Goal: Task Accomplishment & Management: Manage account settings

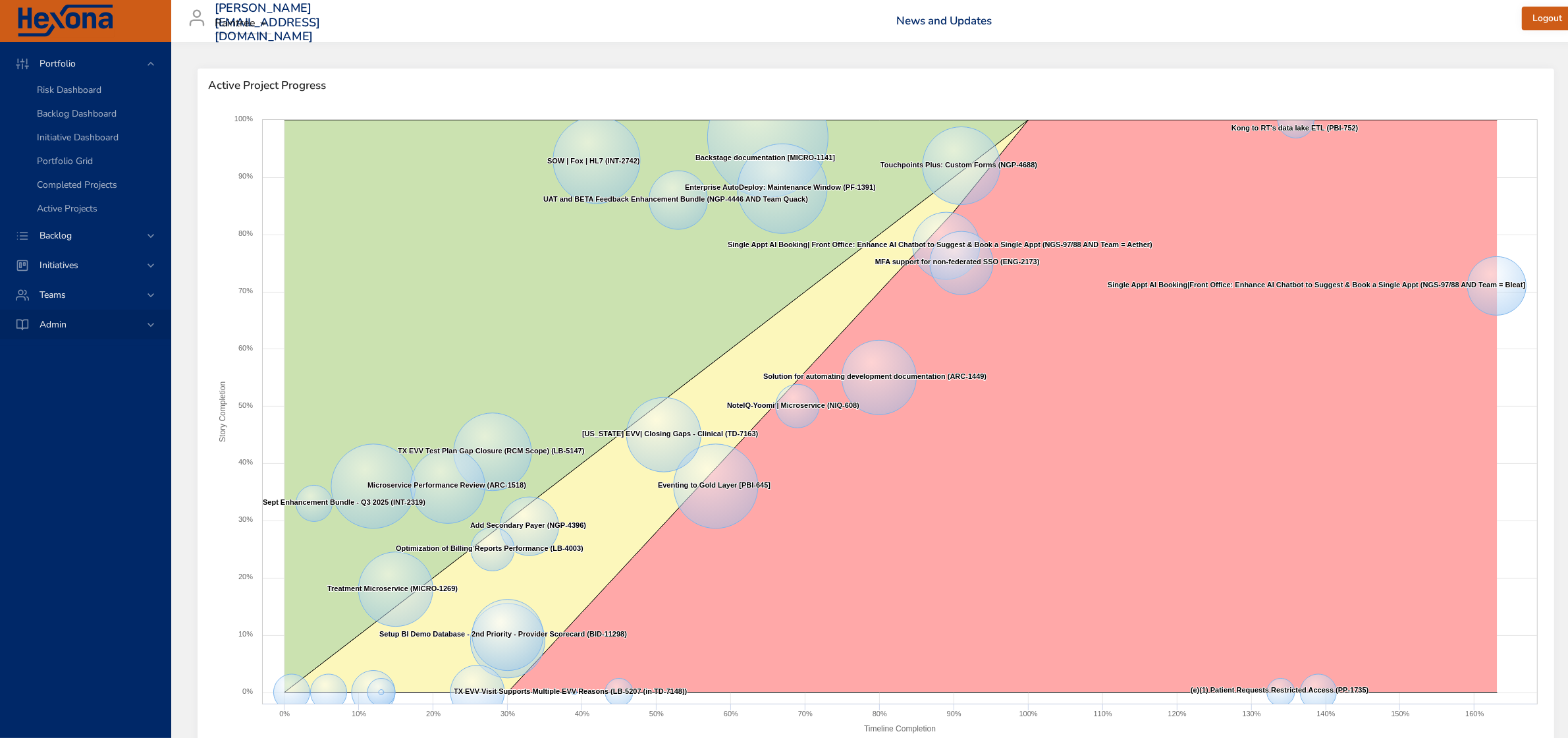
click at [80, 232] on span "Backlog" at bounding box center [55, 235] width 54 height 13
click at [42, 92] on span "Backlog" at bounding box center [55, 94] width 54 height 13
click at [101, 110] on link "Backlog Details" at bounding box center [85, 120] width 170 height 24
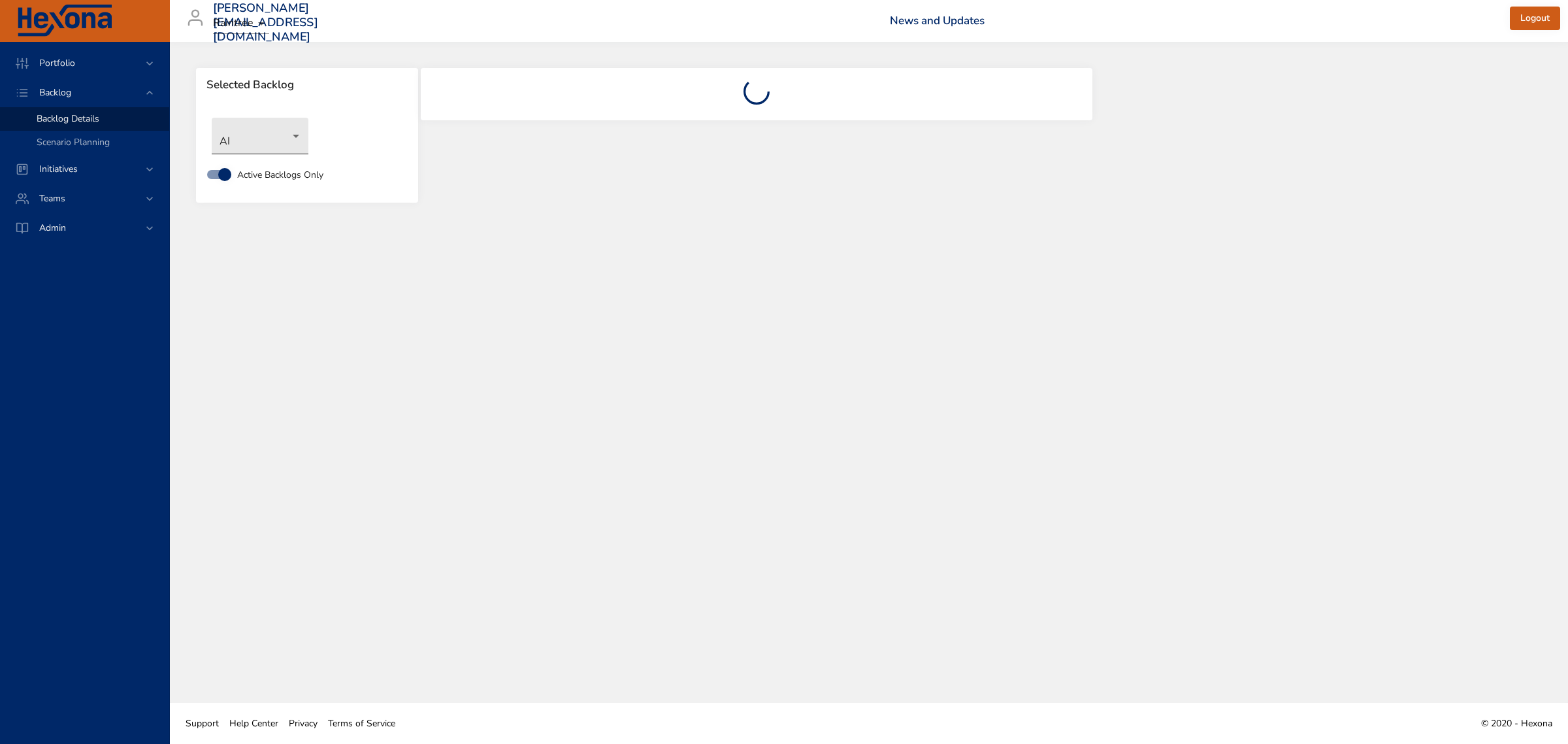
click at [295, 145] on body "Portfolio Backlog Backlog Details Scenario Planning Initiatives Teams Admin [PE…" at bounding box center [784, 372] width 1568 height 744
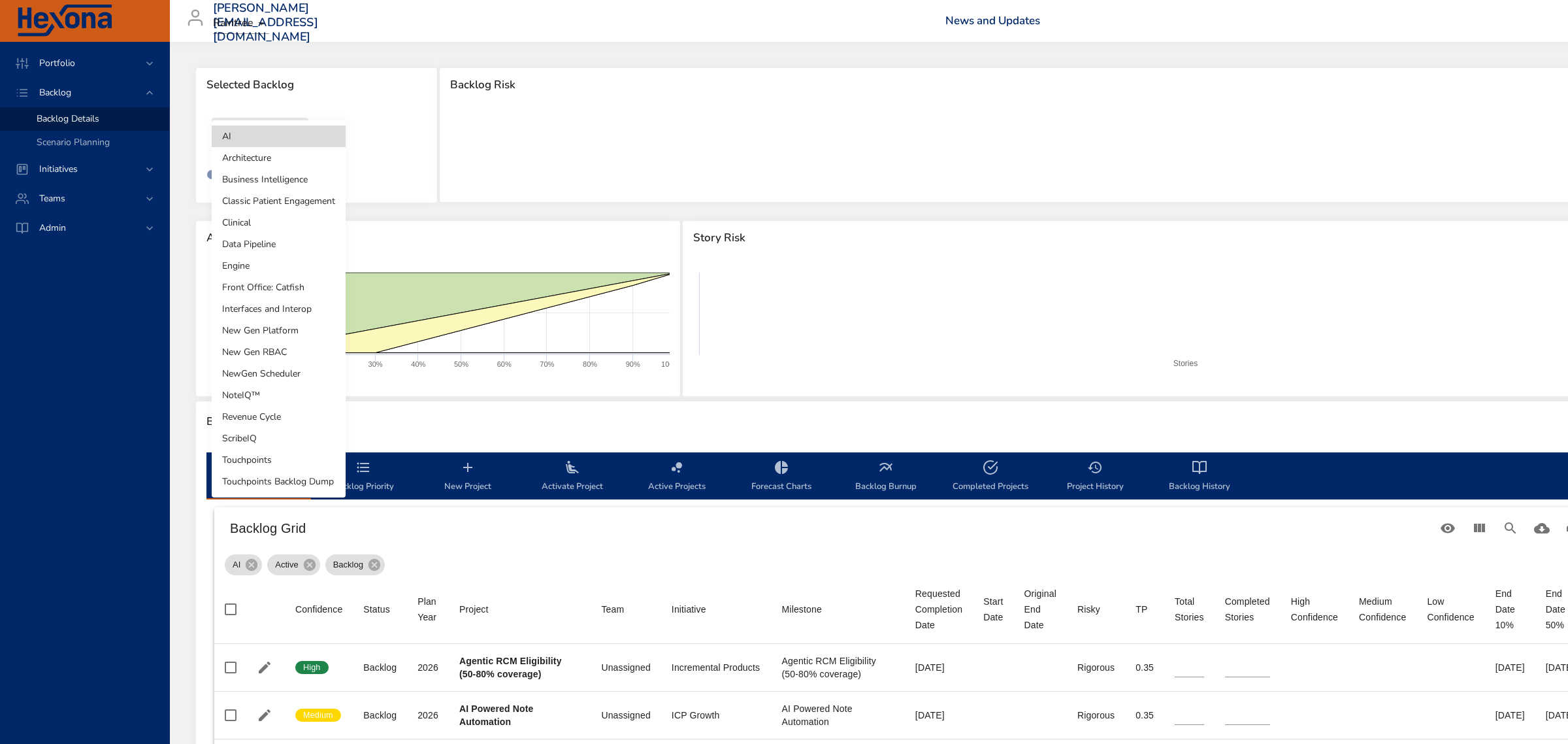
click at [260, 276] on li "Front Office: Catfish" at bounding box center [279, 287] width 134 height 21
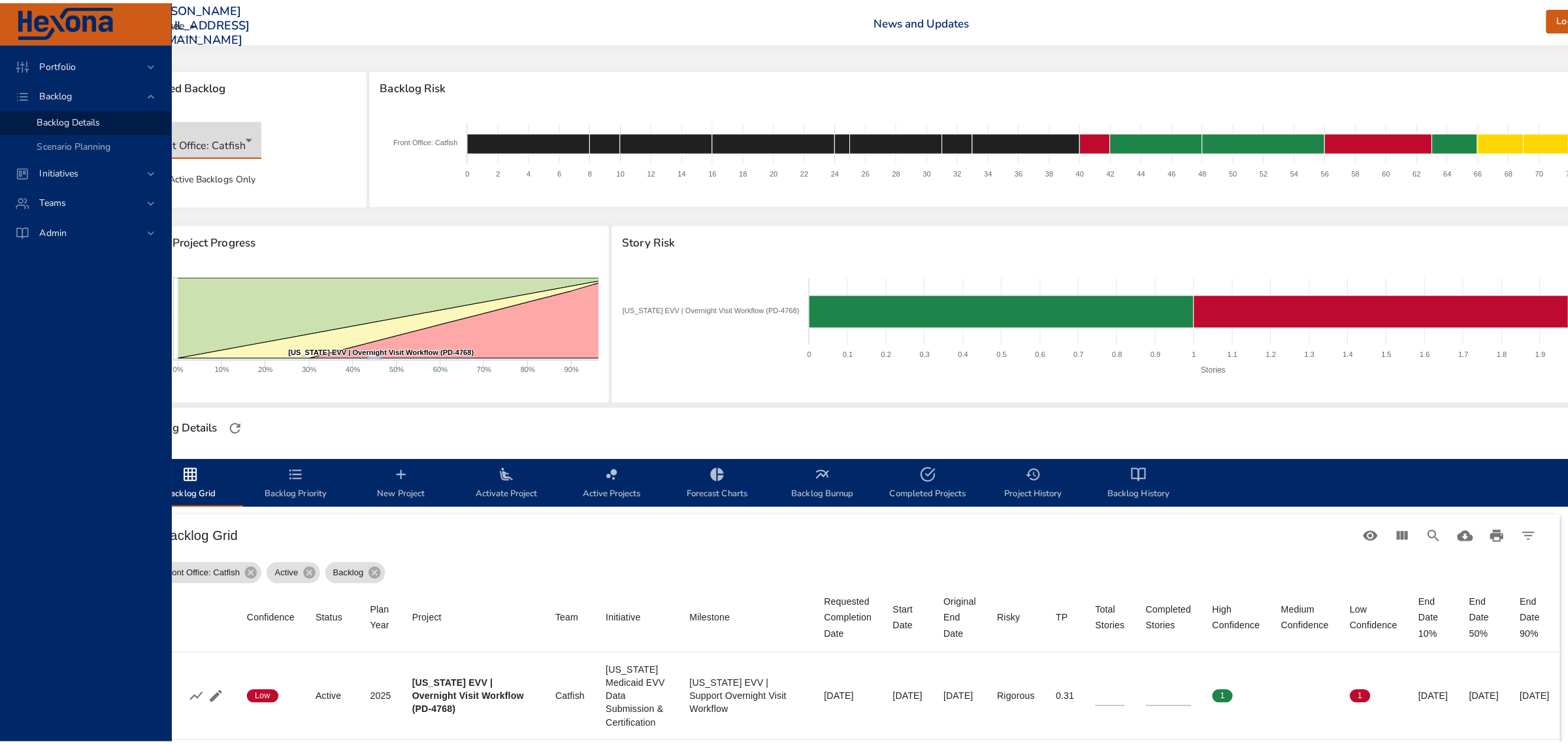
scroll to position [0, 129]
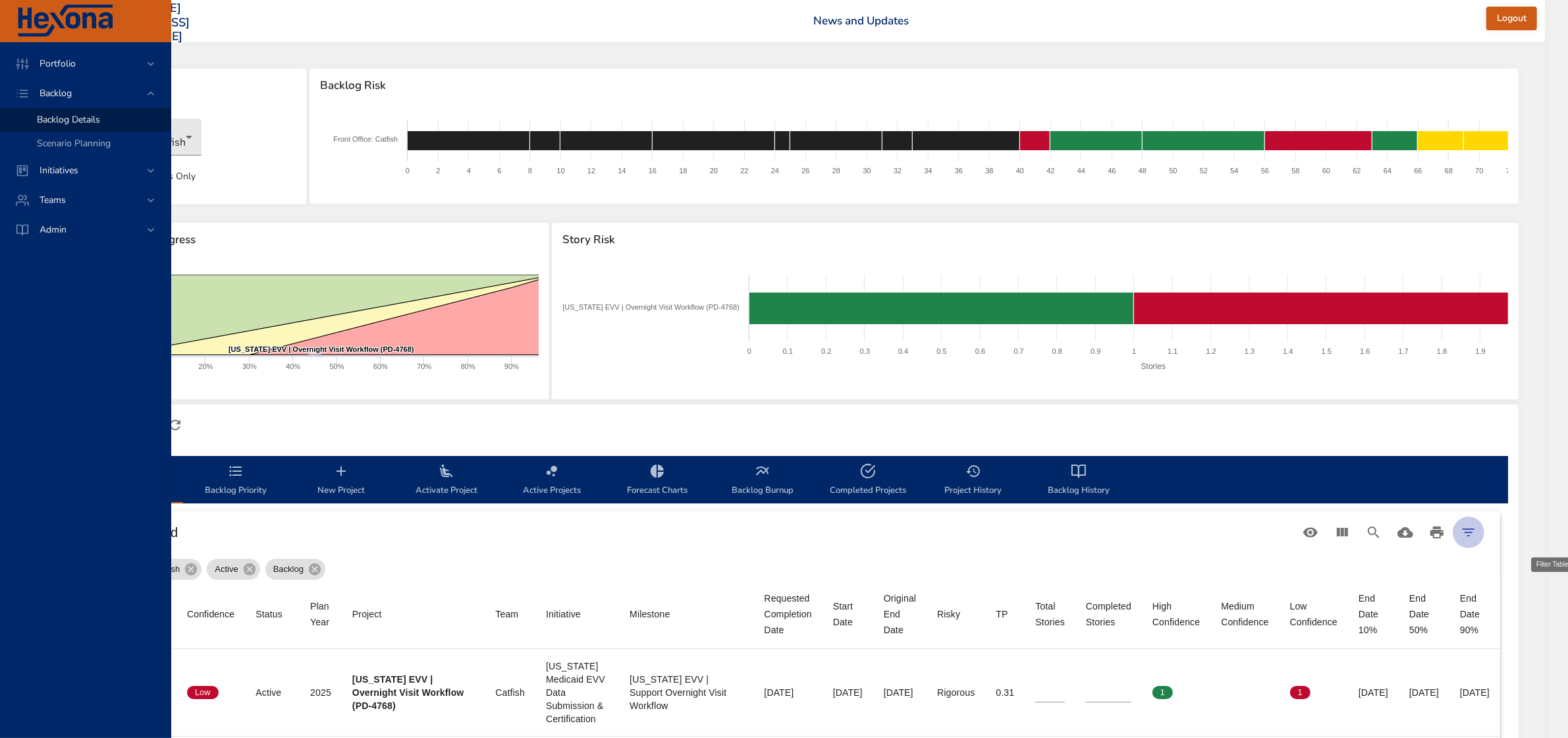
click at [1476, 537] on icon "Filter Table" at bounding box center [1468, 532] width 16 height 16
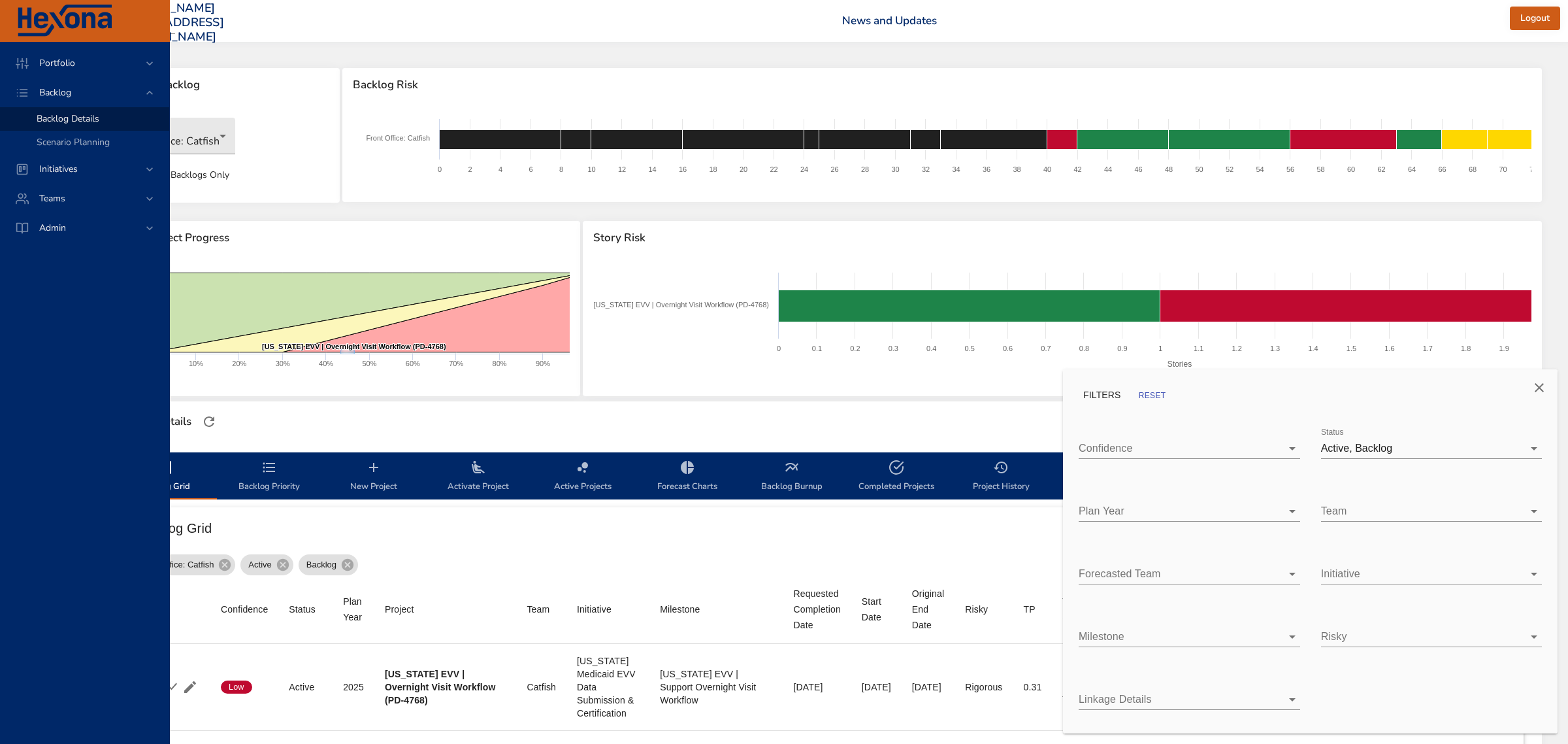
click at [1227, 508] on body "Portfolio Backlog Backlog Details Scenario Planning Initiatives Teams Admin [PE…" at bounding box center [689, 372] width 1568 height 744
click at [1141, 596] on div "2026" at bounding box center [1200, 597] width 179 height 16
type input "*"
type input "**"
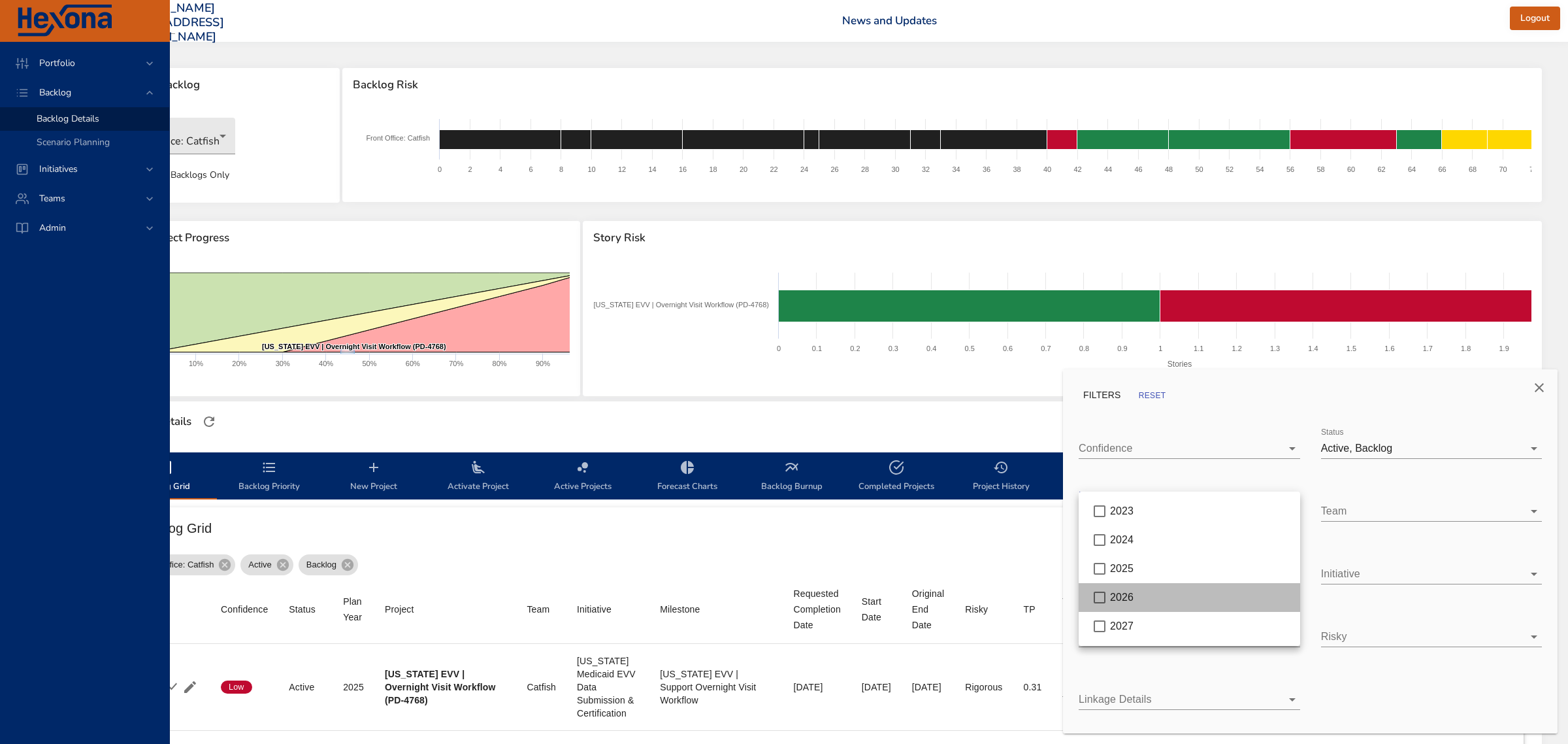
type input "*"
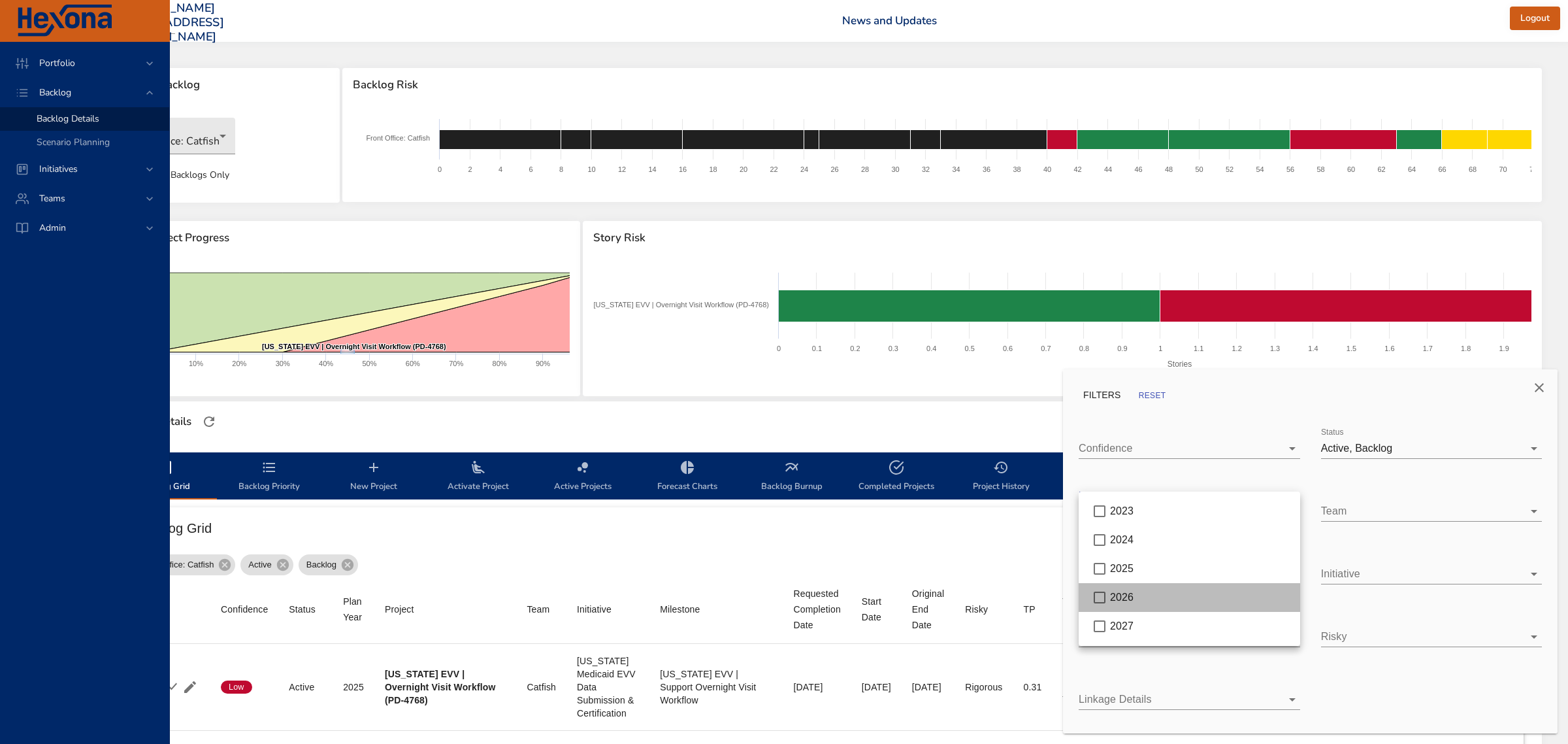
type input "**"
type input "*"
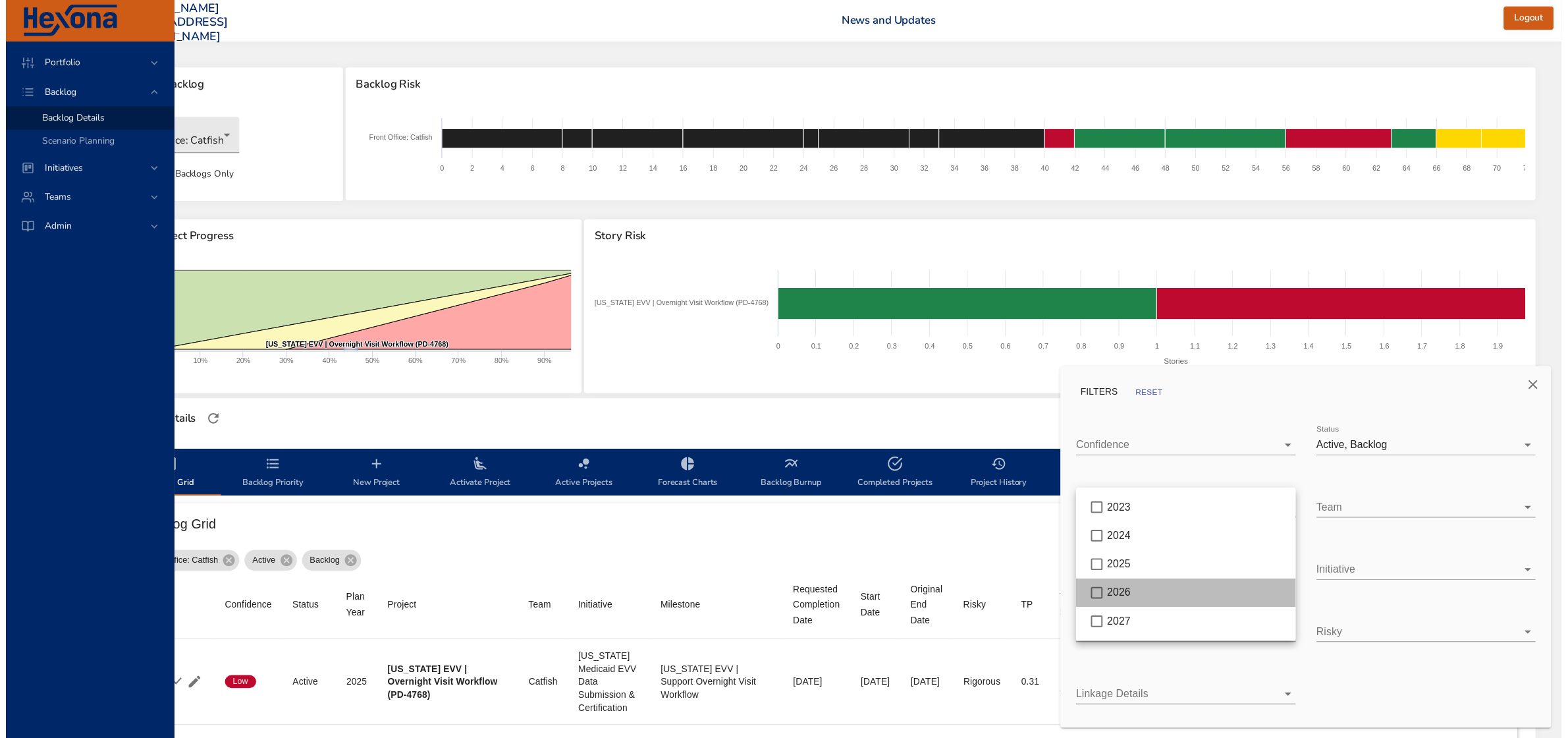
scroll to position [0, 110]
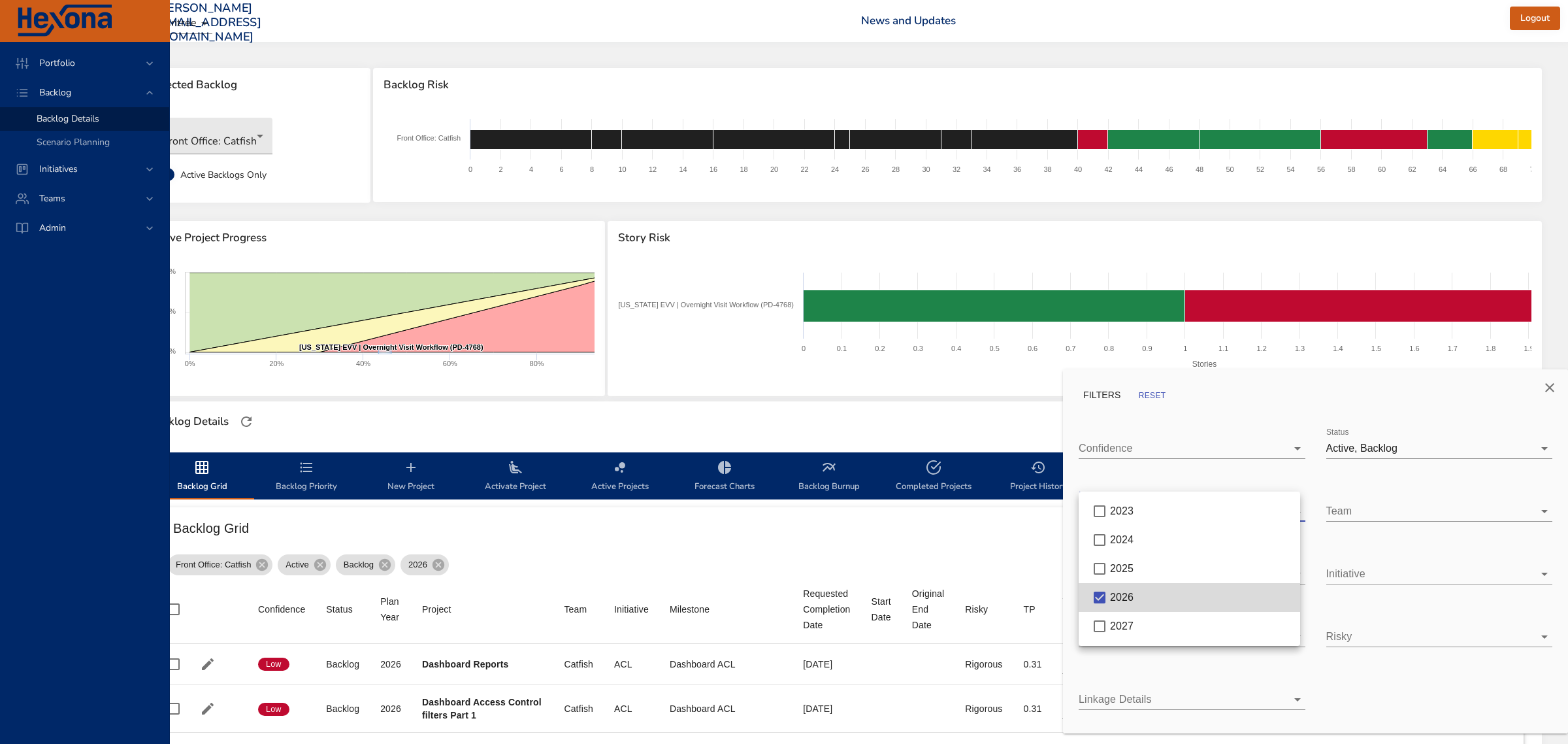
click at [1024, 419] on div at bounding box center [784, 372] width 1568 height 744
click at [1547, 384] on icon "Close" at bounding box center [1550, 387] width 16 height 16
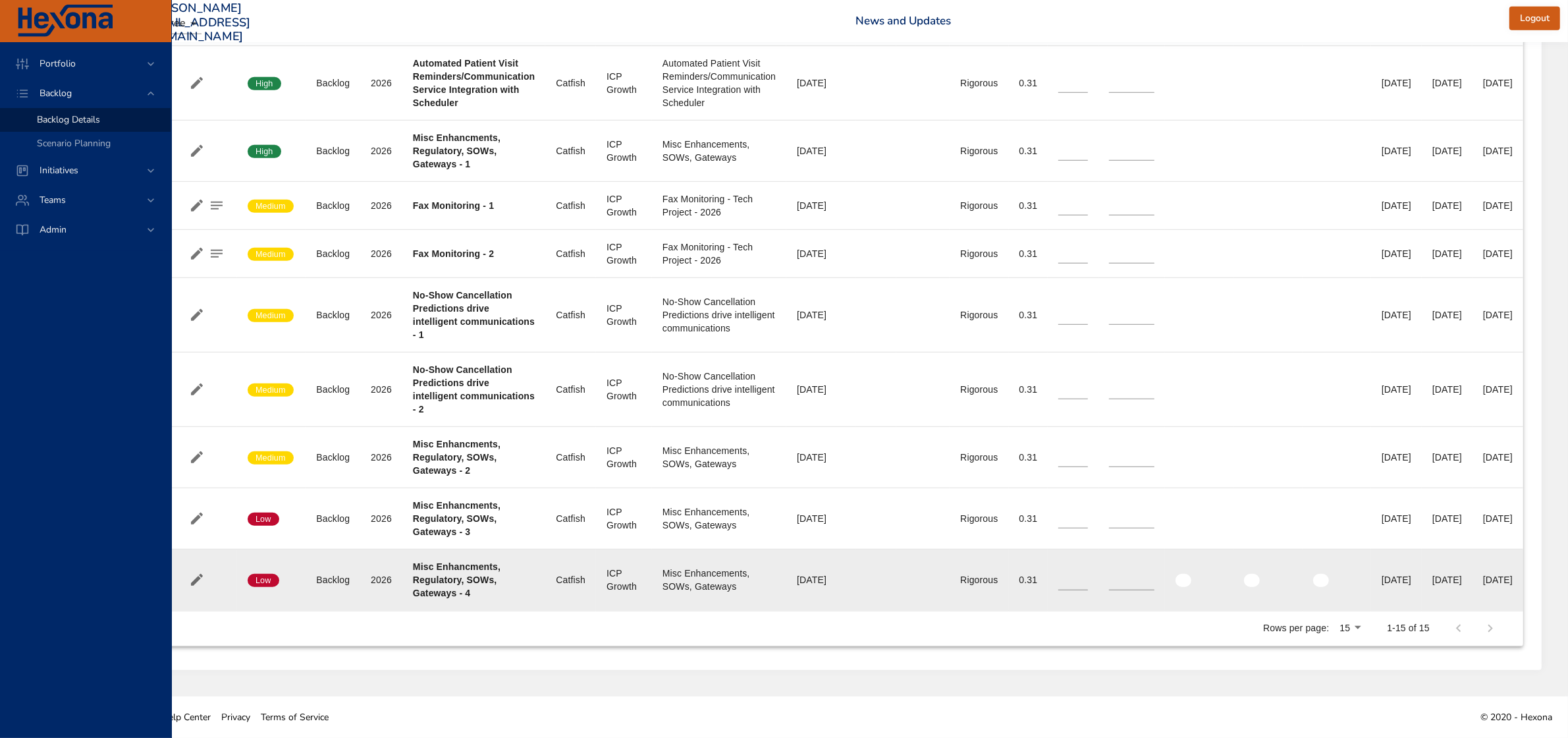
scroll to position [488, 110]
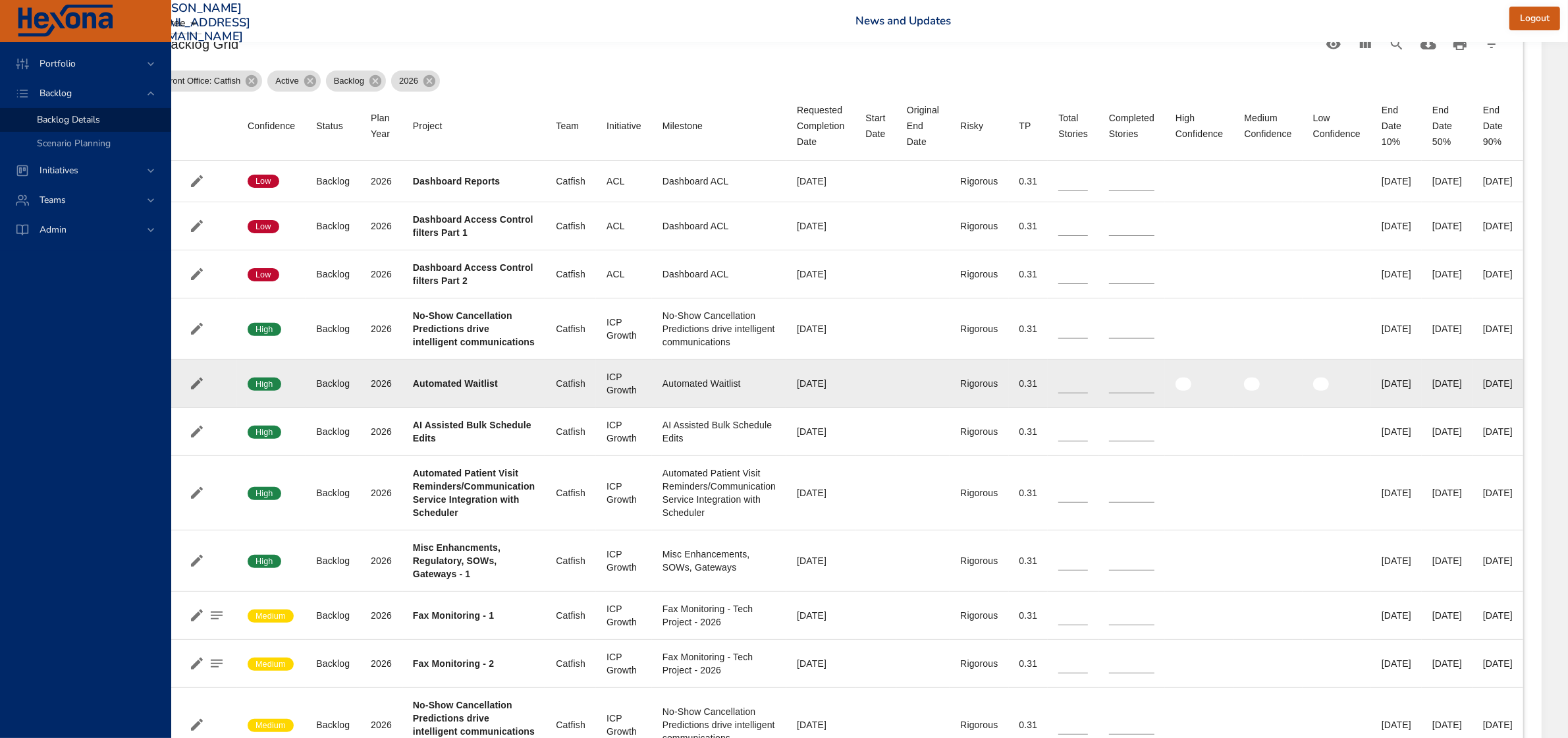
click at [414, 384] on b "Automated Waitlist" at bounding box center [455, 383] width 85 height 10
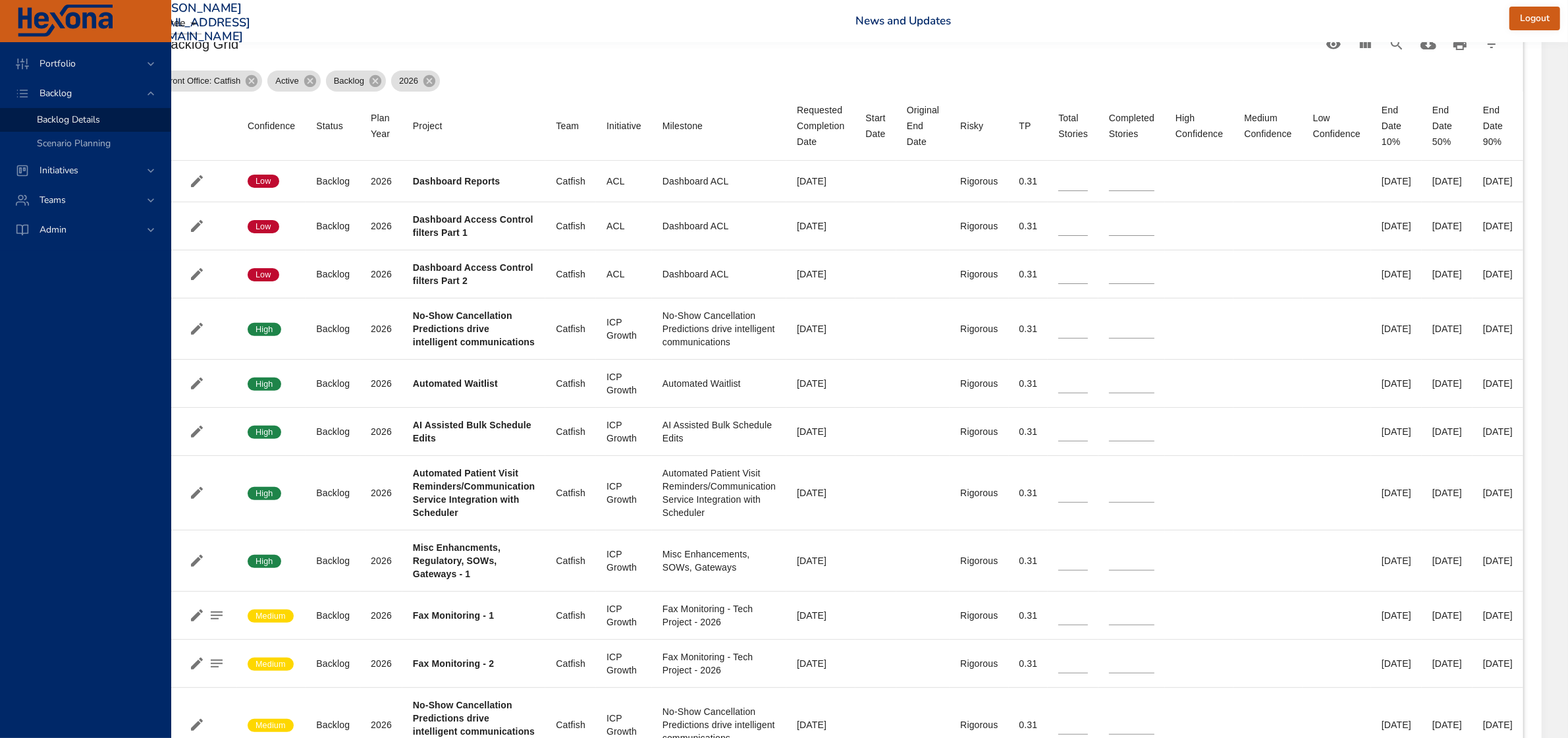
scroll to position [488, 0]
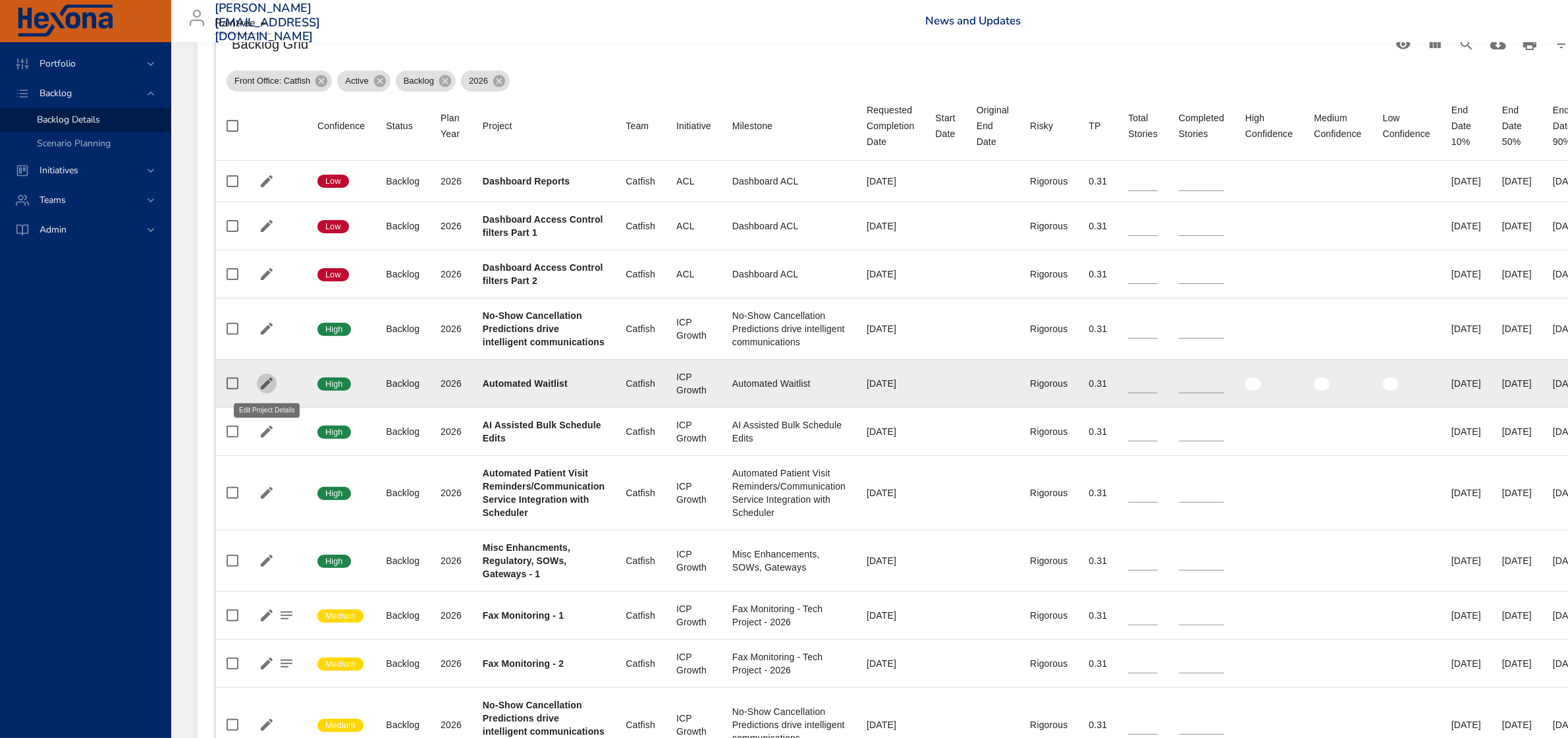
click at [263, 383] on icon "button" at bounding box center [266, 383] width 16 height 16
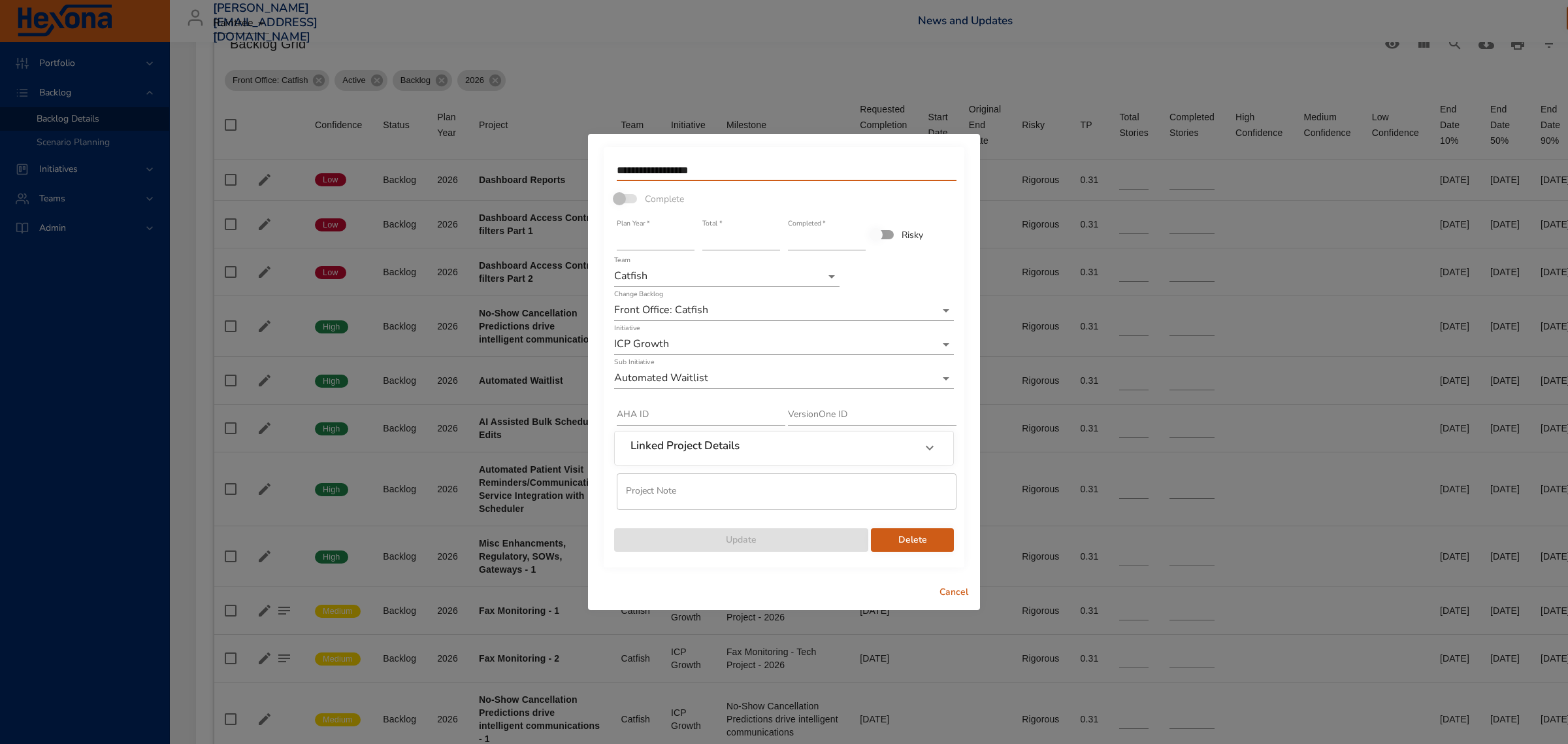
click at [746, 172] on input "**********" at bounding box center [787, 171] width 340 height 21
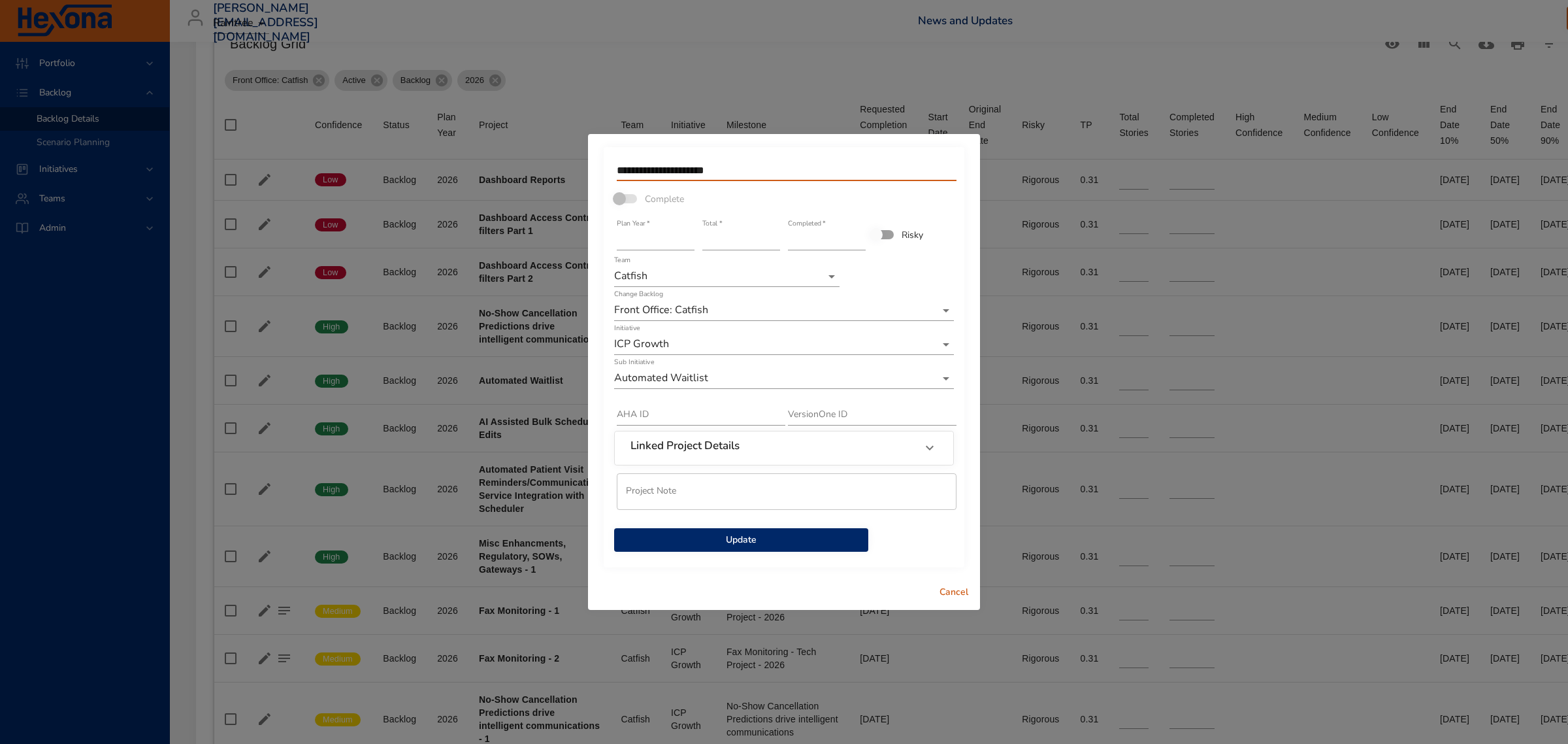
type input "**********"
click at [733, 227] on div "Total   * *" at bounding box center [742, 235] width 78 height 32
click at [733, 241] on input "*" at bounding box center [742, 240] width 78 height 21
type input "*"
drag, startPoint x: 745, startPoint y: 170, endPoint x: 599, endPoint y: 162, distance: 146.2
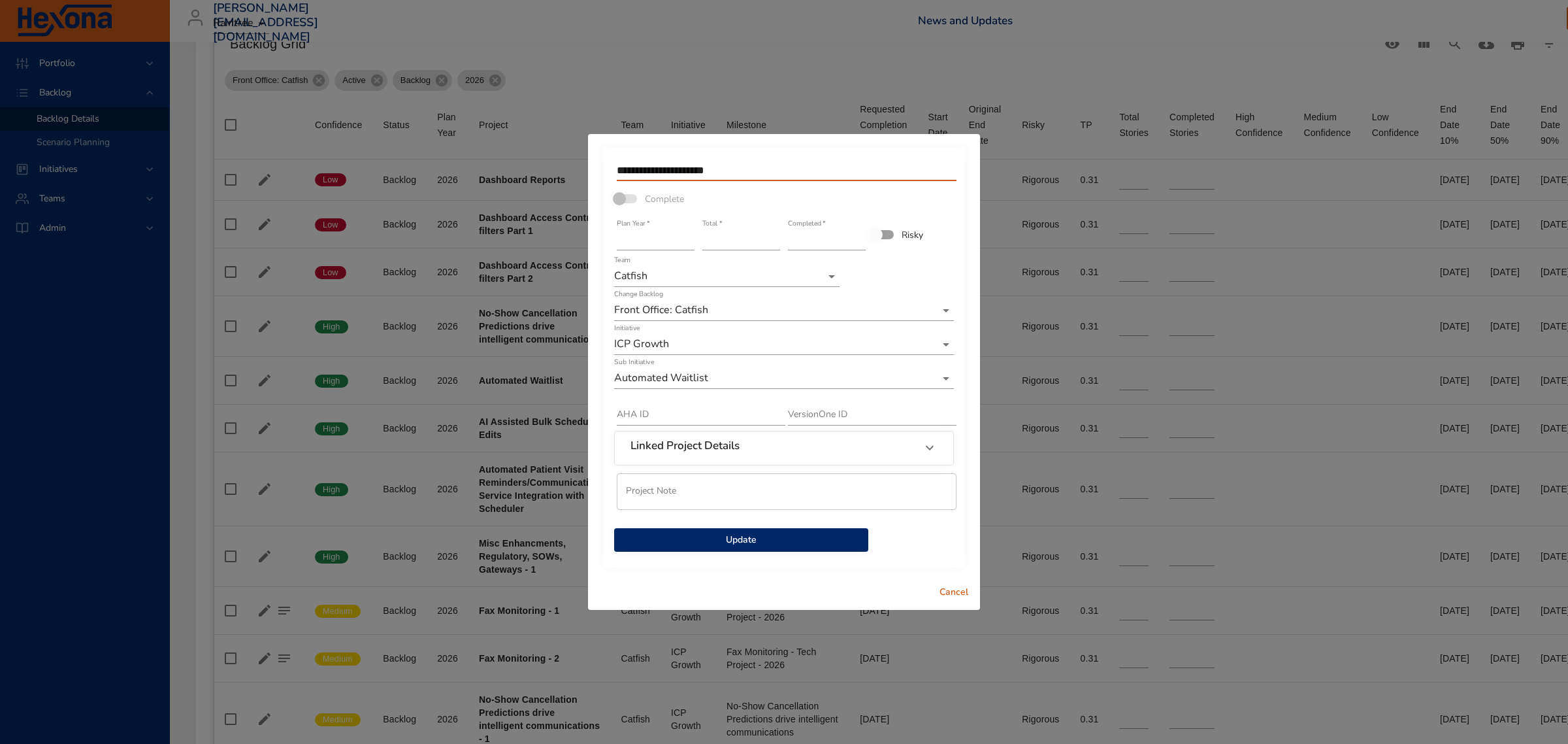
click at [599, 162] on div "**********" at bounding box center [784, 355] width 392 height 441
click at [837, 544] on span "Update" at bounding box center [742, 540] width 233 height 17
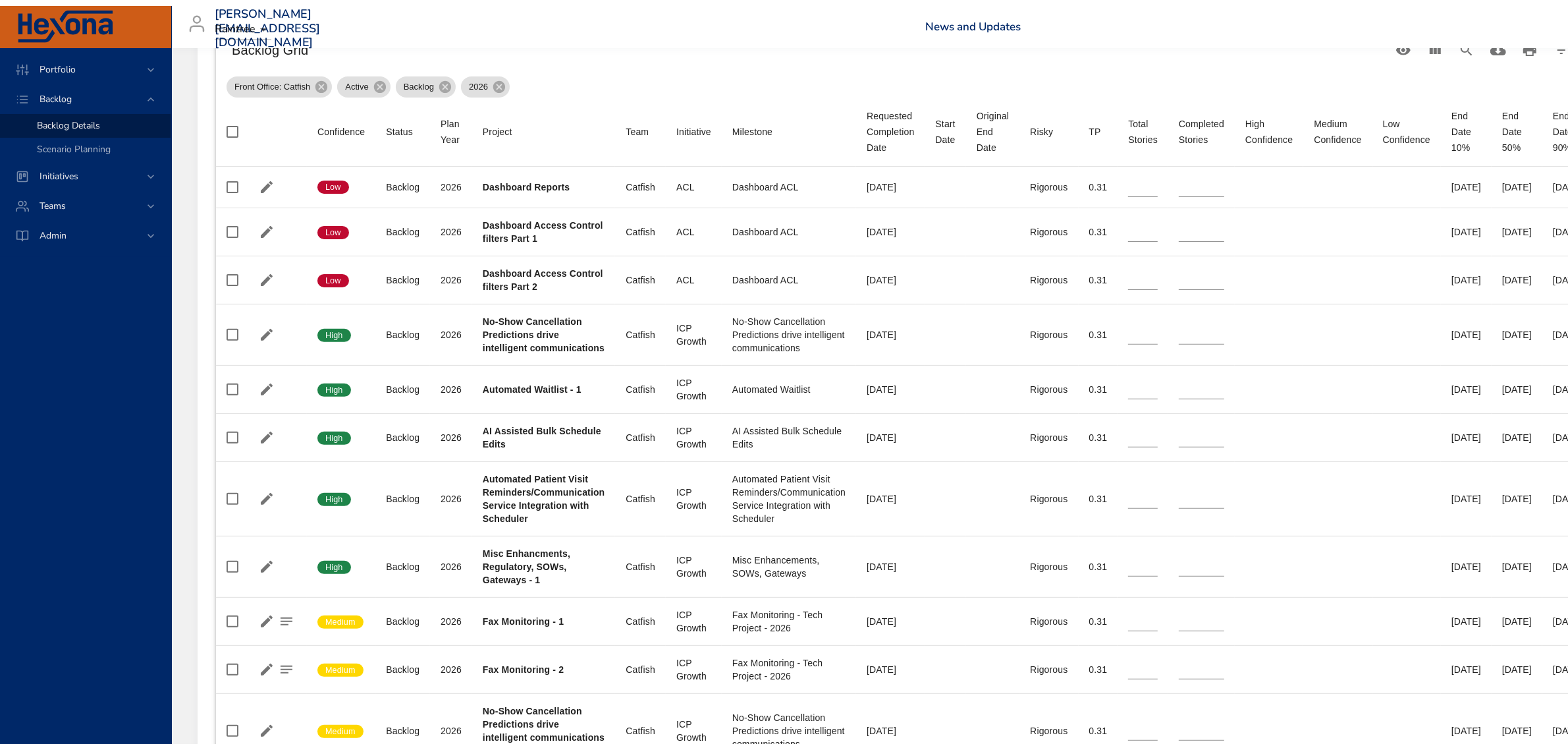
scroll to position [76, 0]
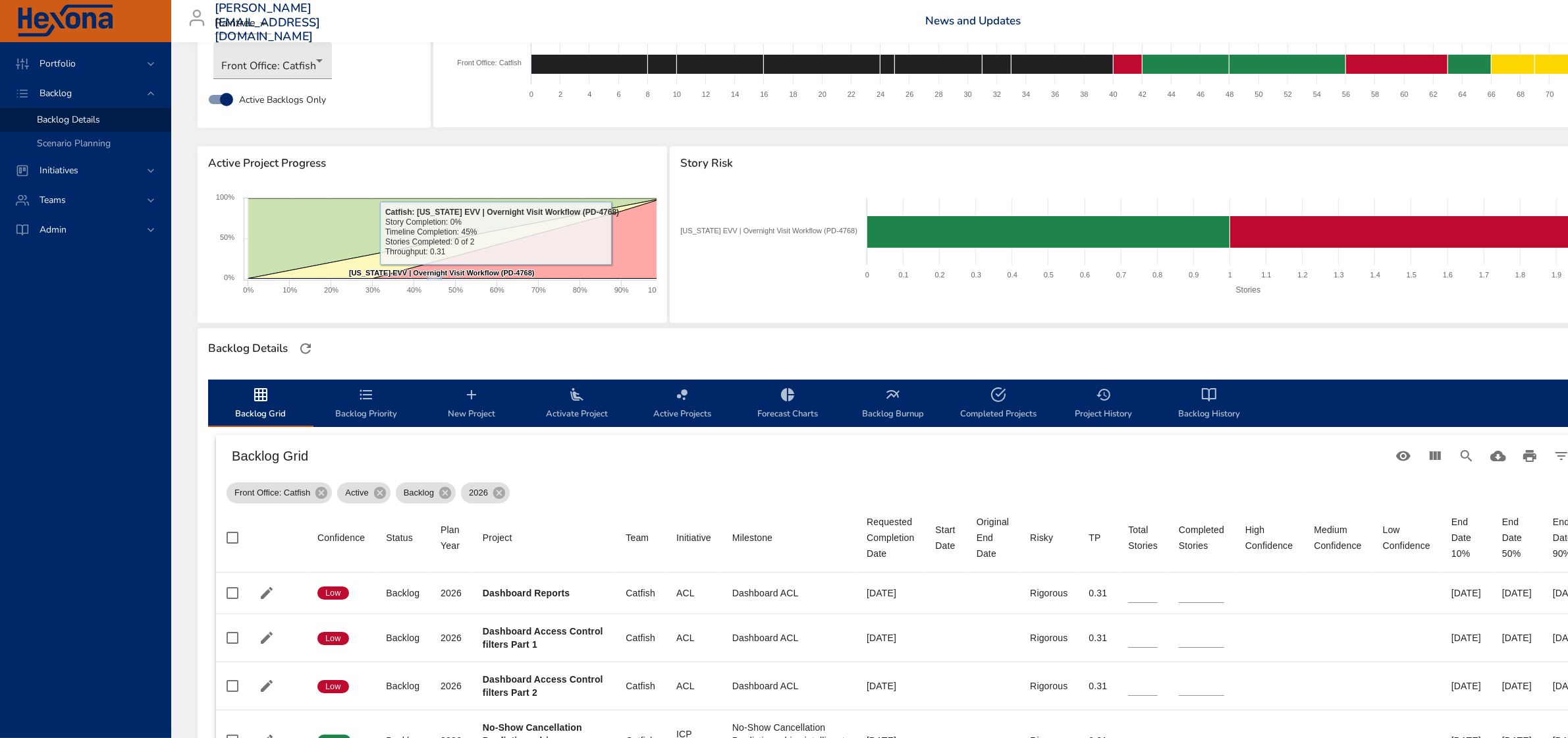
click at [465, 397] on icon "backlog-tab" at bounding box center [471, 395] width 16 height 16
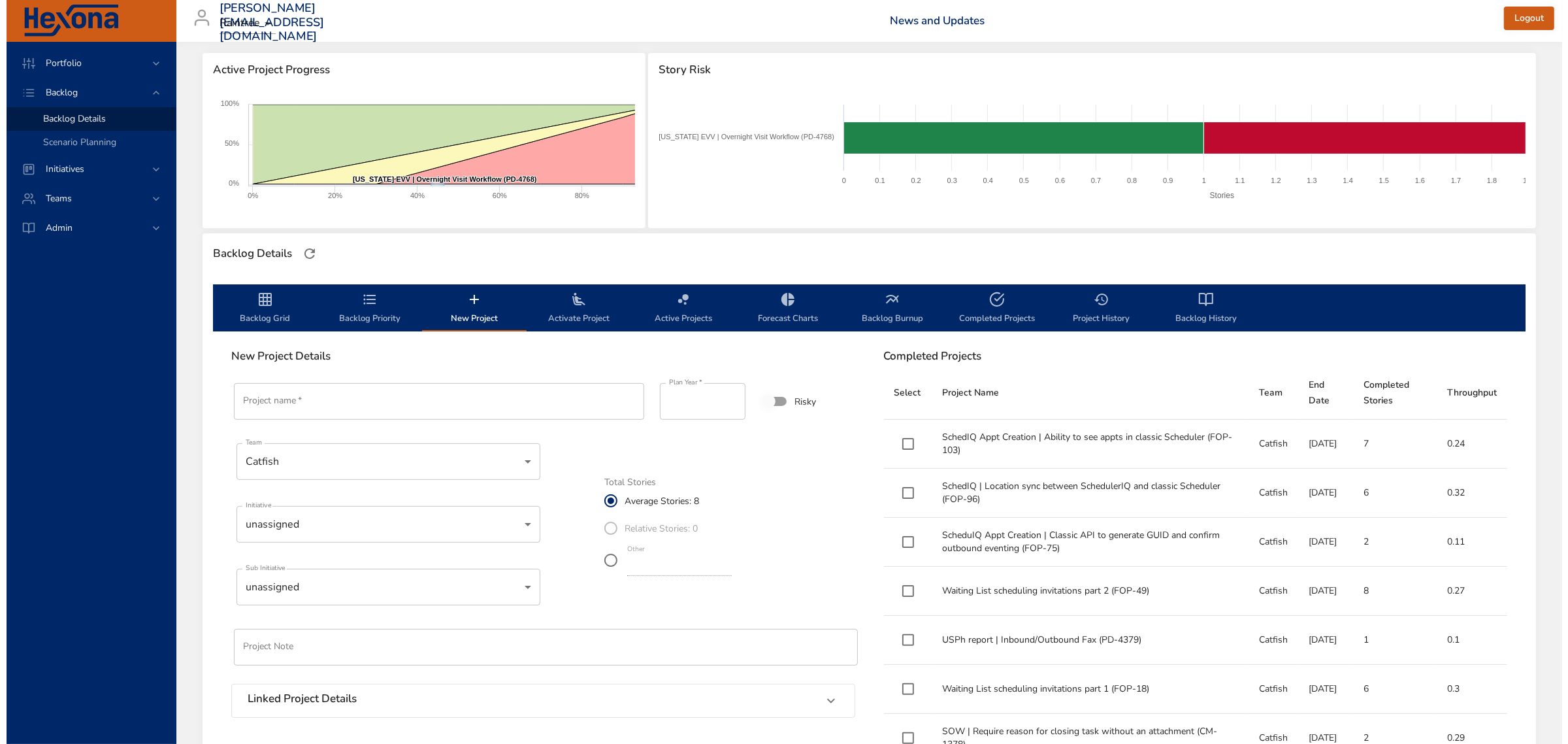
scroll to position [239, 0]
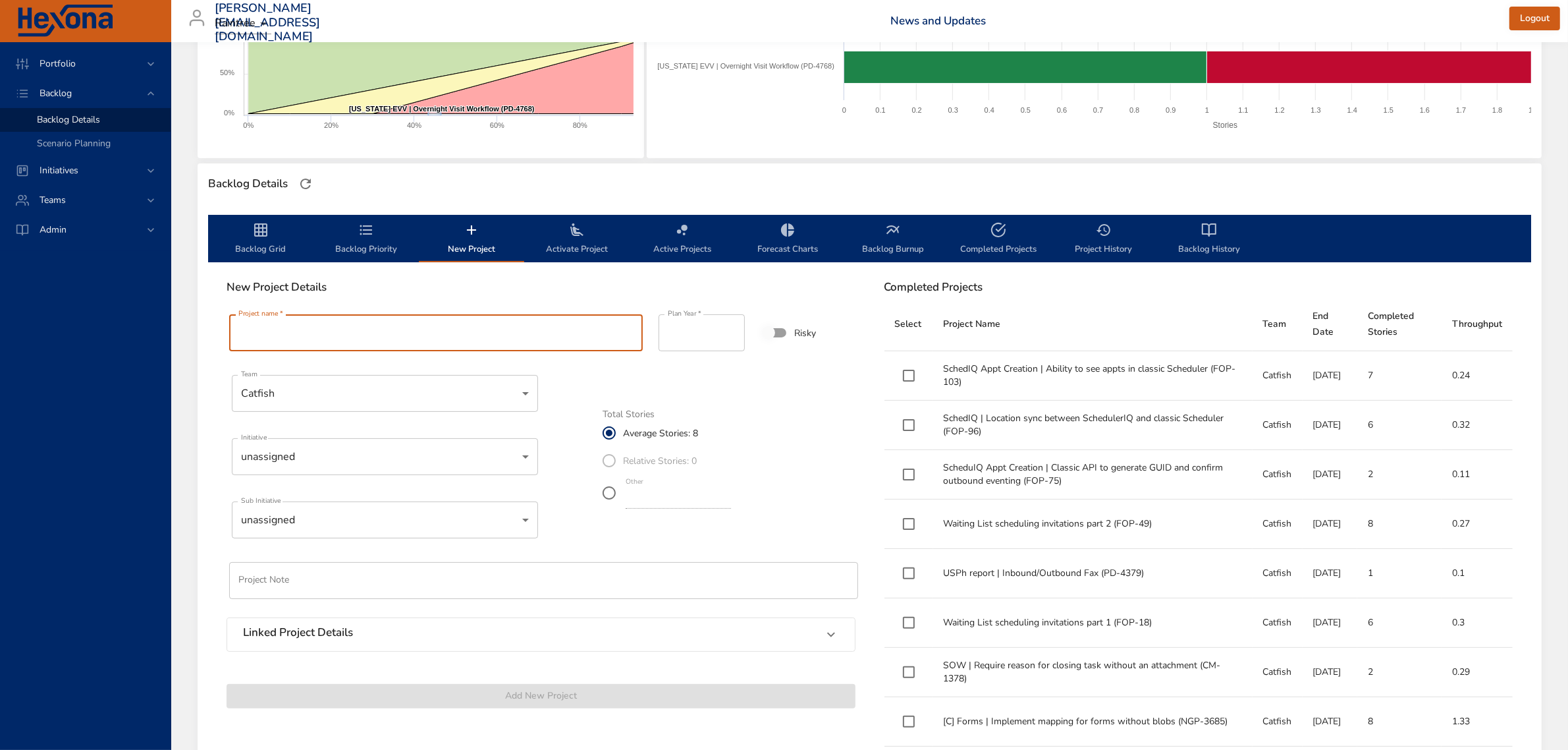
click at [469, 335] on input "Project name   *" at bounding box center [435, 333] width 414 height 37
paste input "**********"
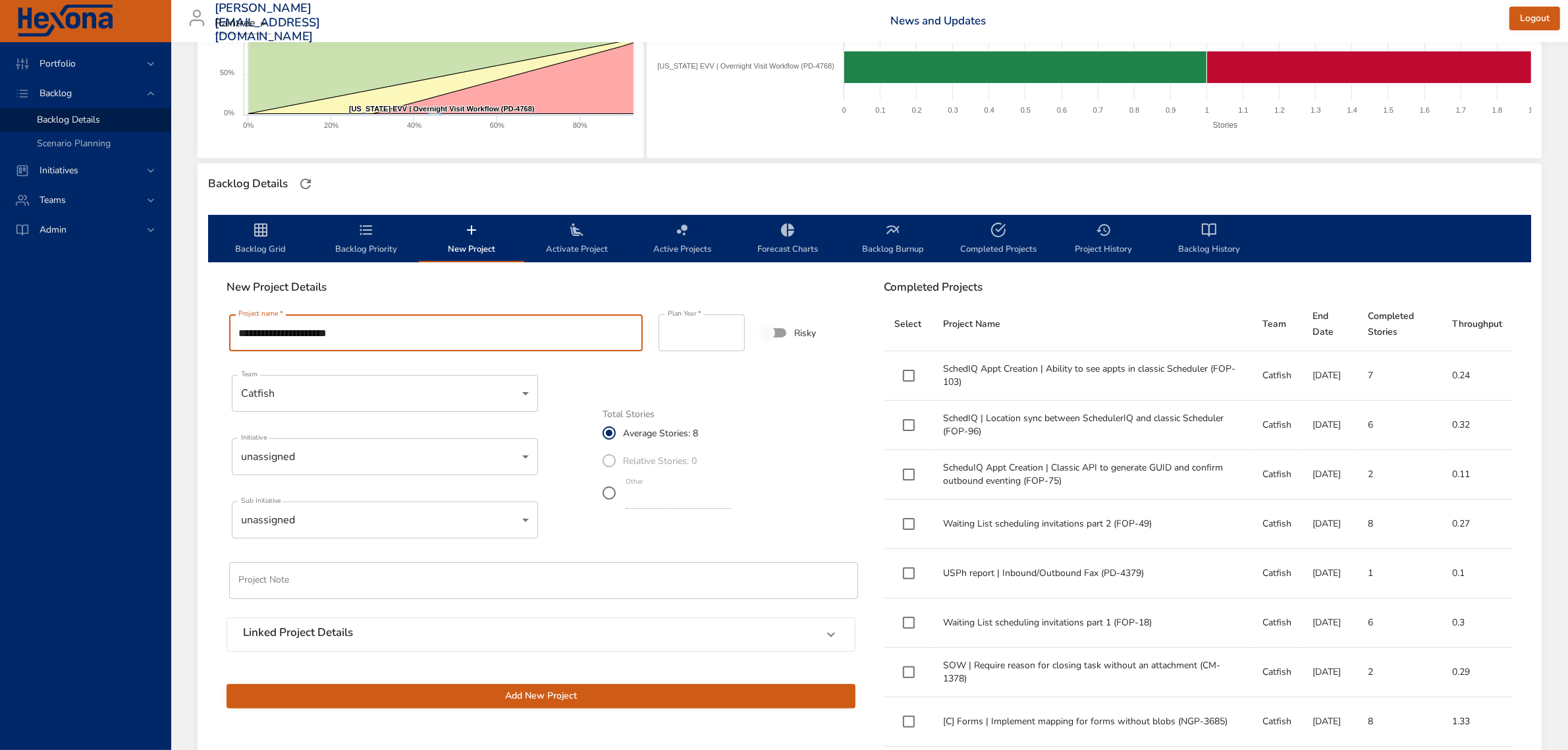
type input "**********"
type input "****"
click at [729, 331] on input "****" at bounding box center [702, 333] width 86 height 37
click at [659, 495] on input "*" at bounding box center [678, 498] width 106 height 21
type input "*"
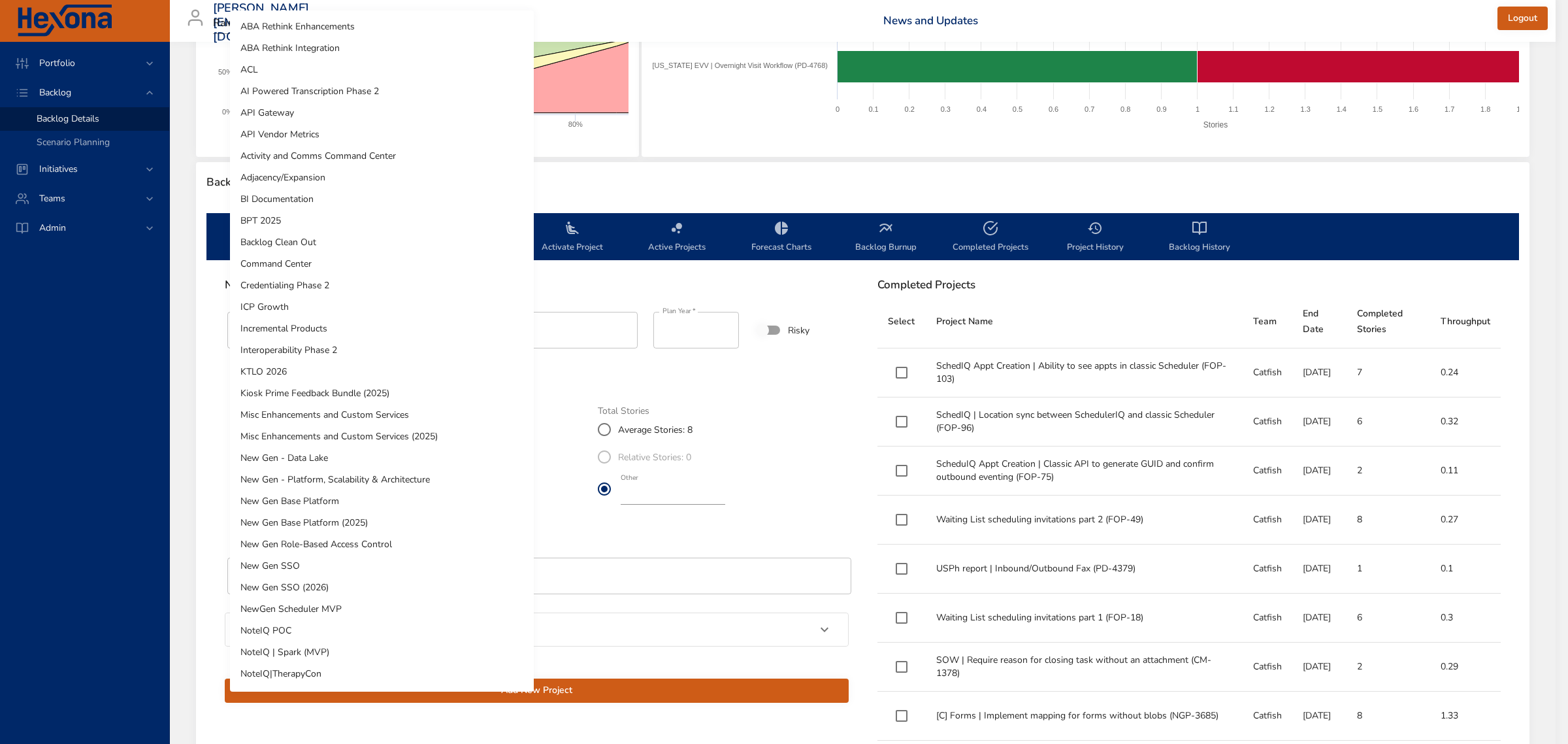
click at [295, 455] on body "Portfolio Backlog Backlog Details Scenario Planning Initiatives Teams Admin [PE…" at bounding box center [784, 133] width 1568 height 744
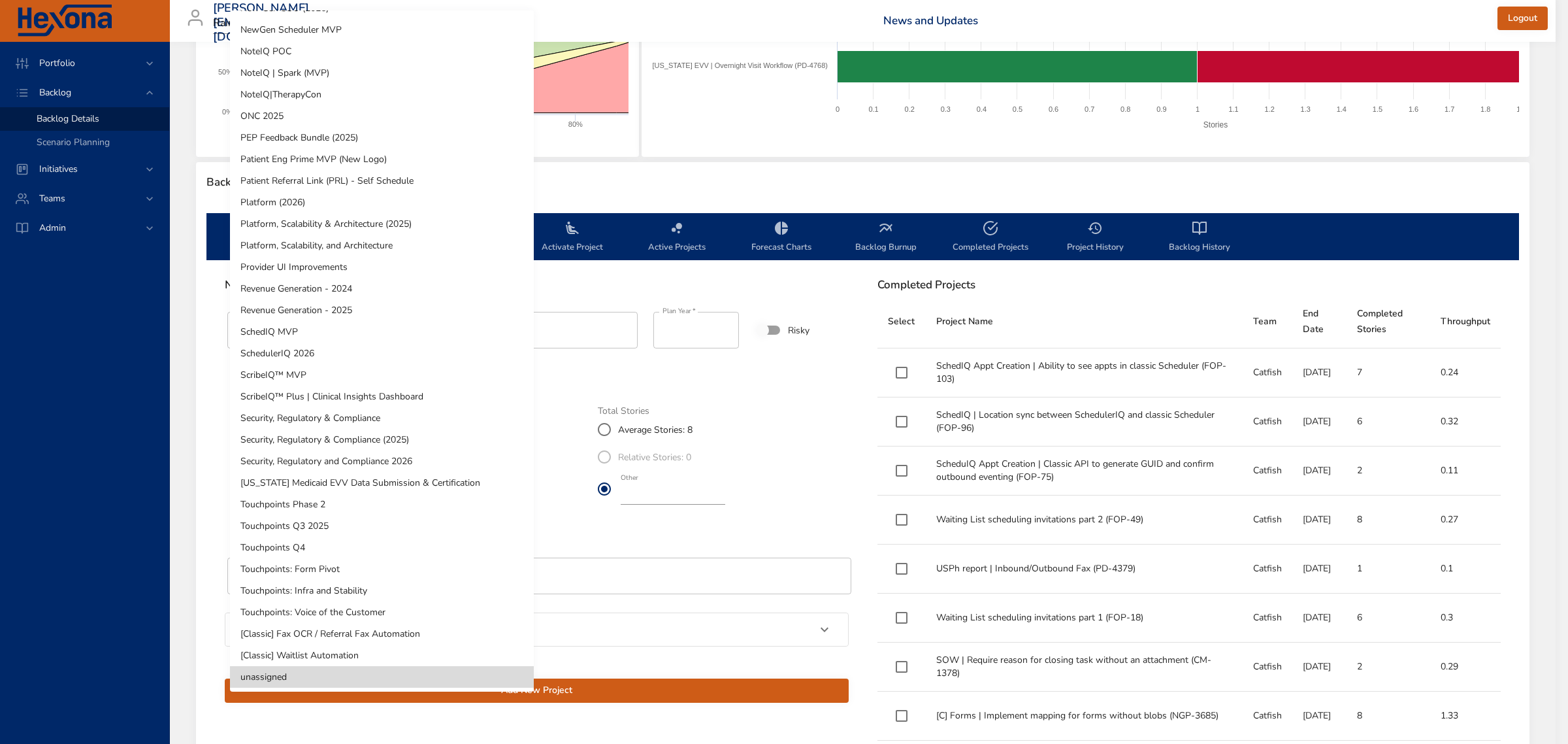
scroll to position [0, 0]
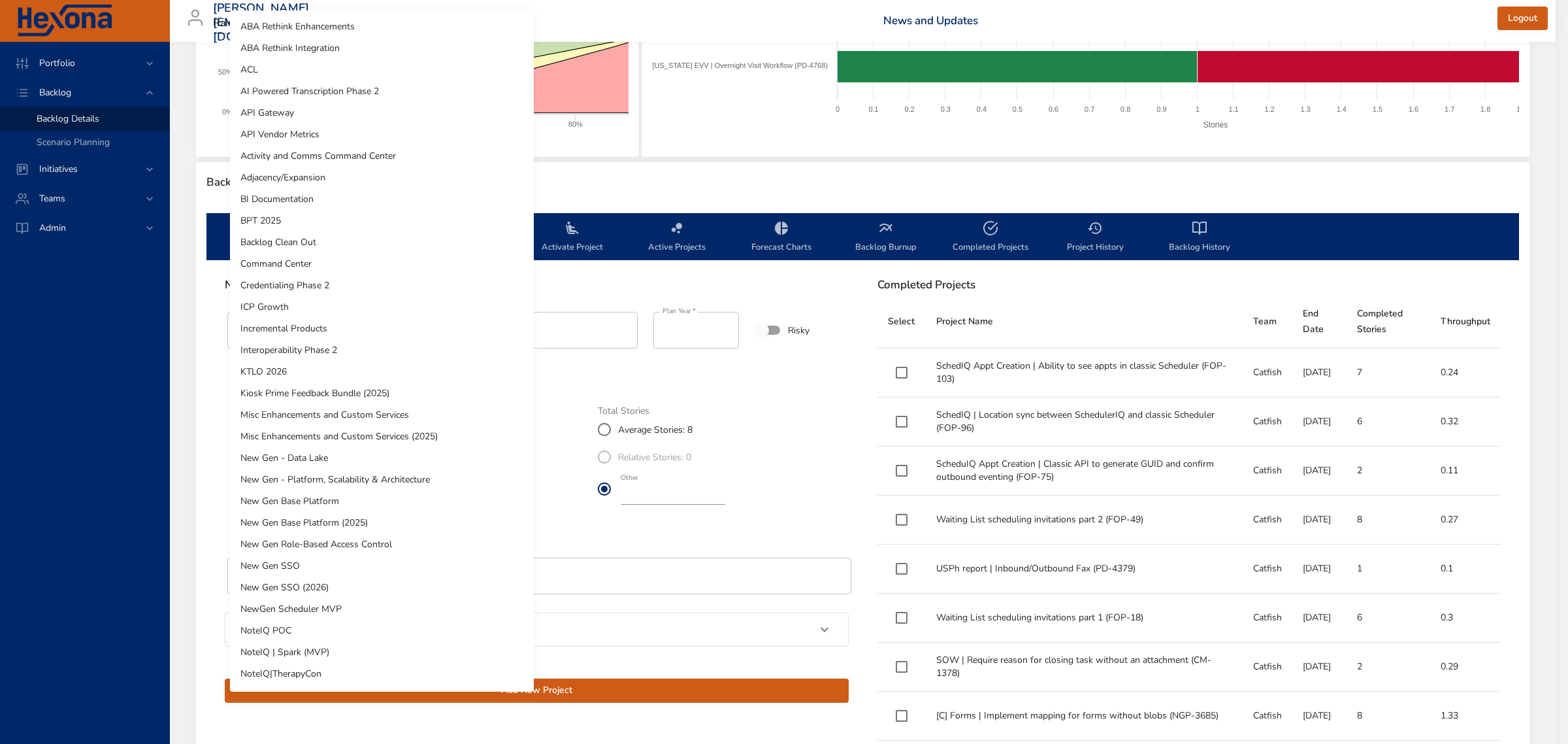
click at [361, 312] on li "ICP Growth" at bounding box center [382, 306] width 304 height 21
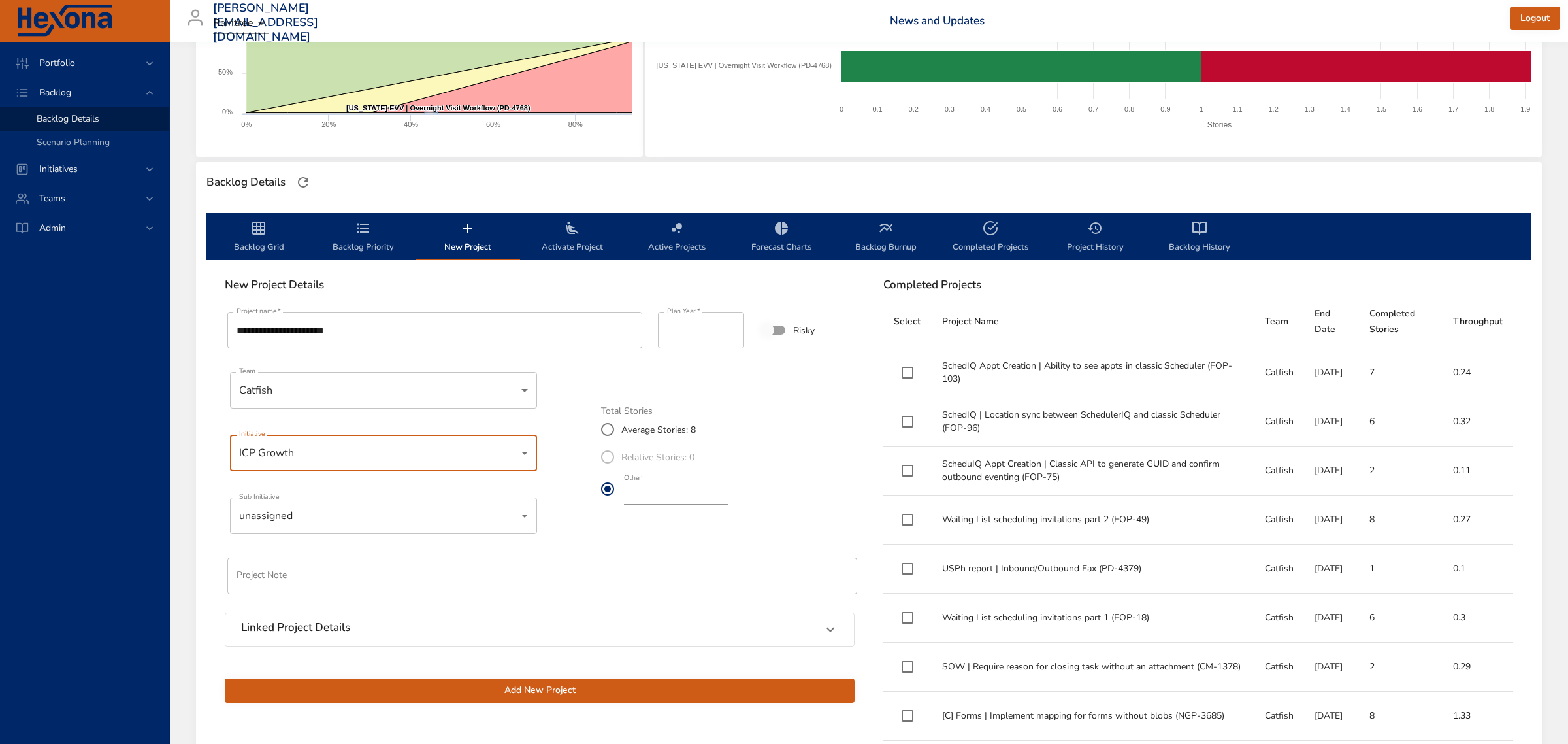
click at [276, 504] on body "Portfolio Backlog Backlog Details Scenario Planning Initiatives Teams Admin [PE…" at bounding box center [784, 133] width 1568 height 744
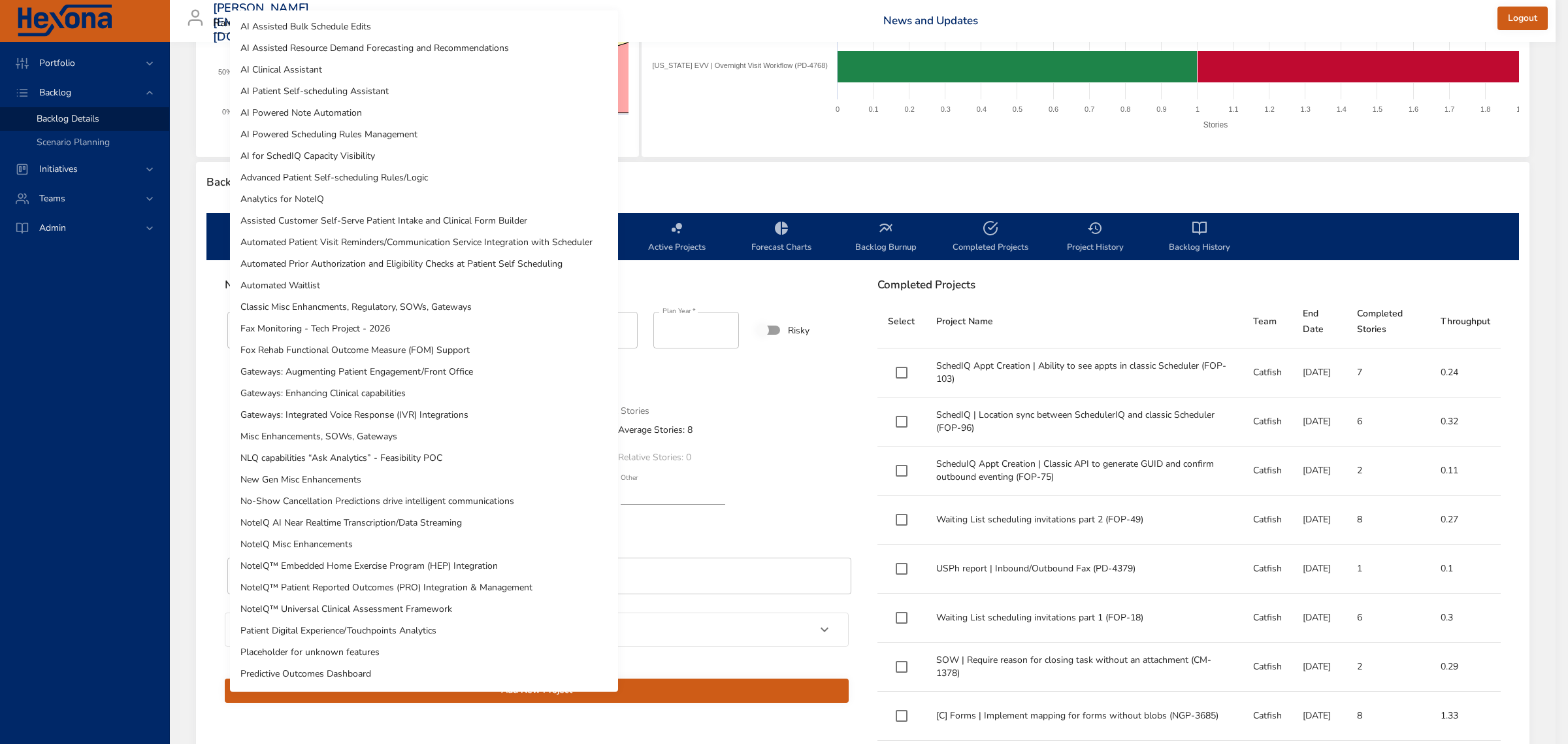
click at [275, 276] on li "Automated Waitlist" at bounding box center [424, 285] width 388 height 21
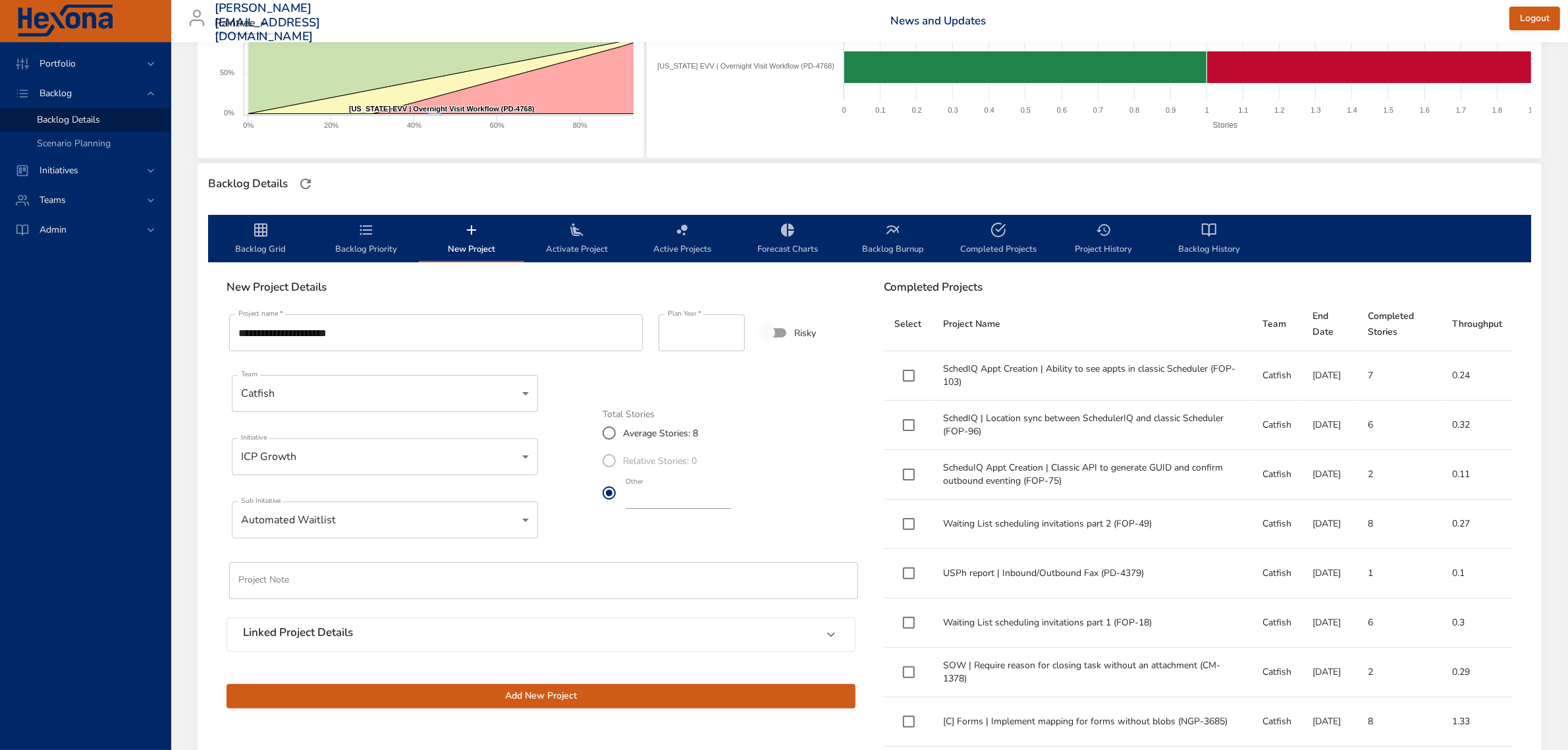
click at [638, 692] on span "Add New Project" at bounding box center [541, 696] width 608 height 17
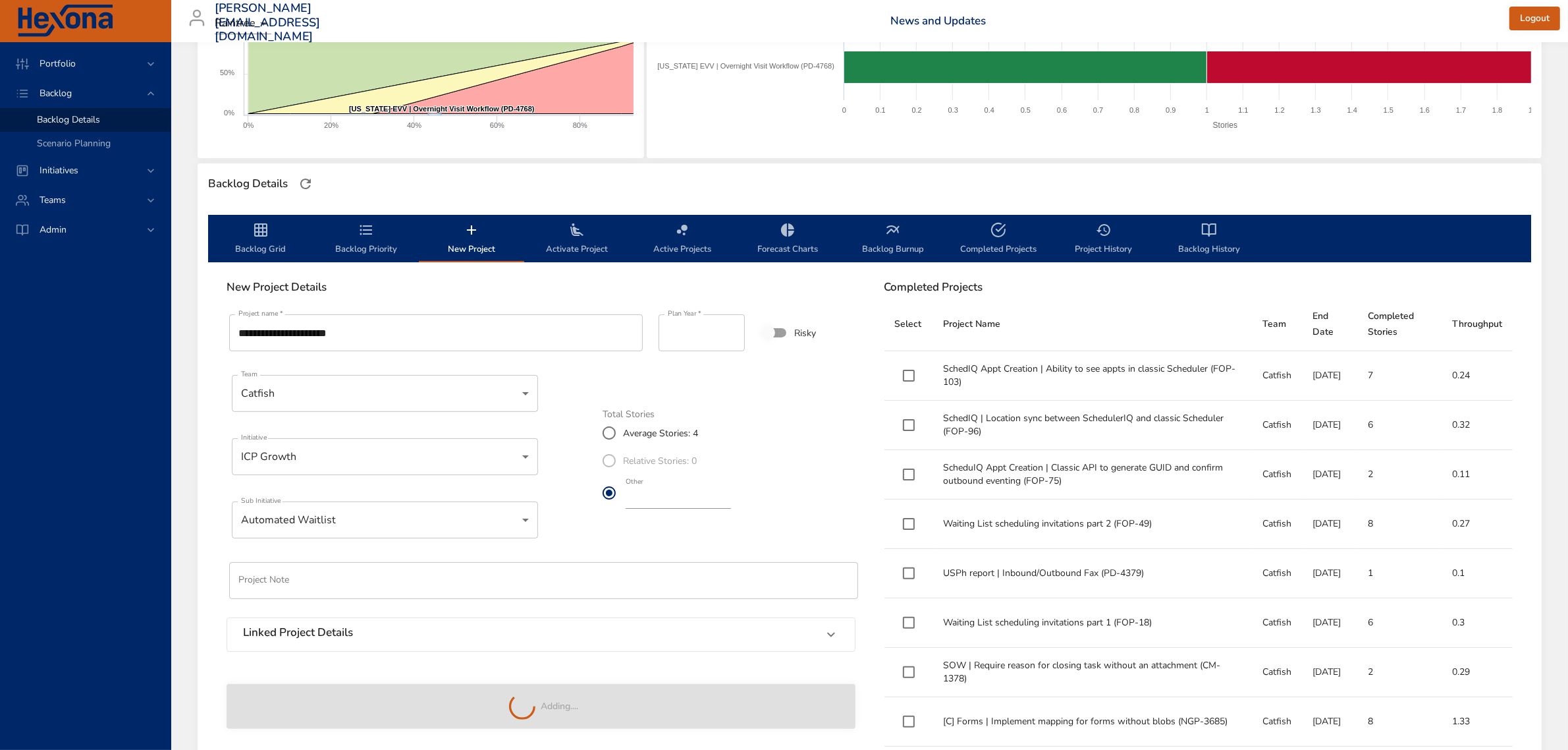
type input "*"
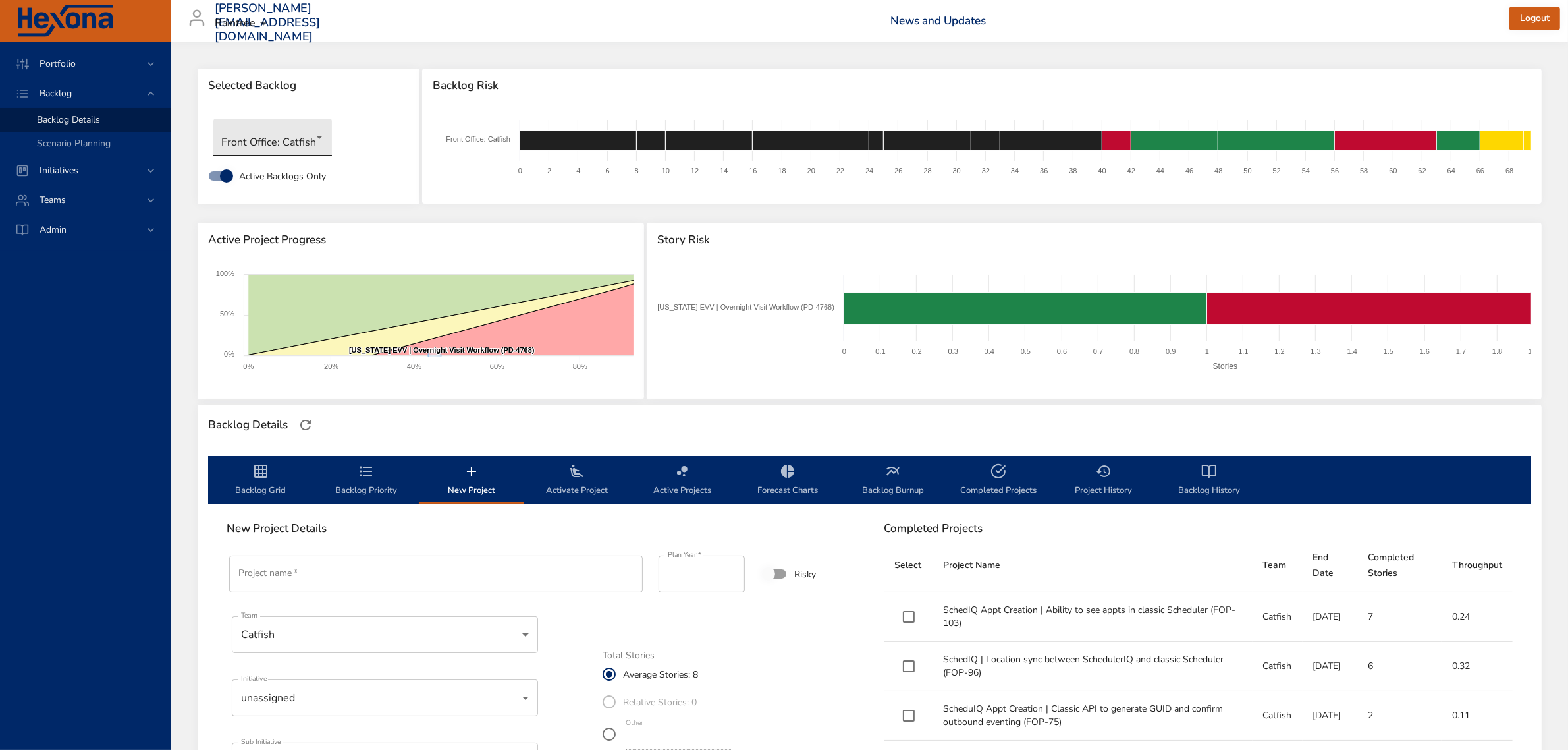
click at [228, 123] on body "Portfolio Backlog Backlog Details Scenario Planning Initiatives Teams Admin [PE…" at bounding box center [784, 375] width 1568 height 750
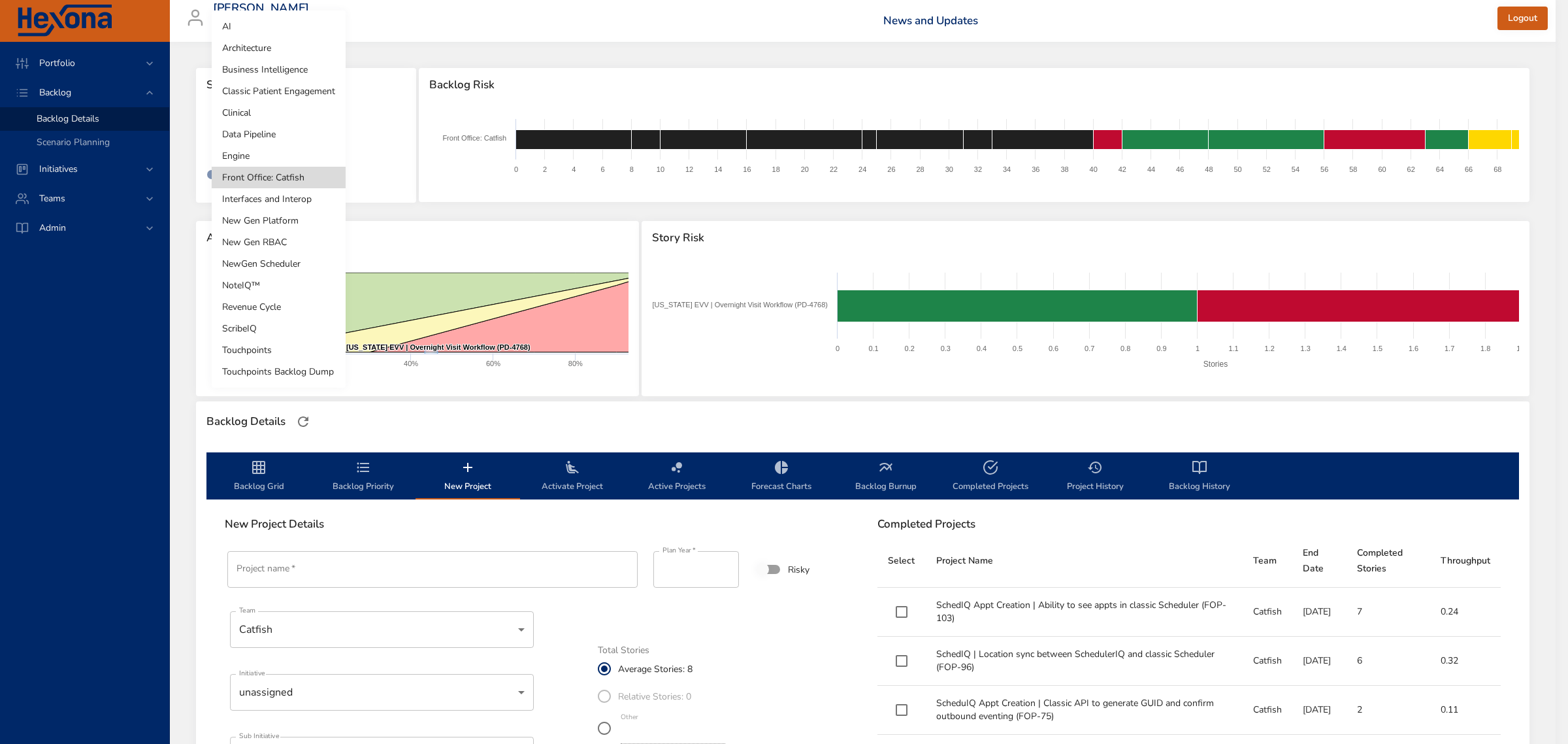
click at [263, 229] on li "New Gen Platform" at bounding box center [279, 220] width 134 height 21
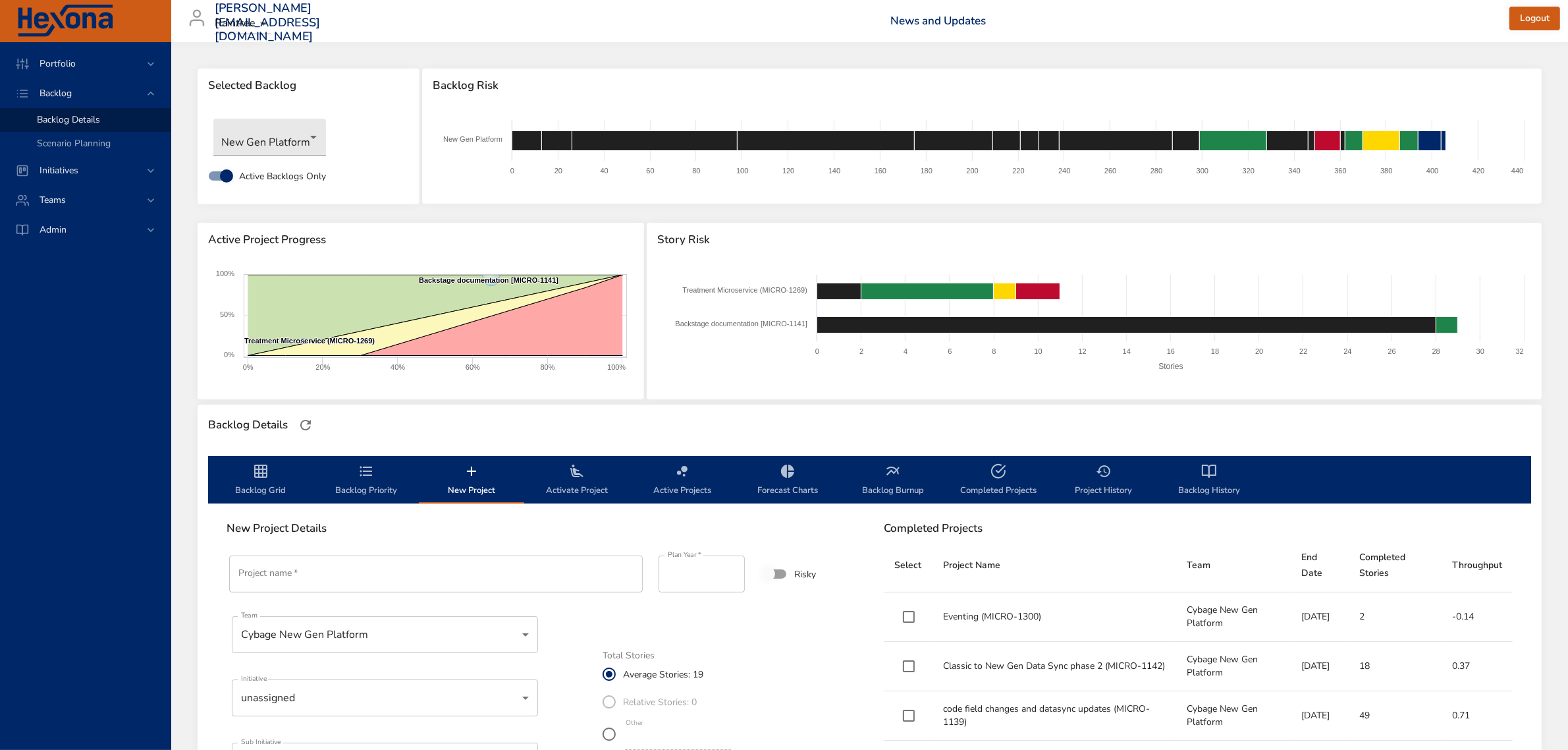
click at [264, 486] on span "Backlog Grid" at bounding box center [261, 481] width 90 height 35
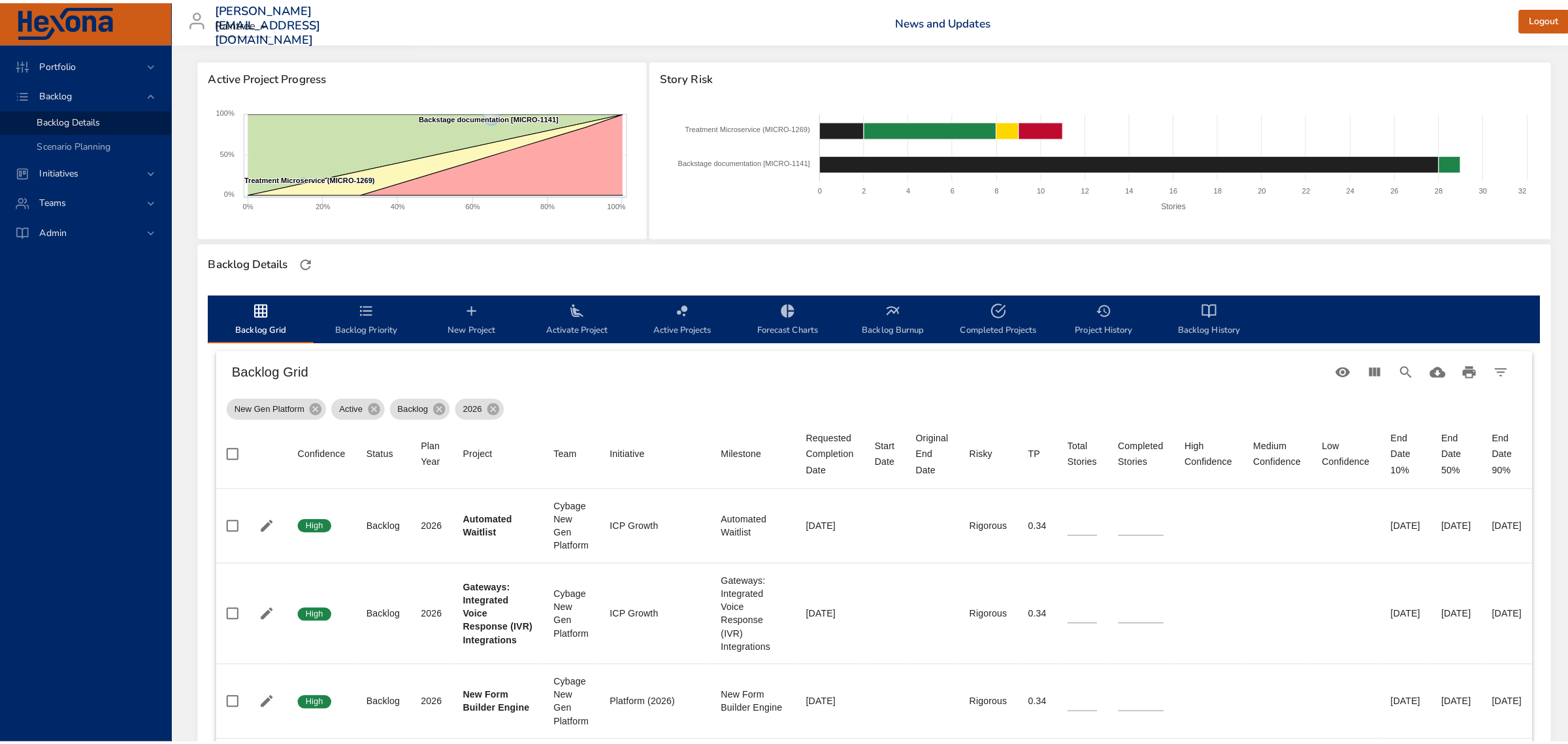
scroll to position [164, 0]
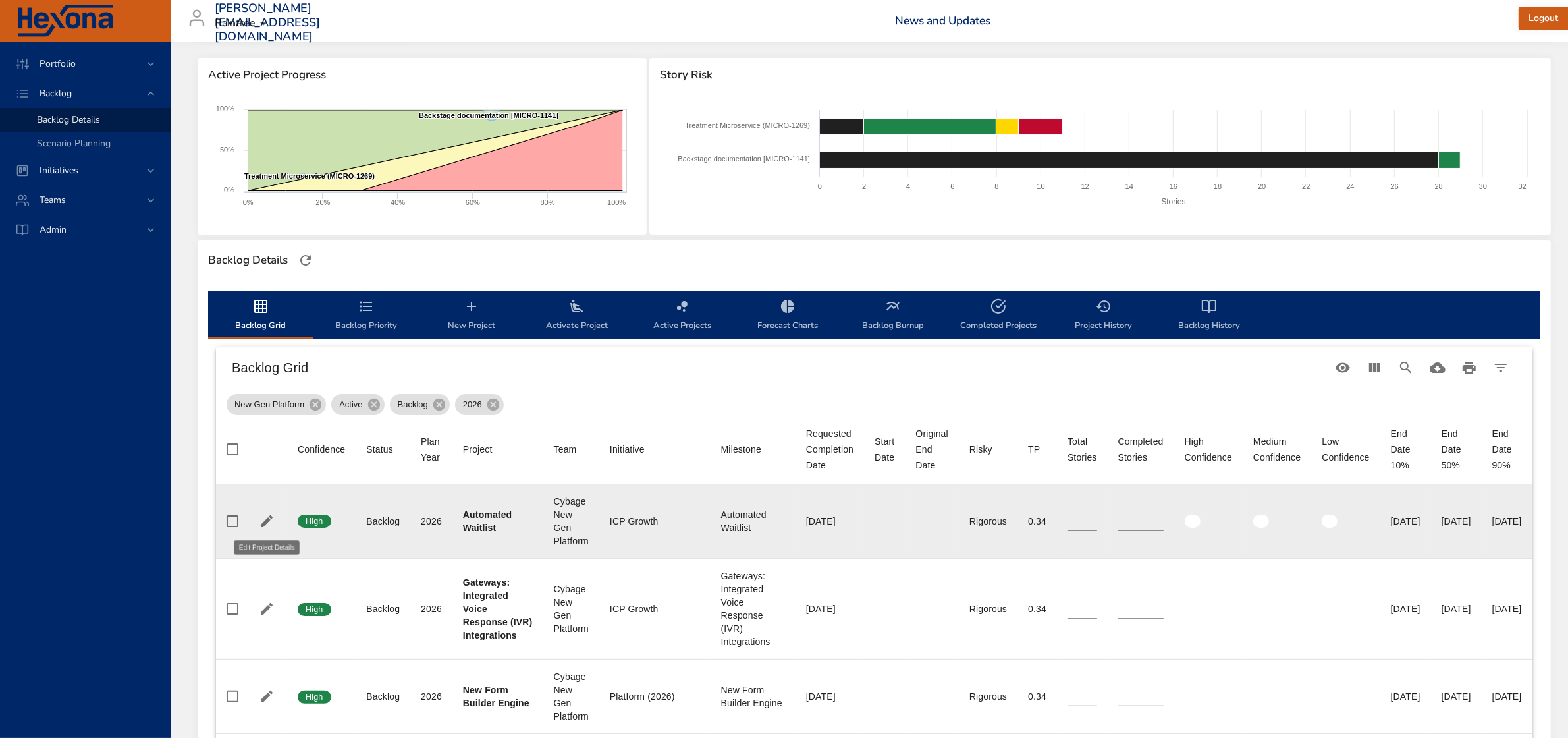
click at [266, 523] on icon "button" at bounding box center [266, 521] width 12 height 12
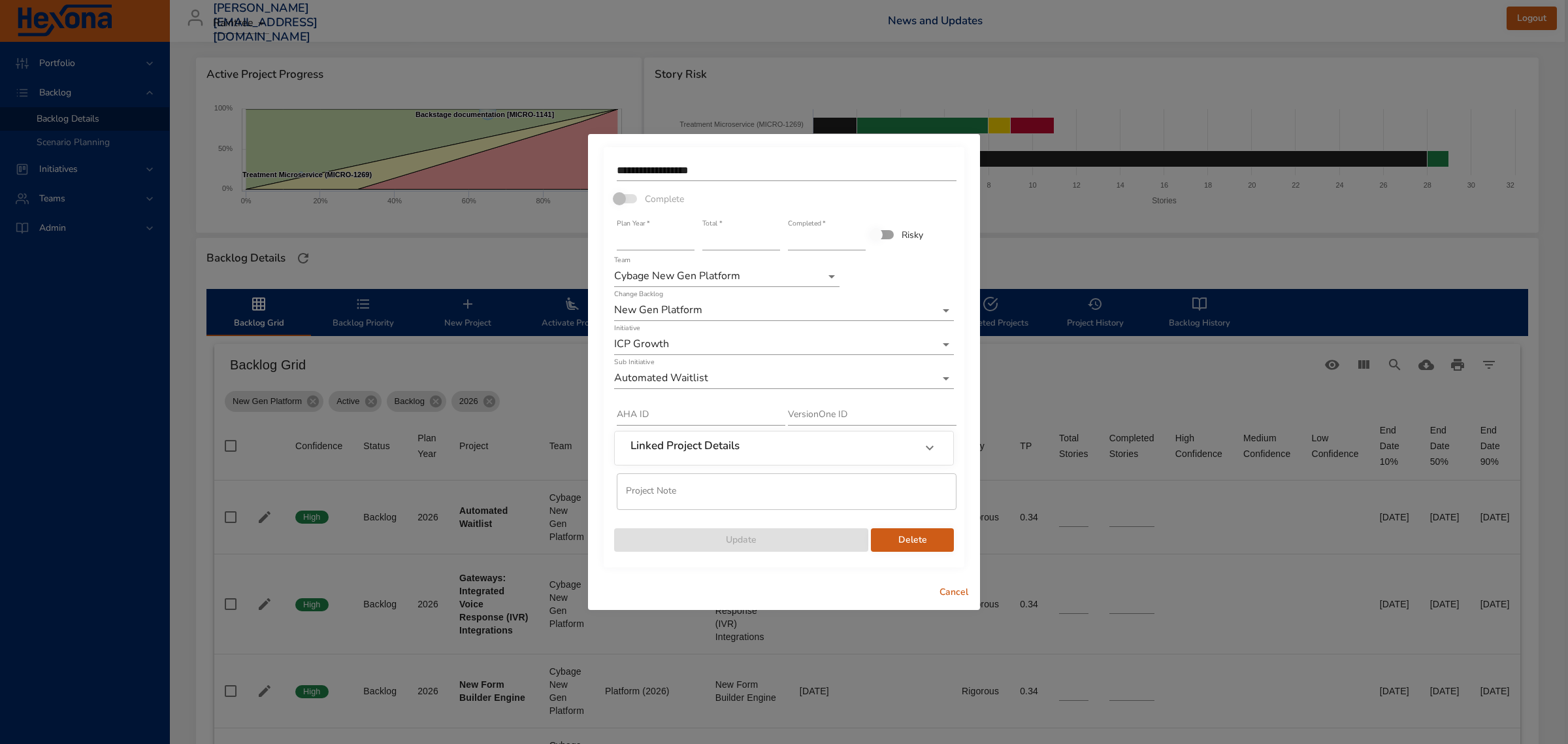
click at [720, 177] on input "**********" at bounding box center [787, 171] width 340 height 21
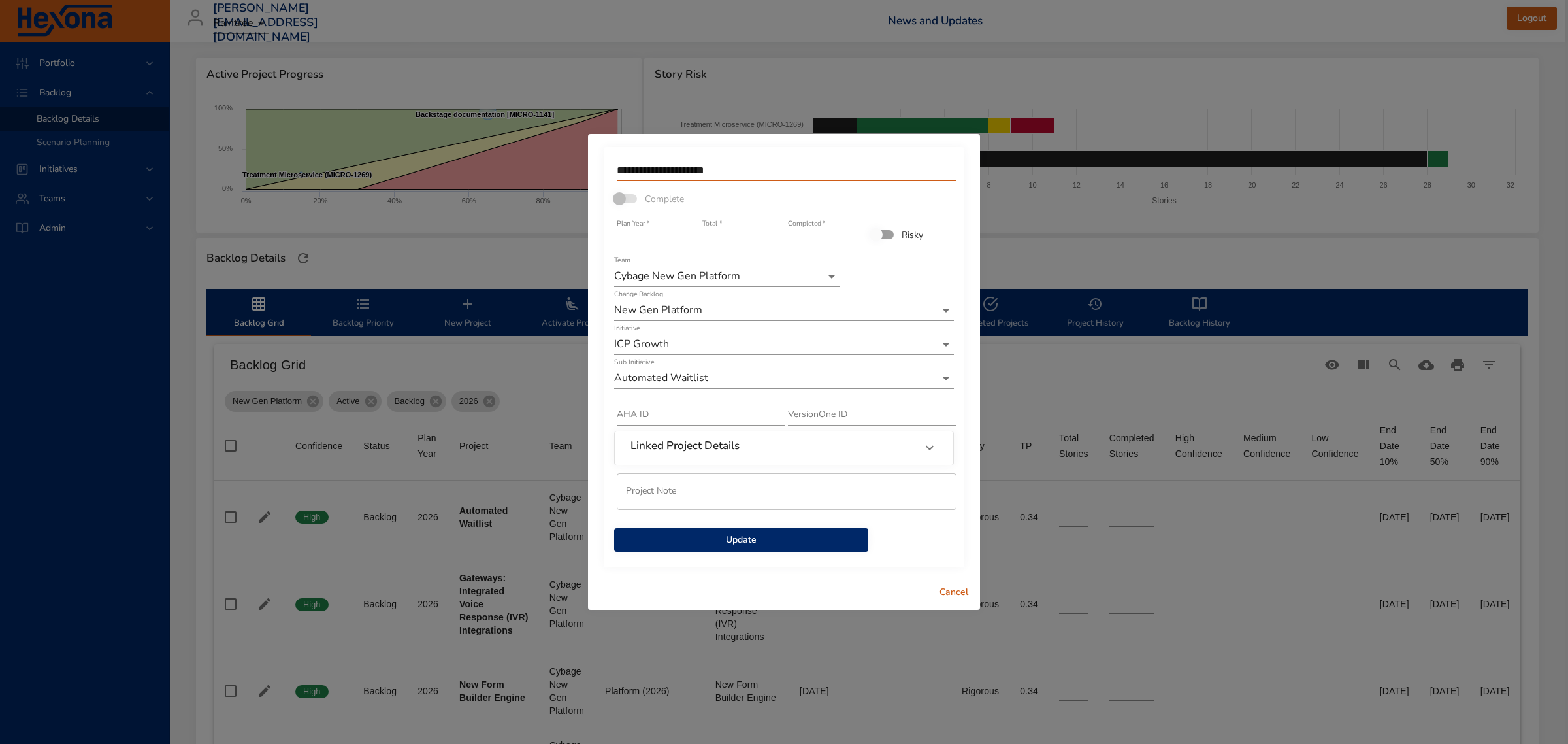
type input "**********"
click at [730, 241] on input "**" at bounding box center [742, 240] width 78 height 21
click at [773, 249] on input "**" at bounding box center [742, 240] width 78 height 21
click at [776, 245] on input "*" at bounding box center [742, 240] width 78 height 21
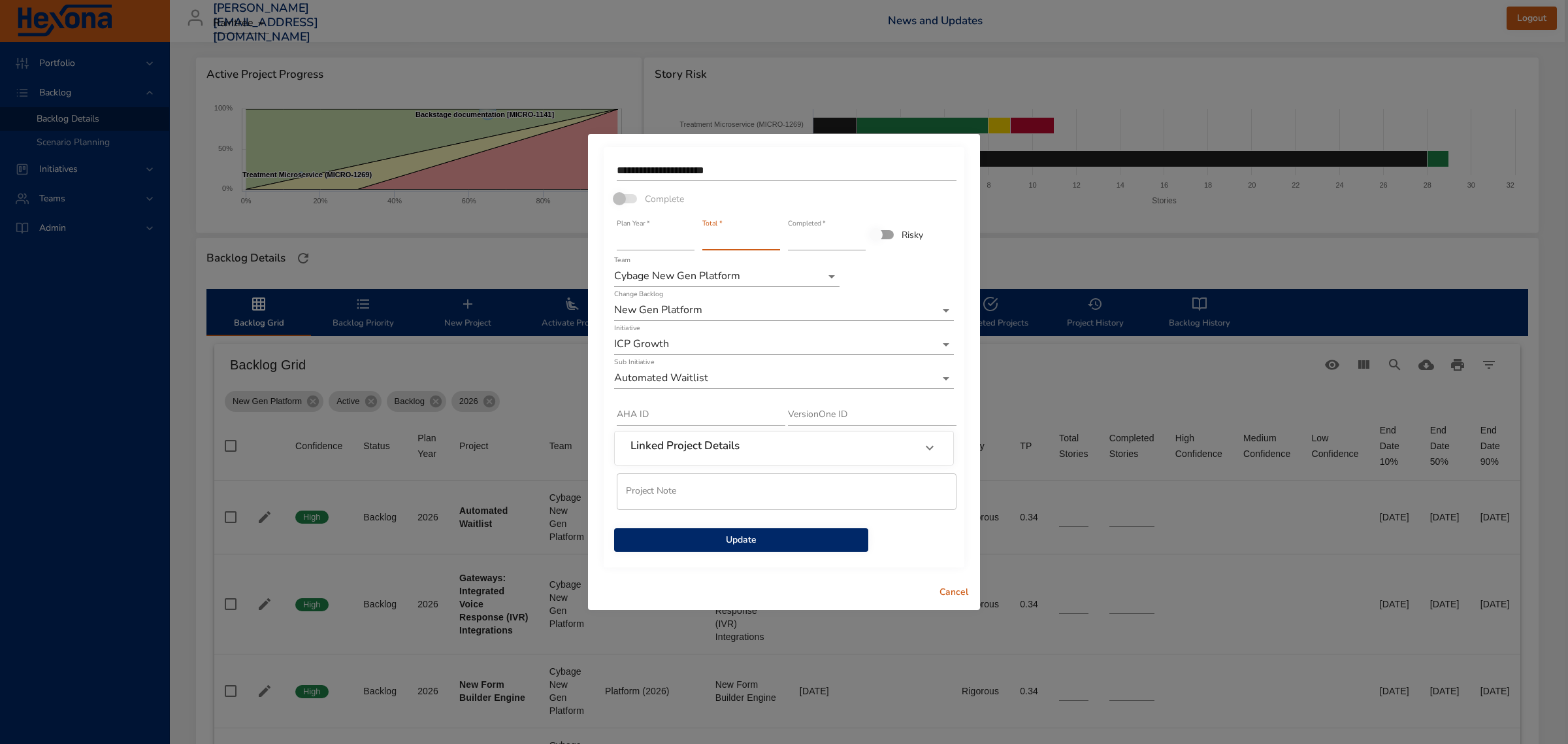
click at [776, 245] on input "*" at bounding box center [742, 240] width 78 height 21
type input "*"
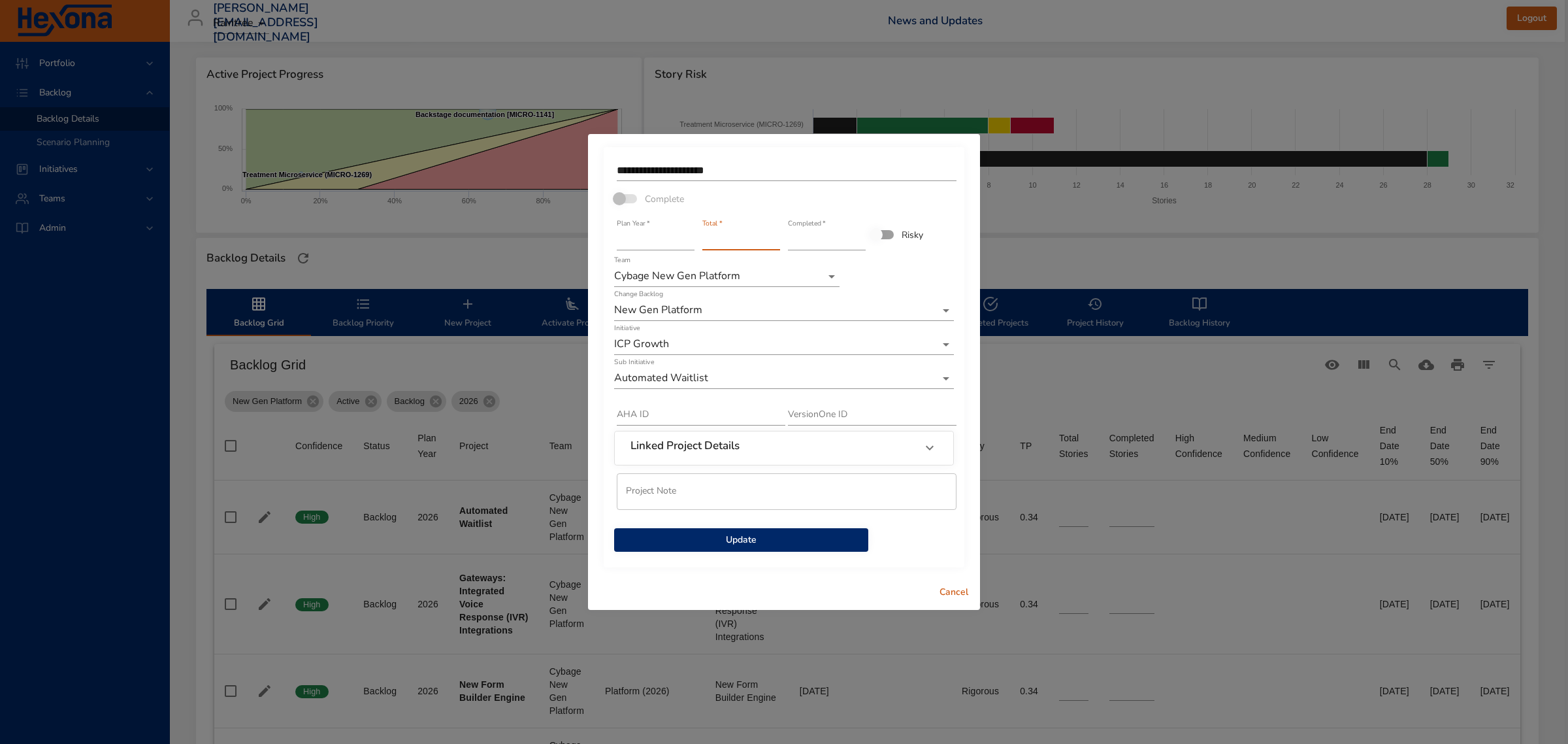
click at [776, 245] on input "*" at bounding box center [742, 240] width 78 height 21
drag, startPoint x: 733, startPoint y: 164, endPoint x: 615, endPoint y: 159, distance: 118.1
click at [615, 159] on div "**********" at bounding box center [784, 171] width 342 height 29
click at [758, 537] on span "Update" at bounding box center [742, 540] width 233 height 17
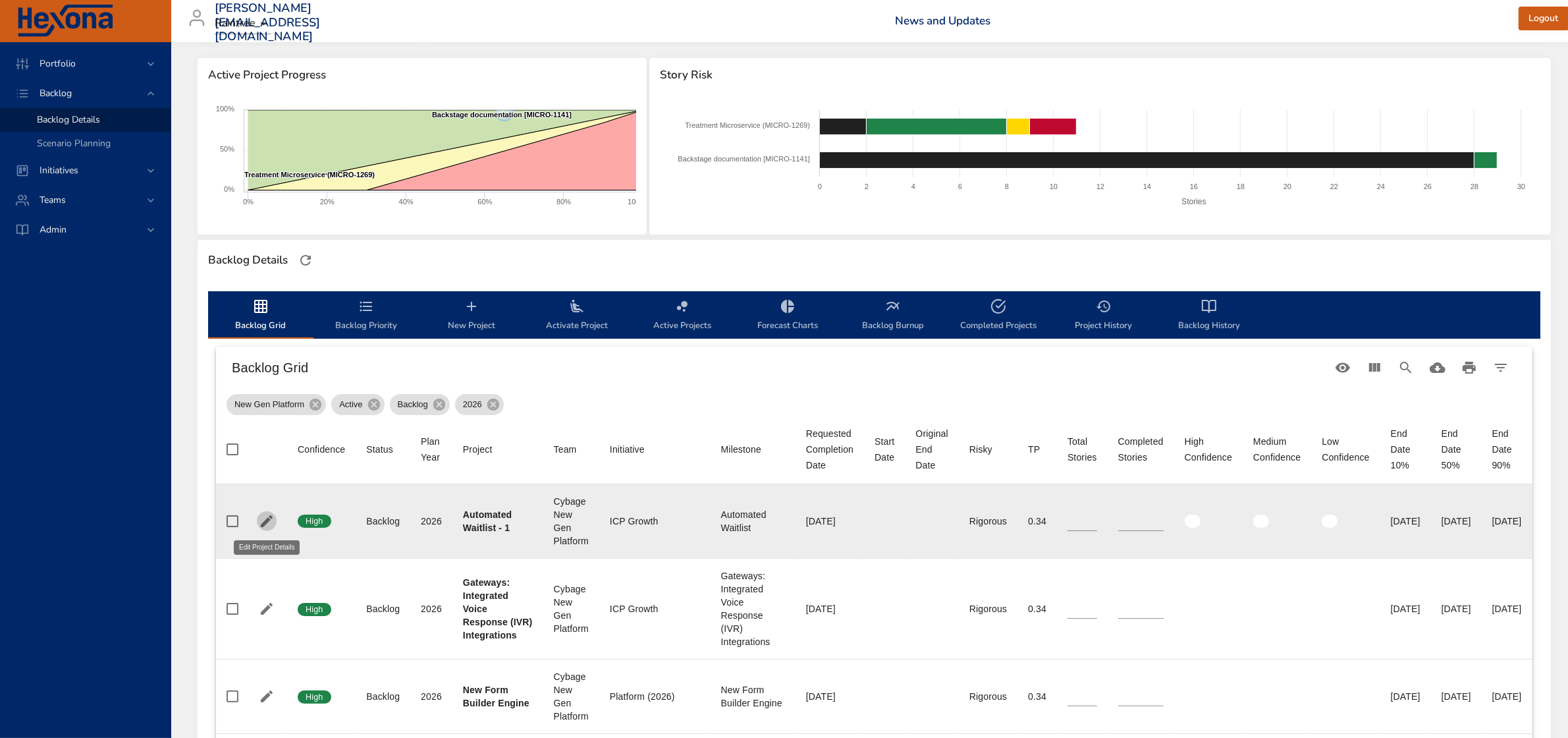
click at [262, 514] on icon "button" at bounding box center [266, 521] width 16 height 16
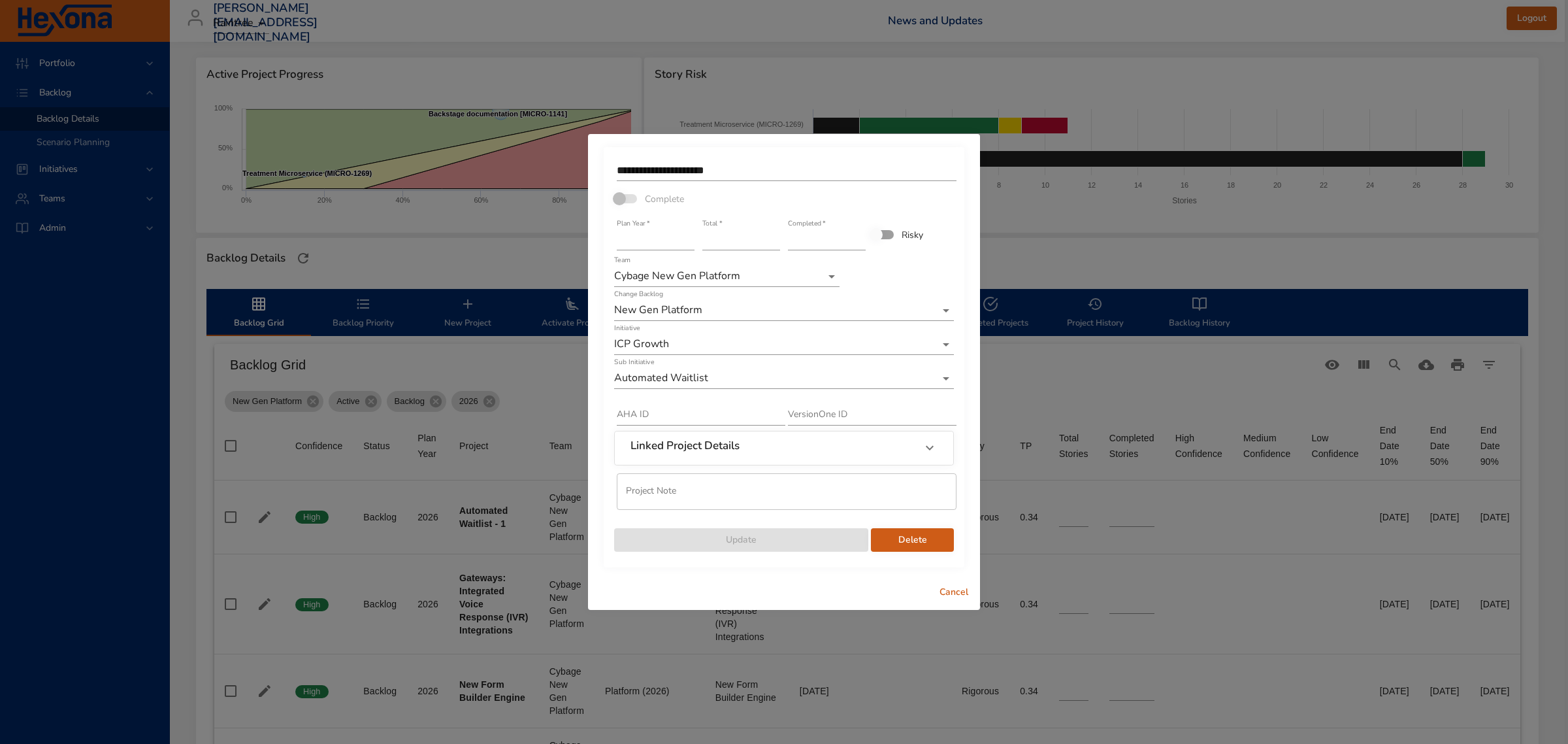
click at [721, 240] on input "*" at bounding box center [742, 240] width 78 height 21
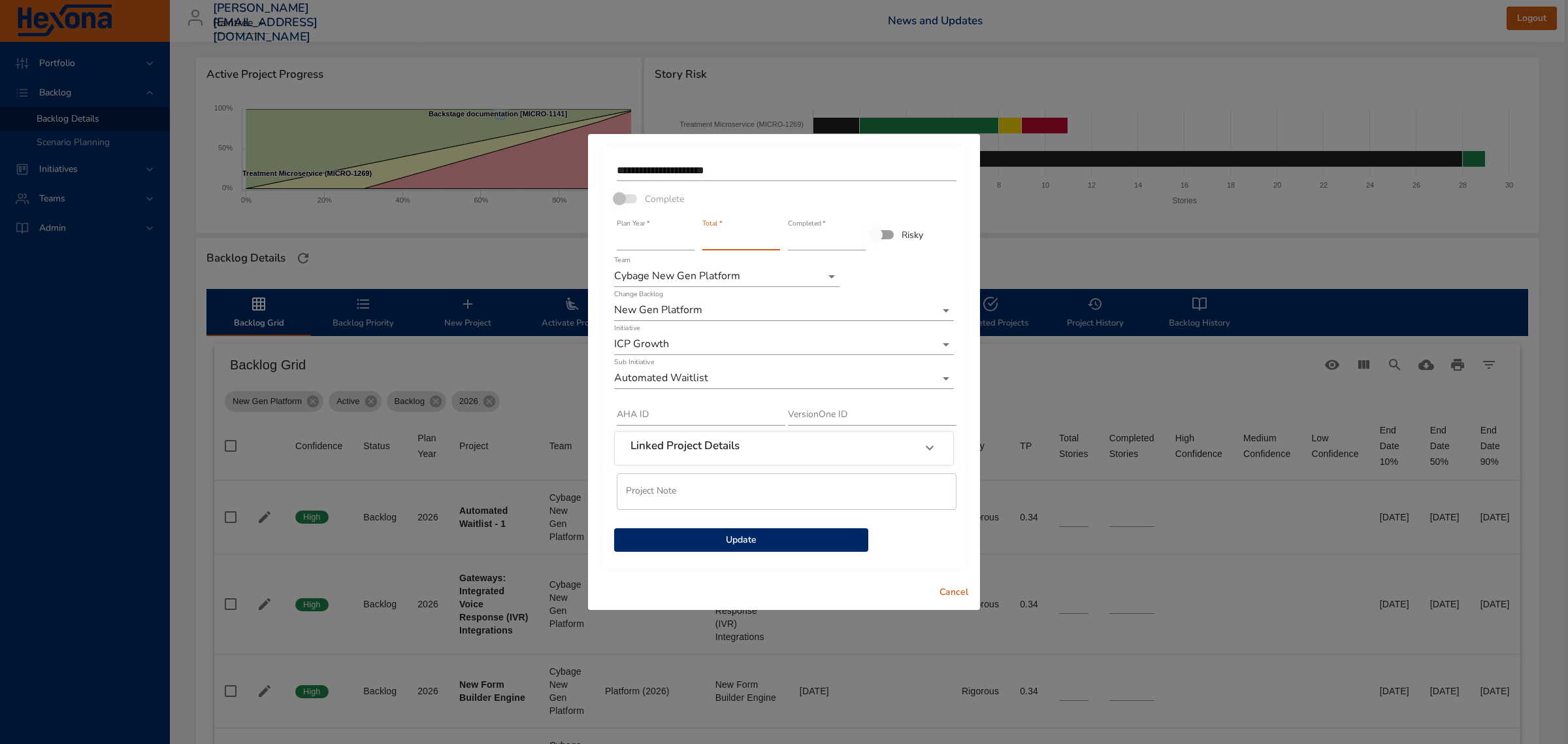
type input "*"
click at [776, 233] on input "*" at bounding box center [742, 240] width 78 height 21
click at [841, 545] on span "Update" at bounding box center [742, 540] width 233 height 17
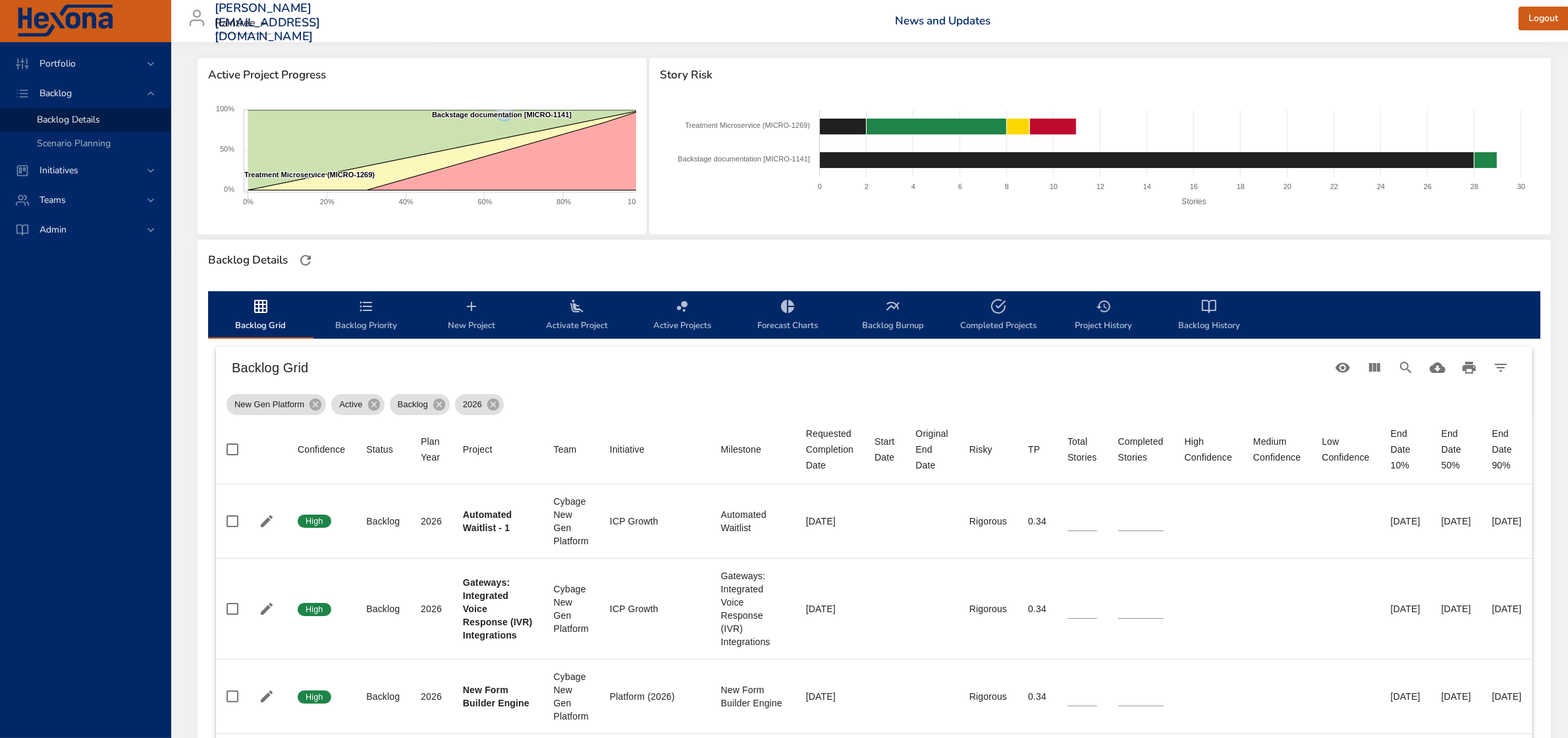
click at [479, 315] on span "New Project" at bounding box center [471, 316] width 90 height 35
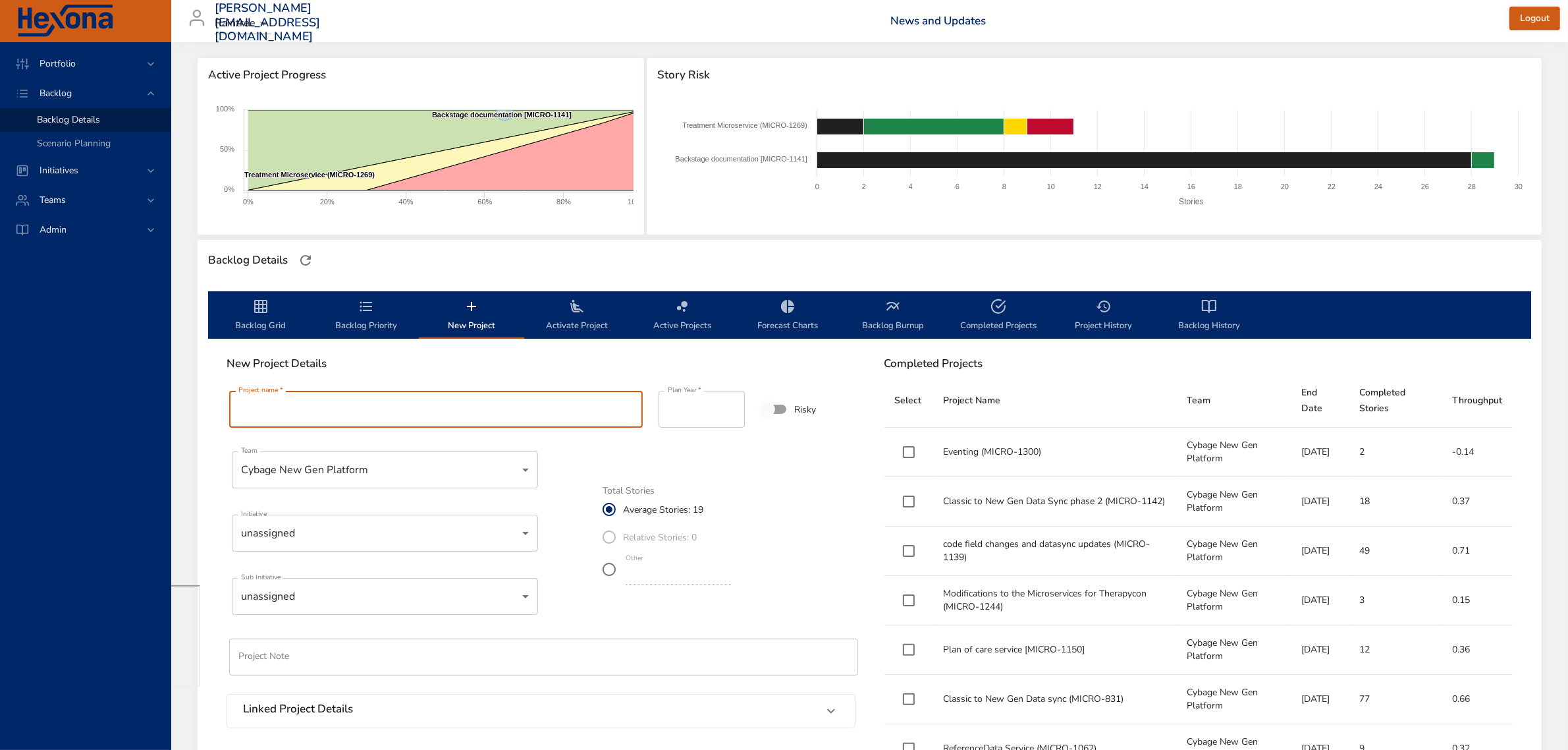
click at [434, 413] on input "Project name   *" at bounding box center [435, 409] width 414 height 37
paste input "**********"
type input "**********"
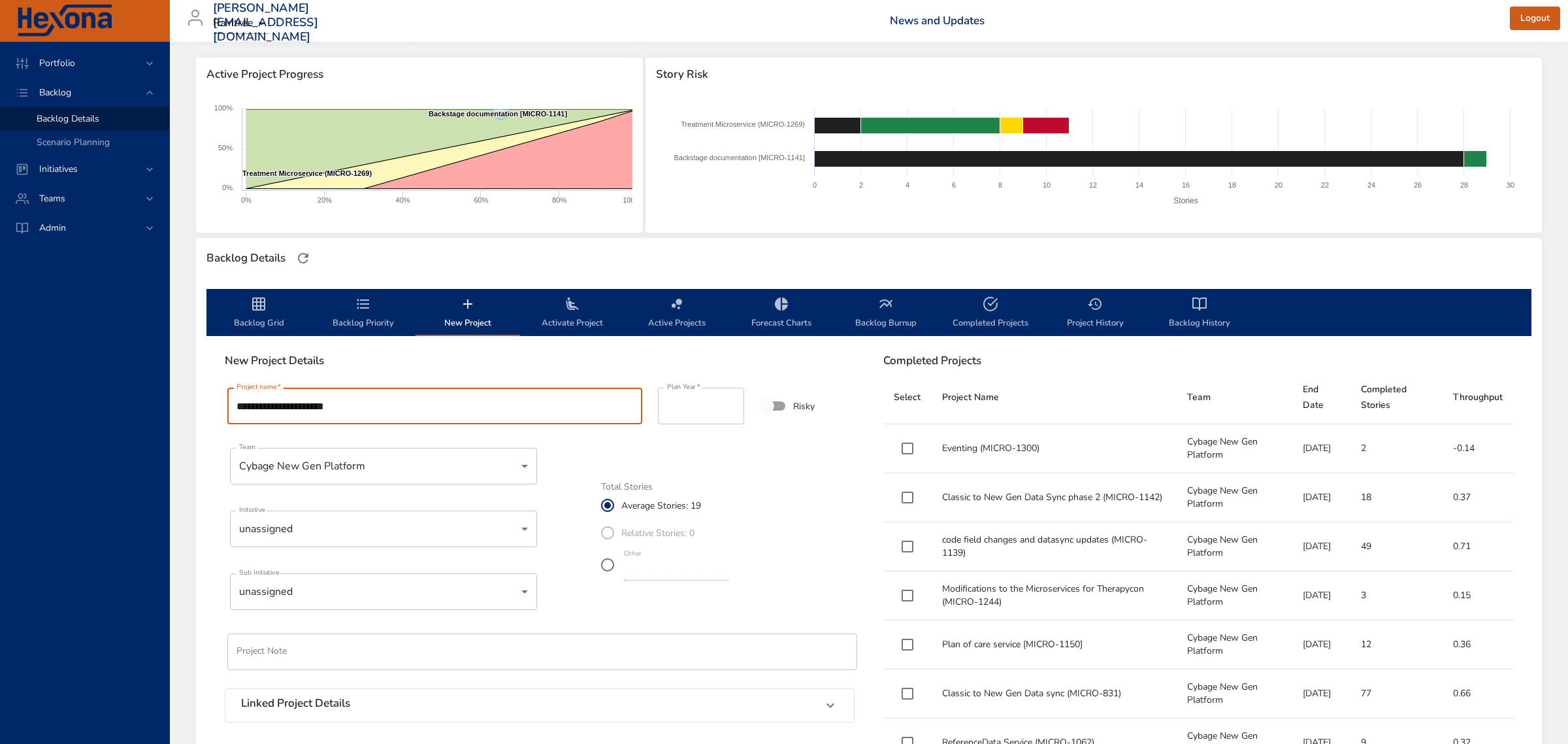
click at [415, 518] on body "**********" at bounding box center [784, 208] width 1568 height 744
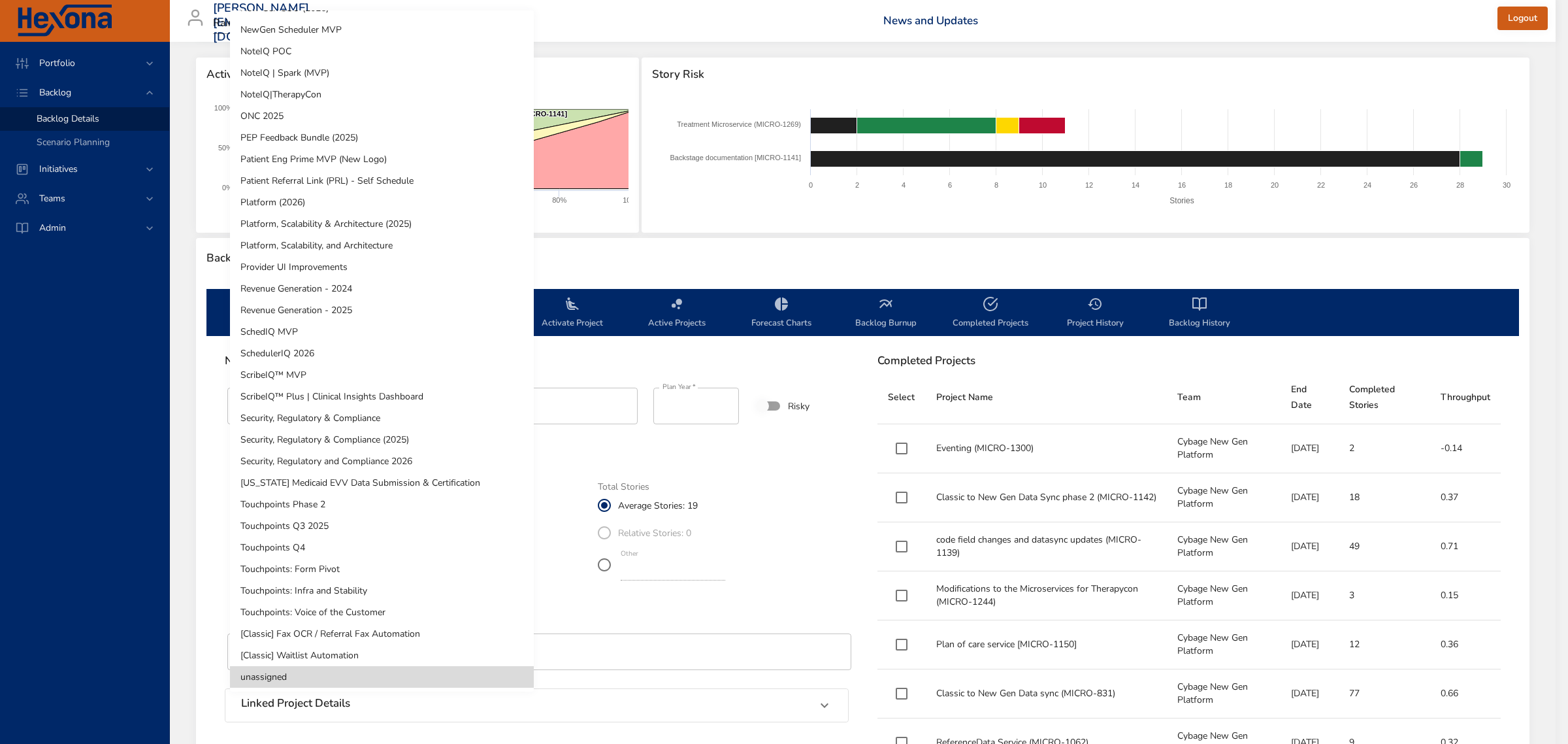
scroll to position [0, 0]
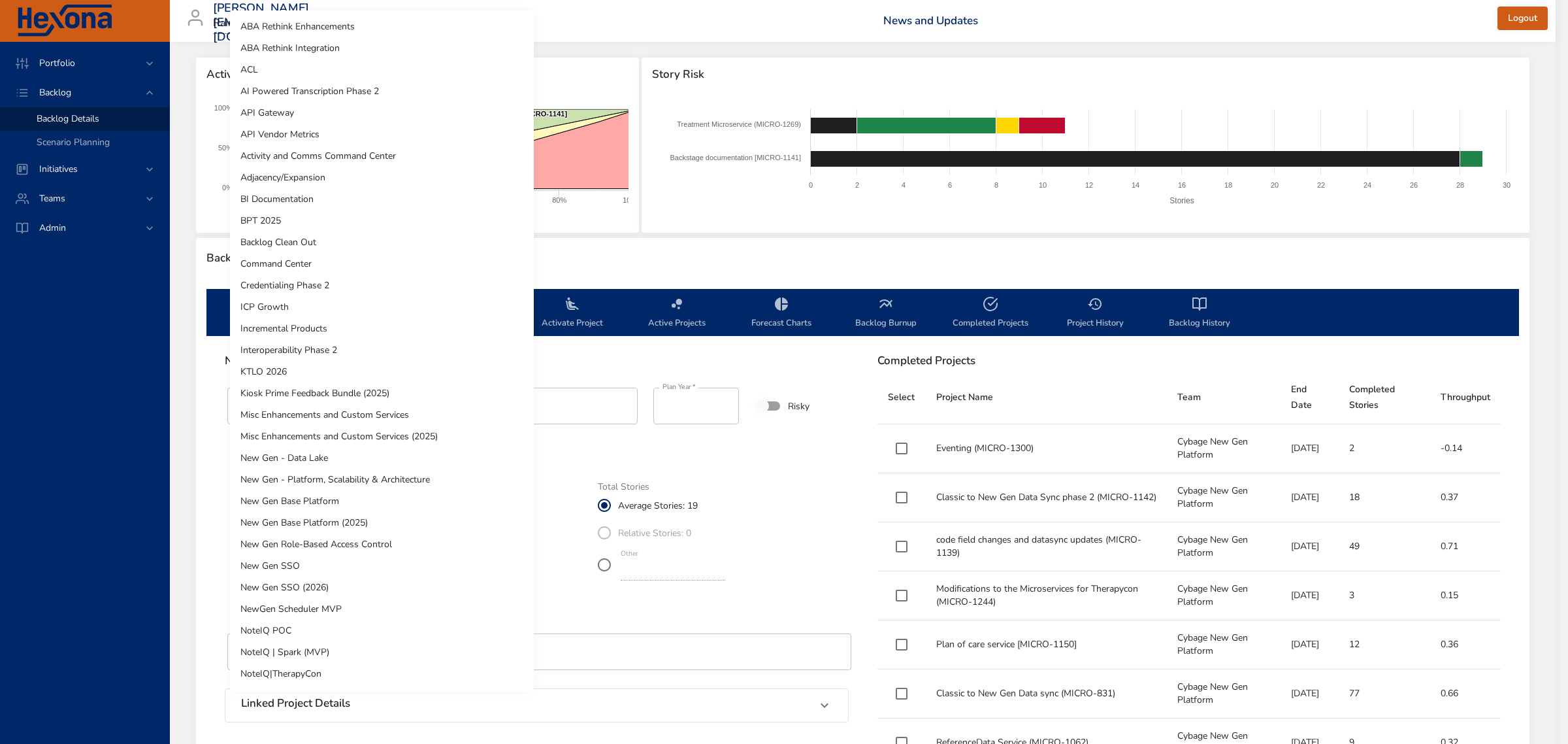
click at [353, 301] on li "ICP Growth" at bounding box center [382, 306] width 304 height 21
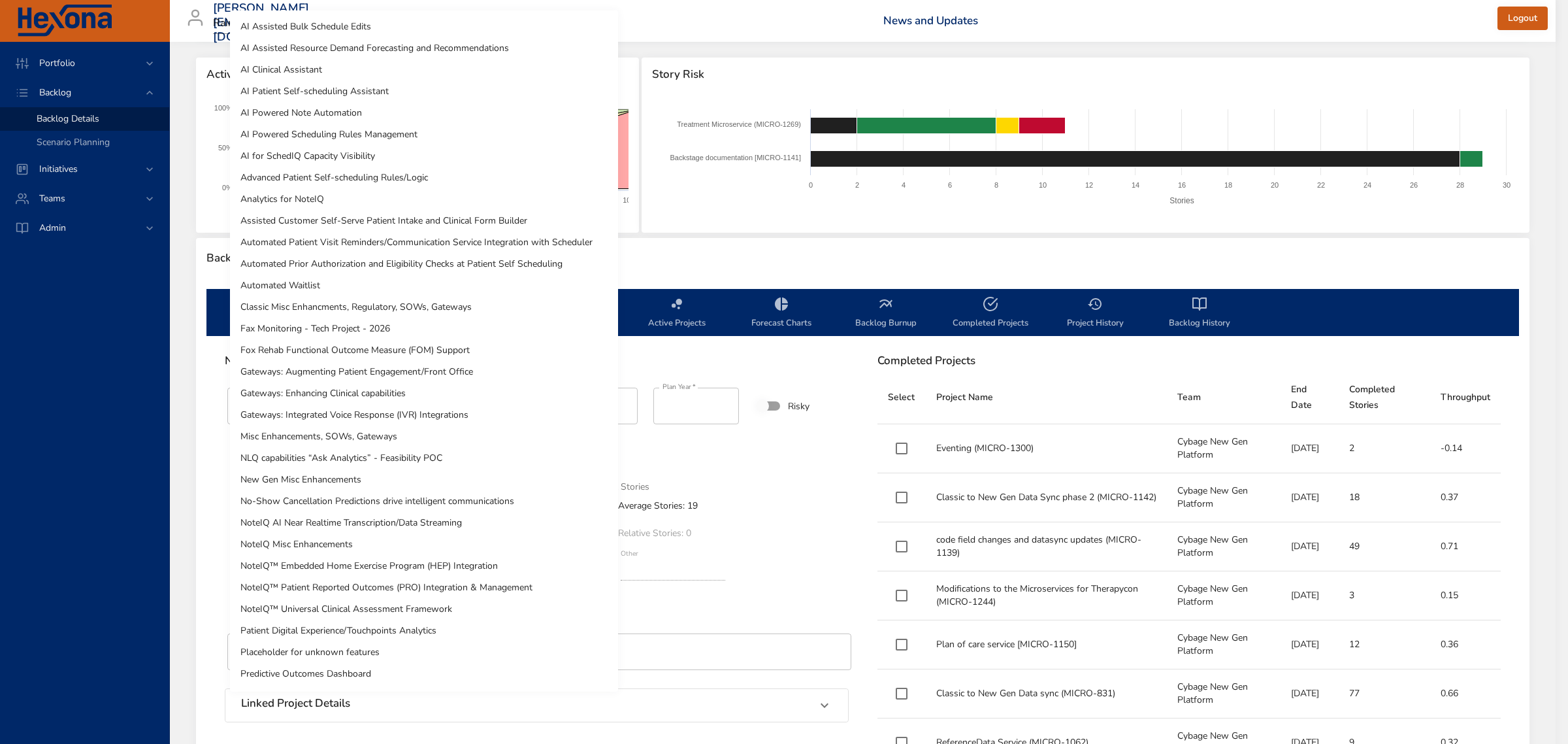
click at [366, 580] on body "**********" at bounding box center [784, 208] width 1568 height 744
click at [299, 283] on li "Automated Waitlist" at bounding box center [424, 285] width 388 height 21
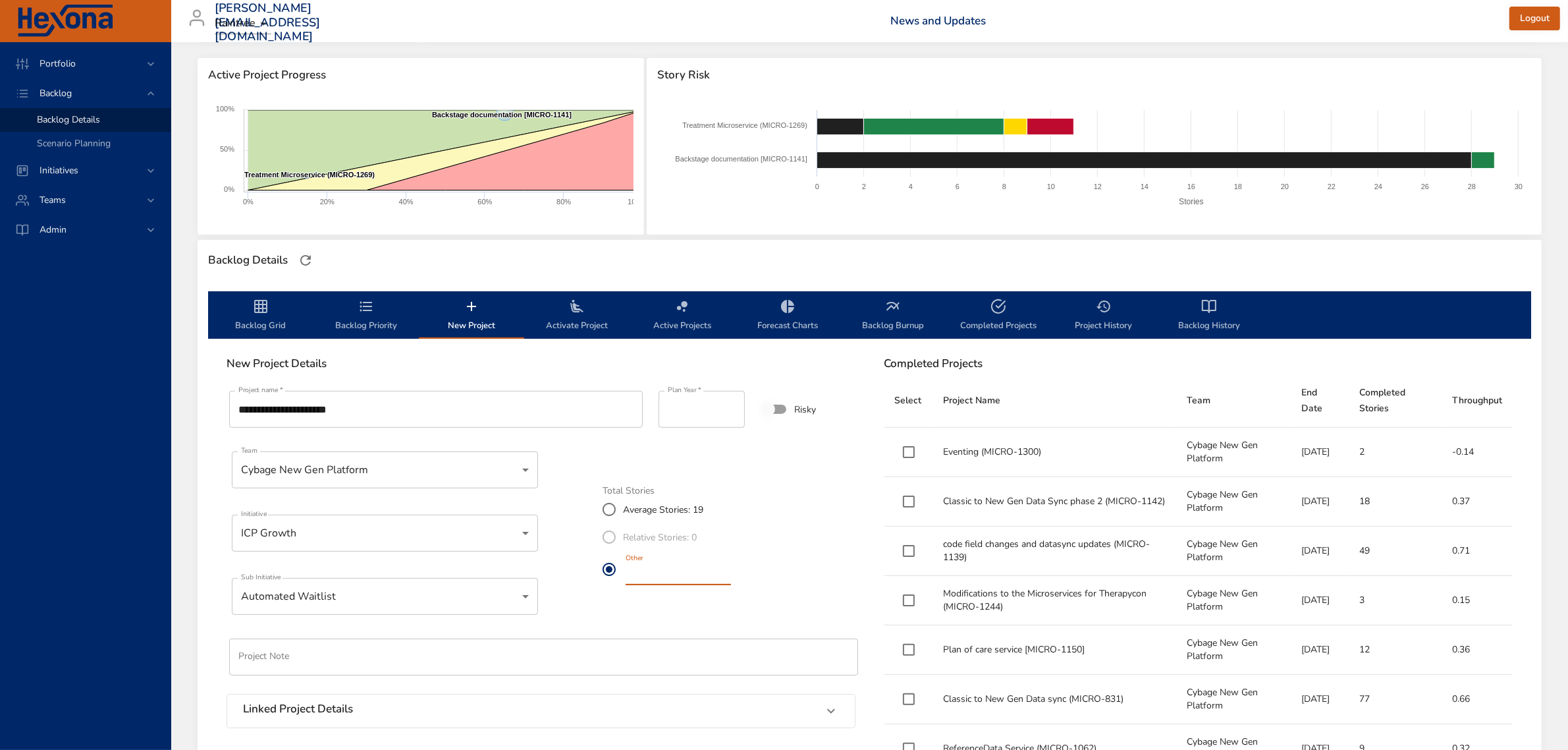
click at [674, 574] on input "**" at bounding box center [678, 574] width 106 height 21
type input "*"
click at [690, 618] on div "**********" at bounding box center [541, 586] width 645 height 412
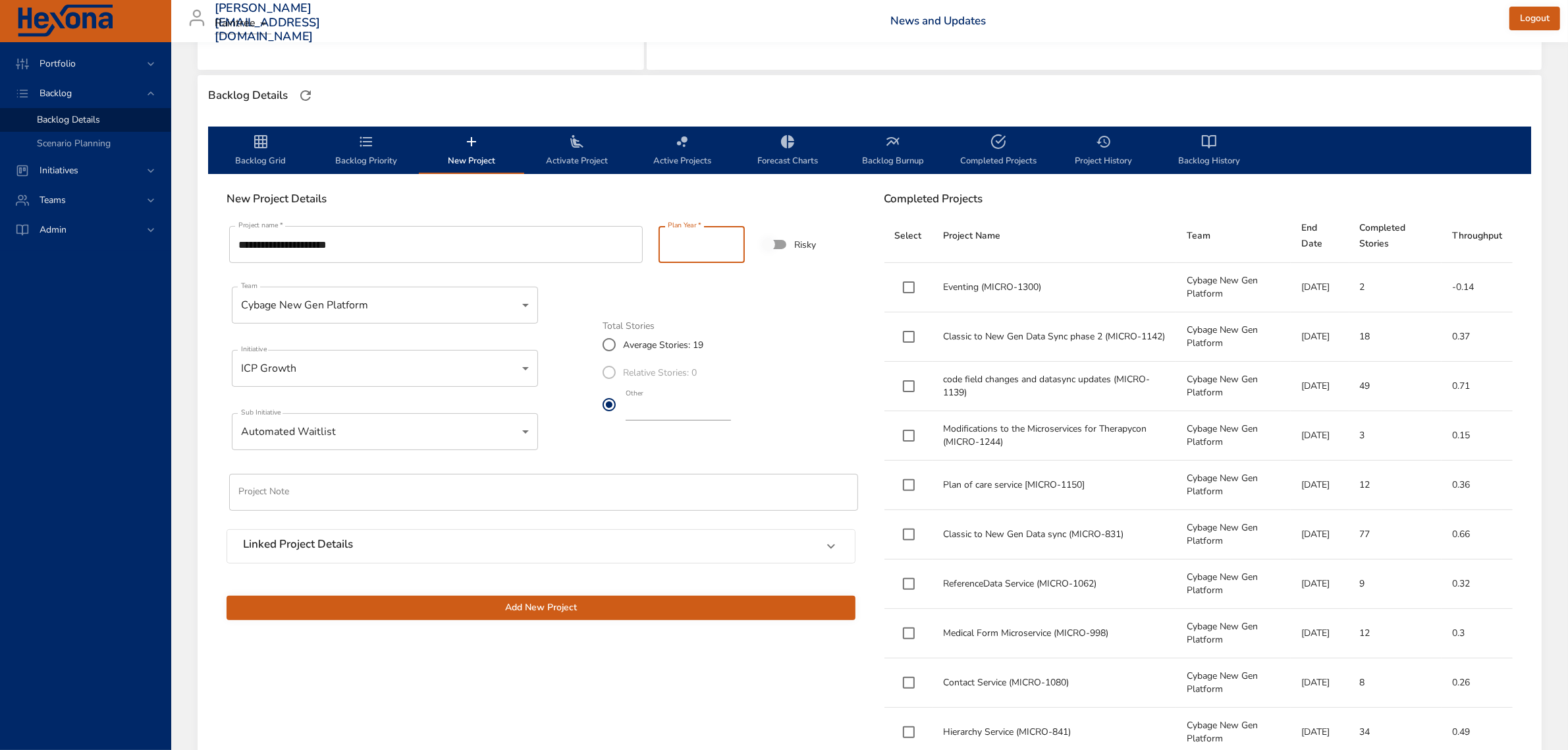
type input "****"
click at [727, 240] on input "****" at bounding box center [702, 244] width 86 height 37
click at [720, 601] on span "Add New Project" at bounding box center [541, 608] width 608 height 17
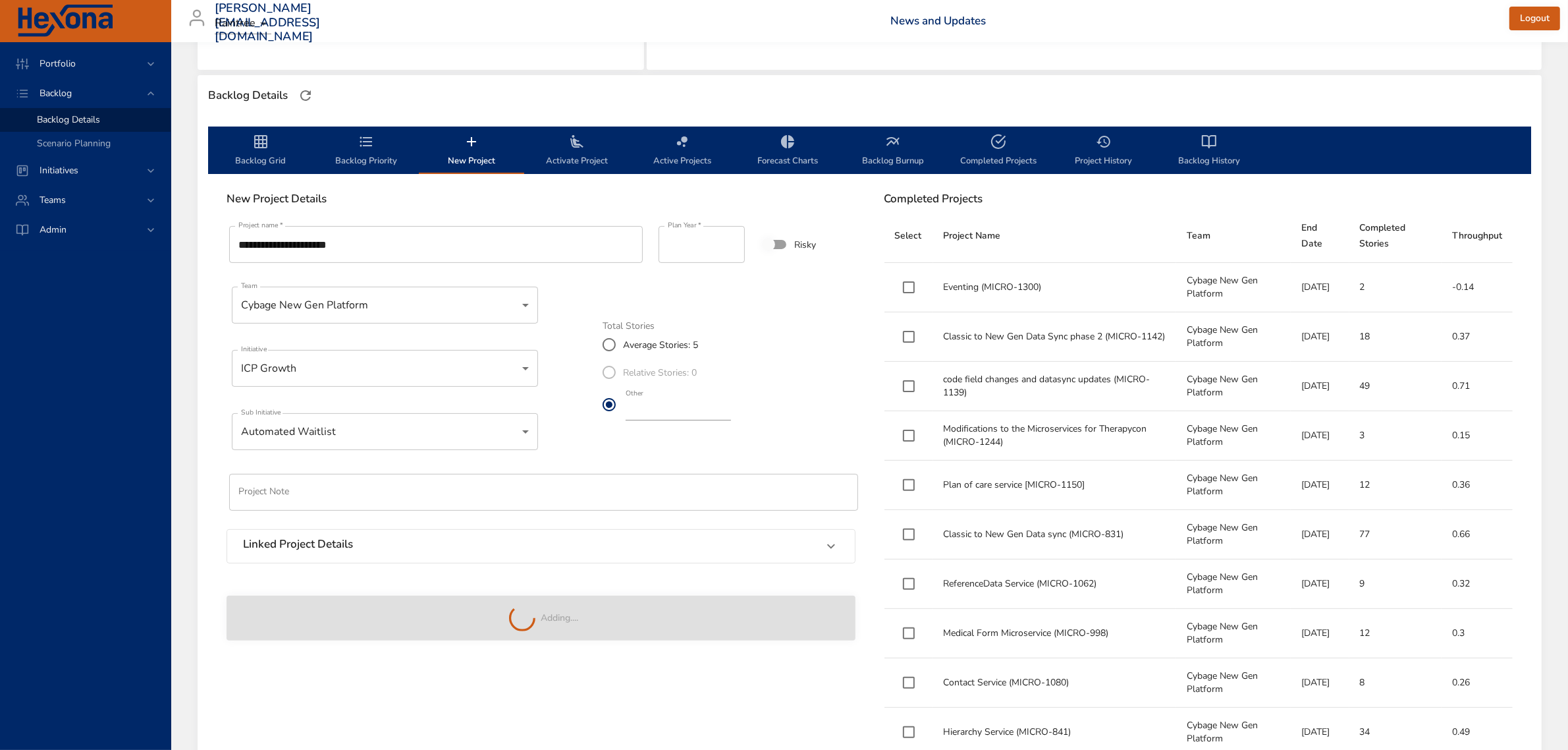
type input "**"
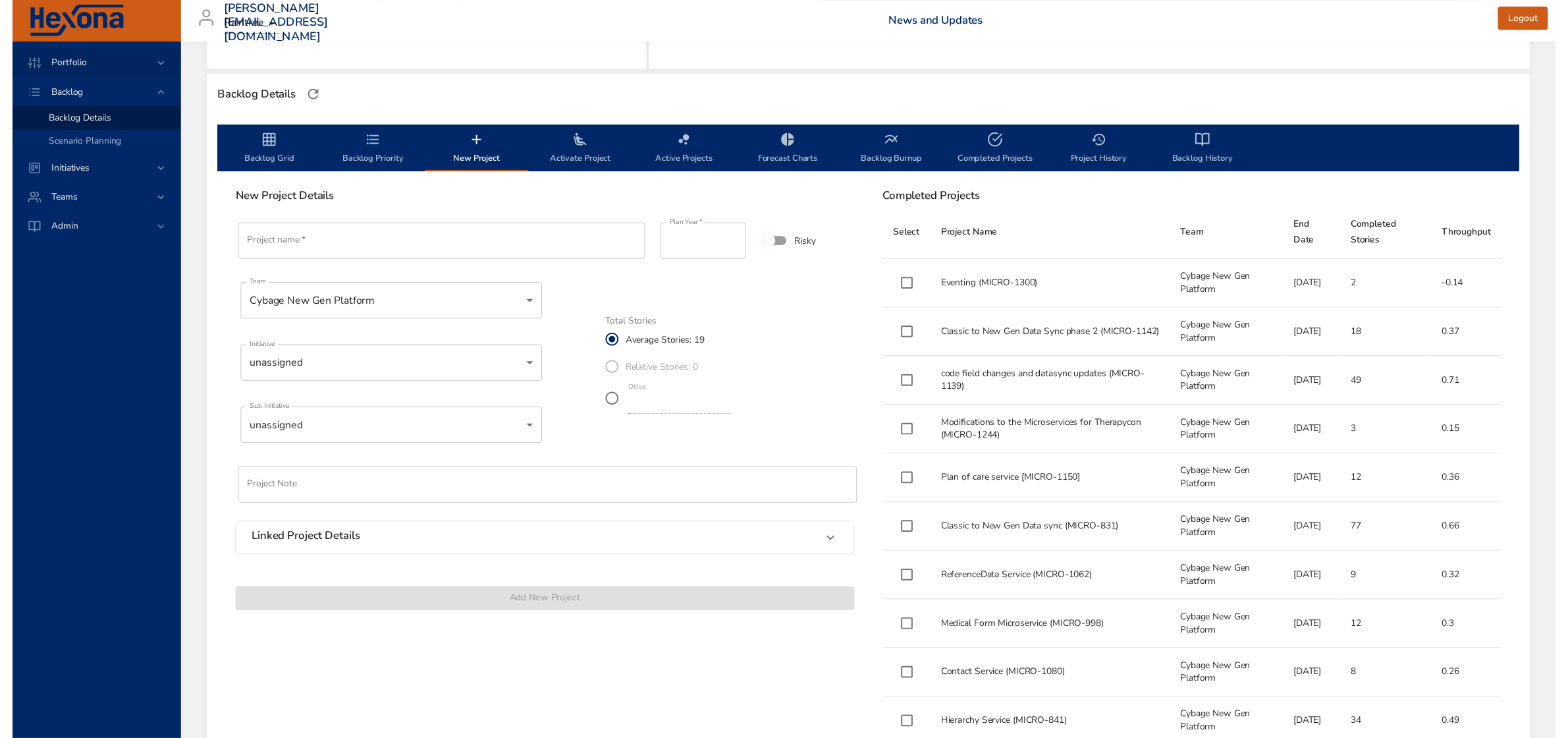
scroll to position [0, 0]
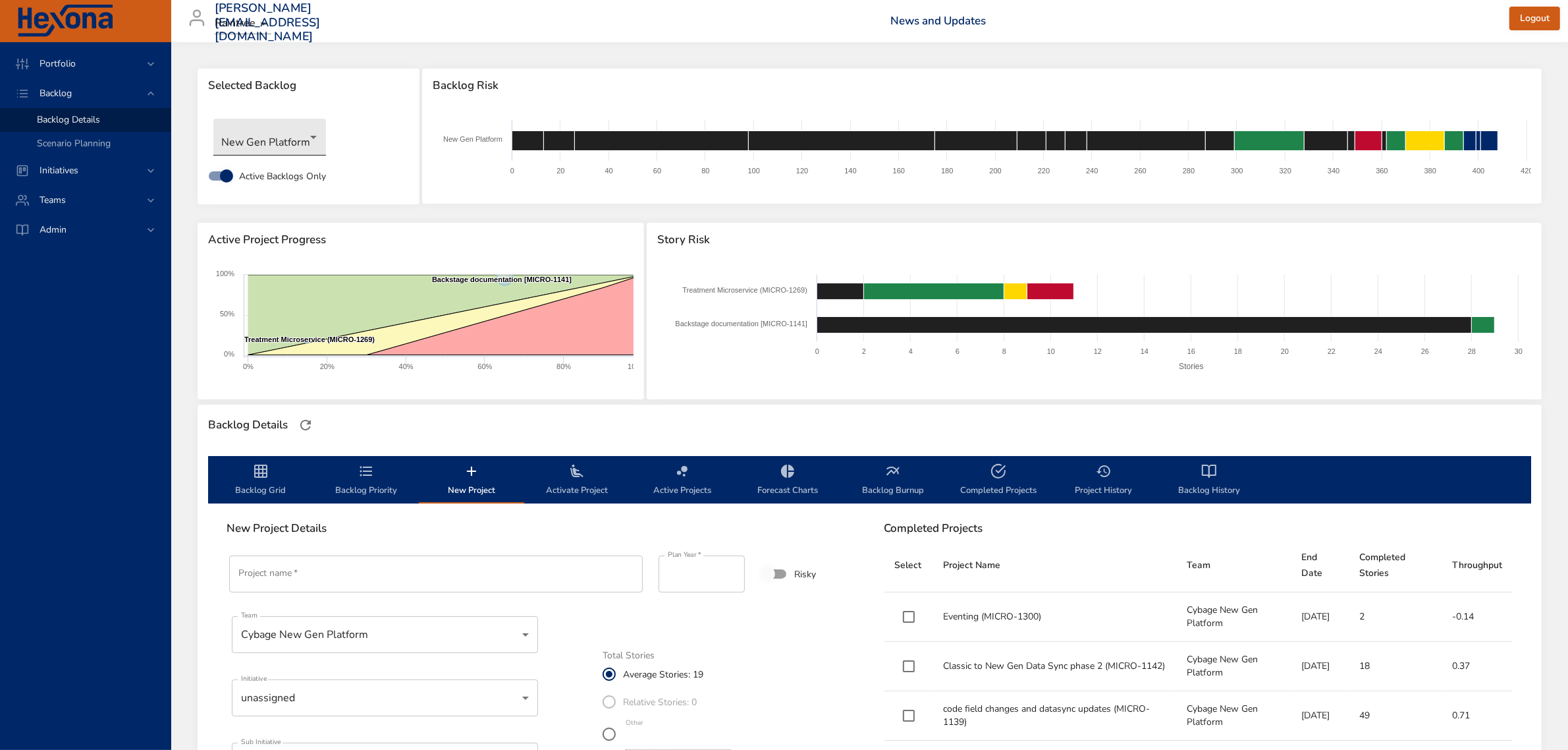
click at [254, 132] on body "Portfolio Backlog Backlog Details Scenario Planning Initiatives Teams Admin [PE…" at bounding box center [784, 375] width 1568 height 750
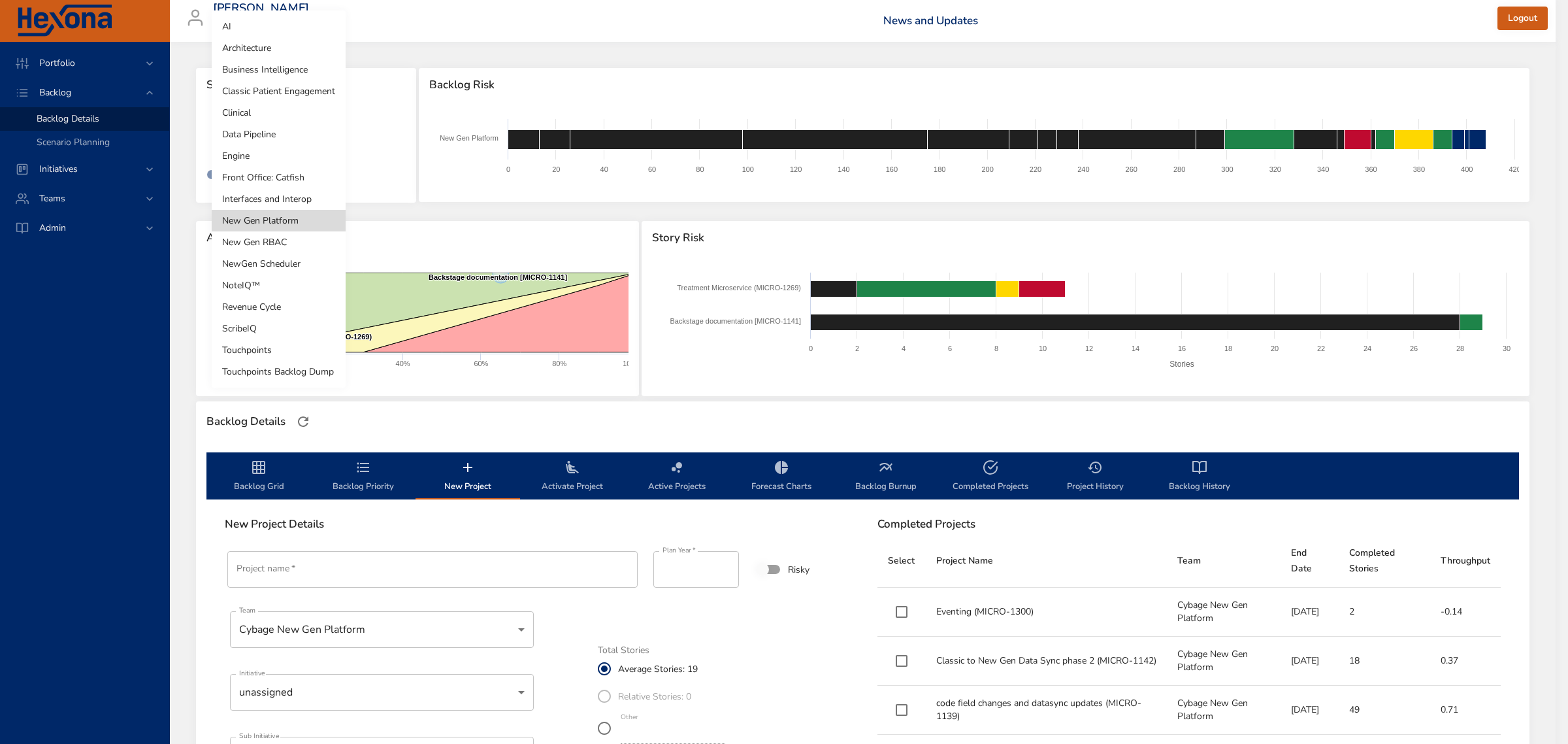
click at [260, 179] on li "Front Office: Catfish" at bounding box center [279, 177] width 134 height 21
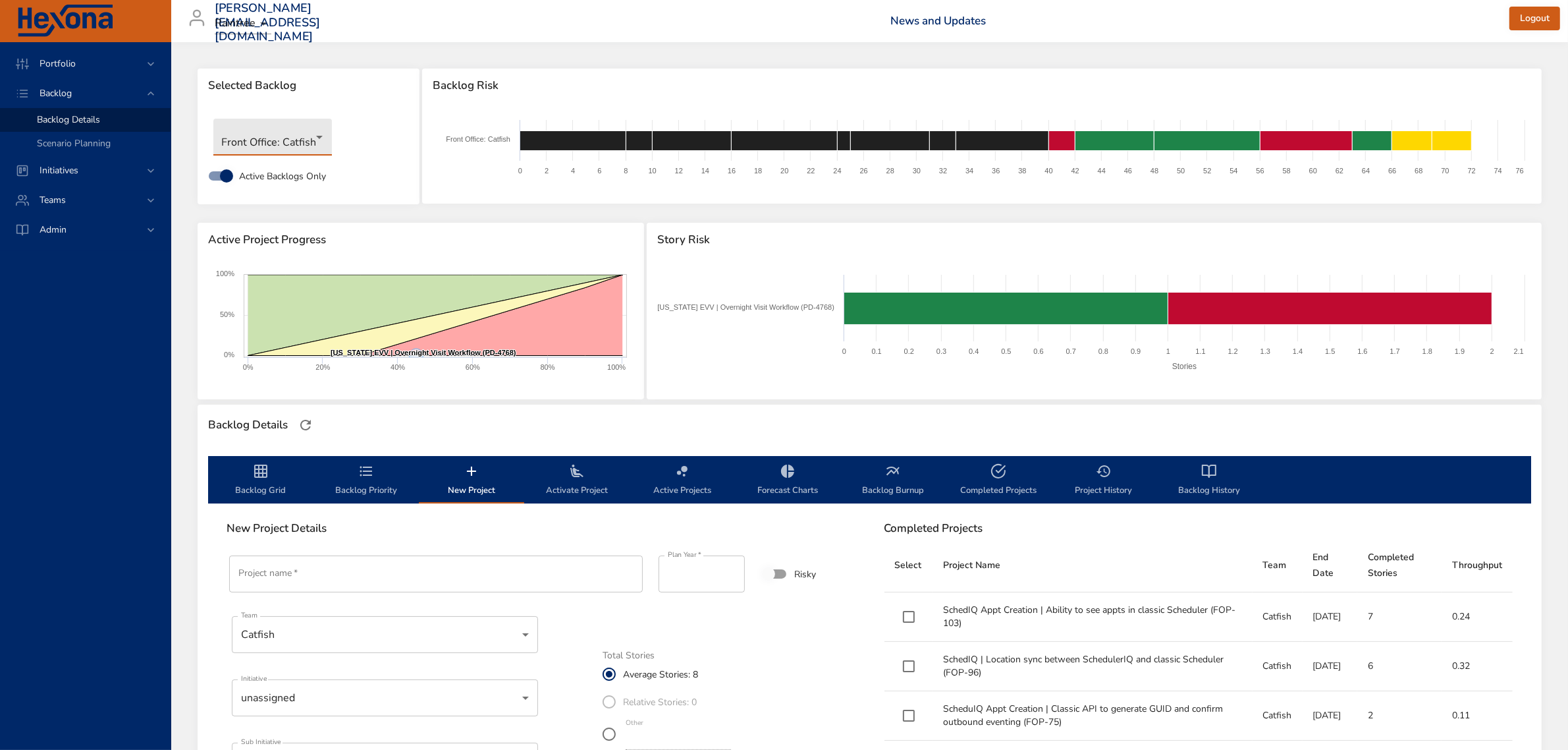
click at [274, 467] on span "Backlog Grid" at bounding box center [261, 481] width 90 height 35
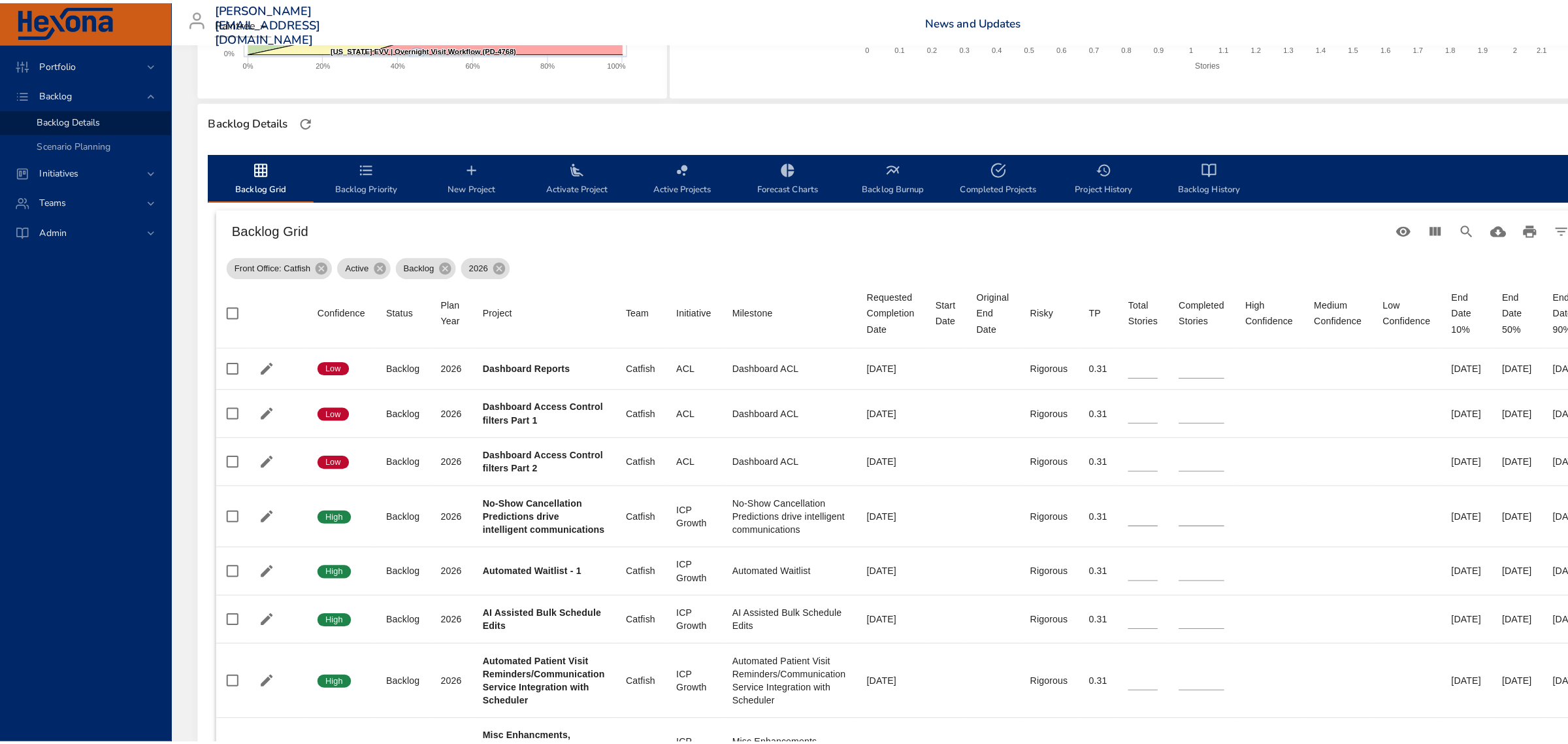
scroll to position [326, 0]
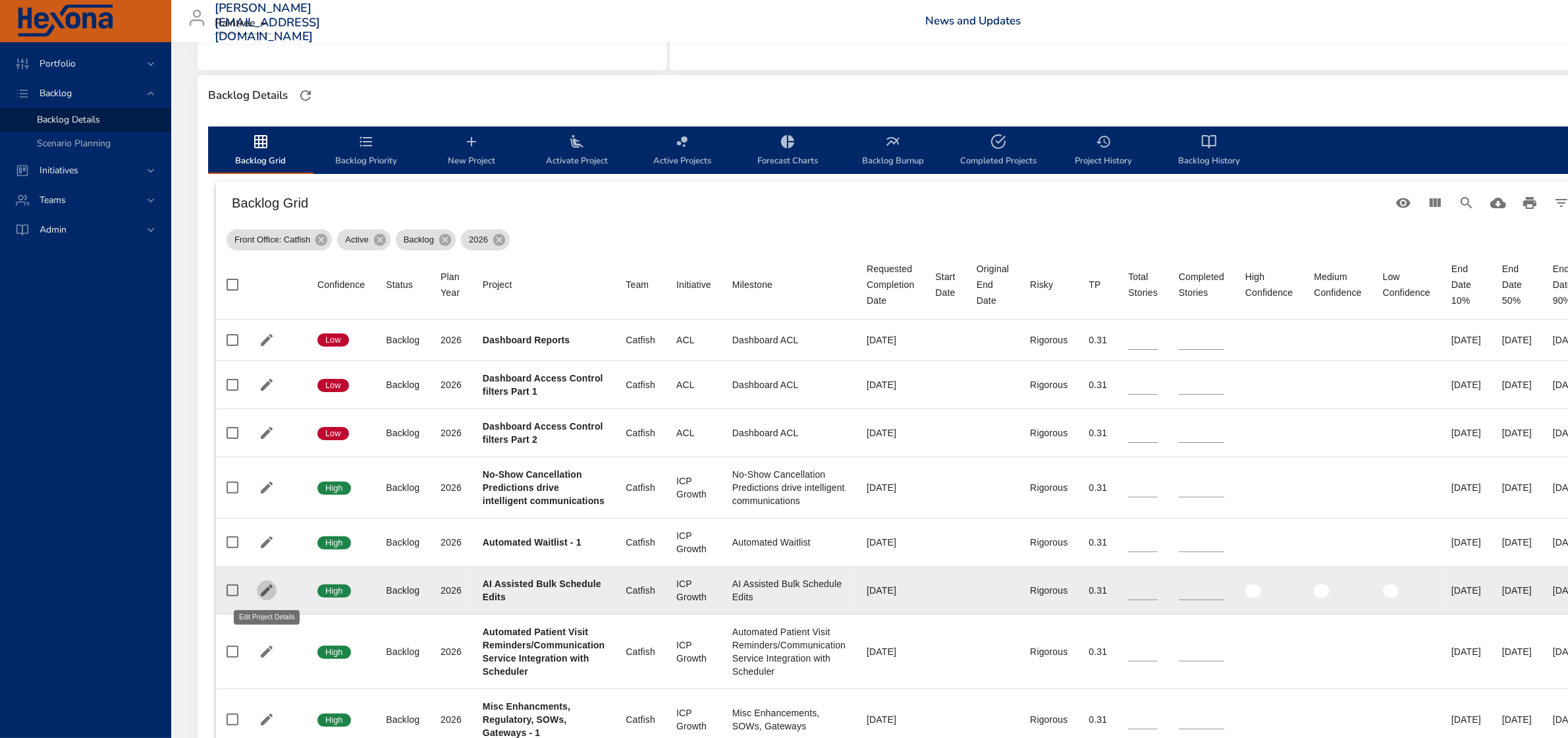
click at [274, 592] on icon "button" at bounding box center [266, 591] width 16 height 16
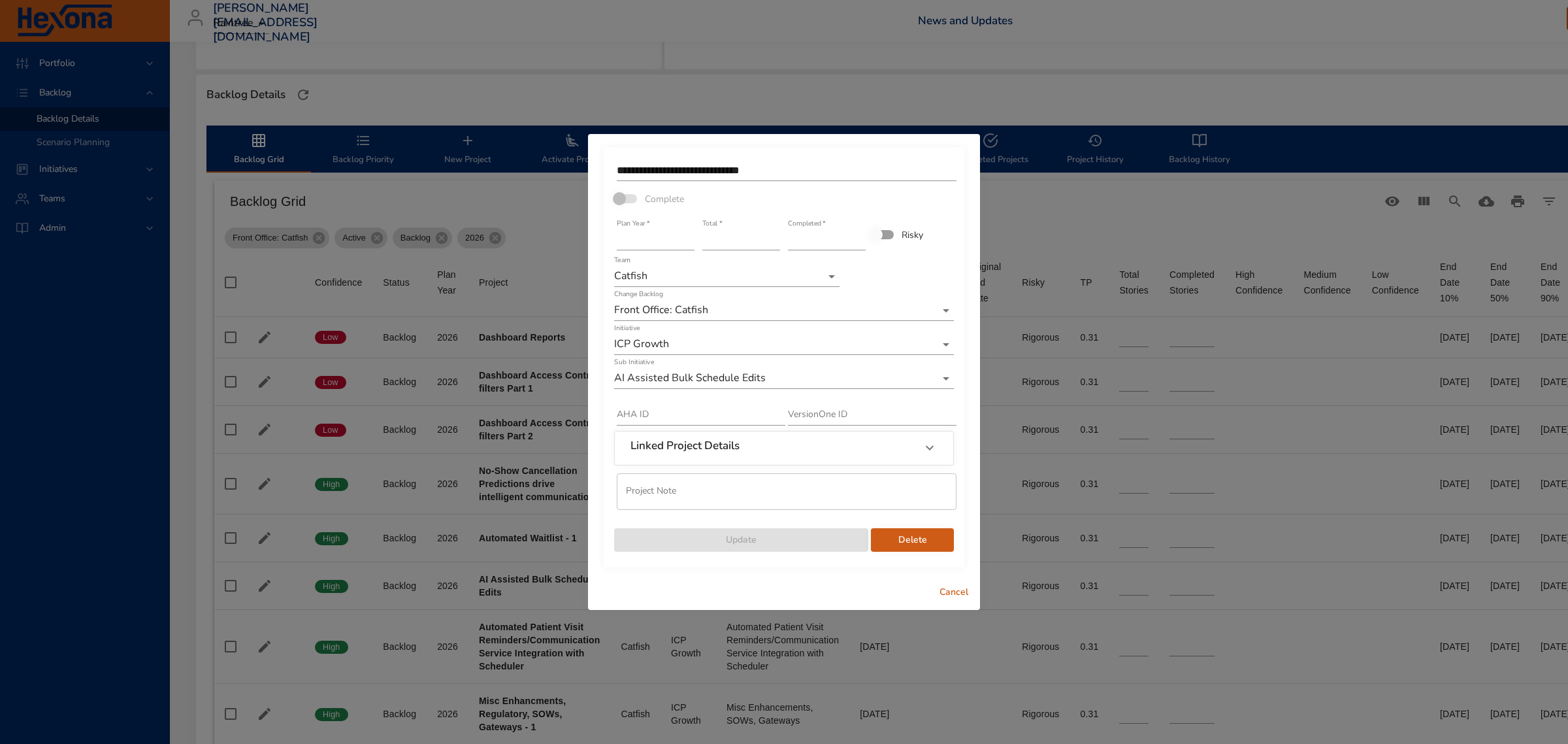
click at [820, 175] on input "**********" at bounding box center [787, 171] width 340 height 21
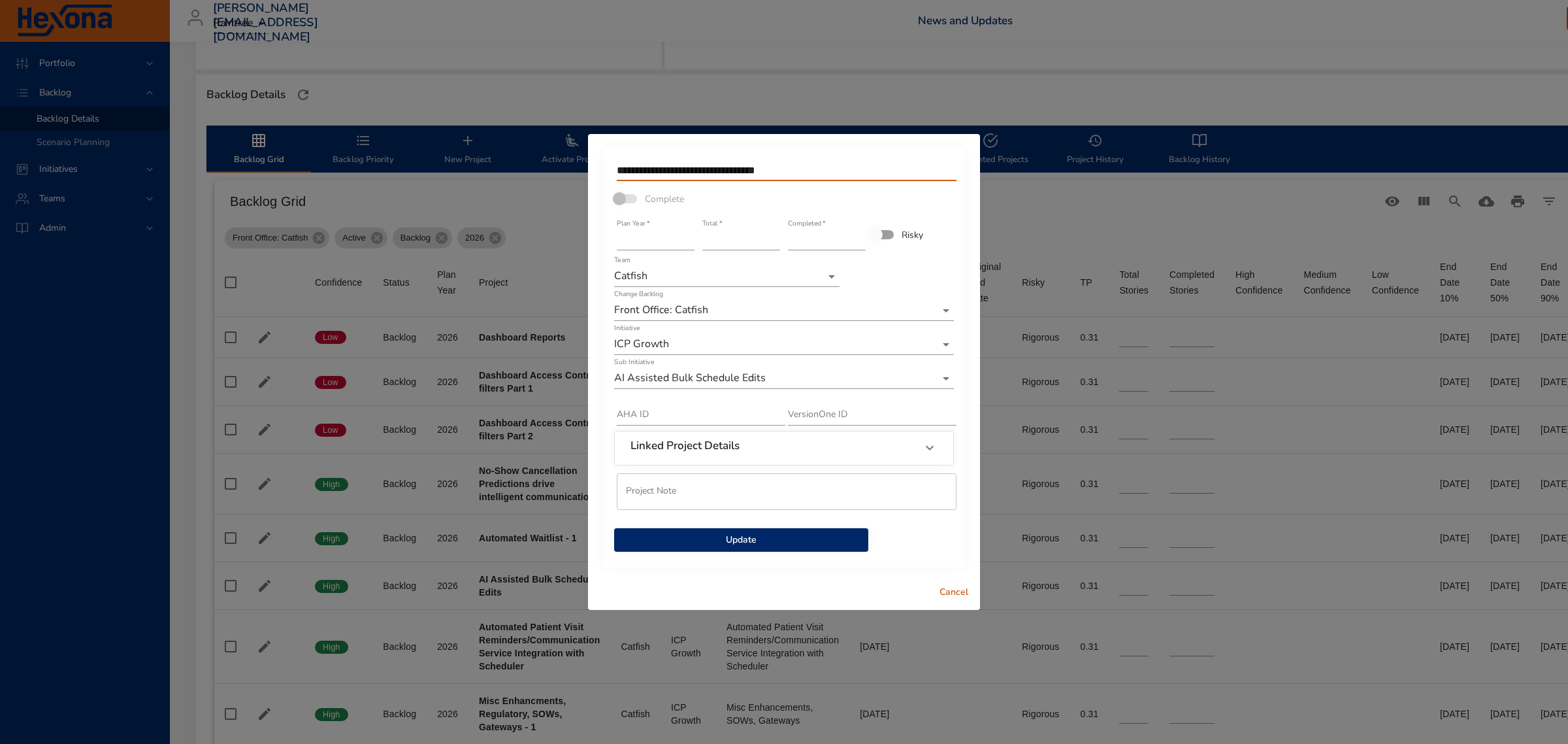
type input "**********"
click at [776, 247] on input "*" at bounding box center [742, 240] width 78 height 21
click at [776, 244] on input "*" at bounding box center [742, 240] width 78 height 21
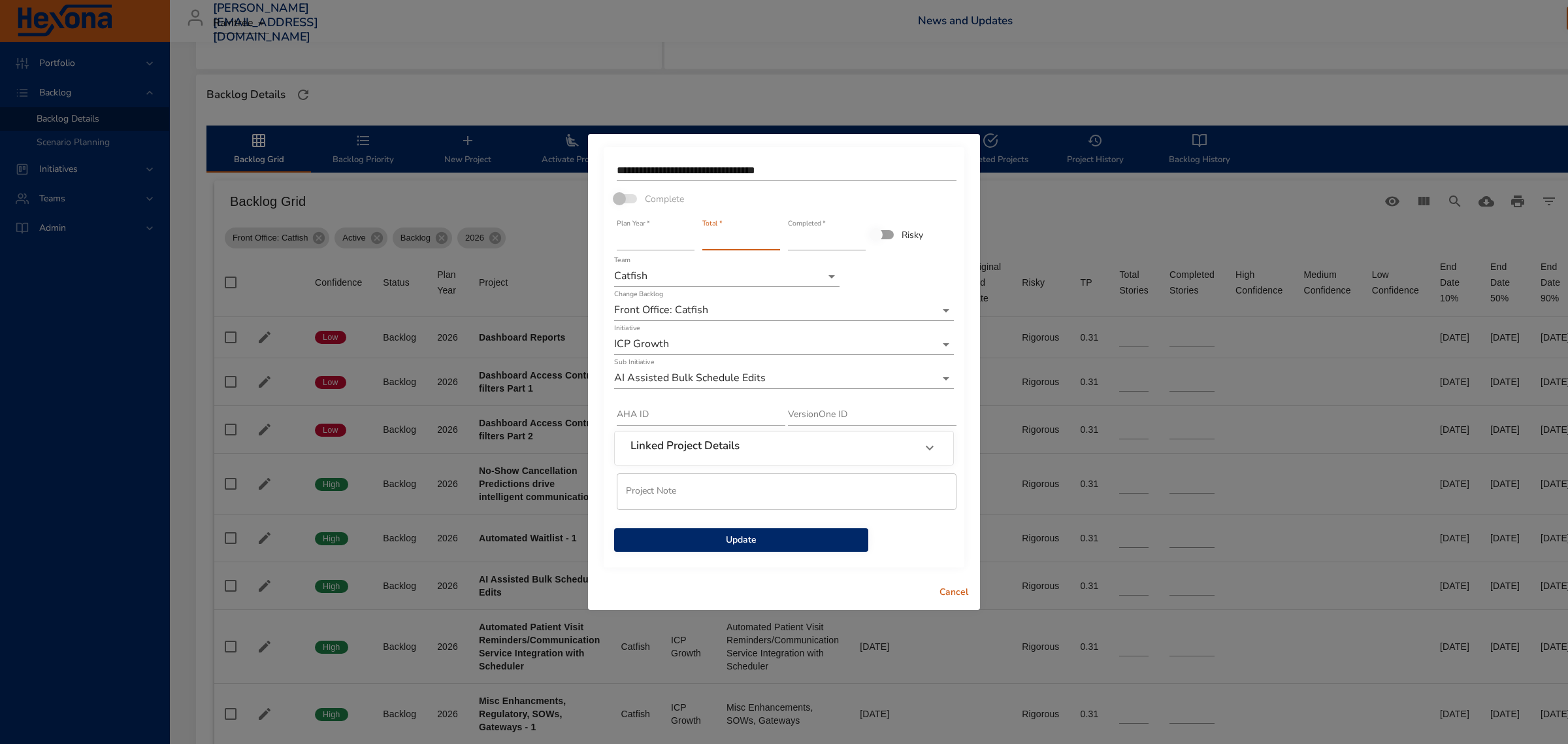
type input "*"
click at [776, 244] on input "*" at bounding box center [742, 240] width 78 height 21
drag, startPoint x: 800, startPoint y: 172, endPoint x: 614, endPoint y: 160, distance: 186.4
click at [614, 160] on div "**********" at bounding box center [784, 171] width 342 height 29
click at [761, 537] on span "Update" at bounding box center [742, 540] width 233 height 17
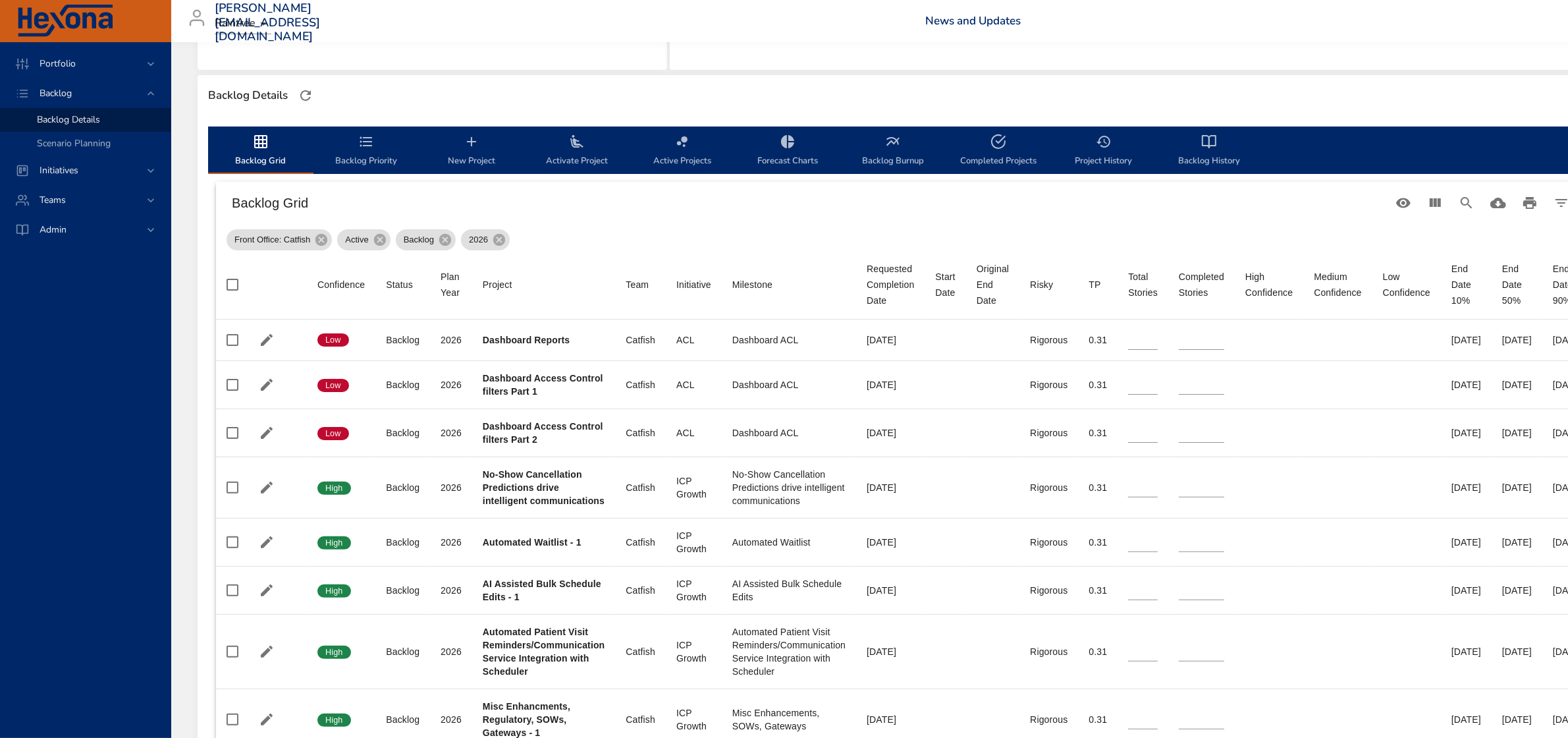
click at [456, 147] on span "New Project" at bounding box center [471, 151] width 90 height 35
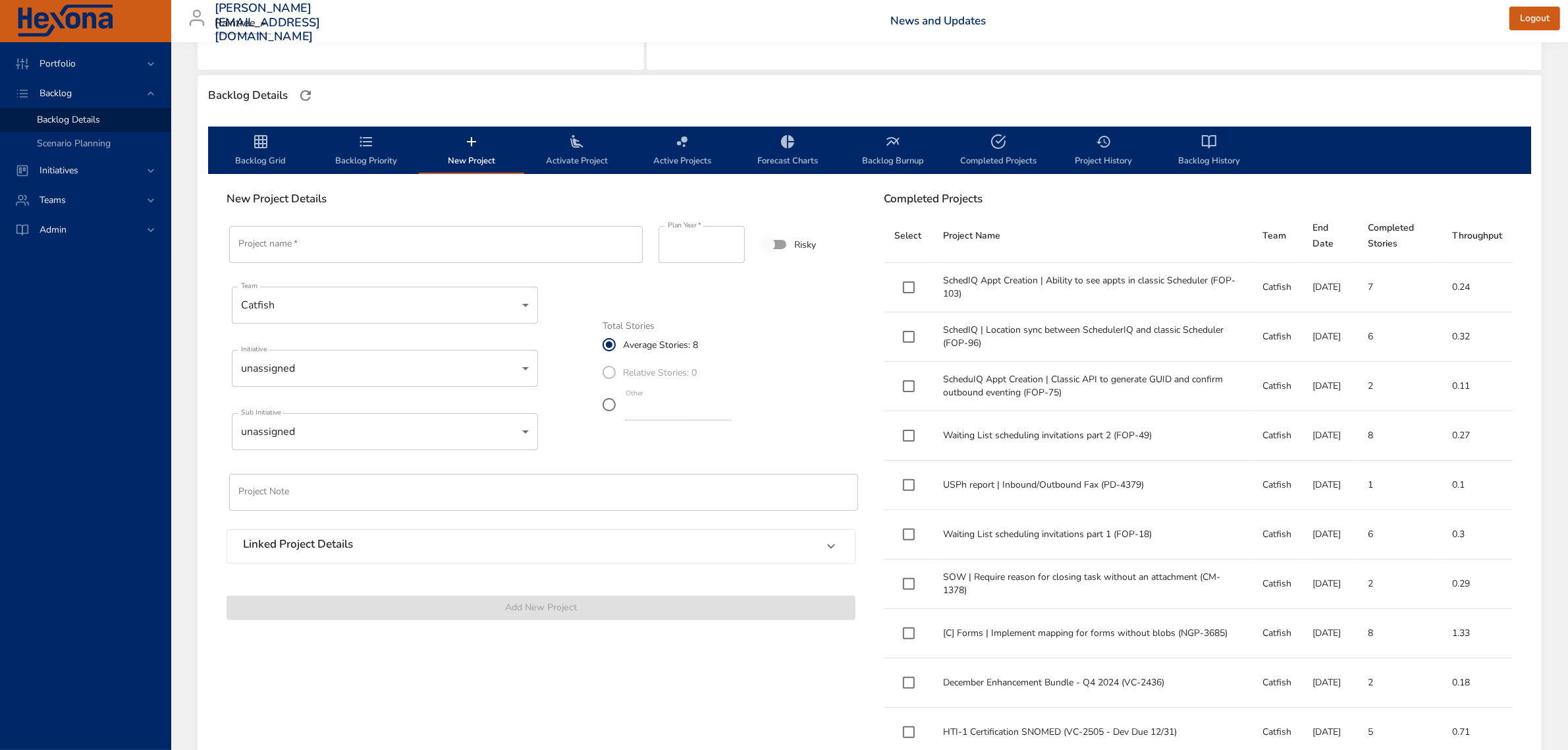
click at [482, 242] on input "Project name   *" at bounding box center [435, 244] width 414 height 37
paste input "**********"
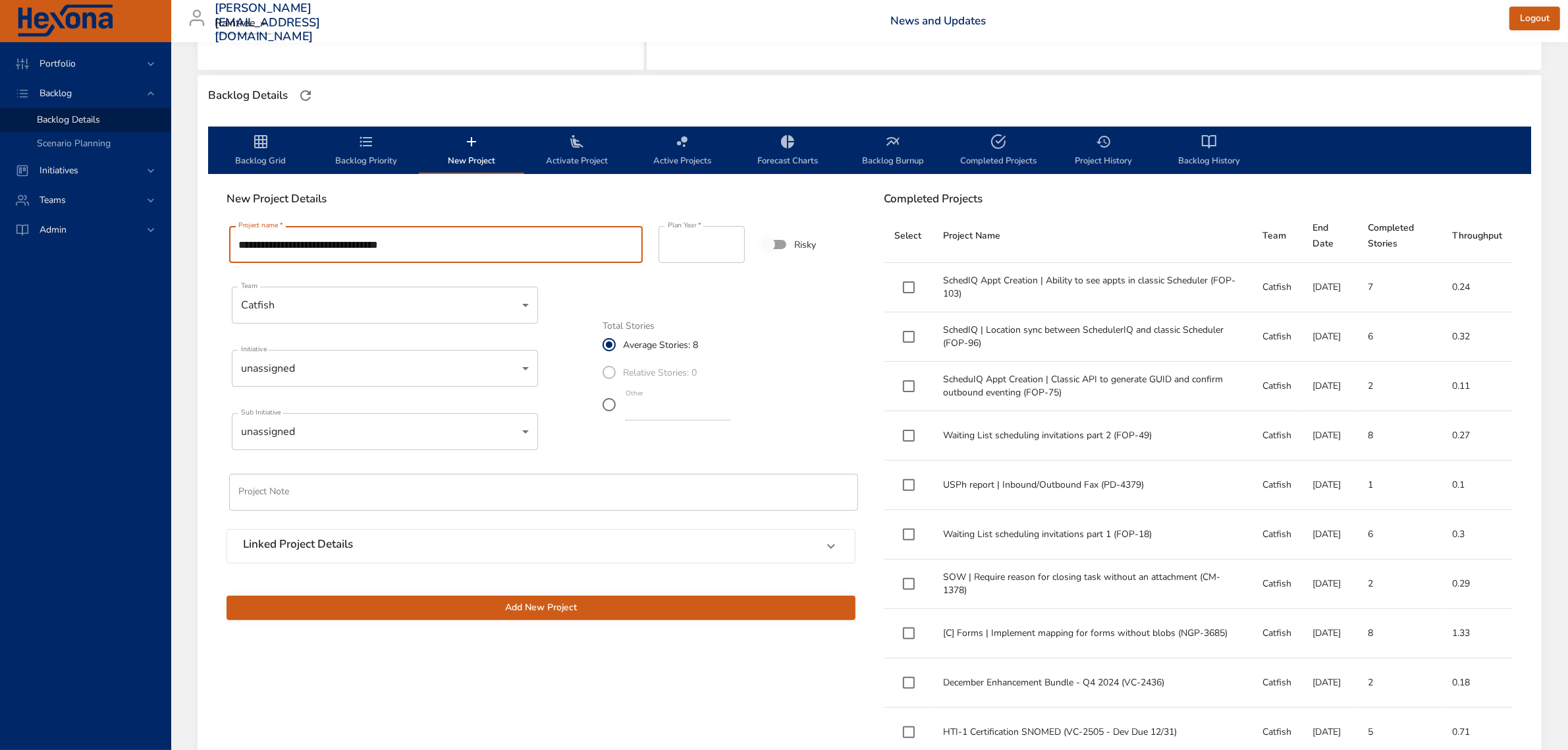
type input "**********"
click at [666, 411] on input "*" at bounding box center [678, 410] width 106 height 21
type input "*"
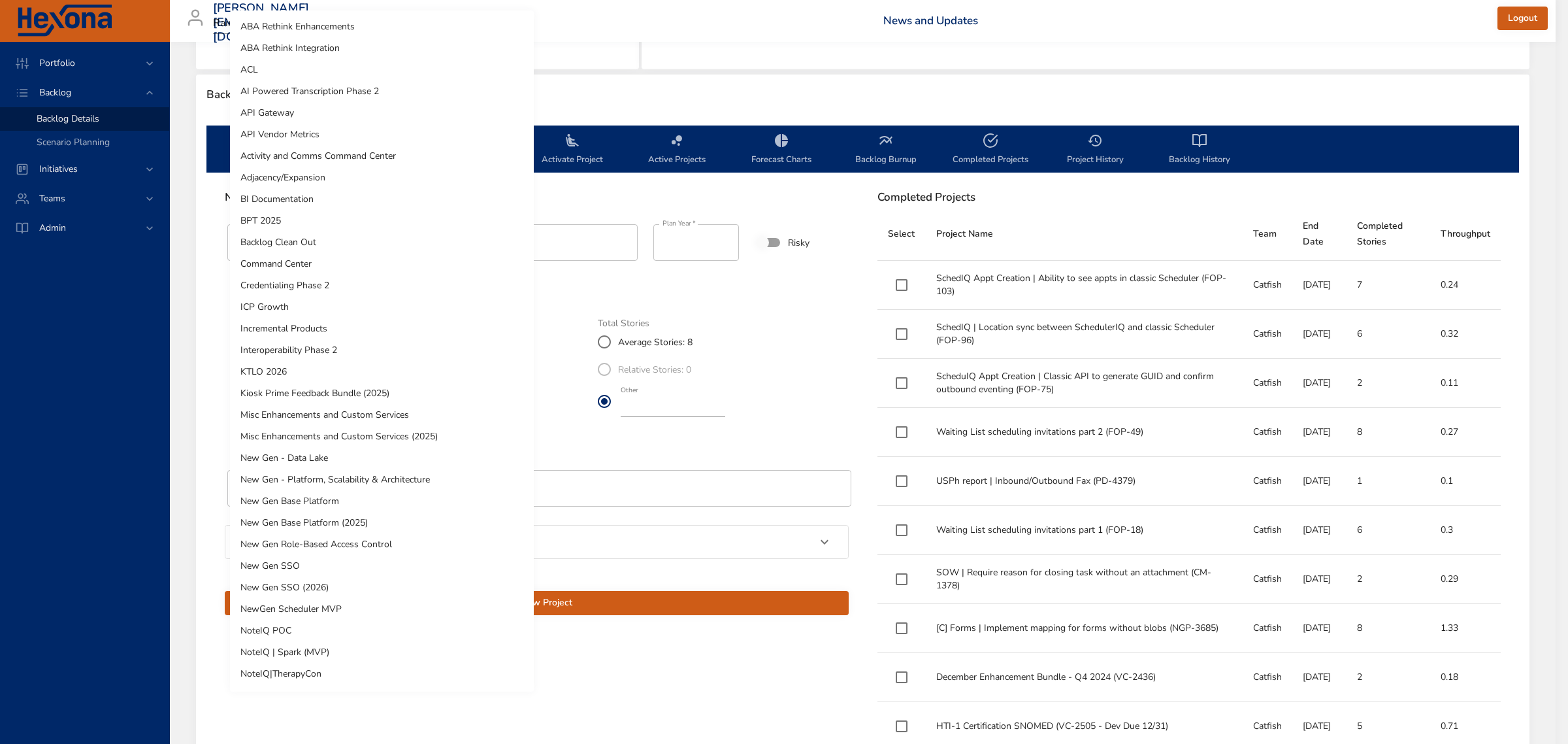
click at [327, 361] on body "**********" at bounding box center [784, 45] width 1568 height 744
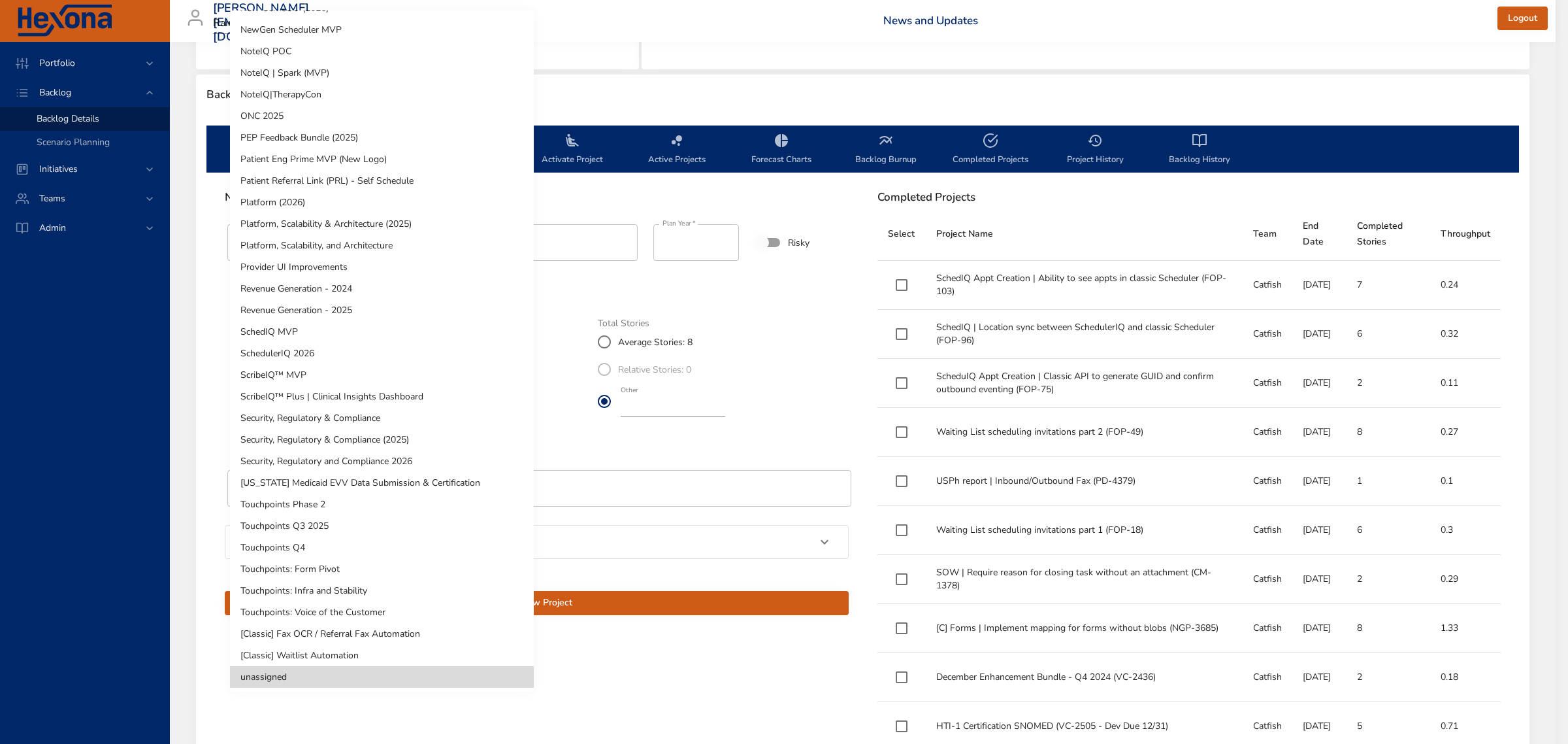
scroll to position [0, 0]
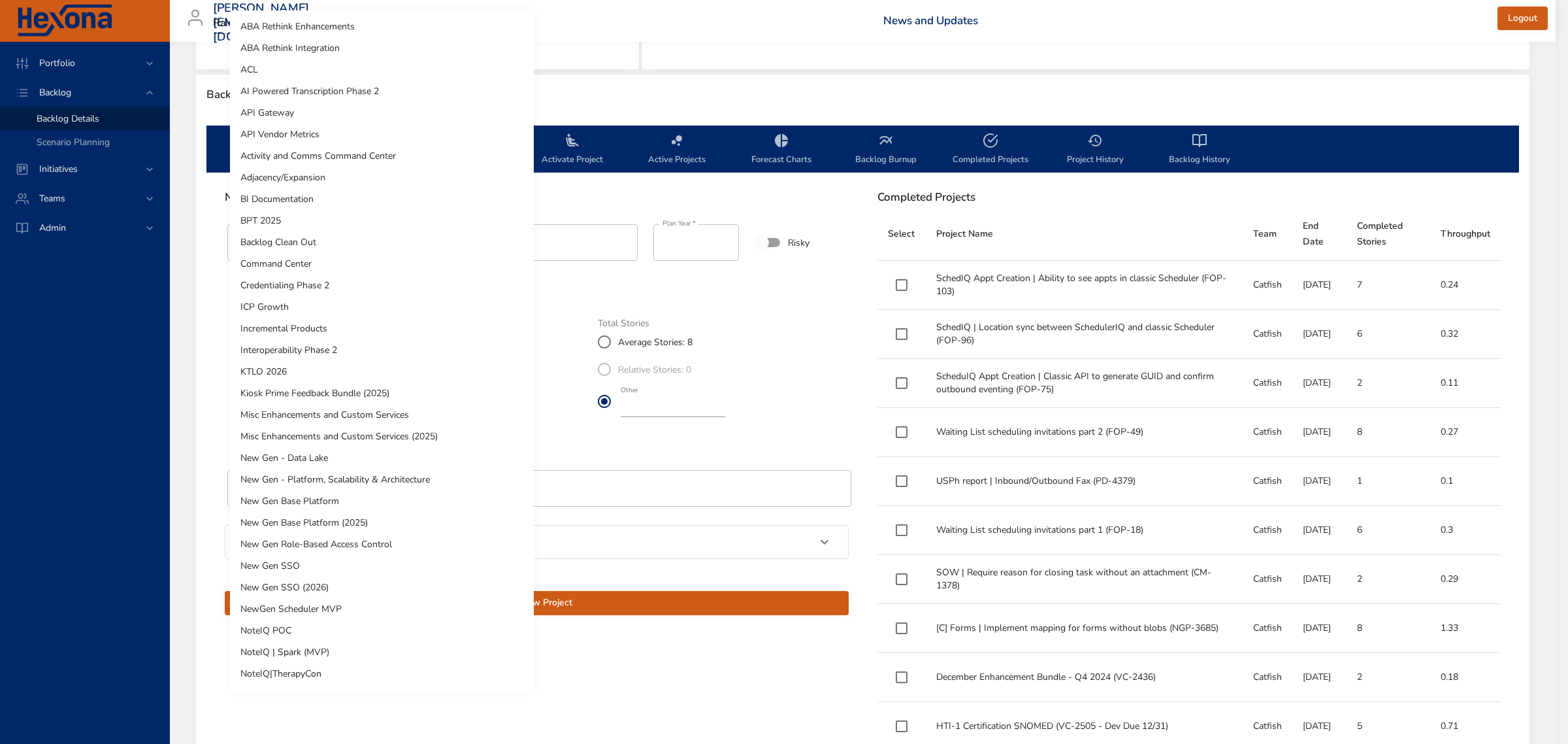
click at [325, 315] on li "ICP Growth" at bounding box center [382, 306] width 304 height 21
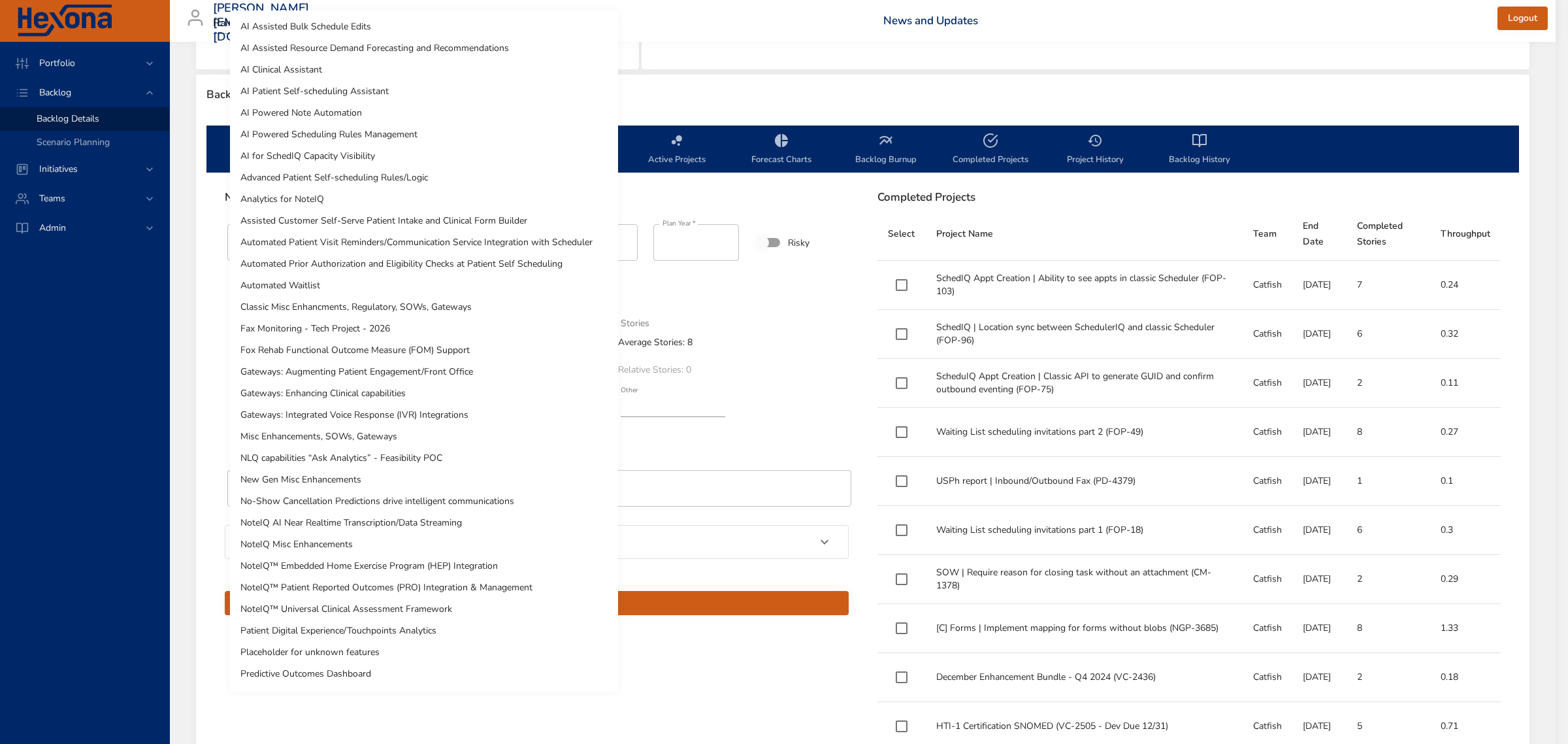
click at [311, 417] on body "**********" at bounding box center [784, 45] width 1568 height 744
click at [396, 18] on li "AI Assisted Bulk Schedule Edits" at bounding box center [424, 26] width 388 height 21
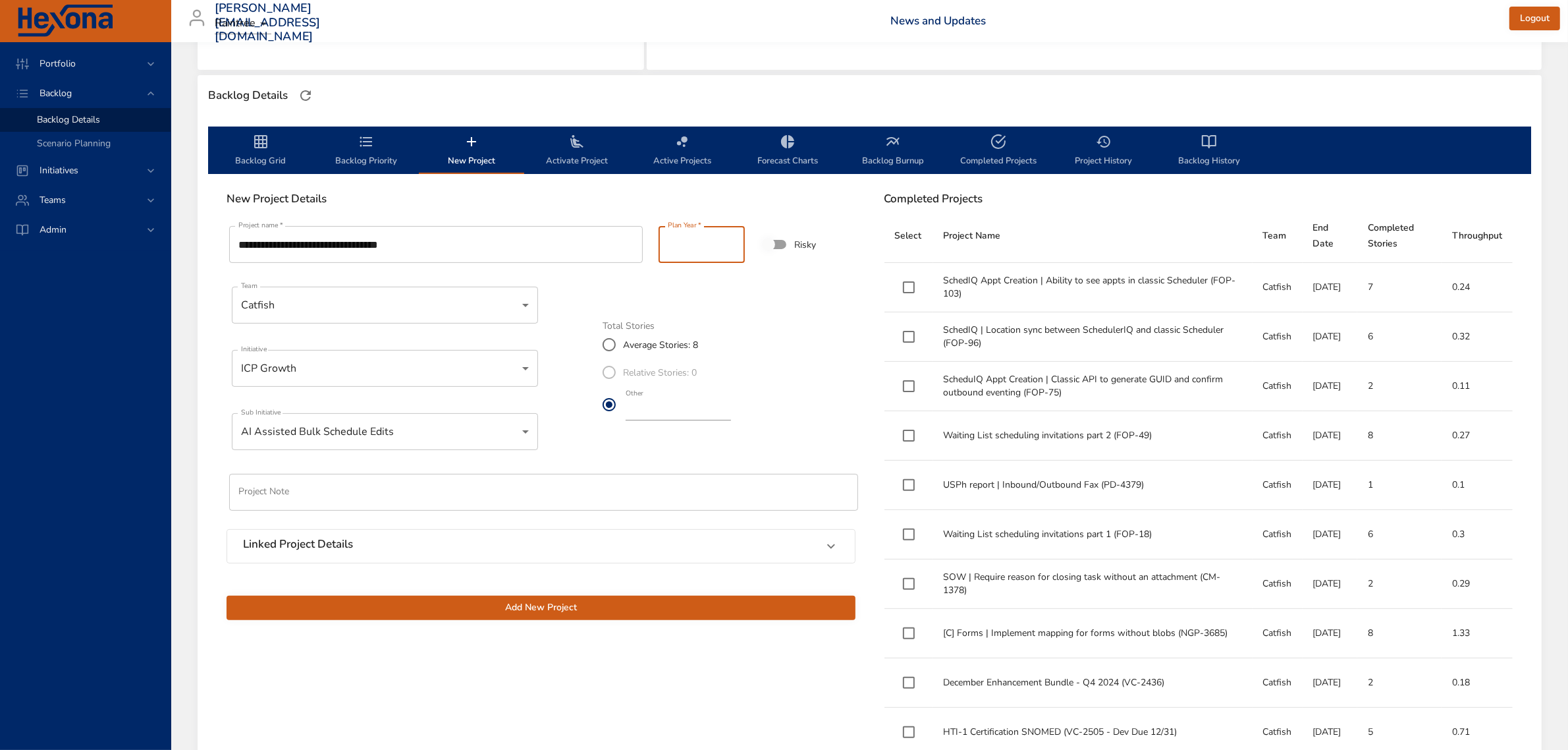
type input "****"
click at [726, 240] on input "****" at bounding box center [702, 244] width 86 height 37
click at [643, 604] on span "Add New Project" at bounding box center [541, 608] width 608 height 17
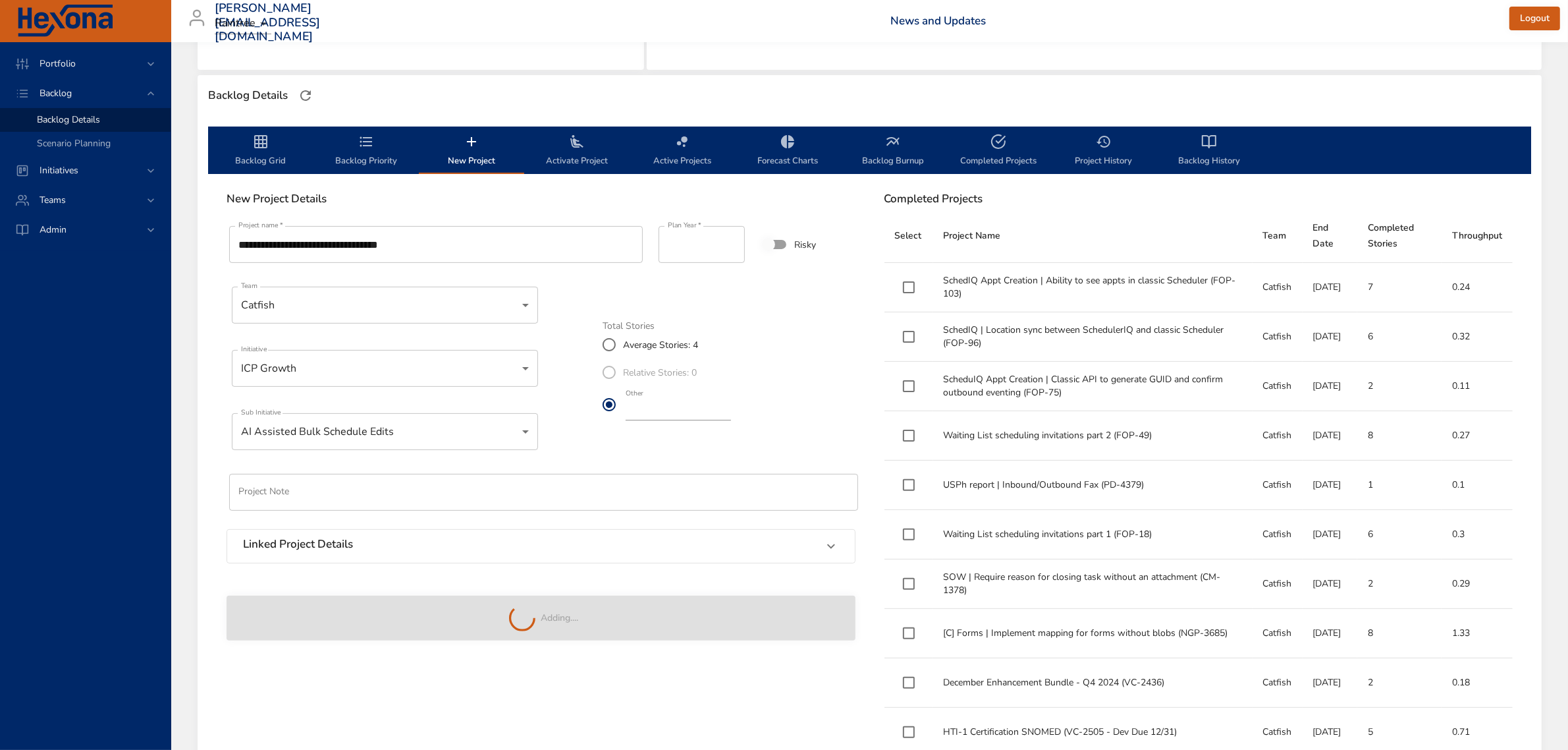
type input "*"
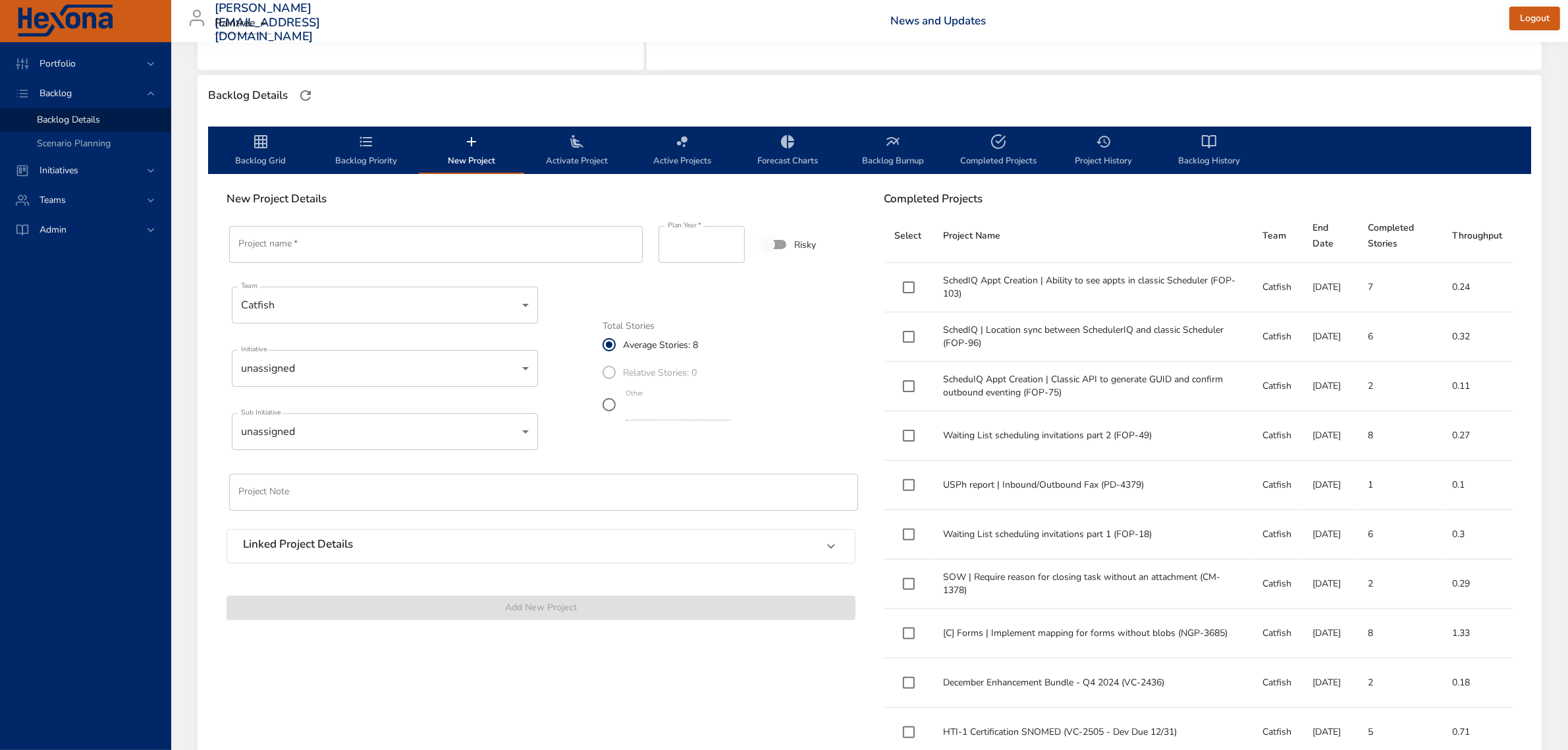
click at [344, 251] on input "Project name   *" at bounding box center [435, 244] width 414 height 37
click at [310, 254] on input "Project name   *" at bounding box center [435, 244] width 414 height 37
paste input "**********"
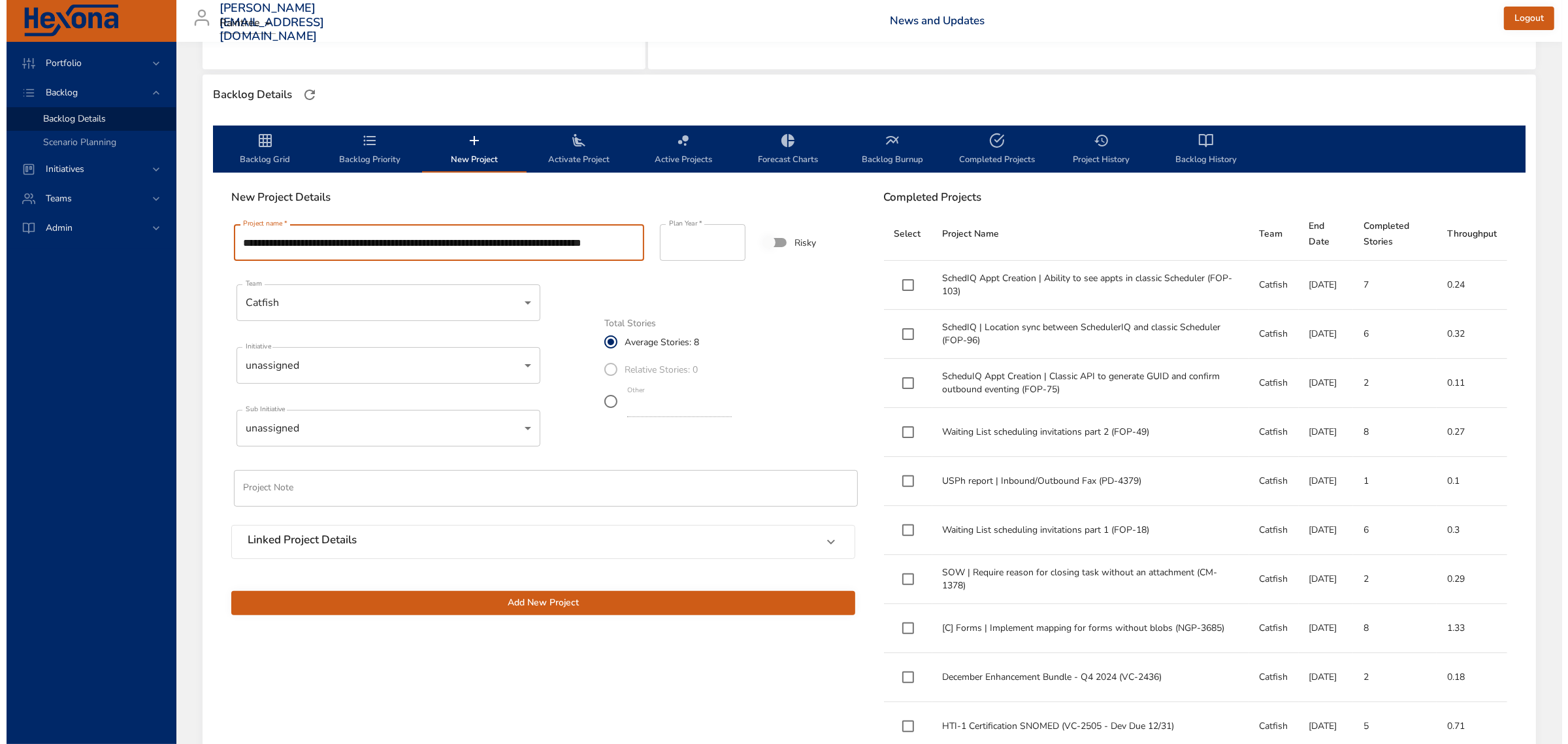
scroll to position [0, 28]
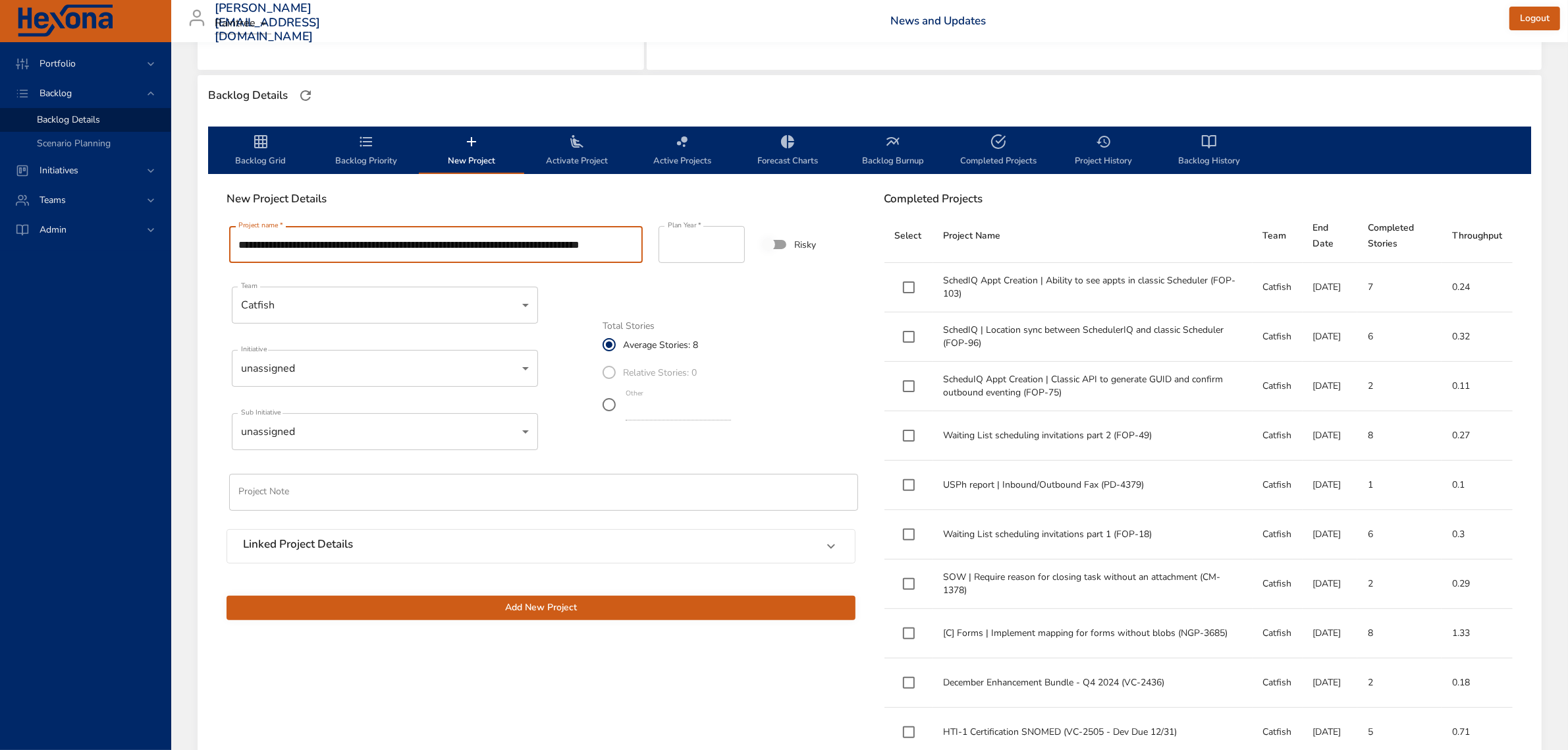
type input "**********"
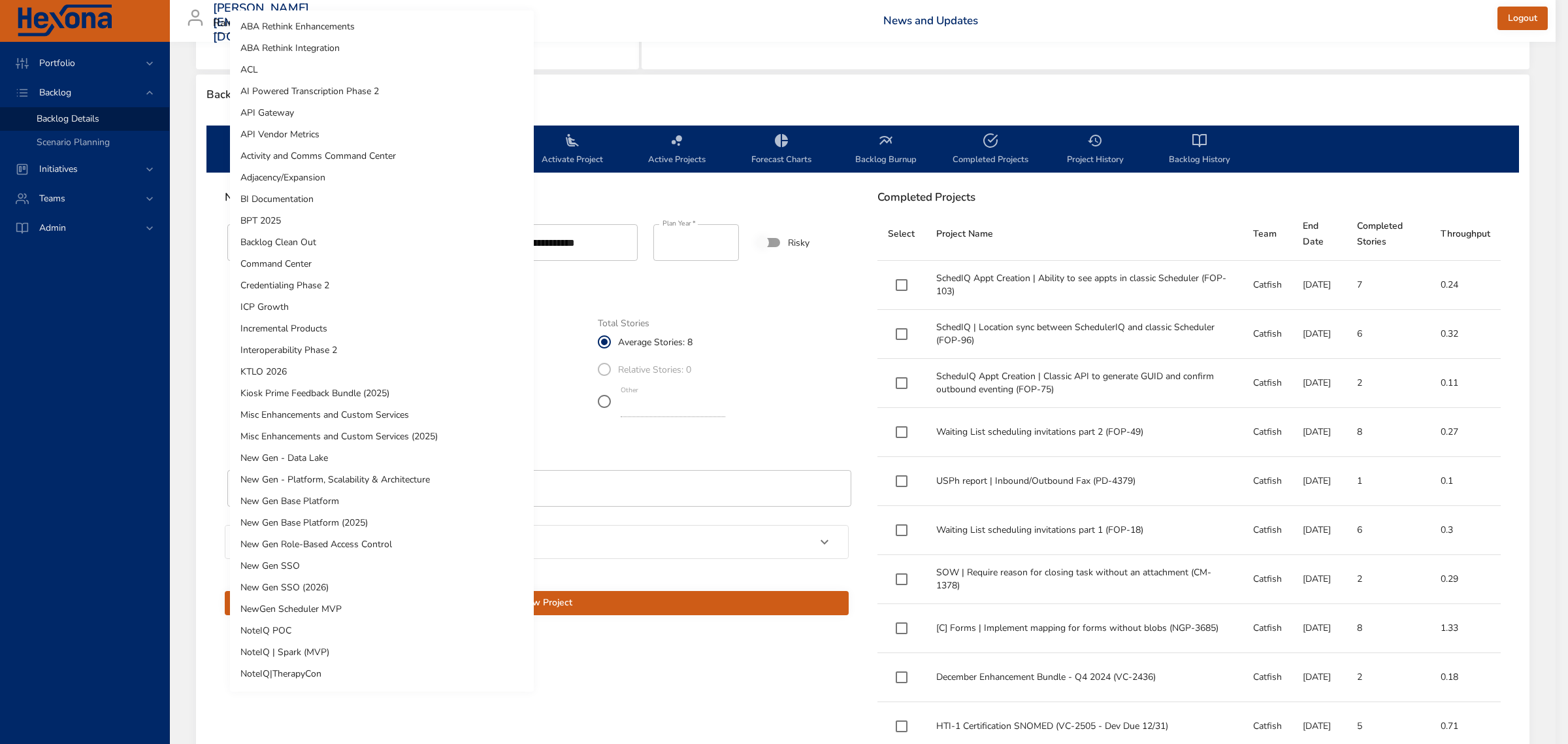
scroll to position [579, 0]
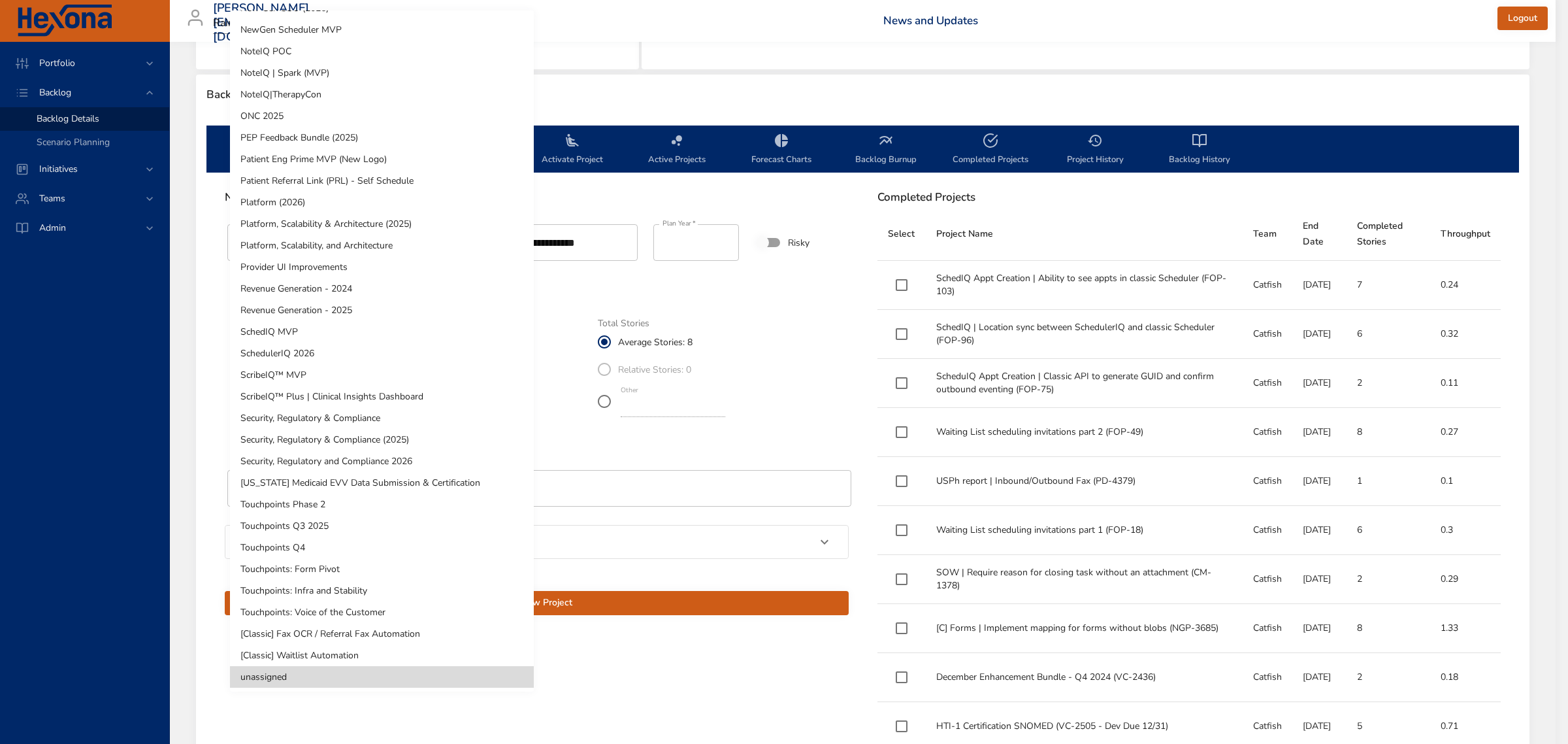
click at [440, 369] on body "Portfolio Backlog Backlog Details Scenario Planning Initiatives Teams Admin [PE…" at bounding box center [784, 45] width 1568 height 744
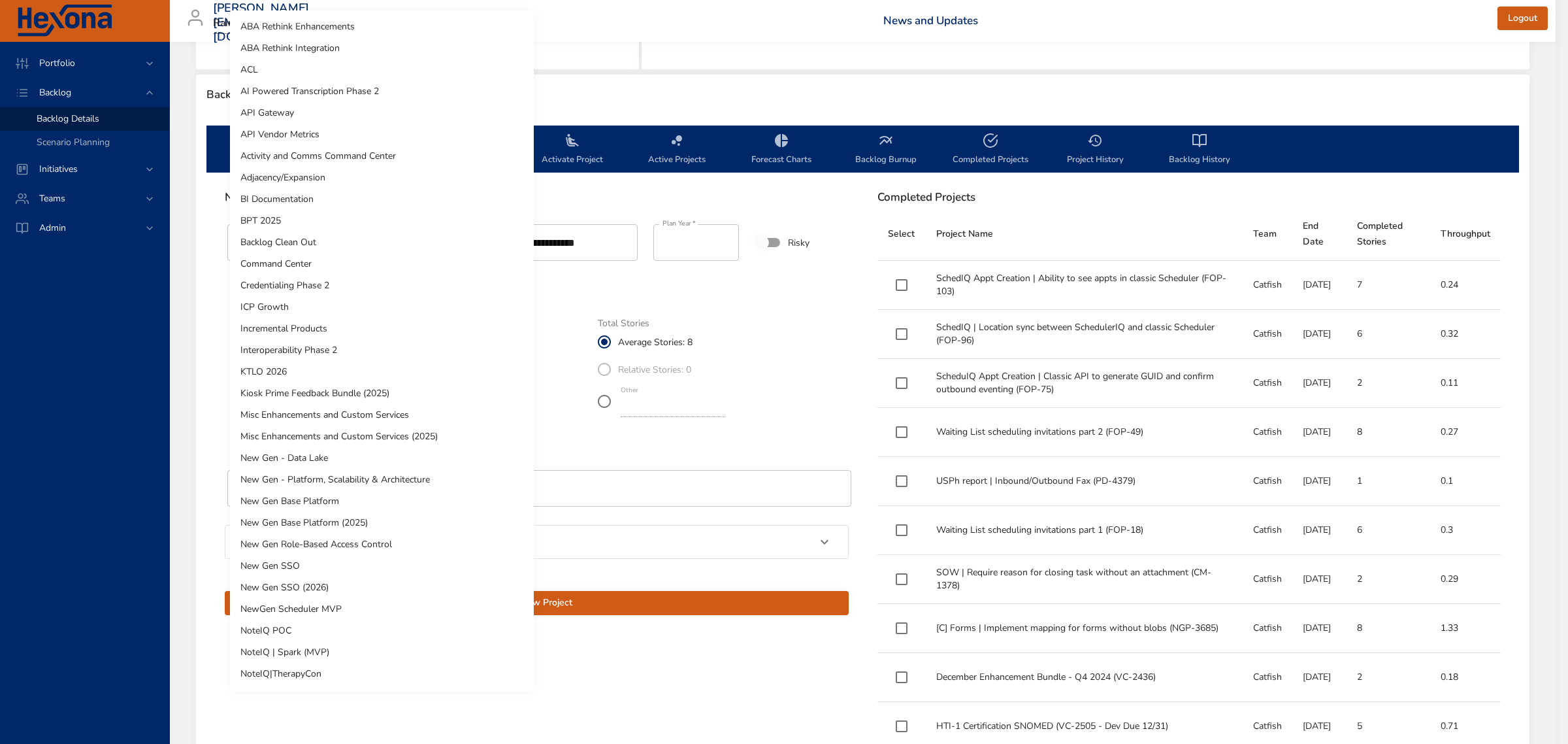
click at [406, 309] on li "ICP Growth" at bounding box center [382, 306] width 304 height 21
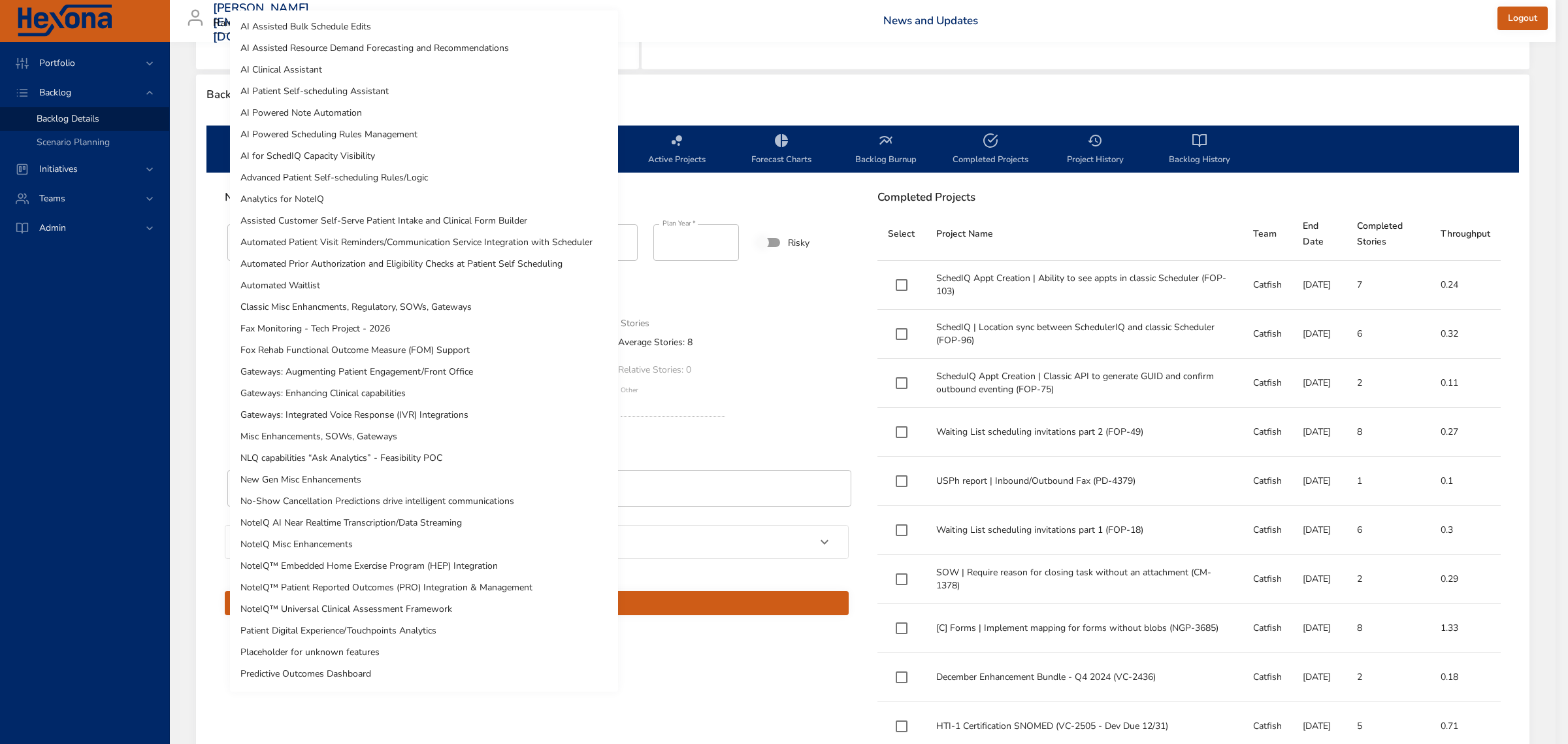
click at [405, 417] on body "Portfolio Backlog Backlog Details Scenario Planning Initiatives Teams Admin [PE…" at bounding box center [784, 45] width 1568 height 744
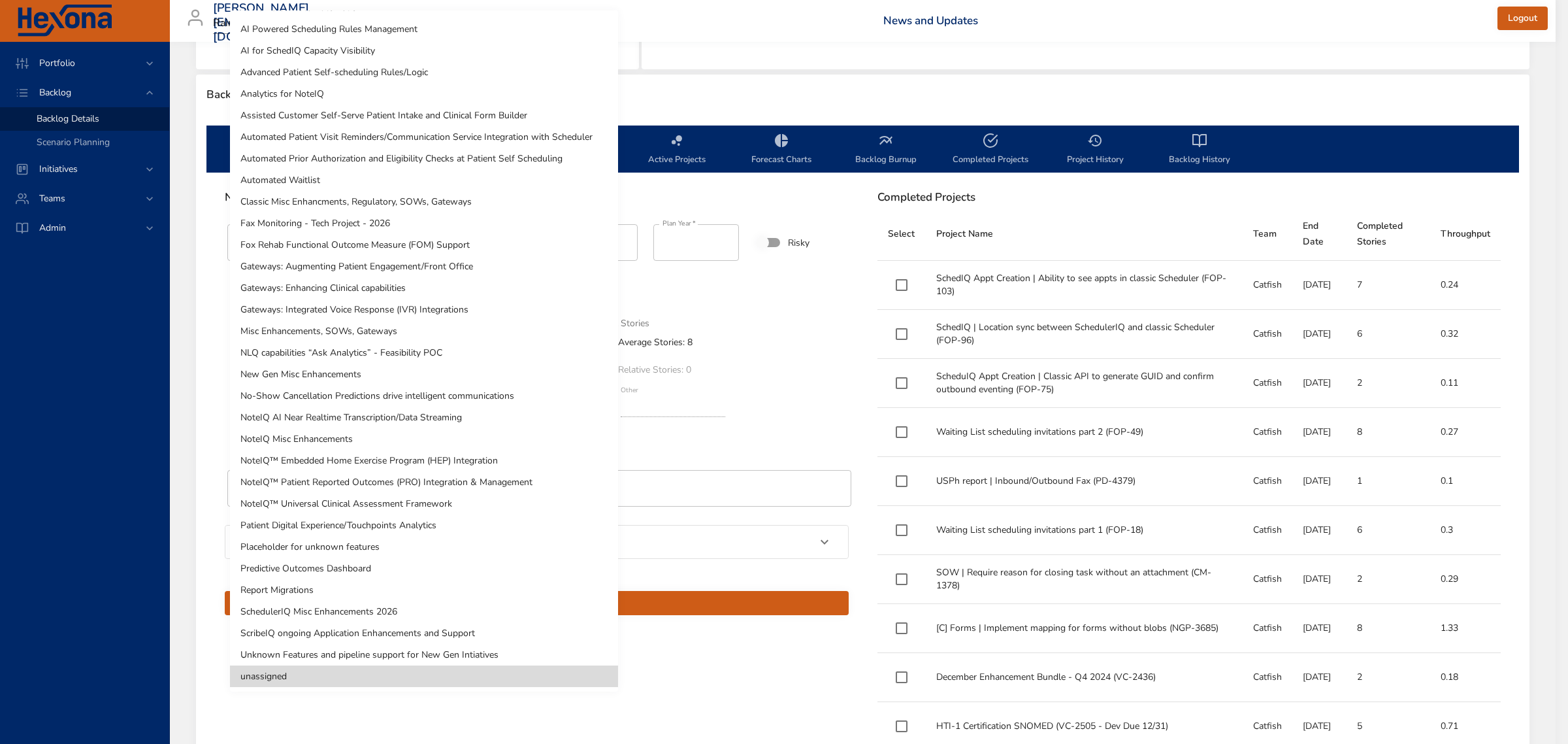
click at [371, 144] on li "Automated Patient Visit Reminders/Communication Service Integration with Schedu…" at bounding box center [424, 137] width 388 height 21
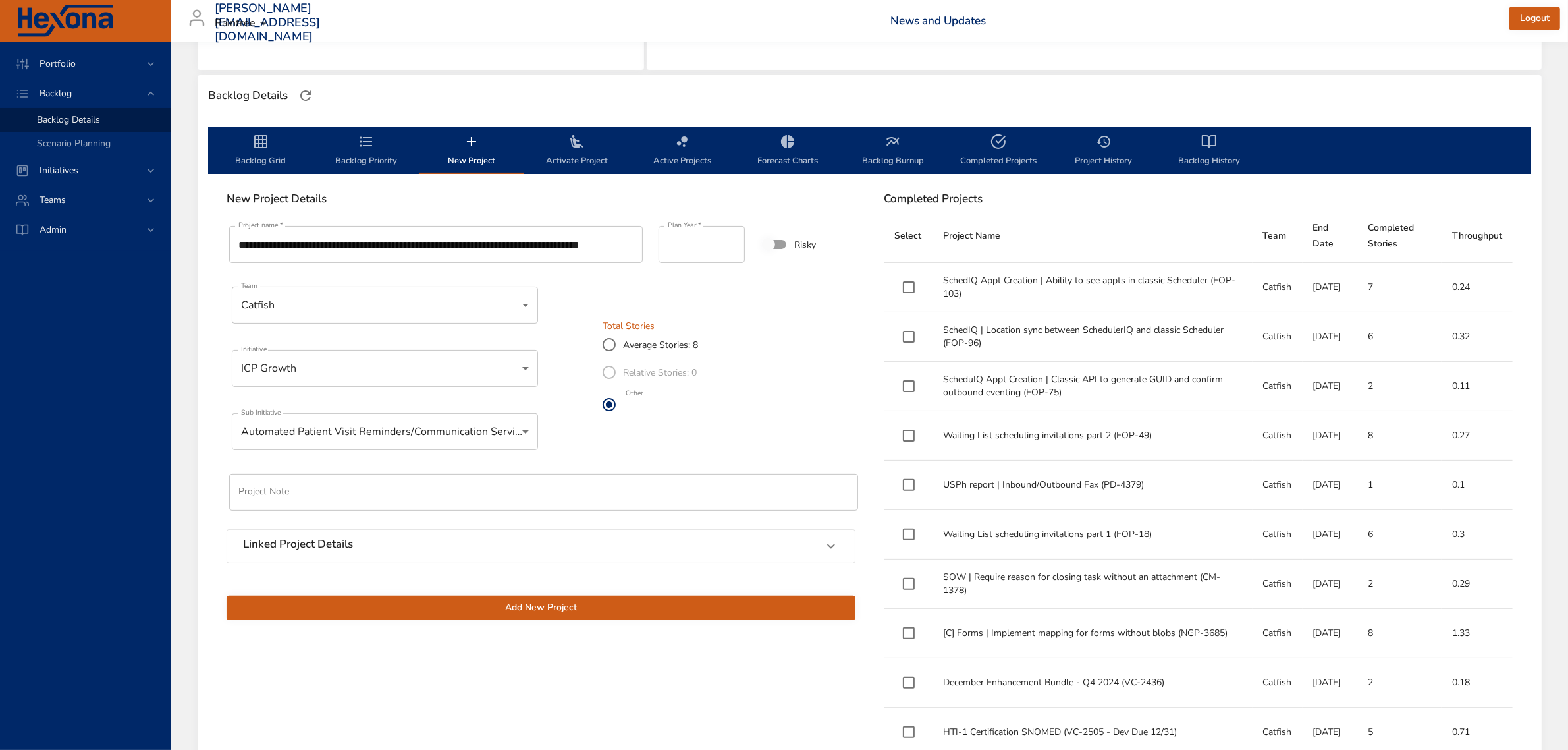
click at [655, 407] on input "*" at bounding box center [678, 410] width 106 height 21
type input "*"
click at [646, 609] on span "Add New Project" at bounding box center [541, 608] width 608 height 17
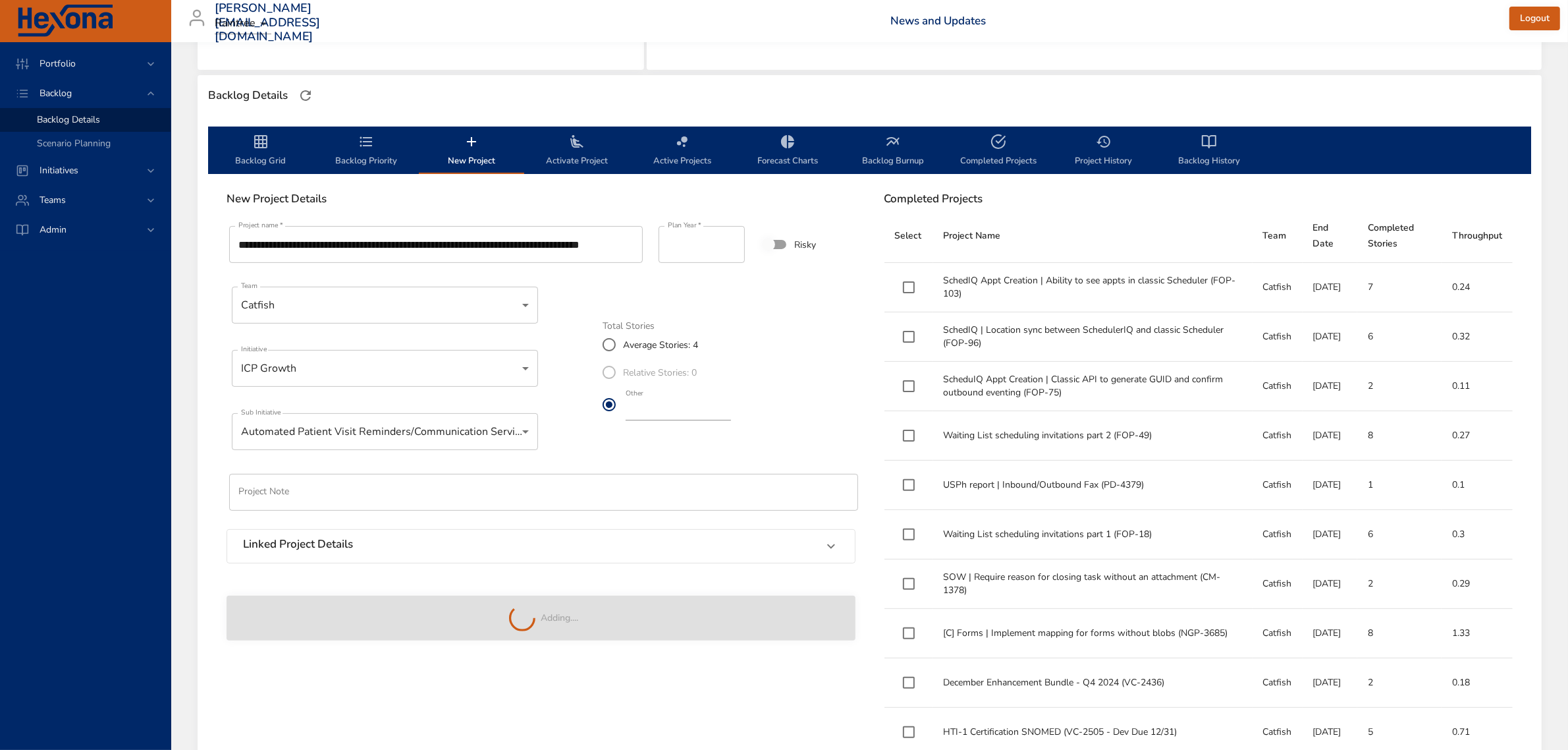
type input "*"
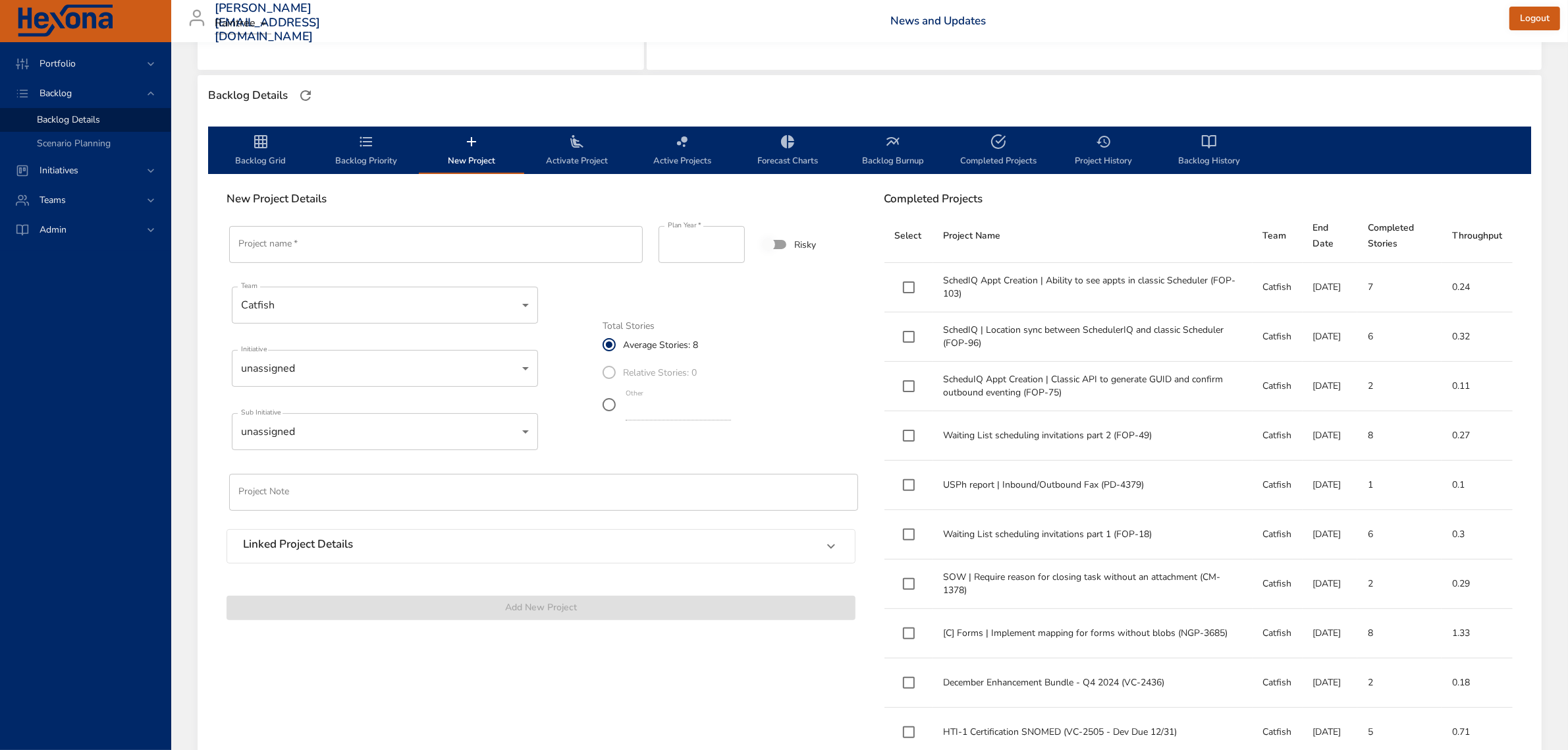
click at [265, 158] on span "Backlog Grid" at bounding box center [261, 151] width 90 height 35
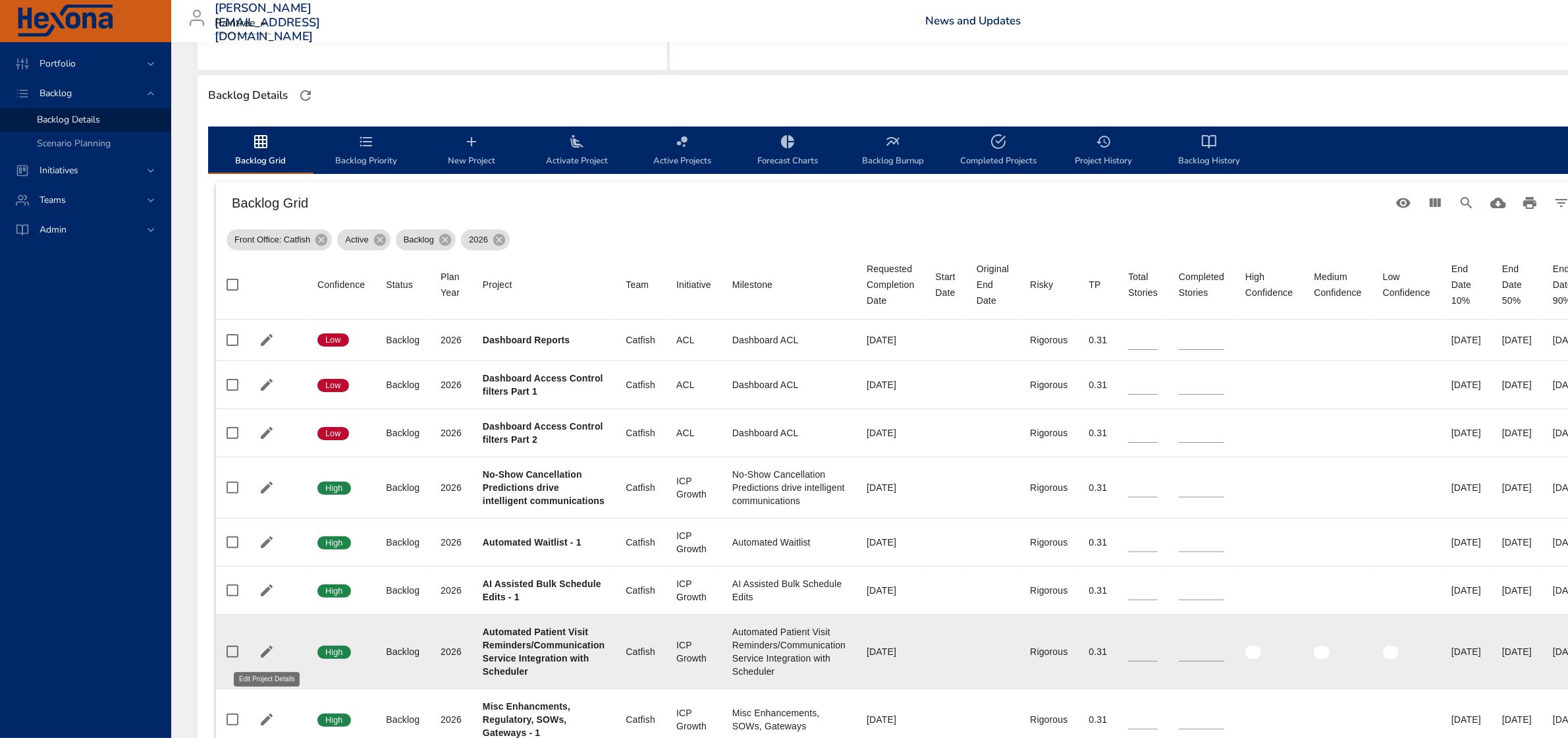
click at [262, 652] on icon "button" at bounding box center [266, 652] width 16 height 16
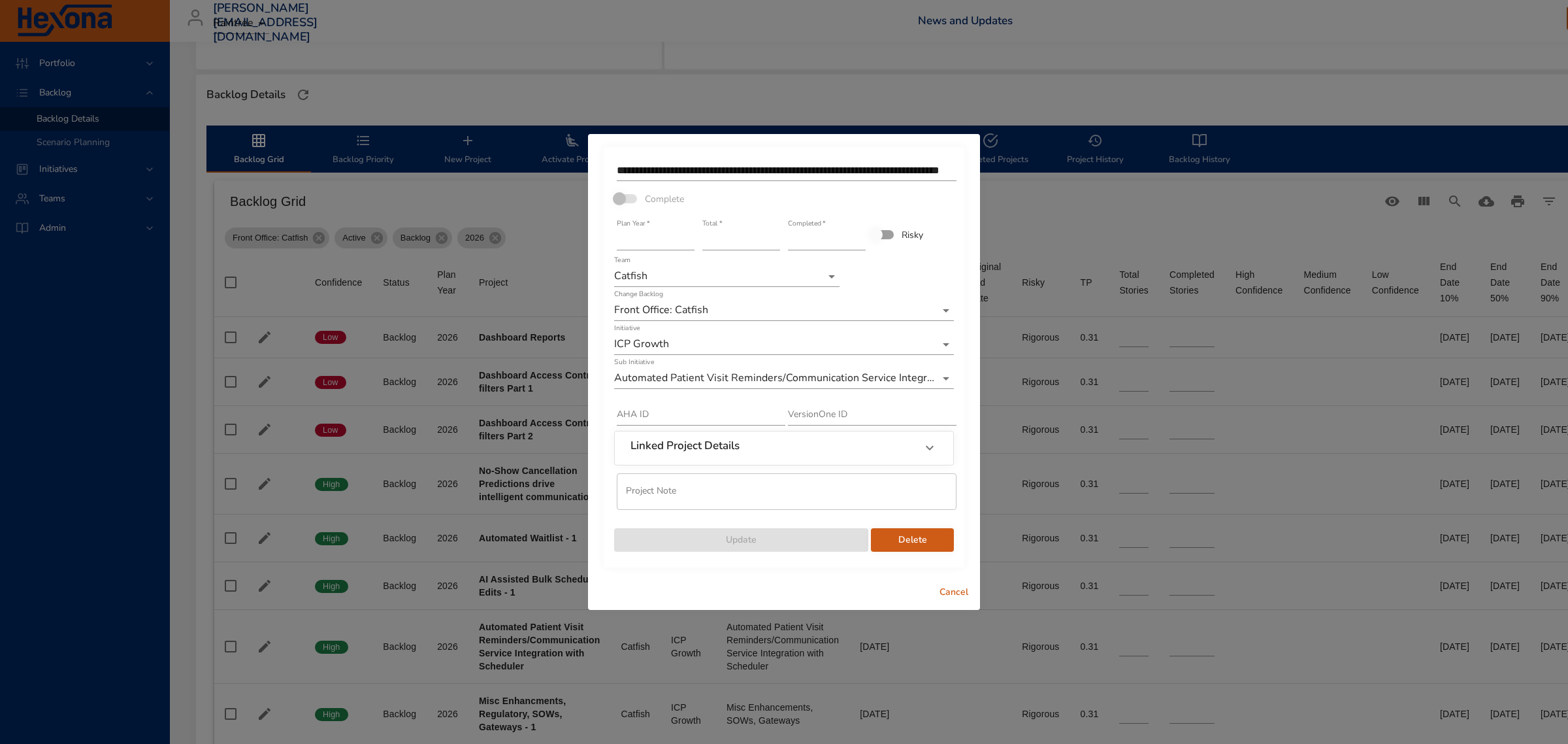
click at [868, 168] on input "**********" at bounding box center [787, 171] width 340 height 21
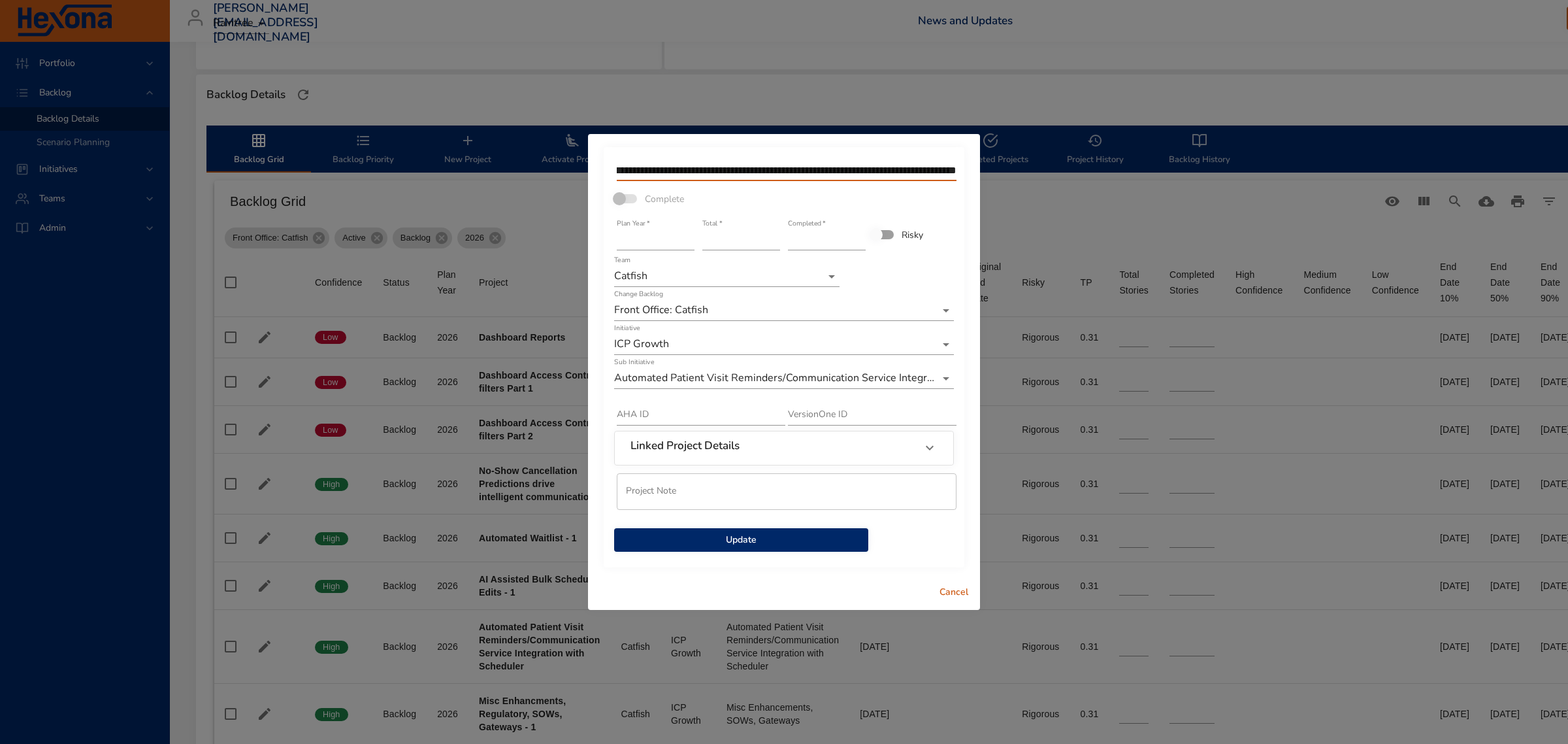
scroll to position [0, 83]
type input "**********"
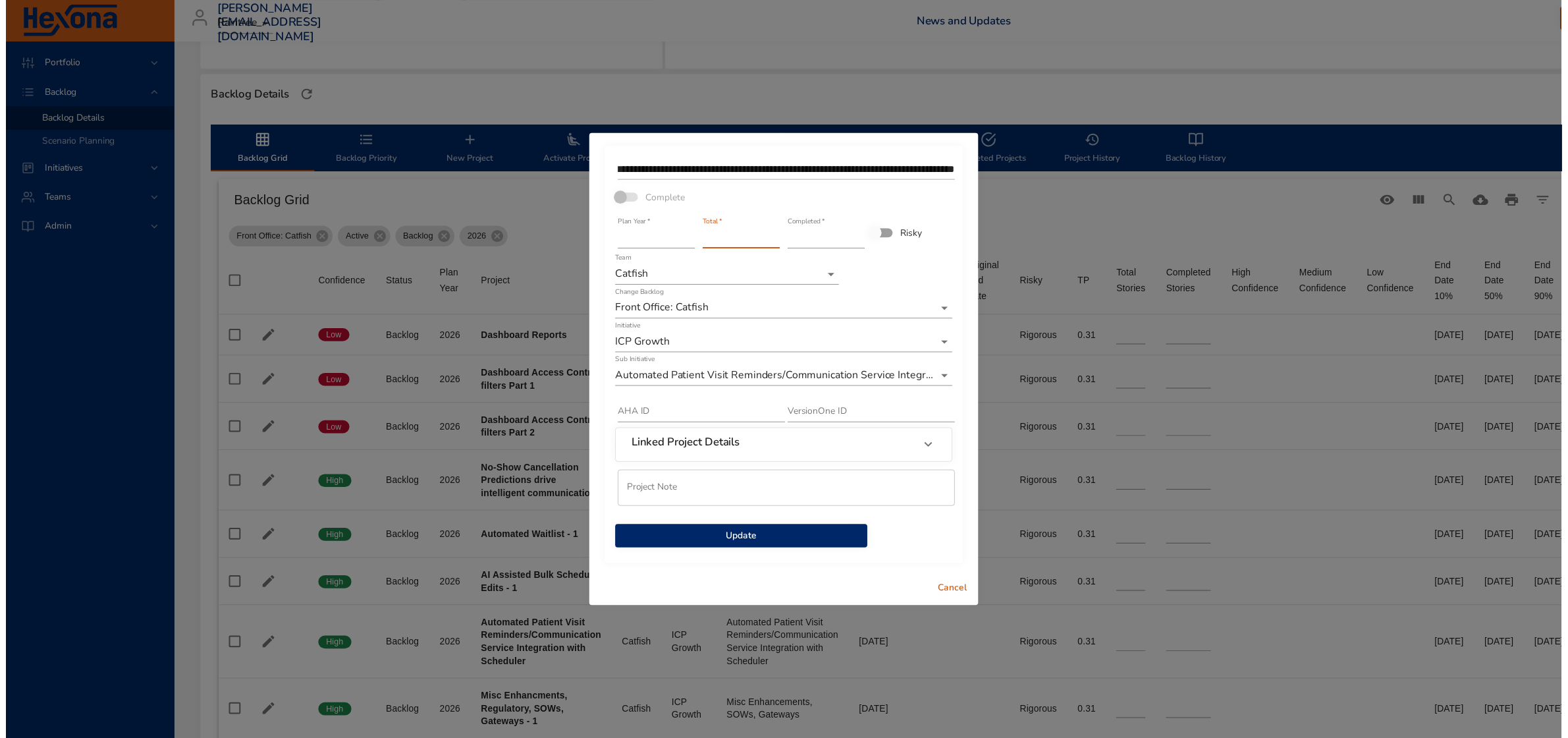
scroll to position [0, 0]
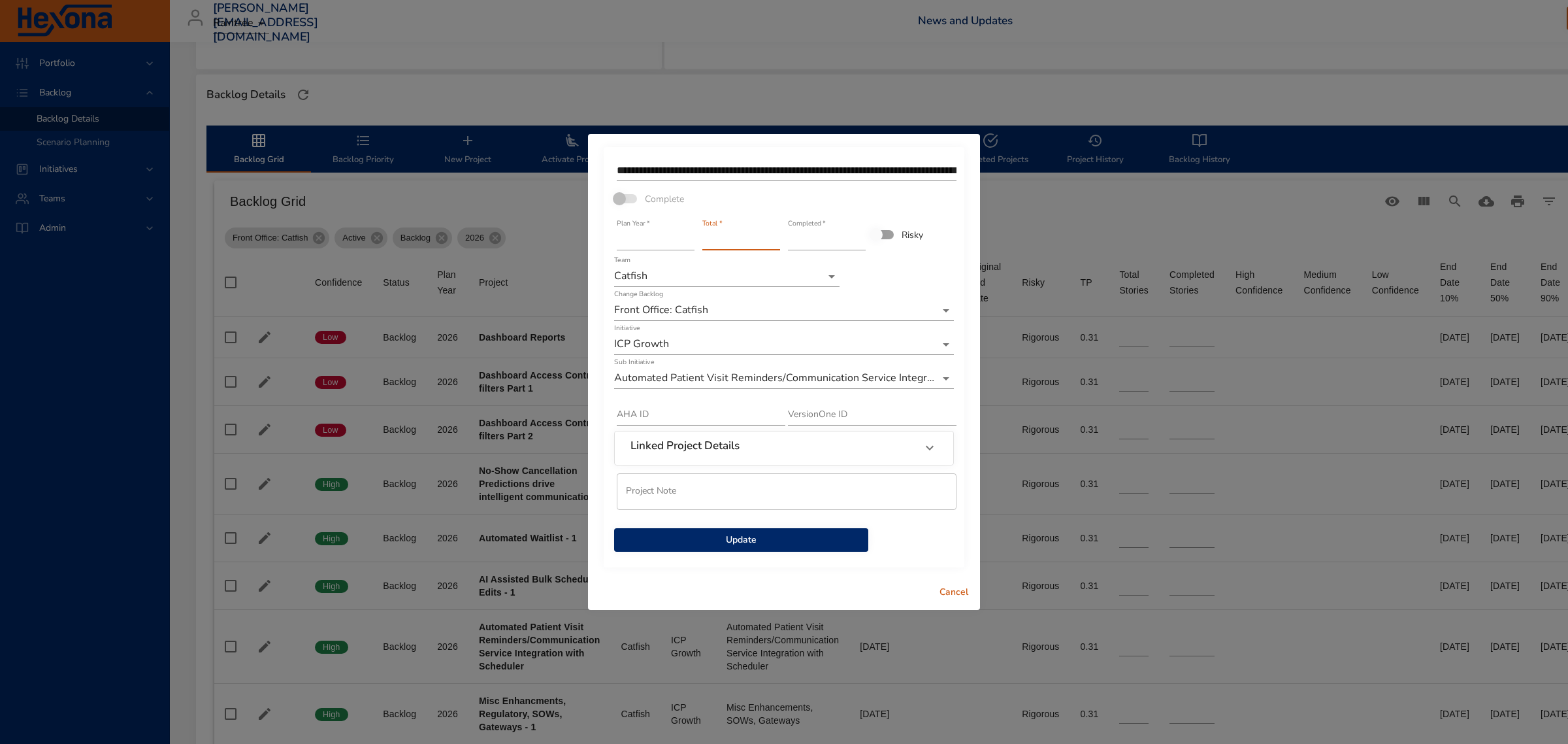
click at [775, 244] on input "*" at bounding box center [742, 240] width 78 height 21
type input "*"
click at [775, 244] on input "*" at bounding box center [742, 240] width 78 height 21
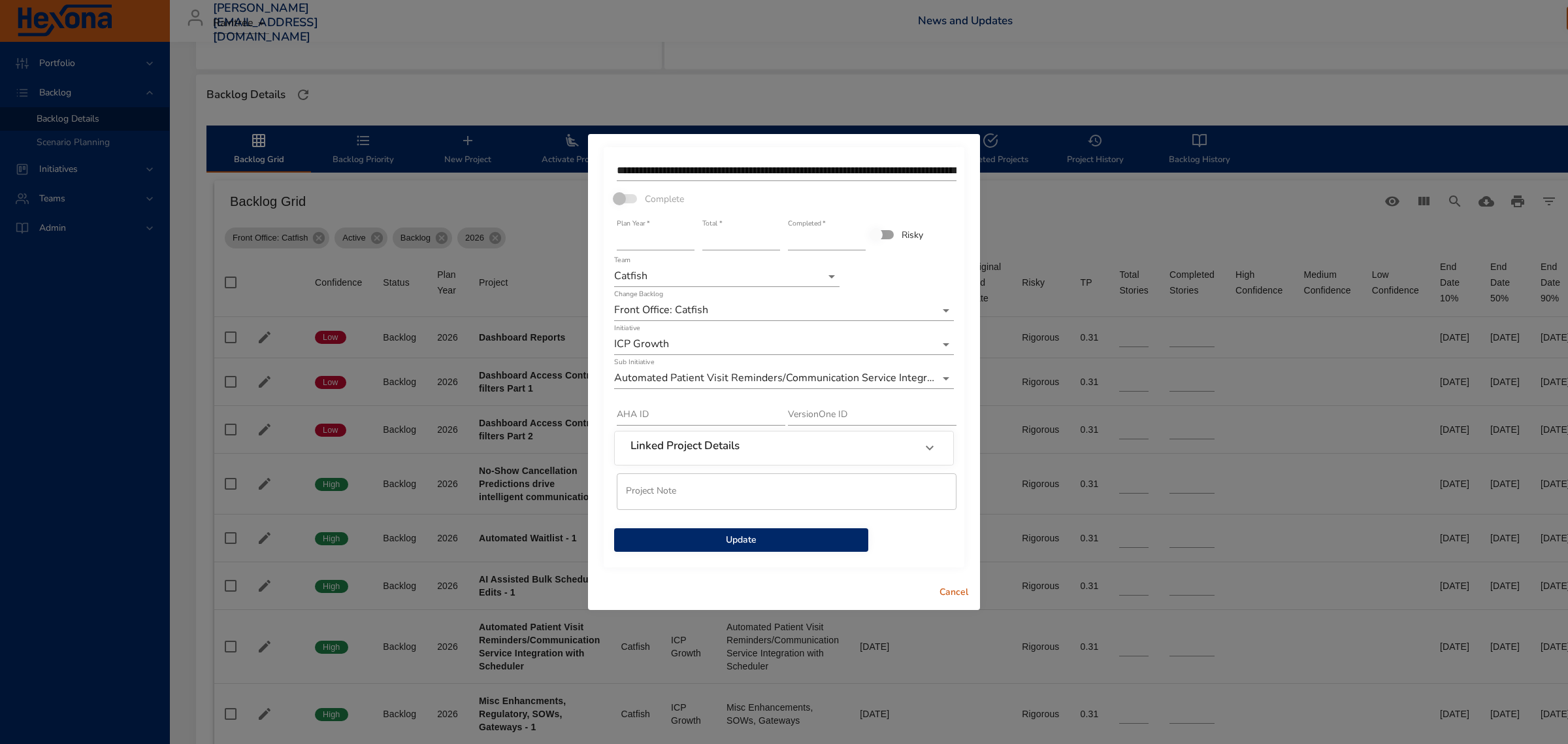
click at [766, 545] on span "Update" at bounding box center [742, 540] width 233 height 17
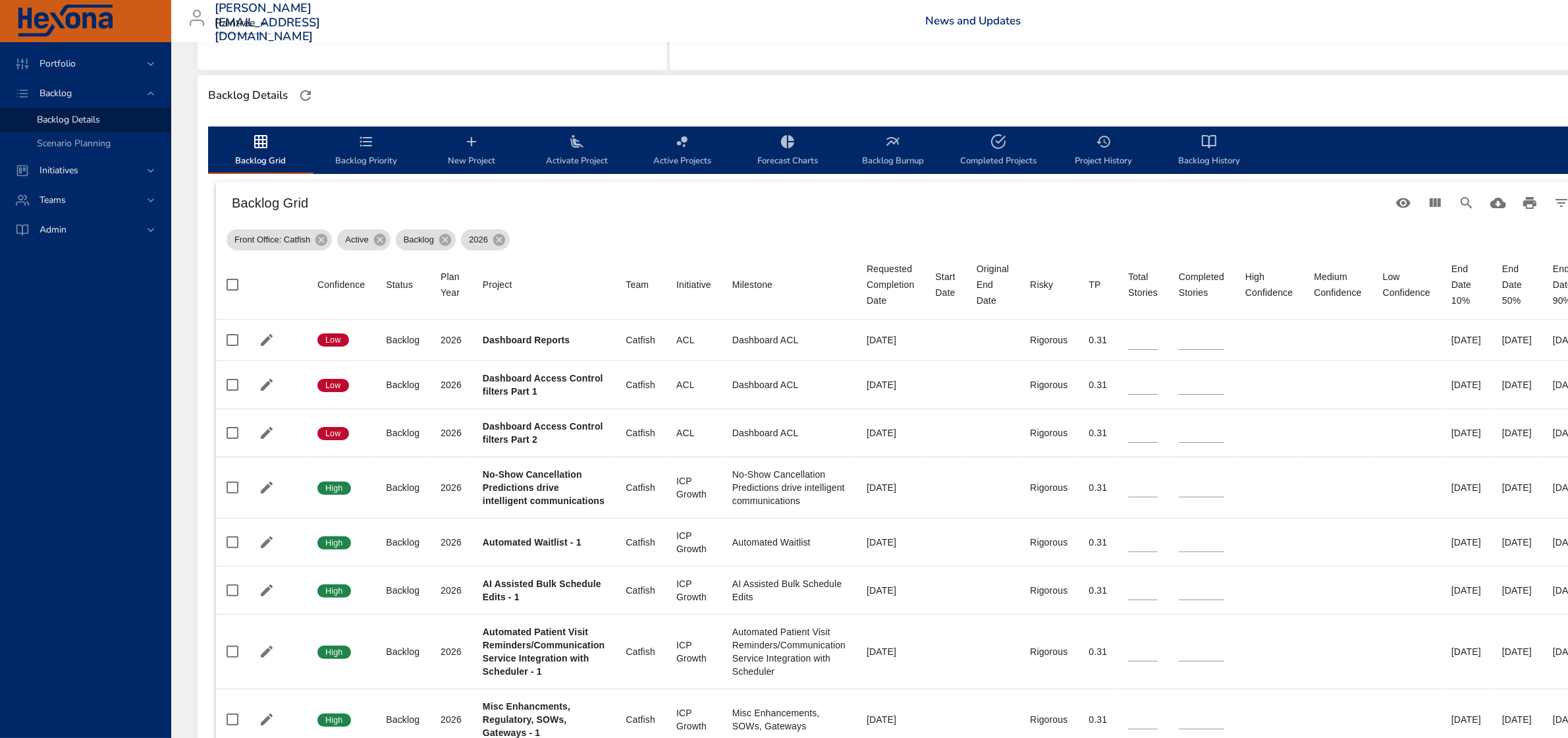
click at [666, 90] on div "Backlog Details" at bounding box center [904, 95] width 1400 height 28
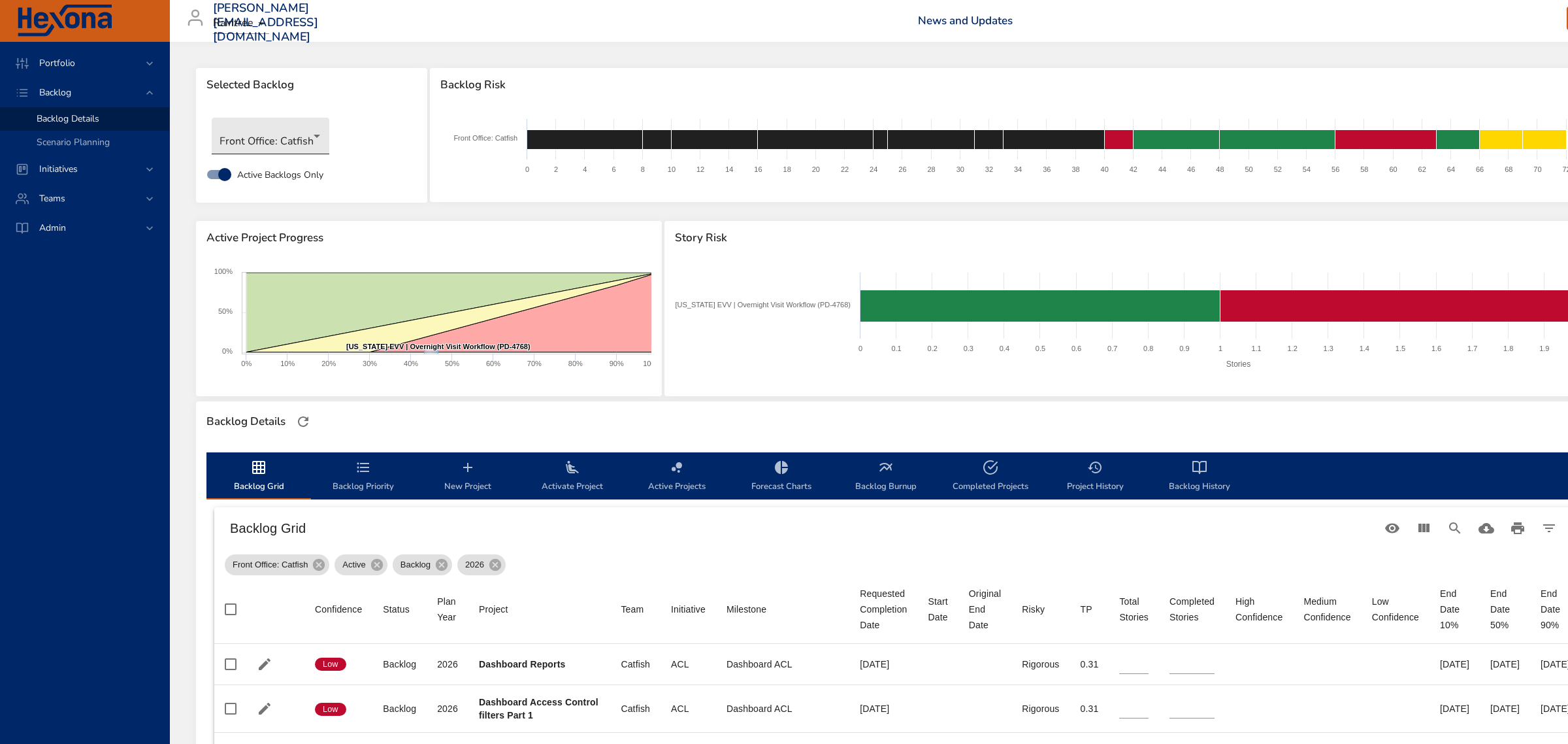
click at [275, 142] on body "Portfolio Backlog Backlog Details Scenario Planning Initiatives Teams Admin [PE…" at bounding box center [784, 372] width 1568 height 744
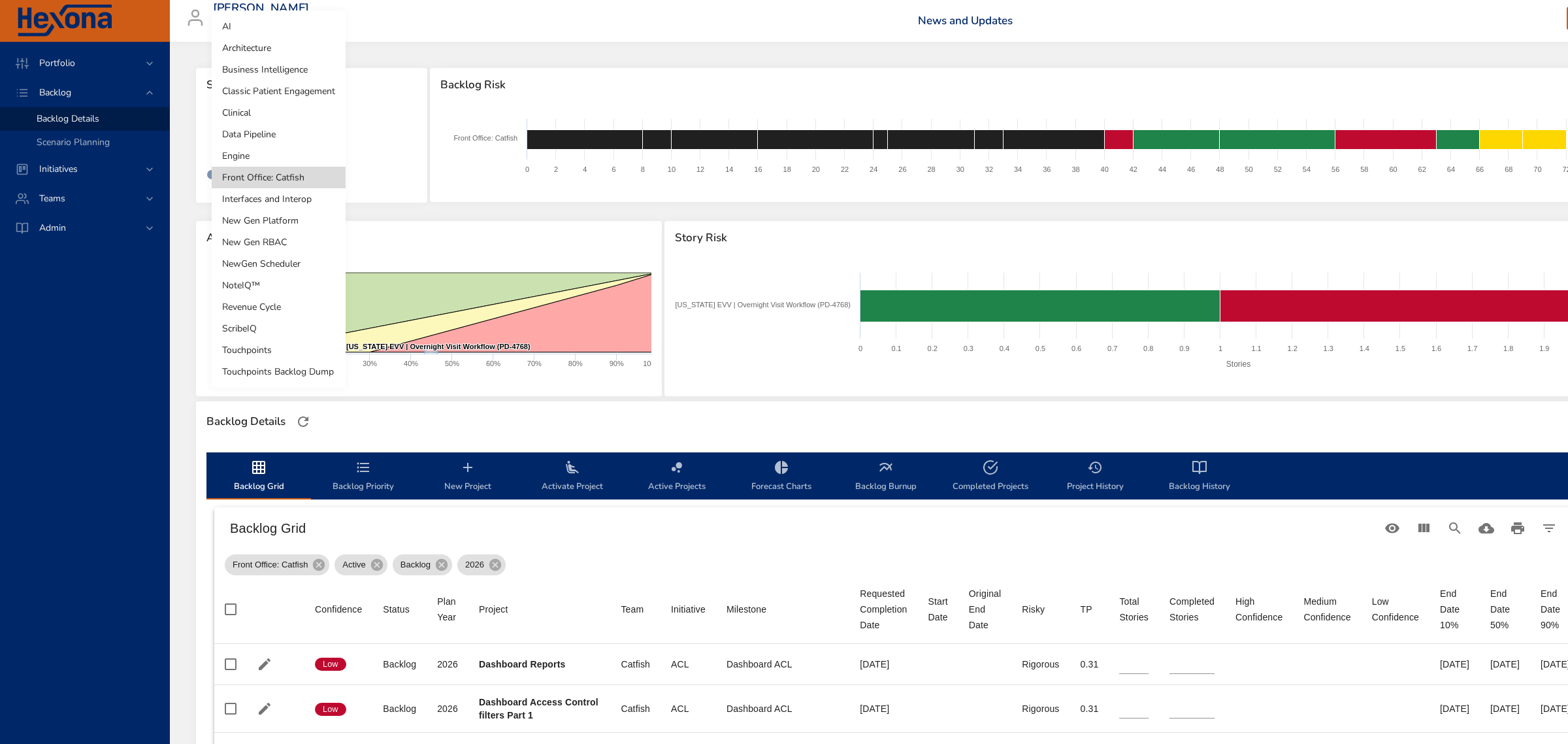
click at [276, 358] on li "Touchpoints" at bounding box center [279, 349] width 134 height 21
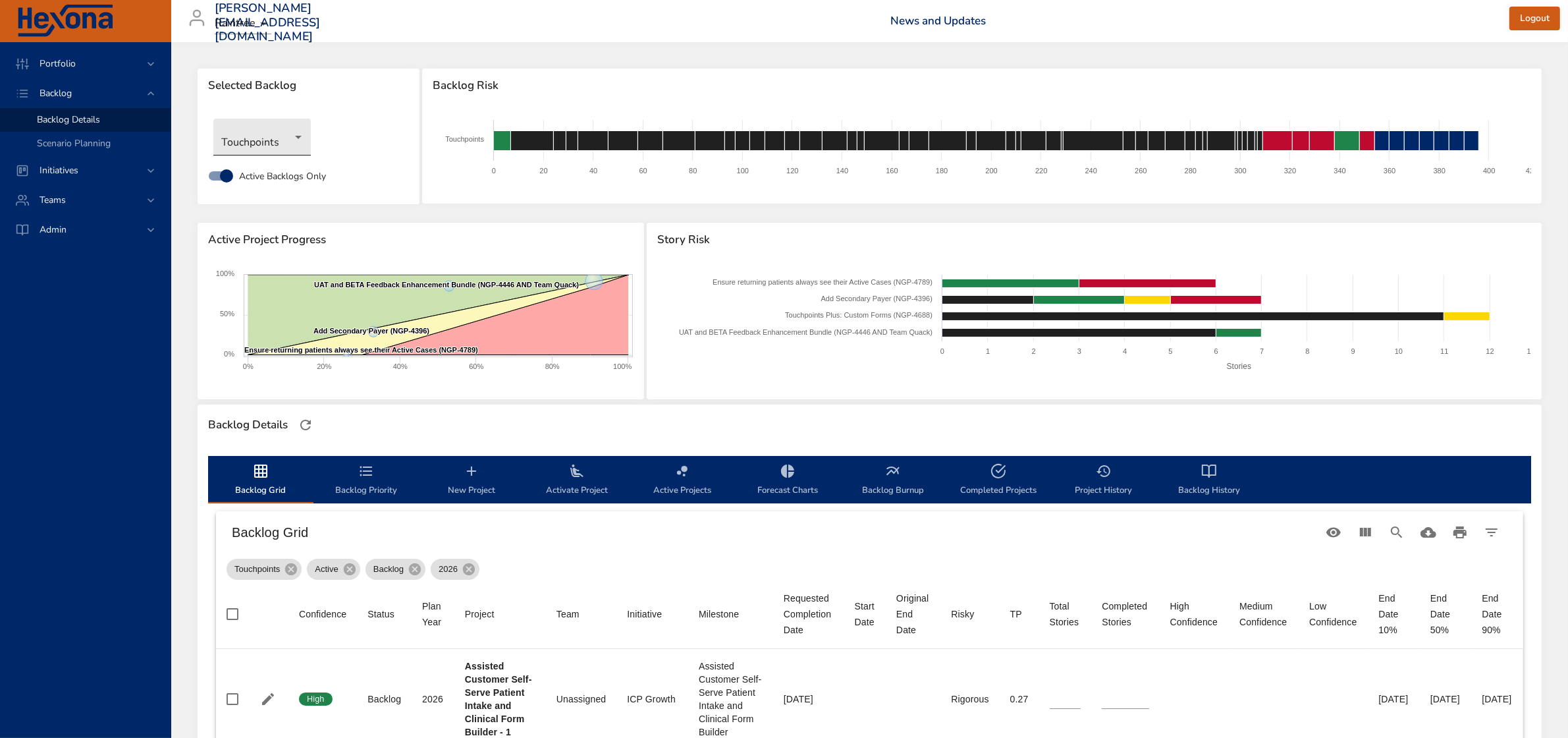
click at [246, 143] on body "Portfolio Backlog Backlog Details Scenario Planning Initiatives Teams Admin [PE…" at bounding box center [784, 369] width 1568 height 738
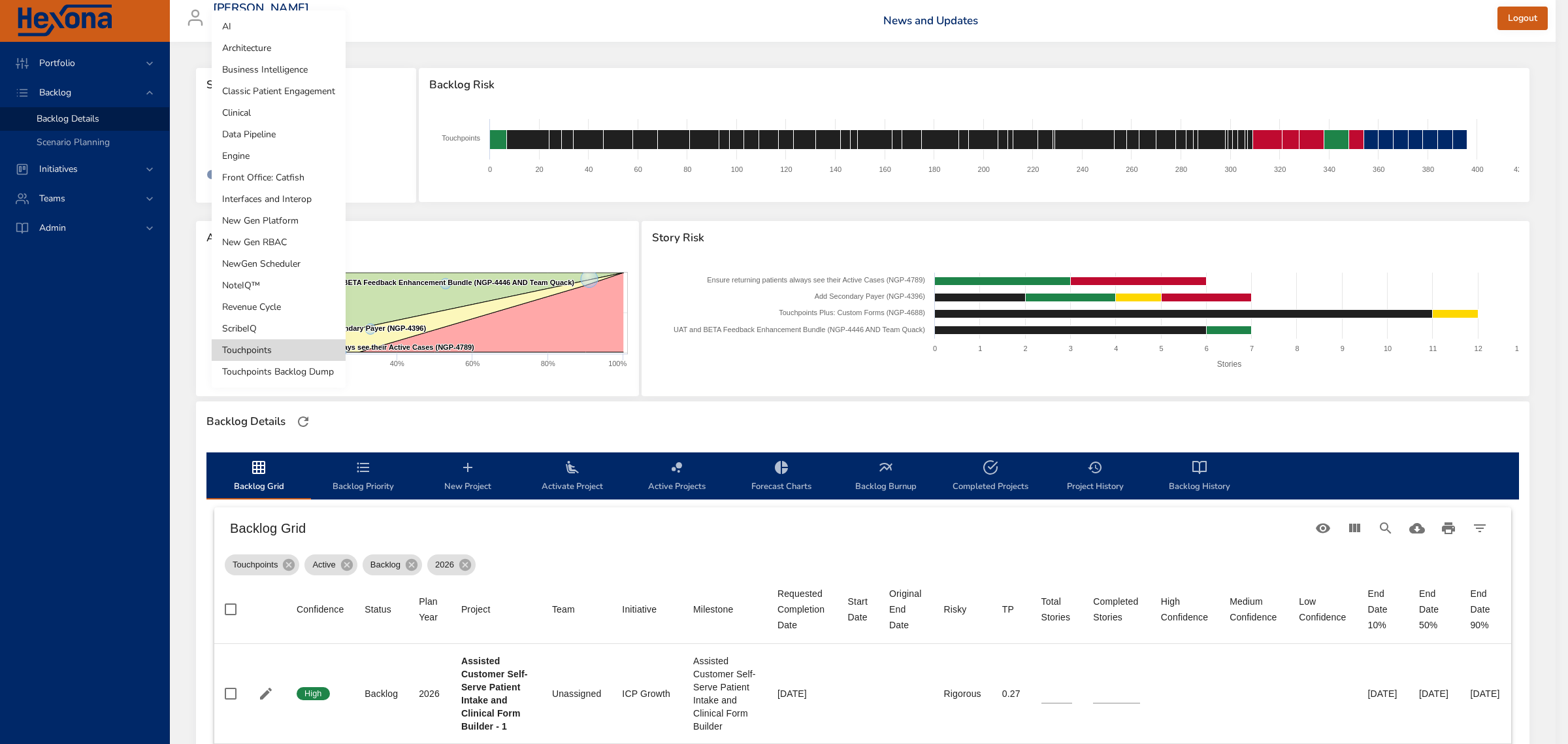
click at [268, 30] on li "AI" at bounding box center [279, 26] width 134 height 21
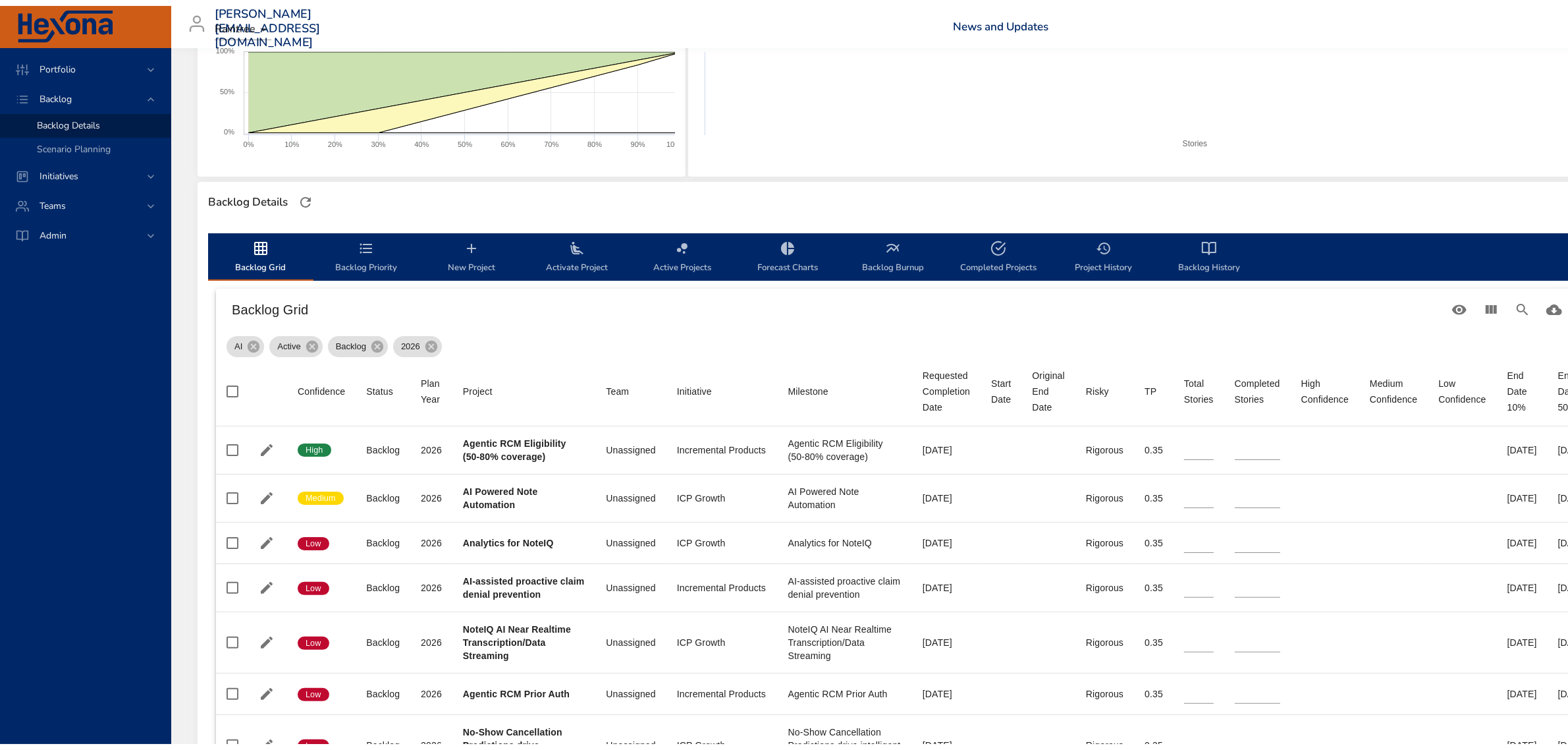
scroll to position [329, 0]
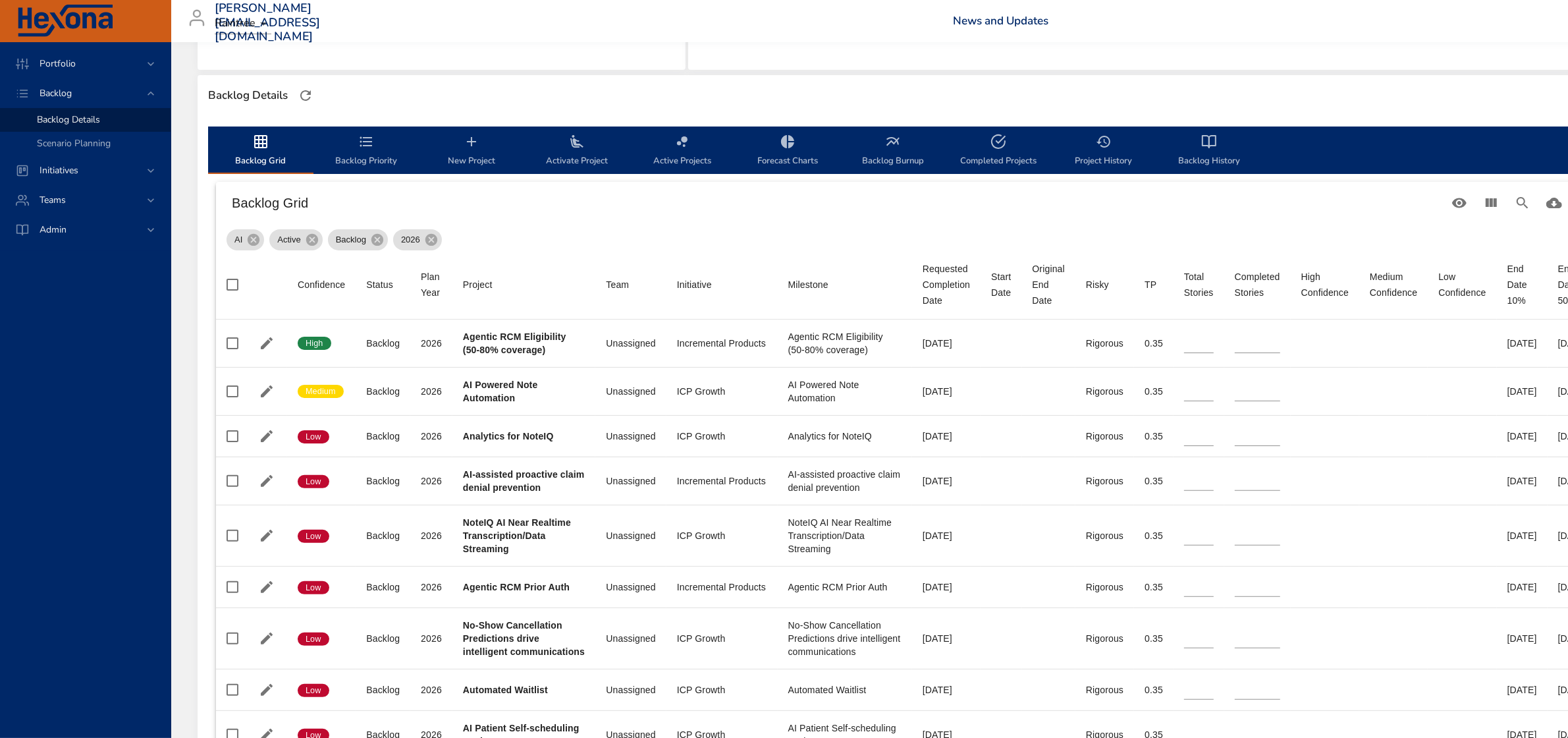
click at [389, 156] on span "Backlog Priority" at bounding box center [366, 151] width 90 height 35
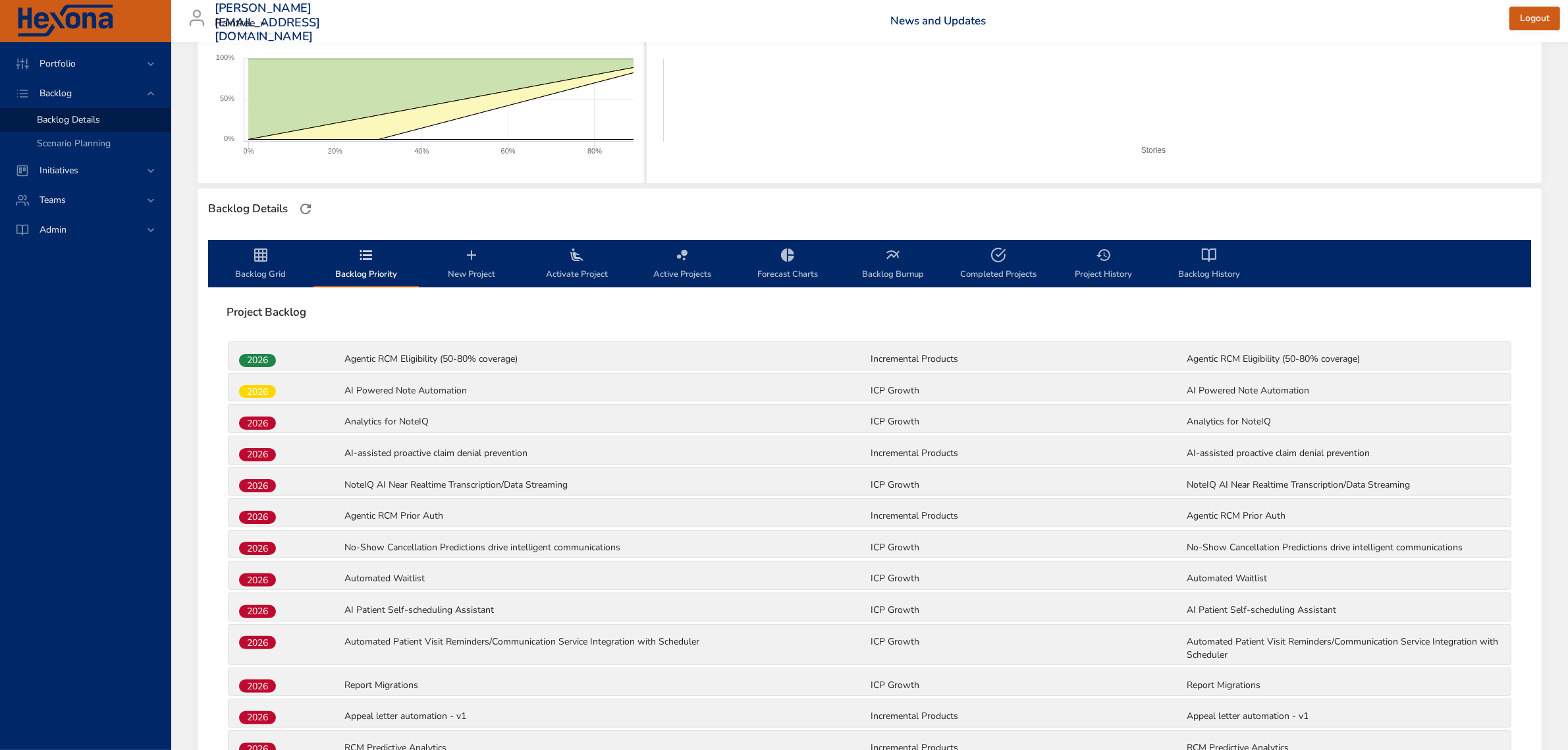
scroll to position [195, 0]
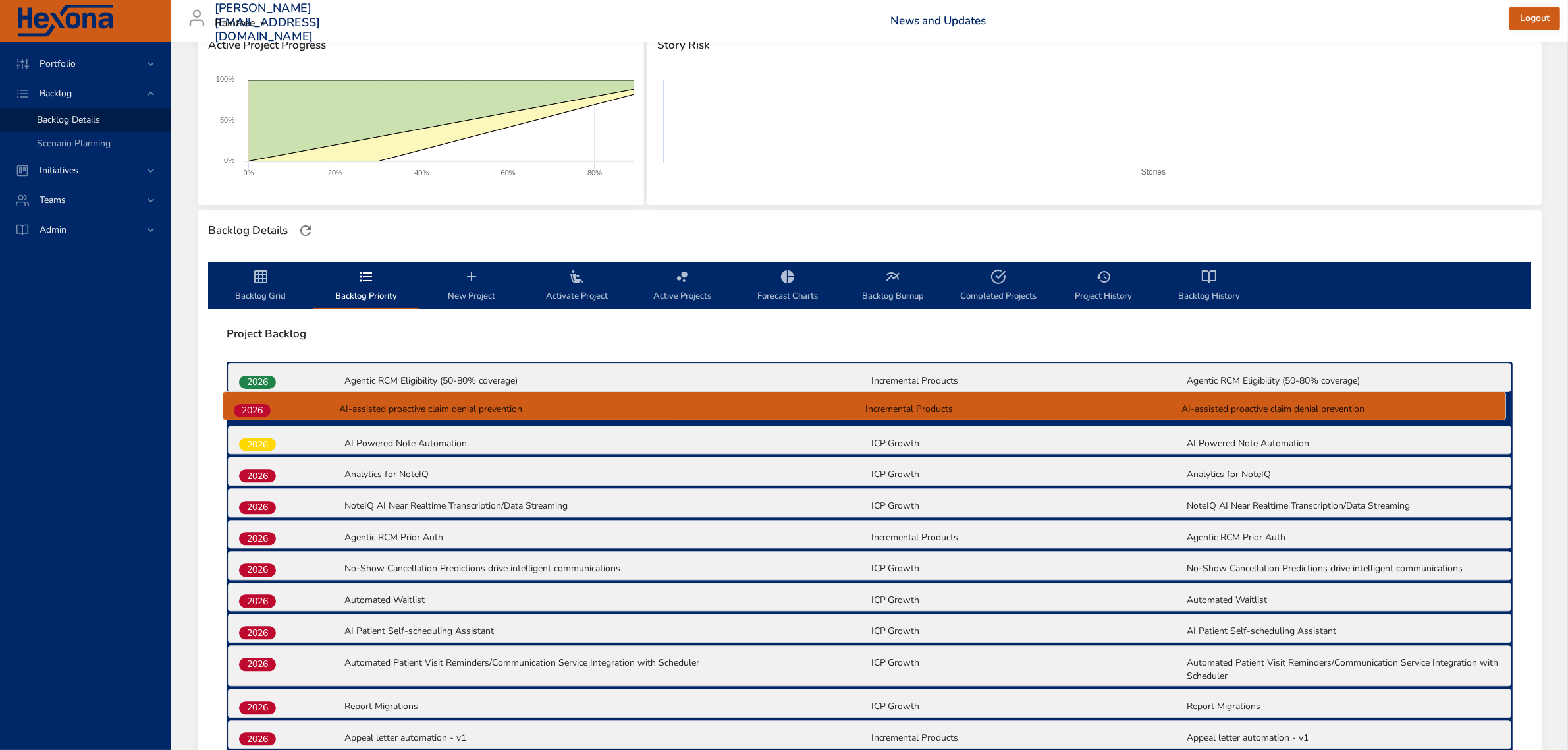
drag, startPoint x: 265, startPoint y: 478, endPoint x: 258, endPoint y: 406, distance: 72.3
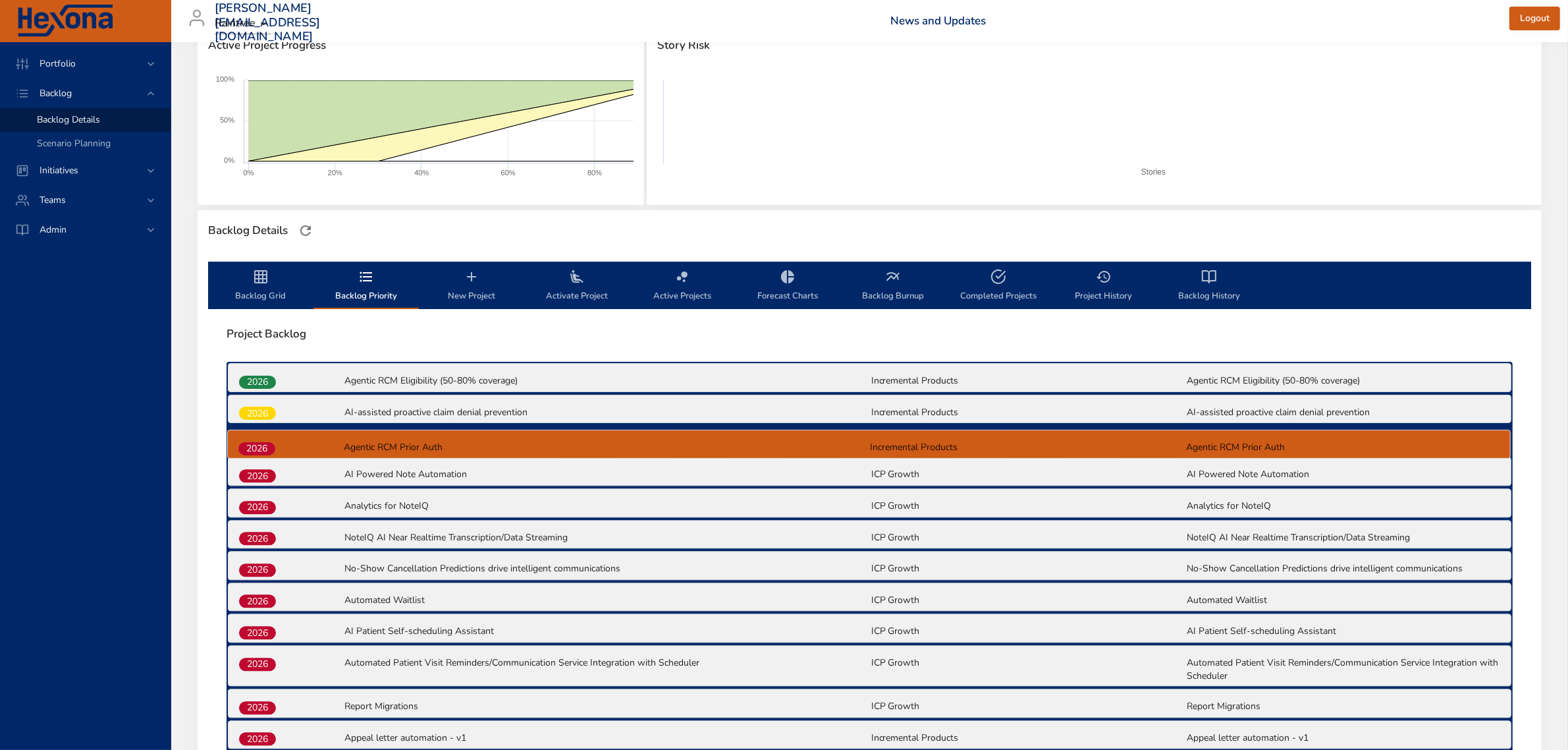
drag, startPoint x: 272, startPoint y: 538, endPoint x: 270, endPoint y: 443, distance: 95.0
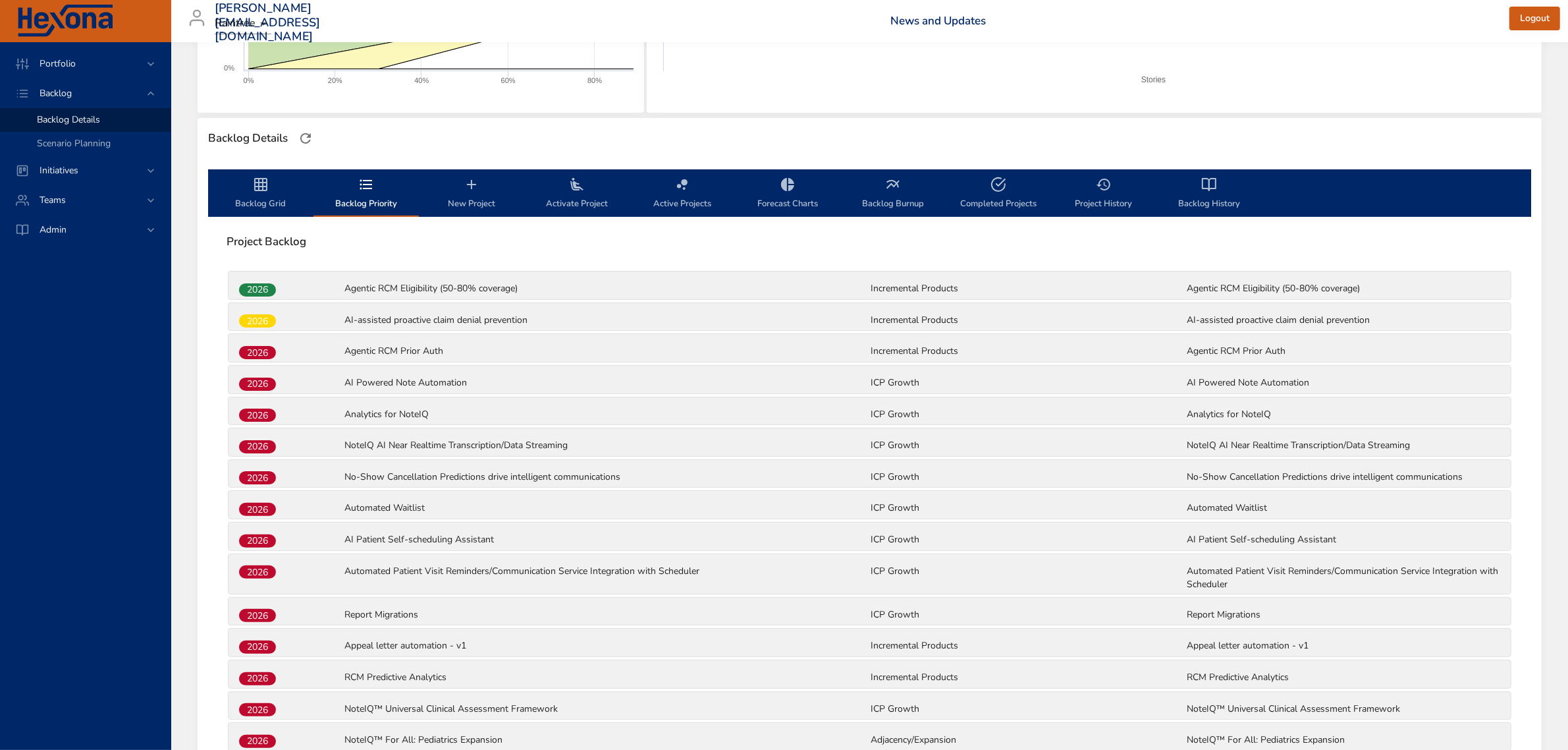
scroll to position [277, 0]
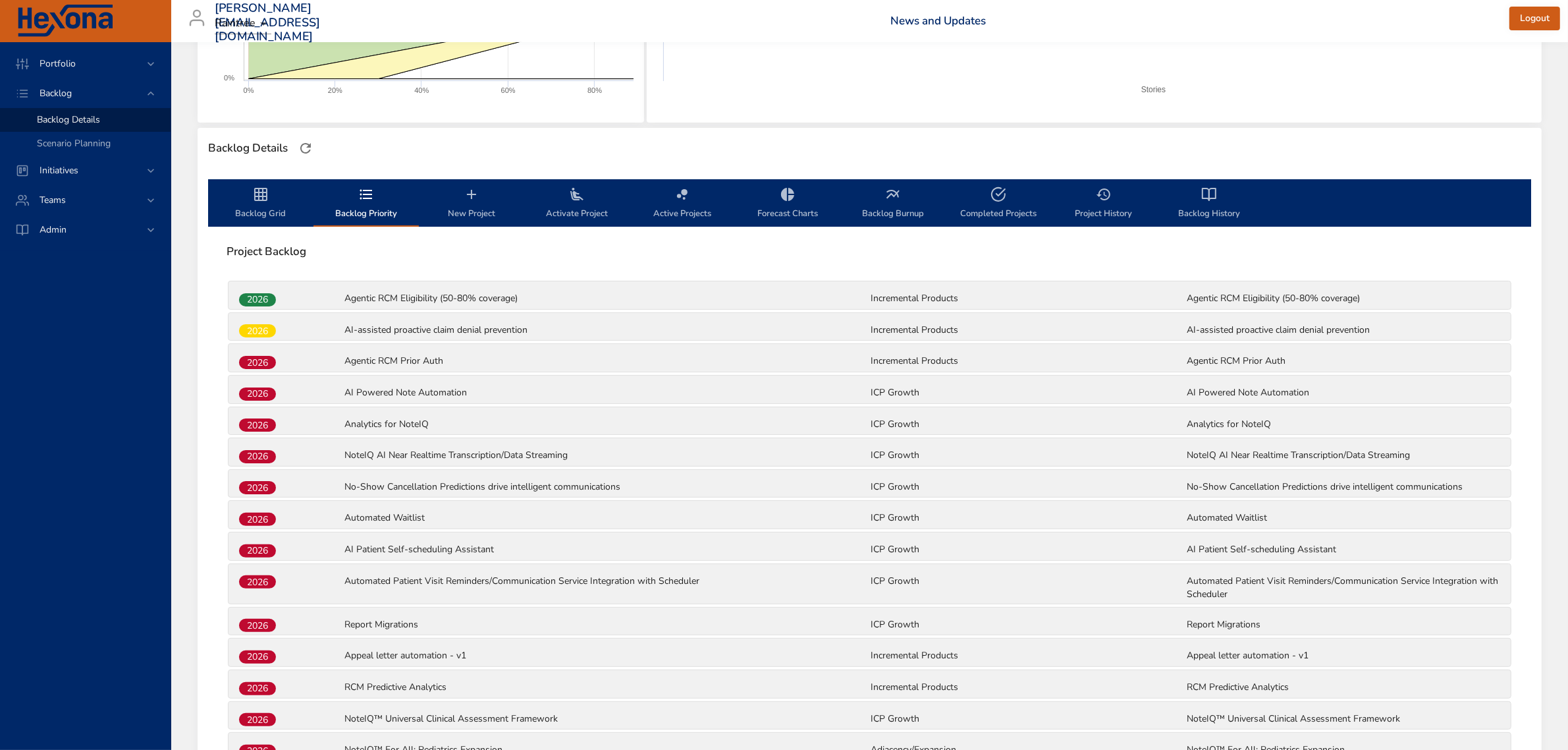
click at [439, 385] on div "AI Powered Note Automation" at bounding box center [606, 393] width 526 height 17
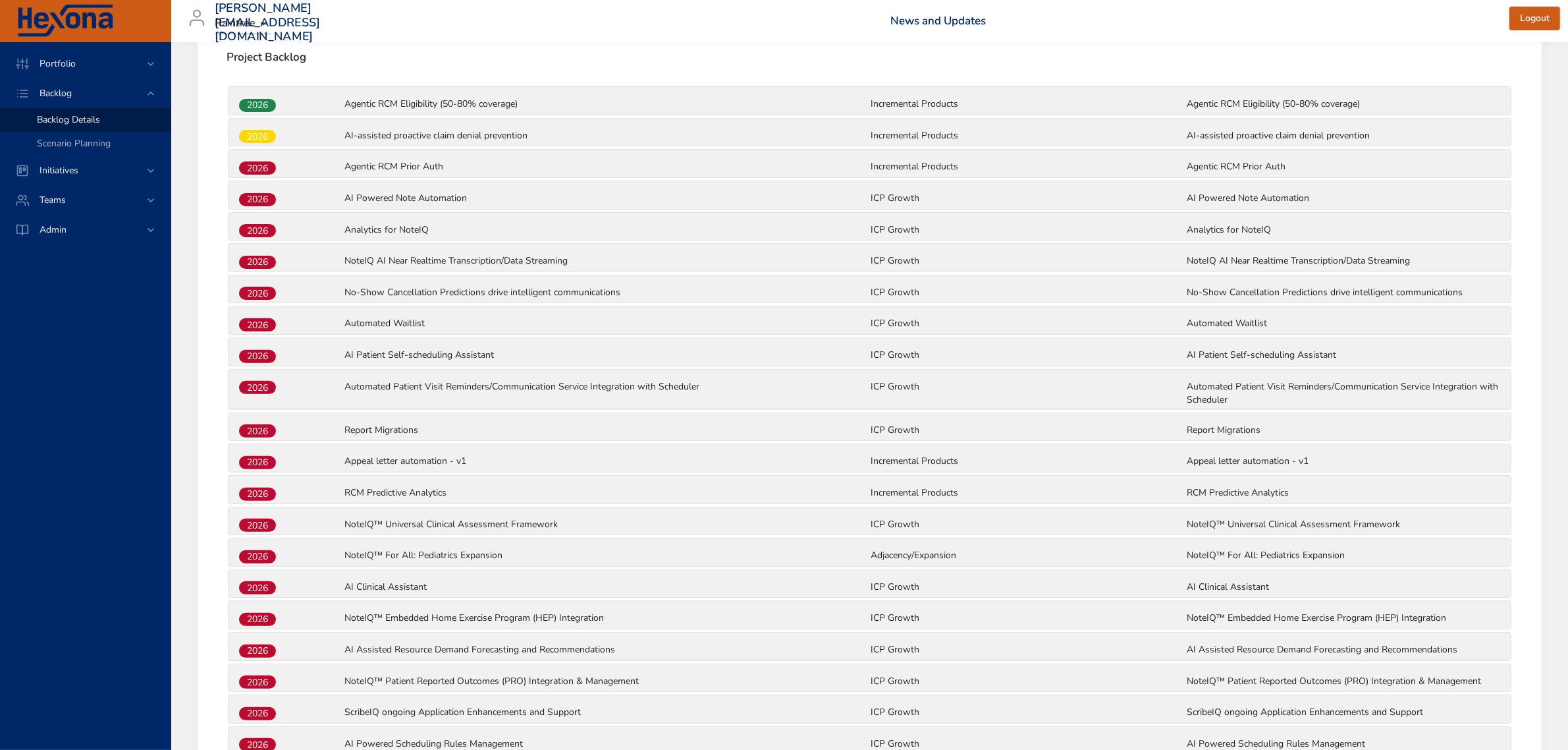
scroll to position [441, 0]
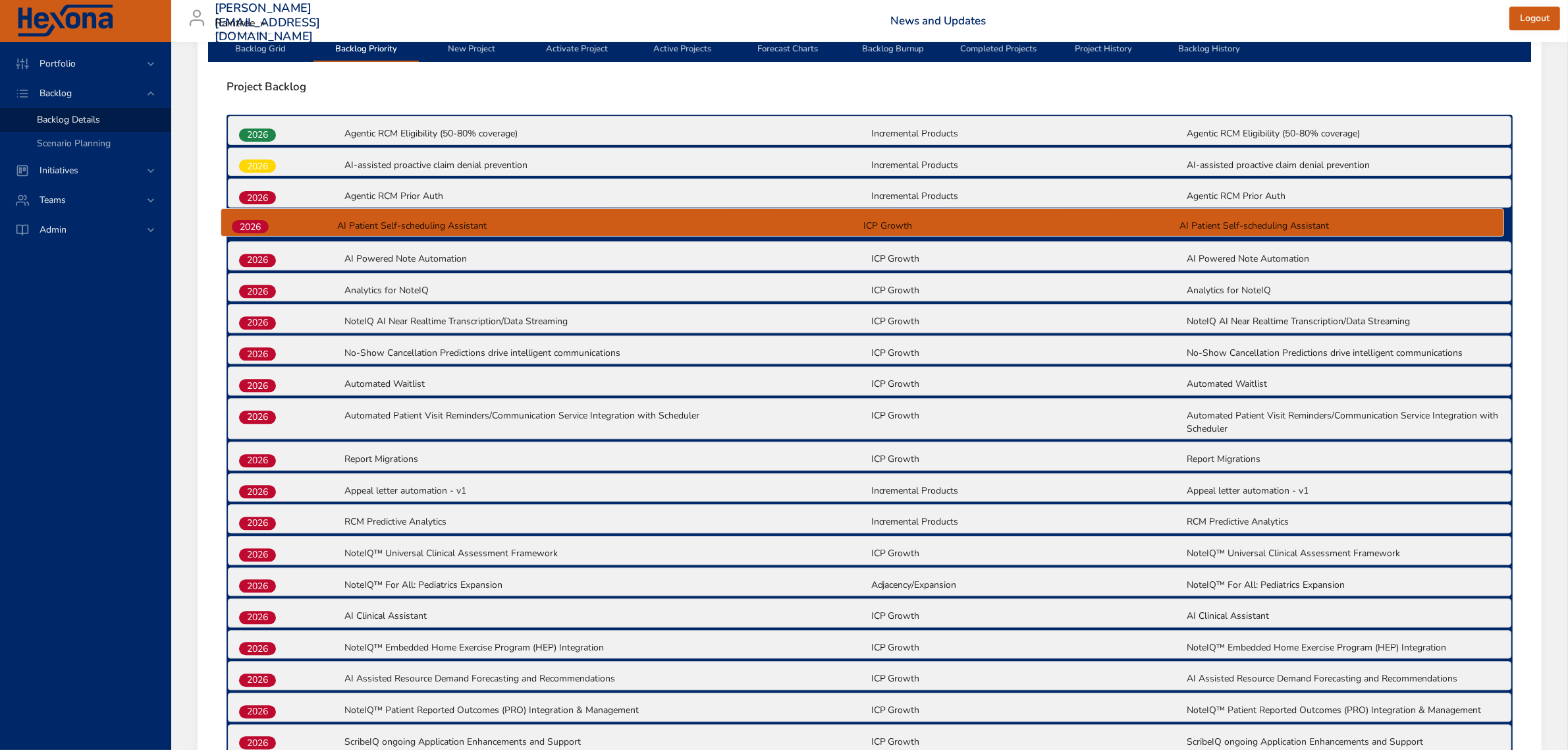
drag, startPoint x: 270, startPoint y: 382, endPoint x: 263, endPoint y: 218, distance: 164.1
click at [263, 218] on div "2026 Agentic RCM Eligibility (50-80% coverage) Incremental Products Agentic RCM…" at bounding box center [869, 655] width 1286 height 1081
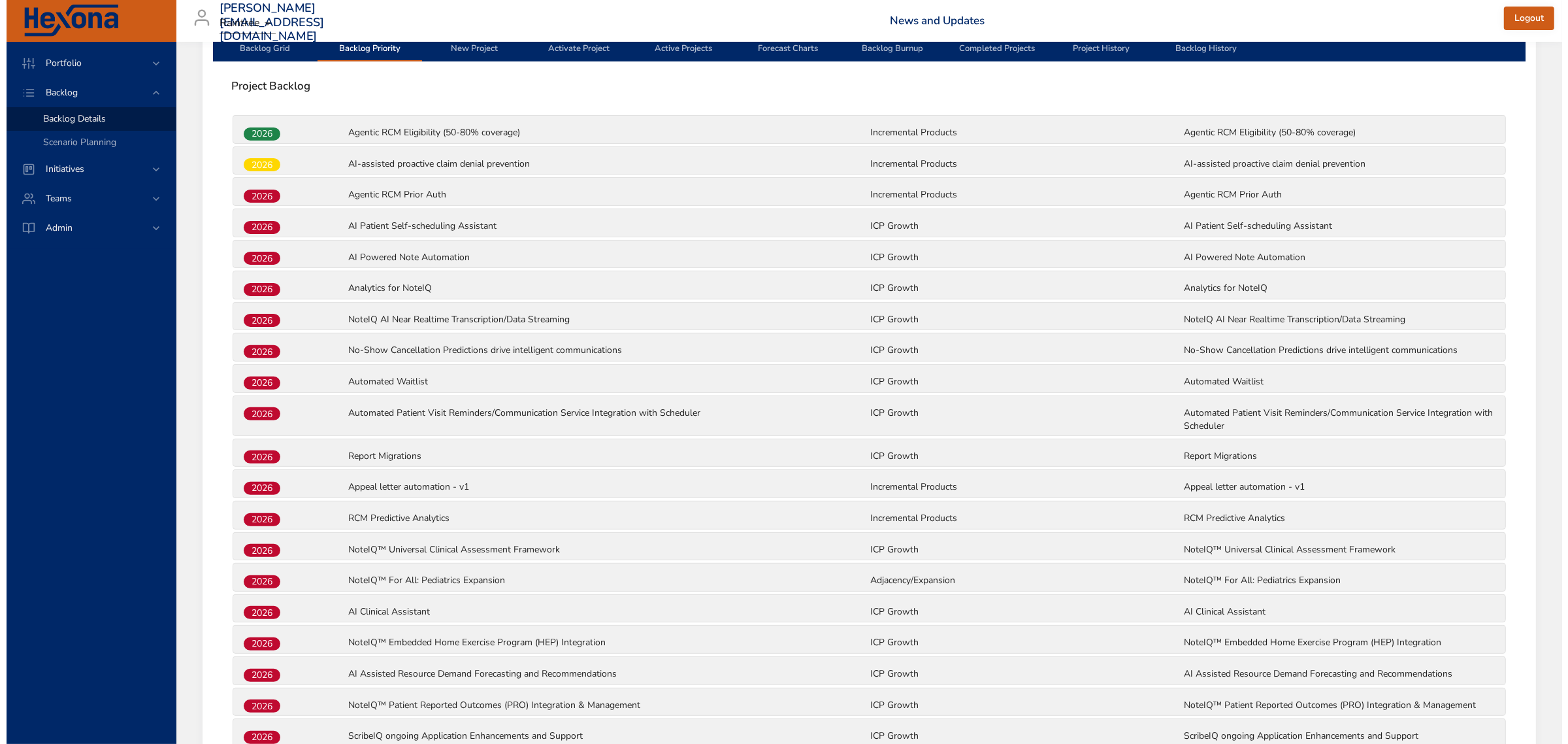
scroll to position [29, 0]
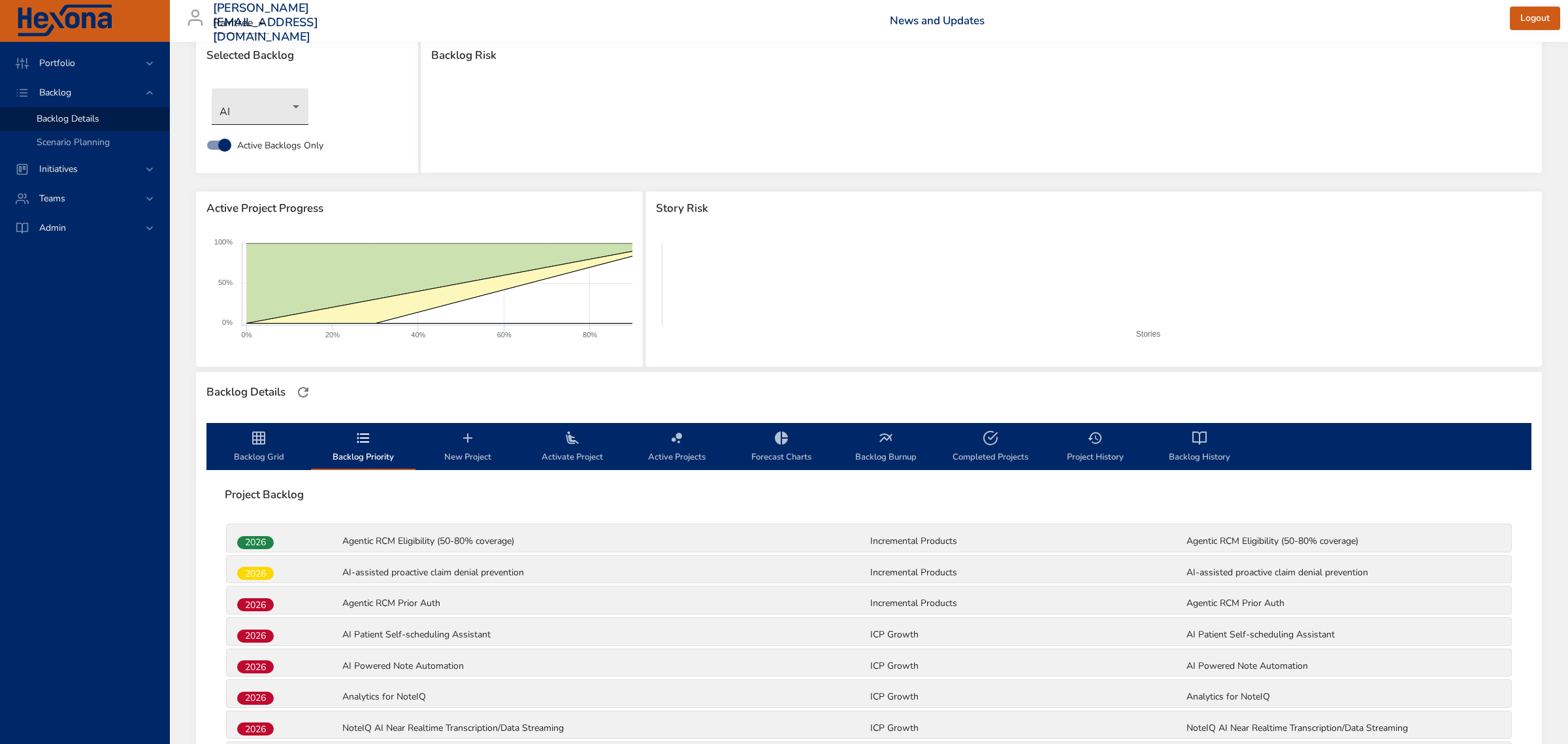
click at [286, 109] on body "Portfolio Backlog Backlog Details Scenario Planning Initiatives Teams Admin [PE…" at bounding box center [784, 342] width 1568 height 744
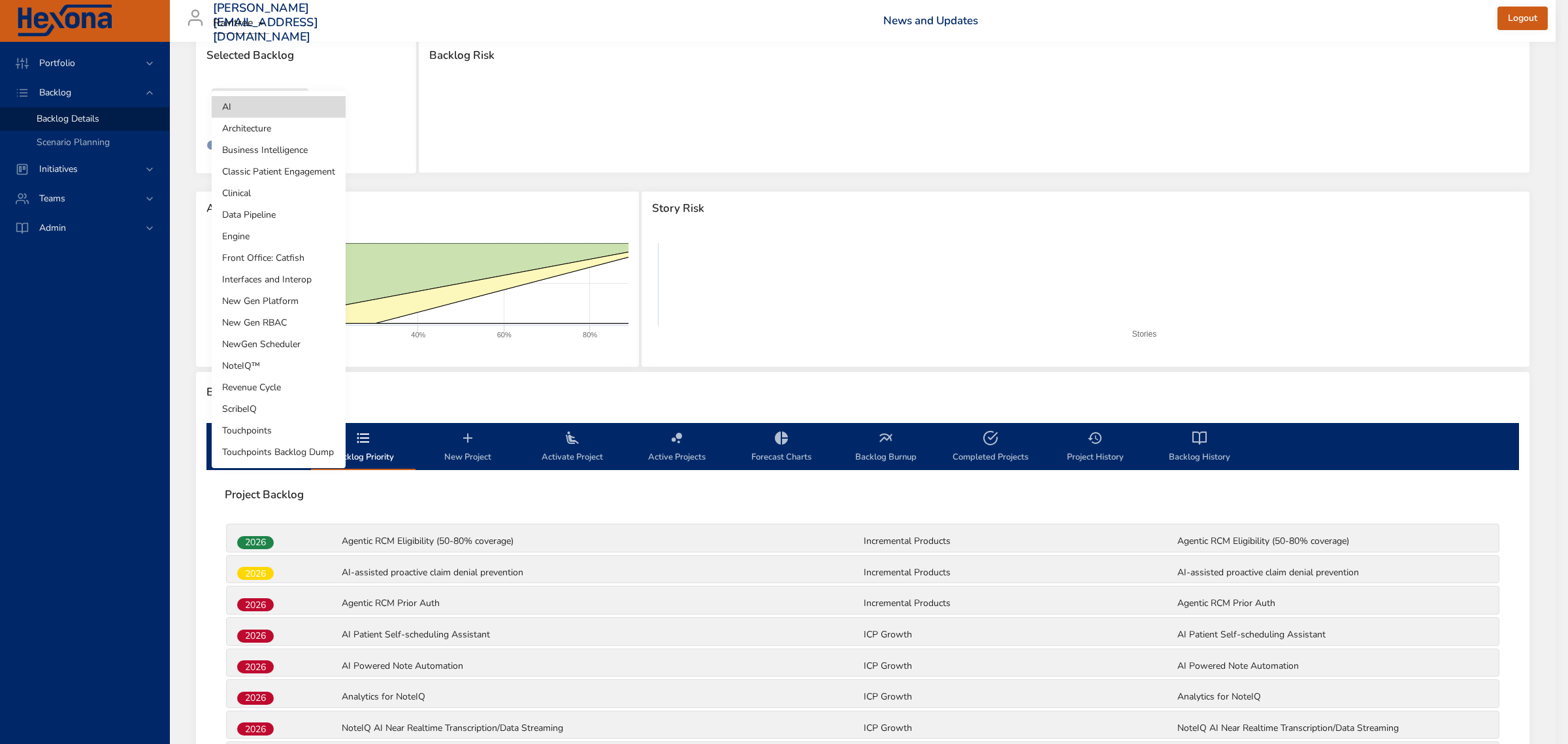
click at [282, 371] on li "NoteIQ™" at bounding box center [279, 365] width 134 height 21
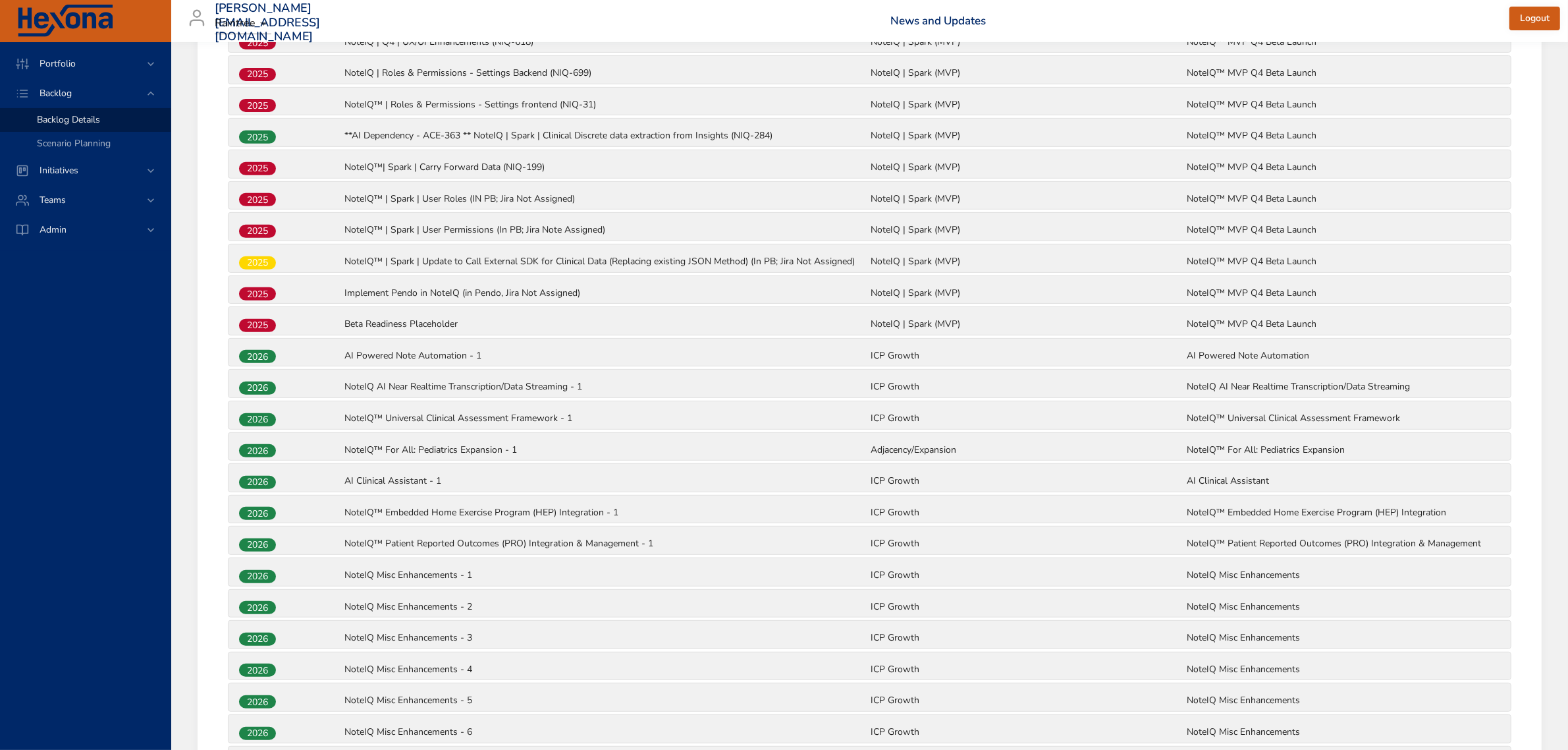
scroll to position [660, 0]
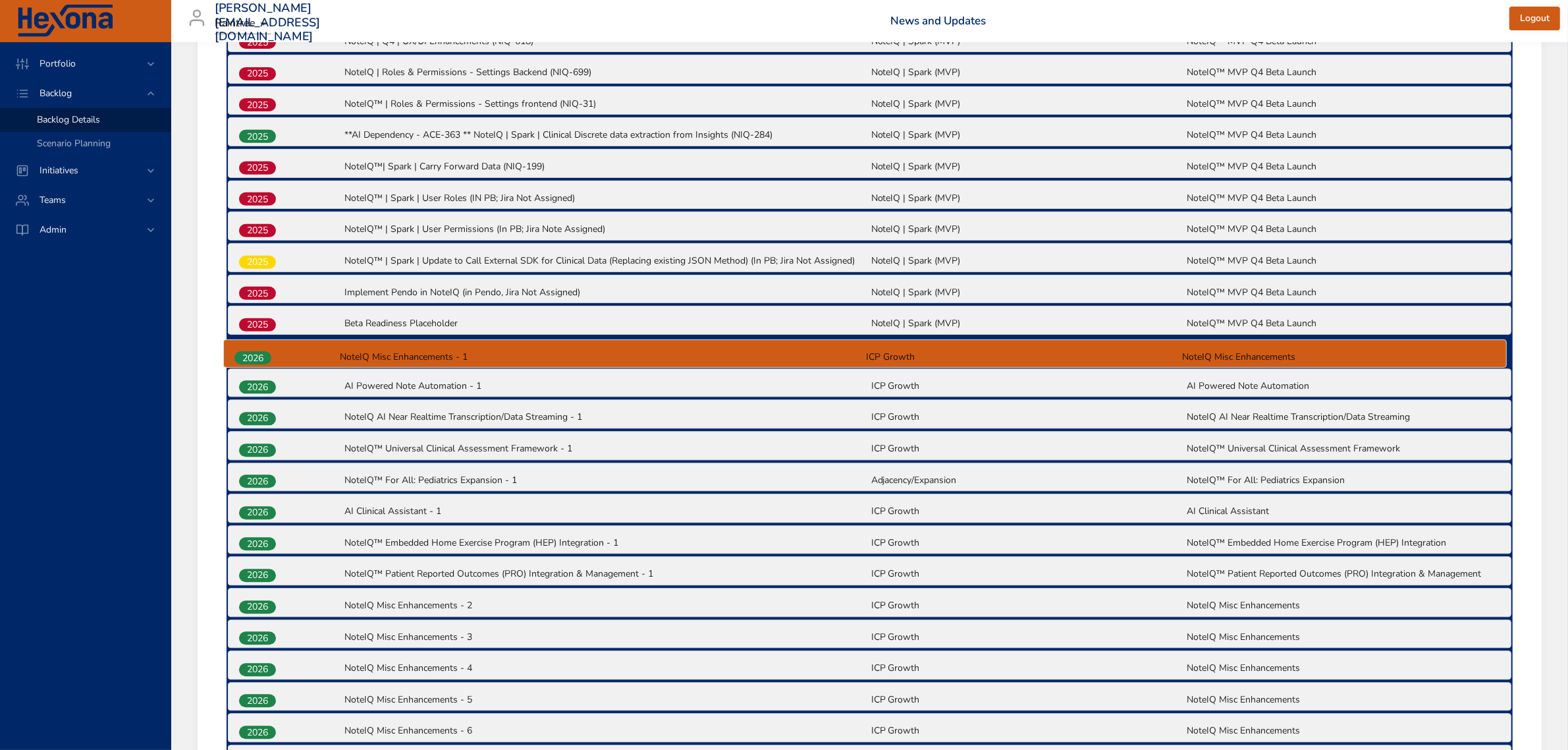
drag, startPoint x: 260, startPoint y: 575, endPoint x: 254, endPoint y: 352, distance: 223.1
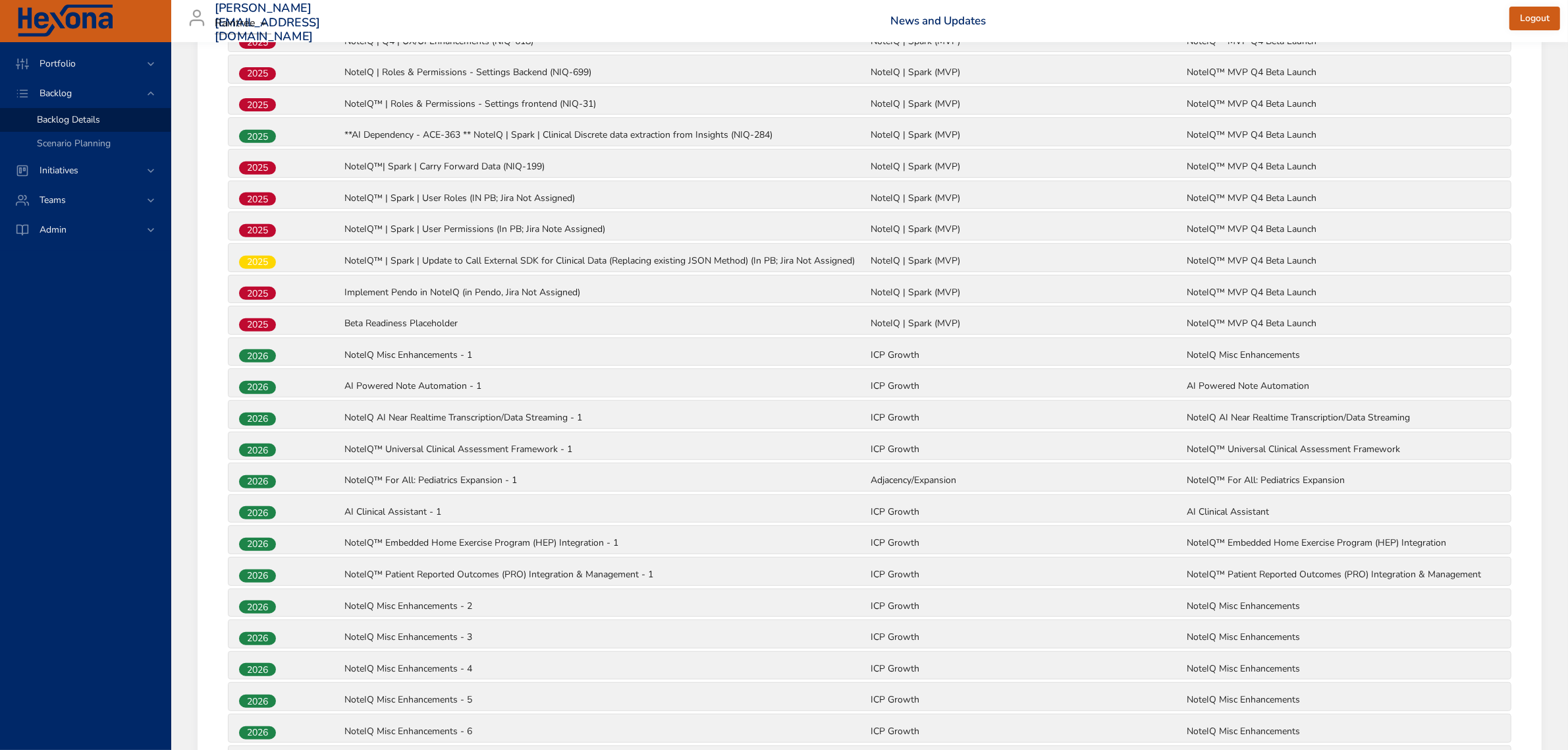
scroll to position [663, 0]
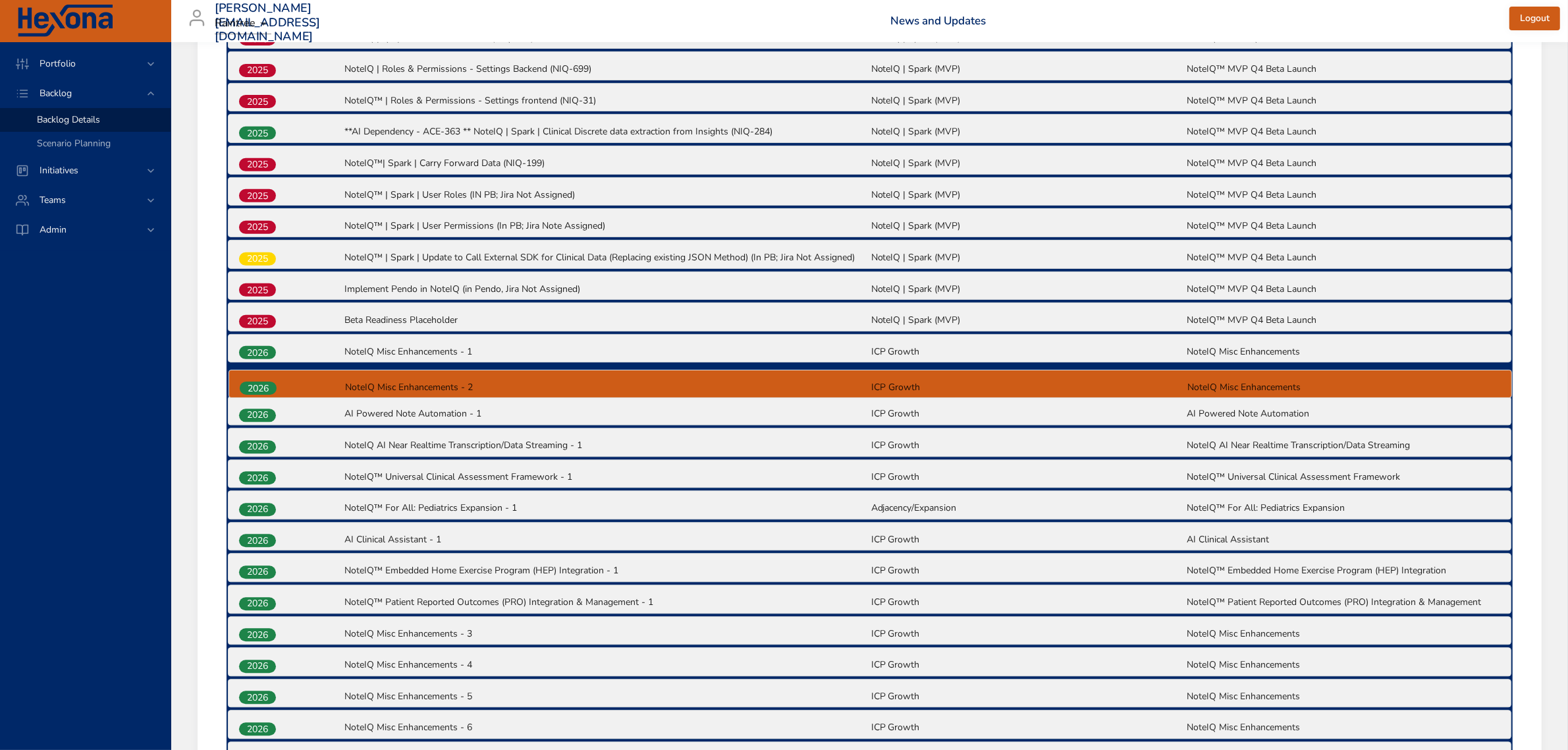
drag, startPoint x: 265, startPoint y: 610, endPoint x: 266, endPoint y: 390, distance: 220.0
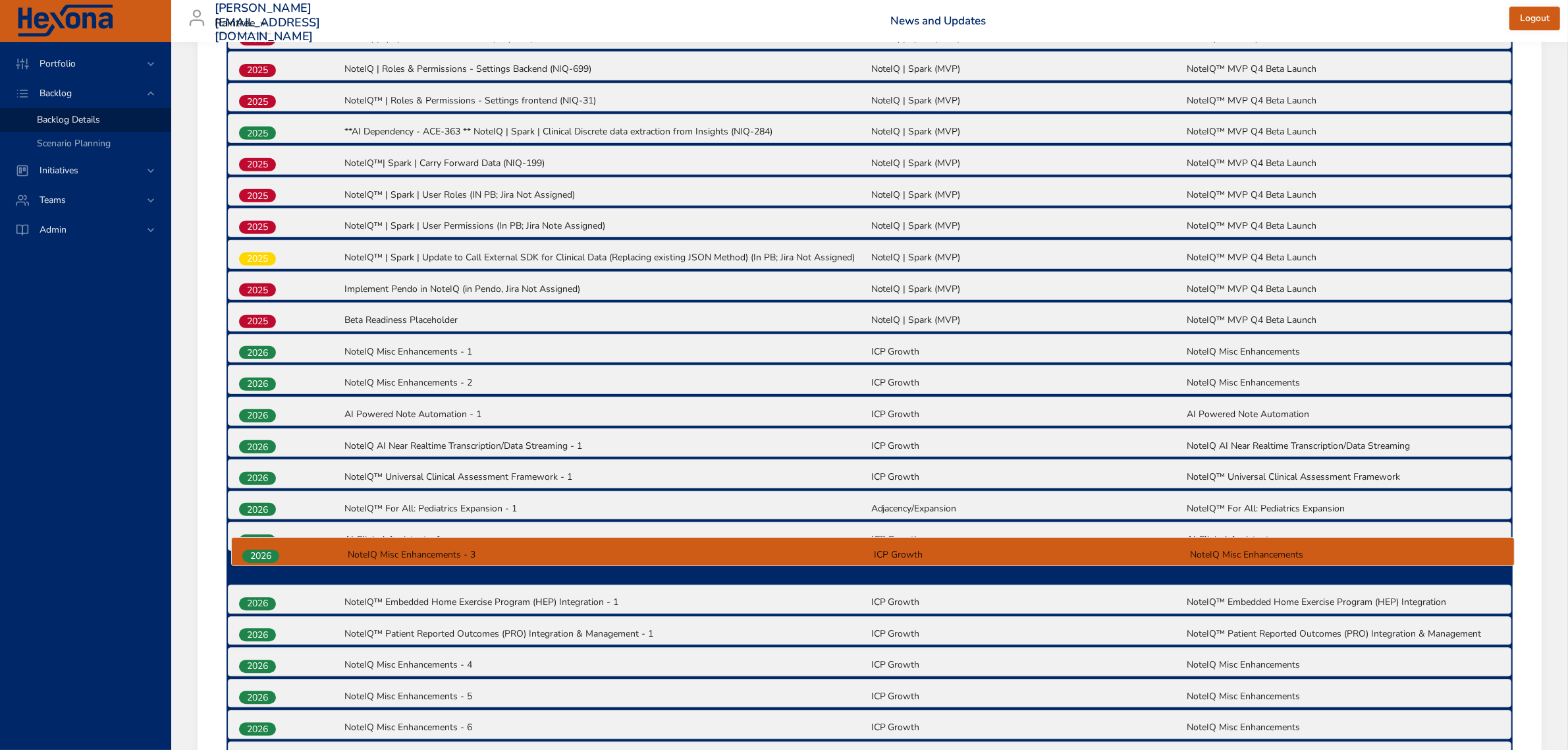
scroll to position [668, 0]
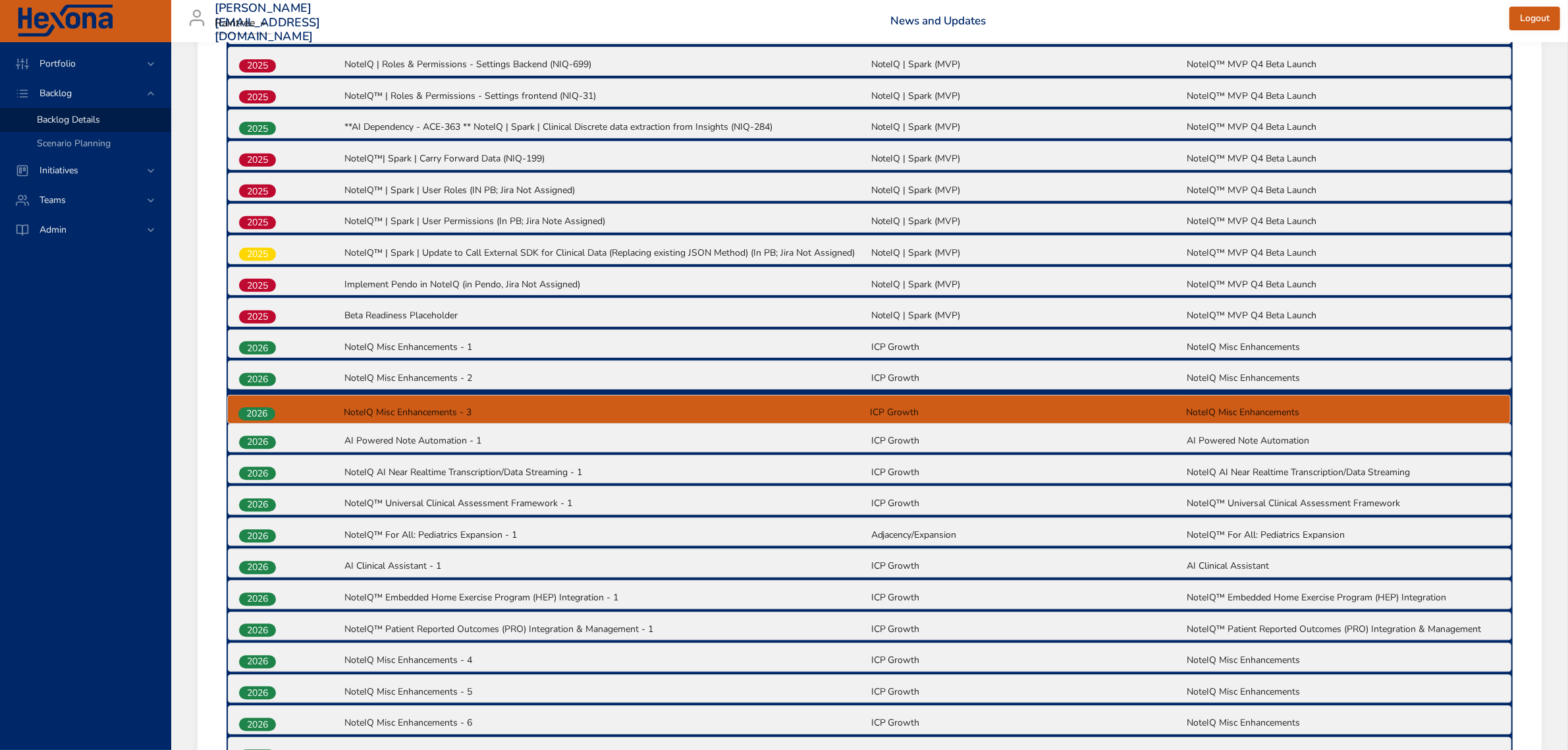
drag, startPoint x: 264, startPoint y: 631, endPoint x: 263, endPoint y: 403, distance: 228.0
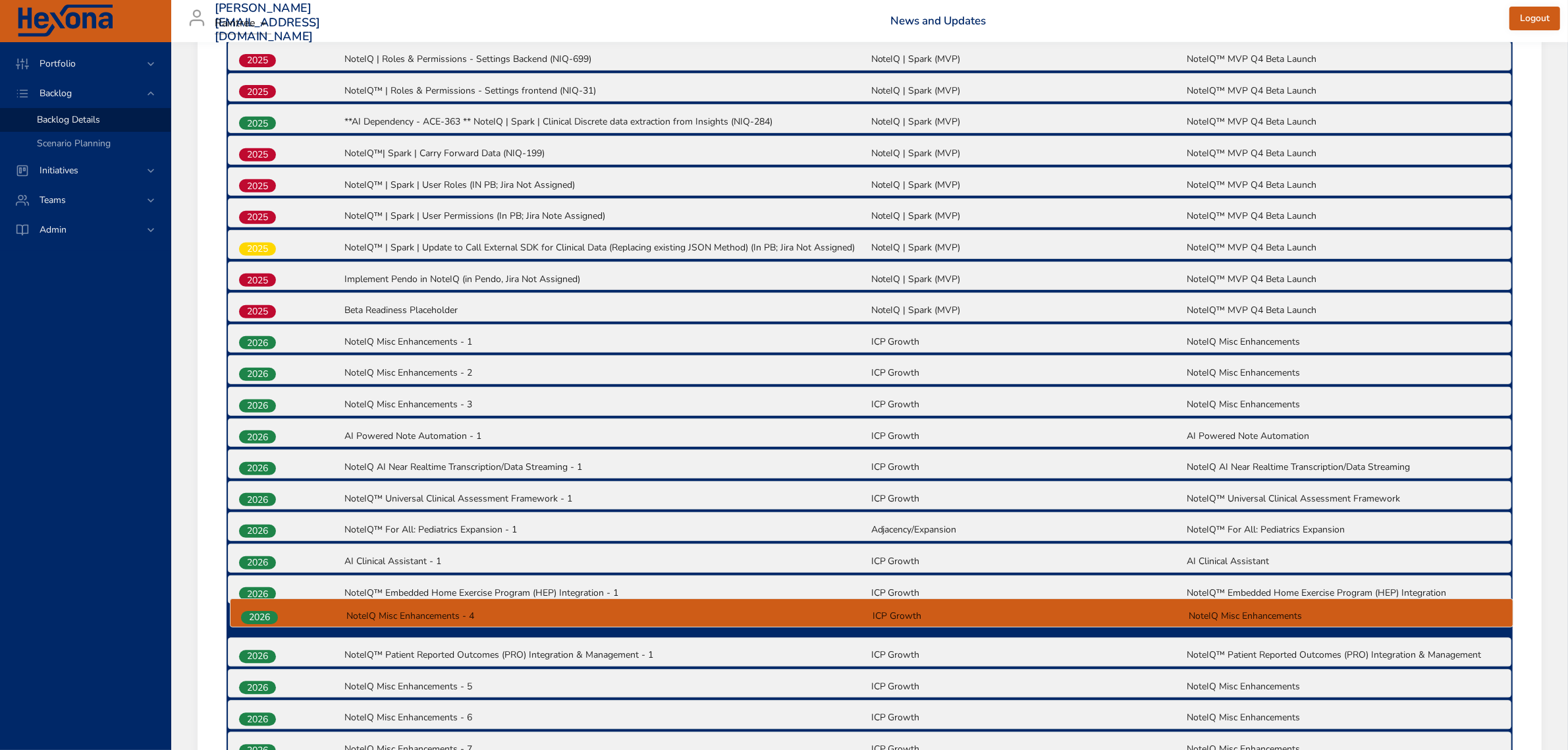
scroll to position [673, 0]
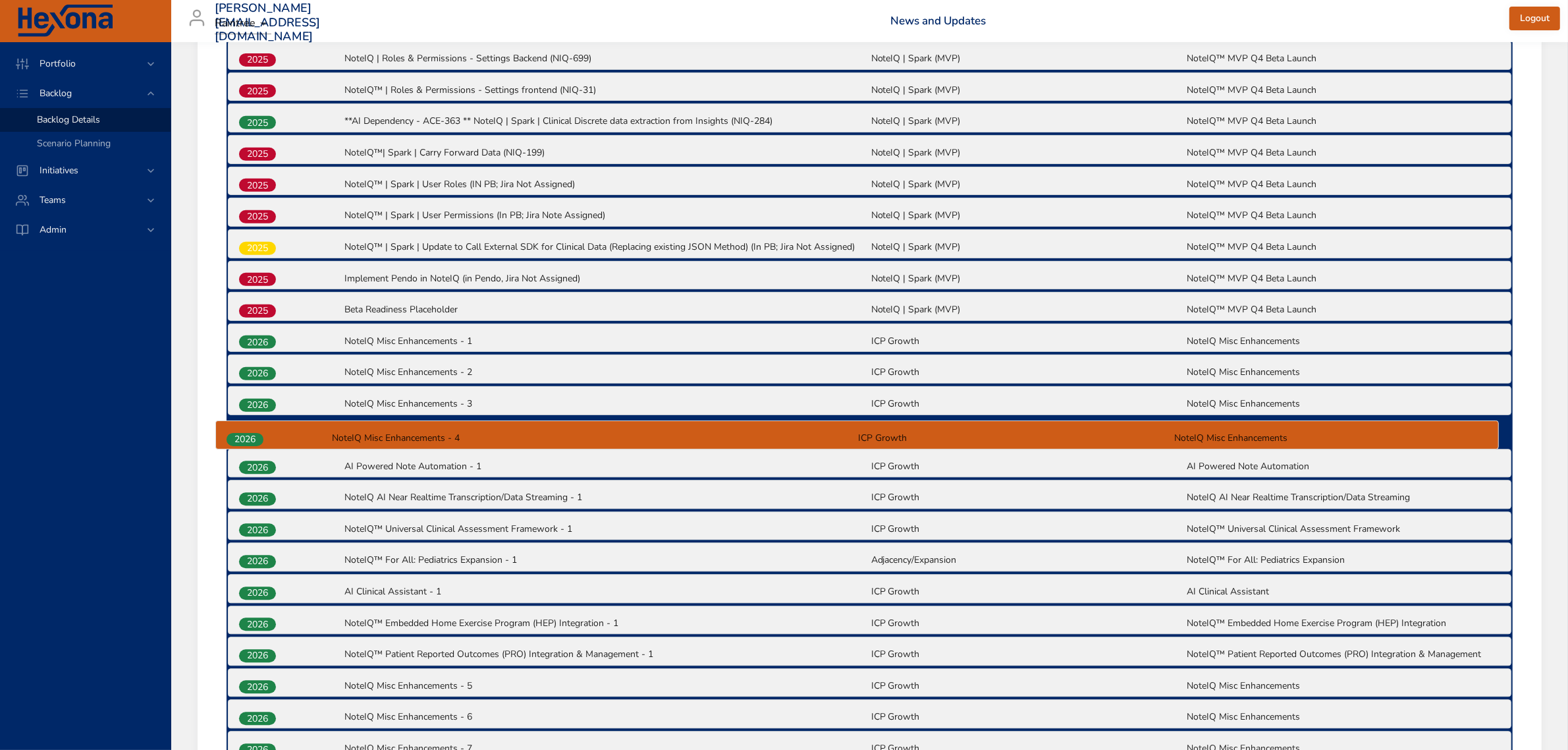
drag, startPoint x: 265, startPoint y: 663, endPoint x: 252, endPoint y: 435, distance: 228.4
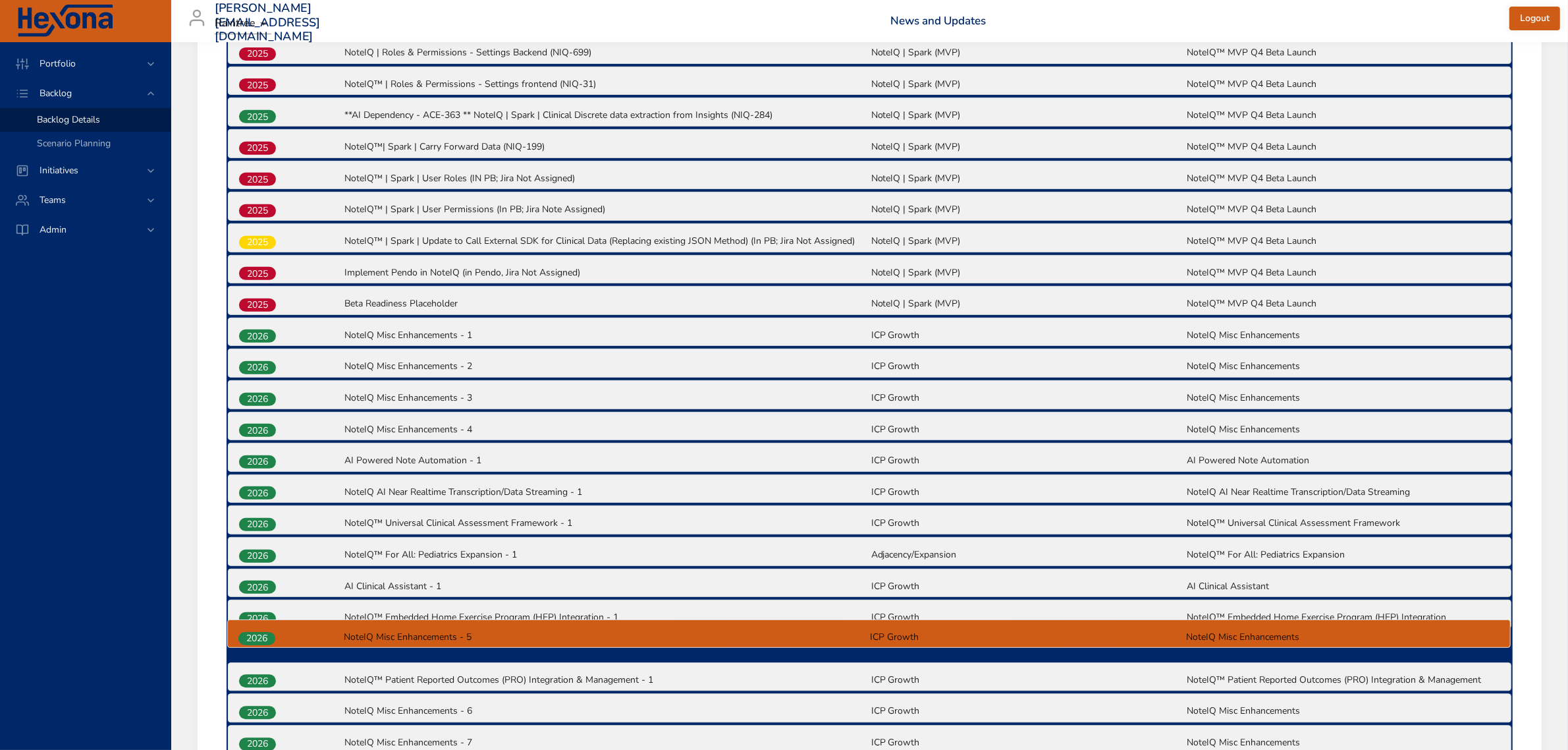
scroll to position [685, 0]
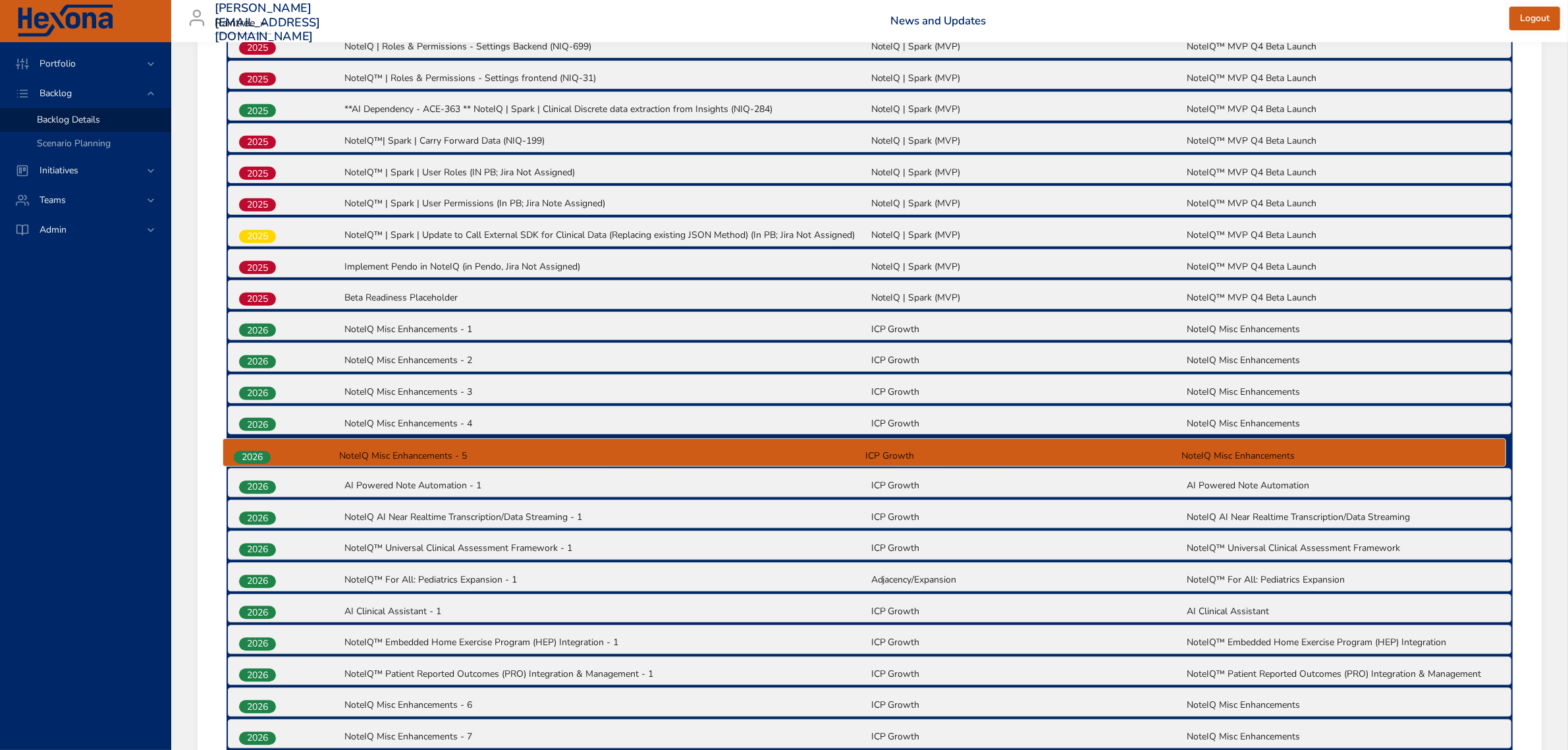
drag, startPoint x: 265, startPoint y: 685, endPoint x: 258, endPoint y: 448, distance: 237.1
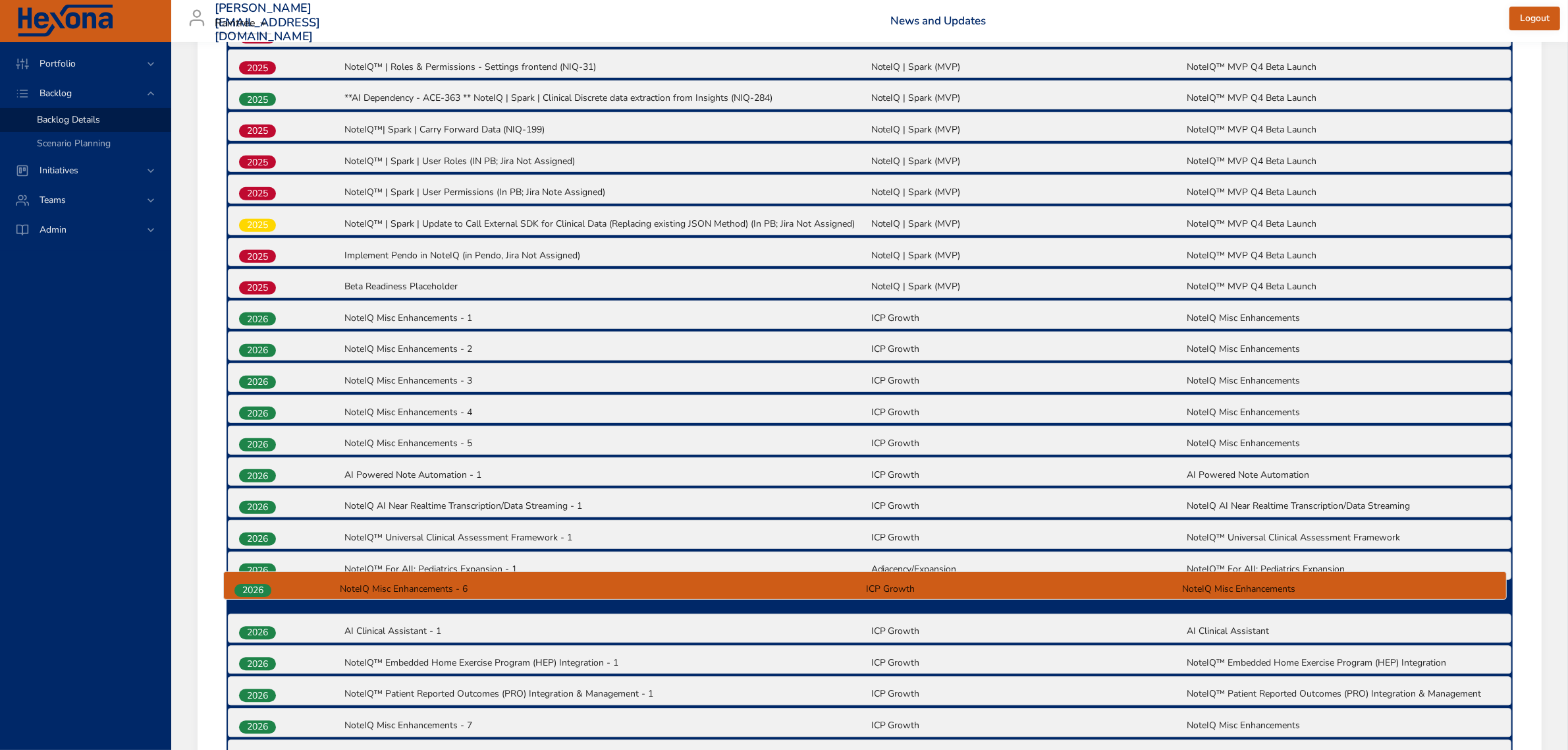
scroll to position [699, 0]
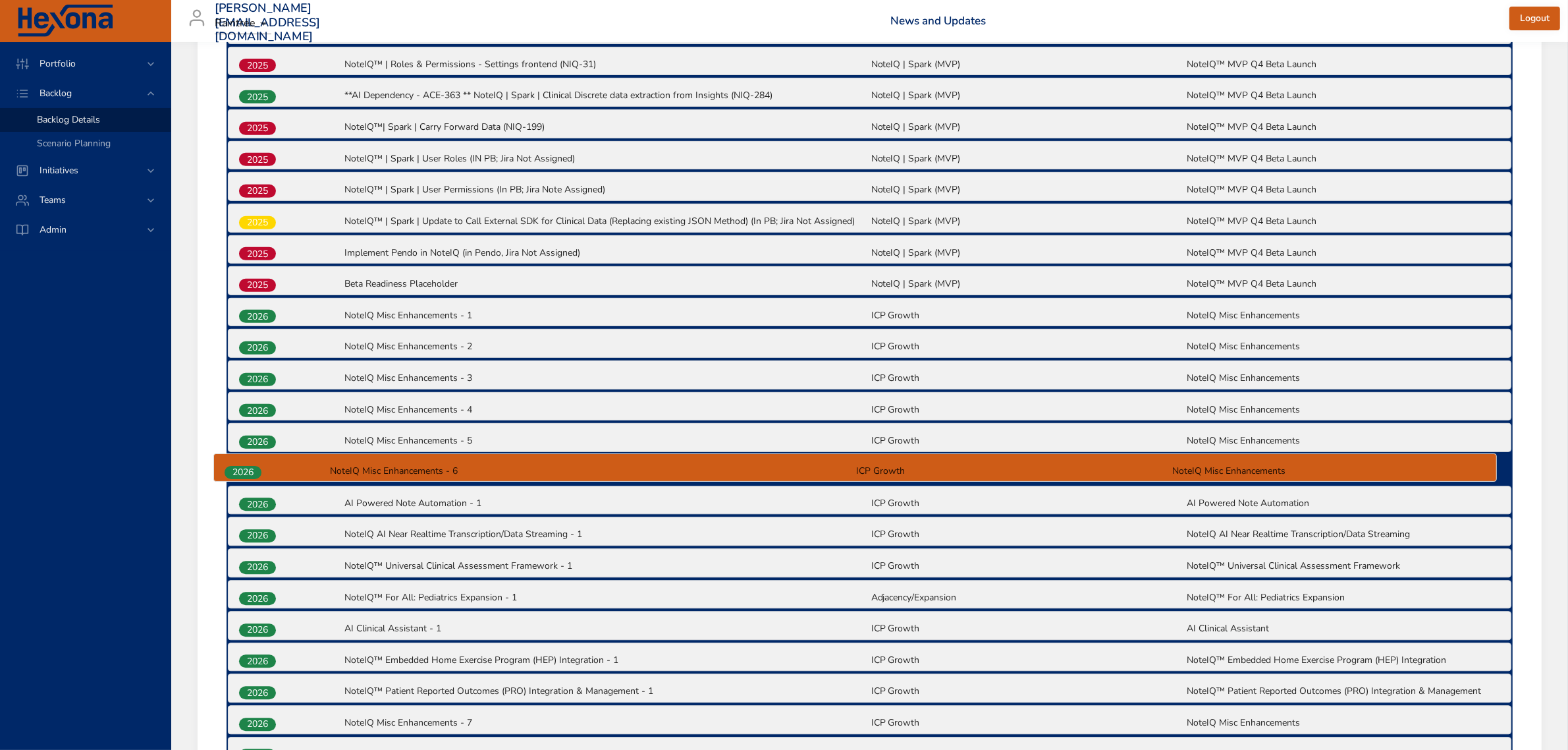
drag, startPoint x: 277, startPoint y: 705, endPoint x: 262, endPoint y: 465, distance: 240.5
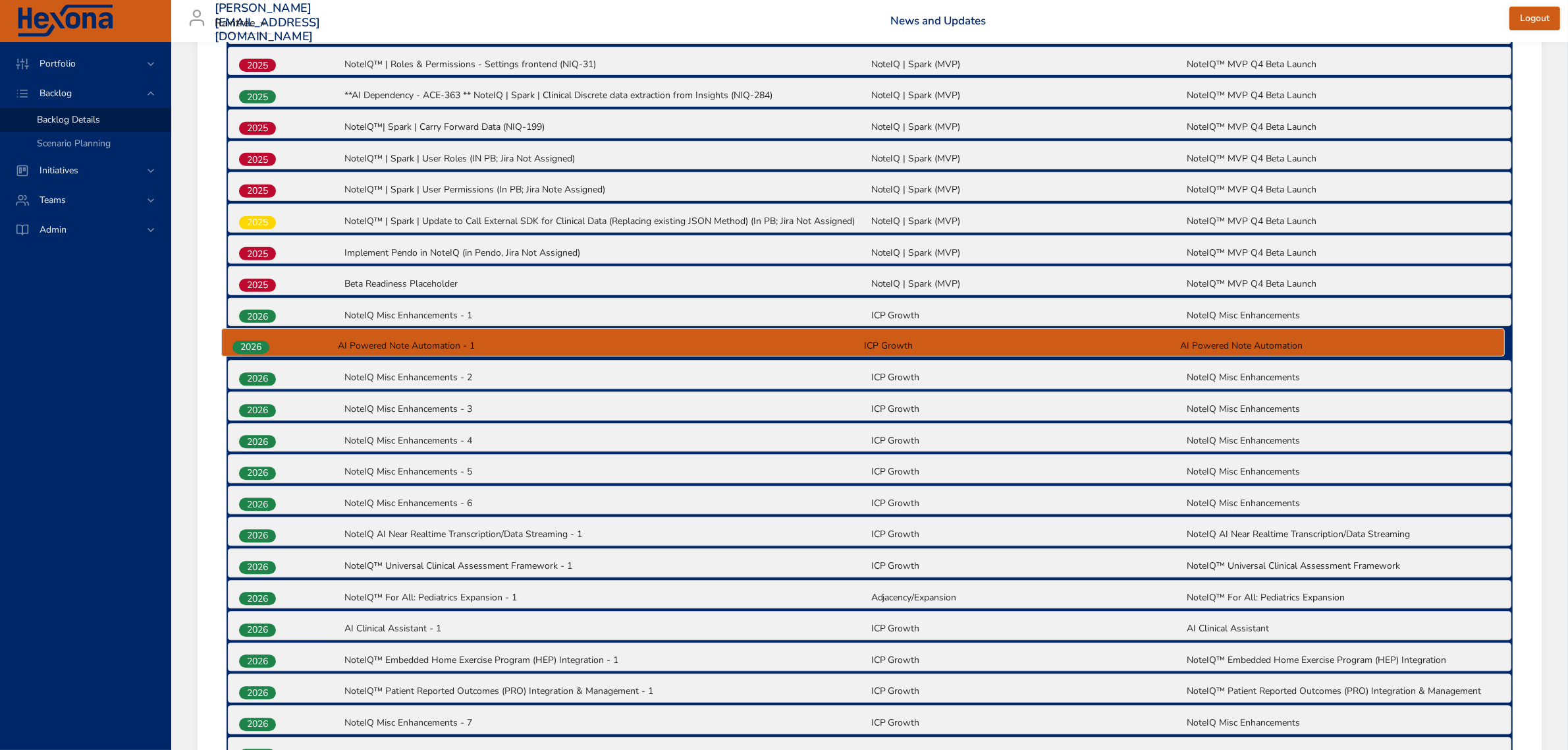
drag, startPoint x: 261, startPoint y: 500, endPoint x: 254, endPoint y: 340, distance: 160.2
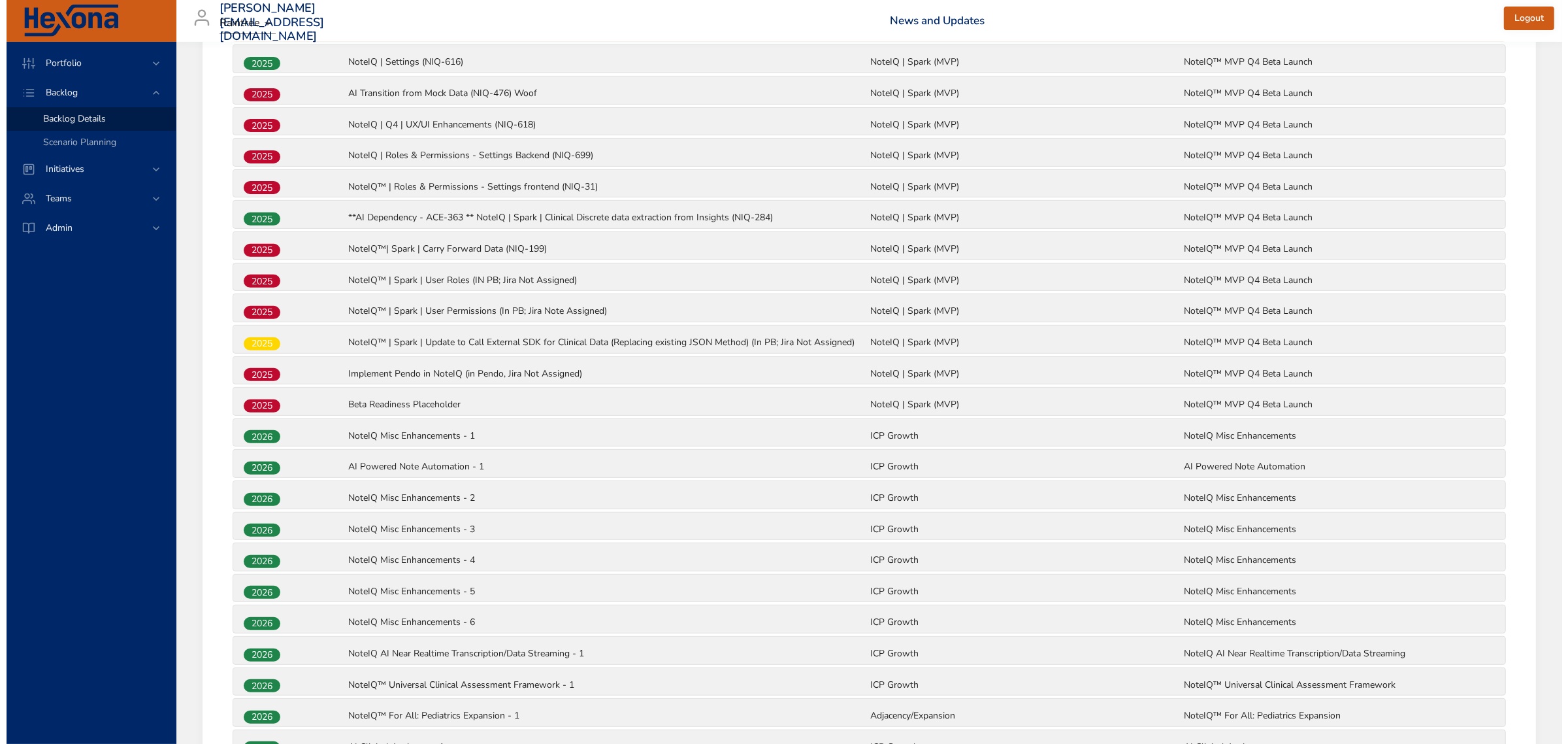
scroll to position [367, 0]
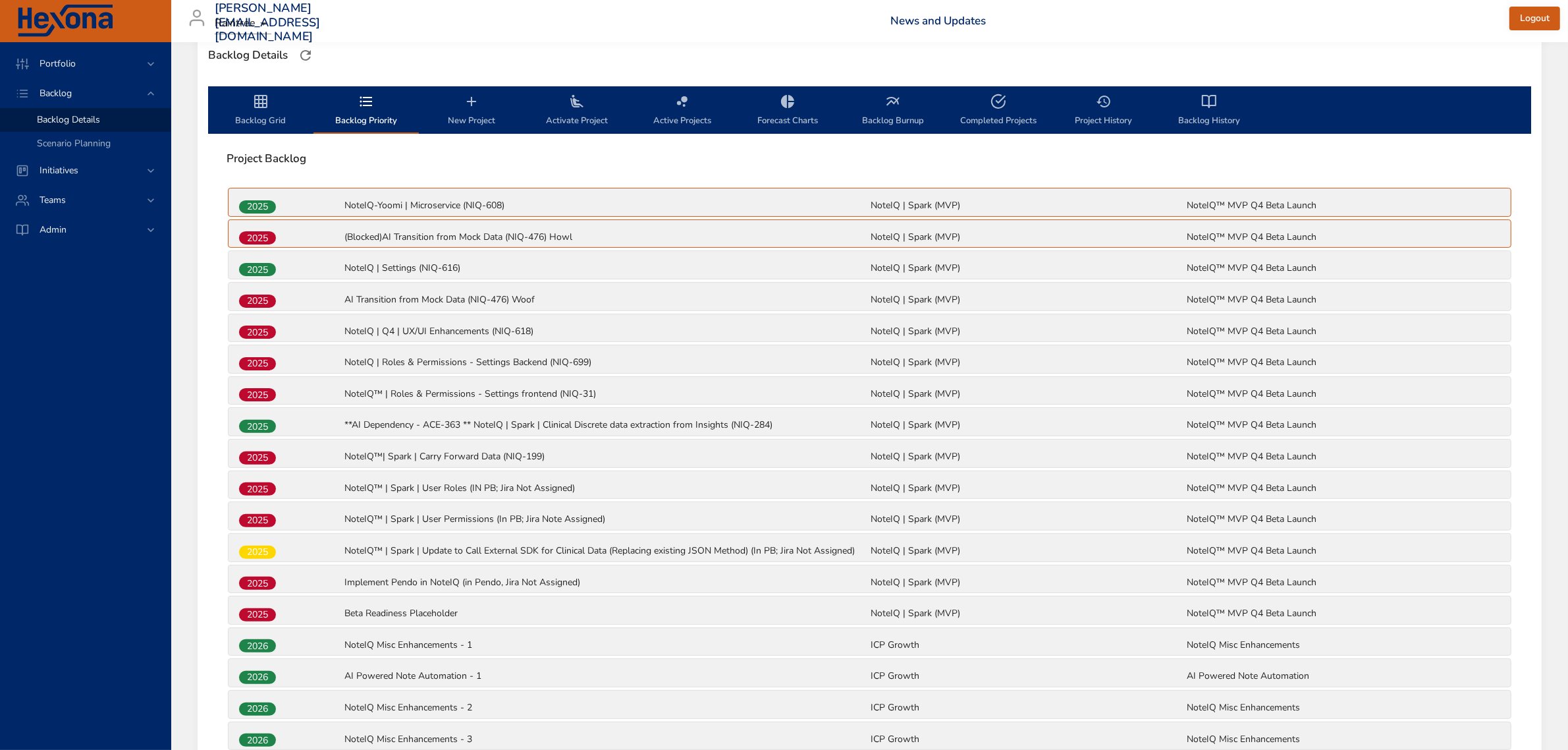
click at [467, 107] on icon "backlog-tab" at bounding box center [471, 102] width 16 height 16
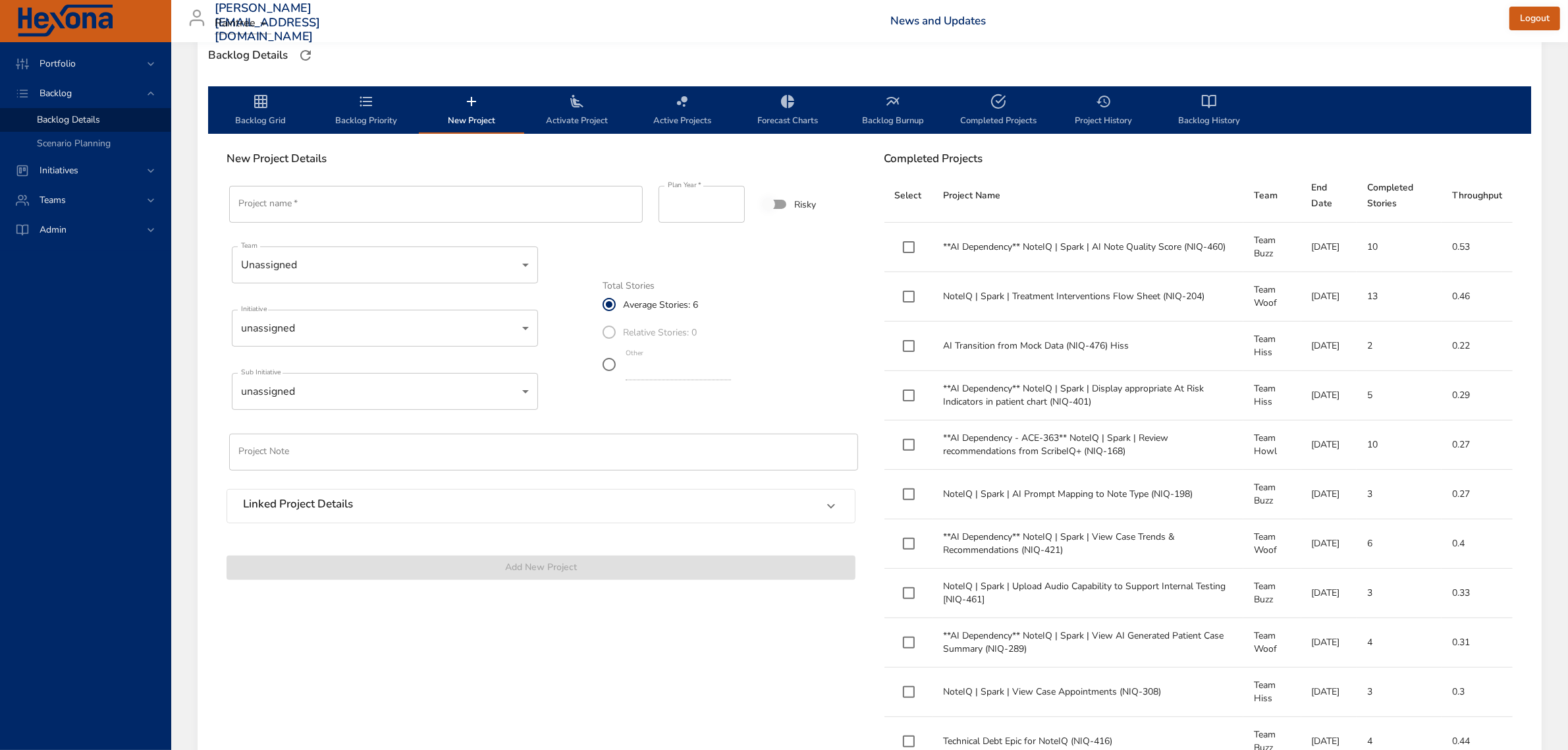
click at [410, 207] on input "Project name   *" at bounding box center [435, 204] width 414 height 37
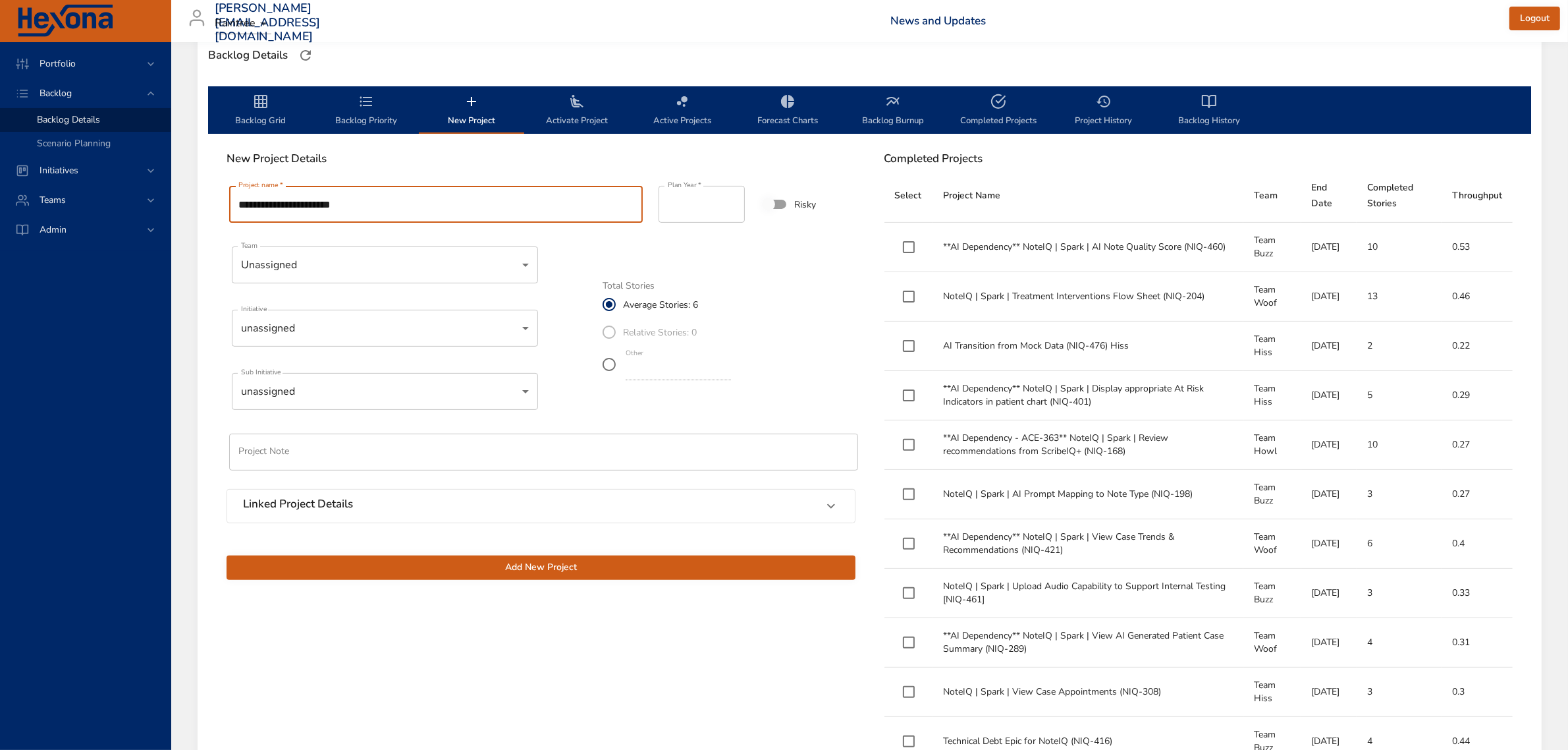
type input "**********"
type input "****"
click at [728, 201] on input "****" at bounding box center [702, 204] width 86 height 37
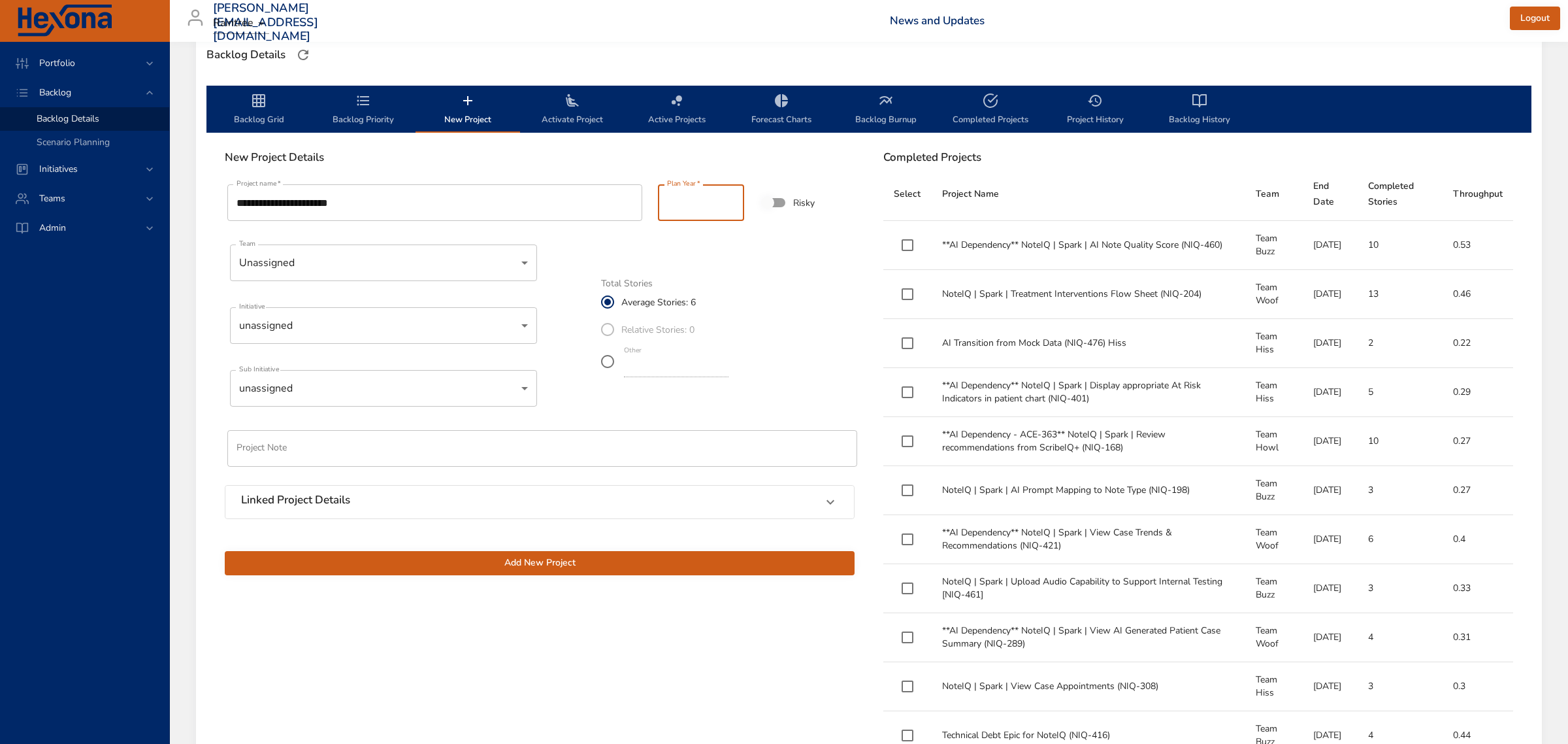
click at [348, 320] on body "Portfolio Backlog Backlog Details Scenario Planning Initiatives Teams Admin [PE…" at bounding box center [784, 5] width 1568 height 744
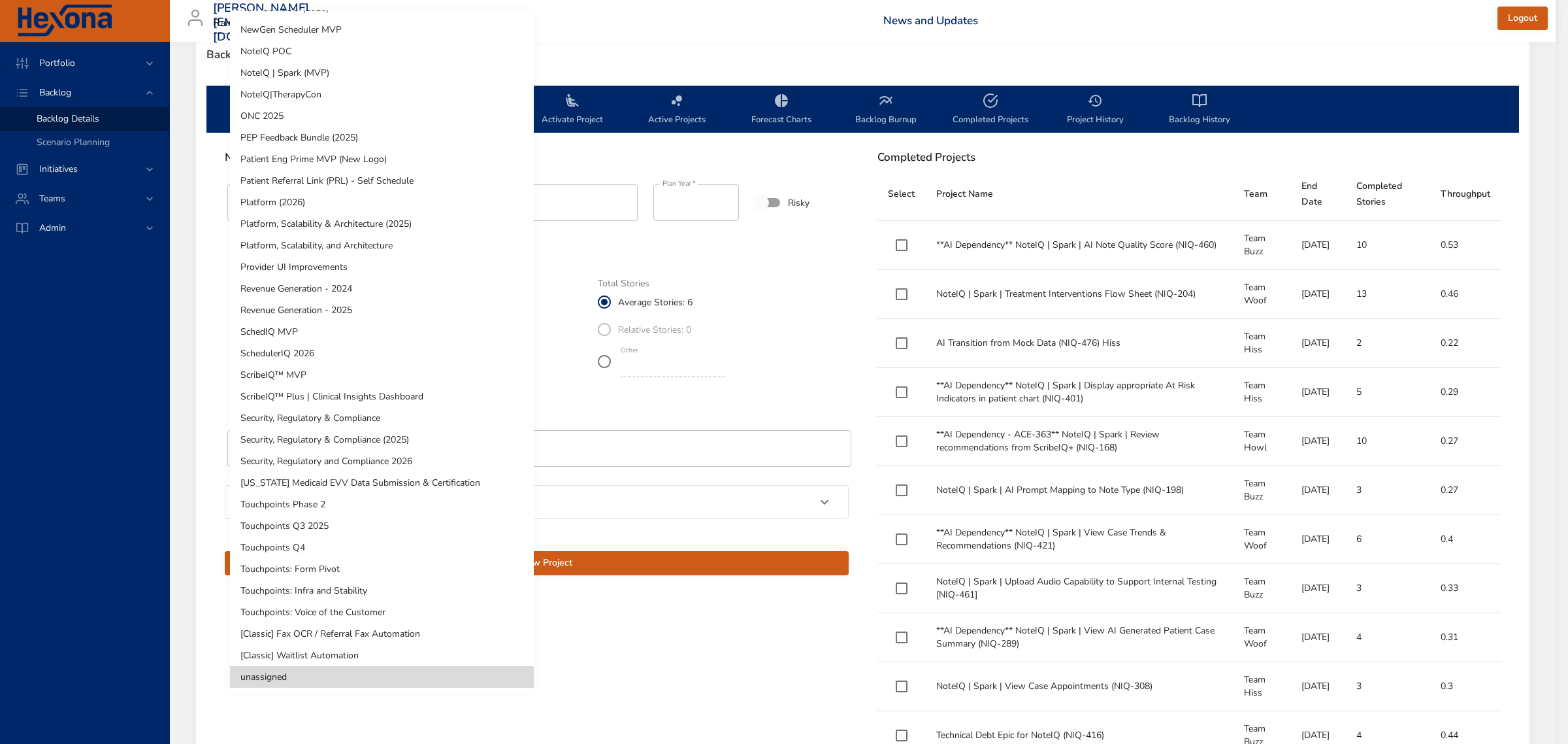
scroll to position [0, 0]
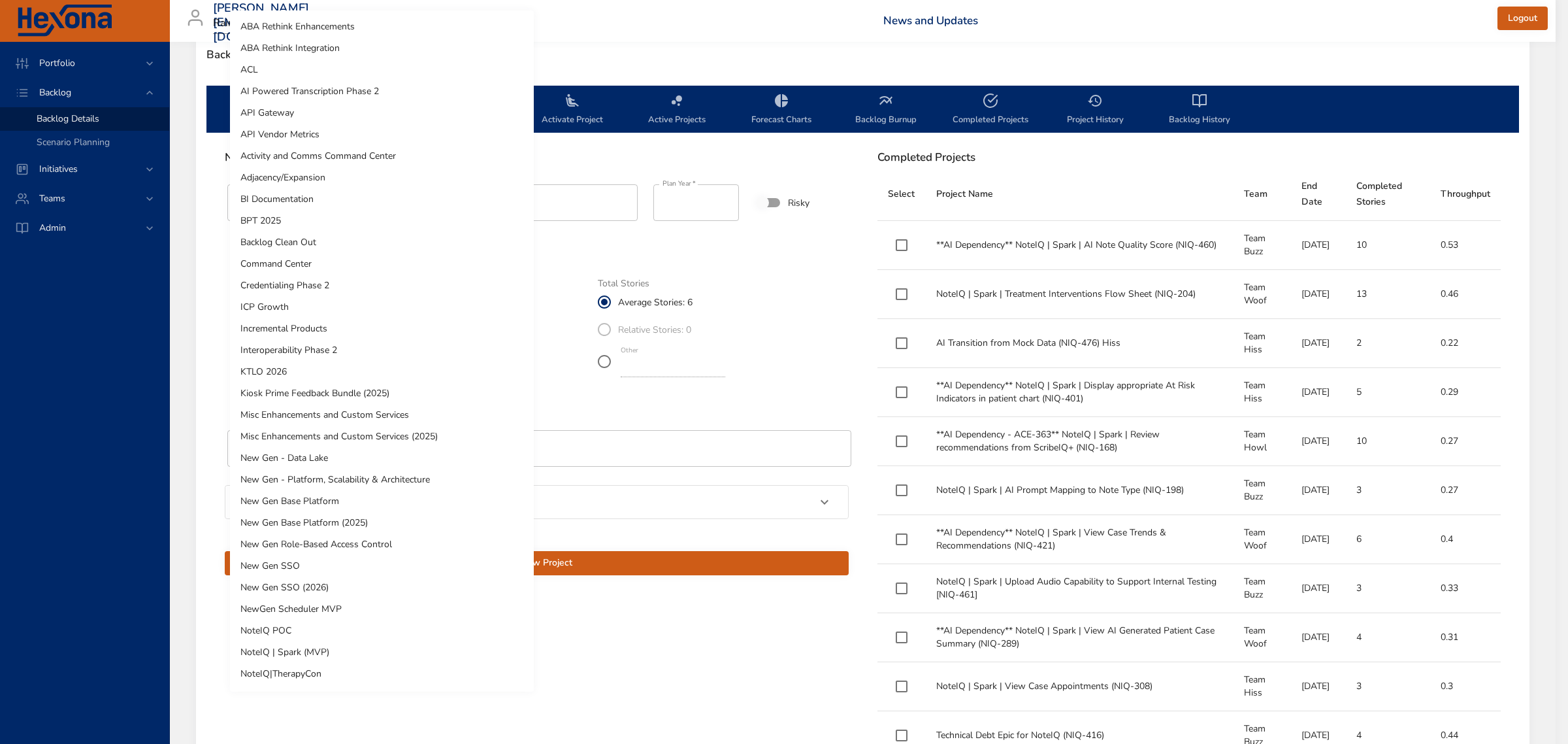
click at [344, 306] on li "ICP Growth" at bounding box center [382, 306] width 304 height 21
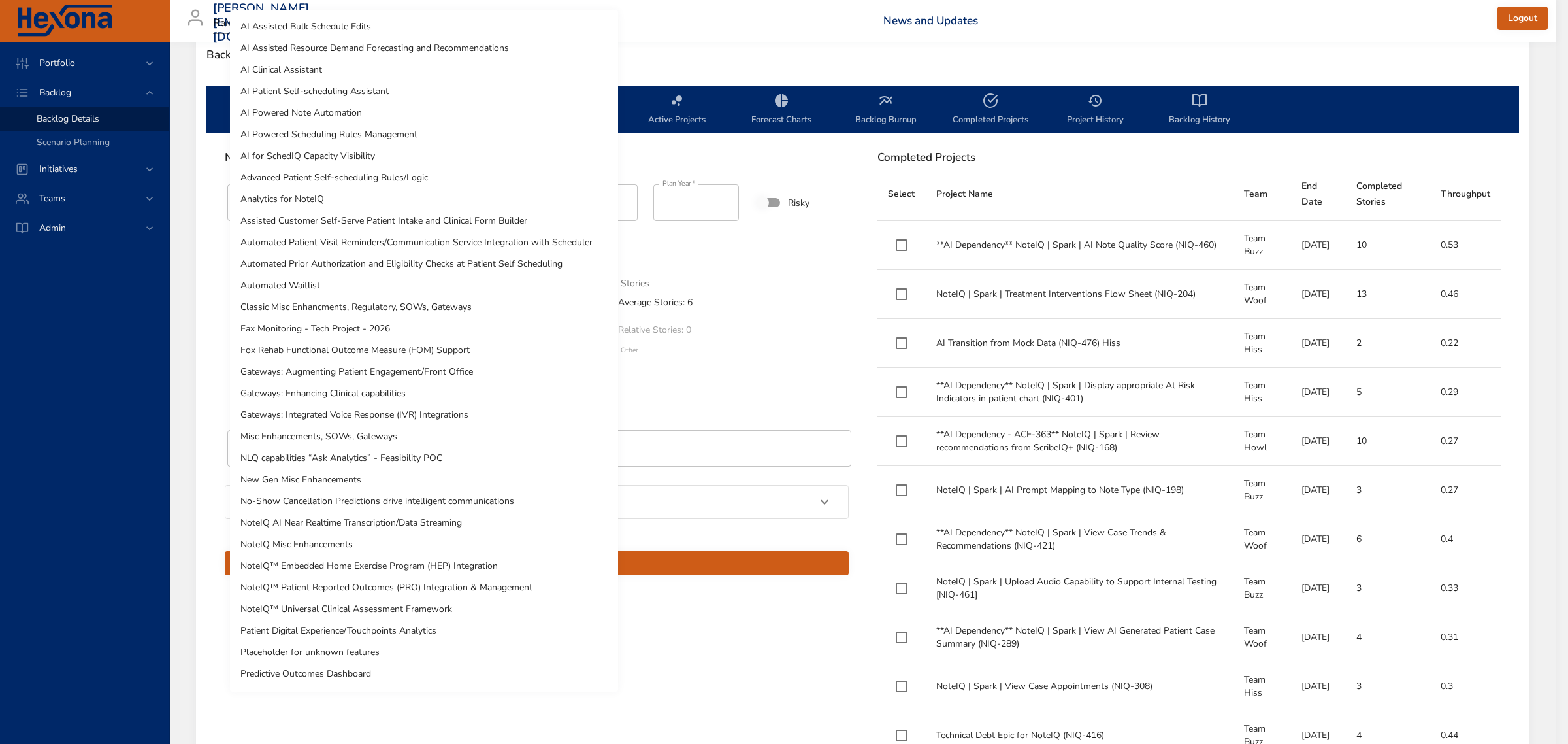
click at [347, 377] on body "Portfolio Backlog Backlog Details Scenario Planning Initiatives Teams Admin [PE…" at bounding box center [784, 5] width 1568 height 744
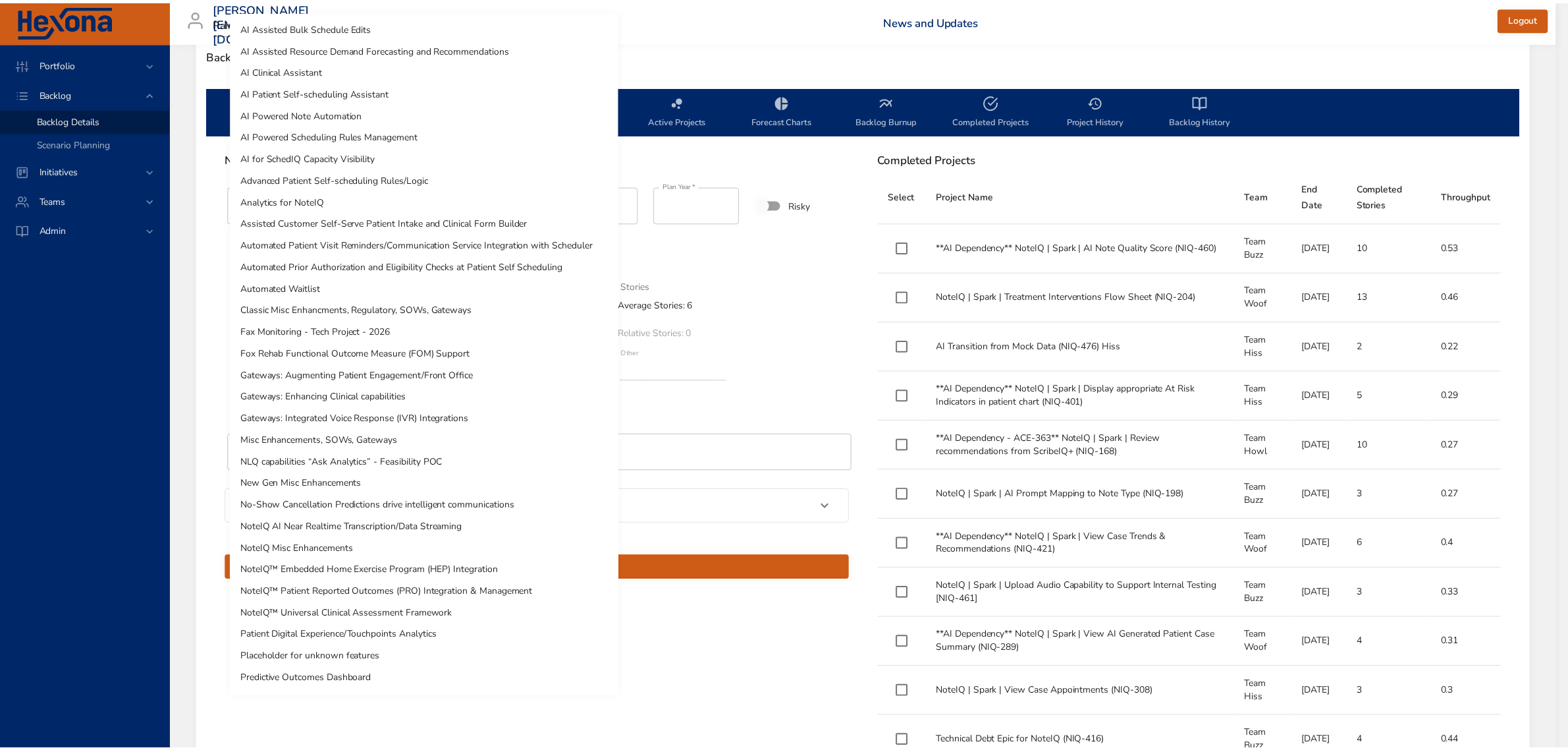
scroll to position [106, 0]
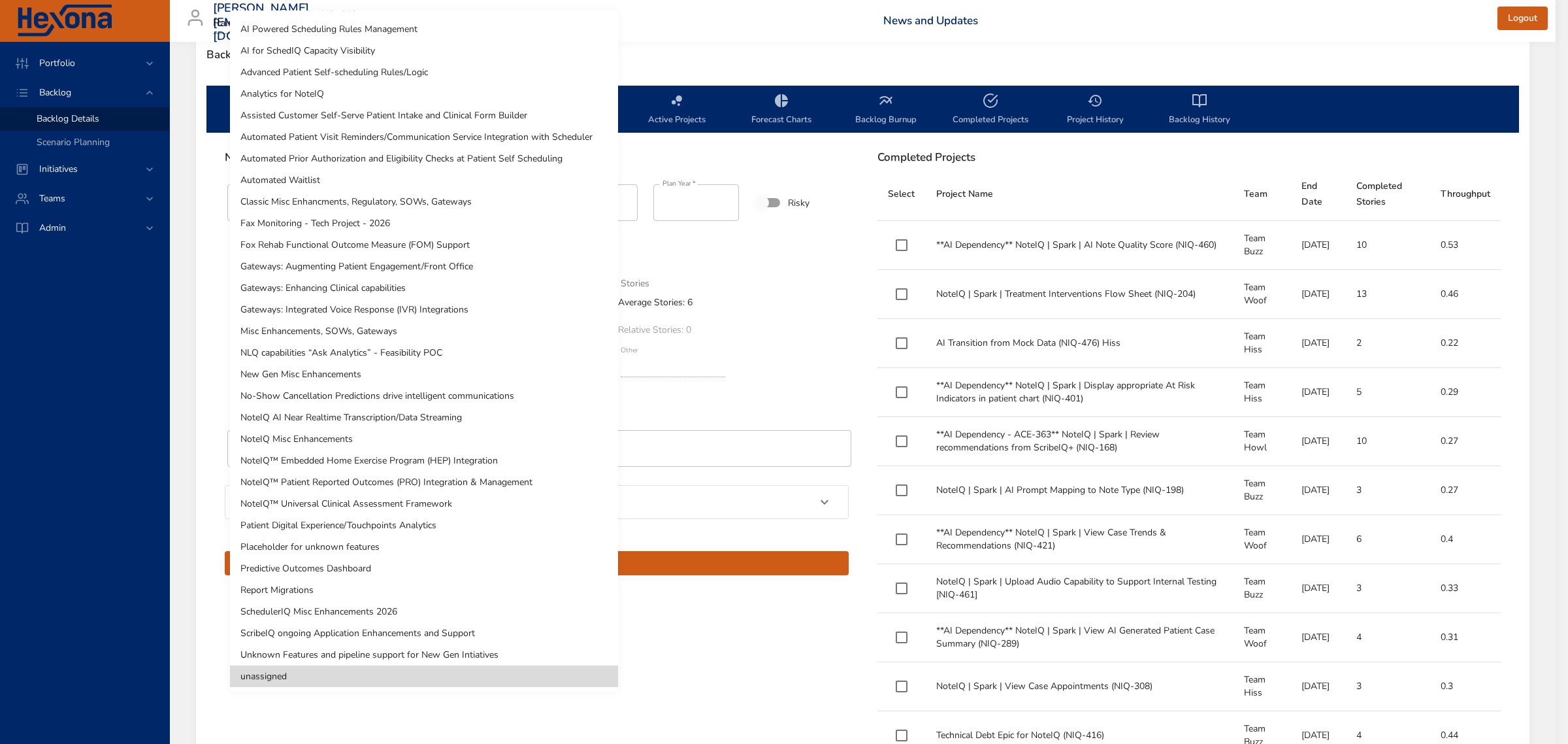
click at [766, 386] on div at bounding box center [784, 372] width 1568 height 744
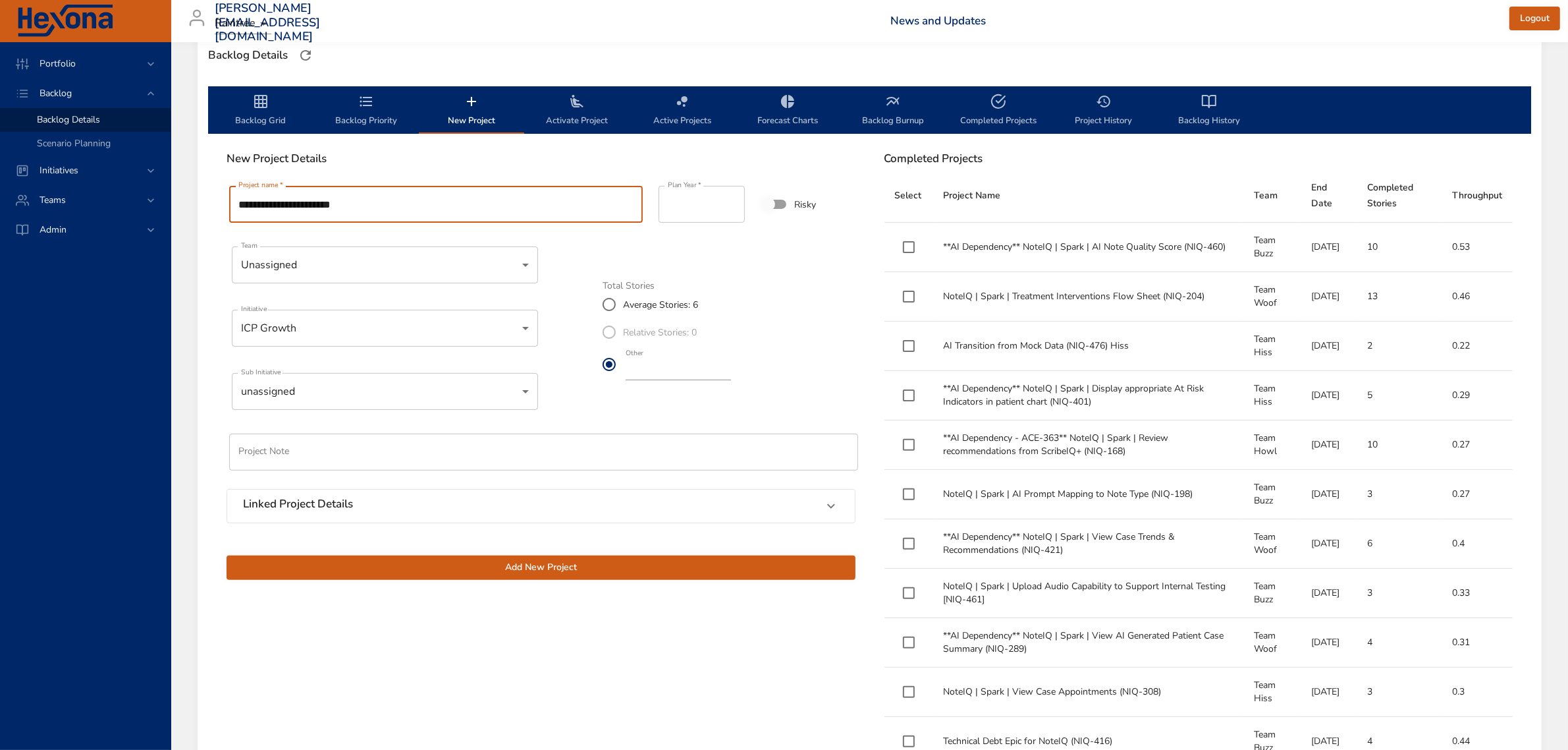
click at [376, 191] on input "**********" at bounding box center [435, 204] width 414 height 37
type input "**********"
click at [641, 374] on input "*" at bounding box center [678, 370] width 106 height 21
type input "**"
click at [430, 210] on input "**********" at bounding box center [435, 204] width 414 height 37
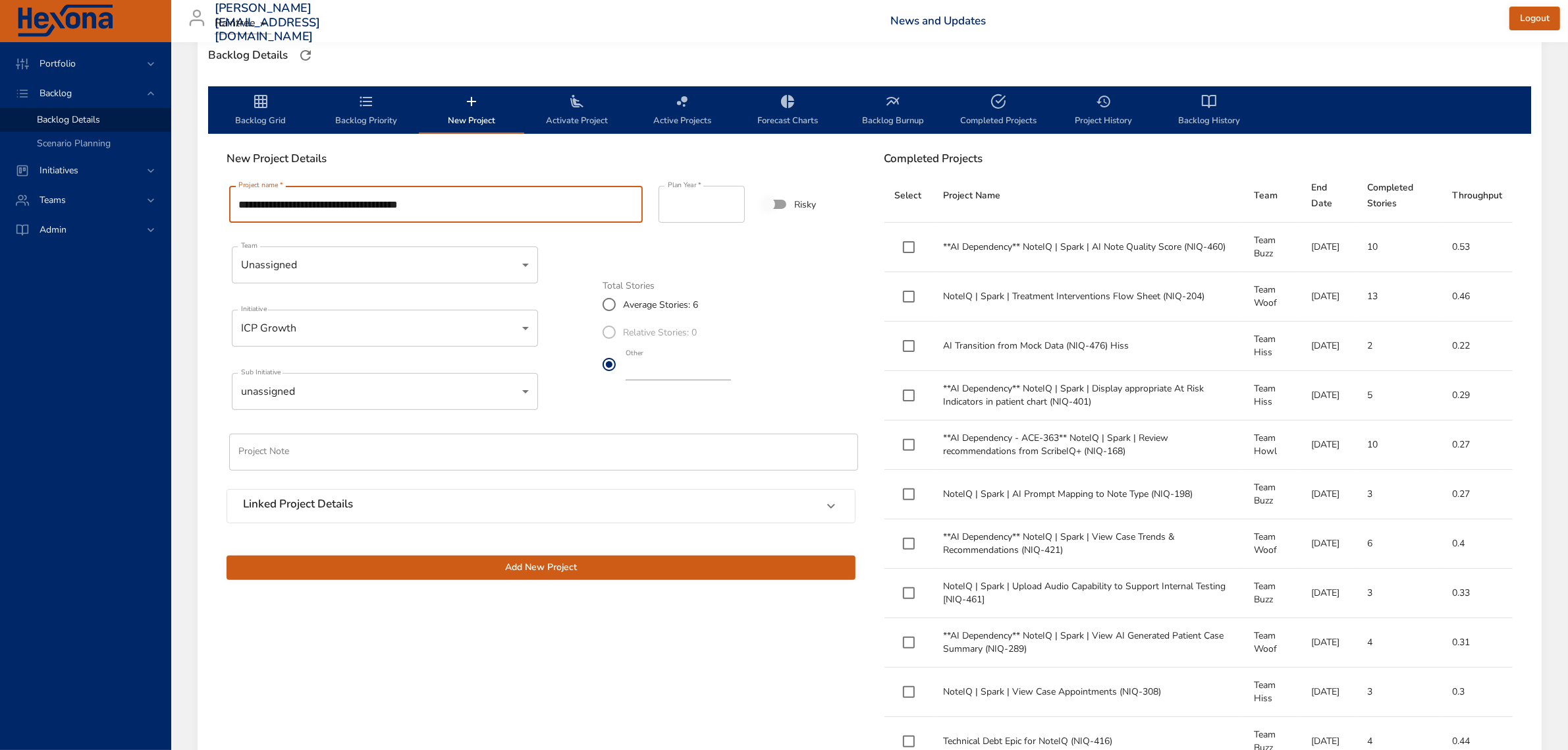
click at [433, 203] on input "**********" at bounding box center [435, 204] width 414 height 37
type input "**********"
click at [662, 257] on div "**********" at bounding box center [541, 381] width 645 height 412
click at [650, 367] on input "**" at bounding box center [678, 370] width 106 height 21
type input "*"
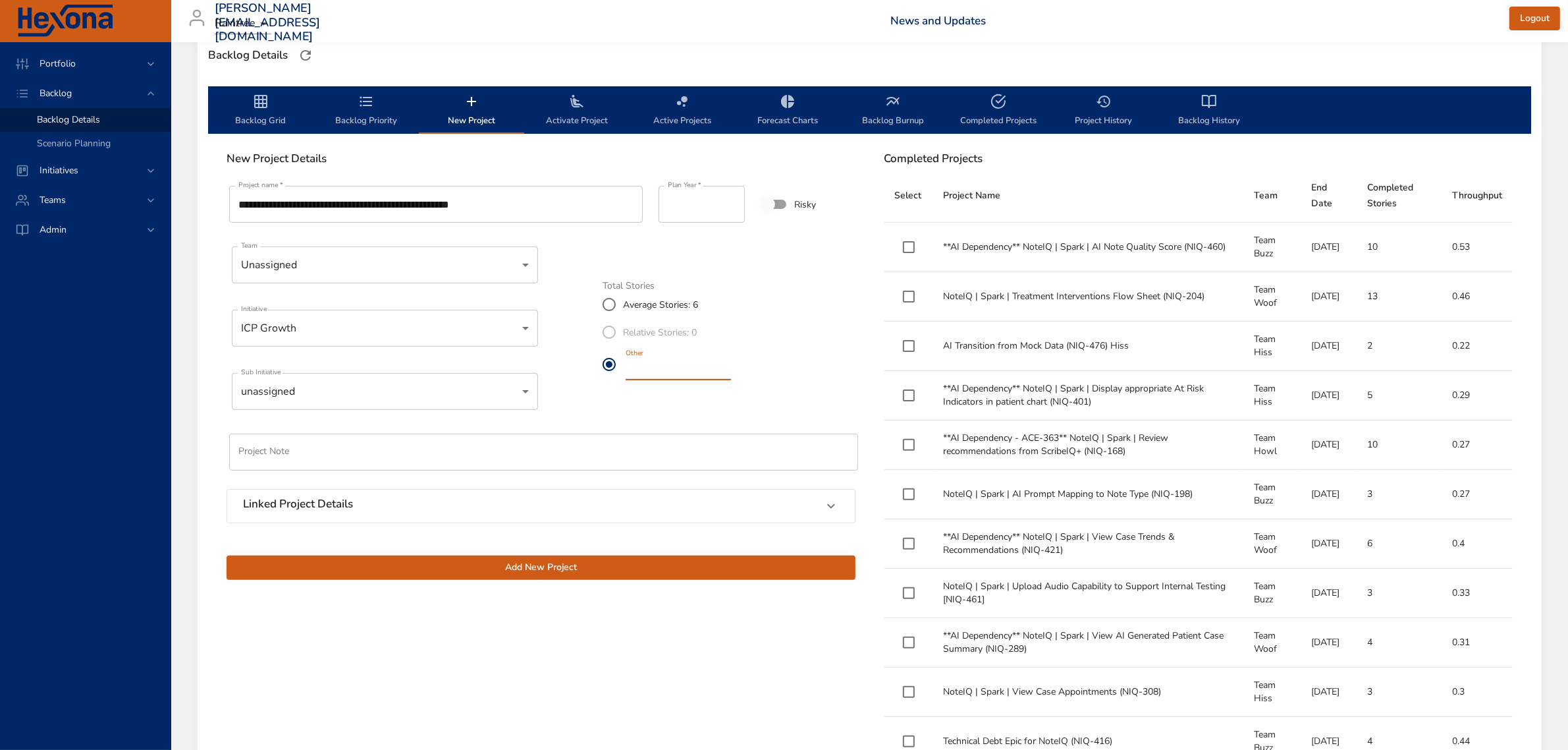
type input "*"
click at [495, 206] on input "**********" at bounding box center [435, 204] width 414 height 37
type input "**********"
click at [574, 570] on span "Add New Project" at bounding box center [541, 568] width 608 height 17
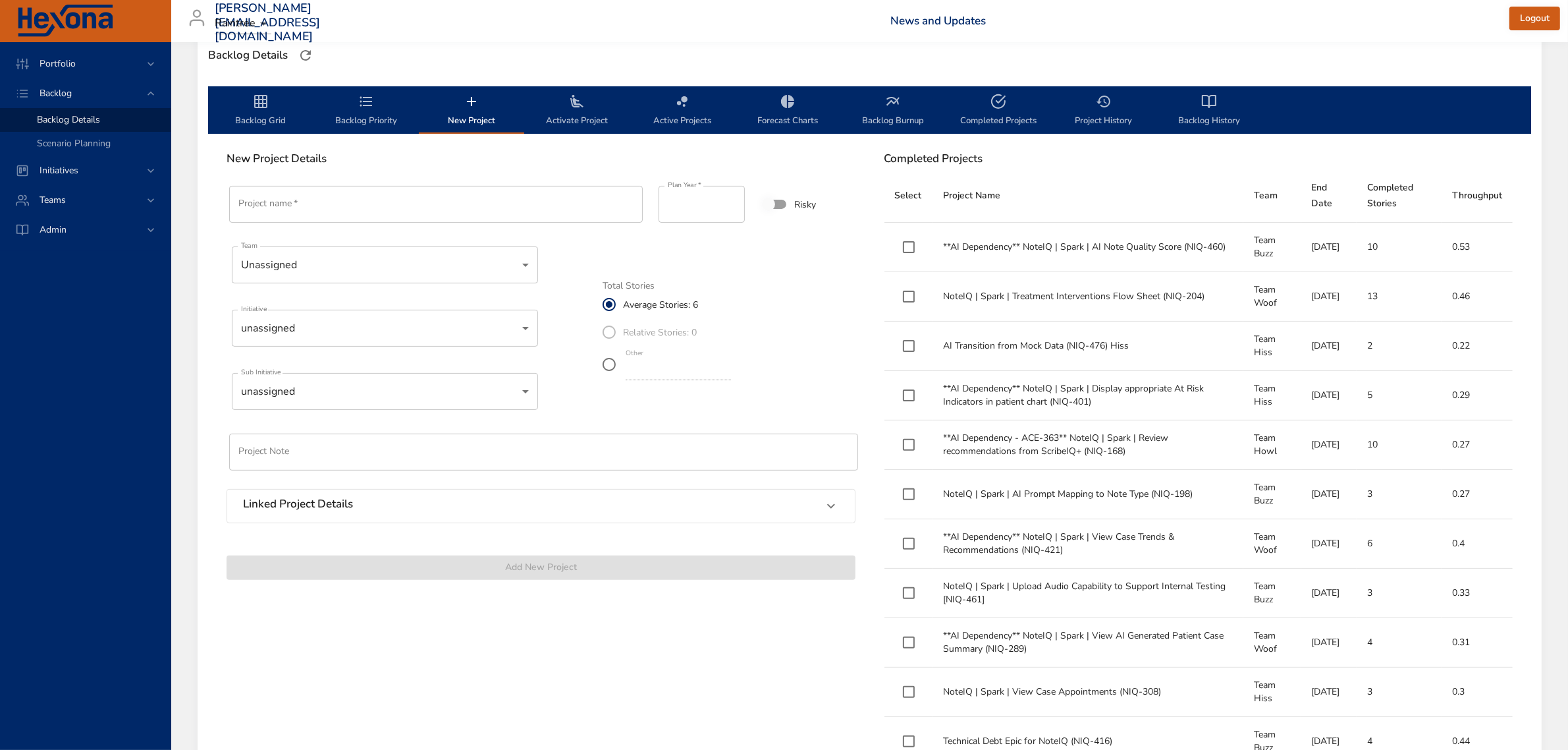
click at [392, 114] on span "Backlog Priority" at bounding box center [366, 111] width 90 height 35
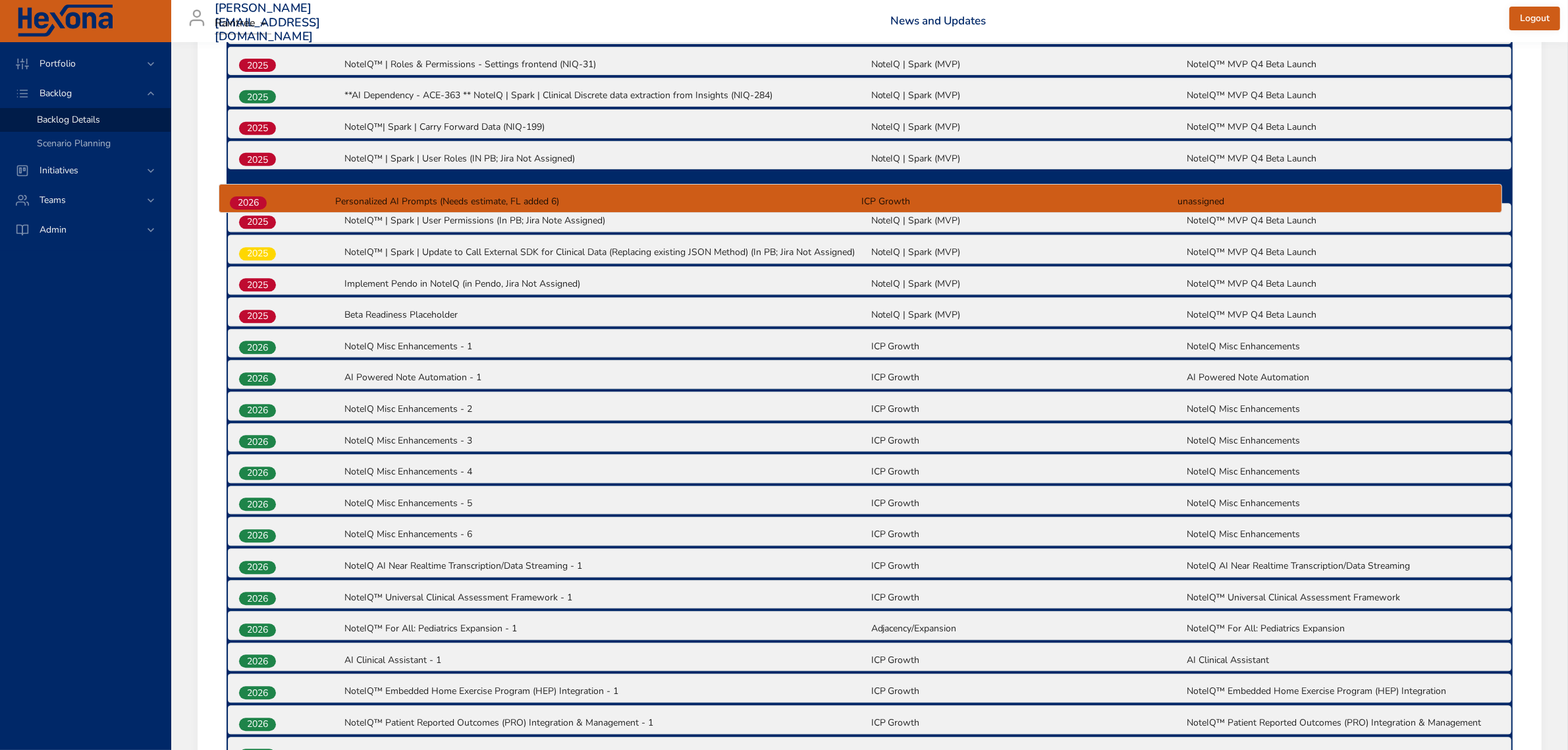
scroll to position [696, 0]
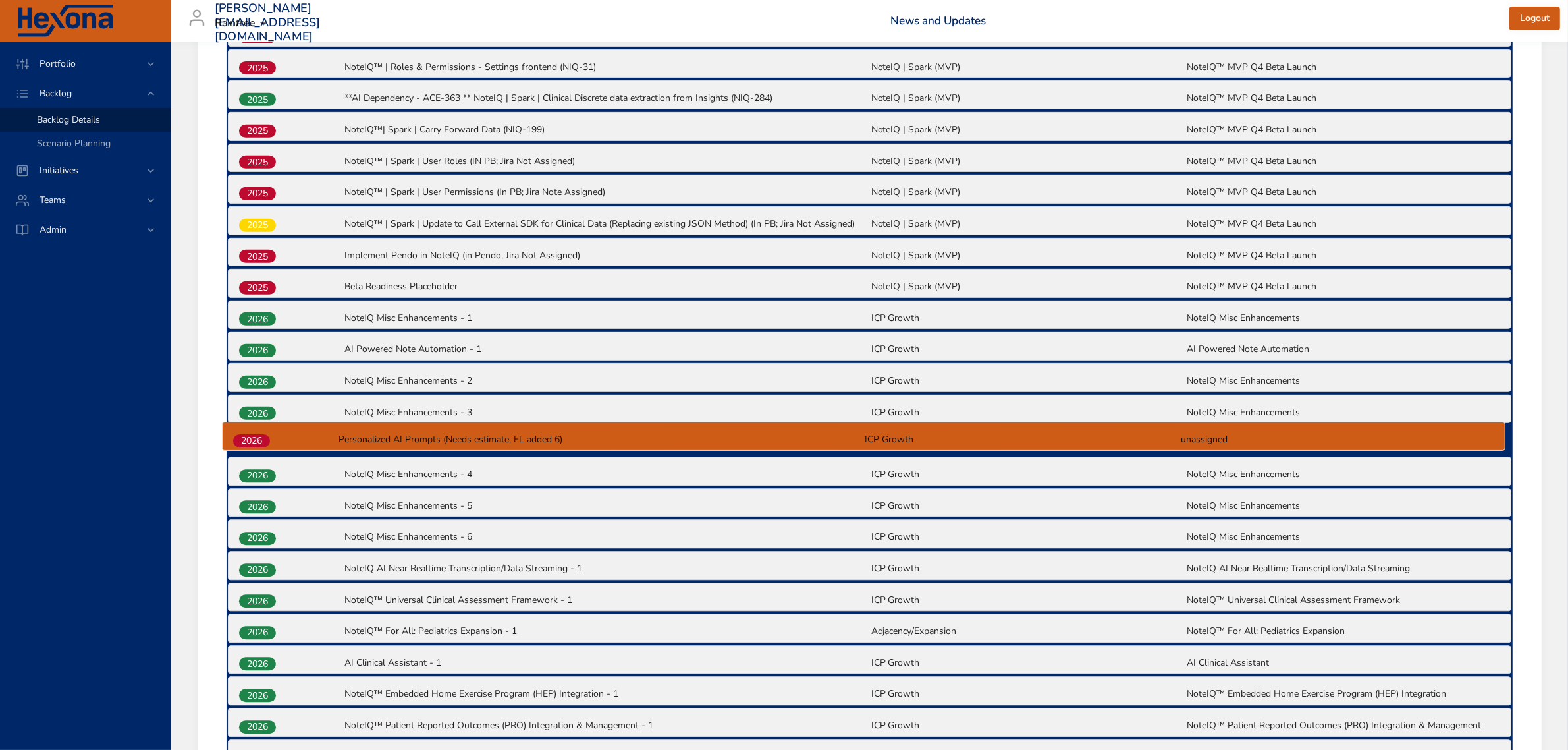
drag, startPoint x: 268, startPoint y: 679, endPoint x: 261, endPoint y: 430, distance: 249.1
drag, startPoint x: 274, startPoint y: 471, endPoint x: 266, endPoint y: 435, distance: 36.9
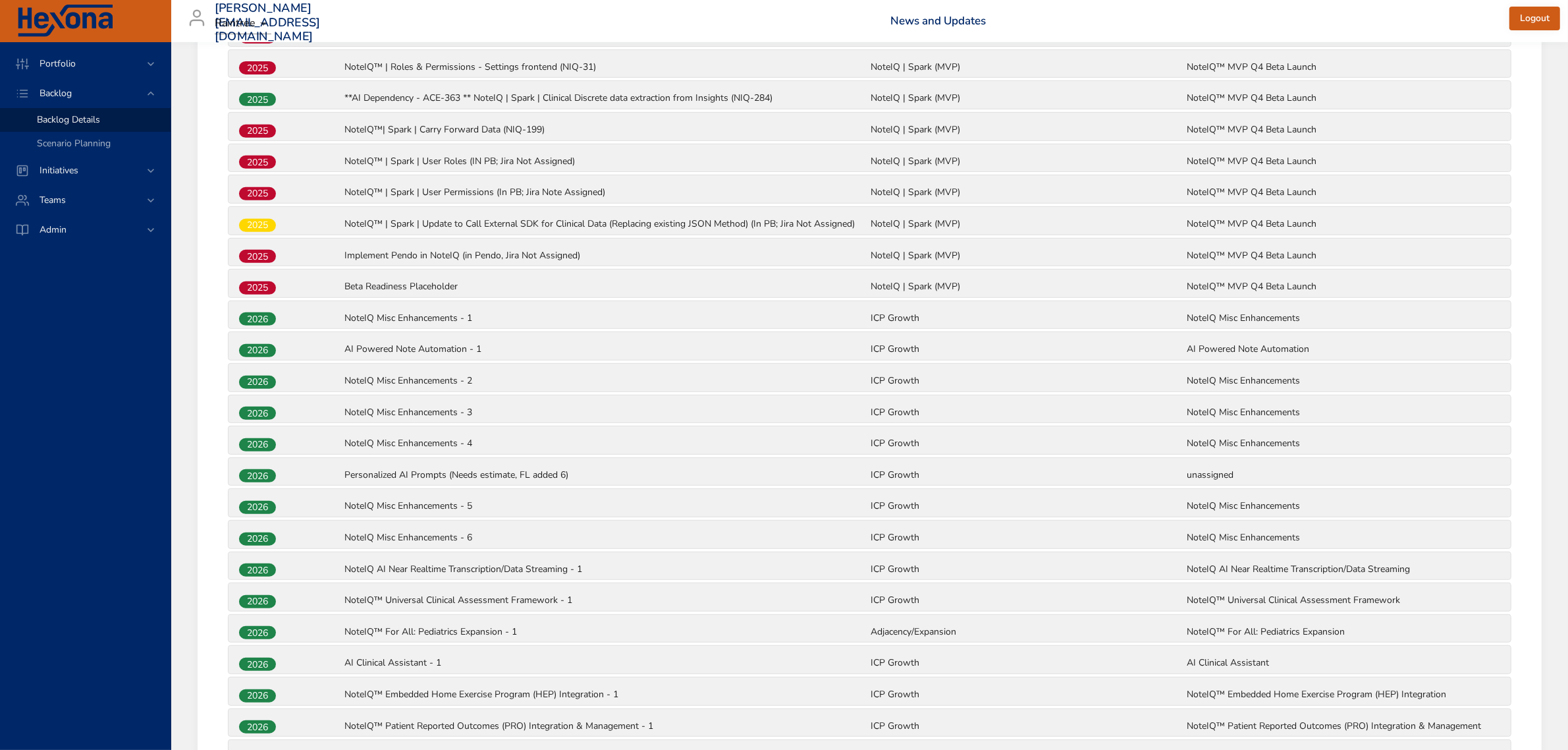
click at [322, 347] on div "2026" at bounding box center [290, 349] width 106 height 17
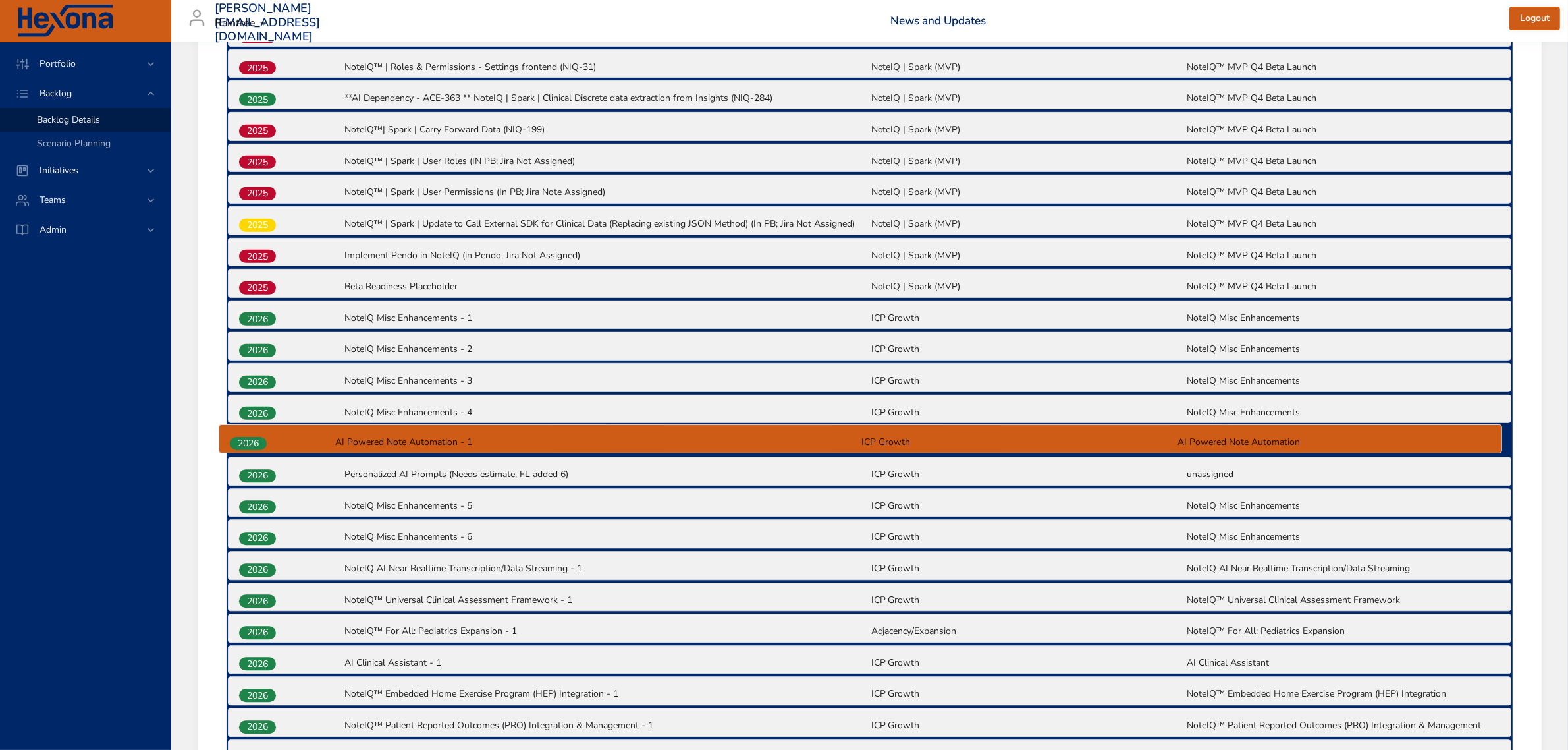
drag, startPoint x: 261, startPoint y: 347, endPoint x: 251, endPoint y: 445, distance: 98.5
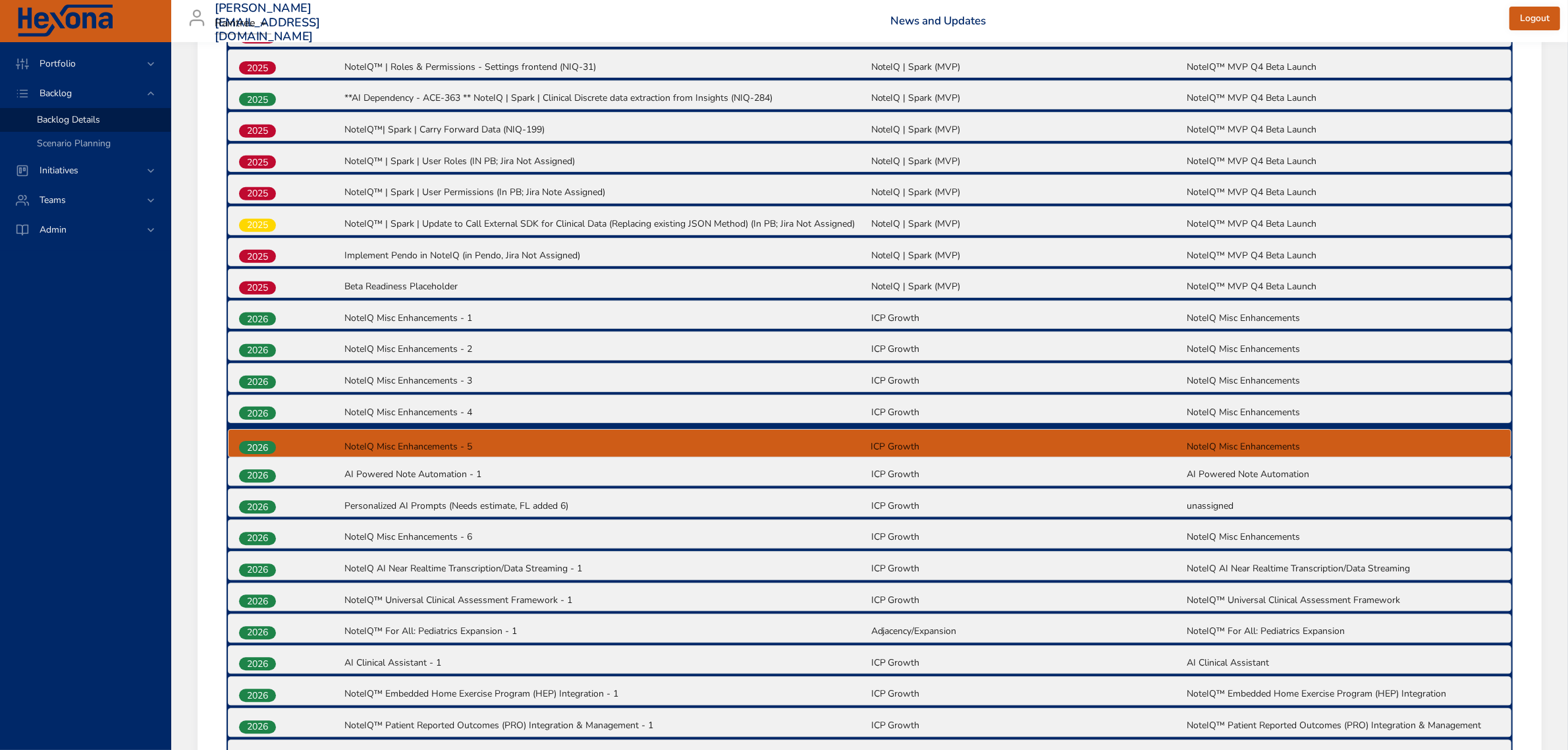
drag, startPoint x: 268, startPoint y: 502, endPoint x: 266, endPoint y: 439, distance: 63.0
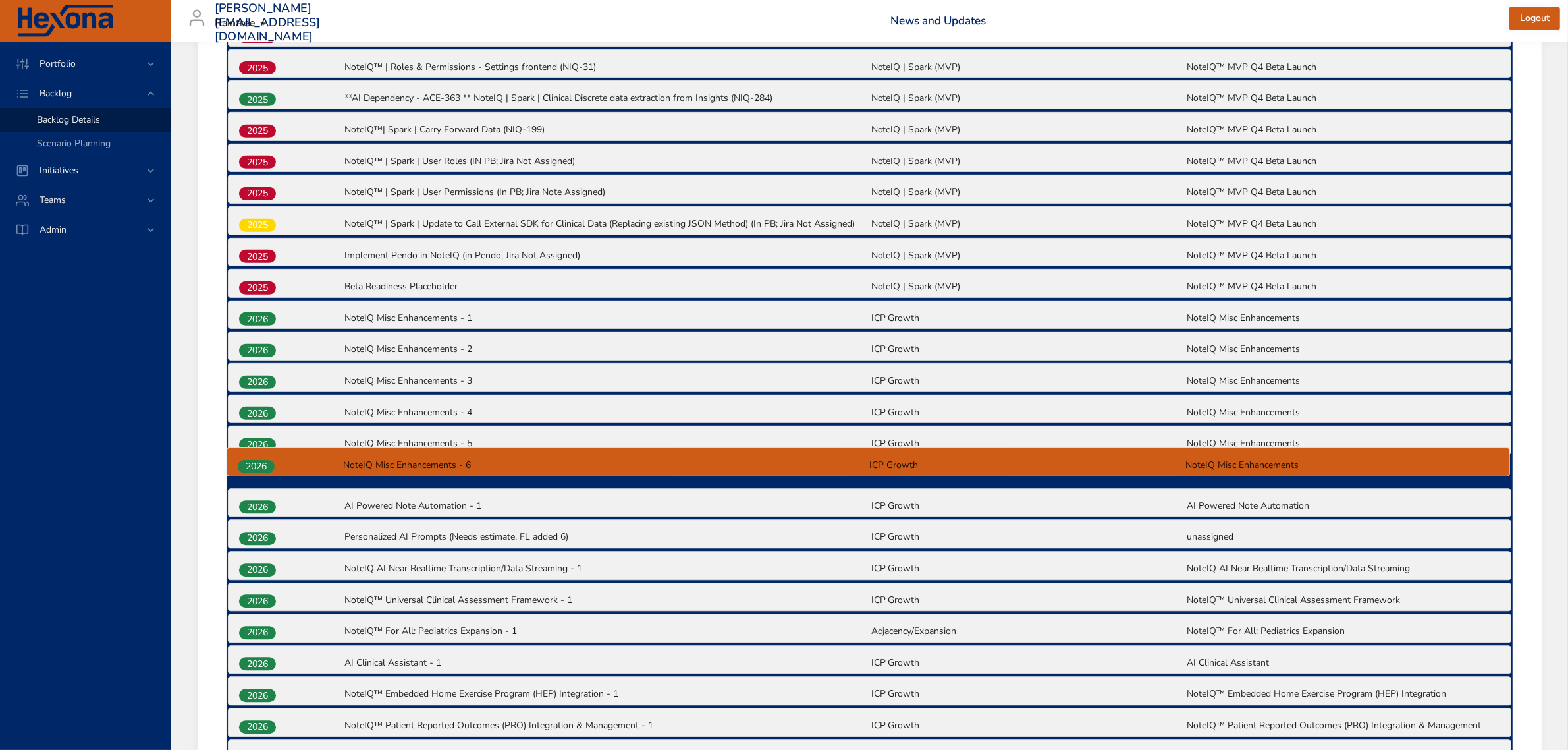
drag, startPoint x: 271, startPoint y: 539, endPoint x: 270, endPoint y: 465, distance: 74.0
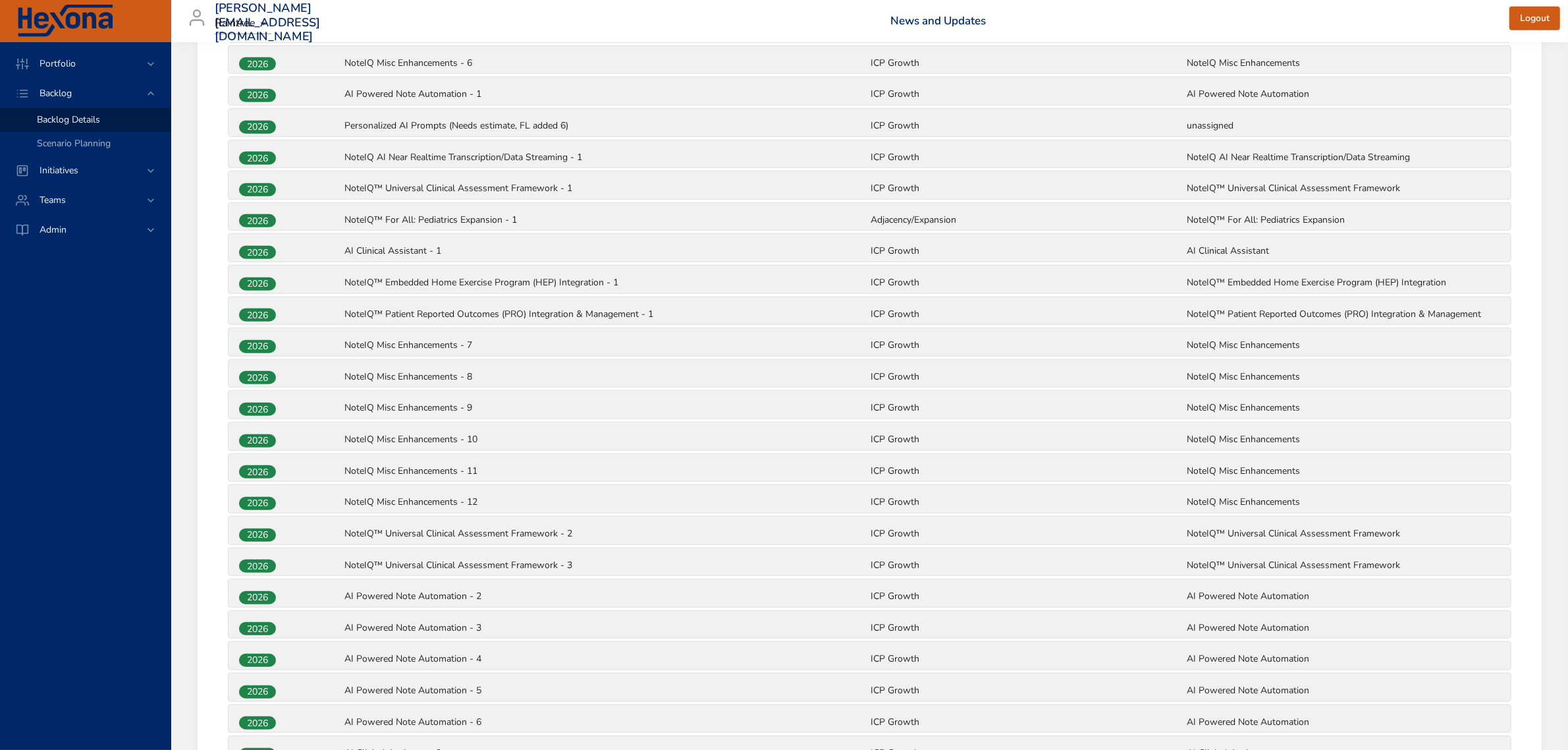
scroll to position [1190, 0]
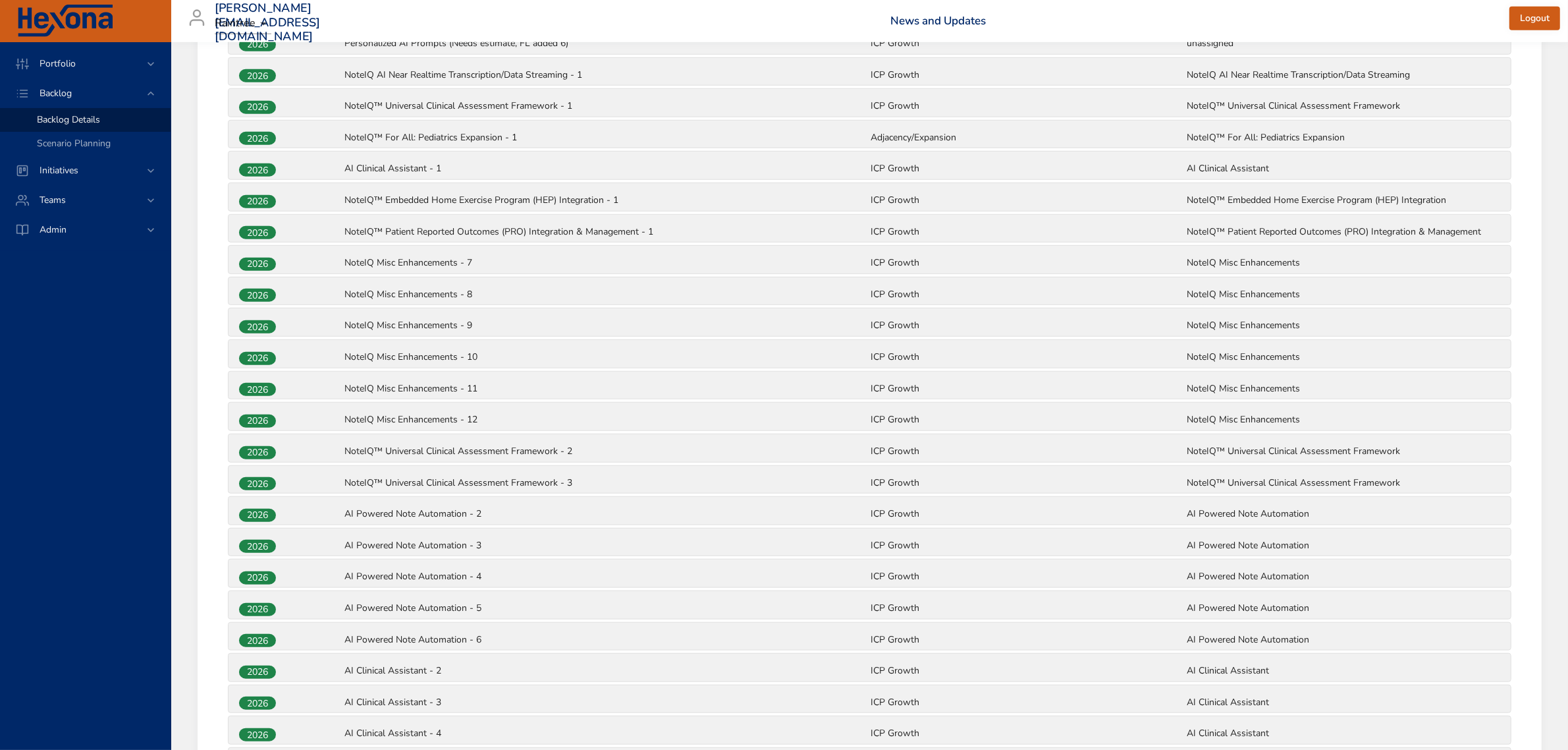
click at [311, 624] on div "2026 AI Powered Note Automation - 6 ICP Growth AI Powered Note Automation" at bounding box center [870, 636] width 1282 height 28
click at [322, 506] on div "2026" at bounding box center [290, 514] width 106 height 17
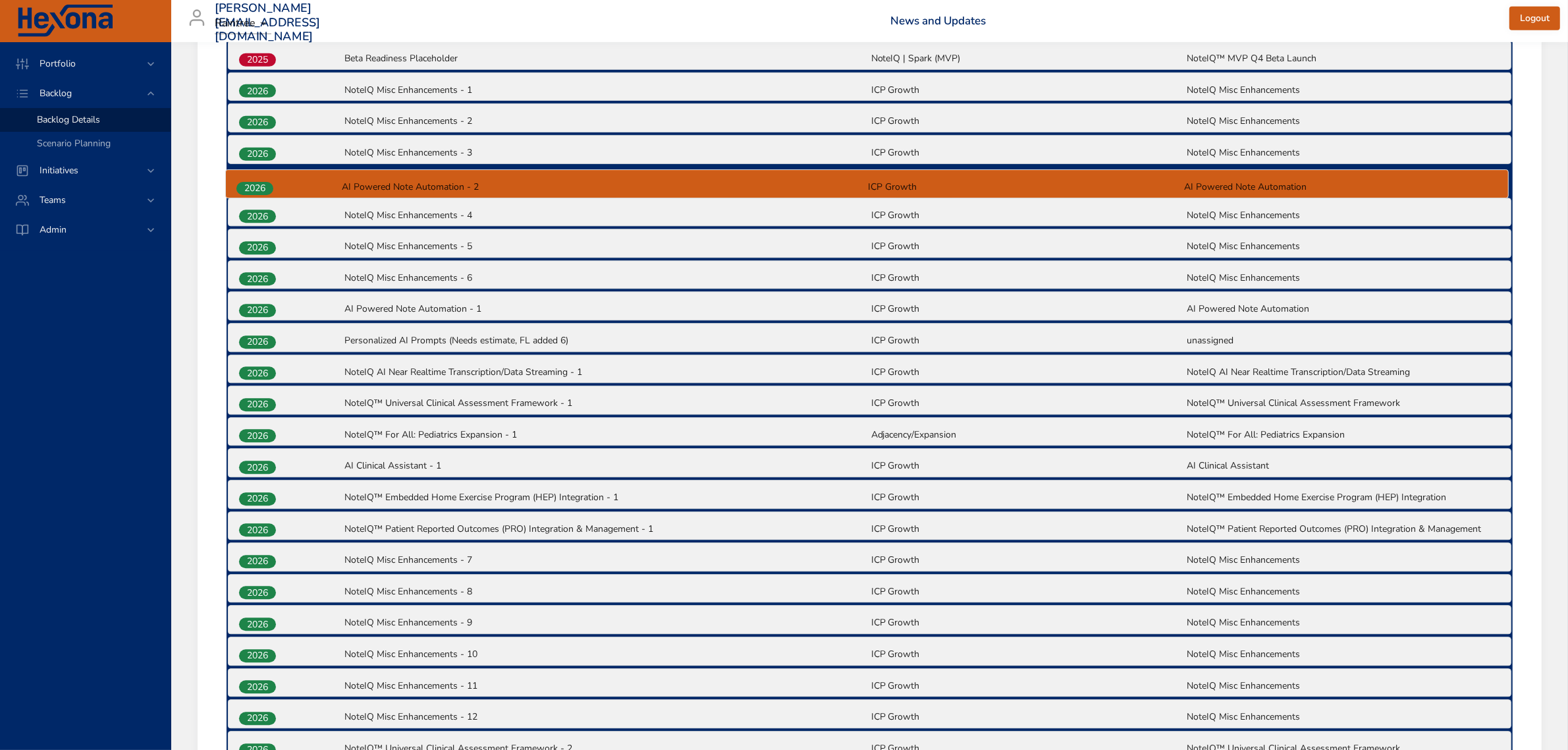
scroll to position [923, 0]
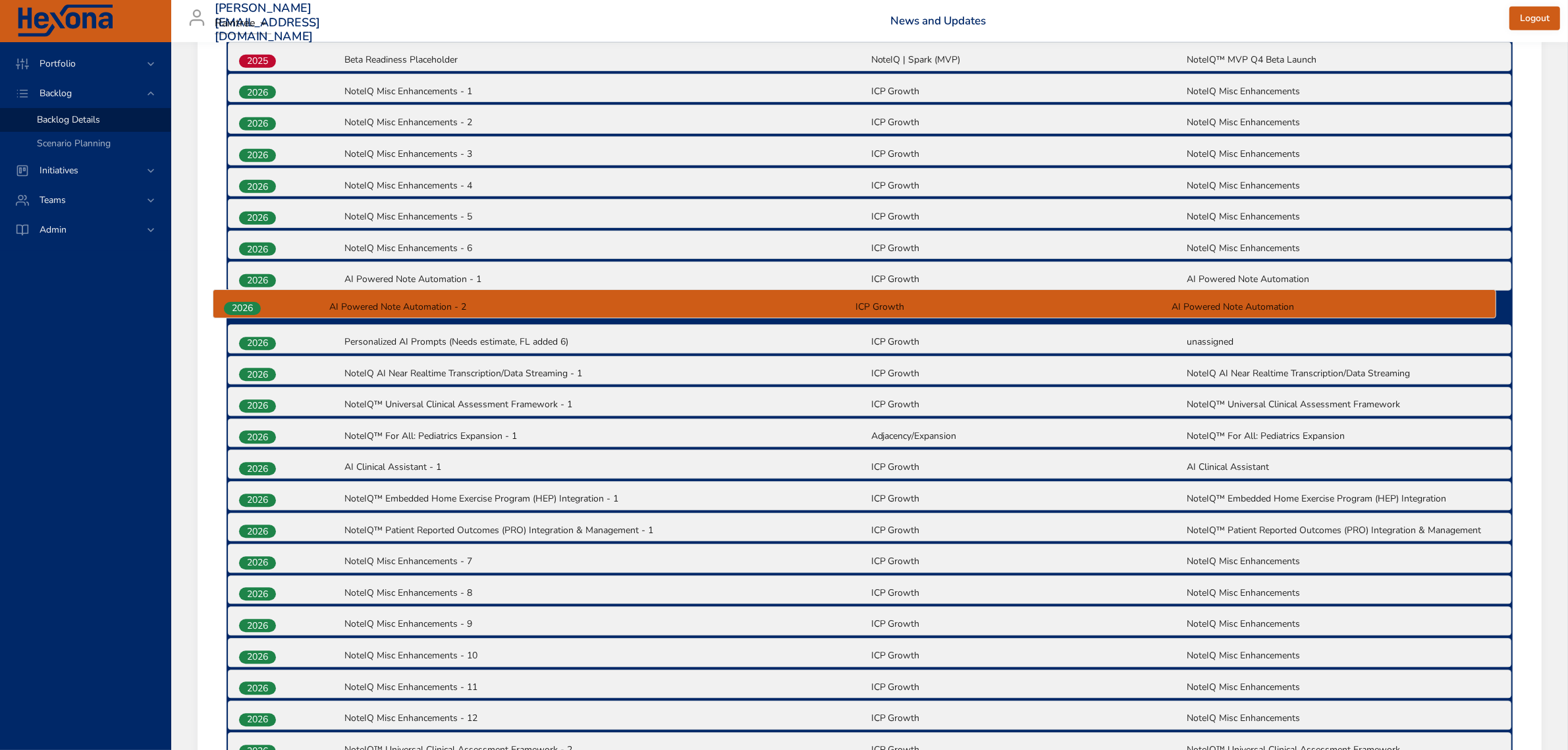
drag, startPoint x: 270, startPoint y: 508, endPoint x: 255, endPoint y: 301, distance: 207.5
click at [255, 301] on div "2025 NoteIQ-Yoomi | Microservice (NIQ-608) NoteIQ | Spark (MVP) NoteIQ™ MVP Q4 …" at bounding box center [869, 591] width 1286 height 1915
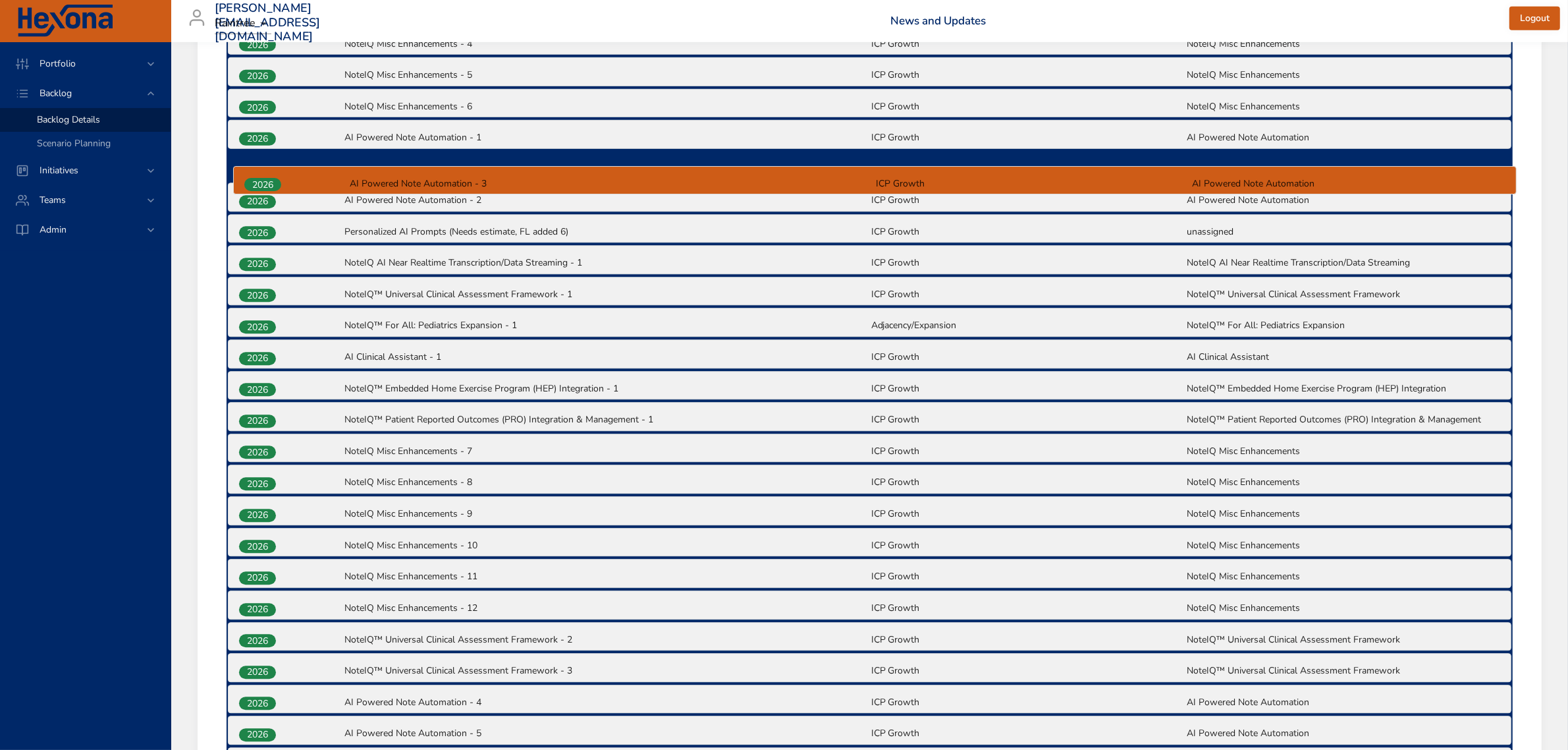
scroll to position [1057, 0]
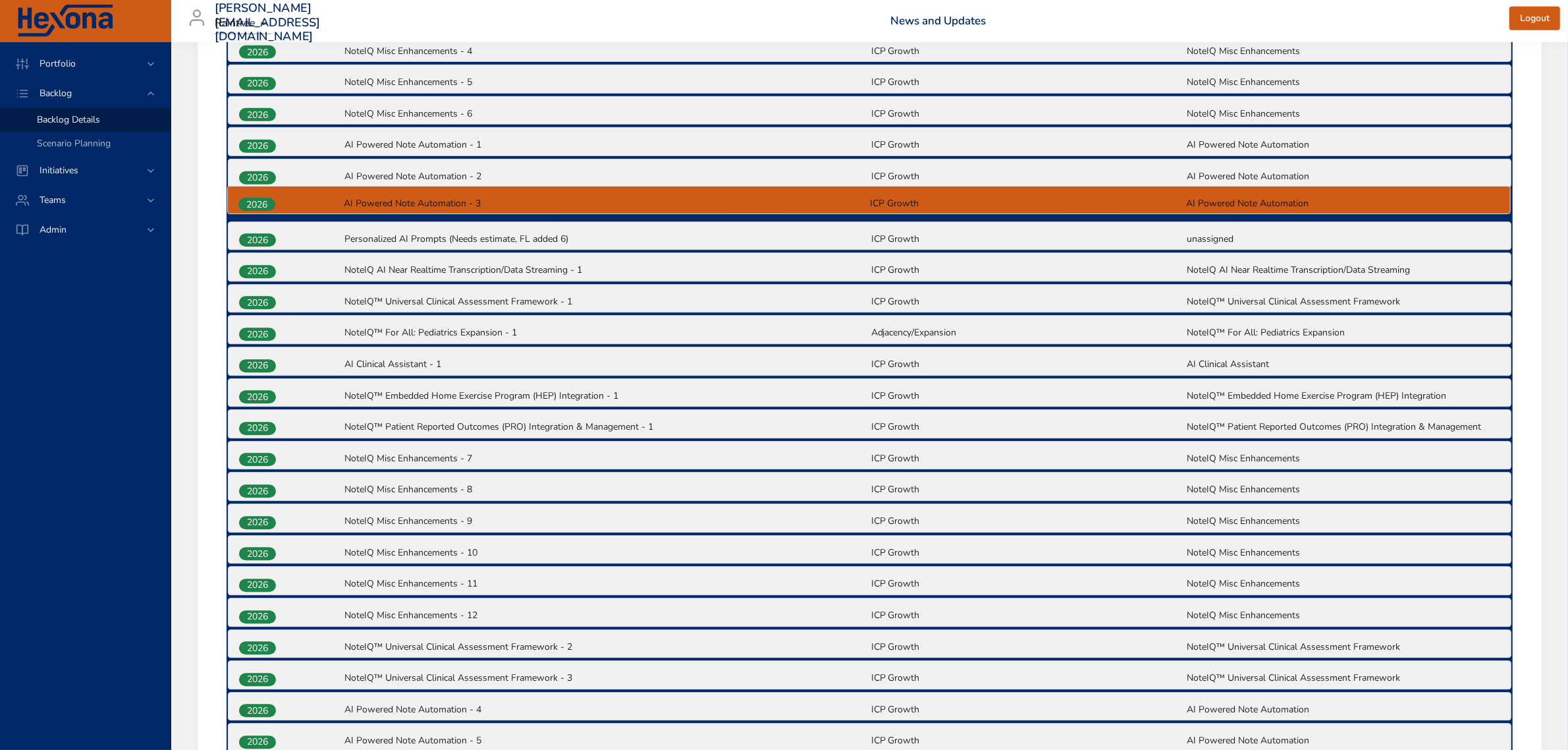
drag, startPoint x: 266, startPoint y: 644, endPoint x: 265, endPoint y: 199, distance: 445.0
click at [265, 199] on div "2025 NoteIQ-Yoomi | Microservice (NIQ-608) NoteIQ | Spark (MVP) NoteIQ™ MVP Q4 …" at bounding box center [869, 456] width 1286 height 1915
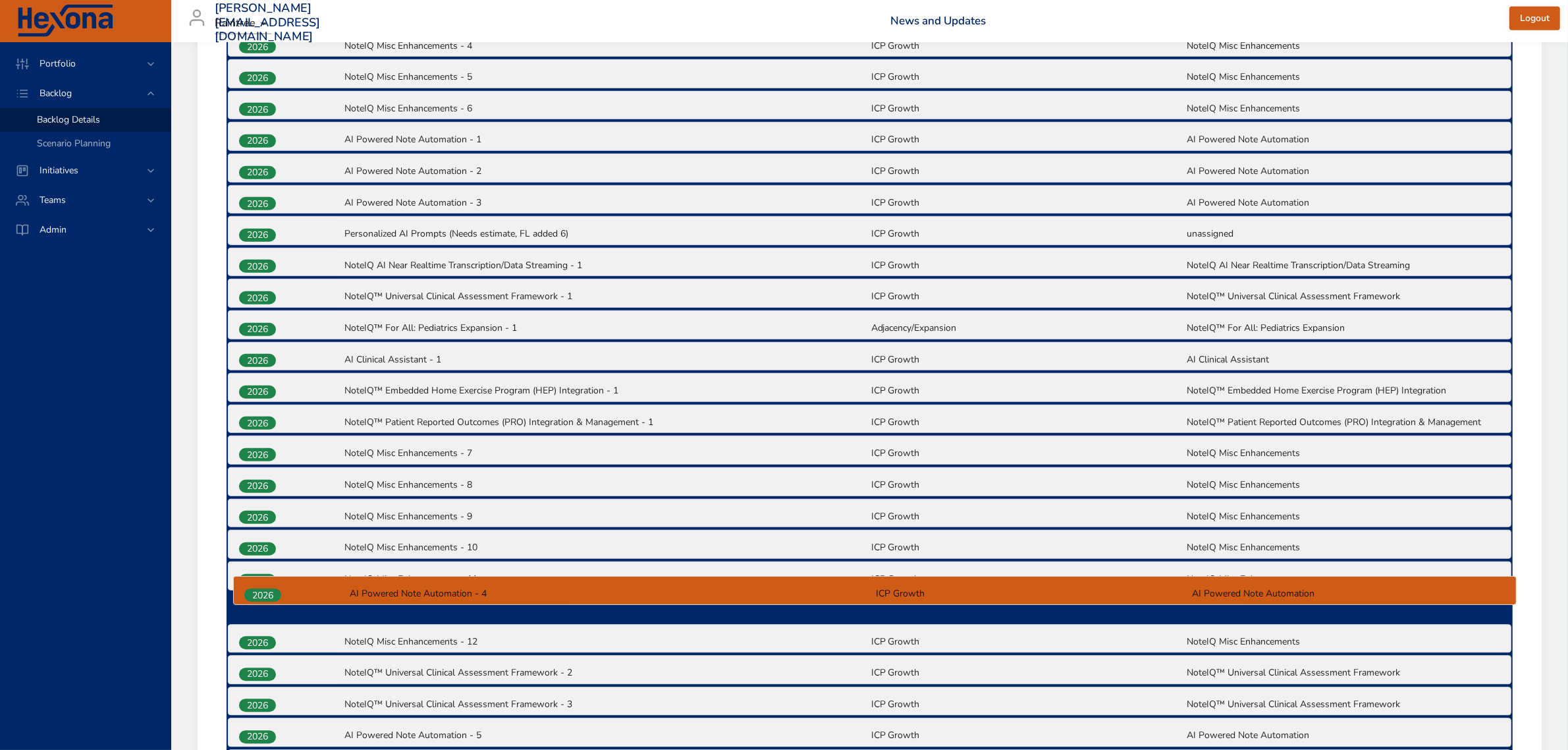
scroll to position [1065, 0]
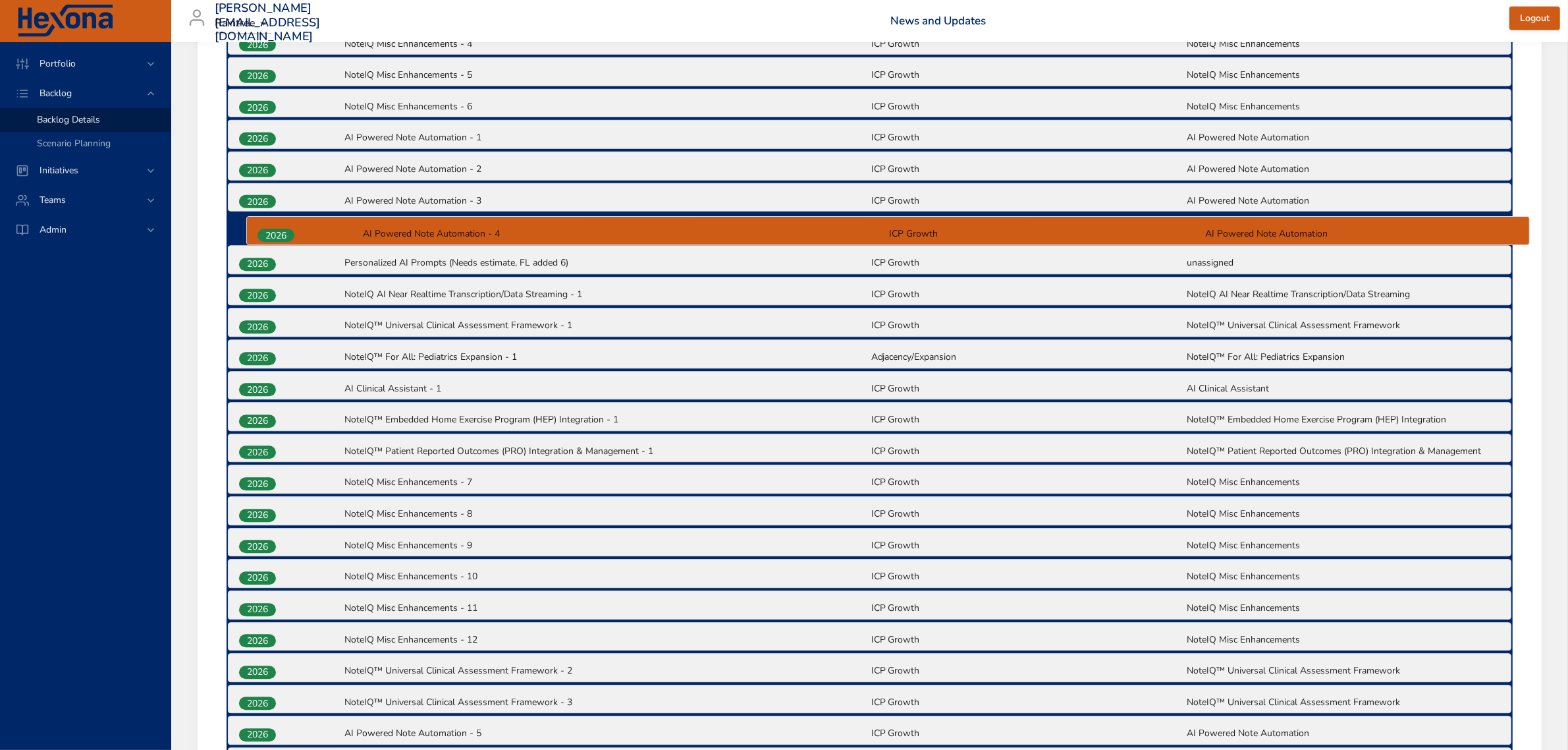
drag, startPoint x: 266, startPoint y: 705, endPoint x: 285, endPoint y: 222, distance: 483.4
click at [285, 222] on div "2025 NoteIQ-Yoomi | Microservice (NIQ-608) NoteIQ | Spark (MVP) NoteIQ™ MVP Q4 …" at bounding box center [869, 449] width 1286 height 1915
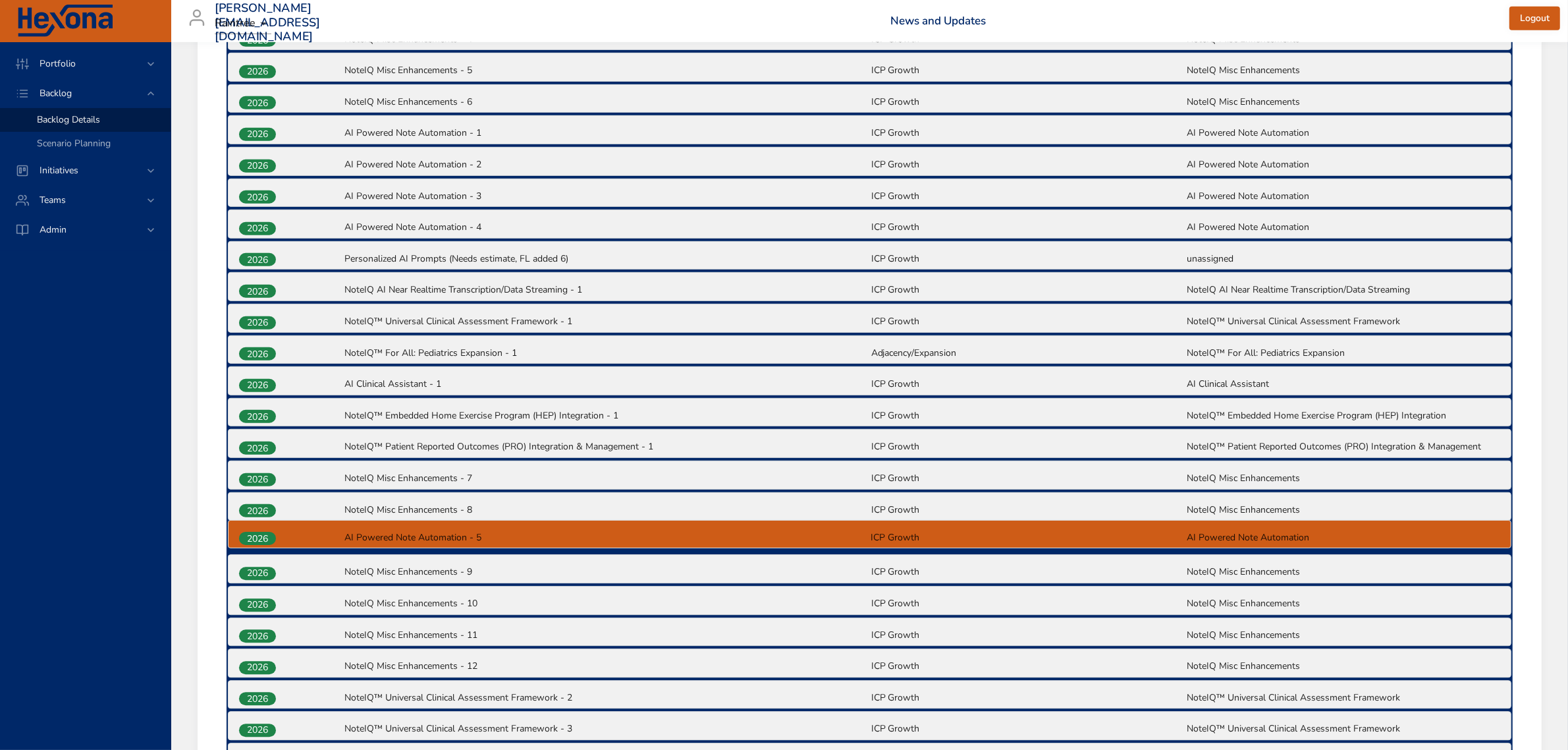
scroll to position [1072, 0]
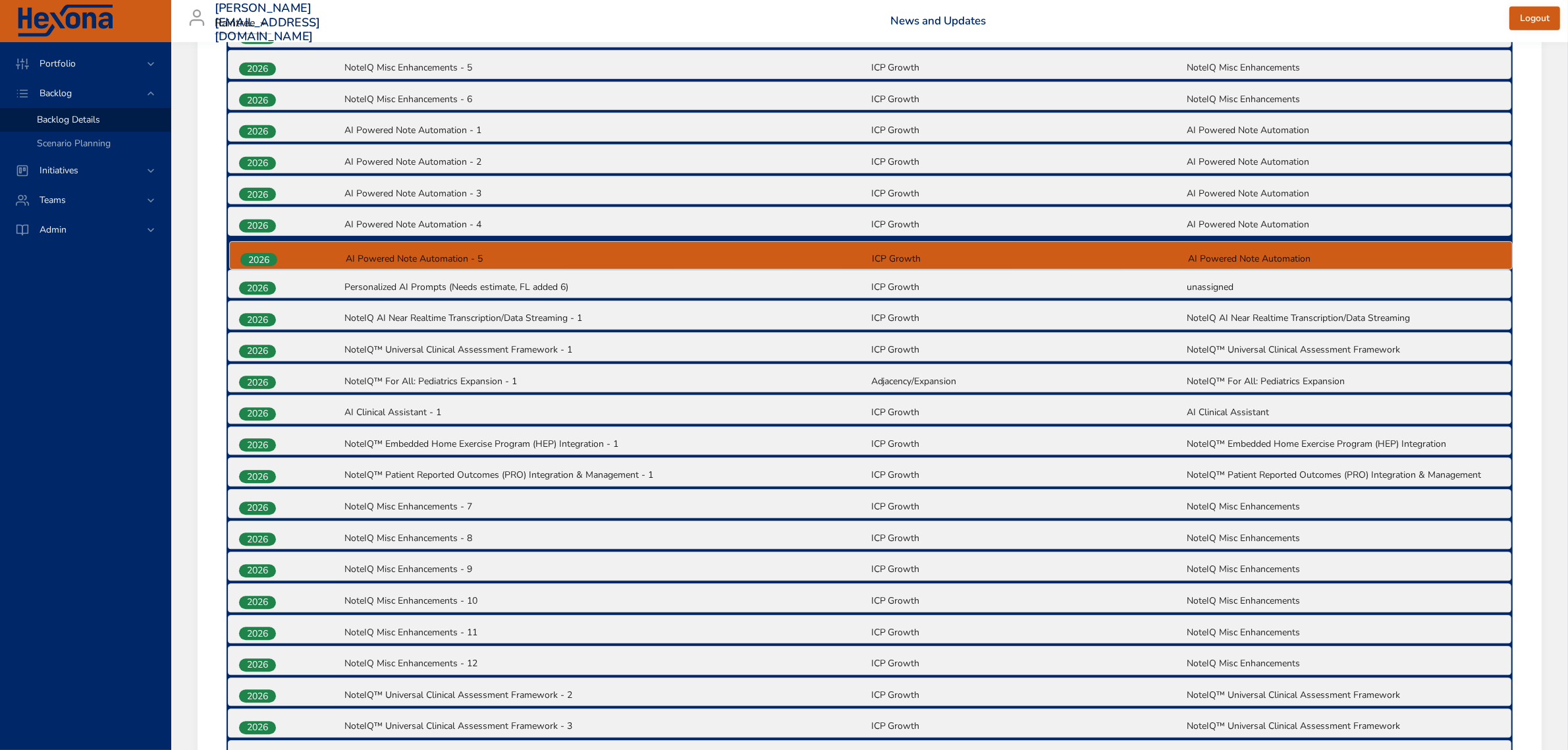
drag, startPoint x: 274, startPoint y: 732, endPoint x: 275, endPoint y: 251, distance: 481.0
click at [275, 251] on div "2025 NoteIQ-Yoomi | Microservice (NIQ-608) NoteIQ | Spark (MVP) NoteIQ™ MVP Q4 …" at bounding box center [869, 442] width 1286 height 1915
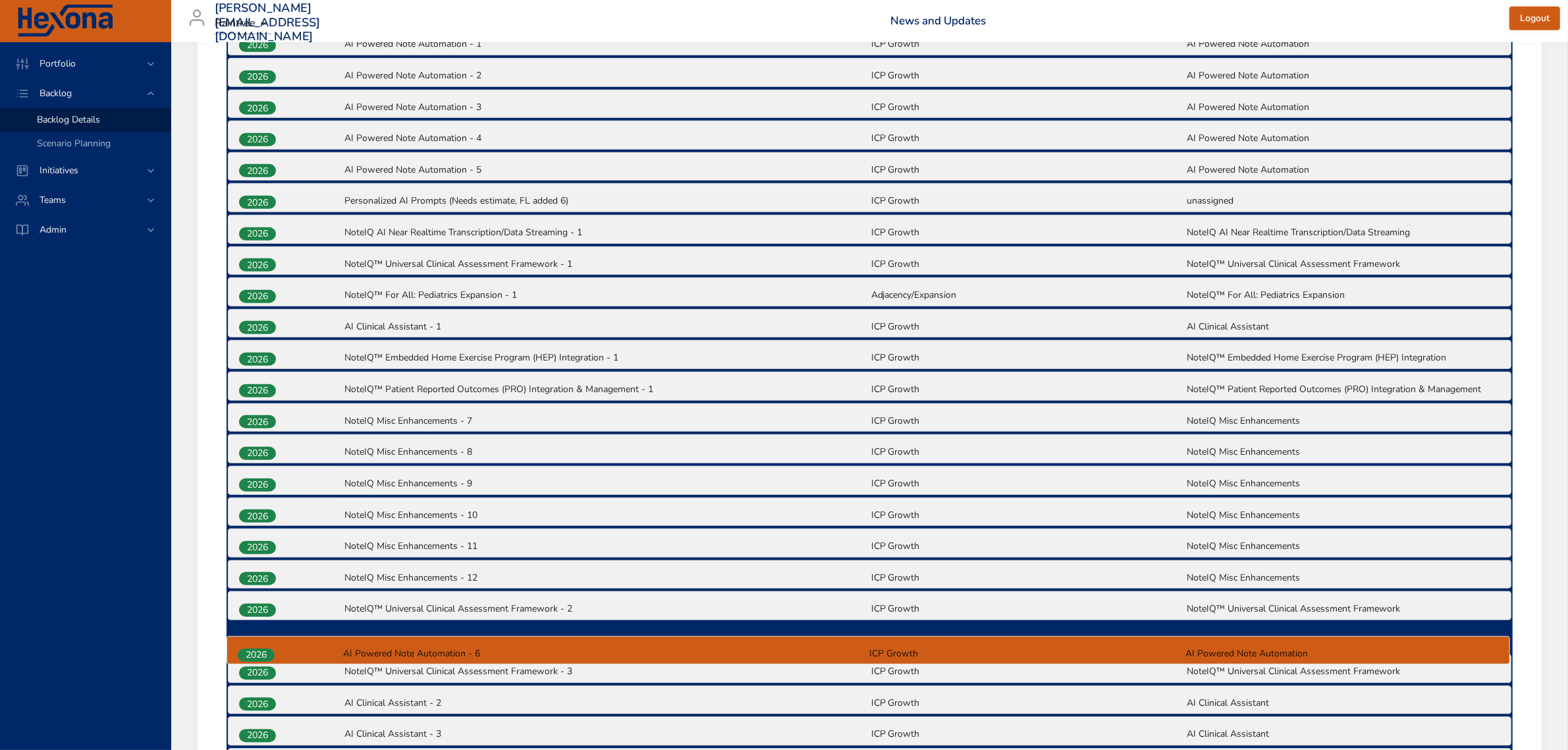
scroll to position [1161, 0]
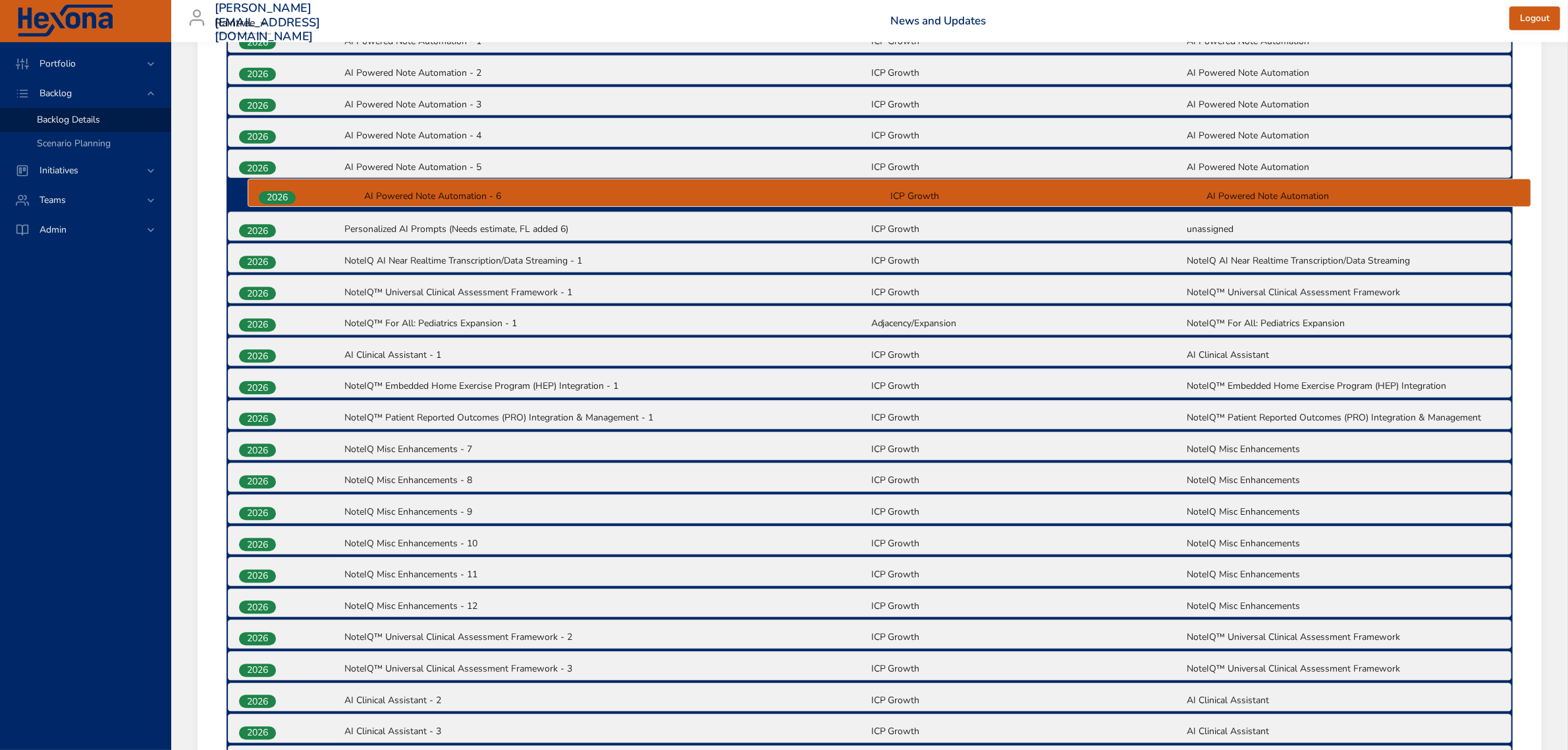
drag, startPoint x: 265, startPoint y: 670, endPoint x: 285, endPoint y: 191, distance: 479.4
click at [285, 191] on div "2025 NoteIQ-Yoomi | Microservice (NIQ-608) NoteIQ | Spark (MVP) NoteIQ™ MVP Q4 …" at bounding box center [869, 353] width 1286 height 1915
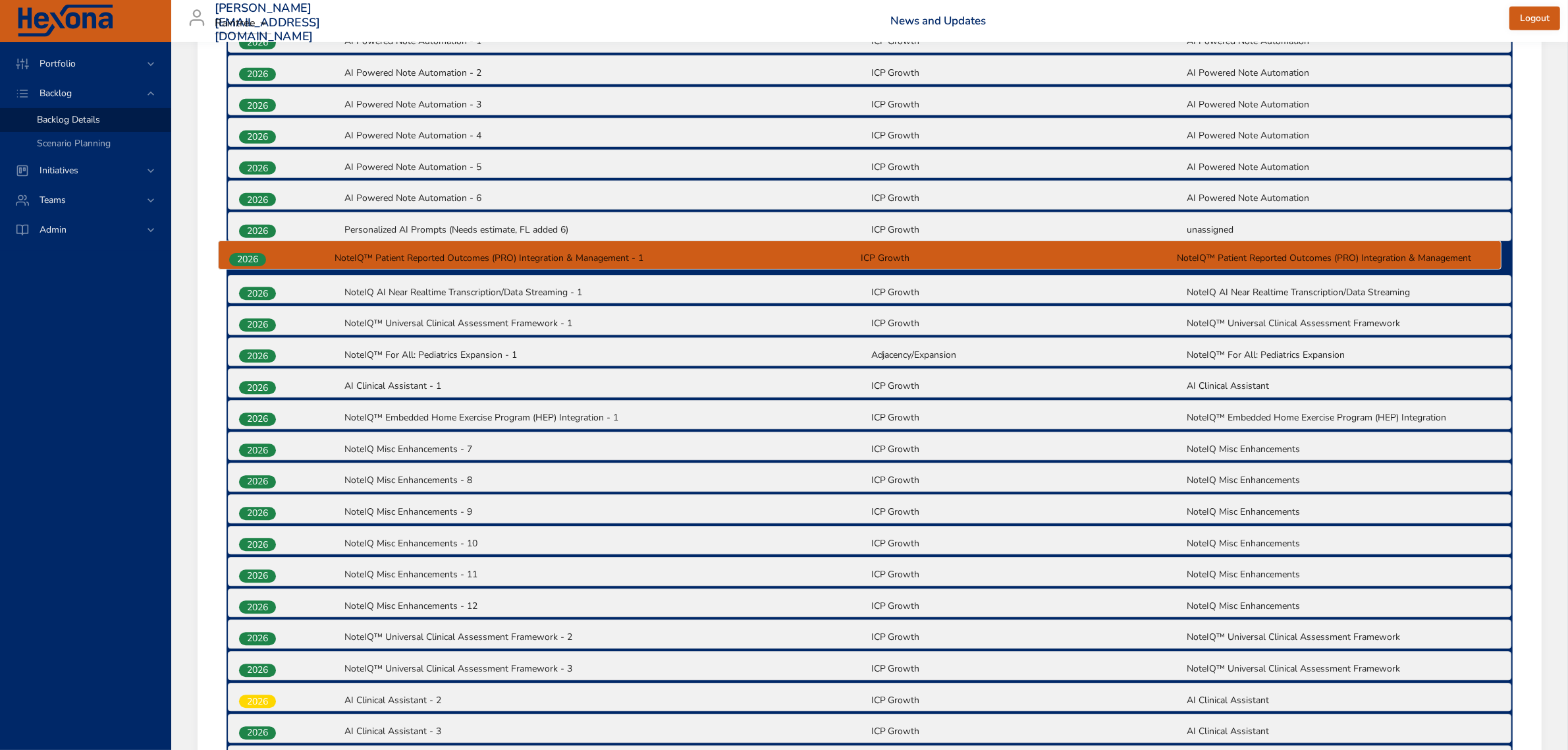
drag, startPoint x: 272, startPoint y: 419, endPoint x: 262, endPoint y: 259, distance: 160.3
click at [262, 259] on div "2025 NoteIQ-Yoomi | Microservice (NIQ-608) NoteIQ | Spark (MVP) NoteIQ™ MVP Q4 …" at bounding box center [869, 353] width 1286 height 1915
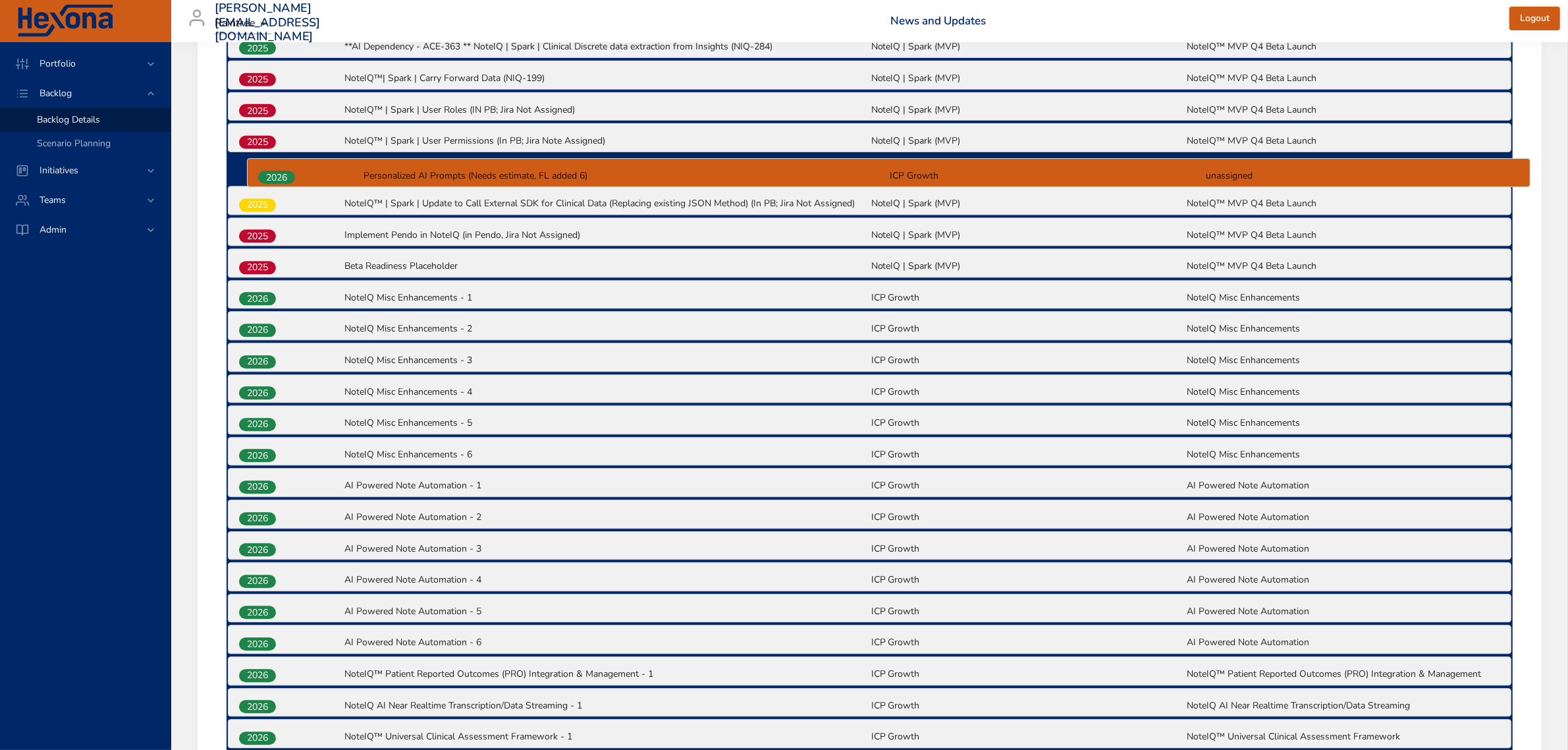
scroll to position [746, 0]
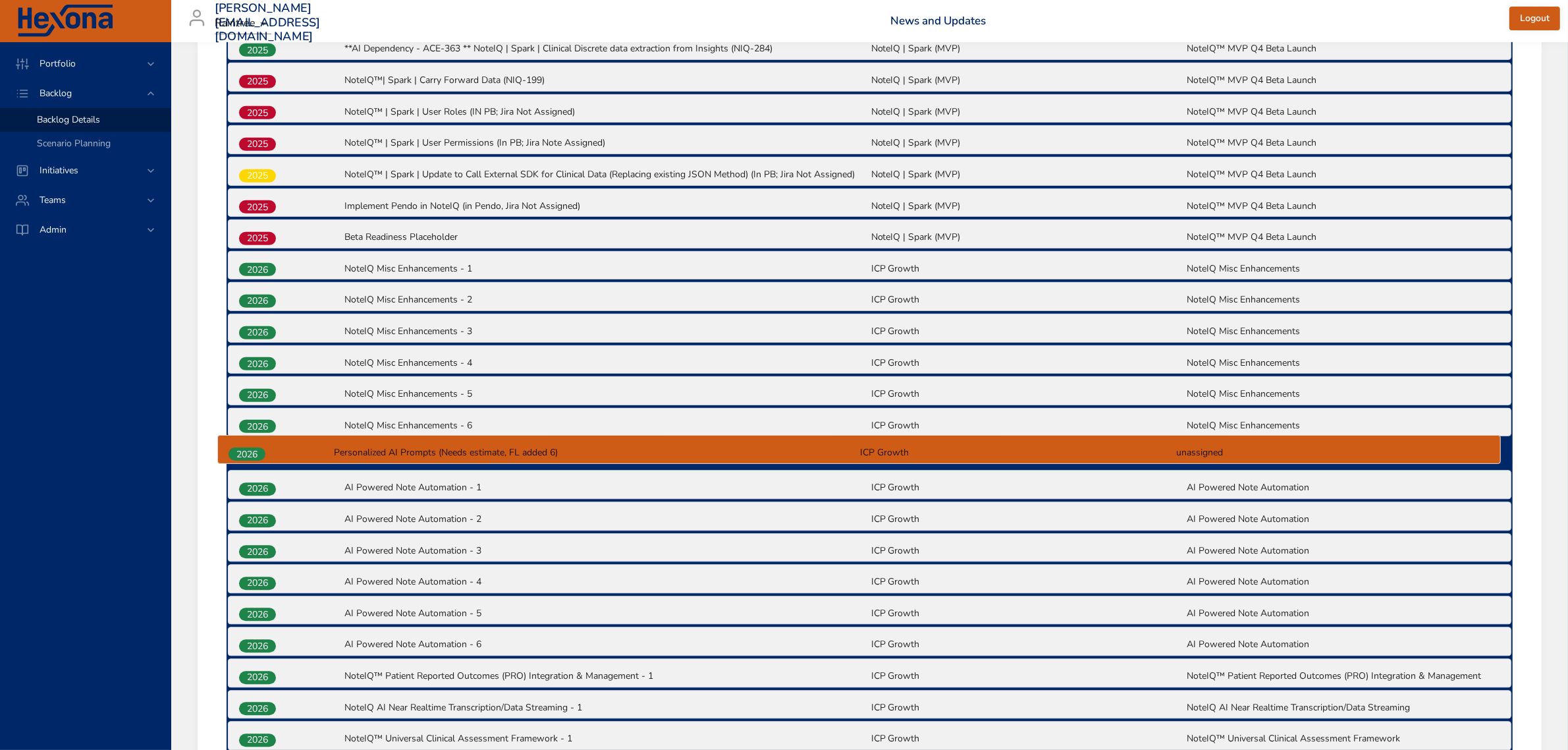
drag, startPoint x: 271, startPoint y: 392, endPoint x: 261, endPoint y: 450, distance: 58.9
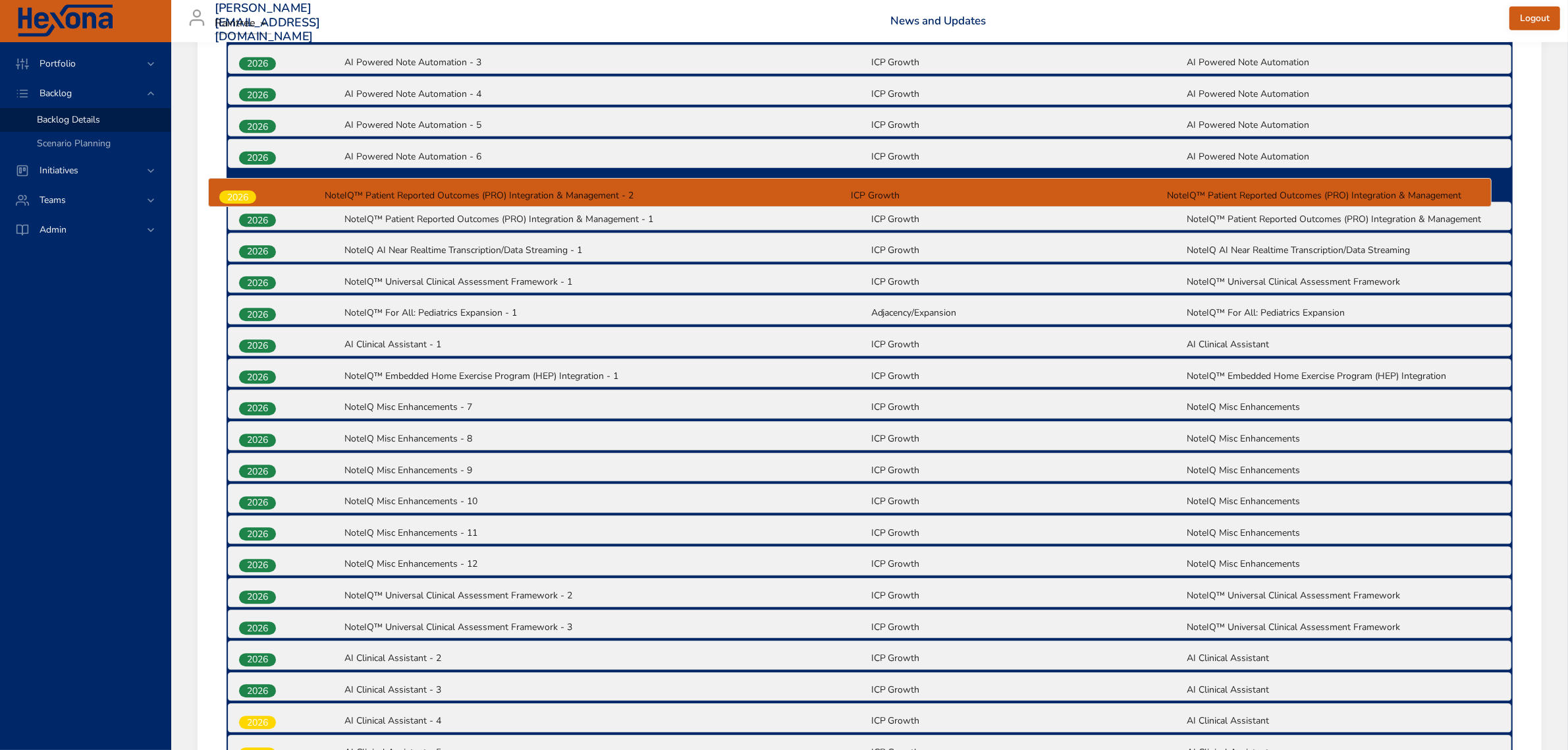
scroll to position [1230, 0]
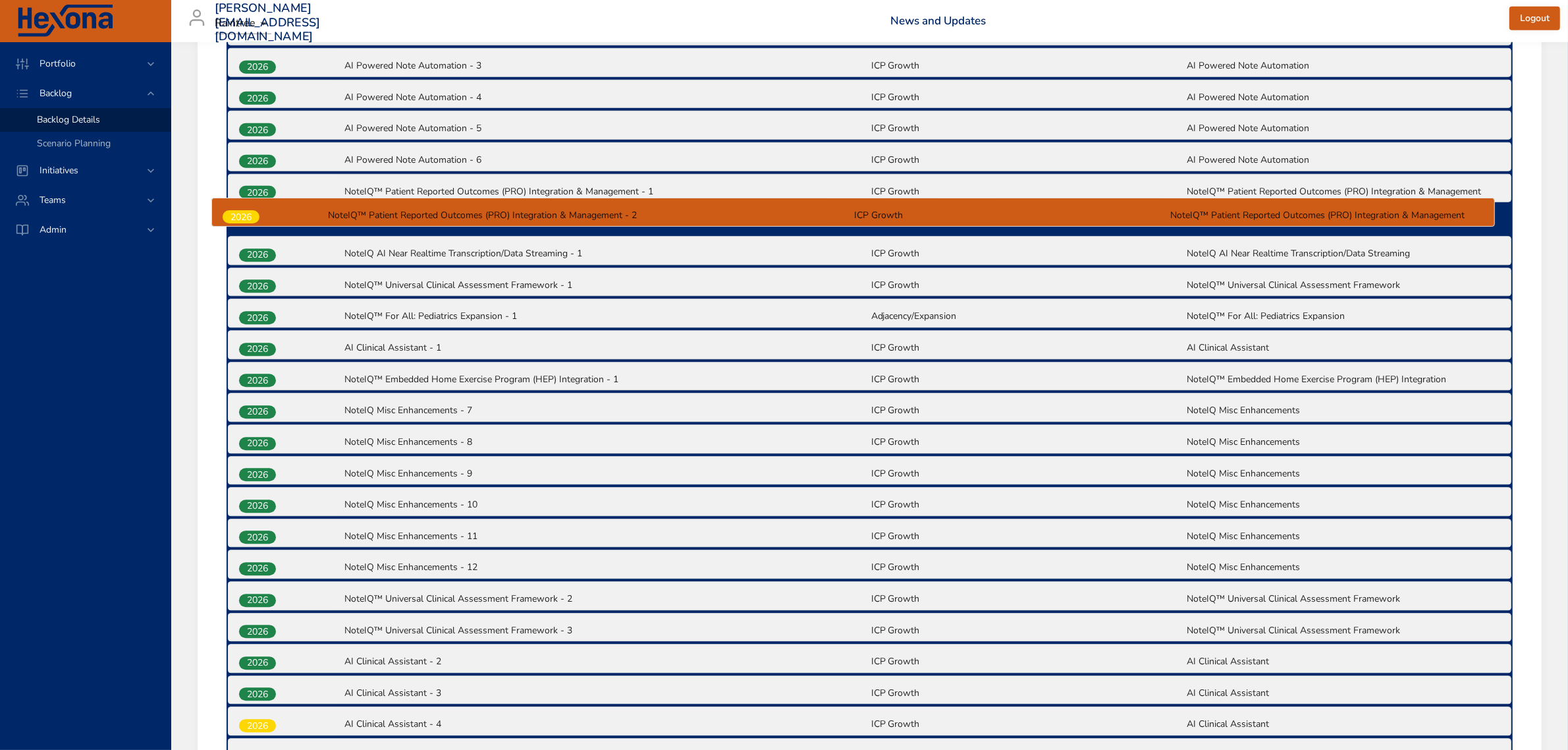
drag, startPoint x: 258, startPoint y: 551, endPoint x: 242, endPoint y: 215, distance: 336.4
click at [242, 215] on div "2025 NoteIQ-Yoomi | Microservice (NIQ-608) NoteIQ | Spark (MVP) NoteIQ™ MVP Q4 …" at bounding box center [869, 283] width 1286 height 1915
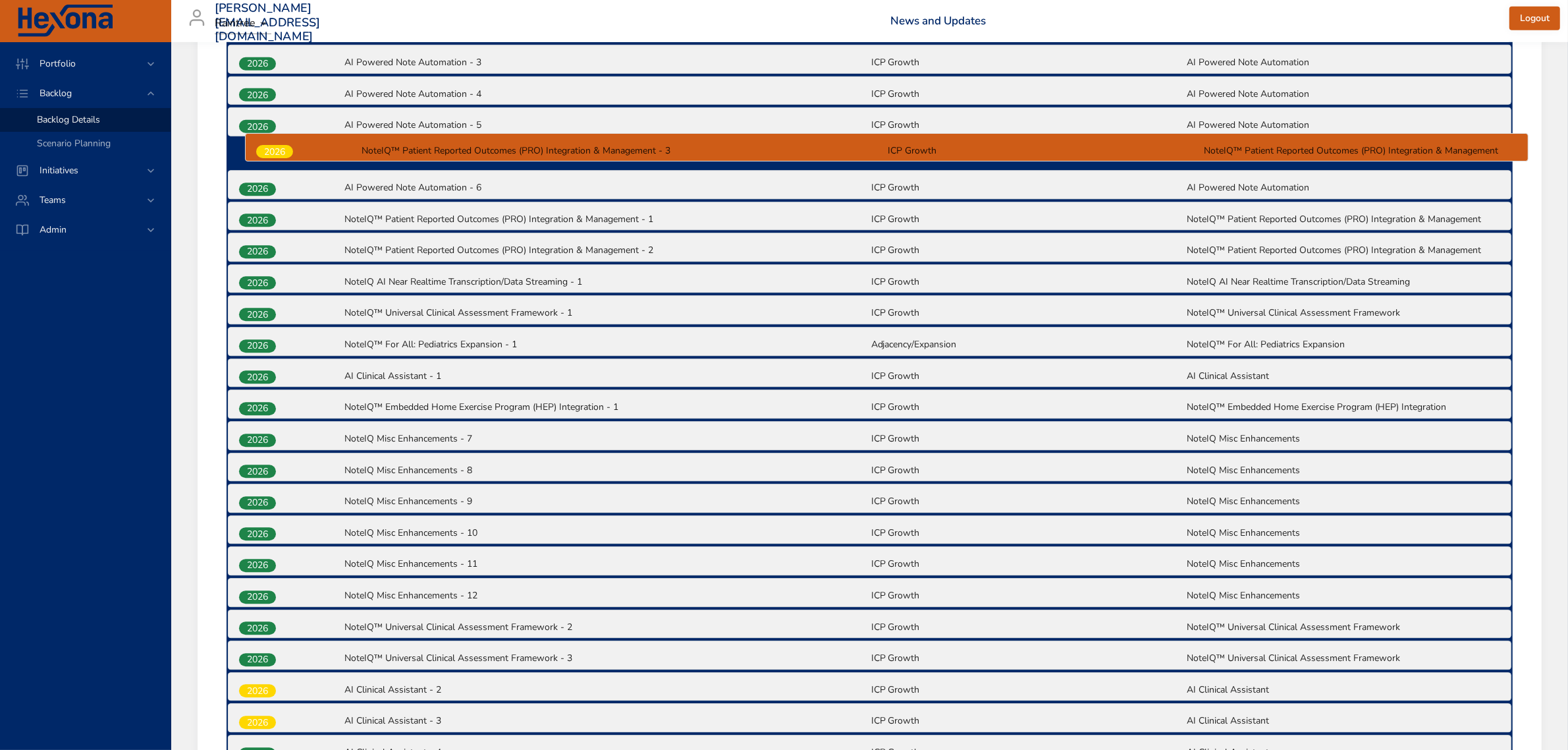
scroll to position [1216, 0]
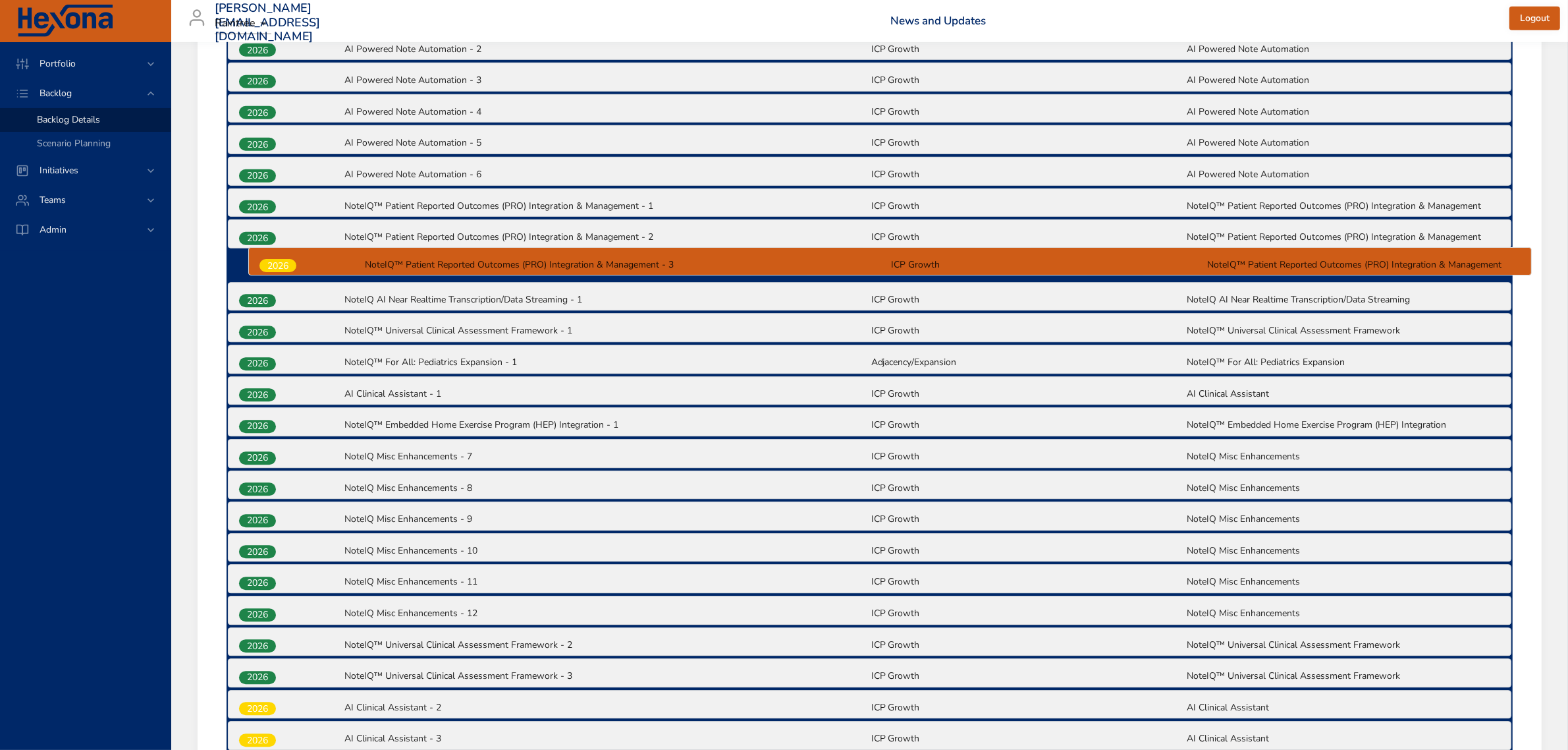
drag, startPoint x: 274, startPoint y: 669, endPoint x: 294, endPoint y: 254, distance: 415.5
click at [294, 254] on div "2025 NoteIQ-Yoomi | Microservice (NIQ-608) NoteIQ | Spark (MVP) NoteIQ™ MVP Q4 …" at bounding box center [869, 297] width 1286 height 1915
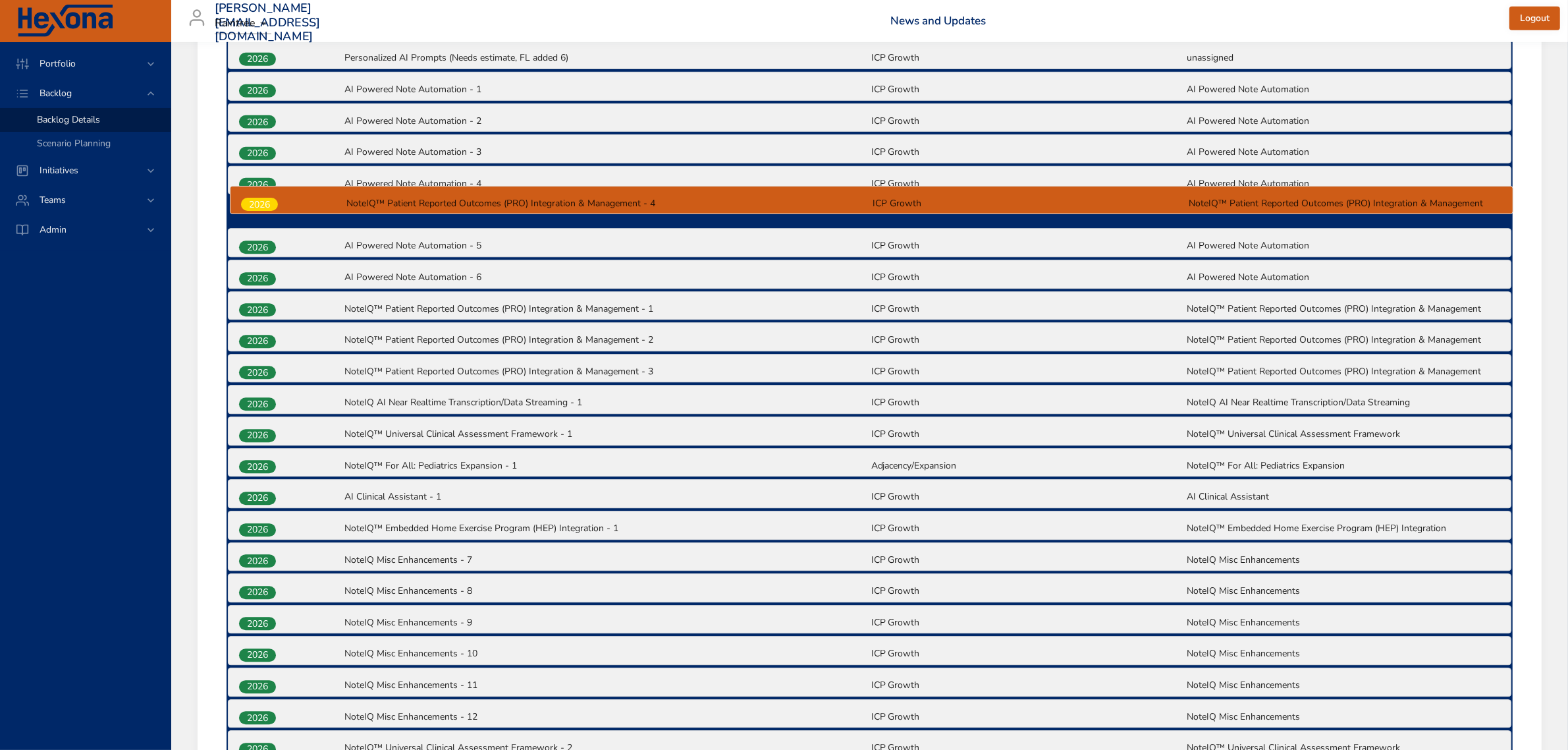
scroll to position [1140, 0]
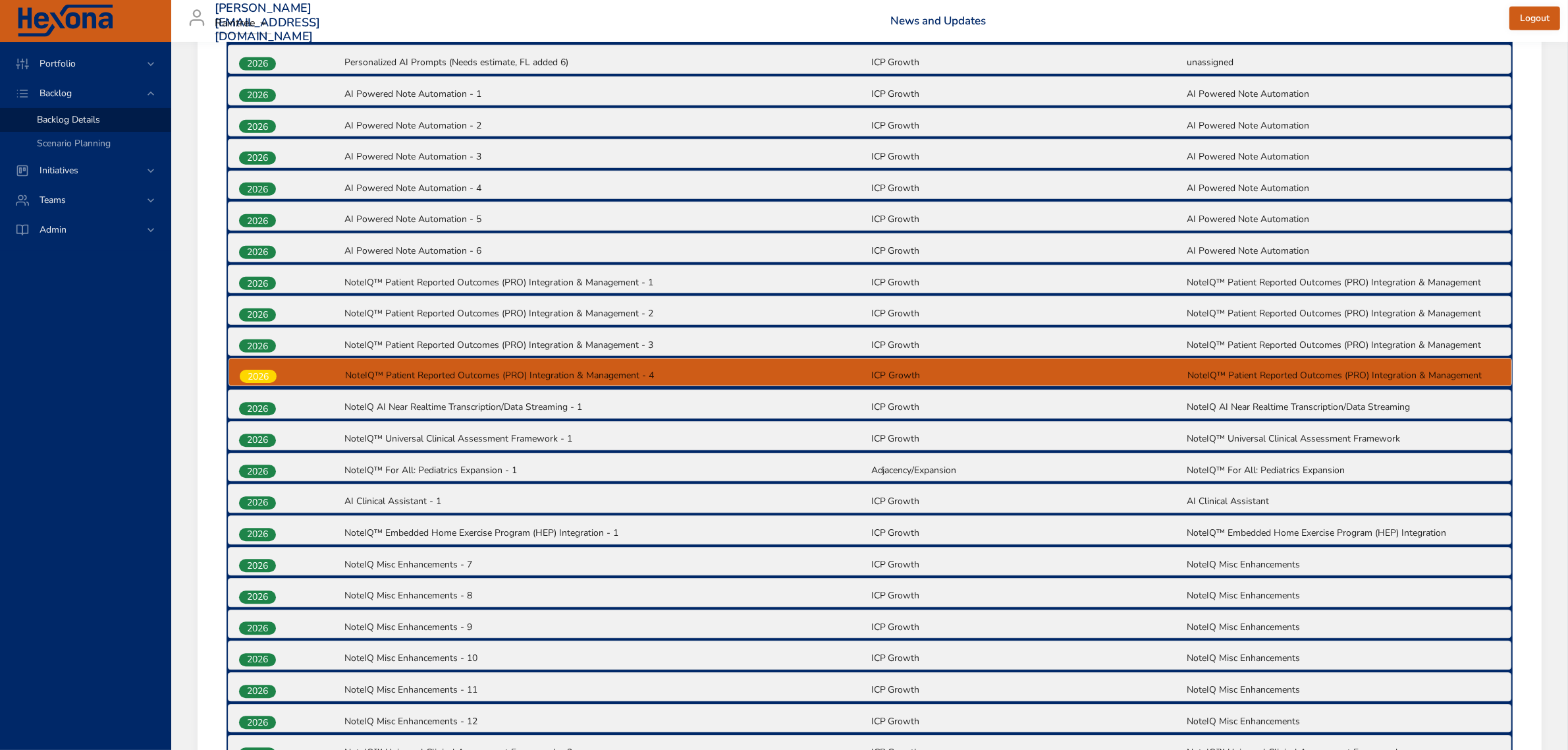
drag, startPoint x: 270, startPoint y: 639, endPoint x: 270, endPoint y: 374, distance: 265.0
click at [270, 374] on div "2025 NoteIQ-Yoomi | Microservice (NIQ-608) NoteIQ | Spark (MVP) NoteIQ™ MVP Q4 …" at bounding box center [869, 374] width 1286 height 1915
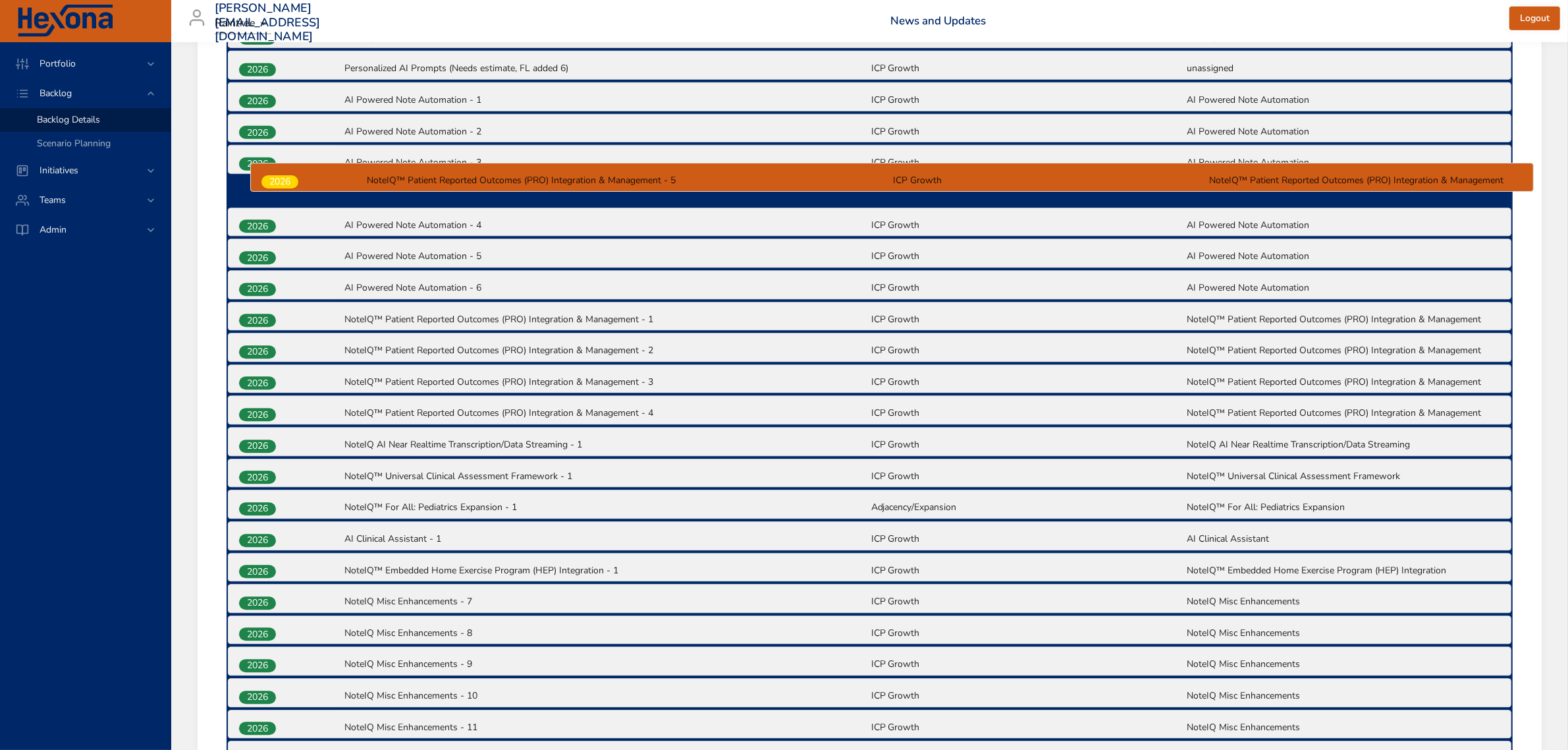
scroll to position [1128, 0]
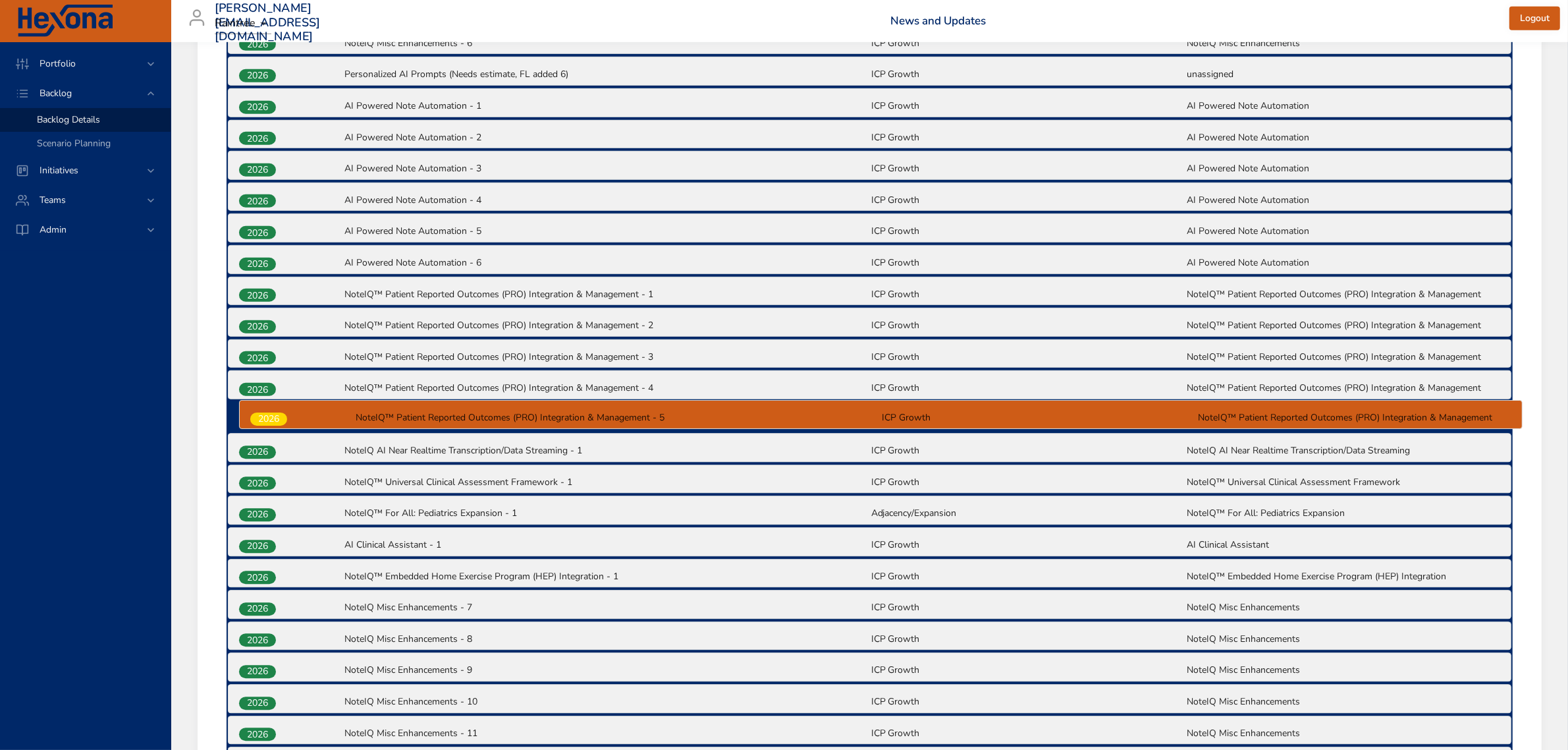
drag, startPoint x: 267, startPoint y: 577, endPoint x: 278, endPoint y: 407, distance: 170.4
click at [278, 407] on div "2025 NoteIQ-Yoomi | Microservice (NIQ-608) NoteIQ | Spark (MVP) NoteIQ™ MVP Q4 …" at bounding box center [869, 386] width 1286 height 1915
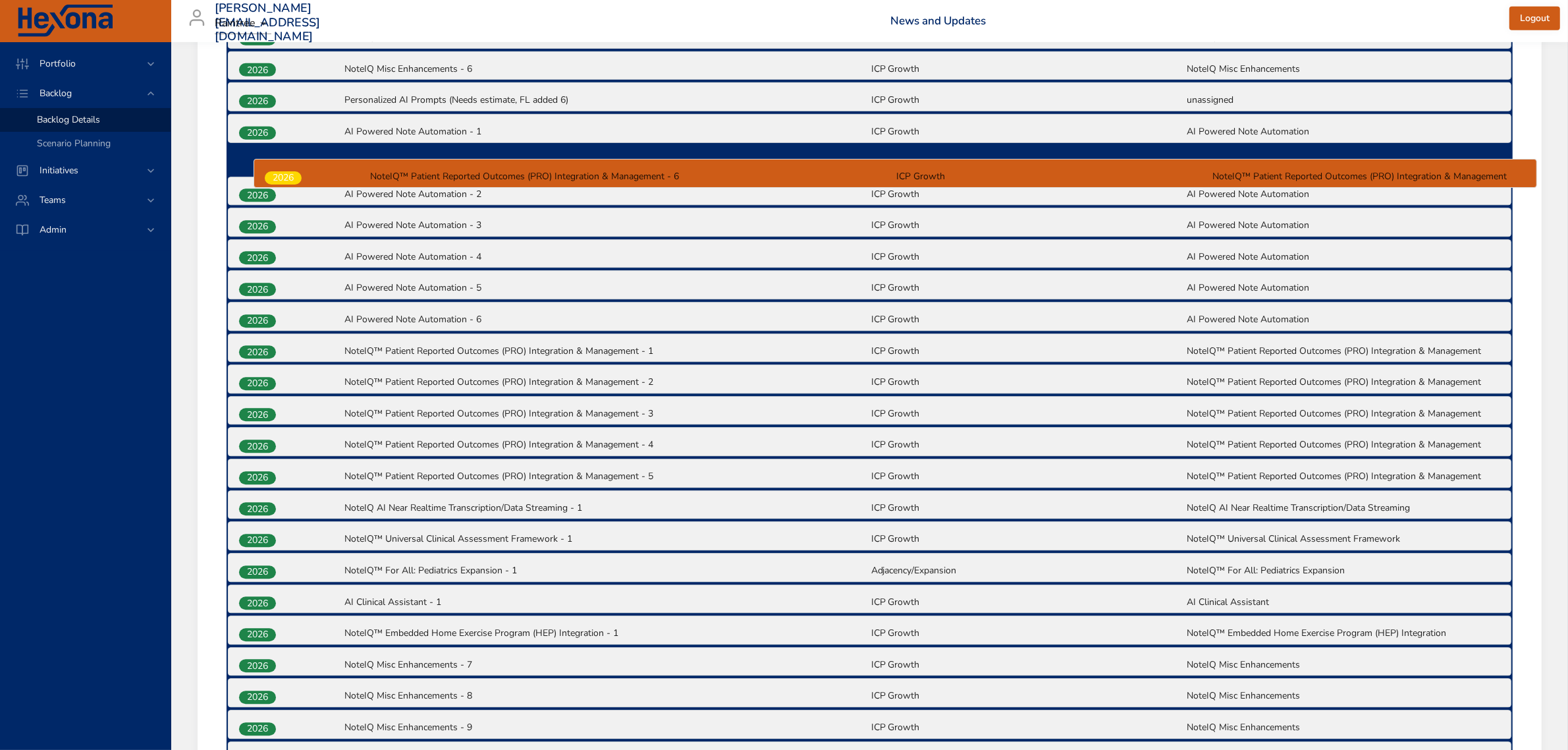
scroll to position [1098, 0]
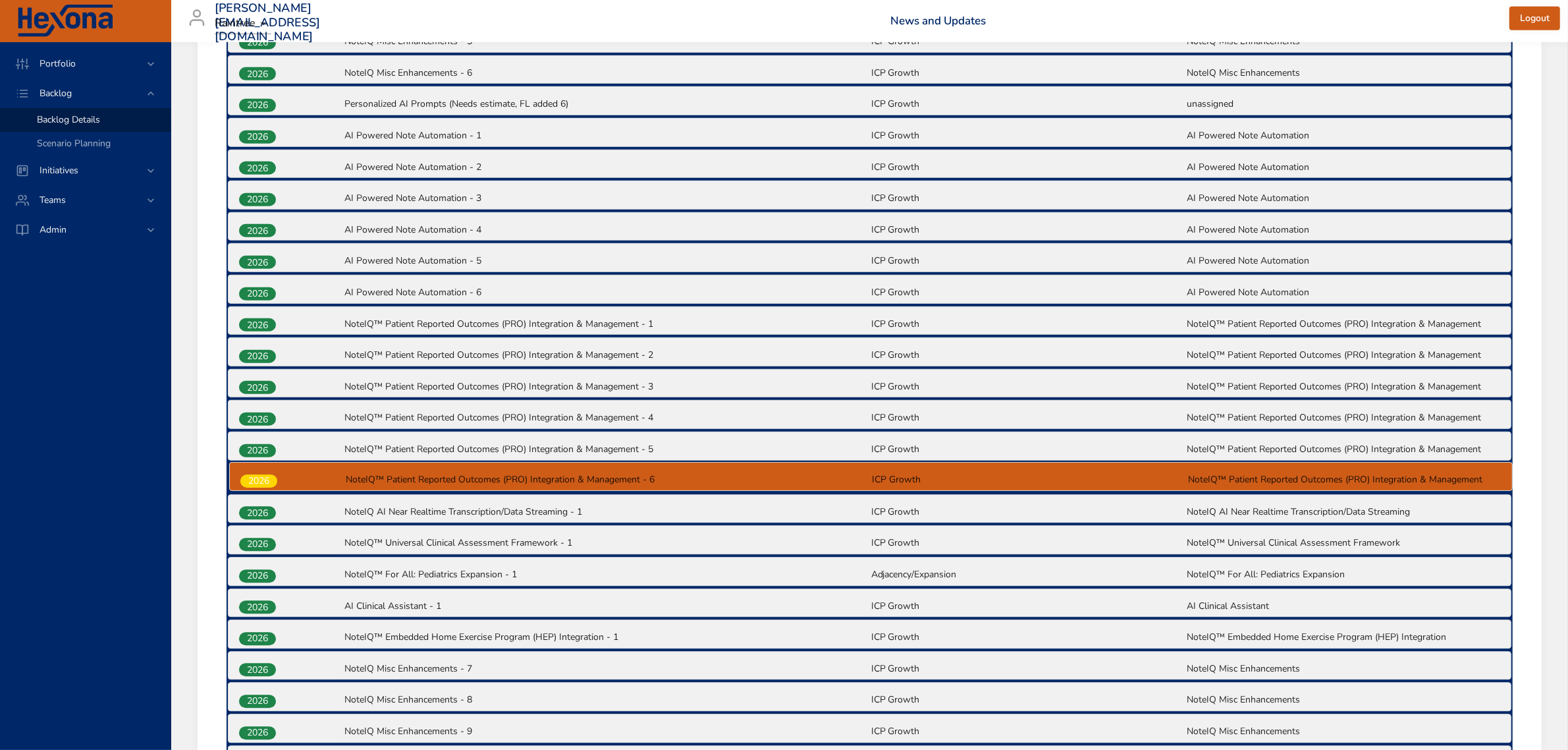
drag, startPoint x: 257, startPoint y: 703, endPoint x: 260, endPoint y: 471, distance: 232.0
click at [260, 471] on div "2025 NoteIQ-Yoomi | Microservice (NIQ-608) NoteIQ | Spark (MVP) NoteIQ™ MVP Q4 …" at bounding box center [869, 415] width 1286 height 1915
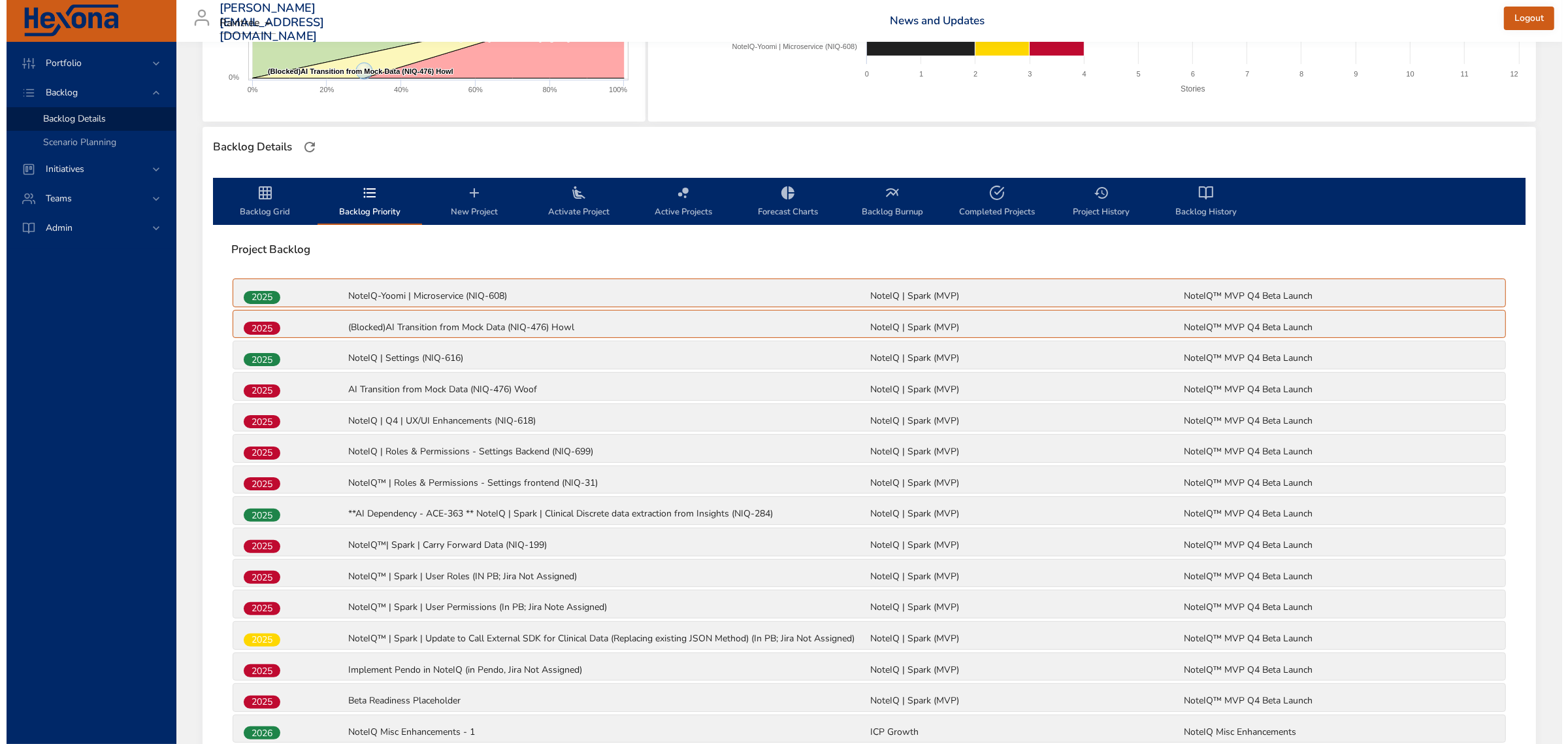
scroll to position [272, 0]
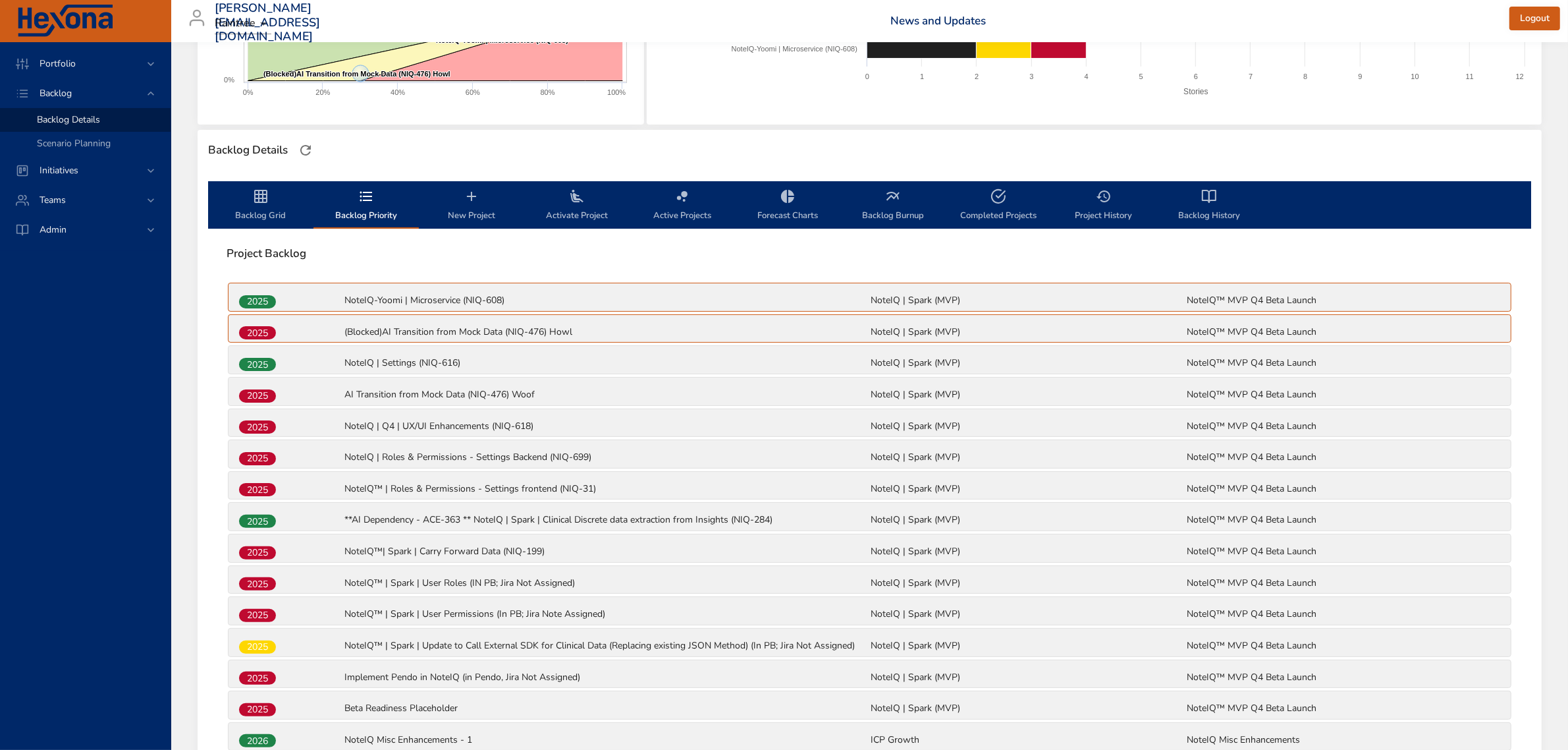
click at [466, 209] on span "New Project" at bounding box center [471, 206] width 90 height 35
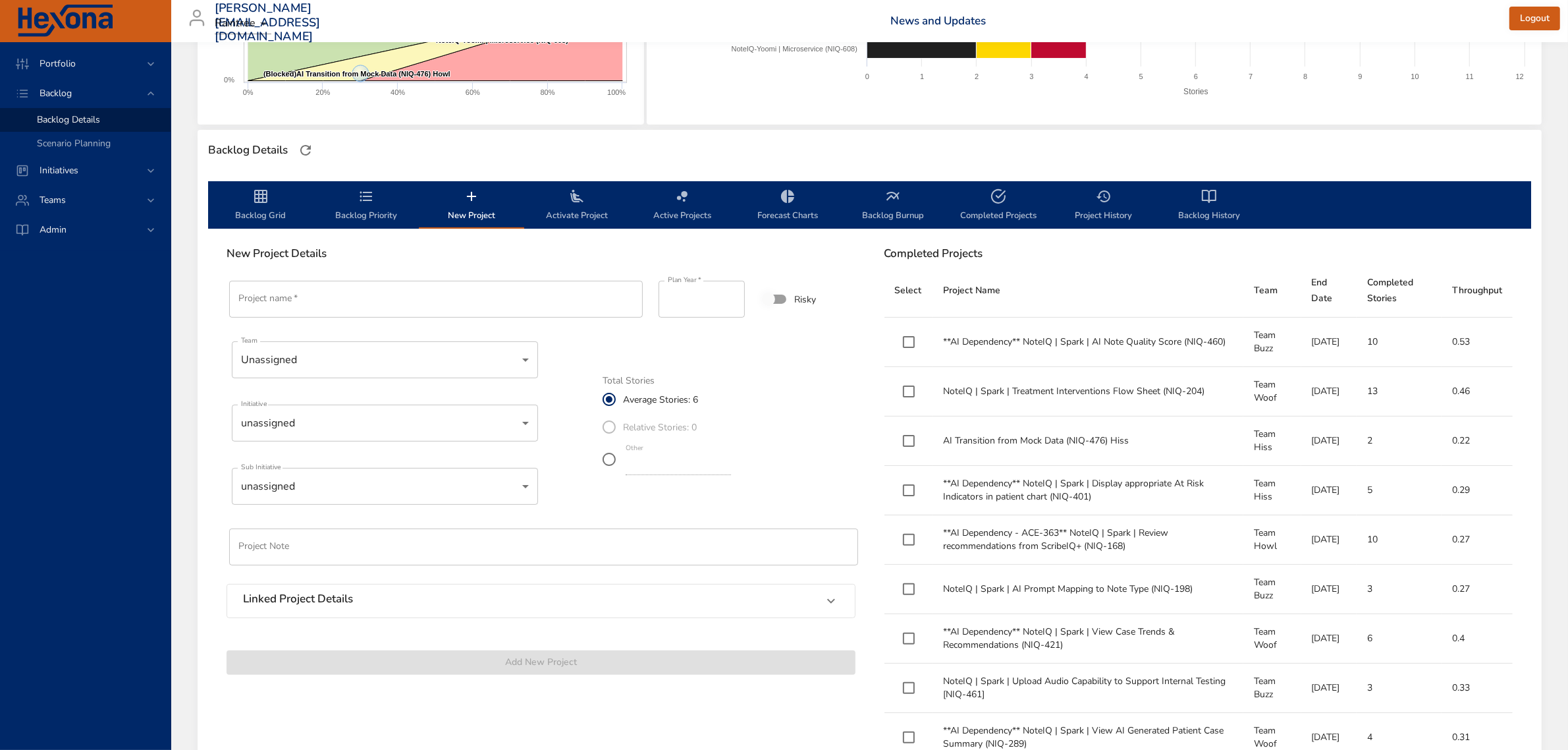
click at [408, 287] on input "Project name   *" at bounding box center [435, 299] width 414 height 37
type input "*"
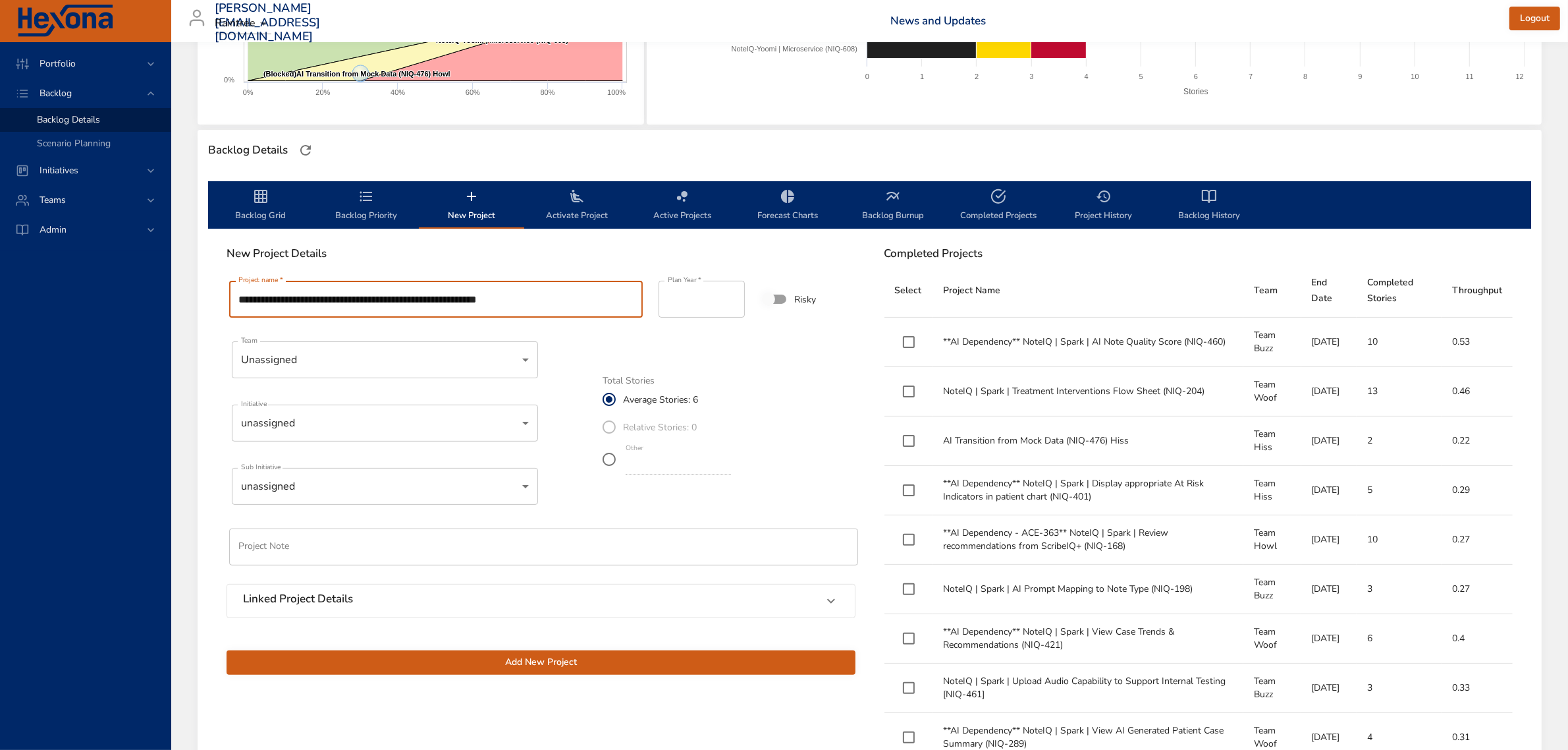
type input "**********"
type input "****"
click at [731, 295] on input "****" at bounding box center [702, 299] width 86 height 37
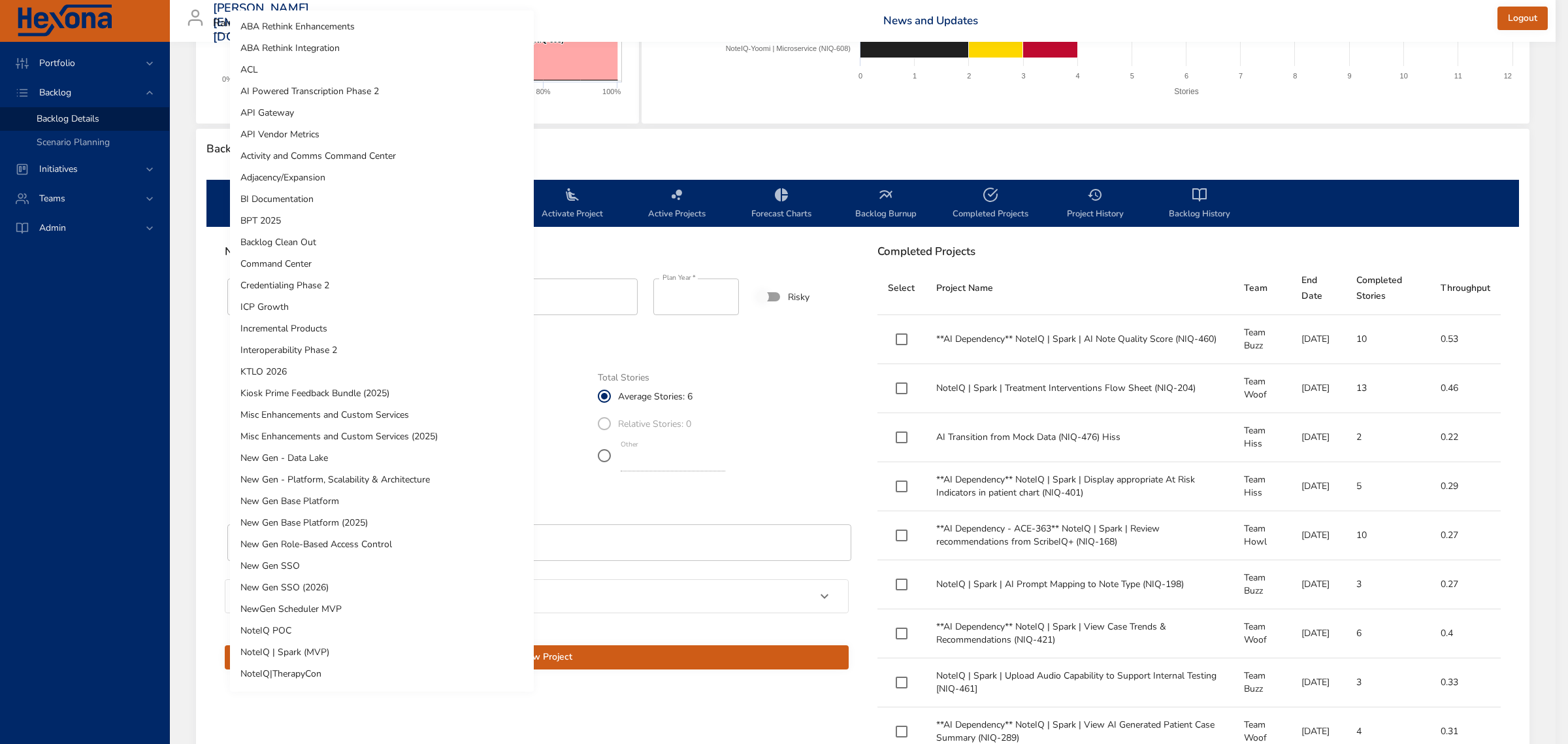
click at [446, 415] on body "Portfolio Backlog Backlog Details Scenario Planning Initiatives Teams Admin [PE…" at bounding box center [784, 99] width 1568 height 744
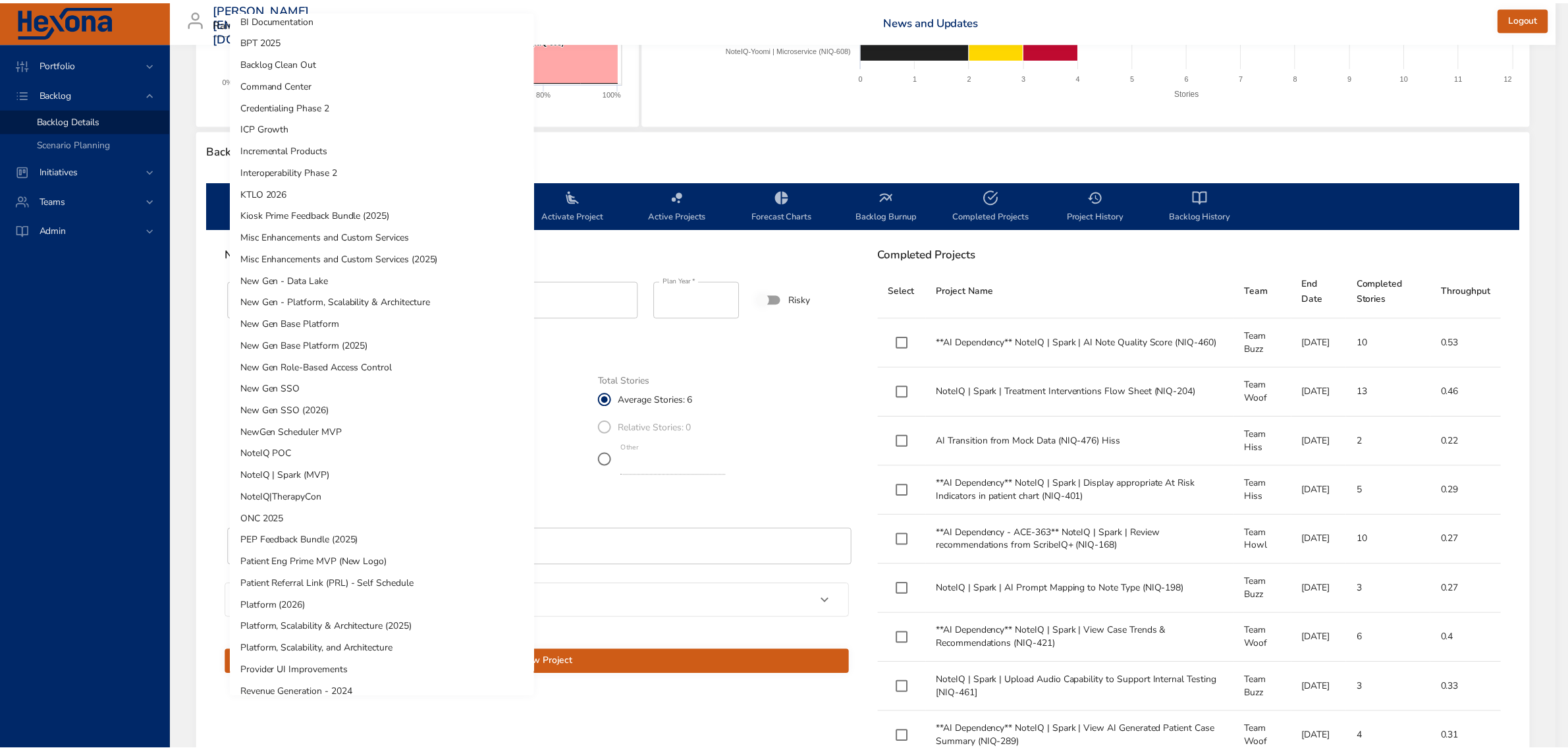
scroll to position [121, 0]
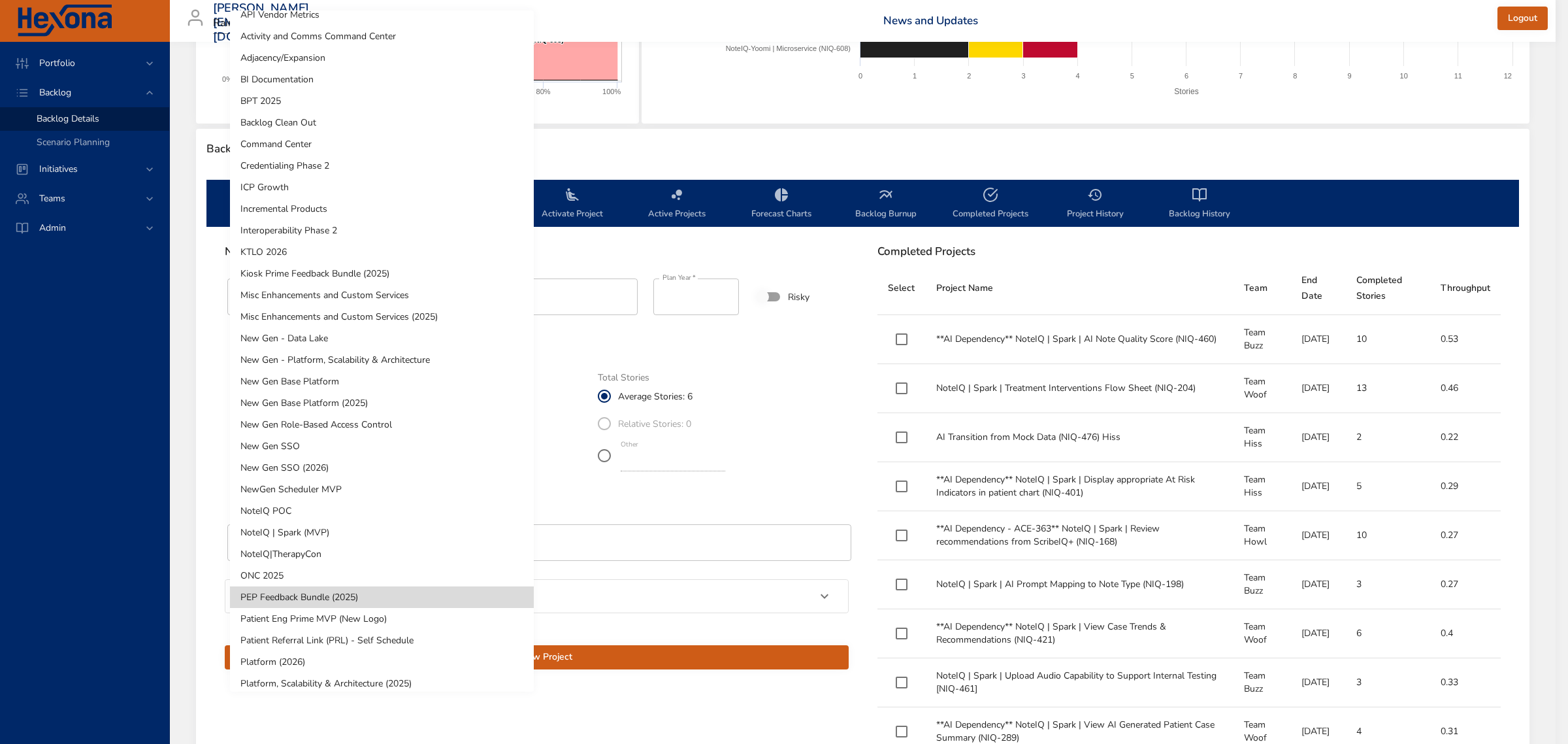
click at [324, 188] on li "ICP Growth" at bounding box center [382, 187] width 304 height 21
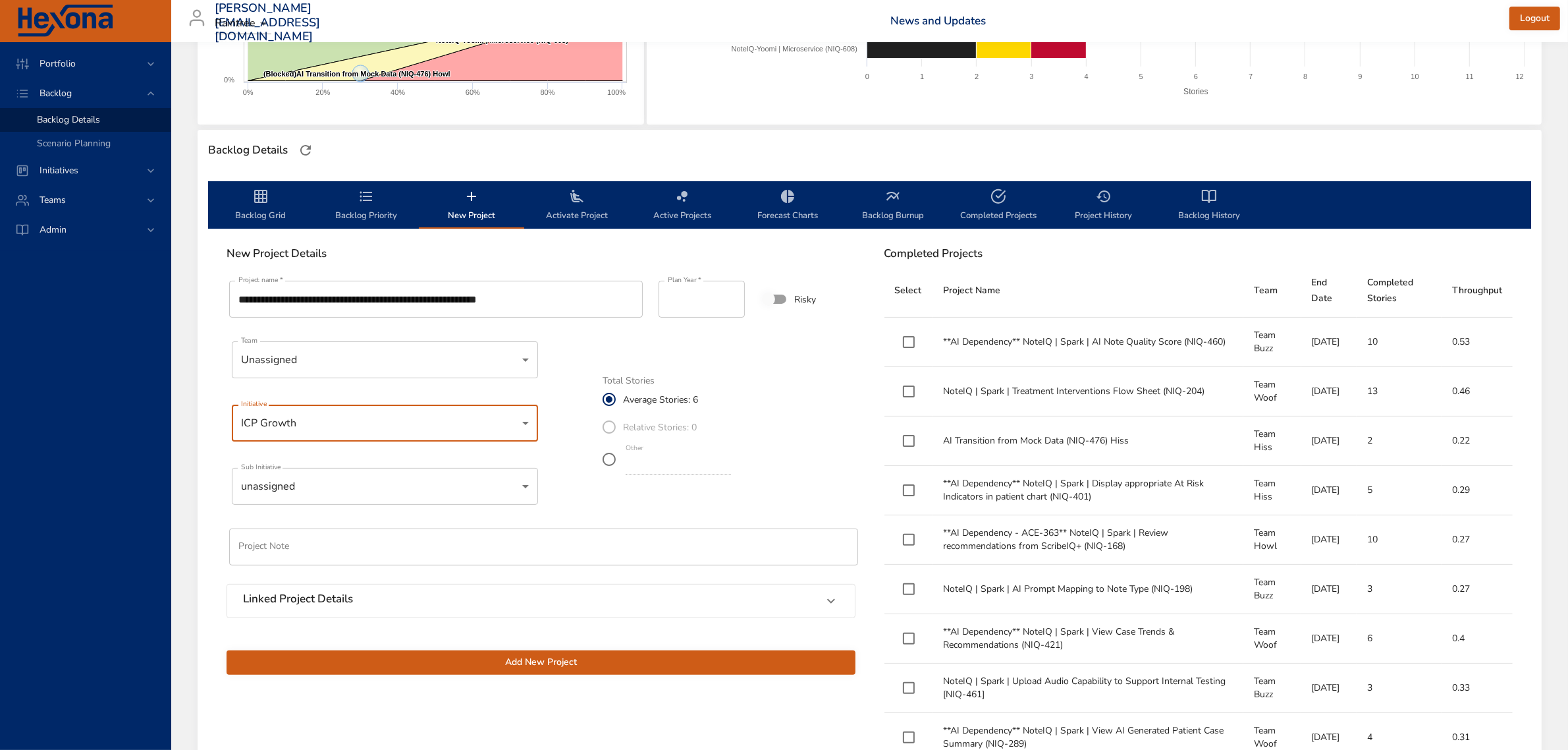
click at [556, 656] on span "Add New Project" at bounding box center [541, 662] width 608 height 17
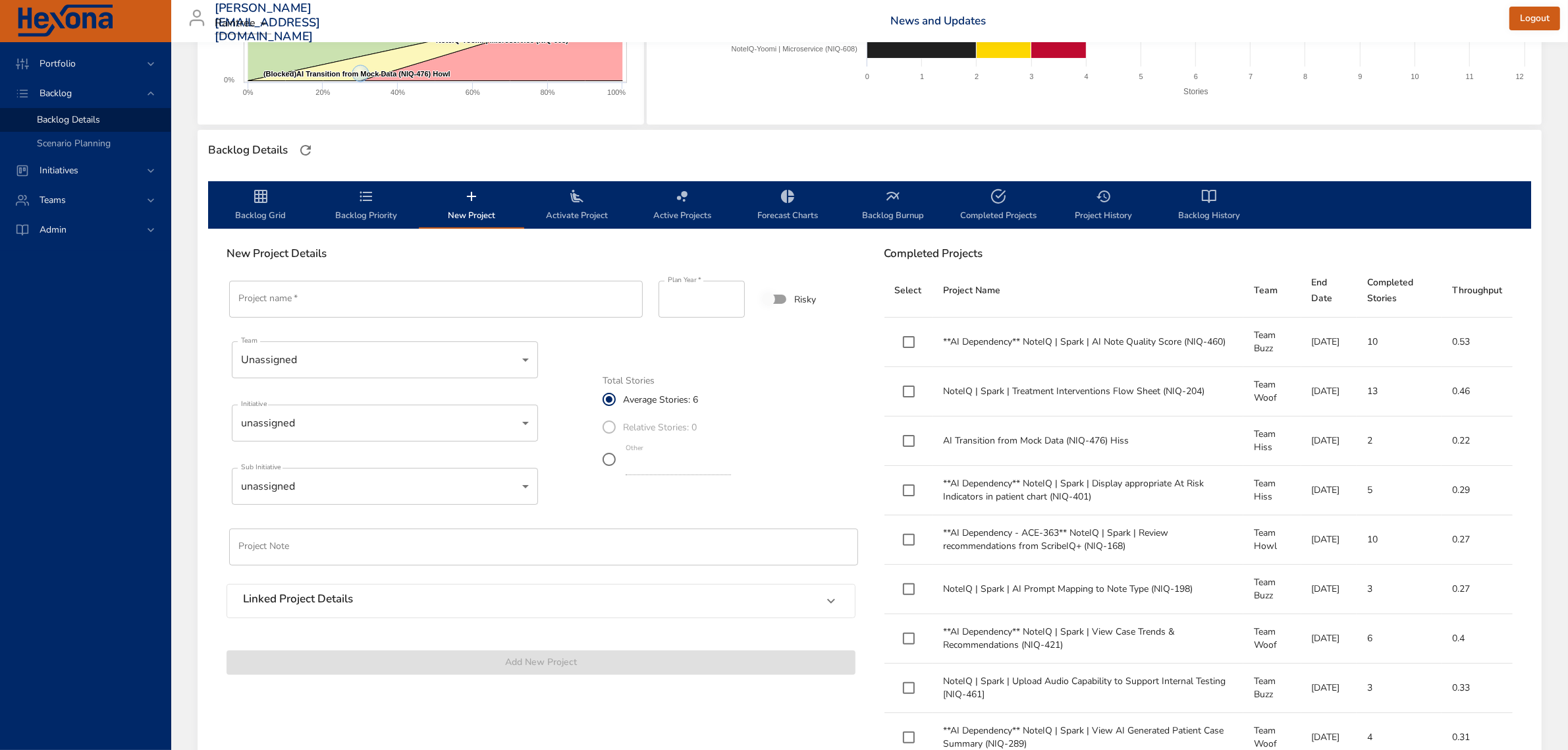
click at [352, 207] on span "Backlog Priority" at bounding box center [366, 206] width 90 height 35
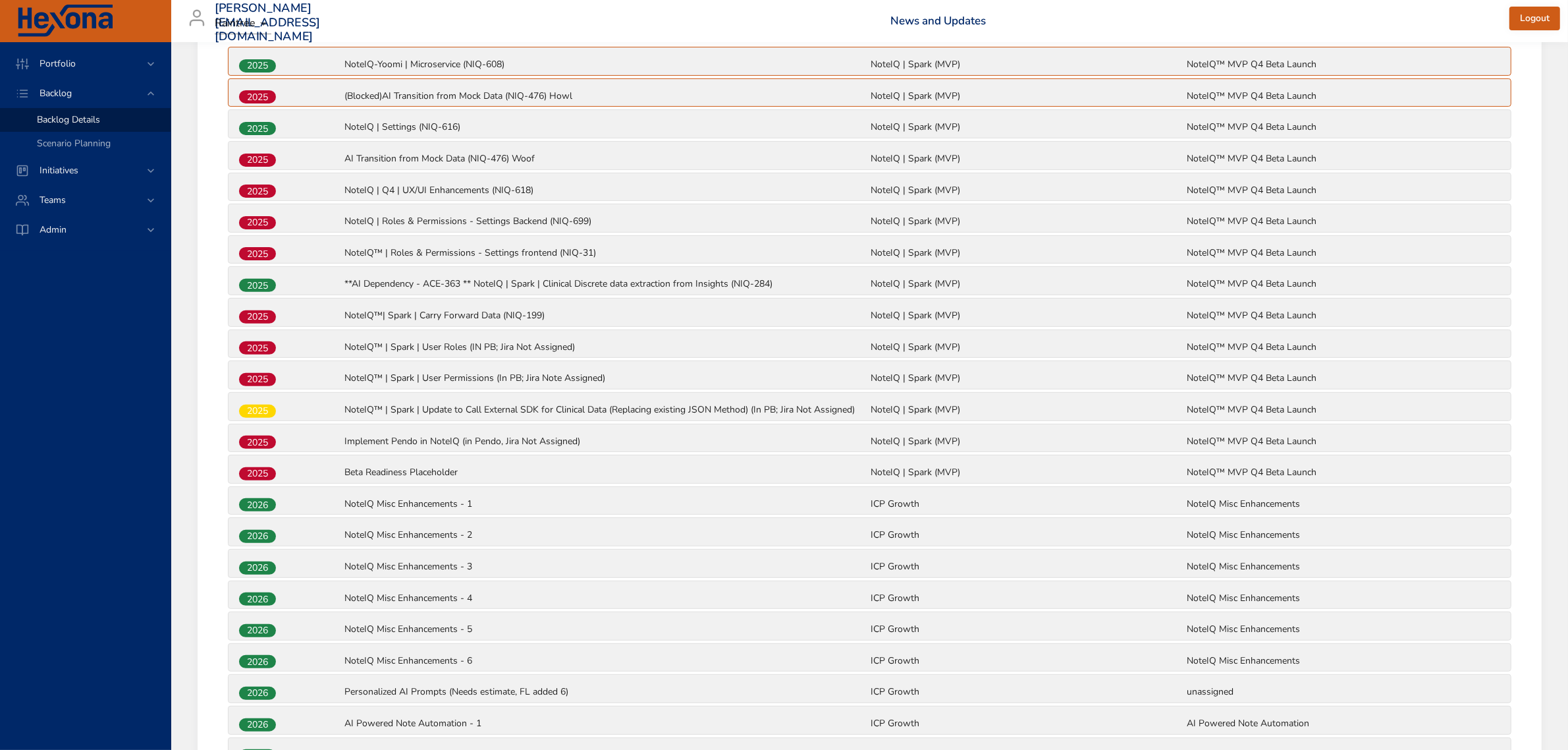
scroll to position [522, 0]
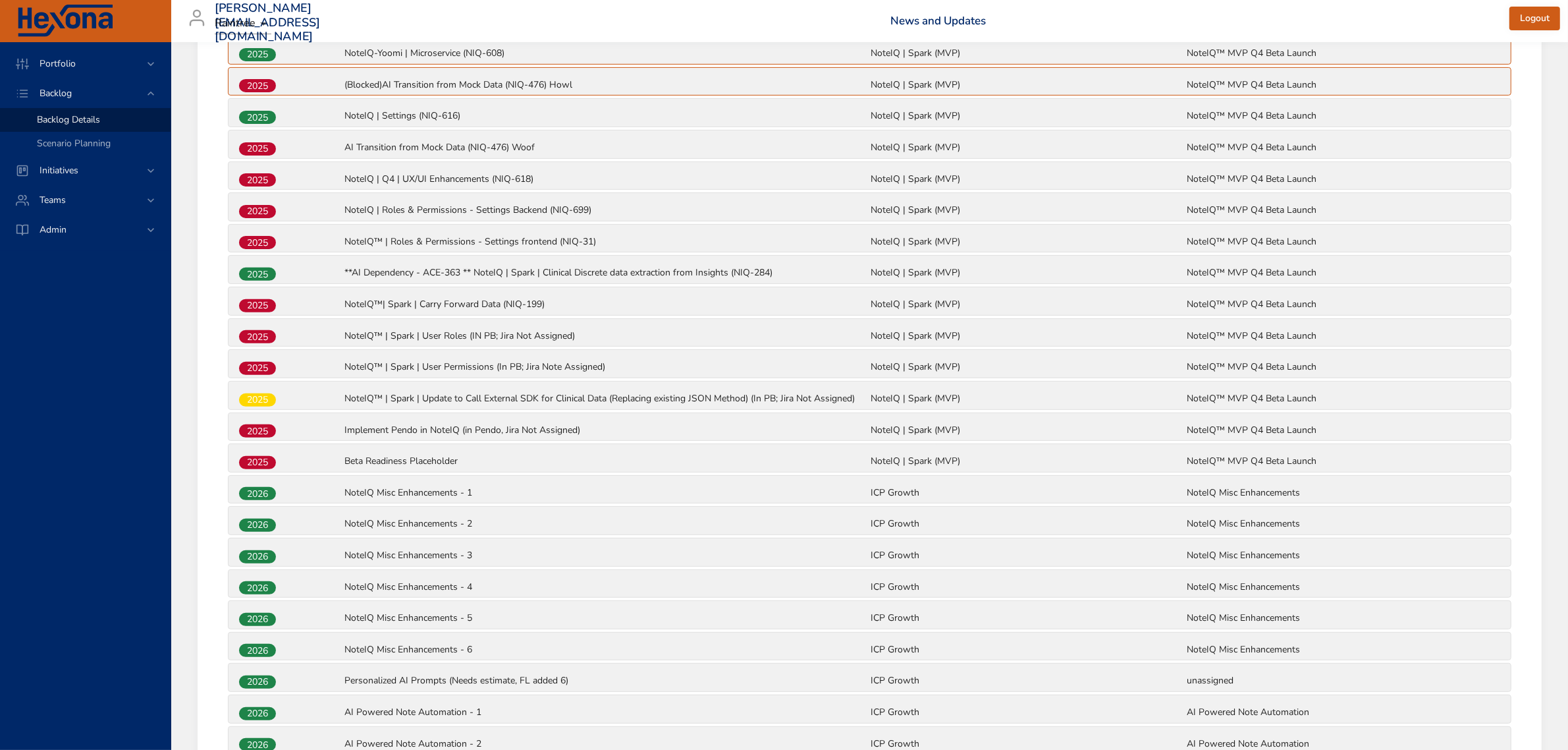
click at [370, 682] on p "Personalized AI Prompts (Needs estimate, FL added 6)" at bounding box center [606, 680] width 524 height 13
click at [270, 680] on span "2026" at bounding box center [258, 681] width 37 height 14
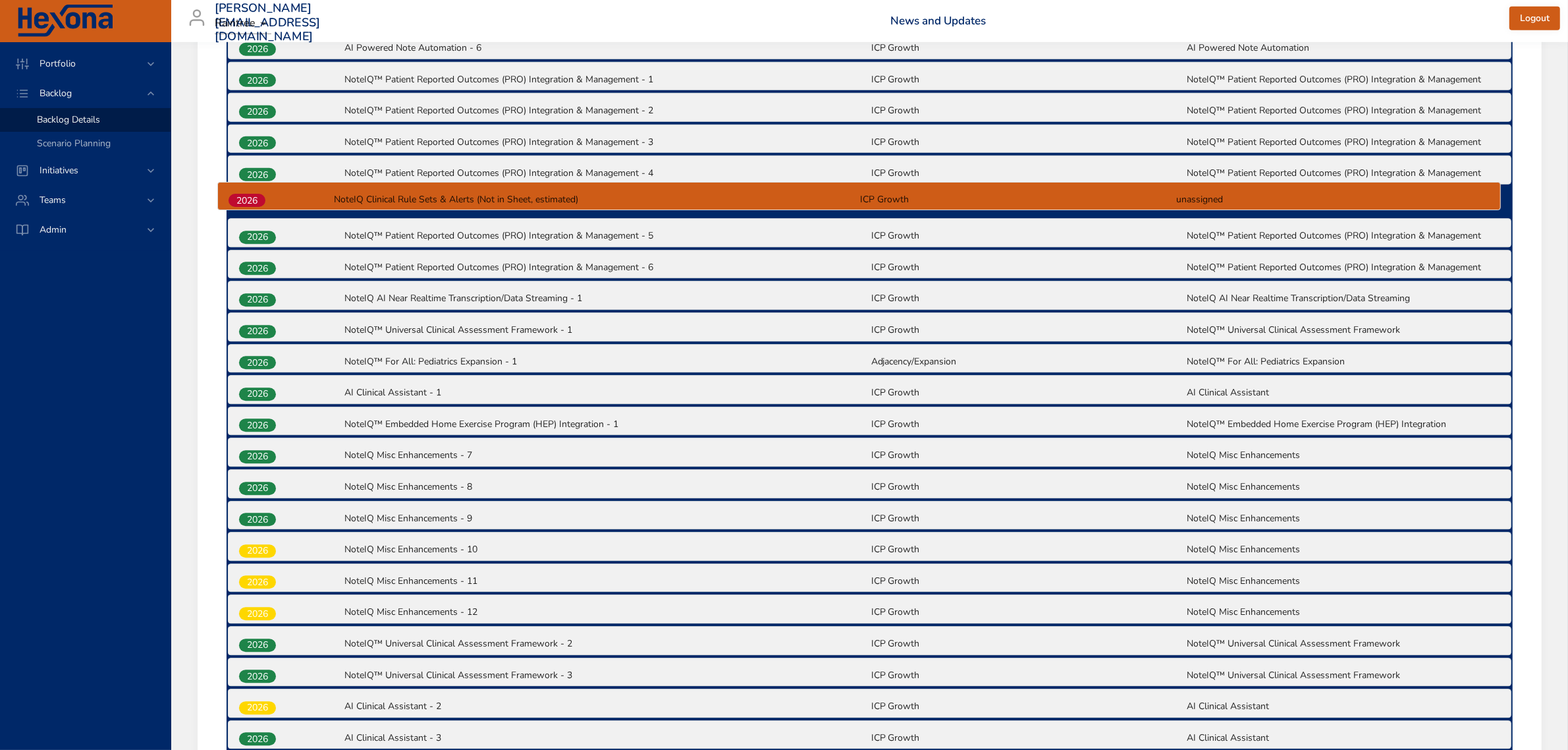
scroll to position [1339, 0]
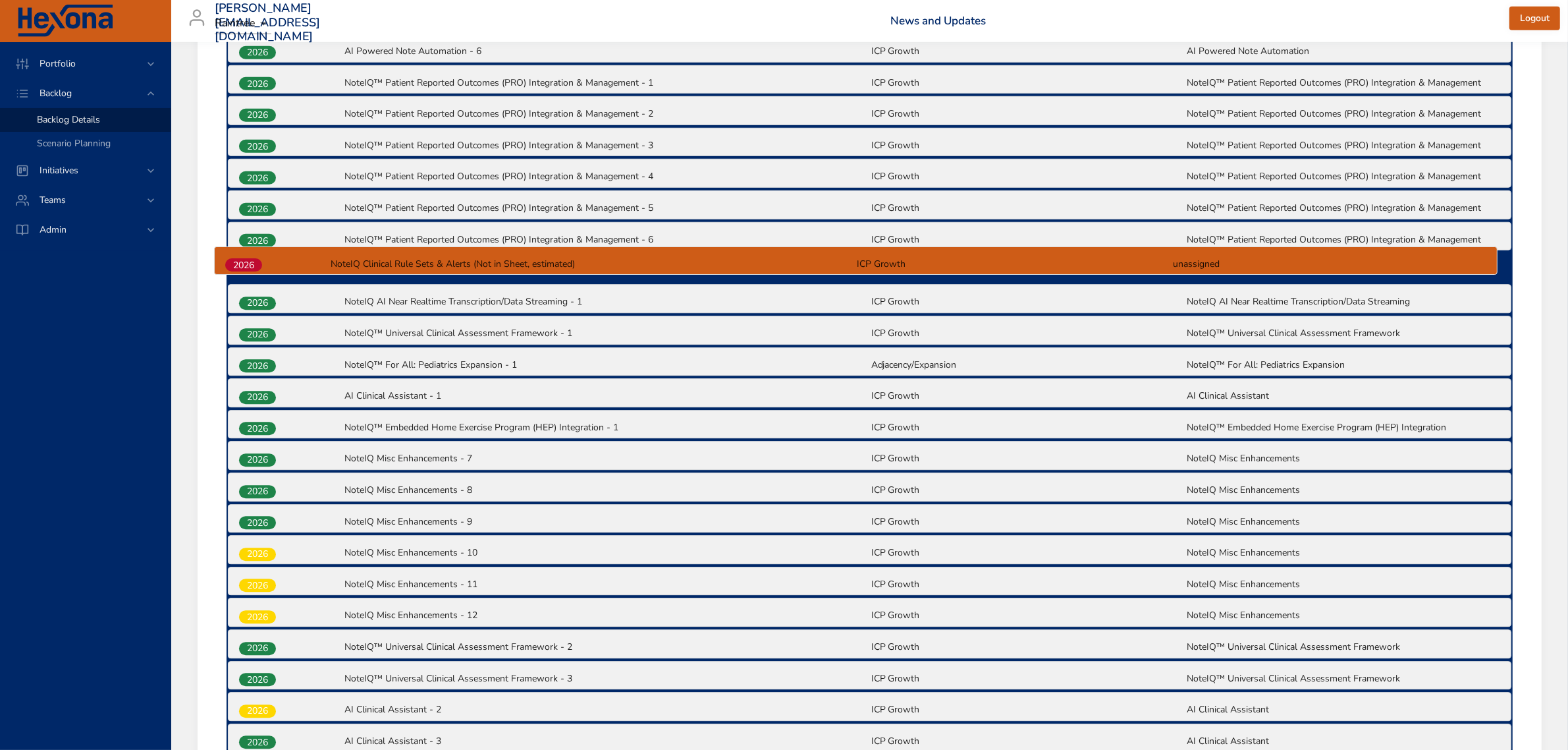
drag, startPoint x: 258, startPoint y: 649, endPoint x: 244, endPoint y: 259, distance: 390.3
click at [244, 259] on div "2025 NoteIQ-Yoomi | Microservice (NIQ-608) NoteIQ | Spark (MVP) NoteIQ™ MVP Q4 …" at bounding box center [869, 190] width 1286 height 1947
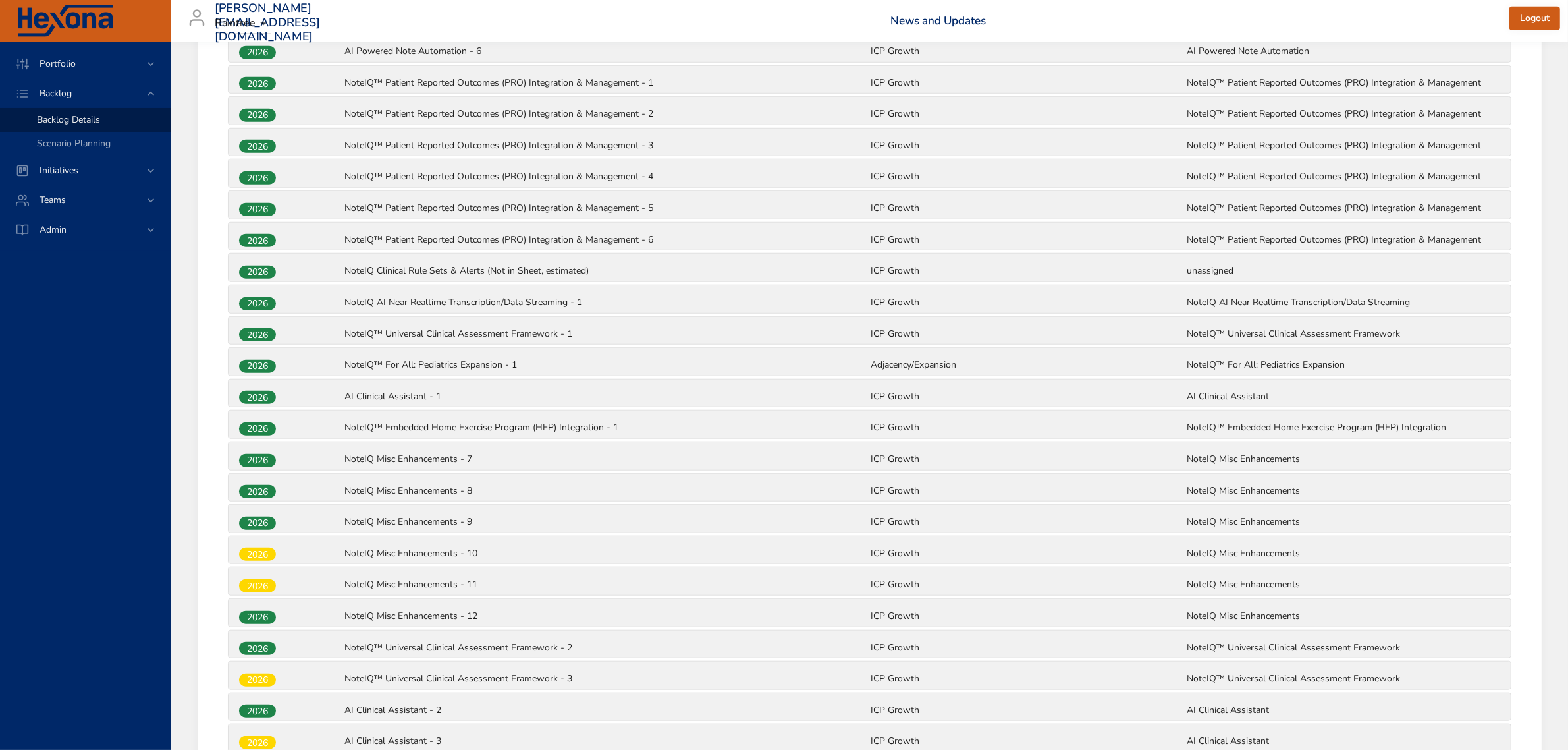
click at [437, 452] on p "NoteIQ Misc Enhancements - 7" at bounding box center [606, 459] width 524 height 13
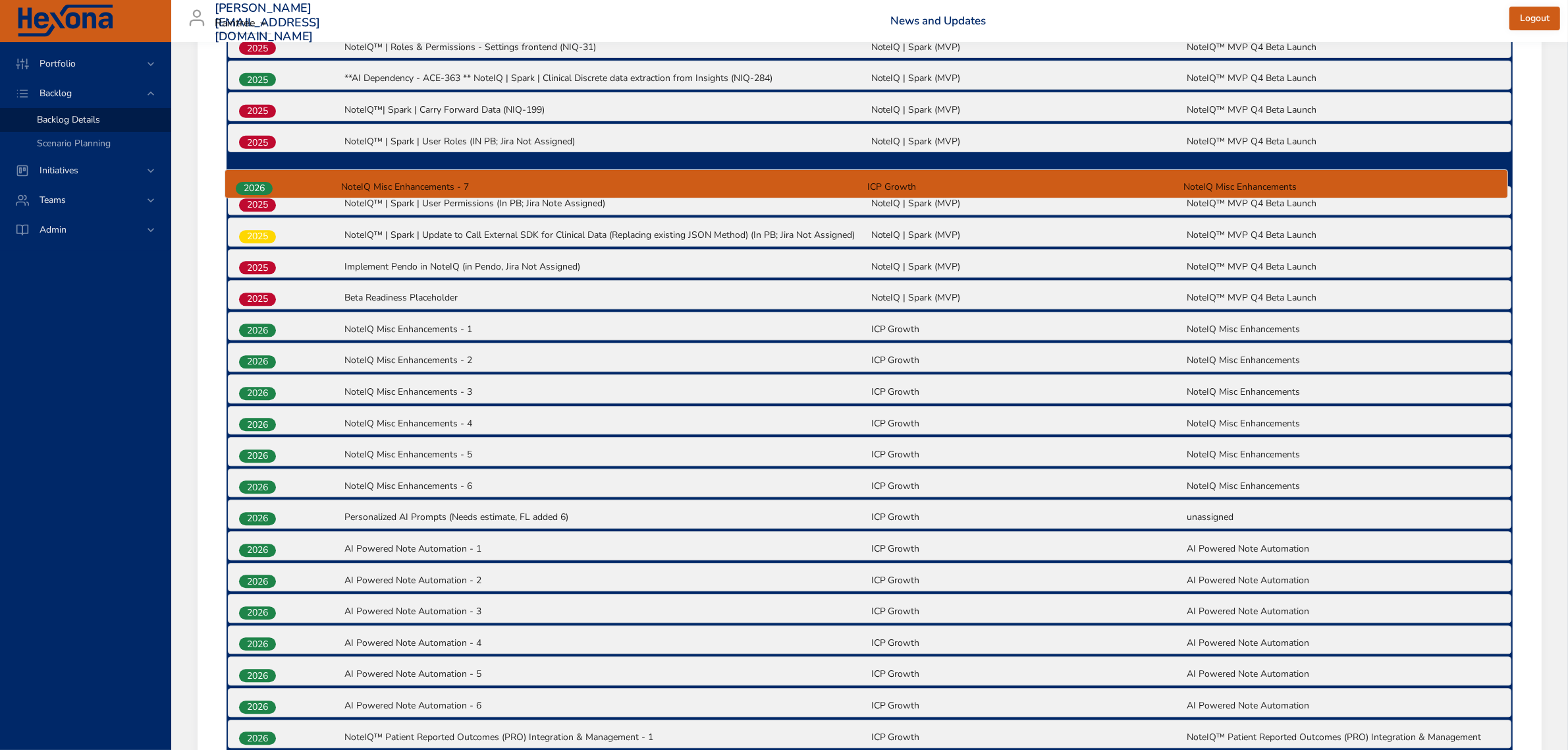
scroll to position [716, 0]
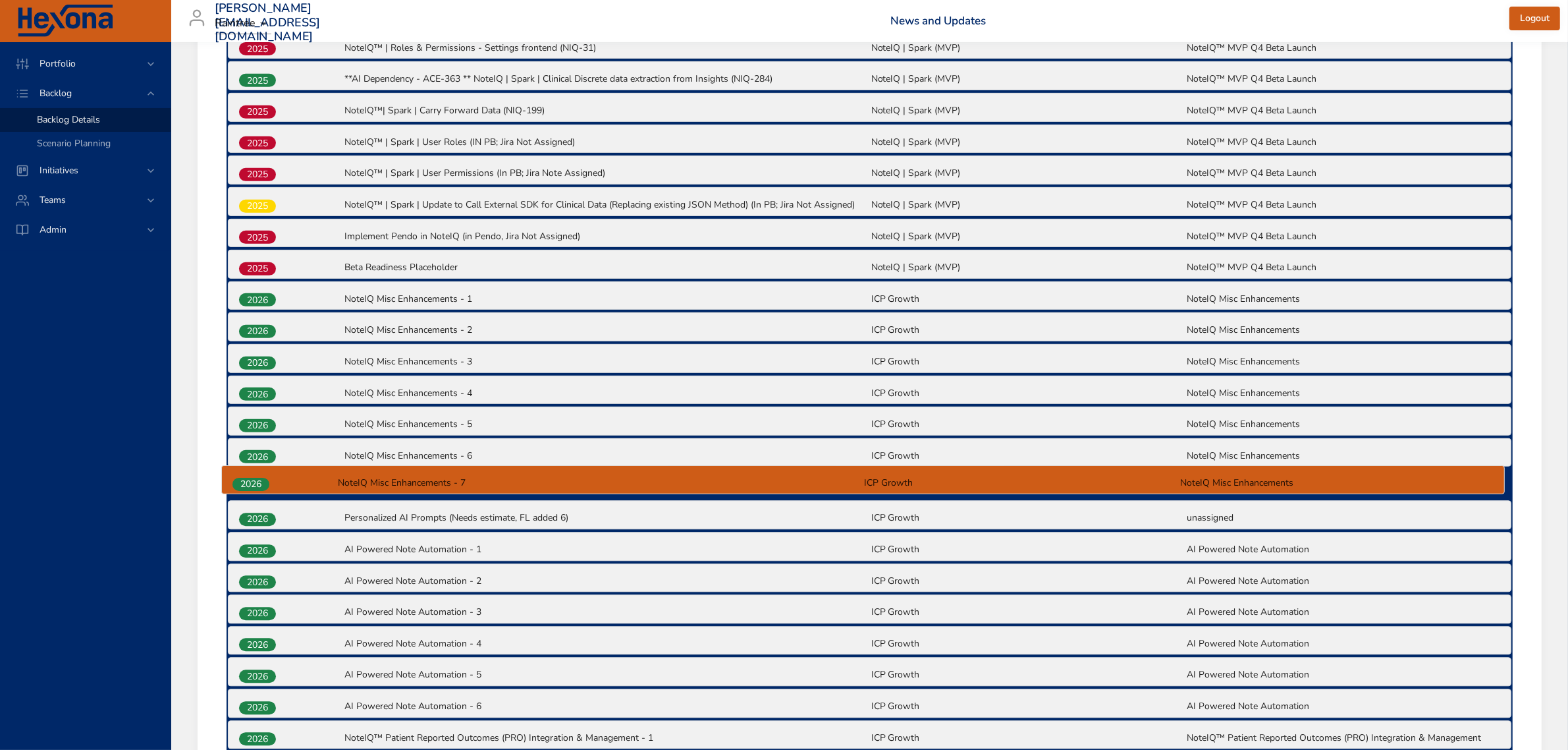
drag, startPoint x: 264, startPoint y: 458, endPoint x: 258, endPoint y: 482, distance: 24.7
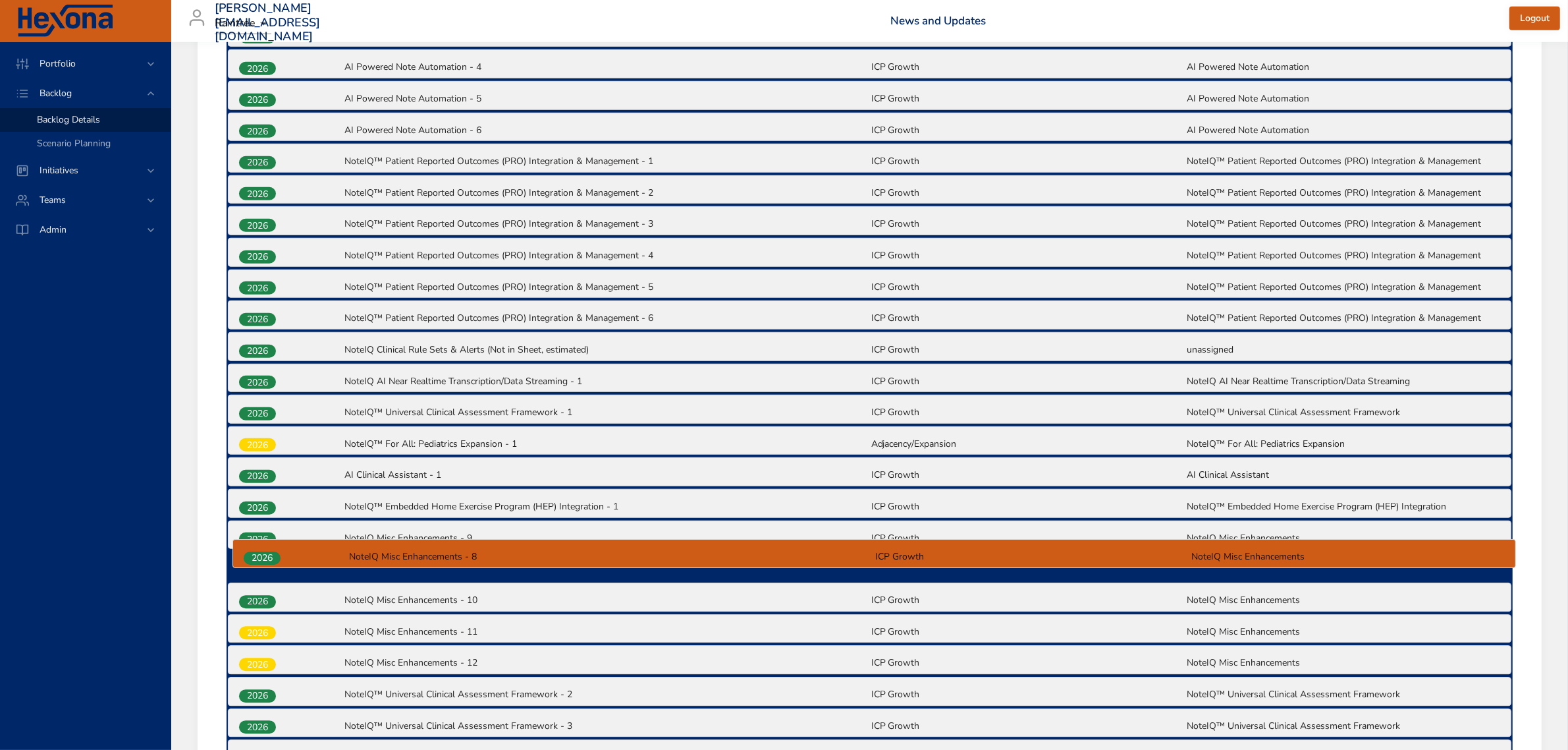
scroll to position [1297, 0]
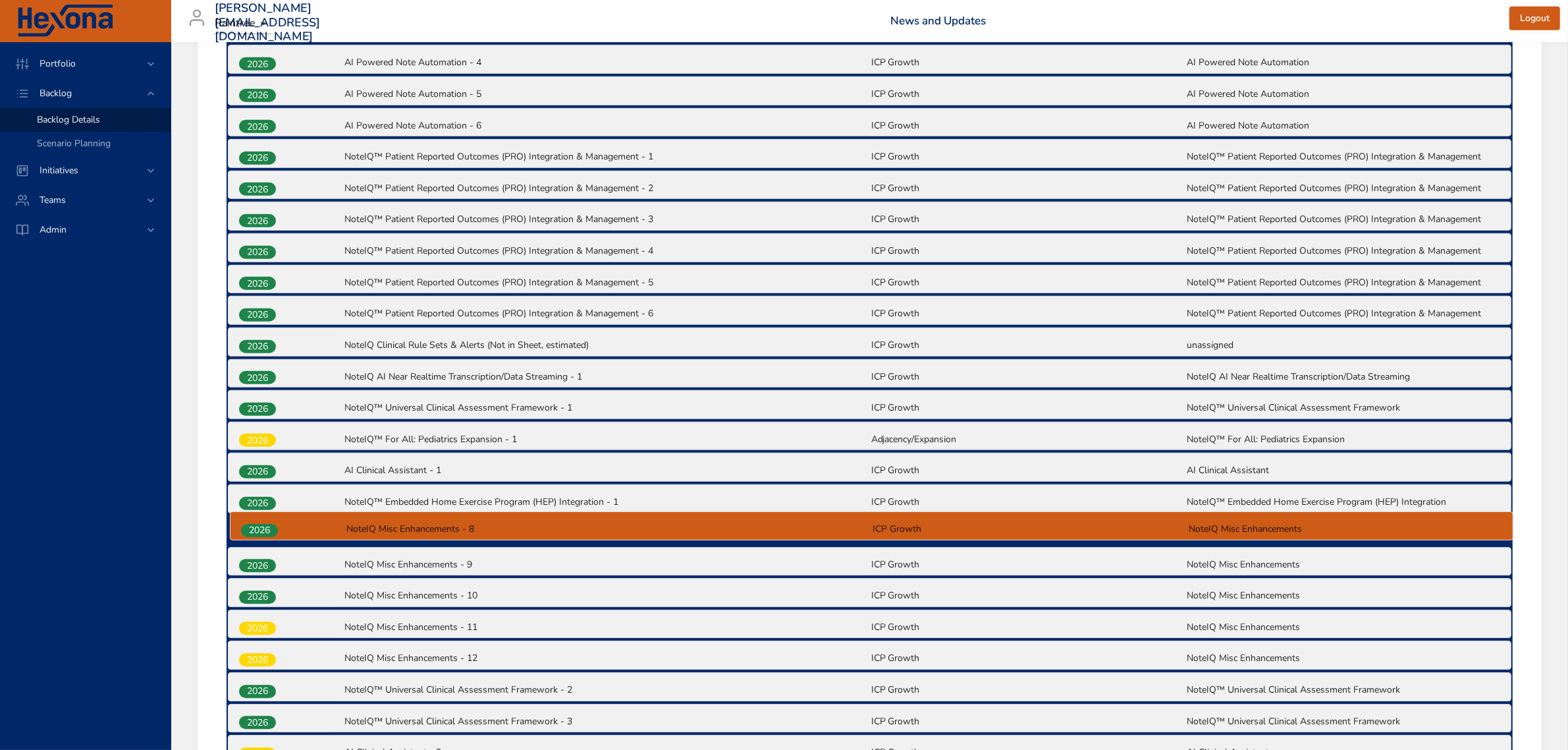
drag, startPoint x: 269, startPoint y: 612, endPoint x: 270, endPoint y: 521, distance: 91.0
click at [270, 521] on div "2025 NoteIQ-Yoomi | Microservice (NIQ-608) NoteIQ | Spark (MVP) NoteIQ™ MVP Q4 …" at bounding box center [869, 233] width 1286 height 1947
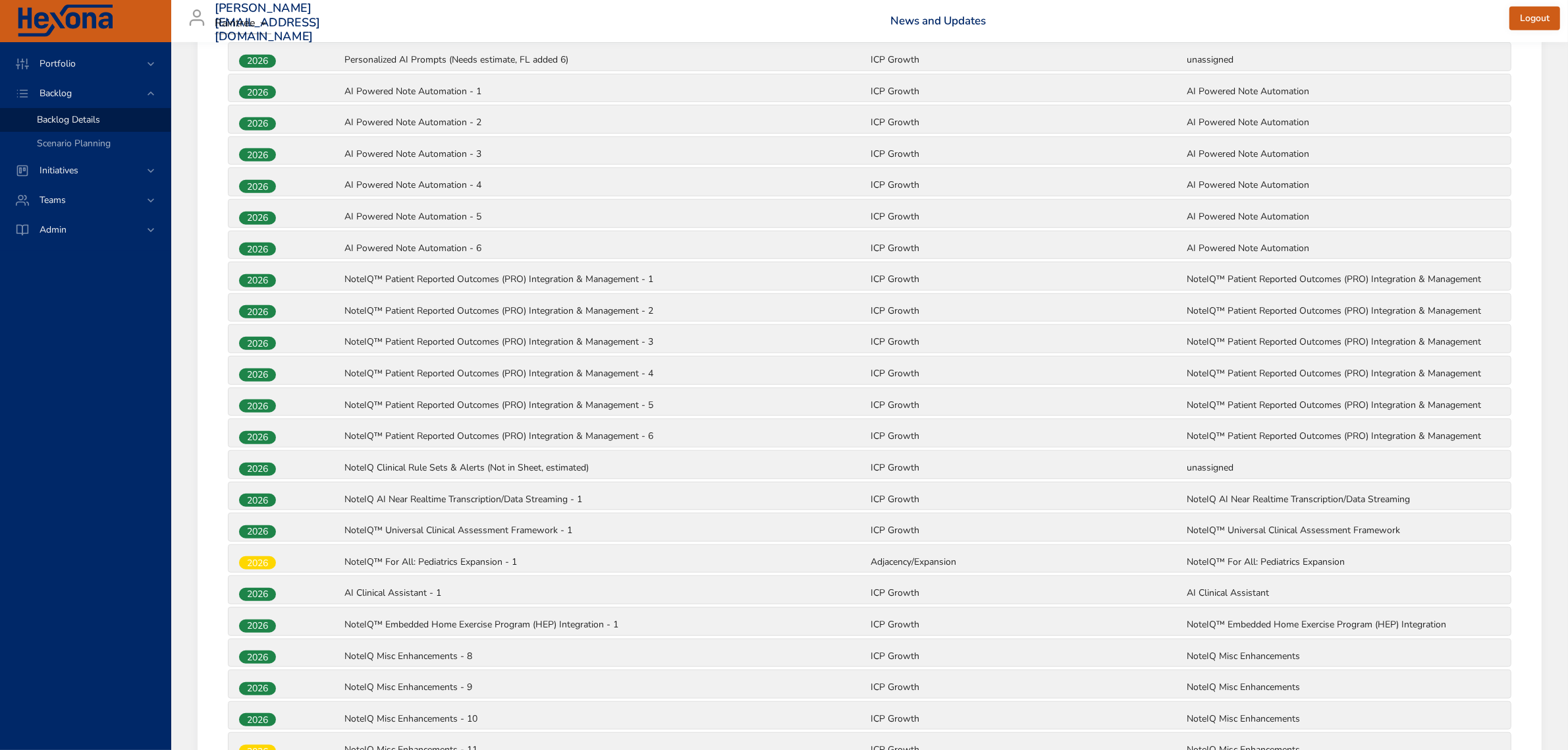
scroll to position [1132, 0]
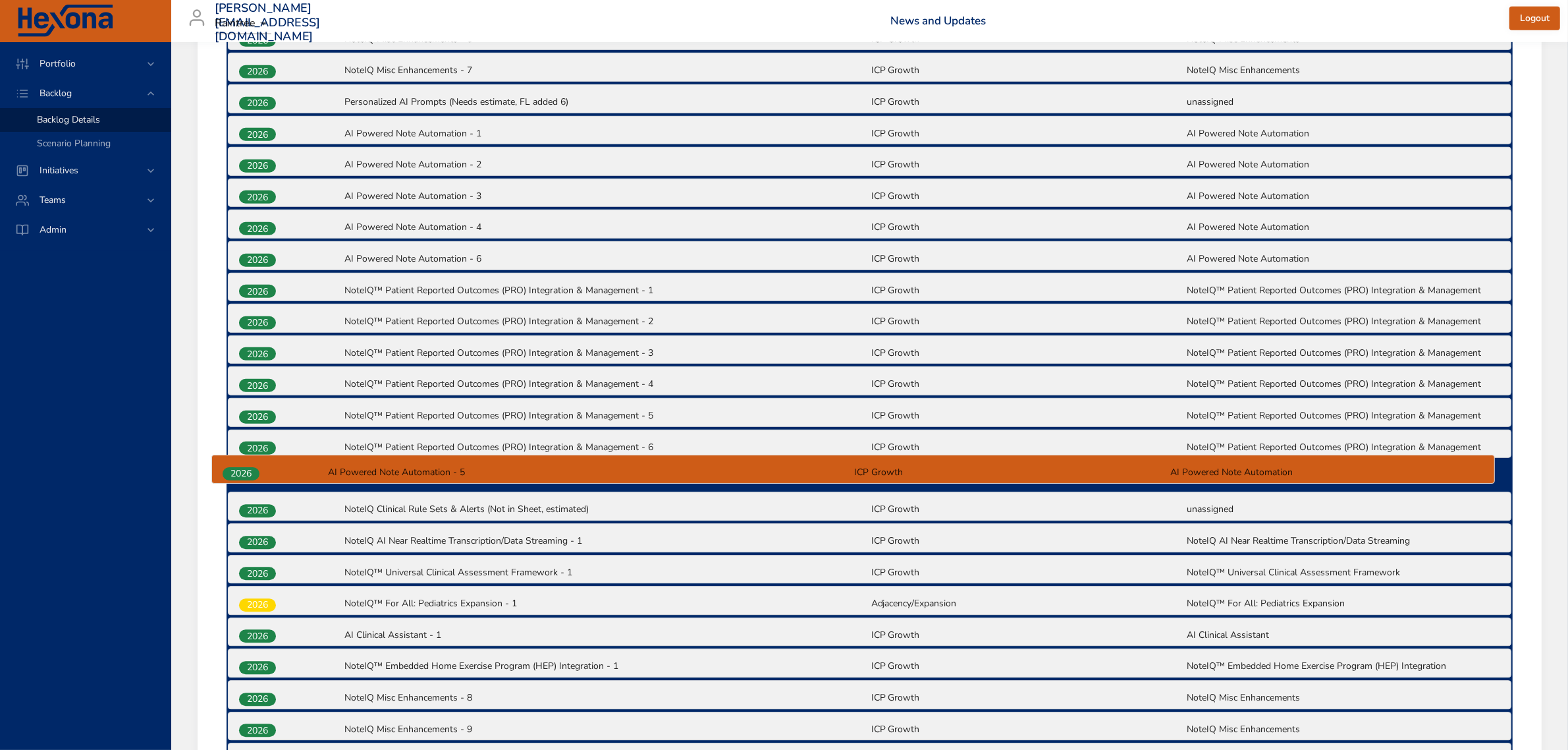
drag, startPoint x: 263, startPoint y: 258, endPoint x: 247, endPoint y: 478, distance: 220.6
click at [247, 478] on div "2025 NoteIQ-Yoomi | Microservice (NIQ-608) NoteIQ | Spark (MVP) NoteIQ™ MVP Q4 …" at bounding box center [869, 398] width 1286 height 1947
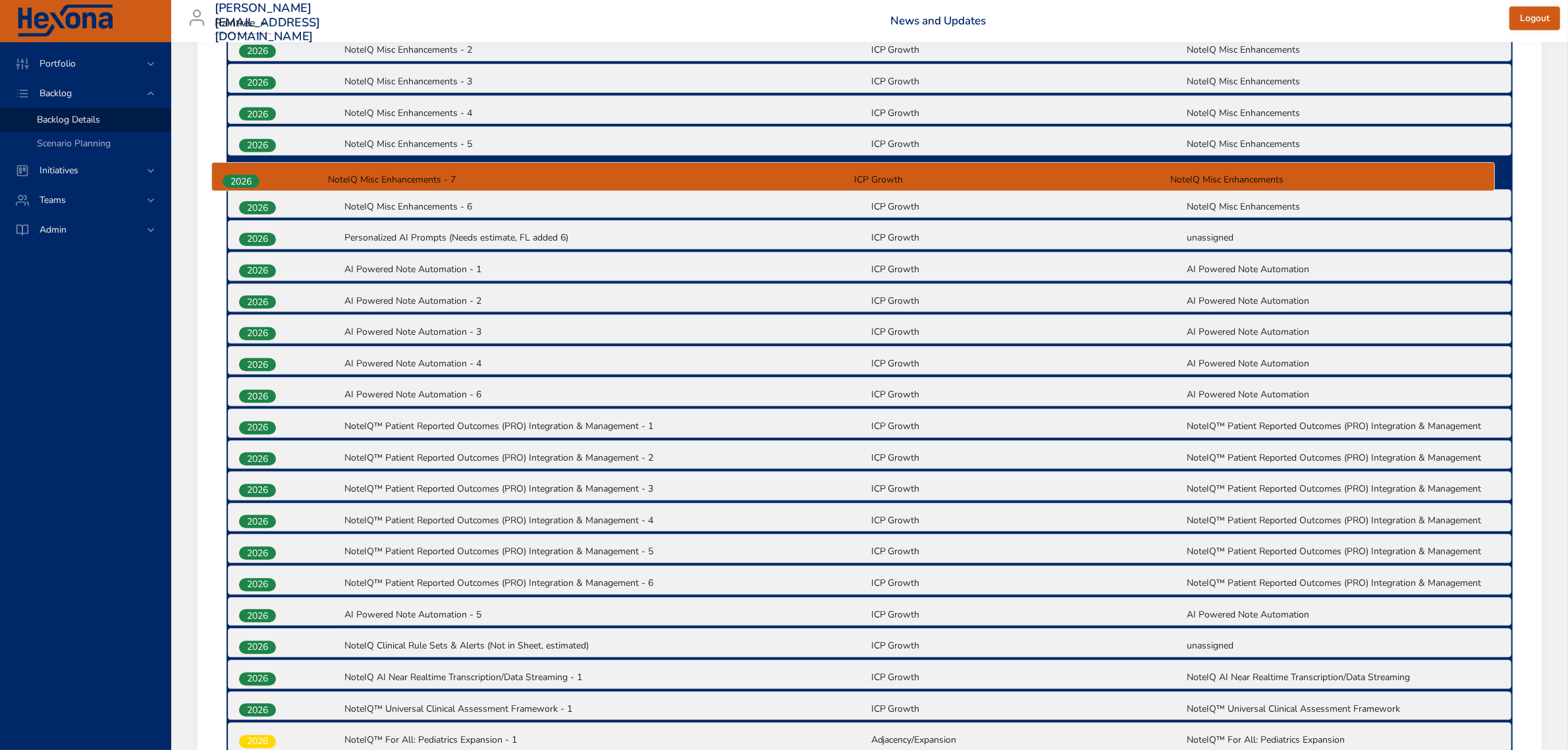
scroll to position [993, 0]
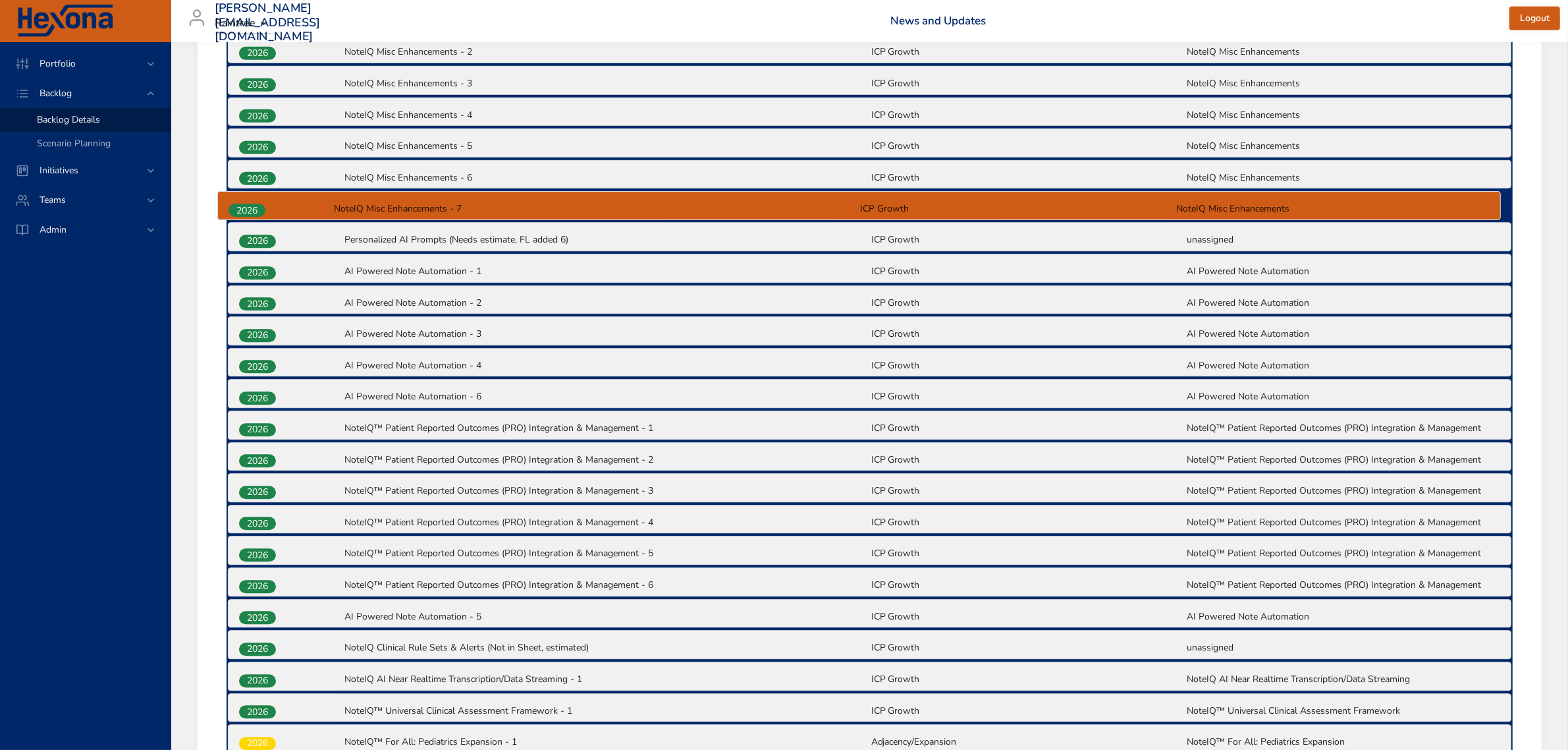
drag, startPoint x: 270, startPoint y: 65, endPoint x: 260, endPoint y: 209, distance: 144.3
click at [260, 209] on div "2025 NoteIQ-Yoomi | Microservice (NIQ-608) NoteIQ | Spark (MVP) NoteIQ™ MVP Q4 …" at bounding box center [869, 536] width 1286 height 1947
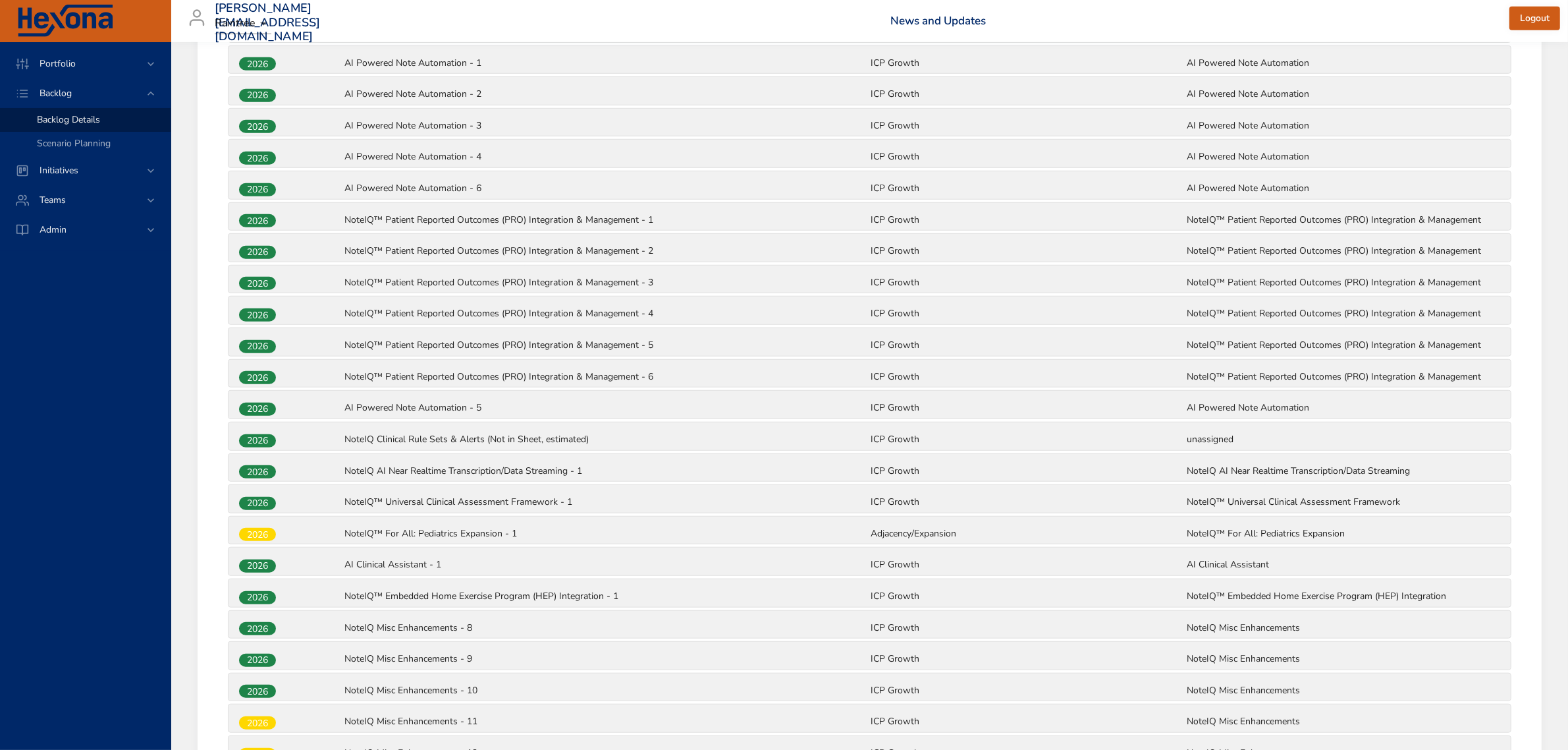
scroll to position [1241, 0]
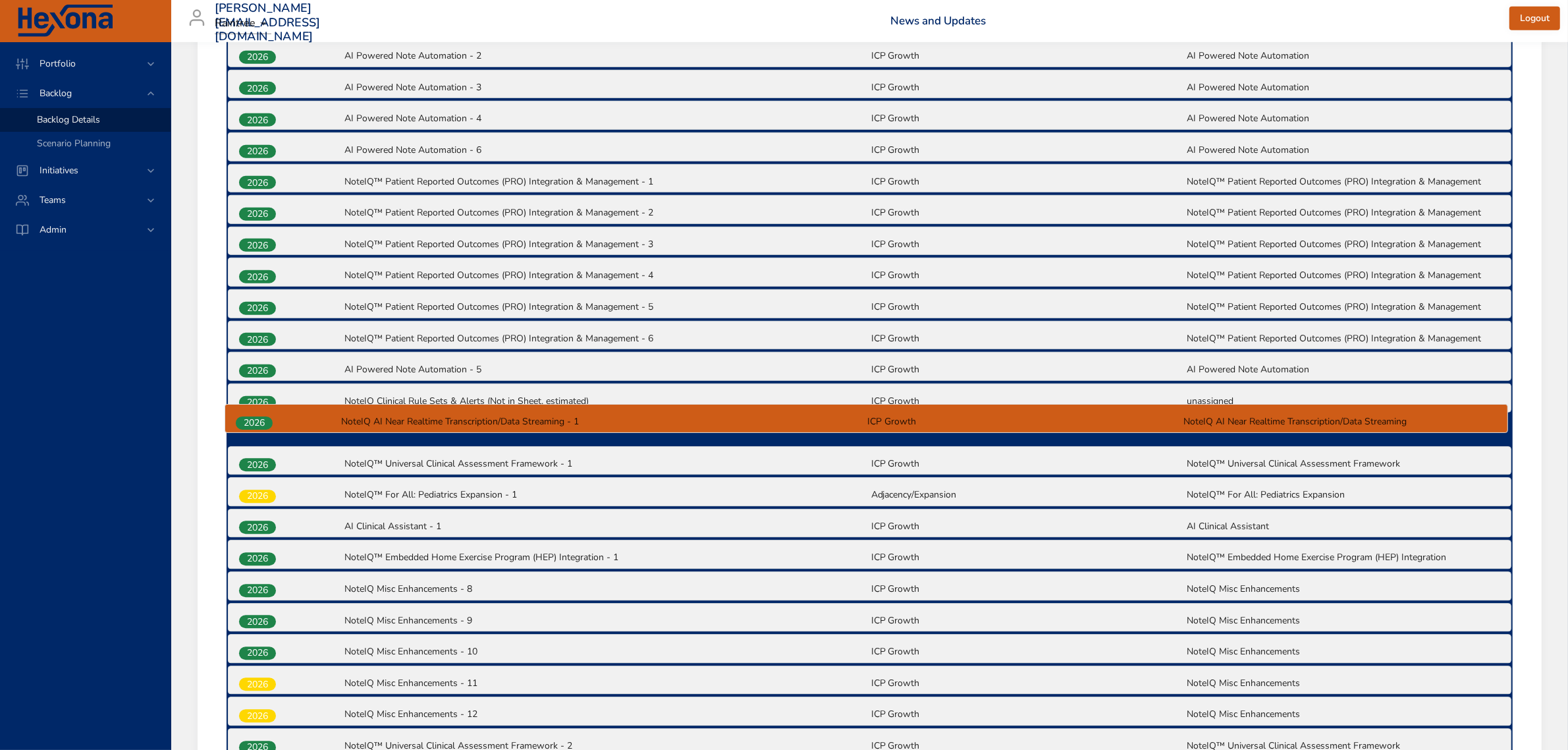
drag, startPoint x: 258, startPoint y: 431, endPoint x: 254, endPoint y: 420, distance: 11.7
click at [254, 420] on div "2025 NoteIQ-Yoomi | Microservice (NIQ-608) NoteIQ | Spark (MVP) NoteIQ™ MVP Q4 …" at bounding box center [869, 289] width 1286 height 1947
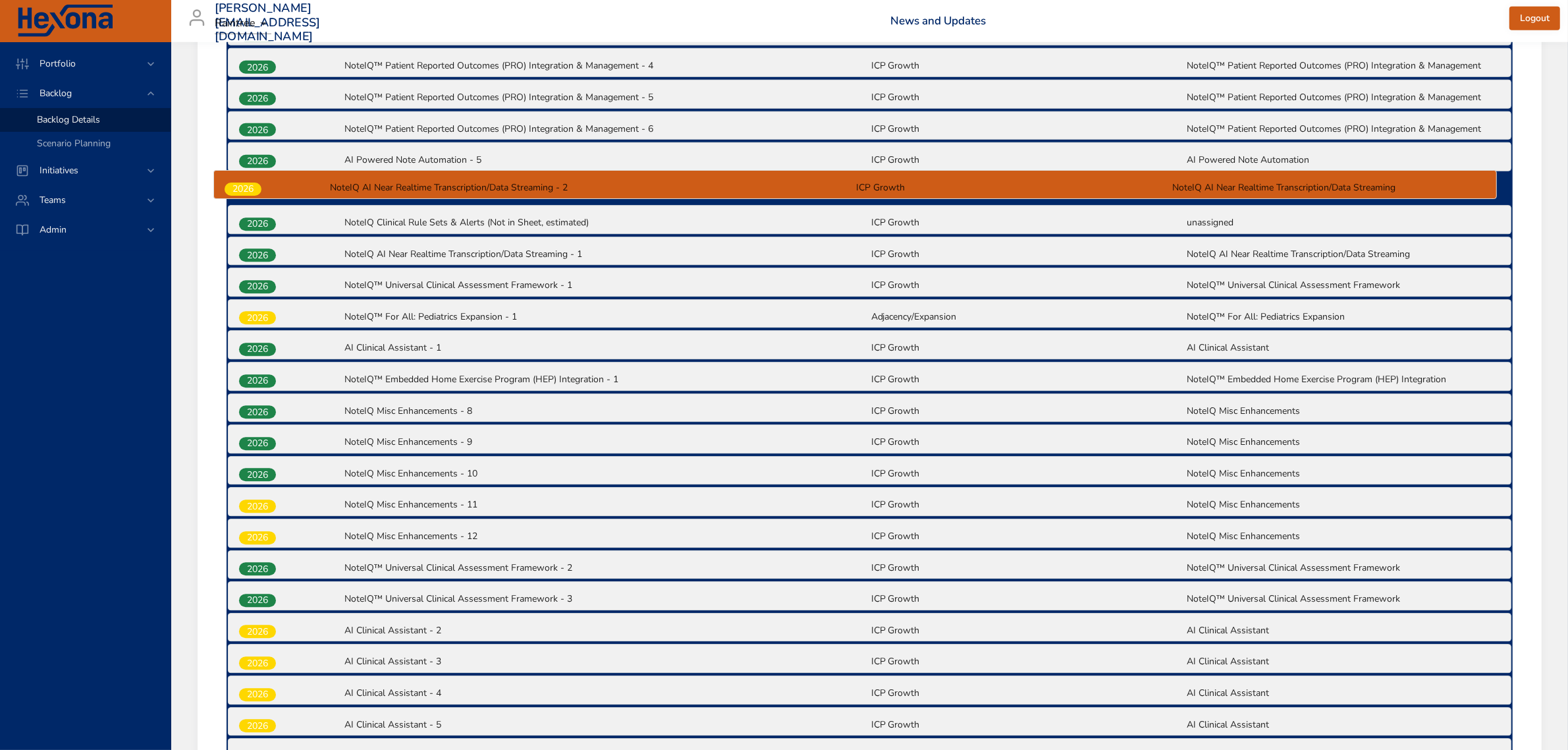
scroll to position [1446, 0]
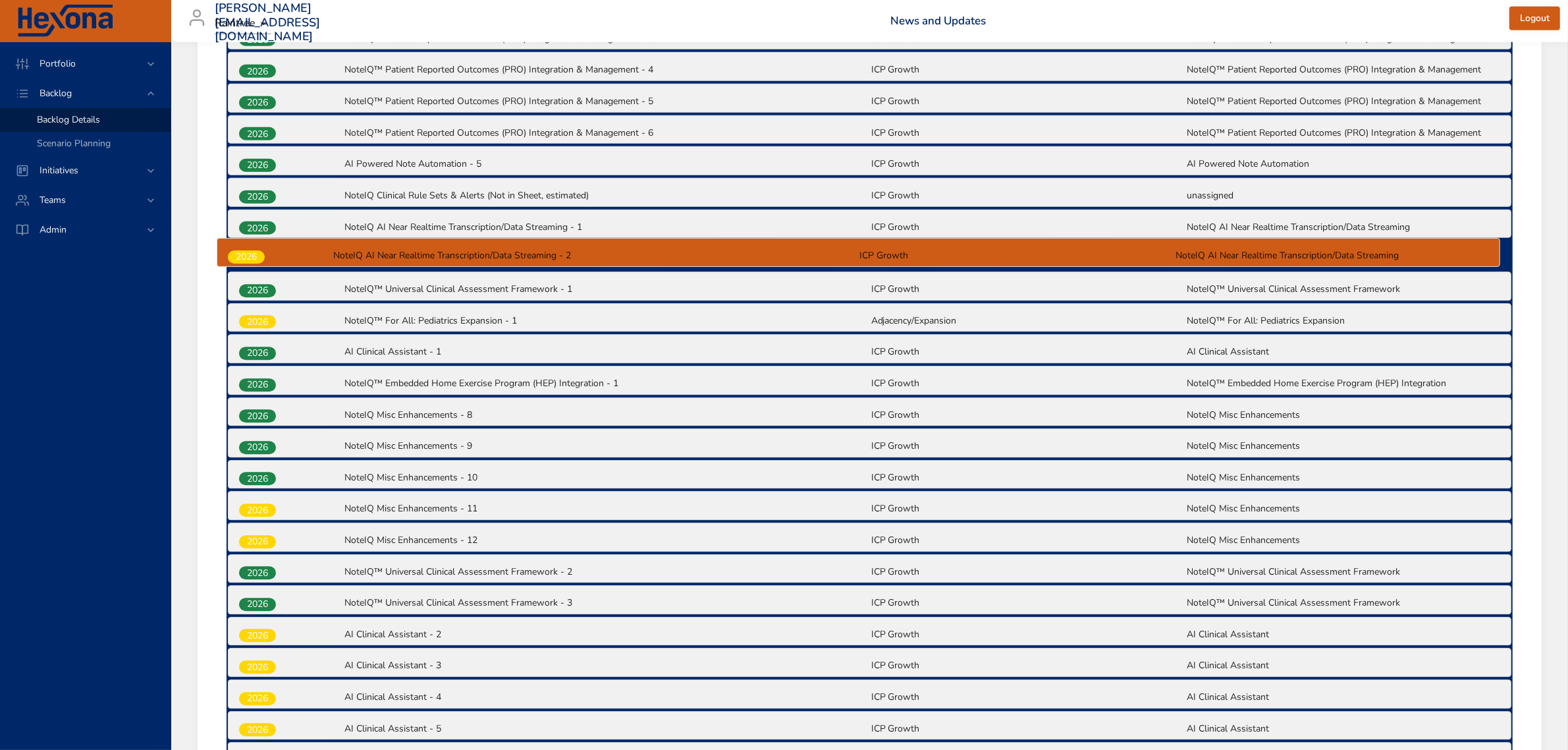
drag, startPoint x: 263, startPoint y: 445, endPoint x: 254, endPoint y: 249, distance: 196.2
click at [254, 249] on div "2025 NoteIQ-Yoomi | Microservice (NIQ-608) NoteIQ | Spark (MVP) NoteIQ™ MVP Q4 …" at bounding box center [869, 83] width 1286 height 1947
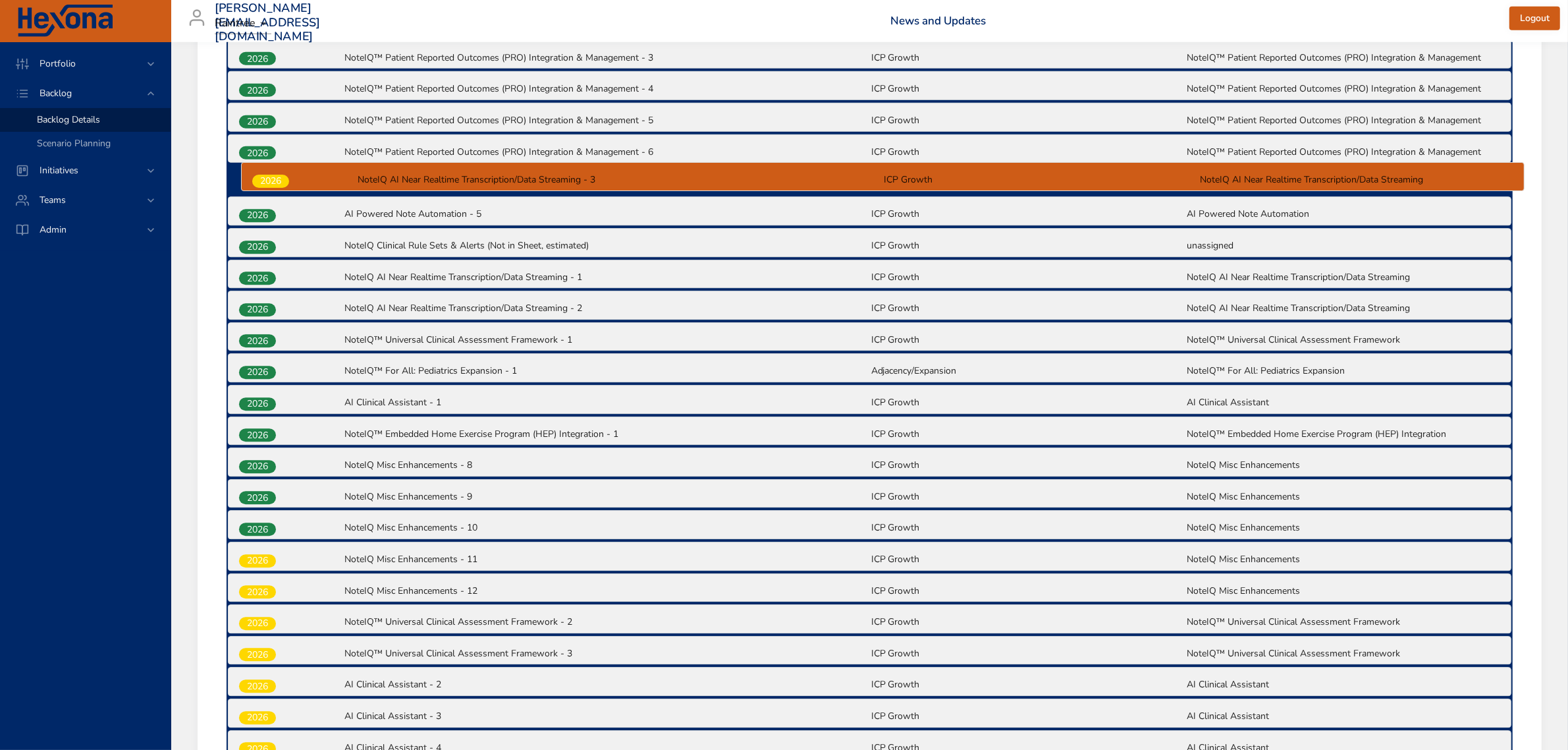
scroll to position [1425, 0]
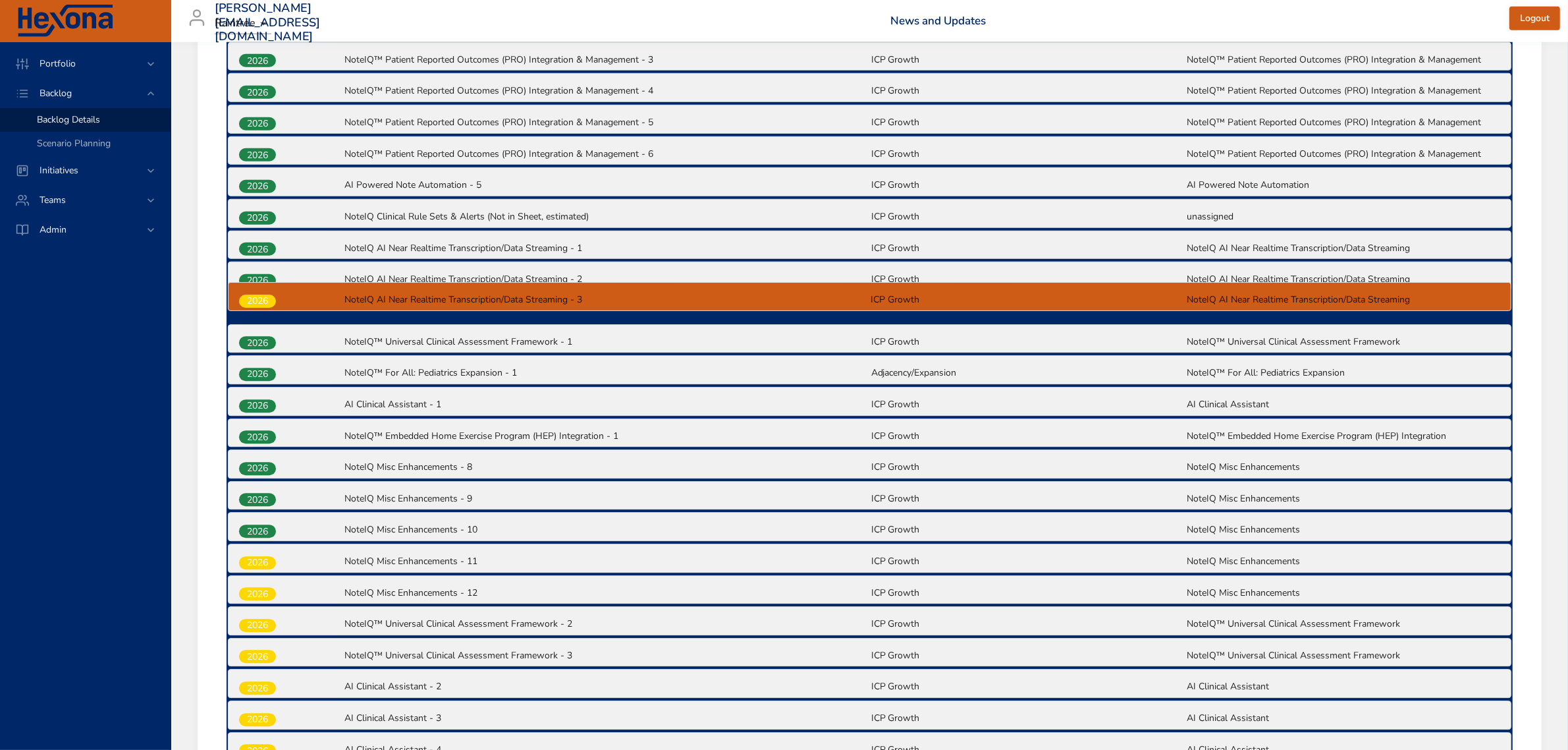
drag, startPoint x: 269, startPoint y: 600, endPoint x: 269, endPoint y: 291, distance: 309.0
click at [269, 291] on div "2025 NoteIQ-Yoomi | Microservice (NIQ-608) NoteIQ | Spark (MVP) NoteIQ™ MVP Q4 …" at bounding box center [869, 104] width 1286 height 1947
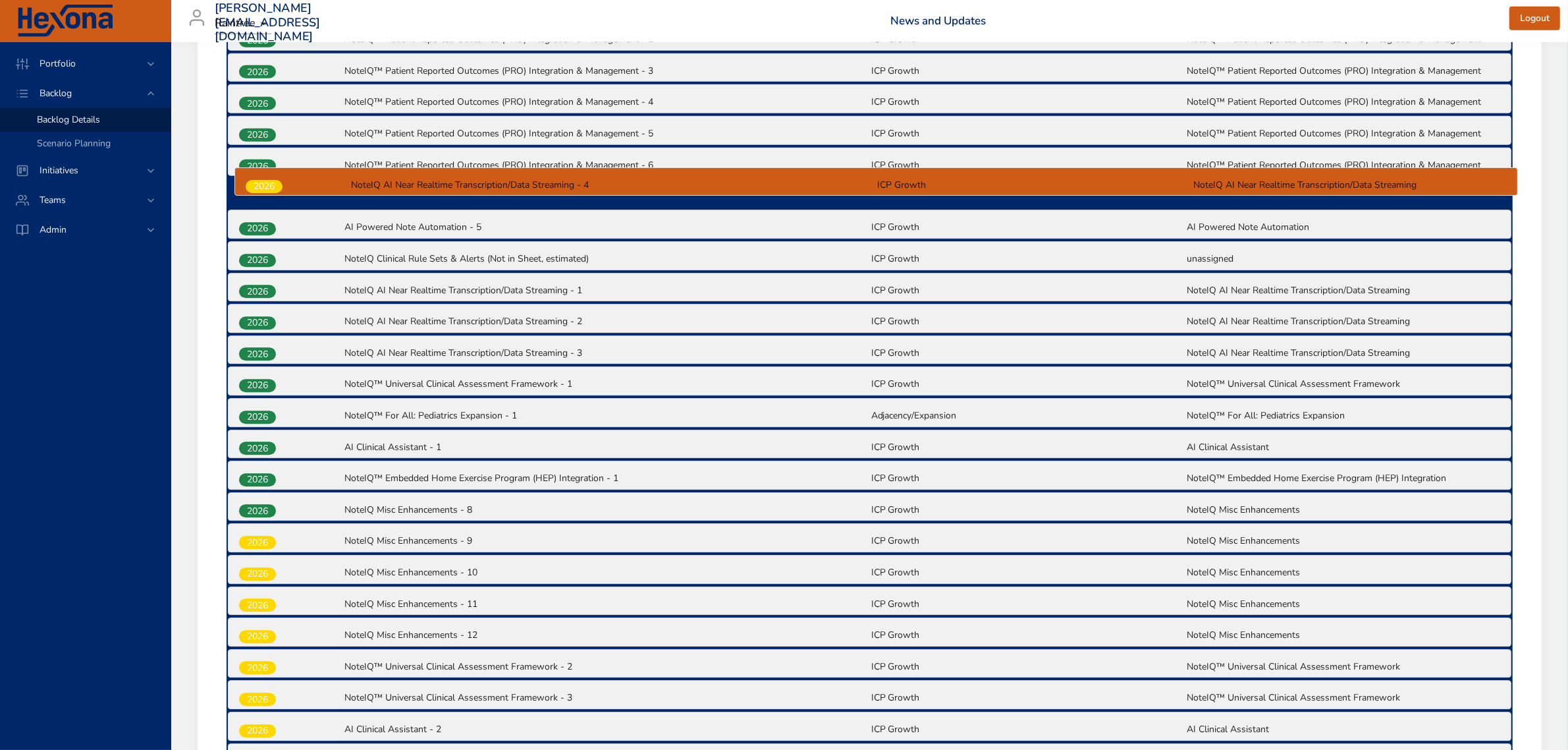
scroll to position [1411, 0]
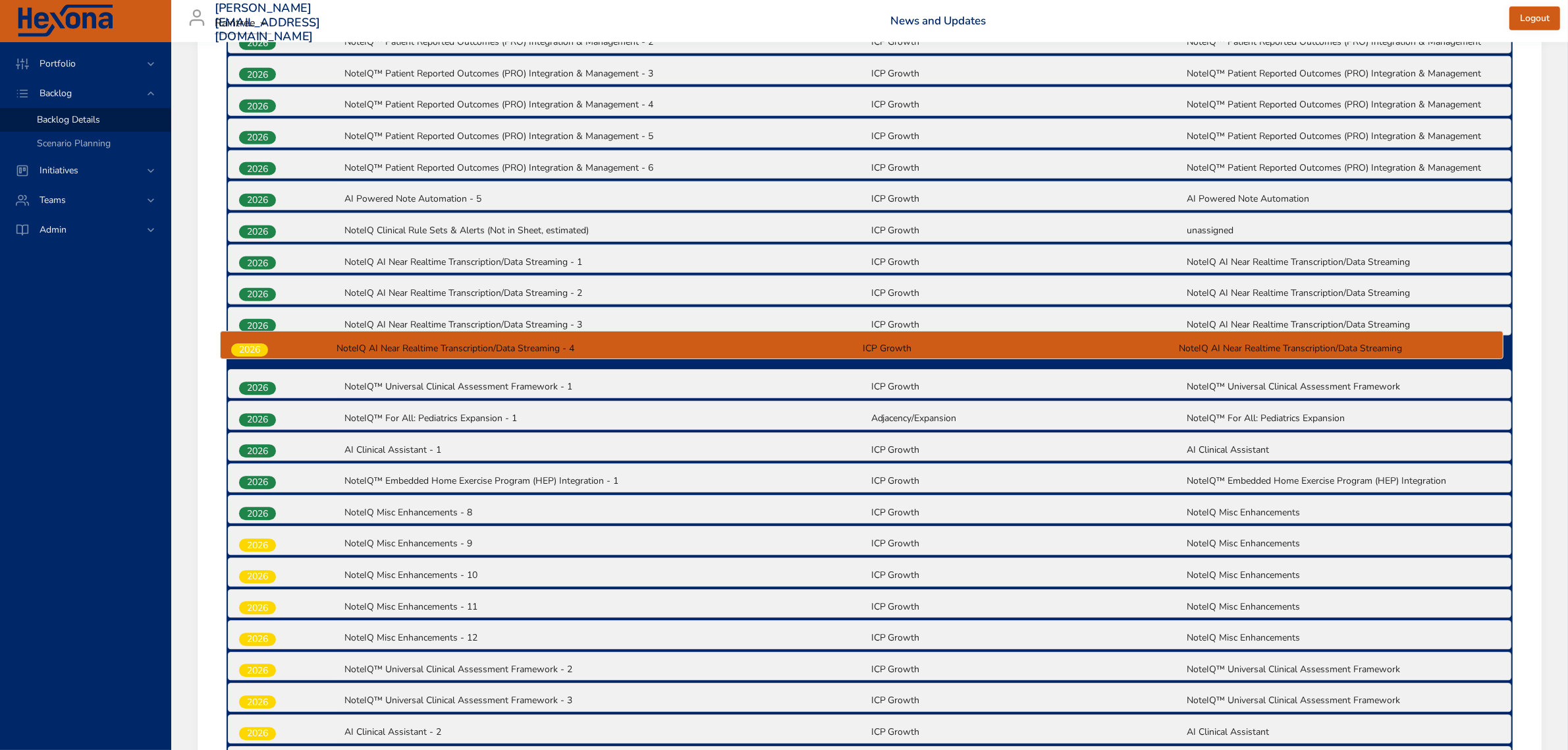
drag, startPoint x: 270, startPoint y: 575, endPoint x: 262, endPoint y: 348, distance: 227.1
click at [262, 348] on div "2025 NoteIQ-Yoomi | Microservice (NIQ-608) NoteIQ | Spark (MVP) NoteIQ™ MVP Q4 …" at bounding box center [869, 118] width 1286 height 1947
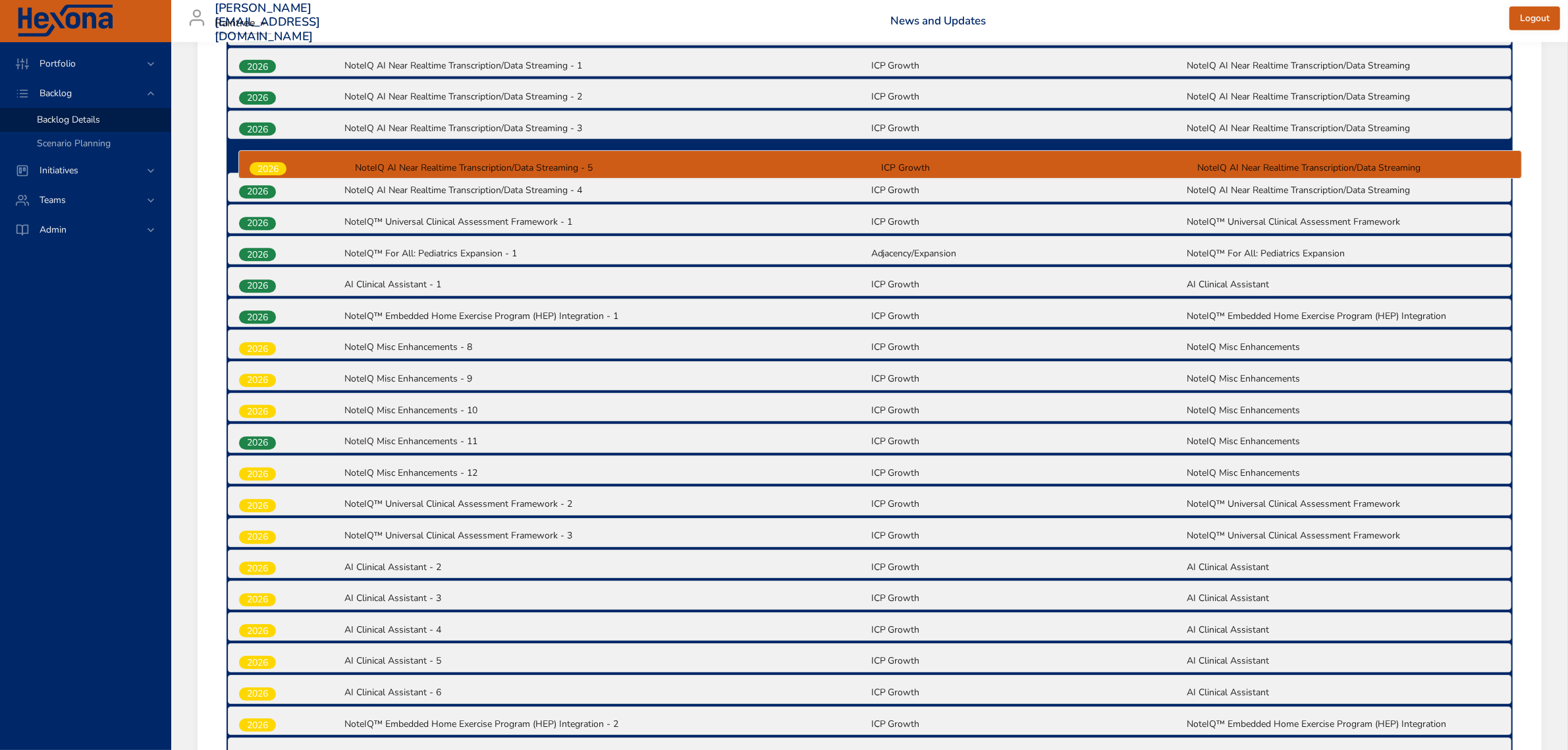
scroll to position [1594, 0]
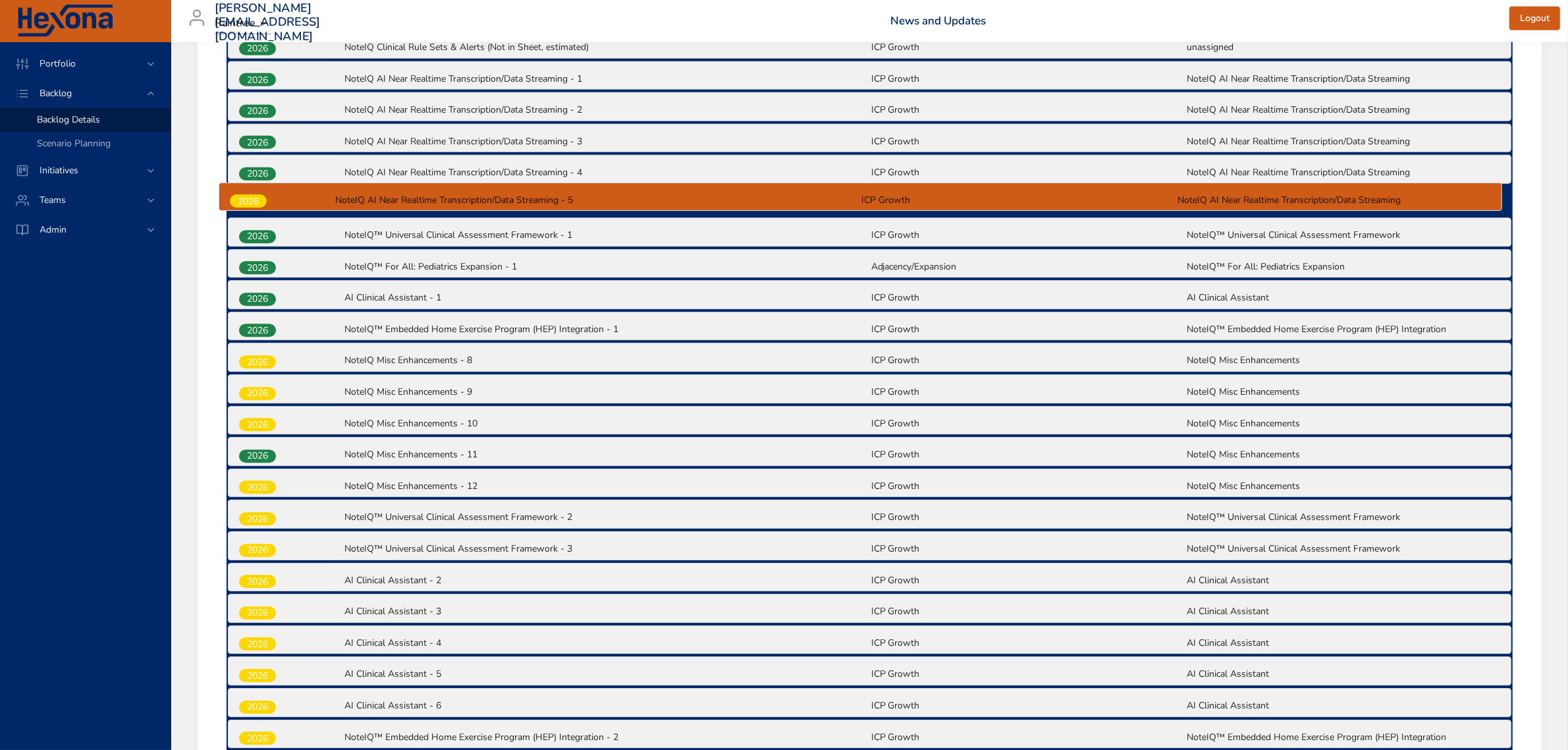
drag, startPoint x: 264, startPoint y: 617, endPoint x: 254, endPoint y: 198, distance: 419.1
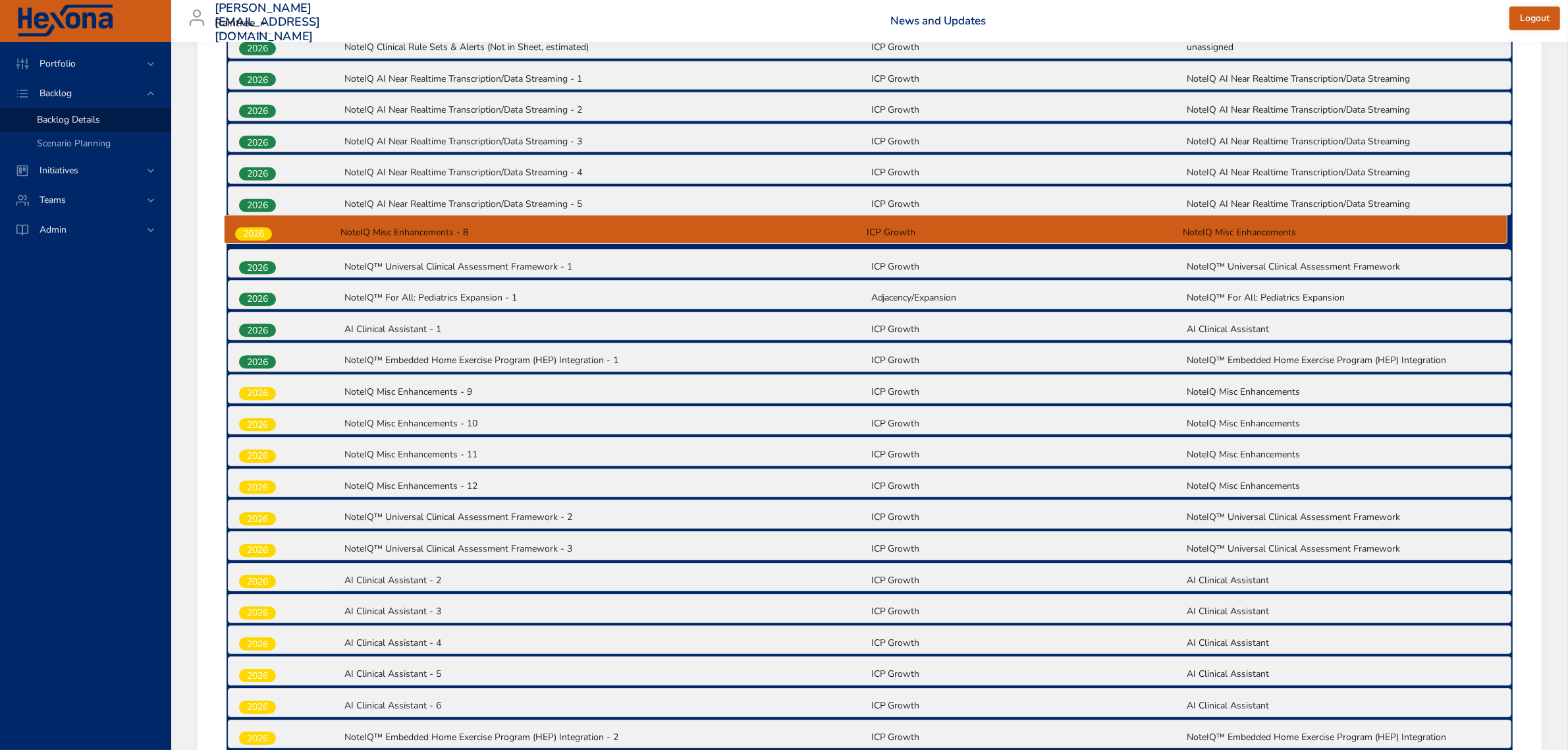
drag, startPoint x: 262, startPoint y: 356, endPoint x: 258, endPoint y: 225, distance: 131.1
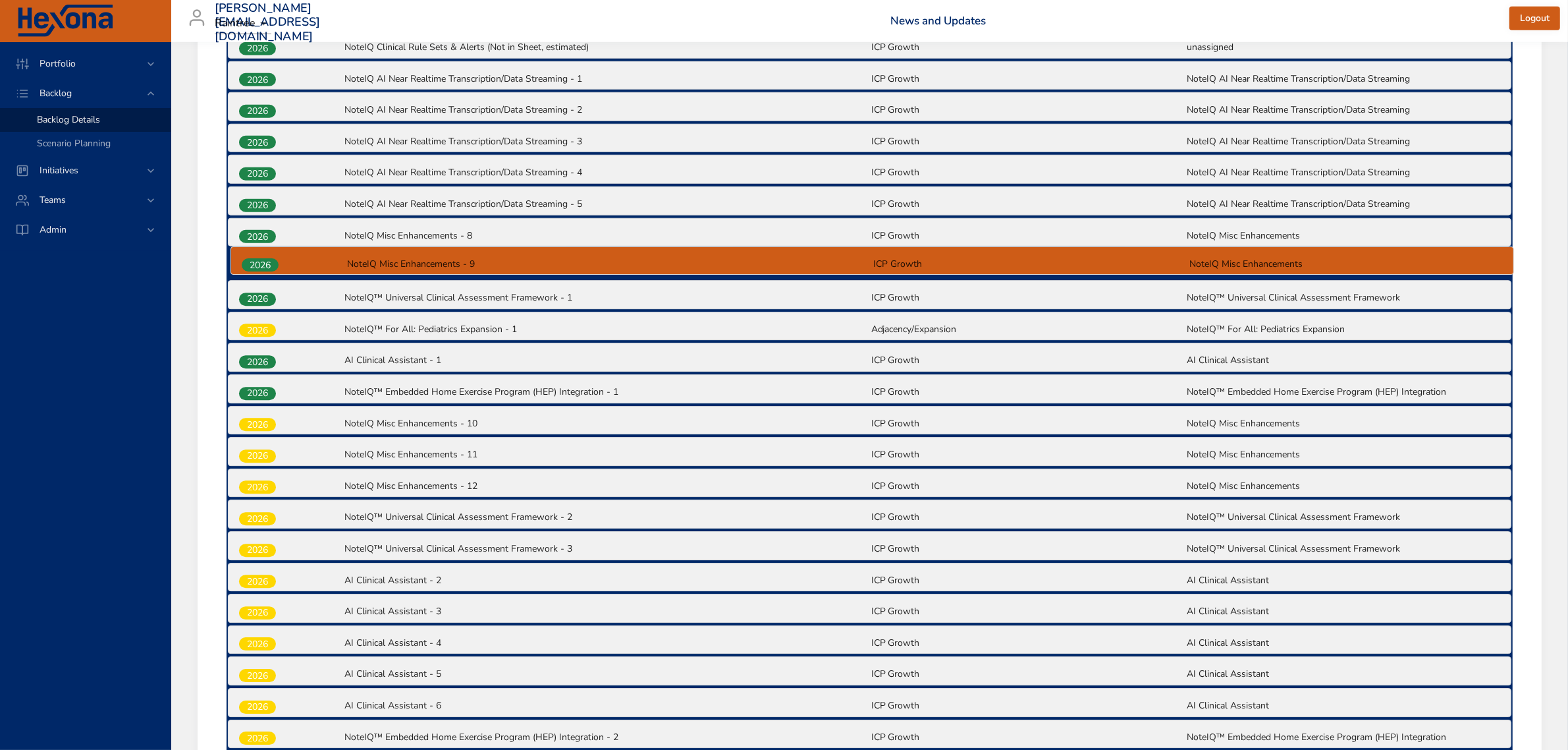
drag, startPoint x: 255, startPoint y: 389, endPoint x: 260, endPoint y: 260, distance: 129.1
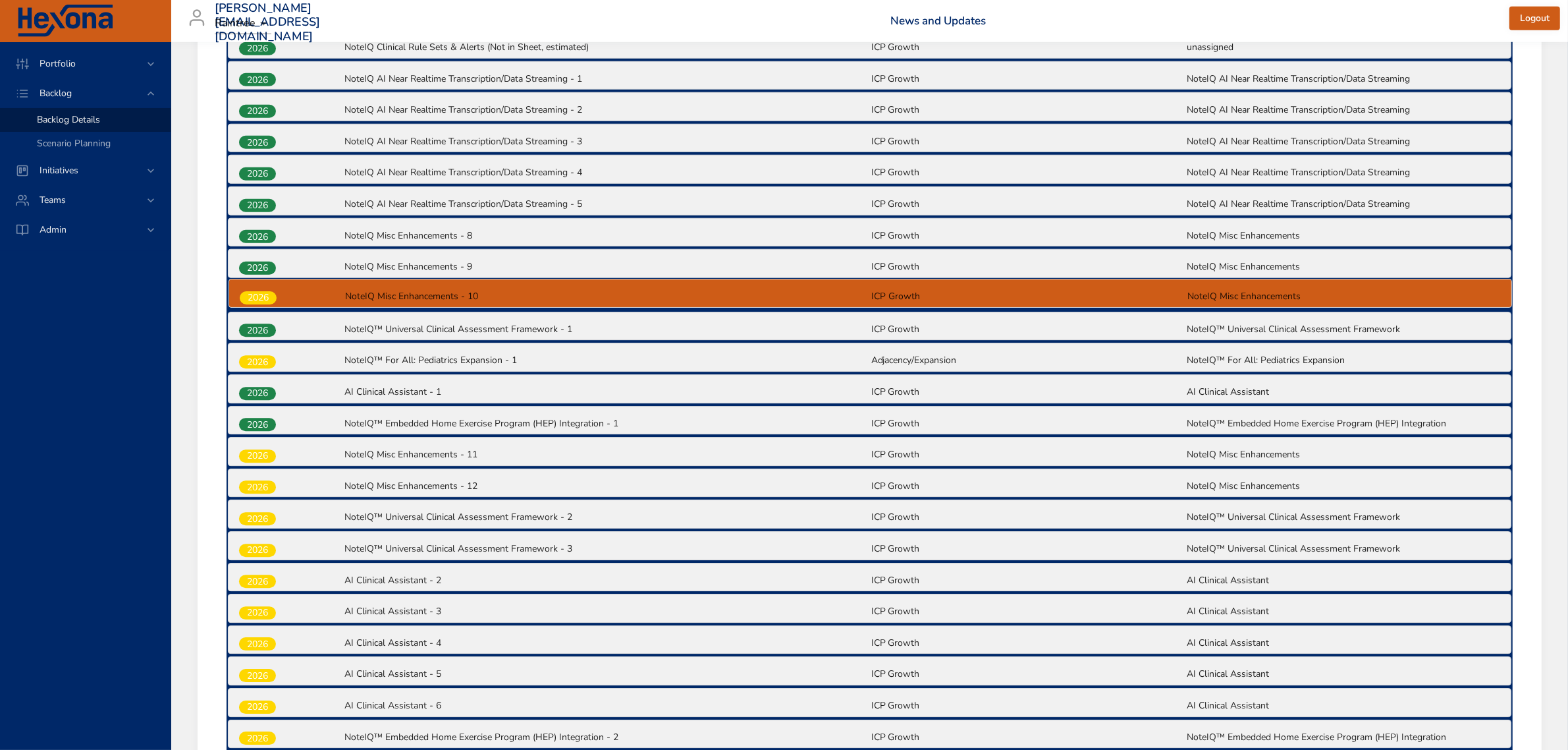
drag, startPoint x: 262, startPoint y: 419, endPoint x: 262, endPoint y: 294, distance: 125.0
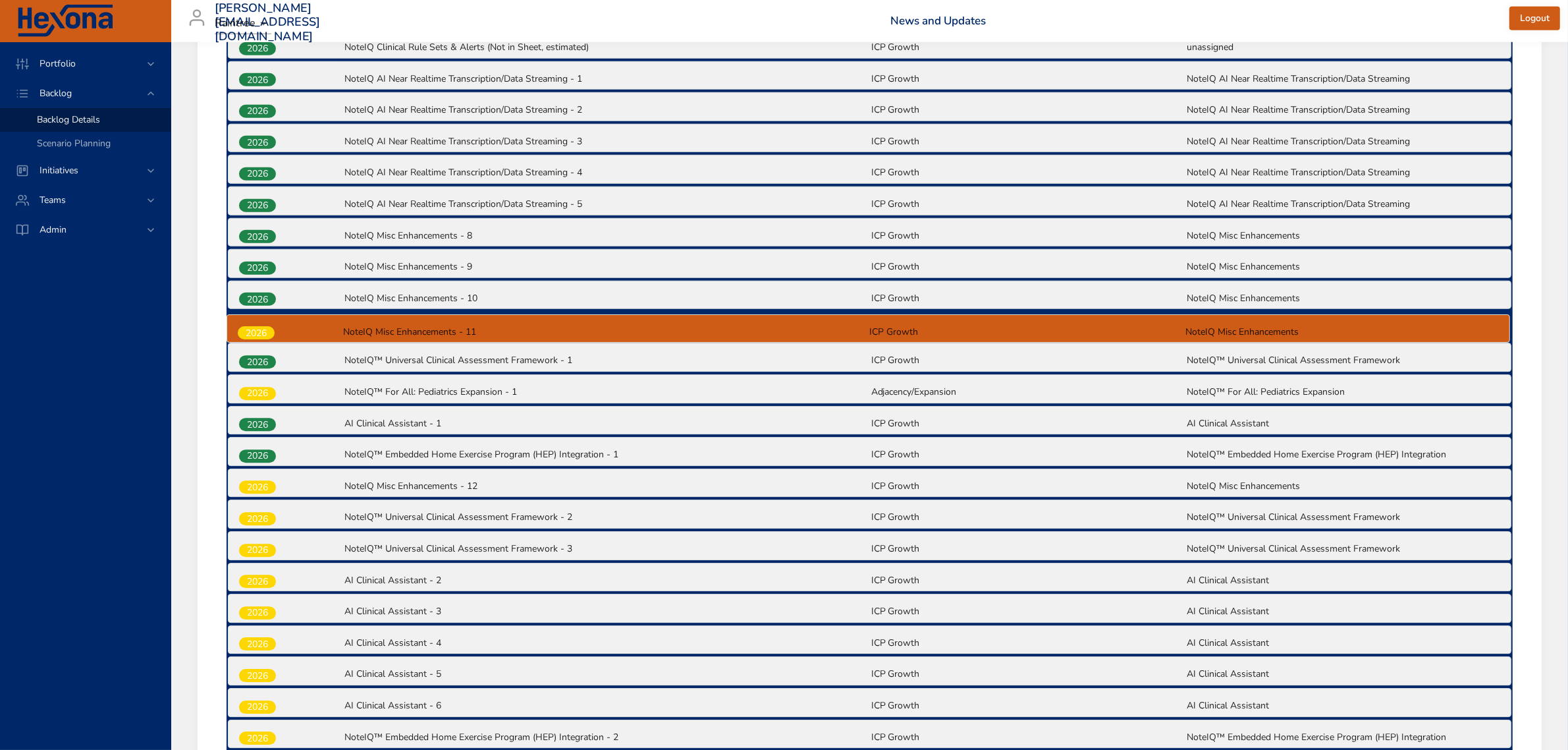
drag, startPoint x: 258, startPoint y: 452, endPoint x: 257, endPoint y: 327, distance: 125.0
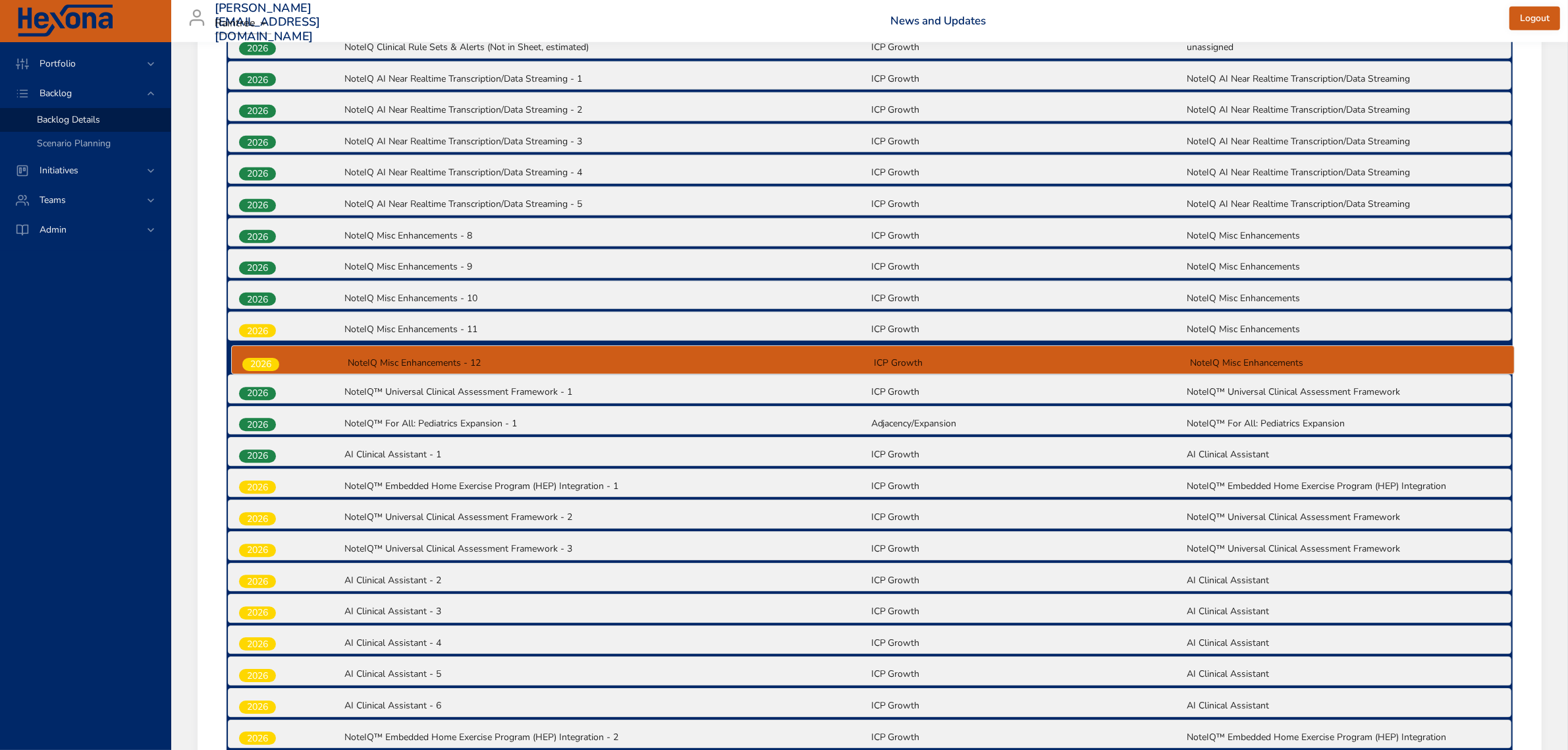
drag, startPoint x: 252, startPoint y: 484, endPoint x: 258, endPoint y: 359, distance: 125.1
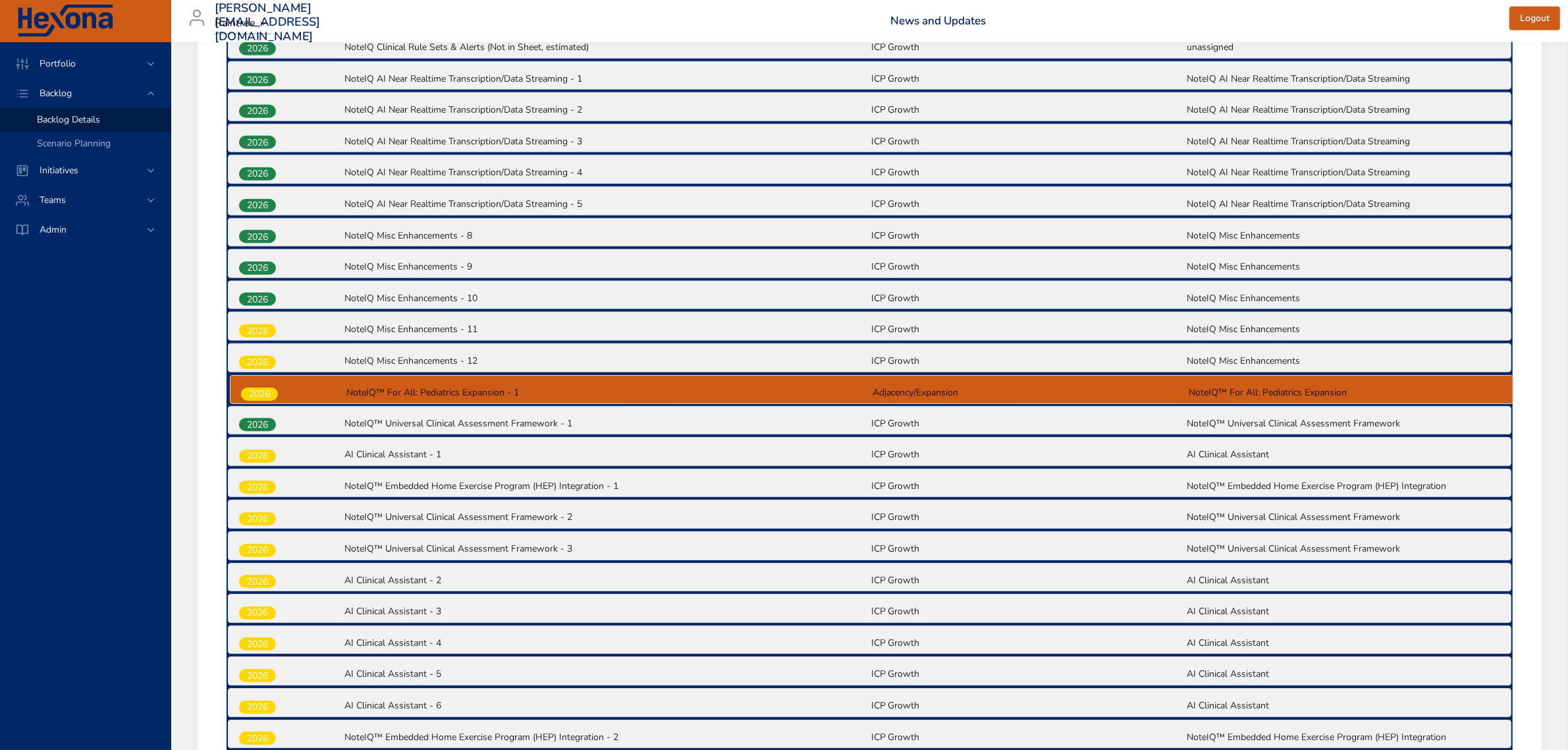
drag, startPoint x: 258, startPoint y: 423, endPoint x: 261, endPoint y: 392, distance: 31.1
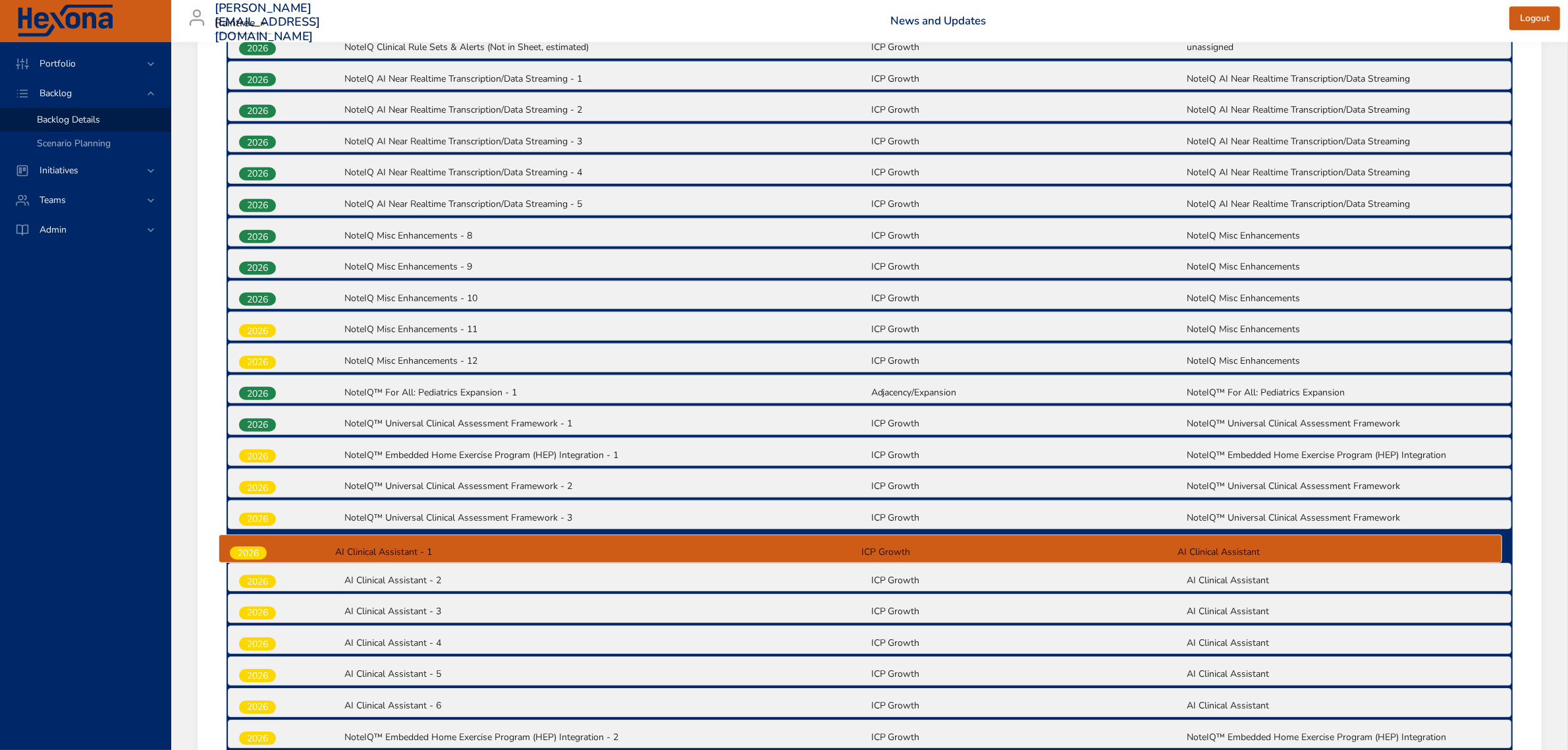
drag, startPoint x: 261, startPoint y: 451, endPoint x: 251, endPoint y: 560, distance: 109.5
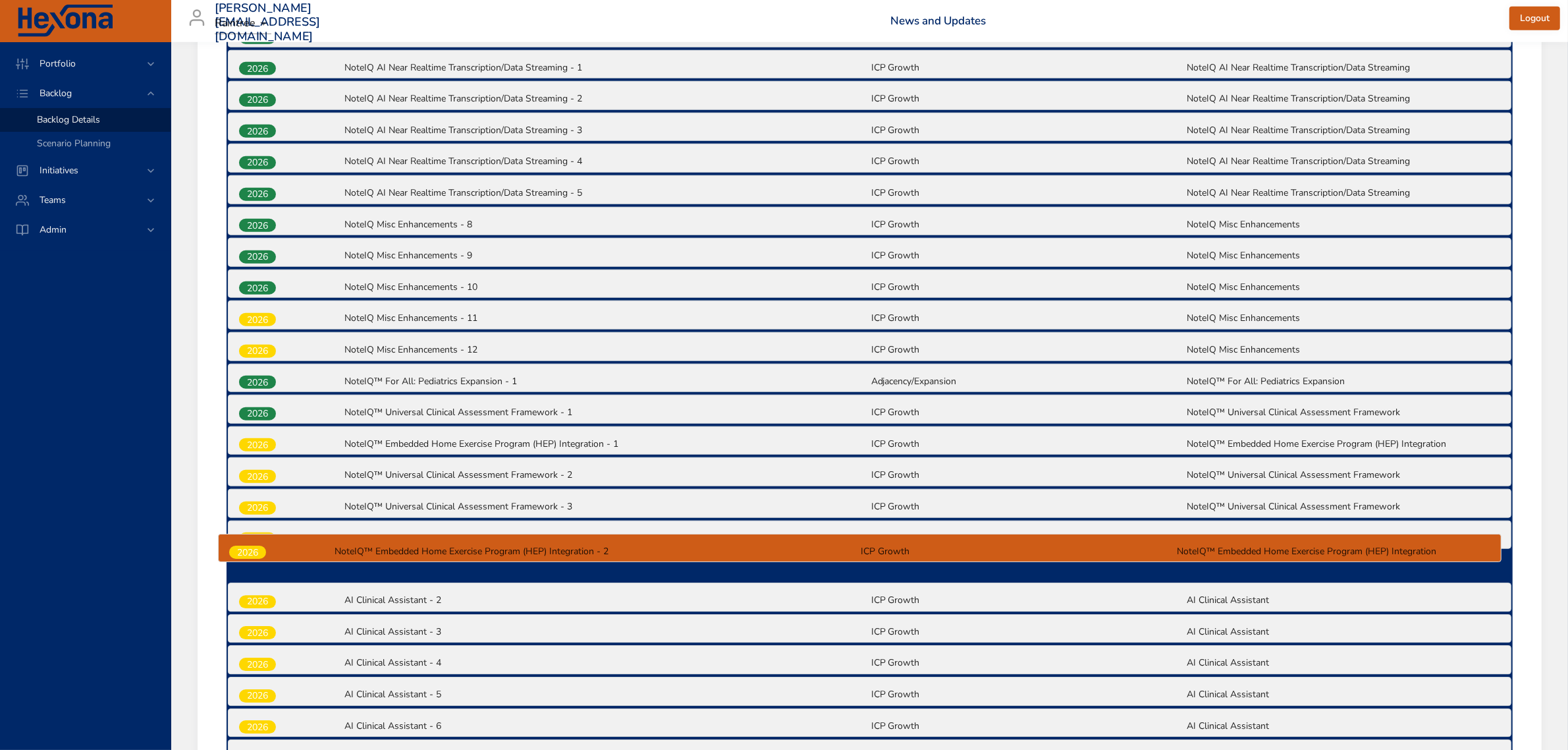
scroll to position [1608, 0]
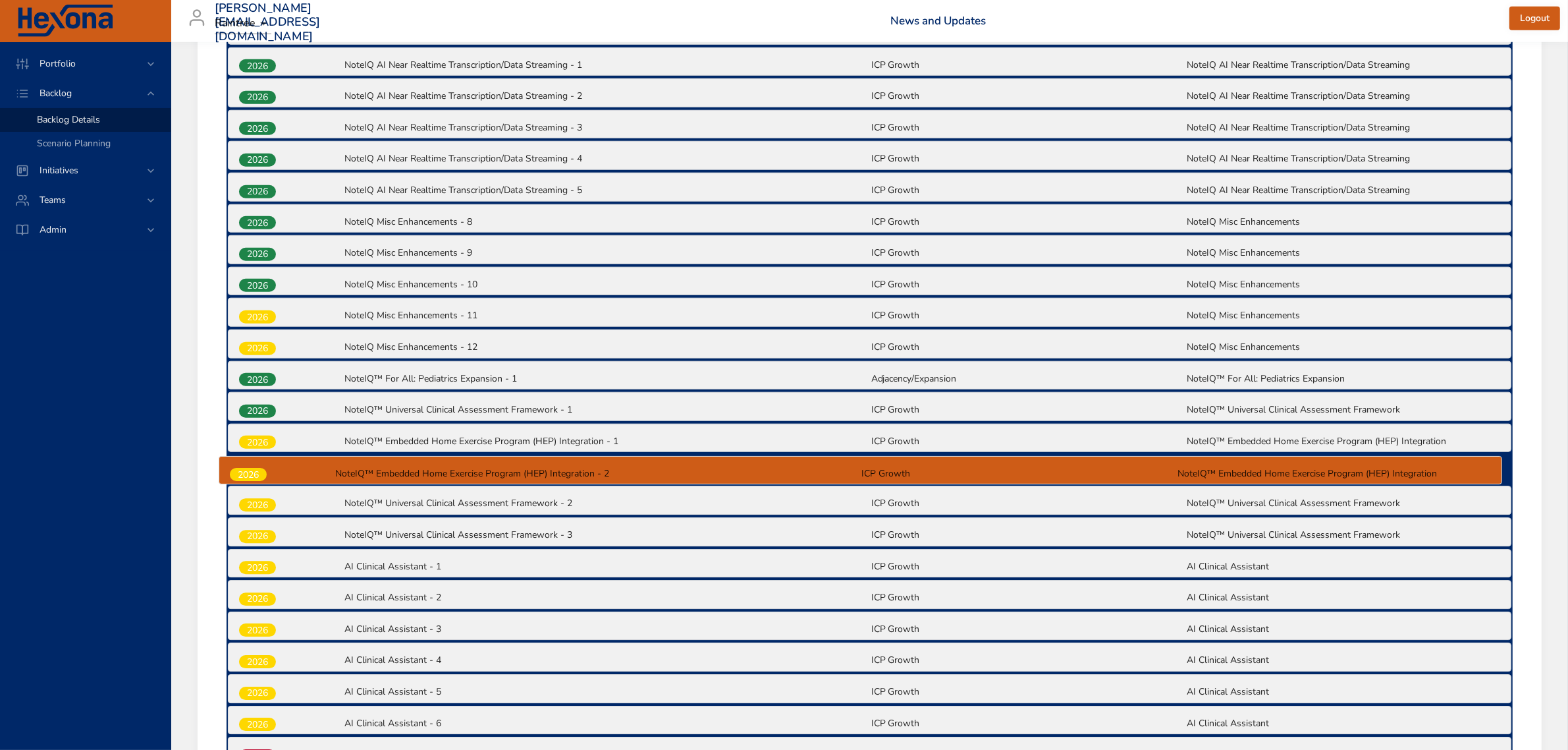
drag, startPoint x: 267, startPoint y: 730, endPoint x: 258, endPoint y: 467, distance: 263.2
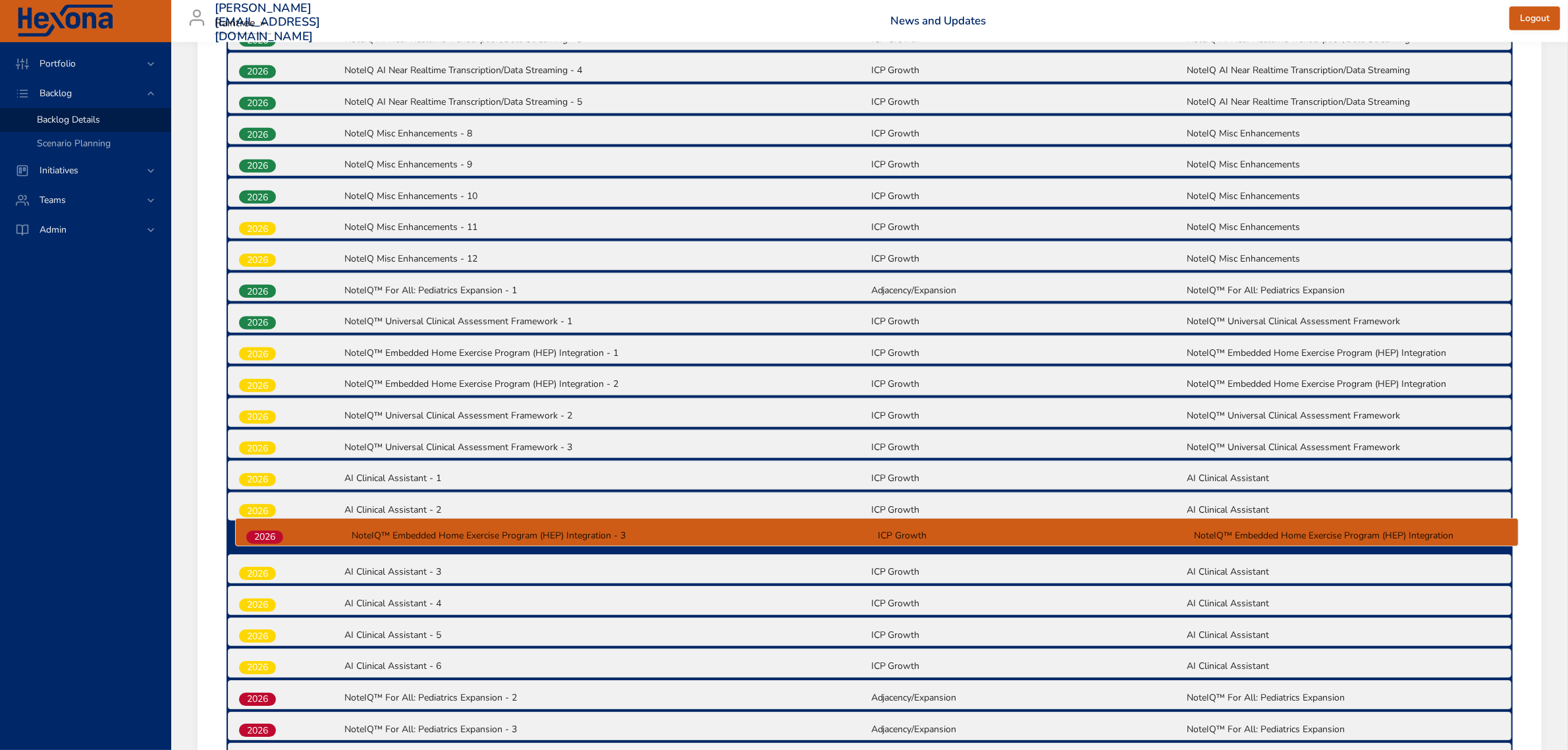
scroll to position [1699, 0]
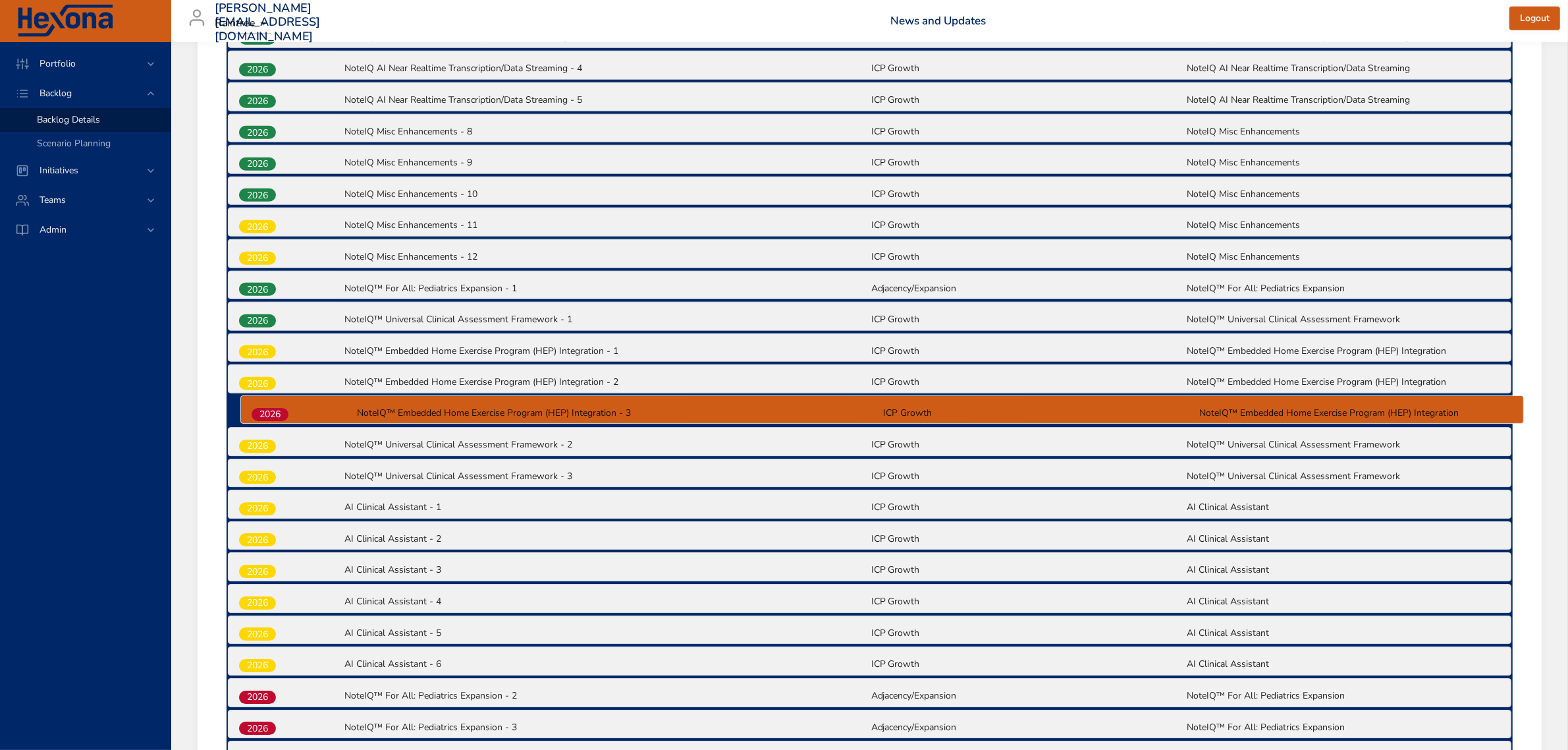
drag, startPoint x: 274, startPoint y: 668, endPoint x: 286, endPoint y: 408, distance: 260.3
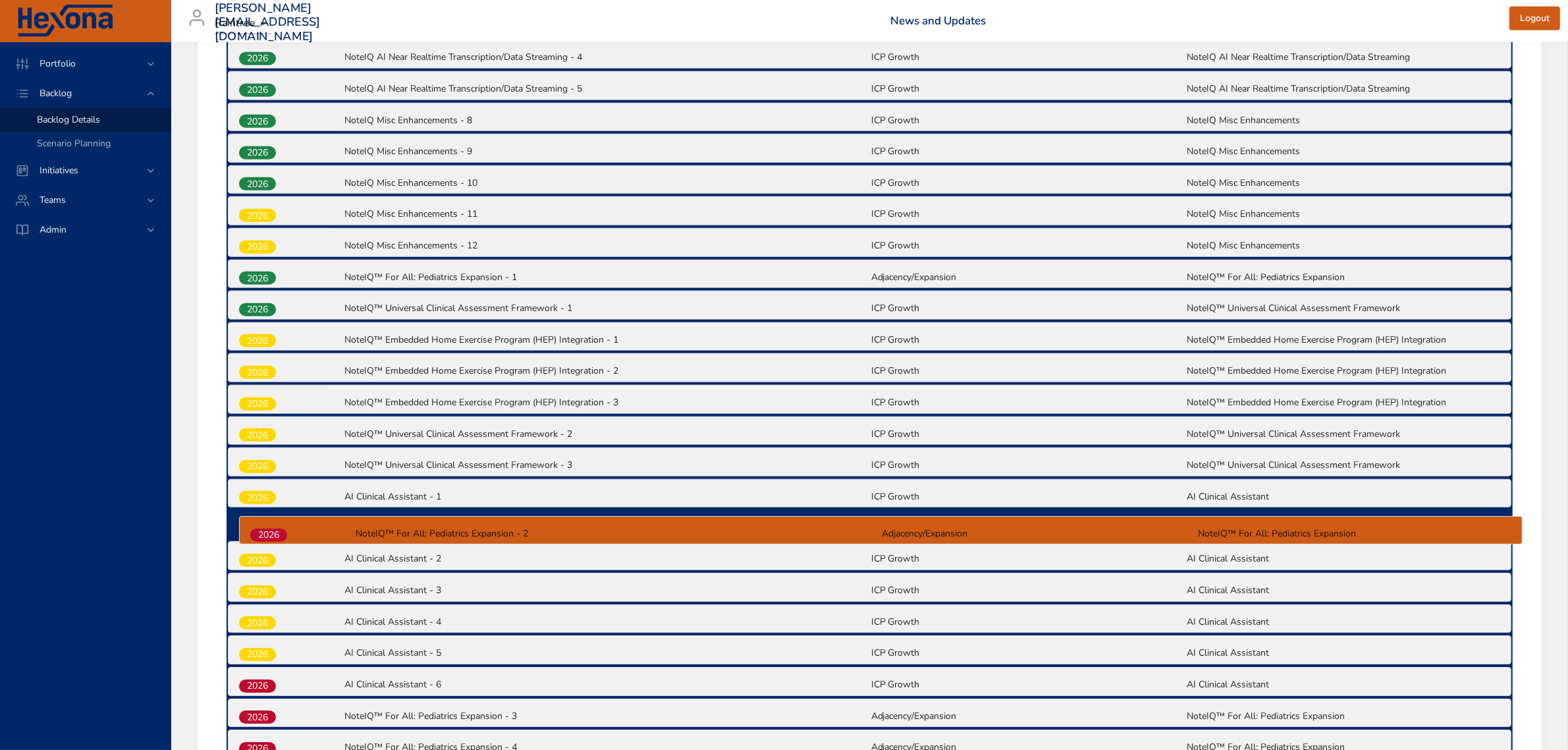
scroll to position [1711, 0]
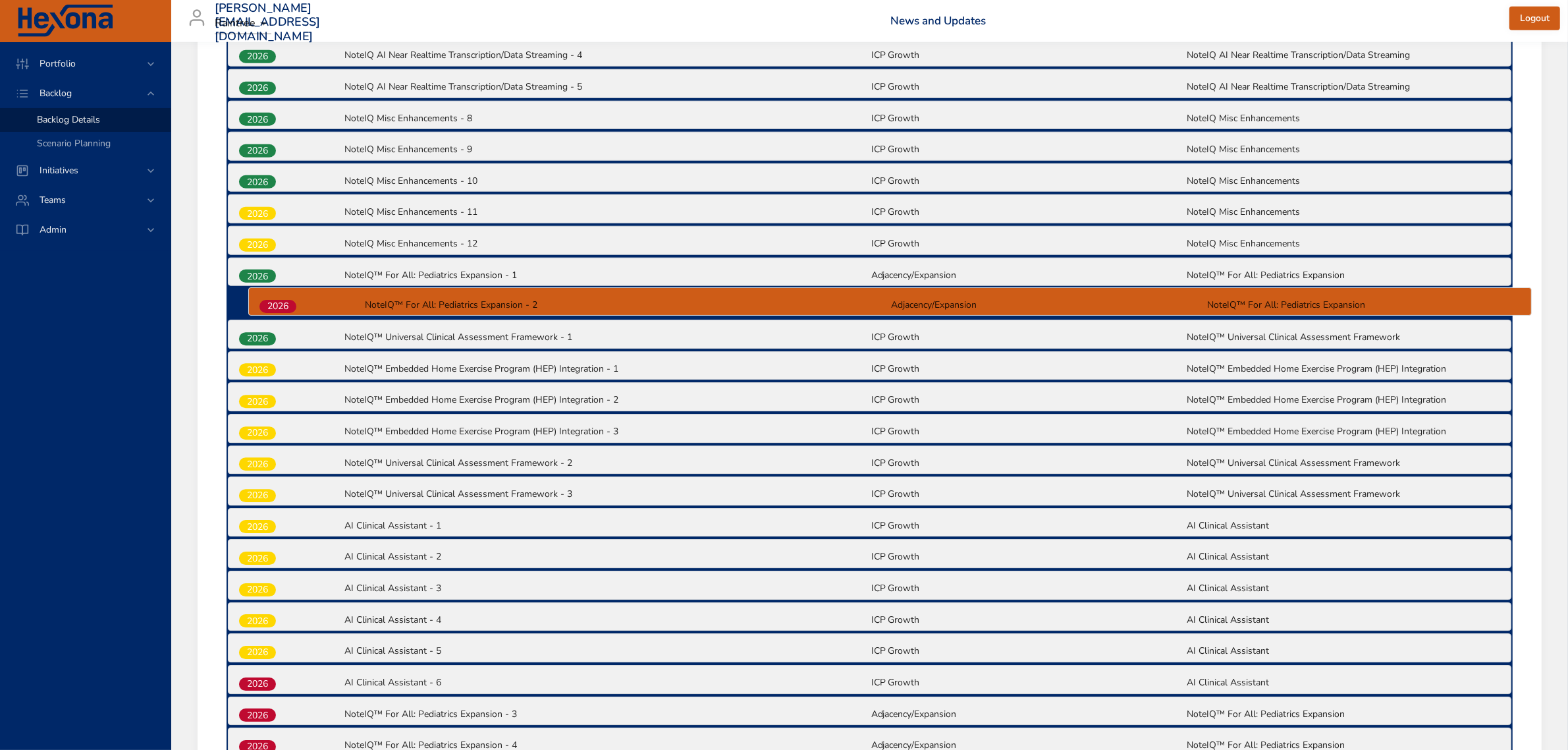
drag, startPoint x: 260, startPoint y: 696, endPoint x: 280, endPoint y: 303, distance: 393.5
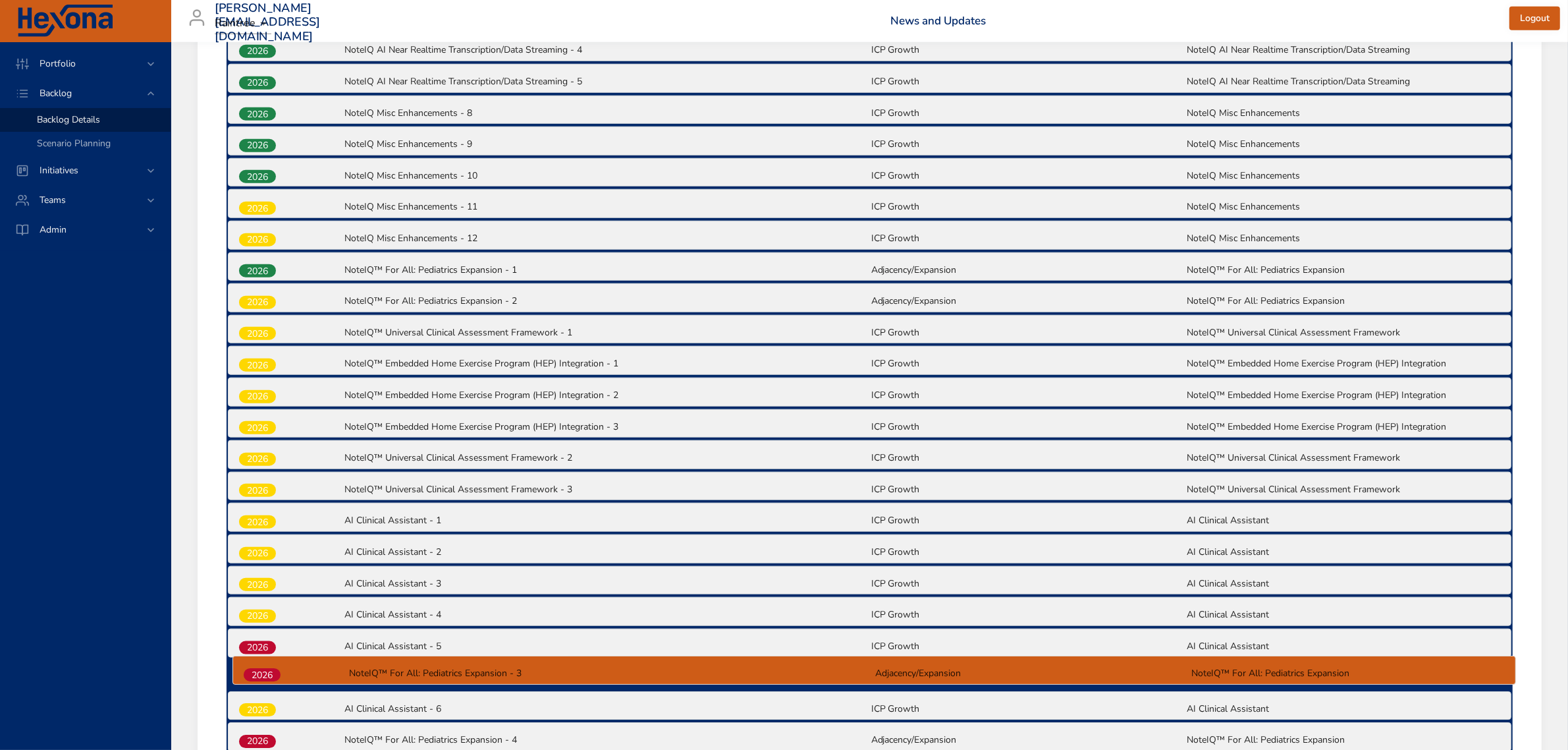
scroll to position [1719, 0]
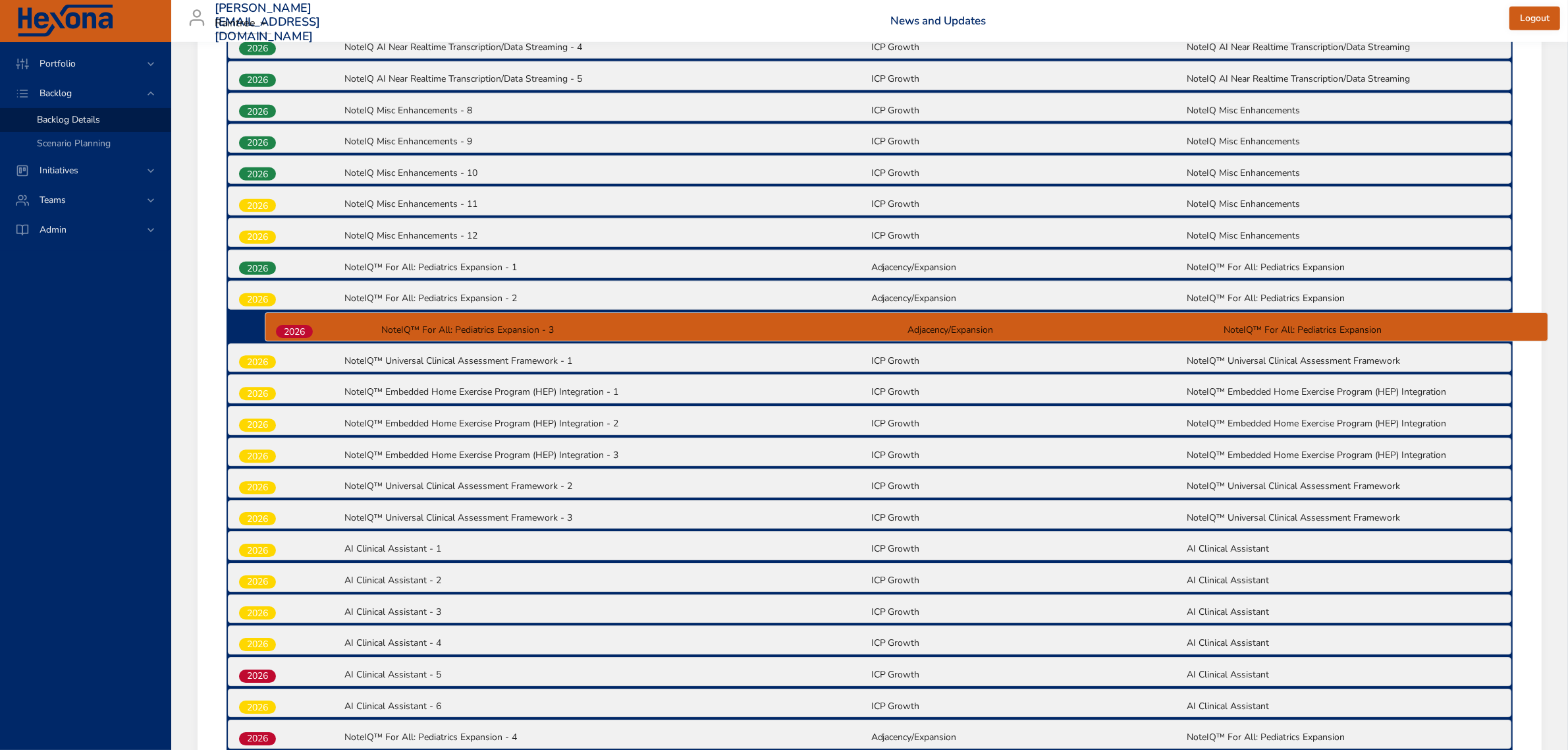
drag, startPoint x: 258, startPoint y: 709, endPoint x: 294, endPoint y: 327, distance: 383.7
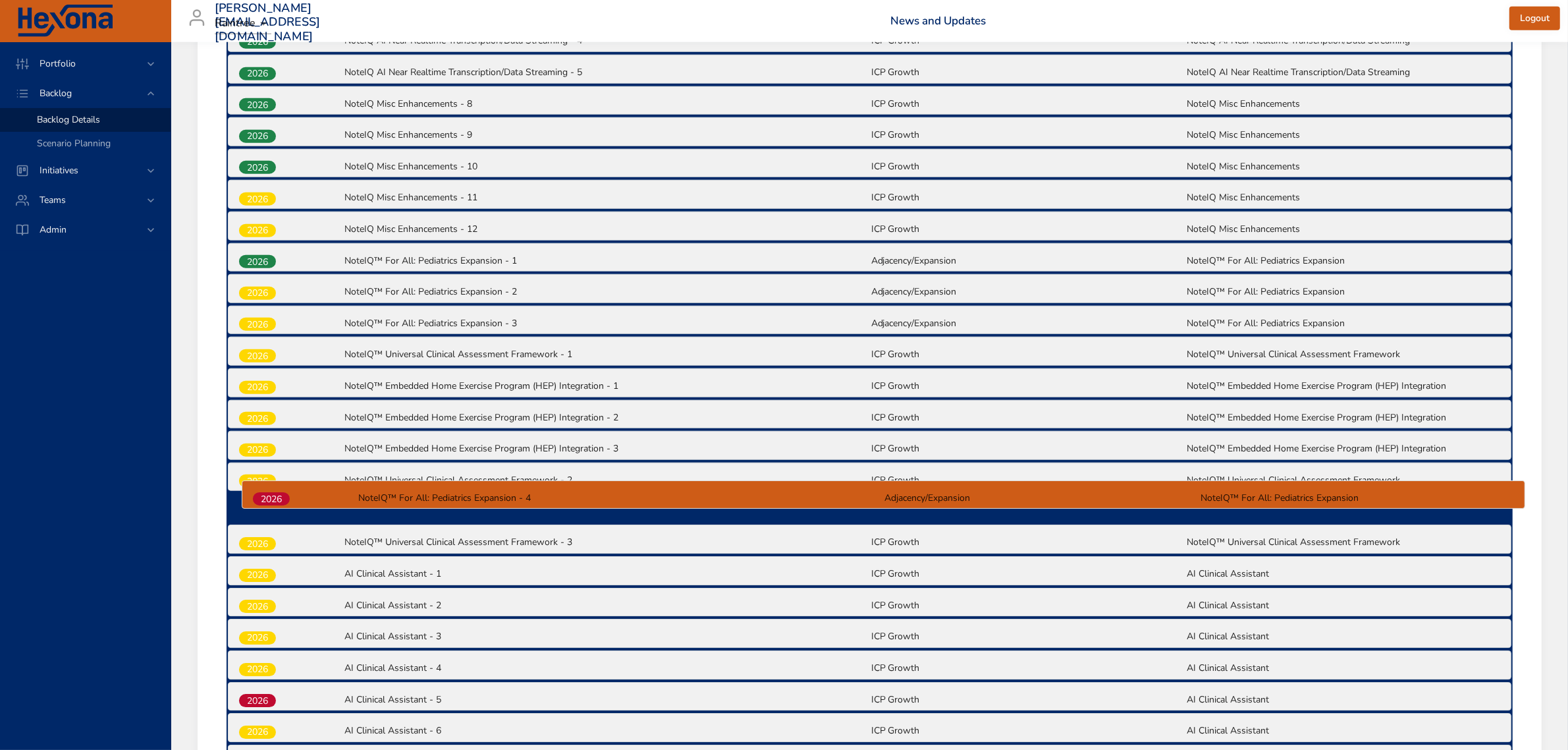
scroll to position [1728, 0]
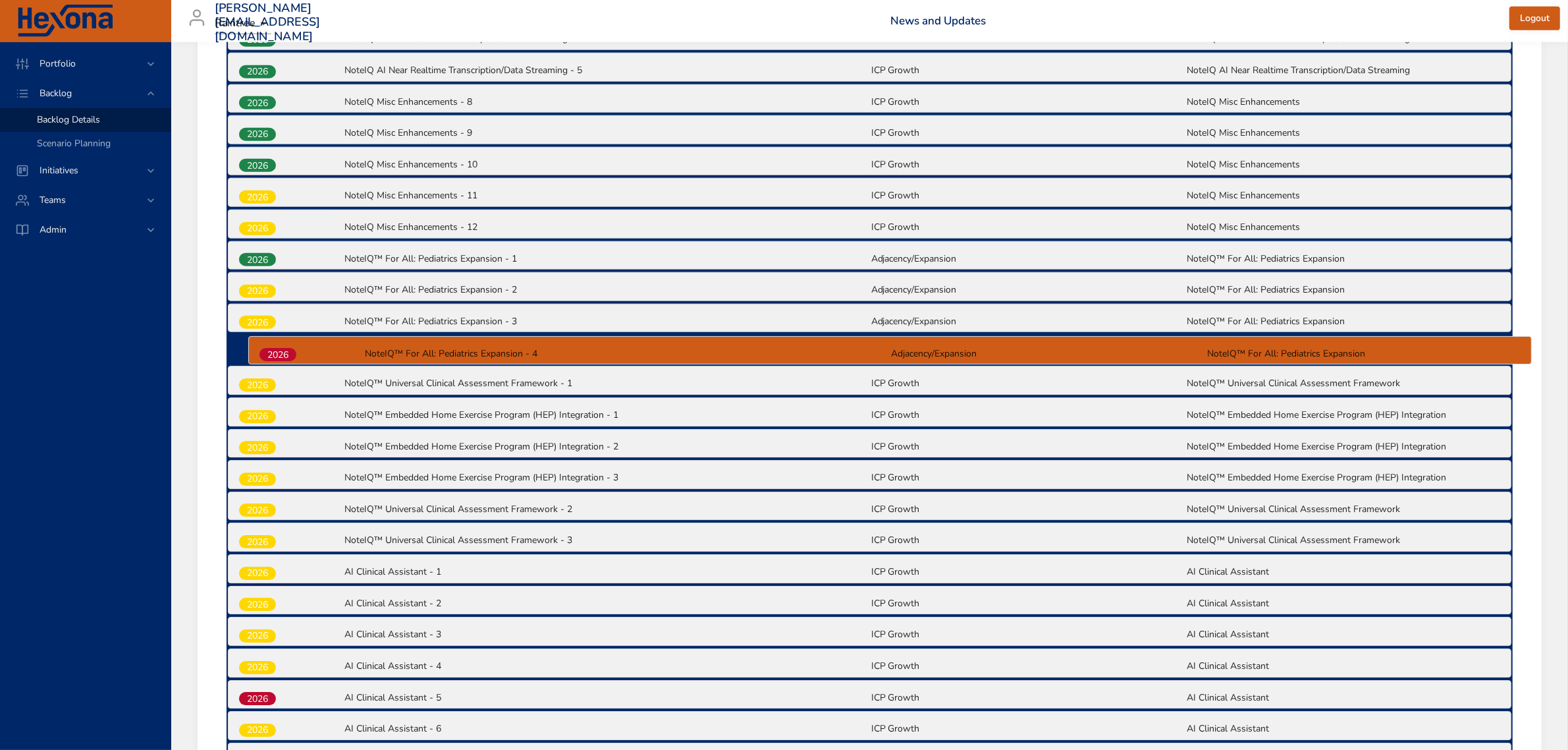
drag, startPoint x: 265, startPoint y: 732, endPoint x: 285, endPoint y: 348, distance: 384.5
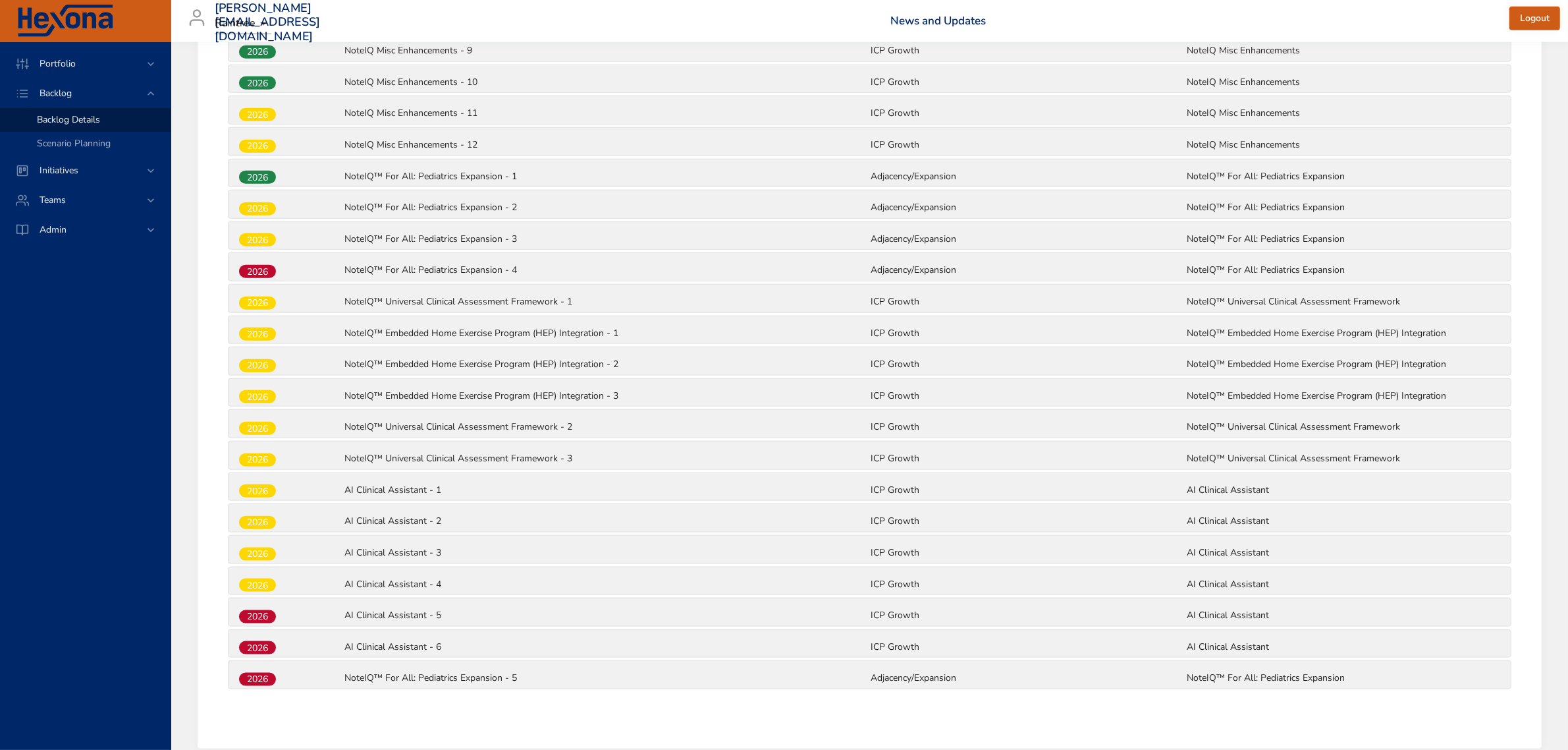
scroll to position [1816, 0]
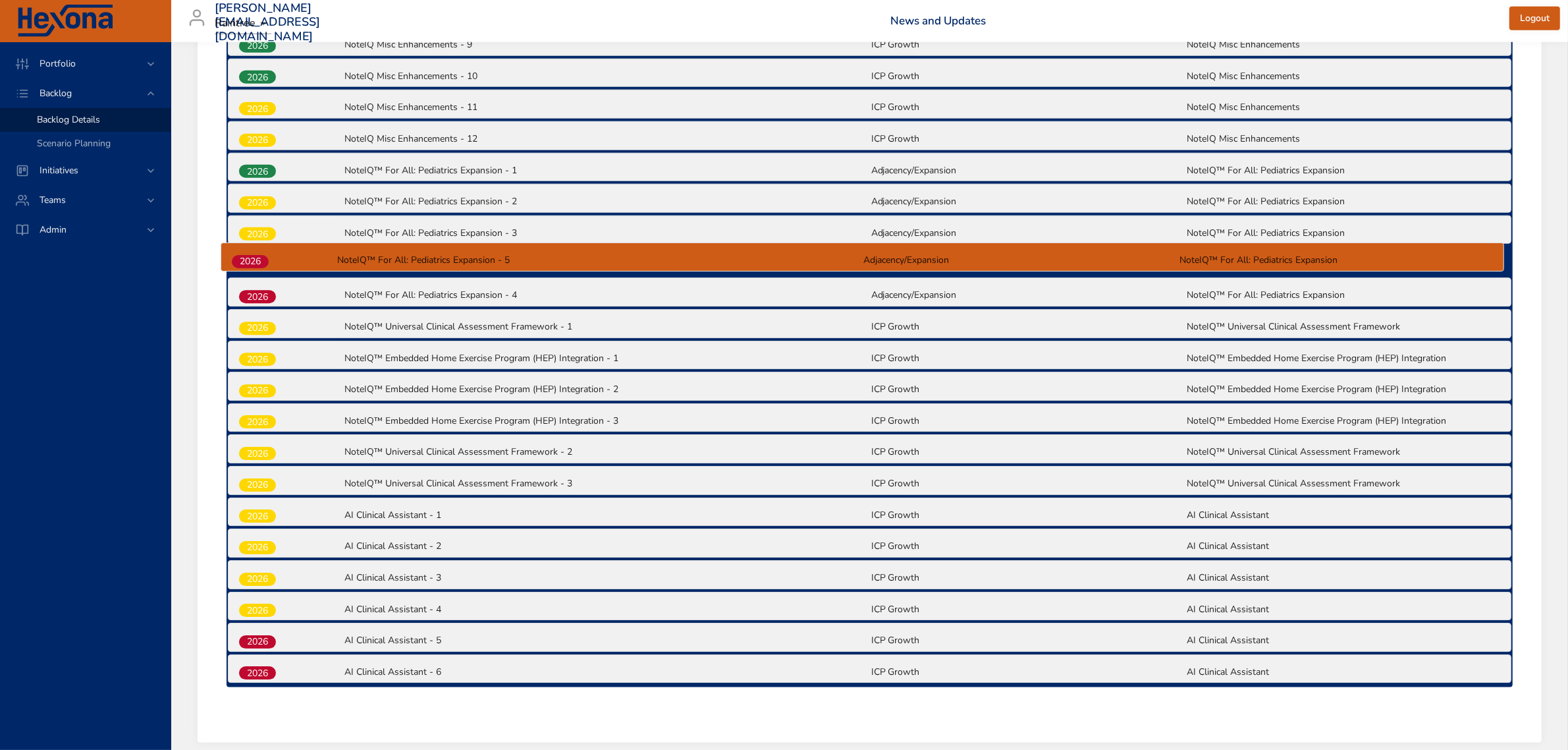
drag, startPoint x: 260, startPoint y: 672, endPoint x: 254, endPoint y: 255, distance: 417.0
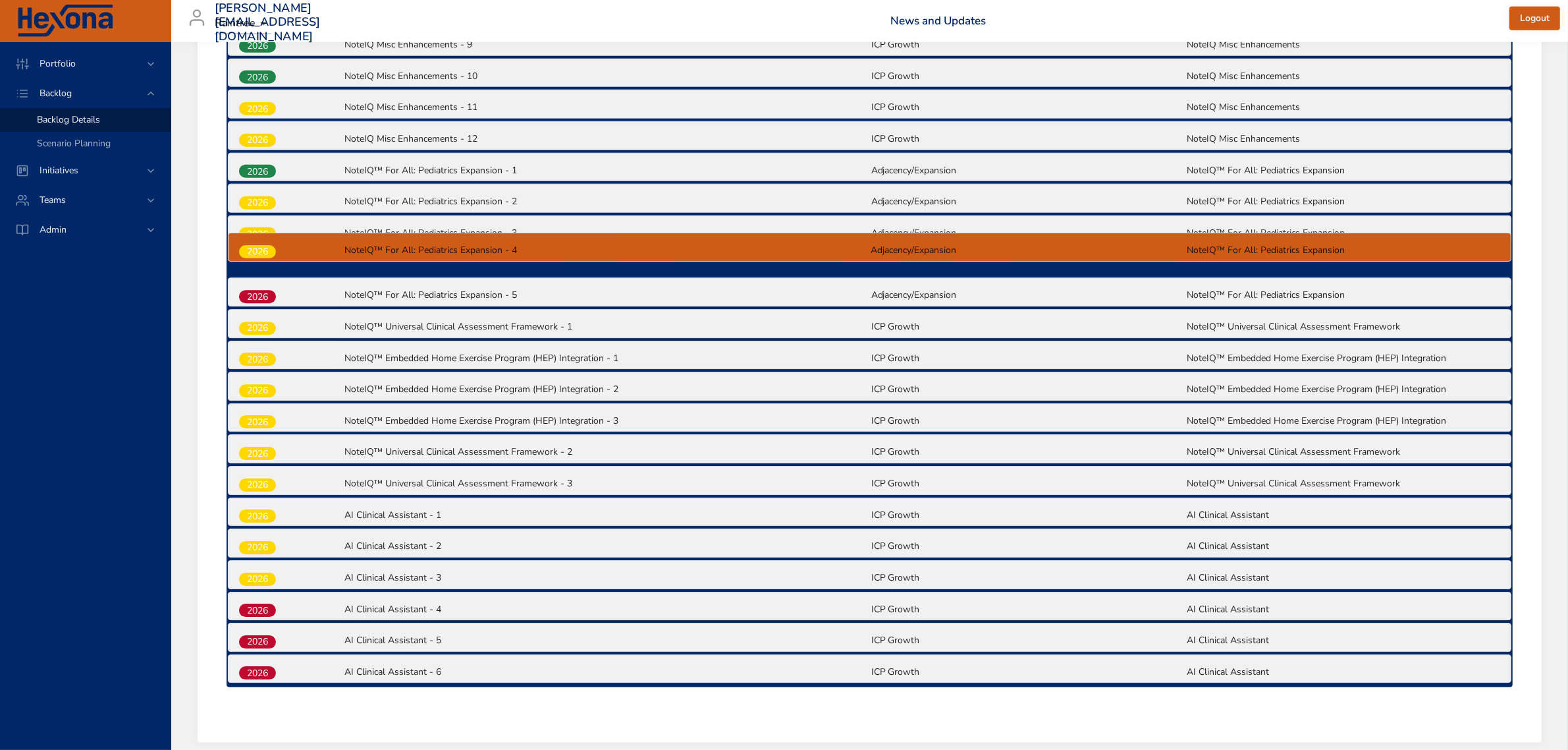
drag, startPoint x: 275, startPoint y: 288, endPoint x: 274, endPoint y: 244, distance: 44.0
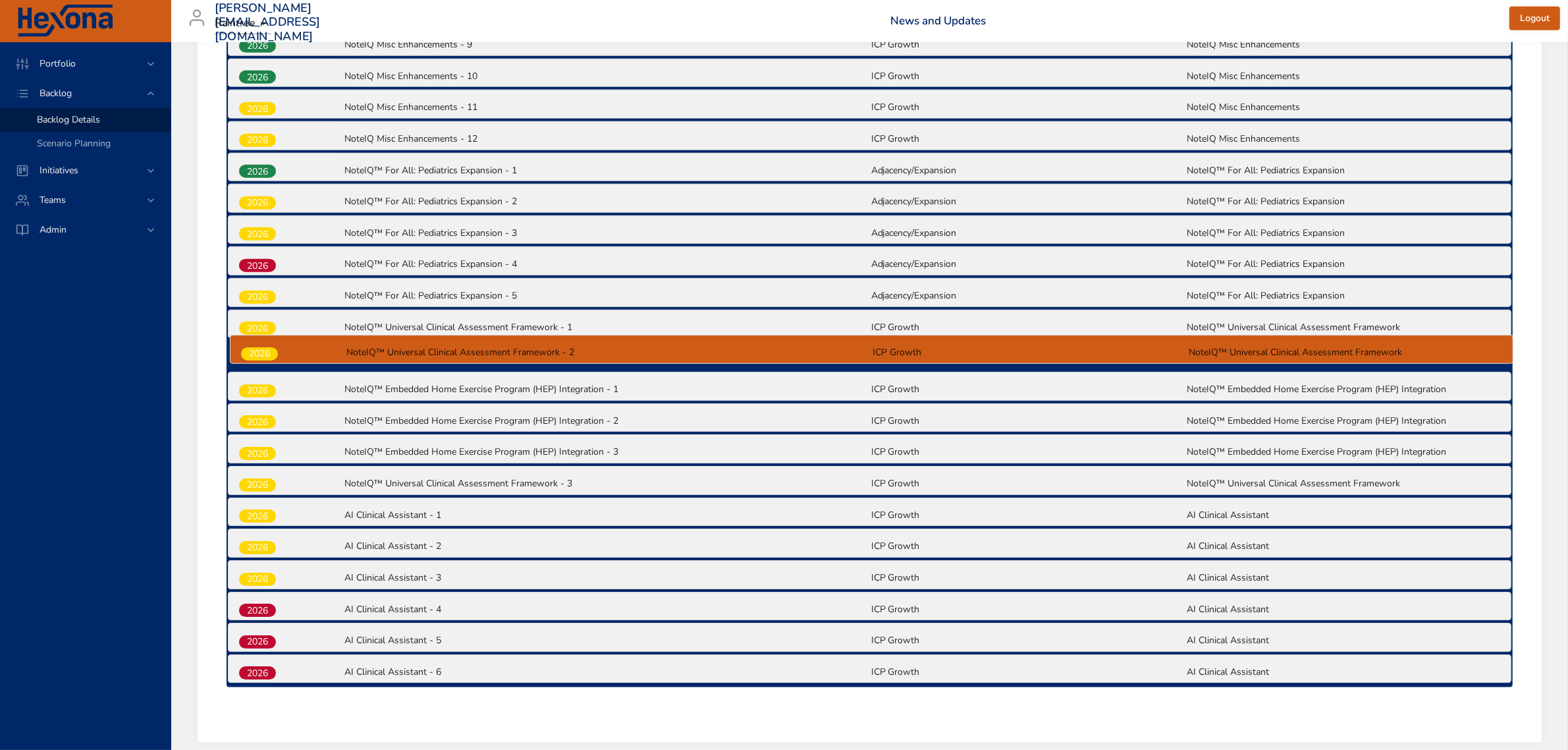
drag, startPoint x: 270, startPoint y: 449, endPoint x: 272, endPoint y: 351, distance: 98.0
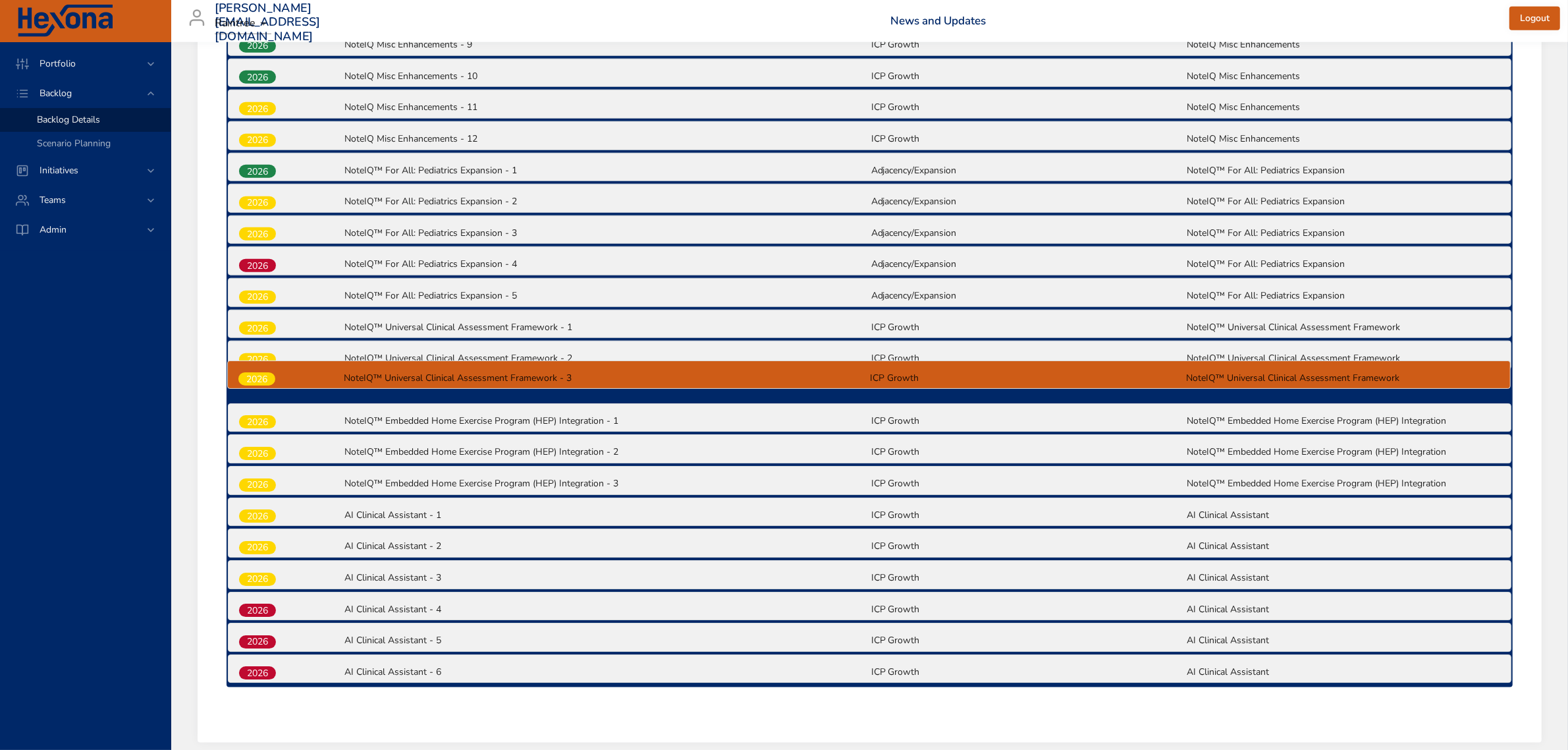
drag, startPoint x: 275, startPoint y: 481, endPoint x: 274, endPoint y: 378, distance: 103.0
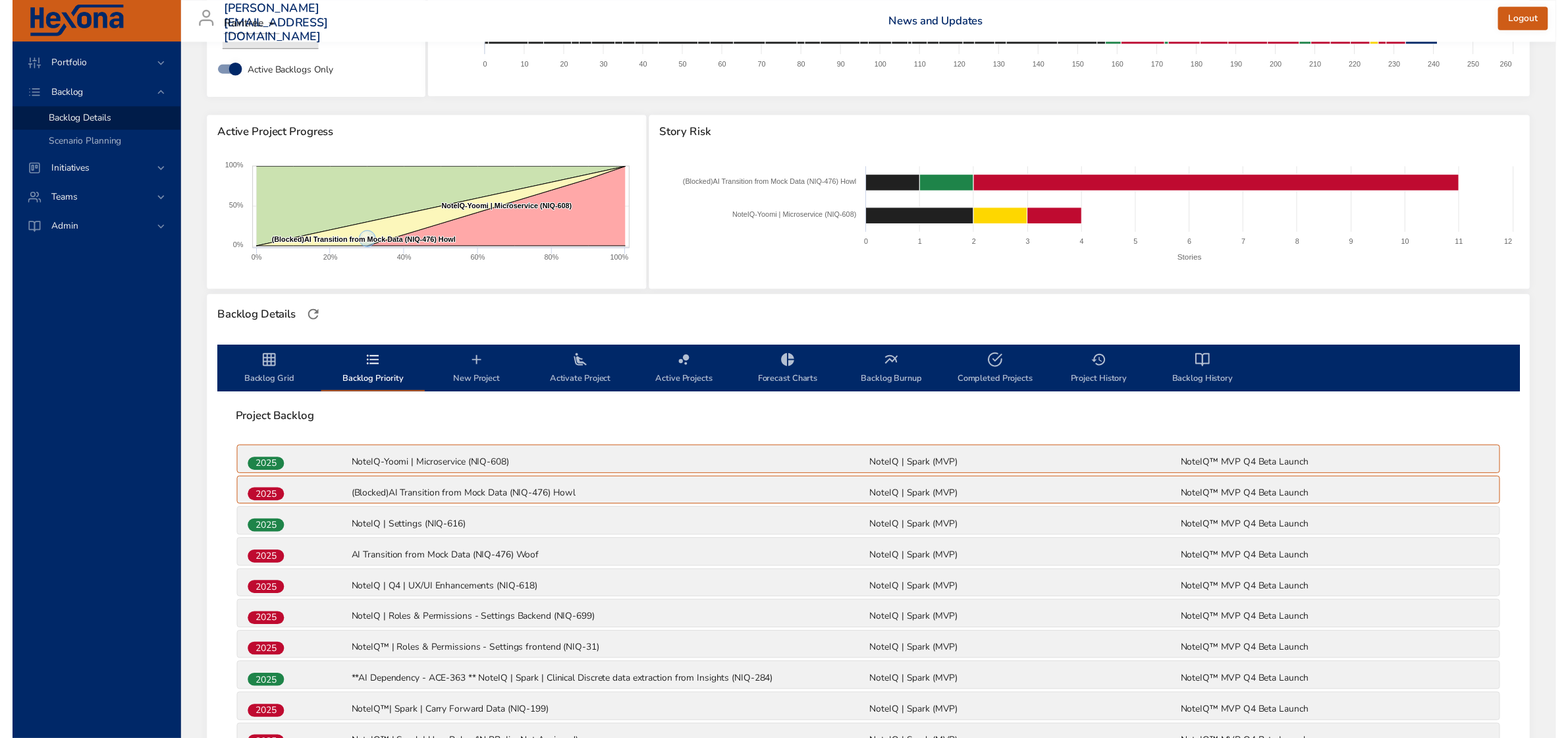
scroll to position [87, 0]
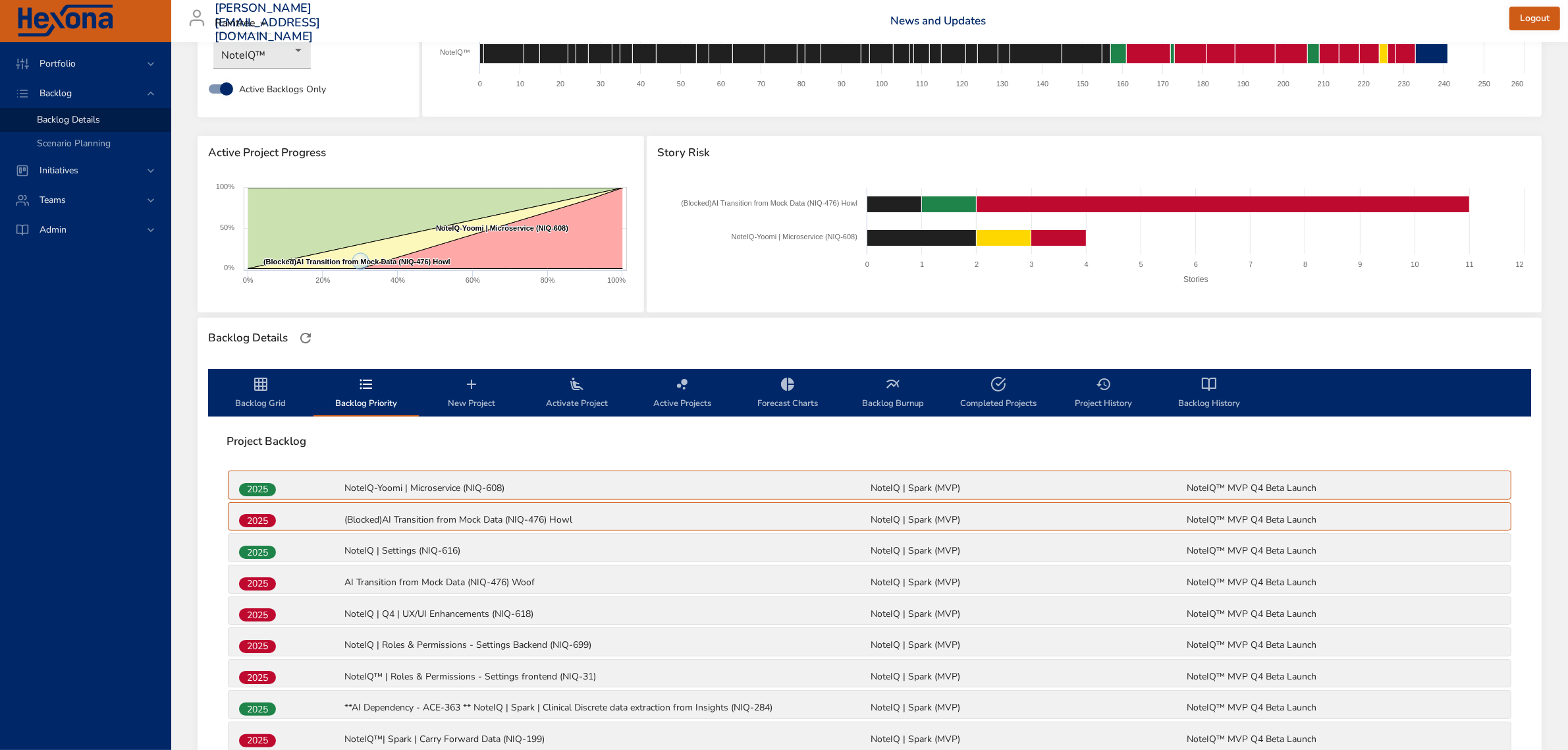
click at [254, 389] on icon "backlog-tab" at bounding box center [261, 384] width 16 height 16
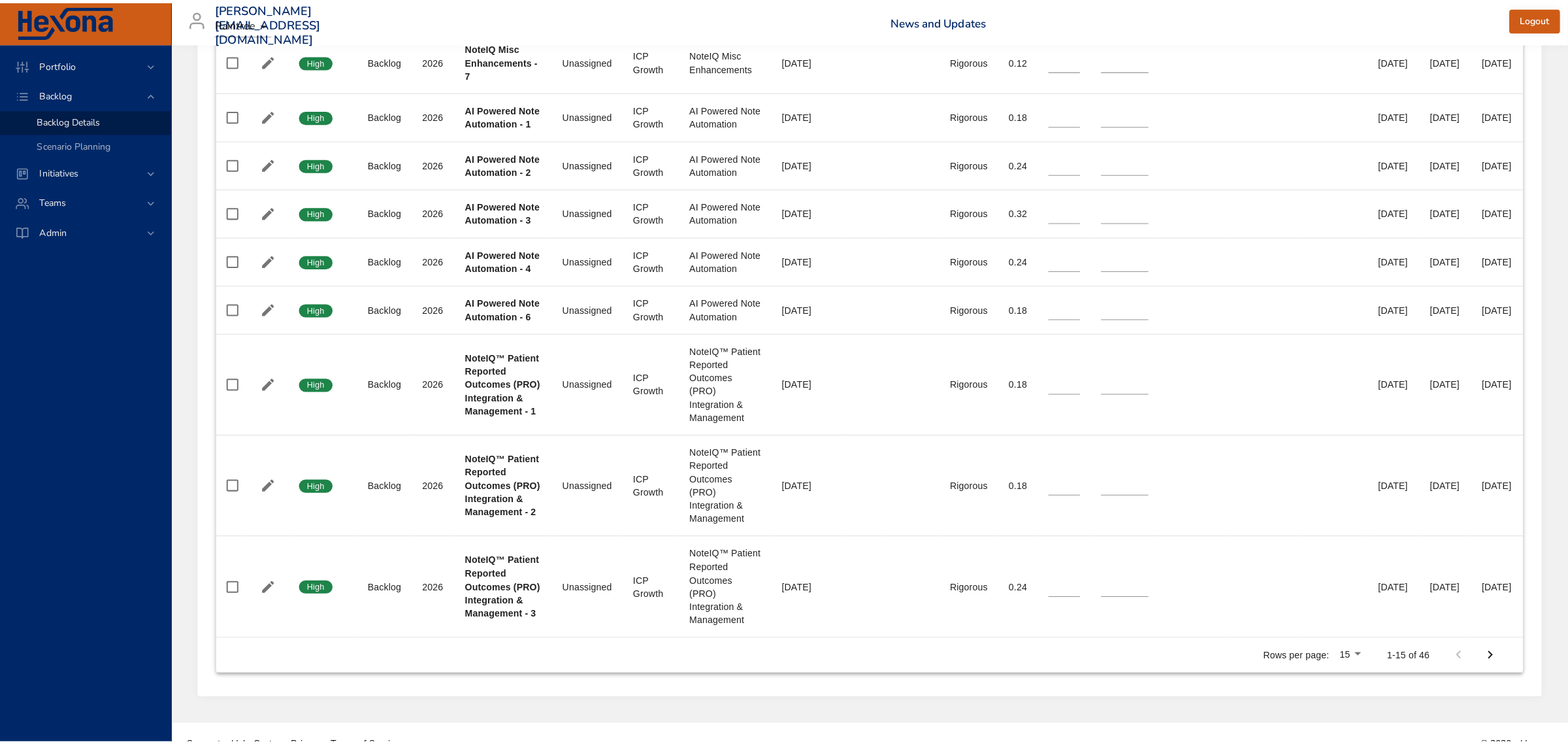
scroll to position [1066, 0]
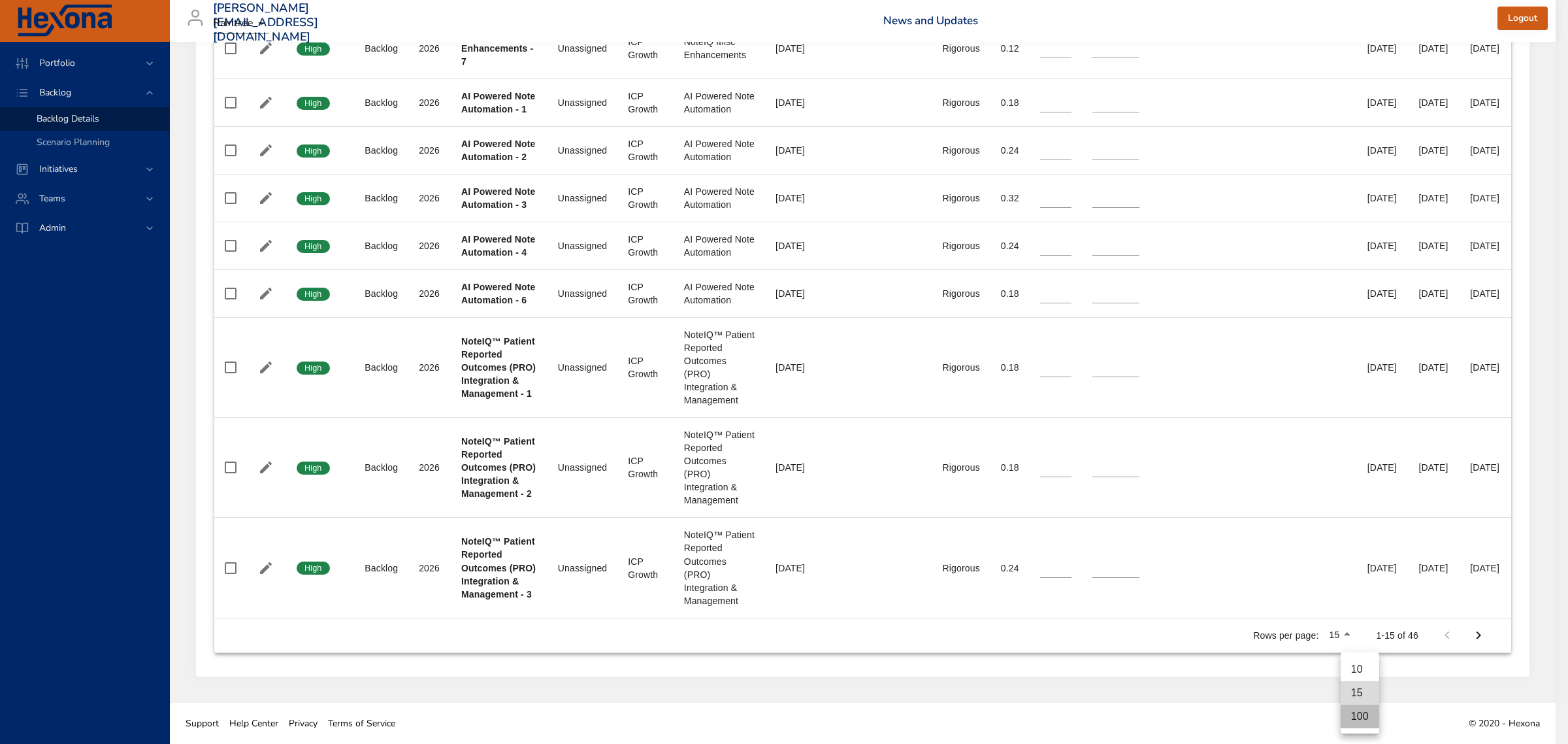
click at [1357, 719] on li "100" at bounding box center [1360, 716] width 39 height 24
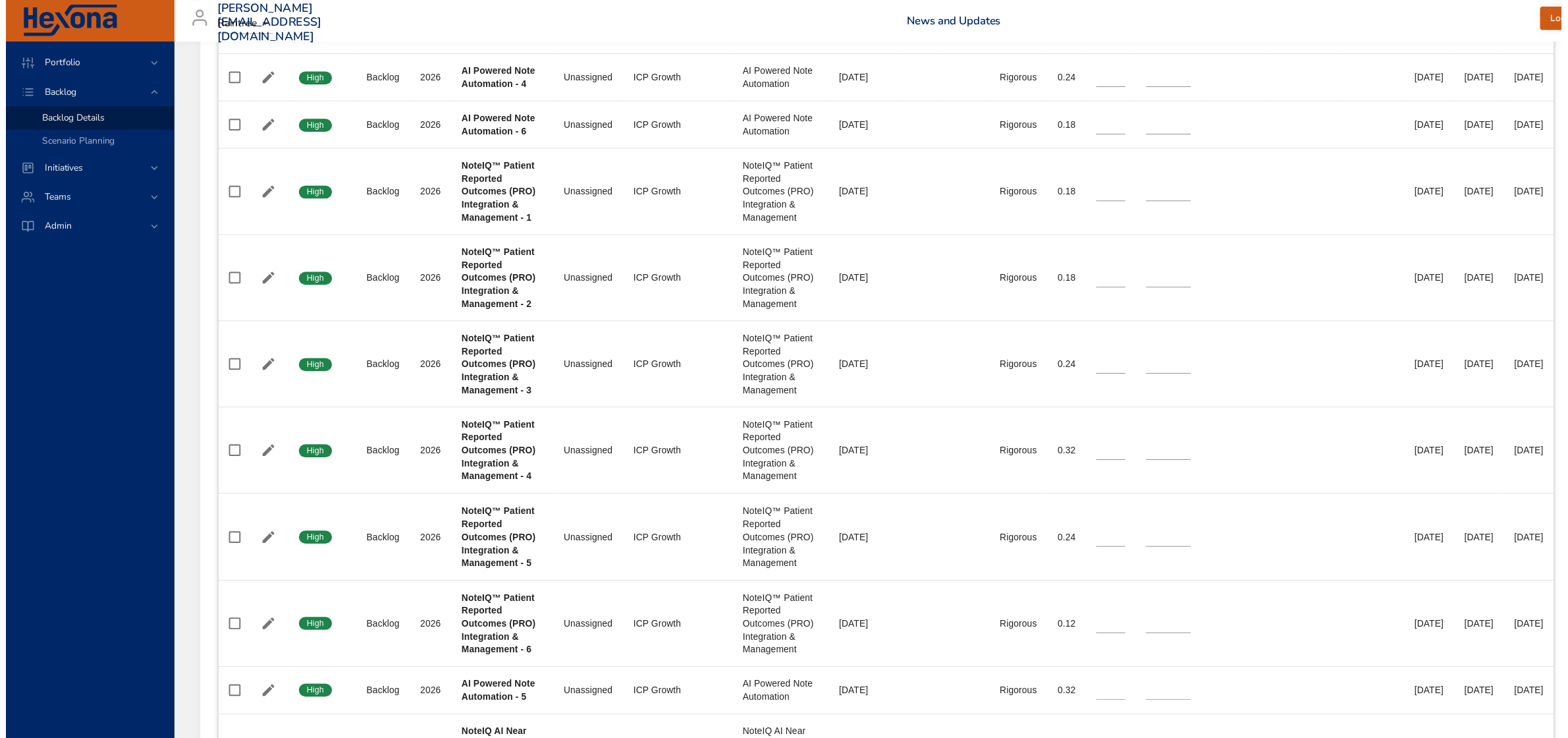
scroll to position [2918, 0]
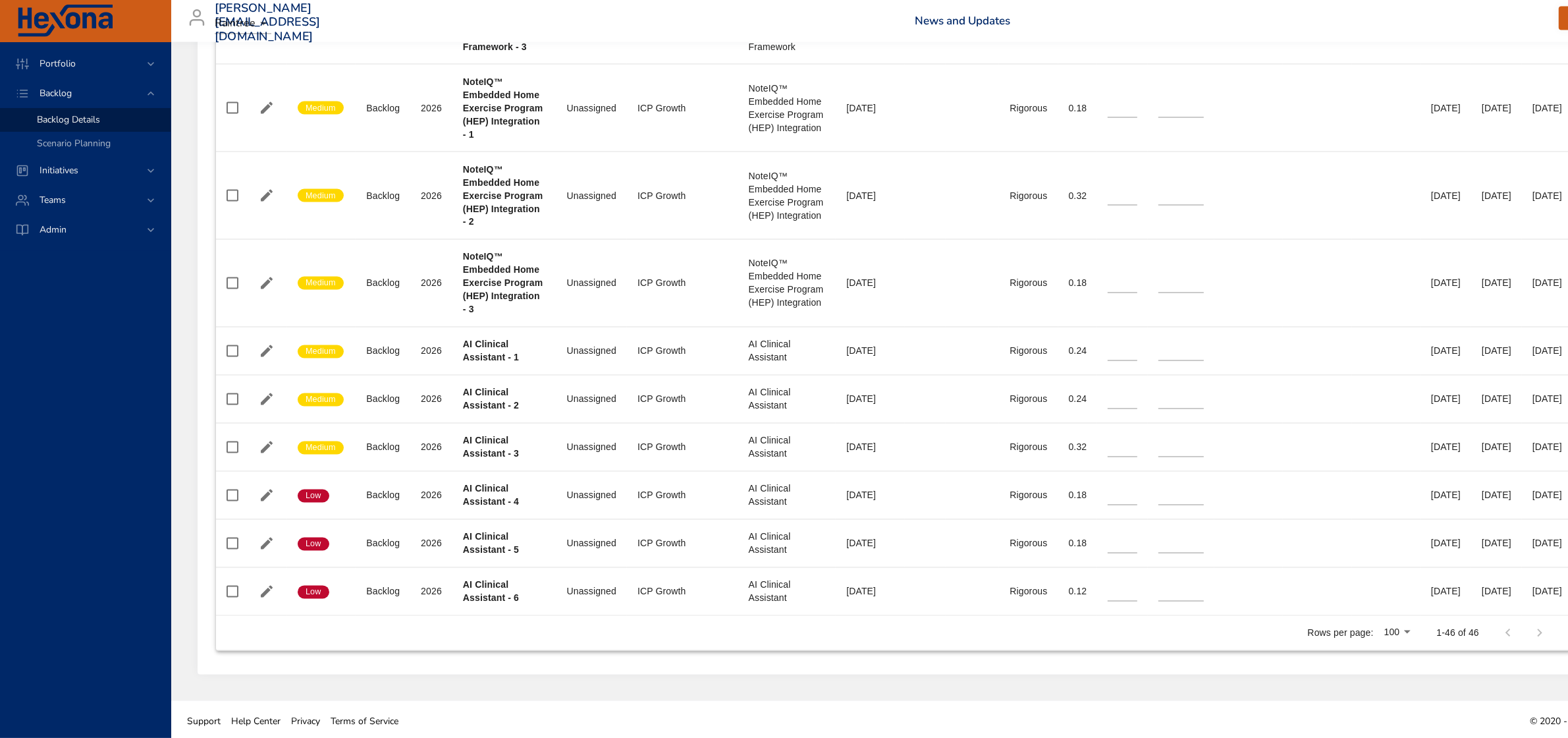
click at [1245, 10] on div "[PERSON_NAME][EMAIL_ADDRESS][DOMAIN_NAME] Raintree News and Updates Logout" at bounding box center [894, 21] width 1430 height 42
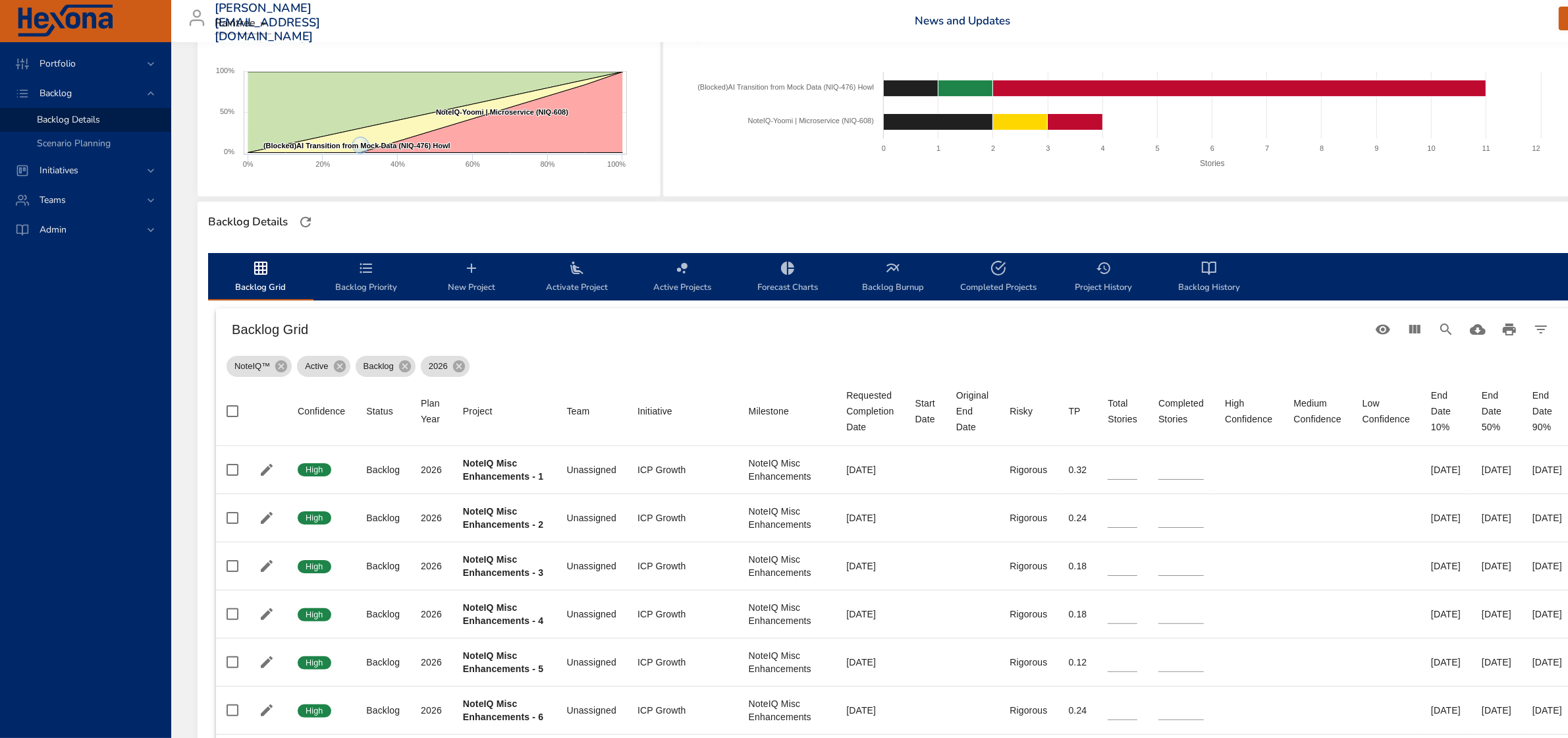
scroll to position [201, 0]
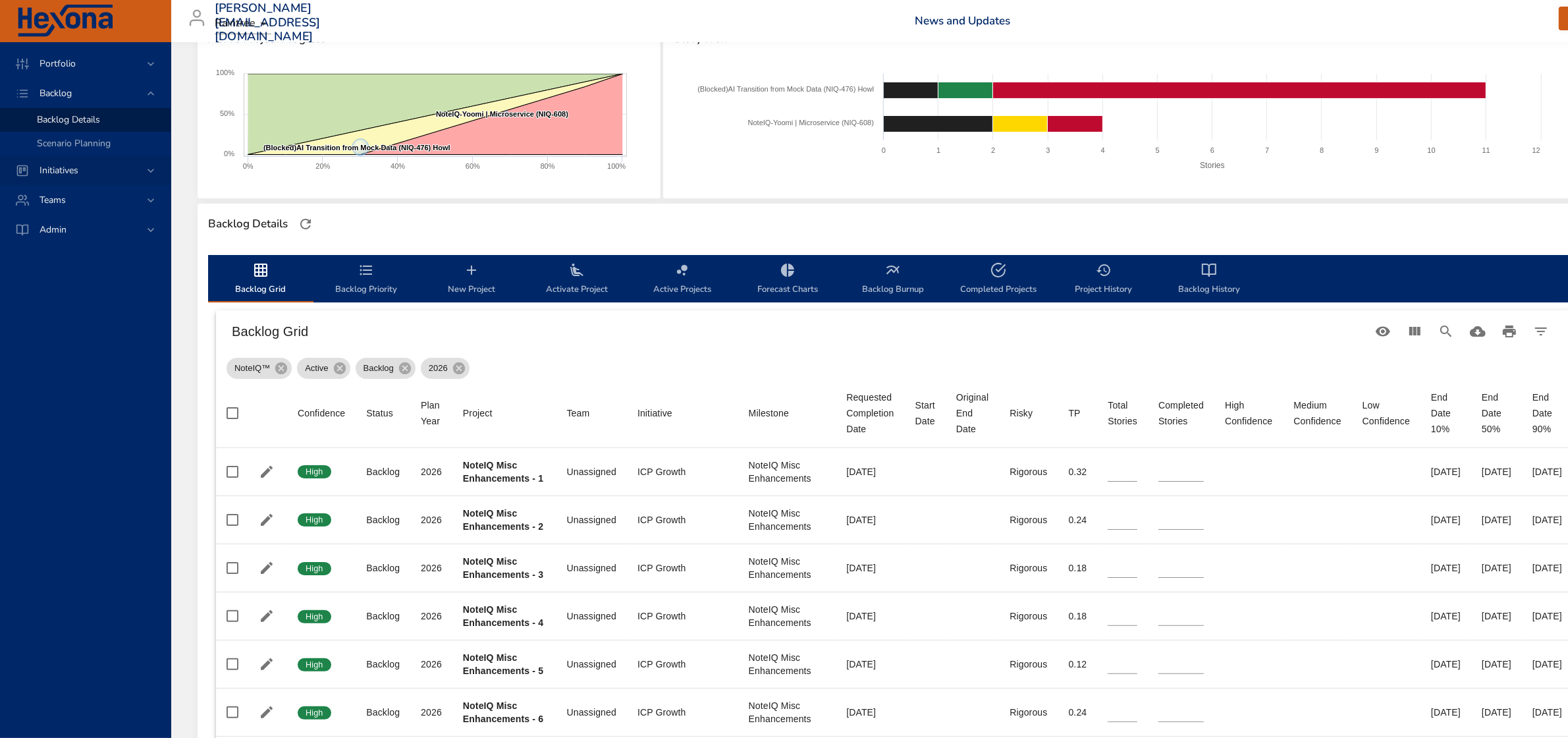
click at [77, 173] on span "Initiatives" at bounding box center [58, 170] width 60 height 13
click at [77, 173] on span "Milestone Details" at bounding box center [72, 173] width 71 height 13
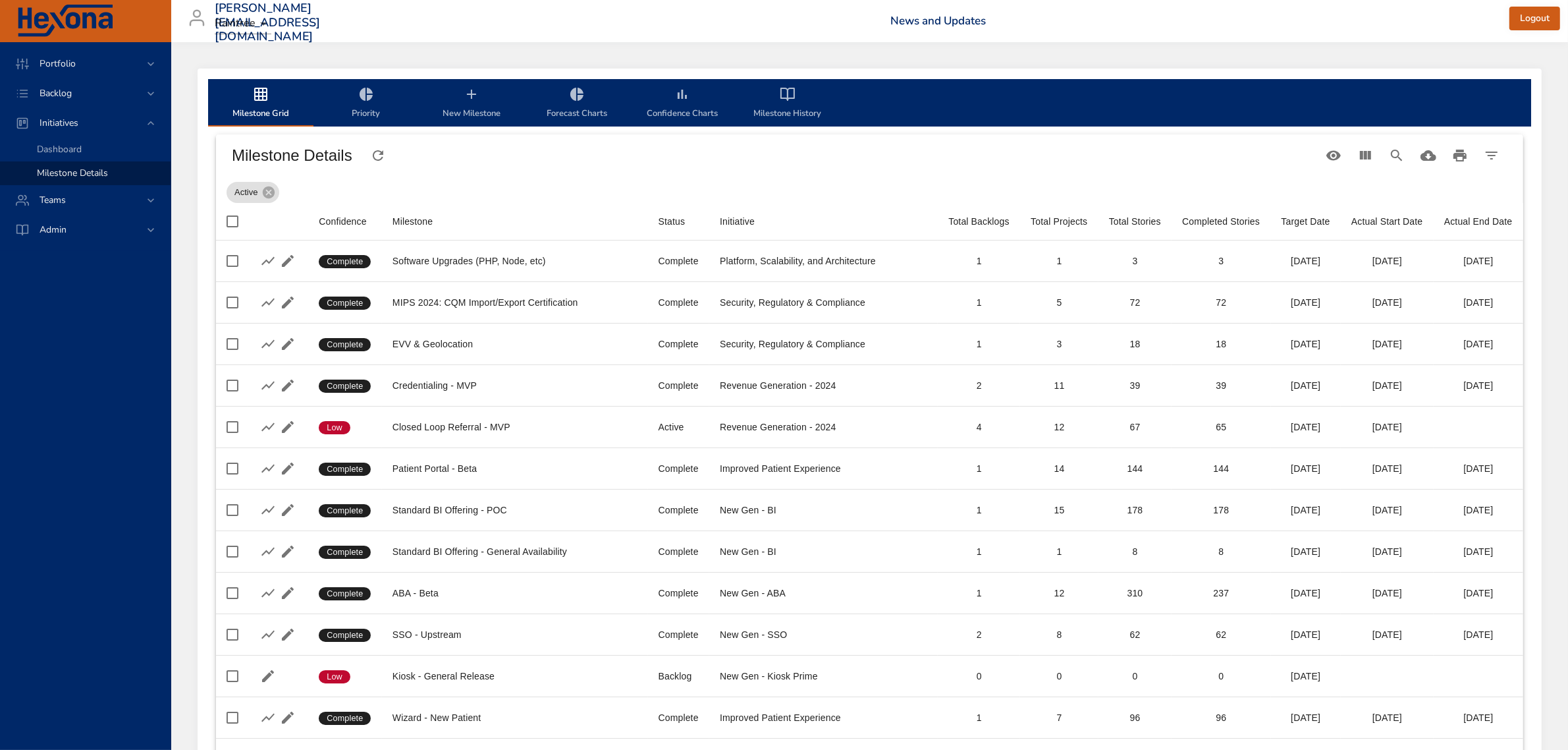
click at [464, 101] on icon "milestone-tabs" at bounding box center [471, 94] width 16 height 16
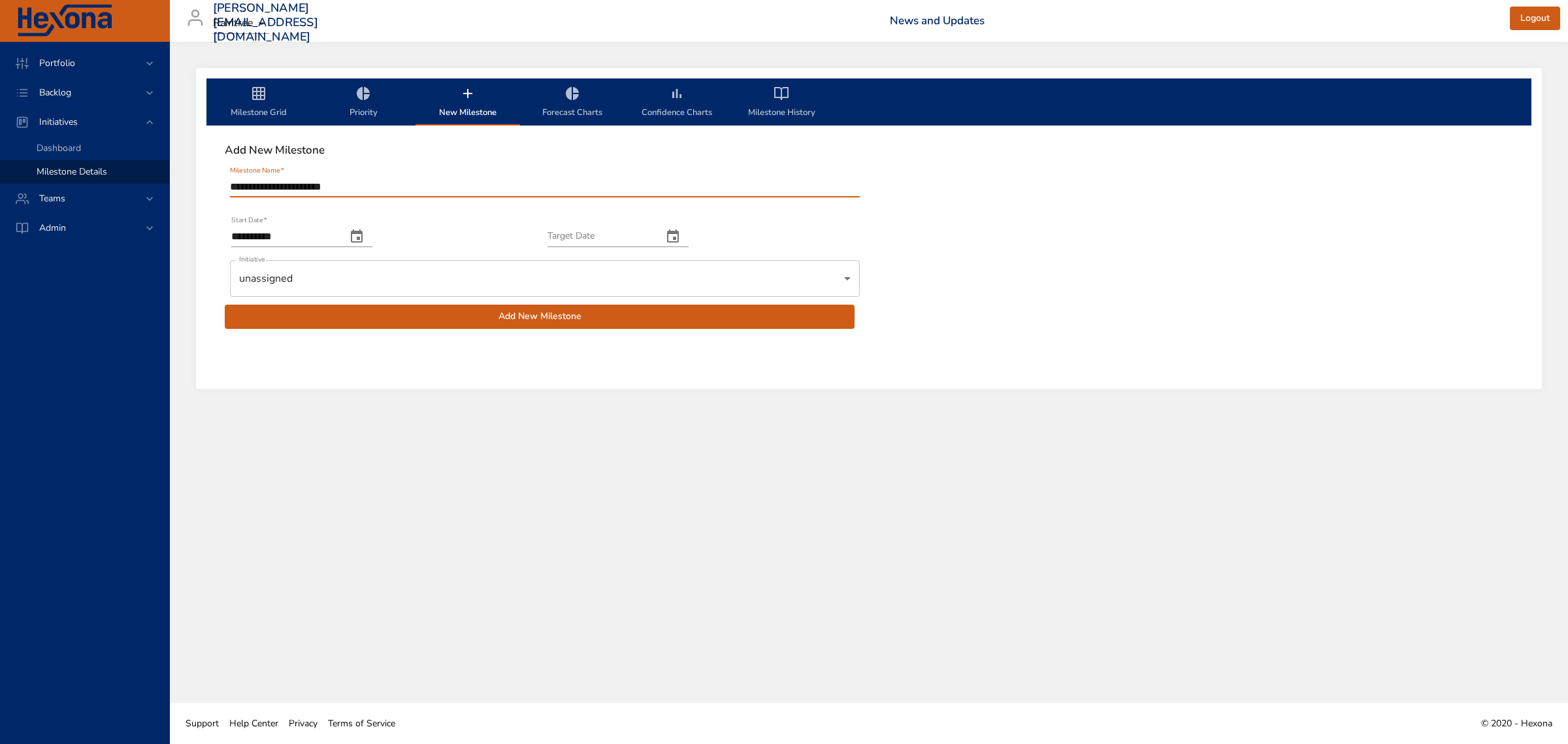
type input "**********"
click at [364, 231] on icon "change date" at bounding box center [356, 237] width 16 height 16
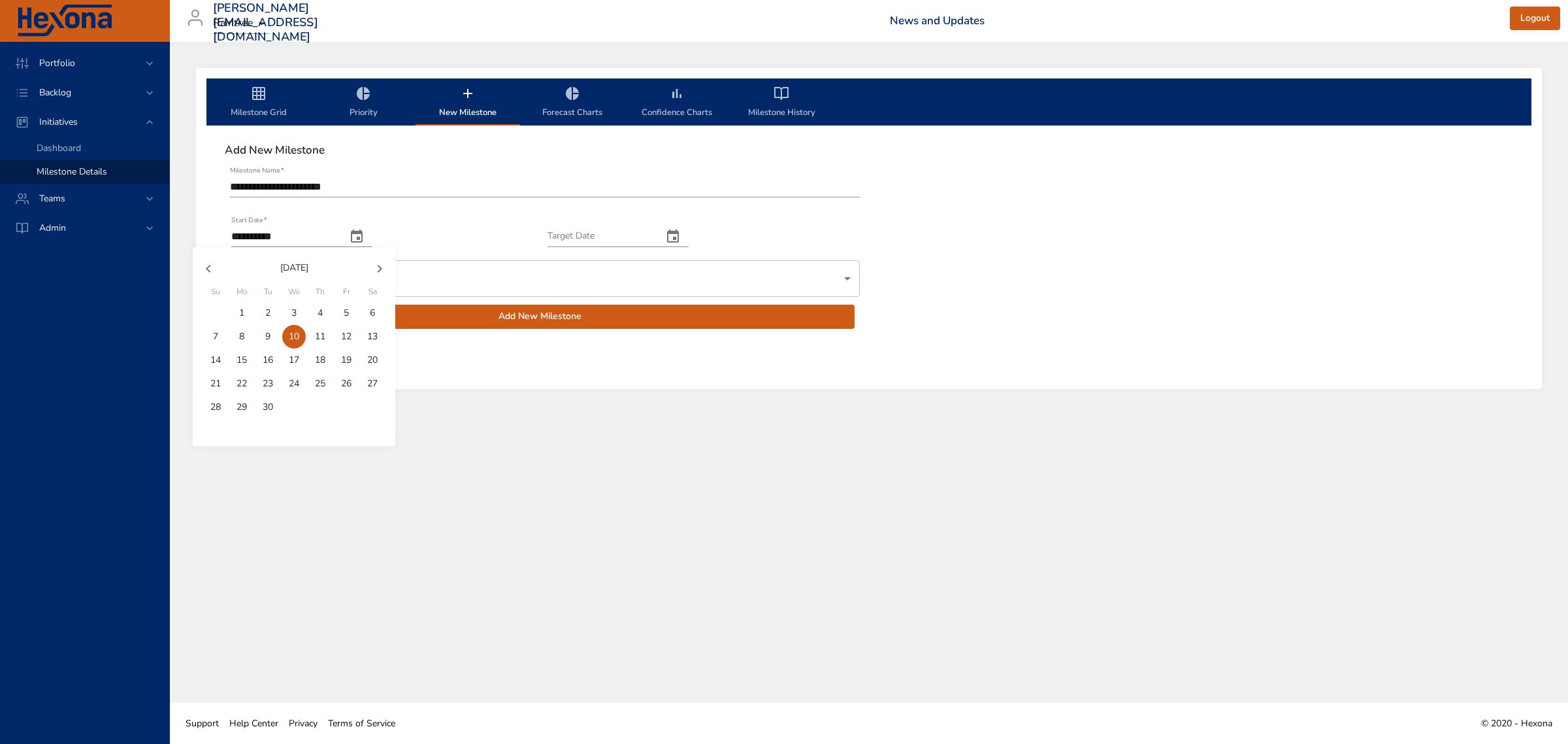
click at [379, 268] on icon "button" at bounding box center [379, 268] width 16 height 16
click at [314, 309] on span "1" at bounding box center [320, 313] width 24 height 13
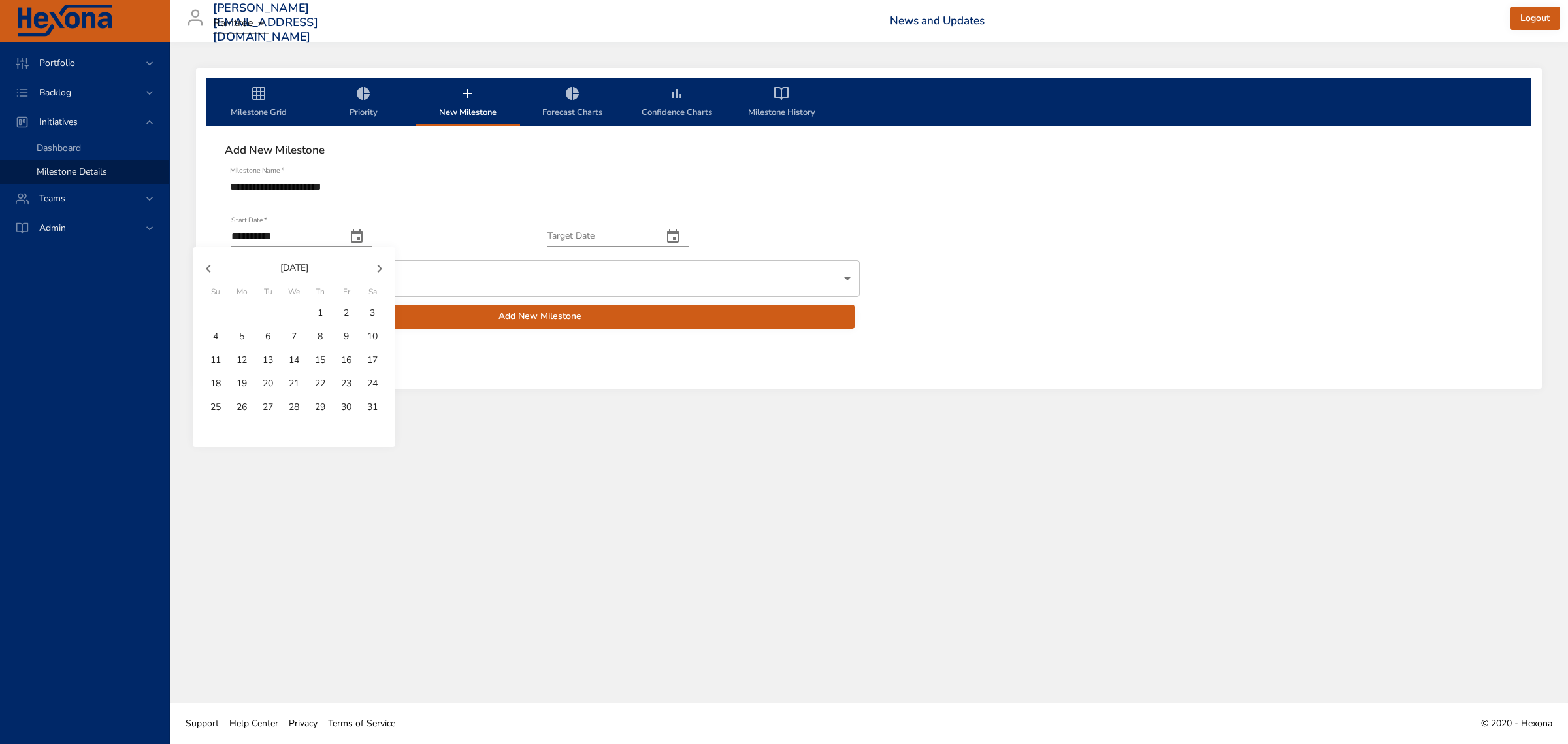
type input "**********"
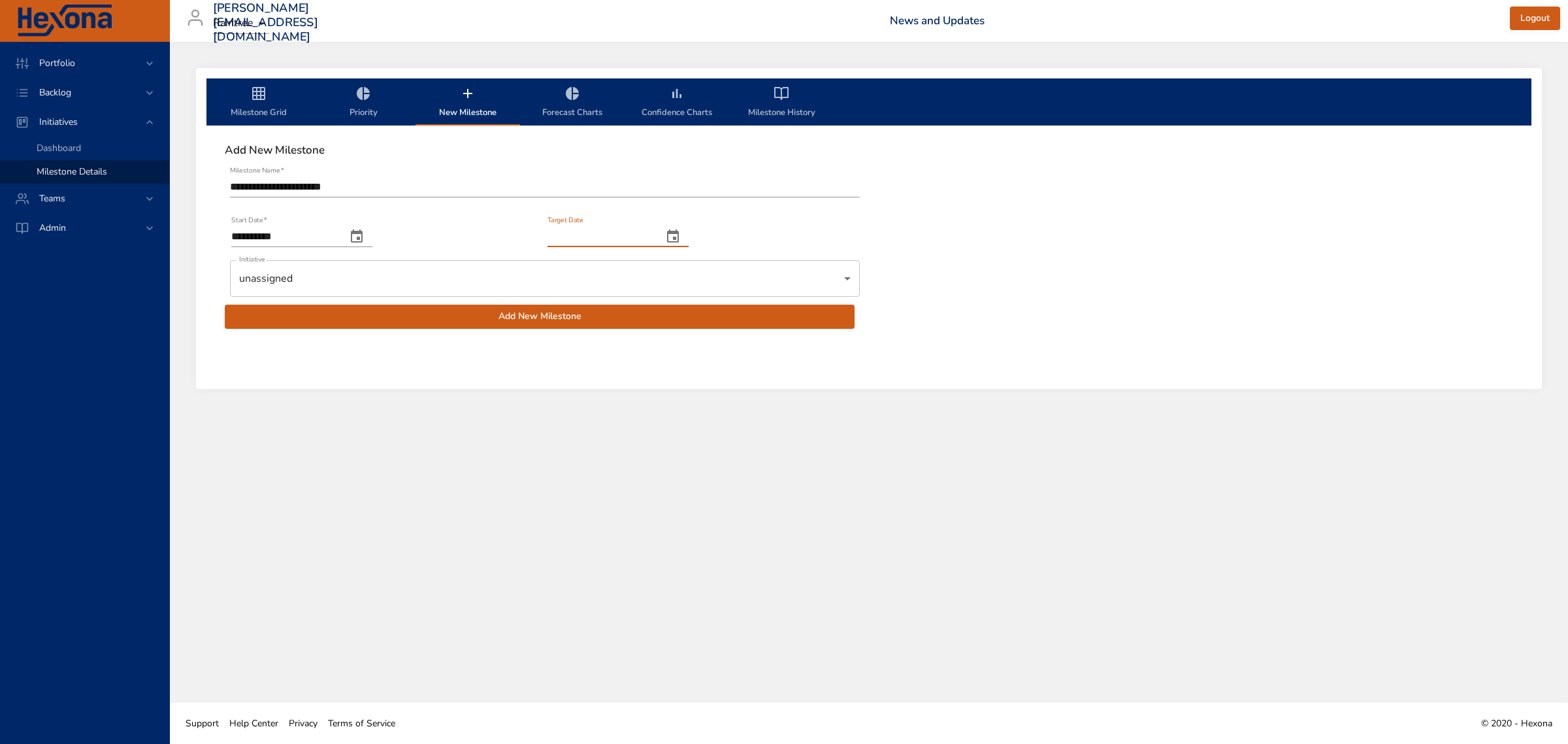
click at [626, 227] on input "Target Date" at bounding box center [600, 237] width 105 height 21
click at [688, 229] on button "change date" at bounding box center [673, 237] width 32 height 32
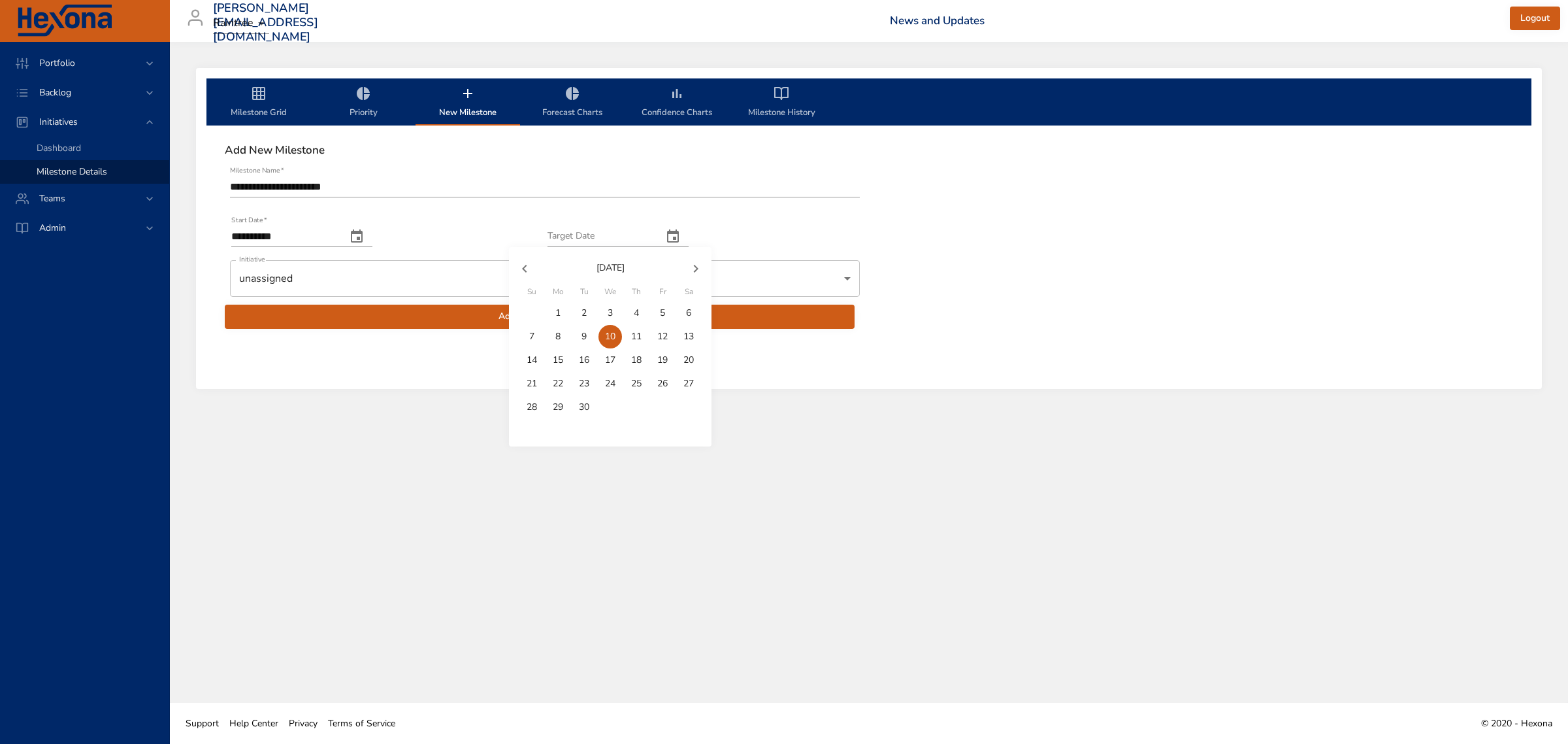
click at [690, 275] on icon "button" at bounding box center [696, 268] width 16 height 16
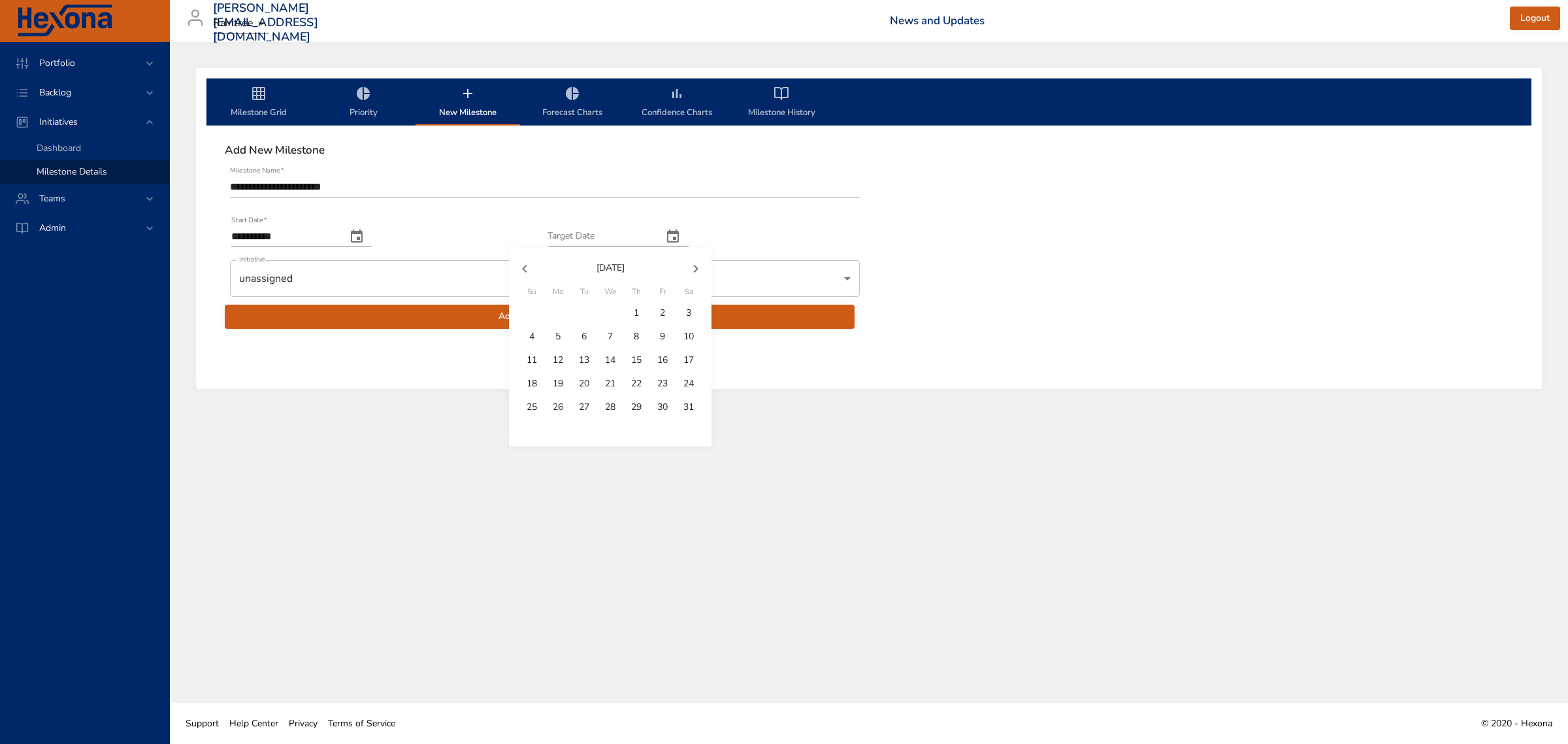
click at [690, 275] on icon "button" at bounding box center [696, 268] width 16 height 16
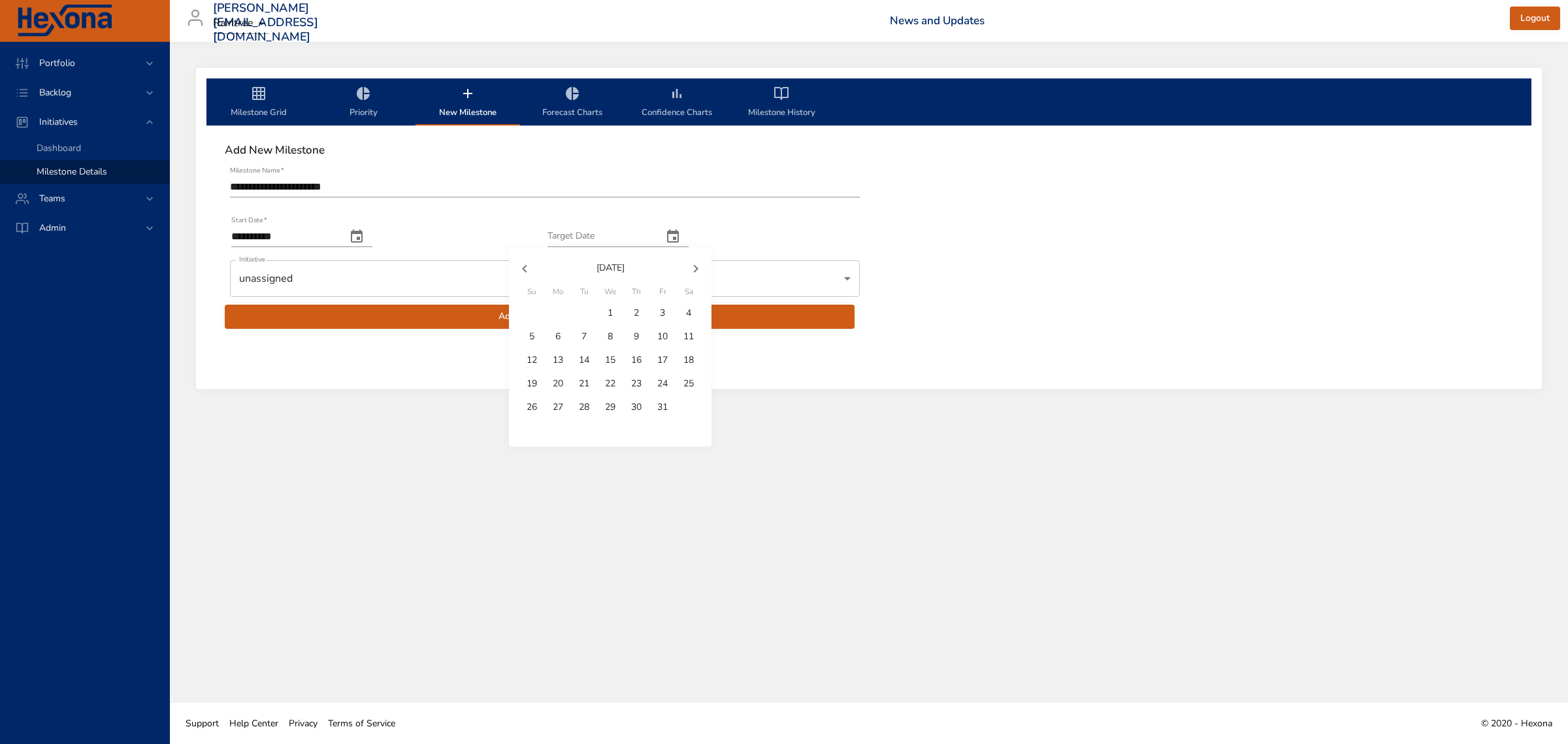
click at [690, 275] on icon "button" at bounding box center [696, 268] width 16 height 16
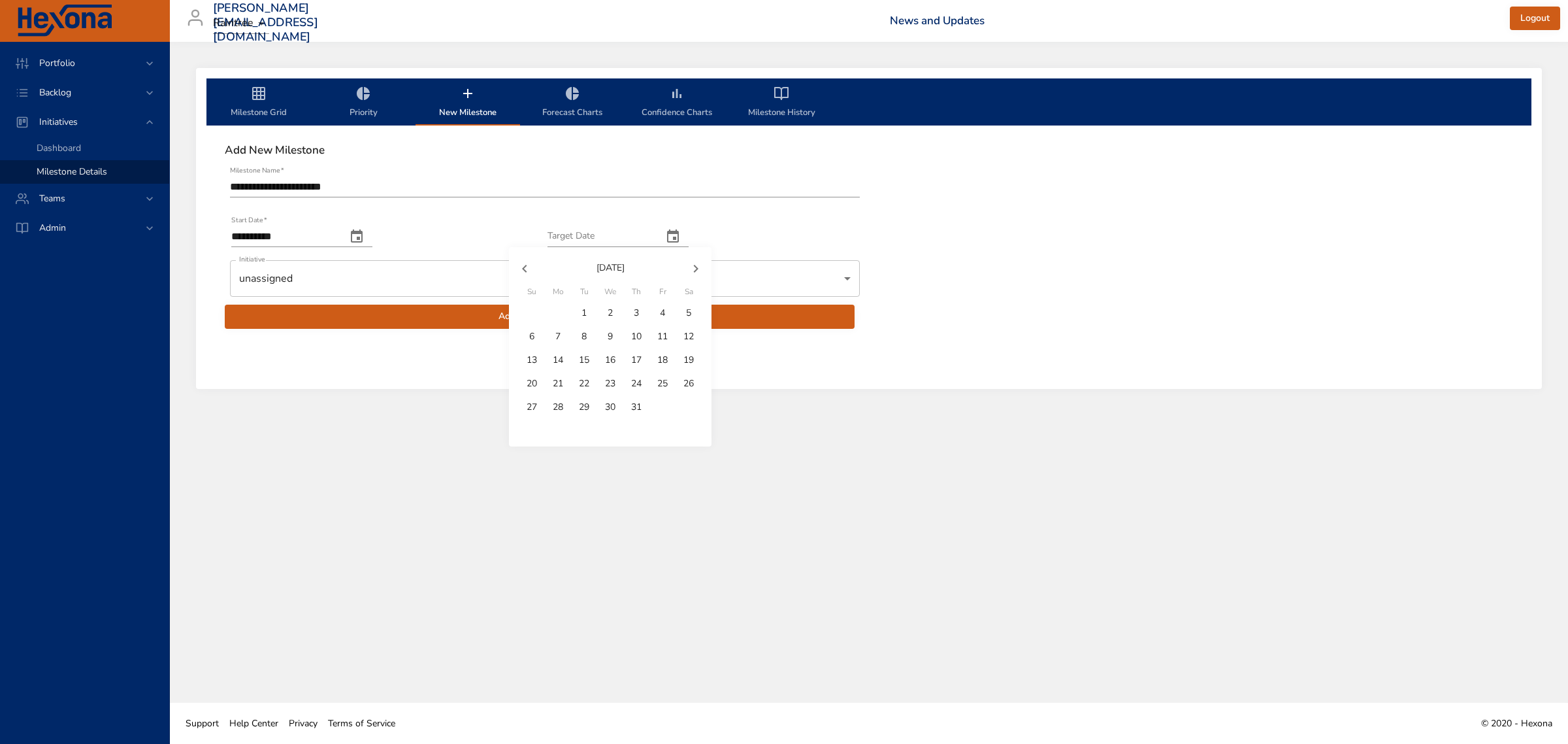
click at [633, 400] on p "31" at bounding box center [636, 407] width 10 height 13
type input "**********"
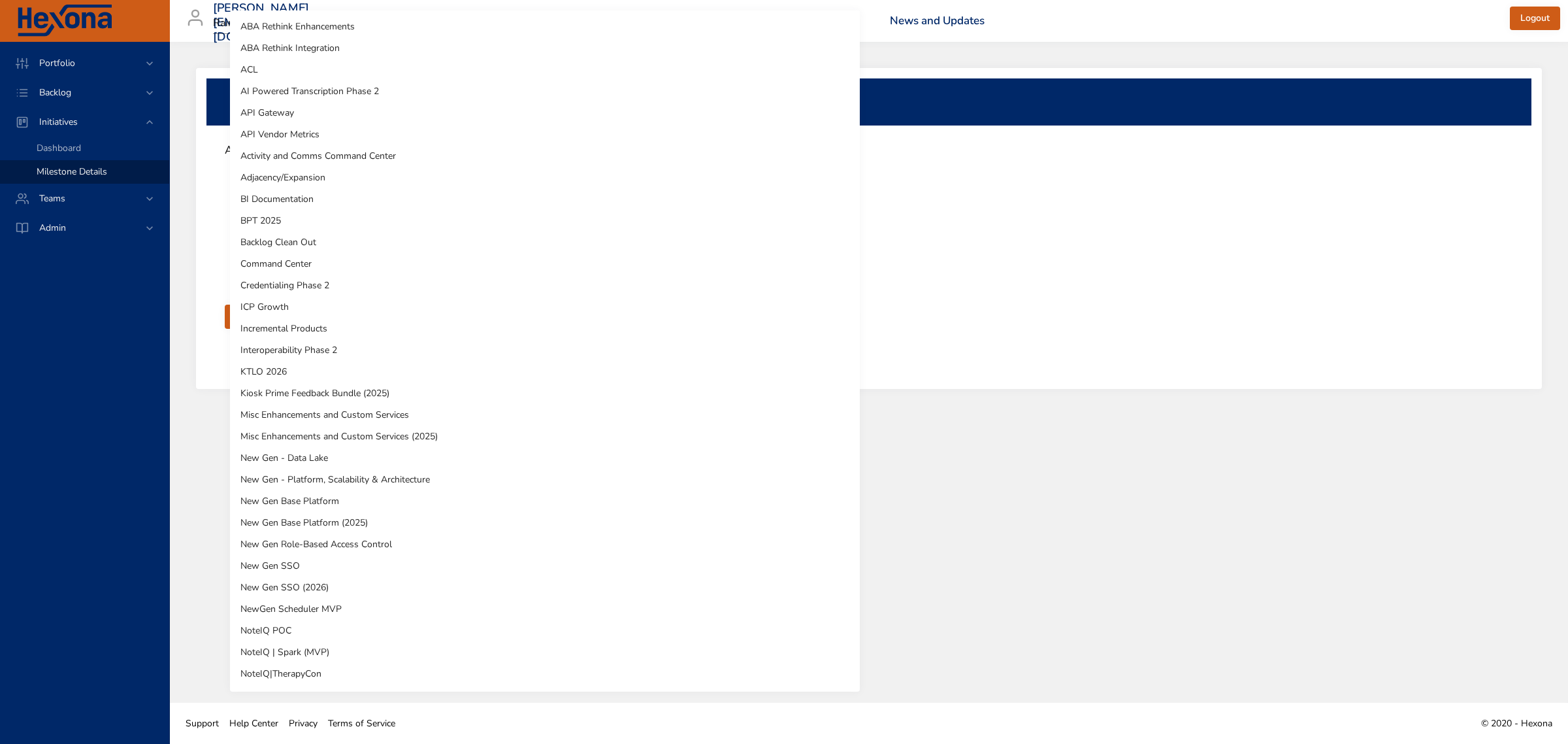
click at [431, 286] on body "**********" at bounding box center [784, 372] width 1568 height 744
click at [443, 307] on li "ICP Growth" at bounding box center [545, 306] width 630 height 21
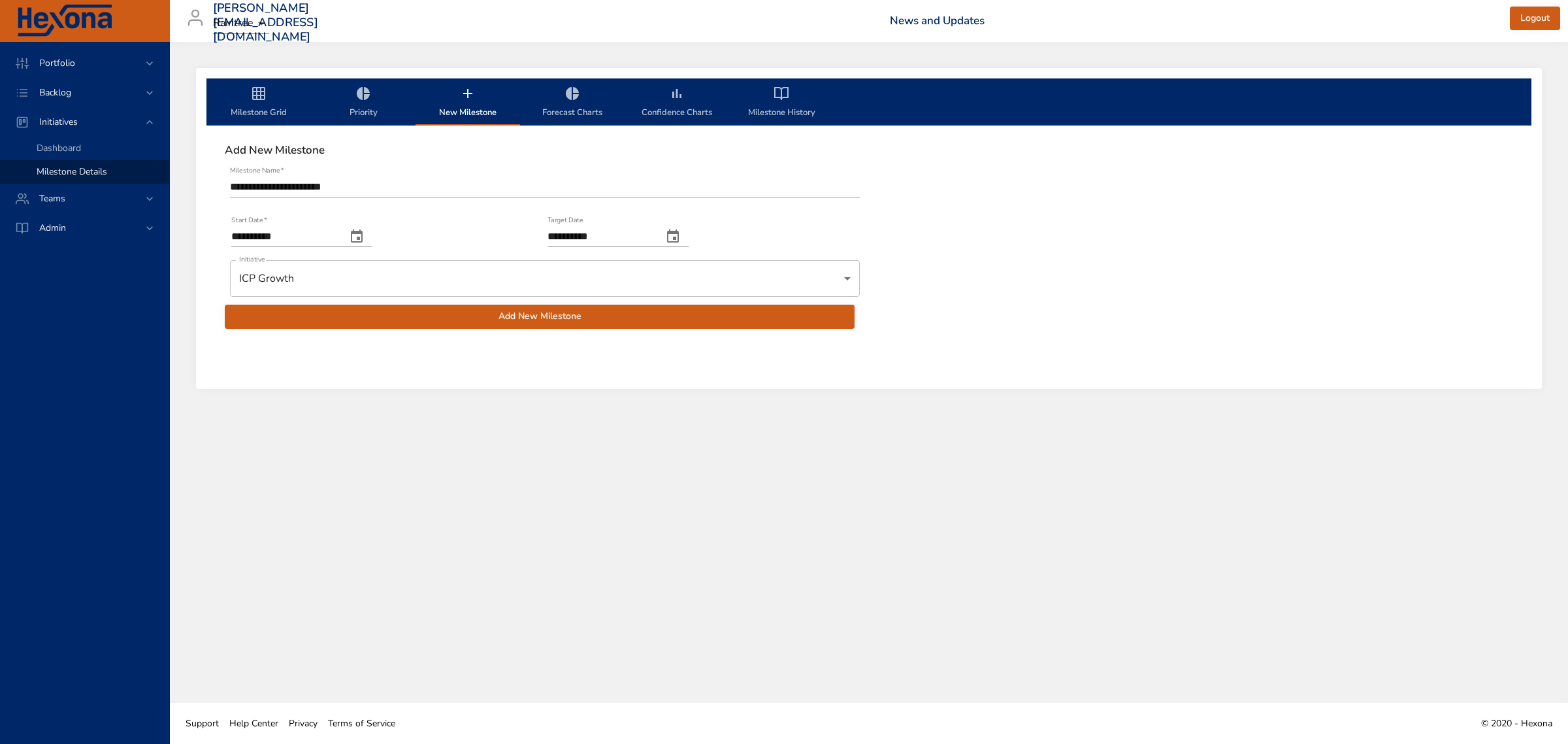
click at [515, 307] on button "Add New Milestone" at bounding box center [539, 317] width 630 height 24
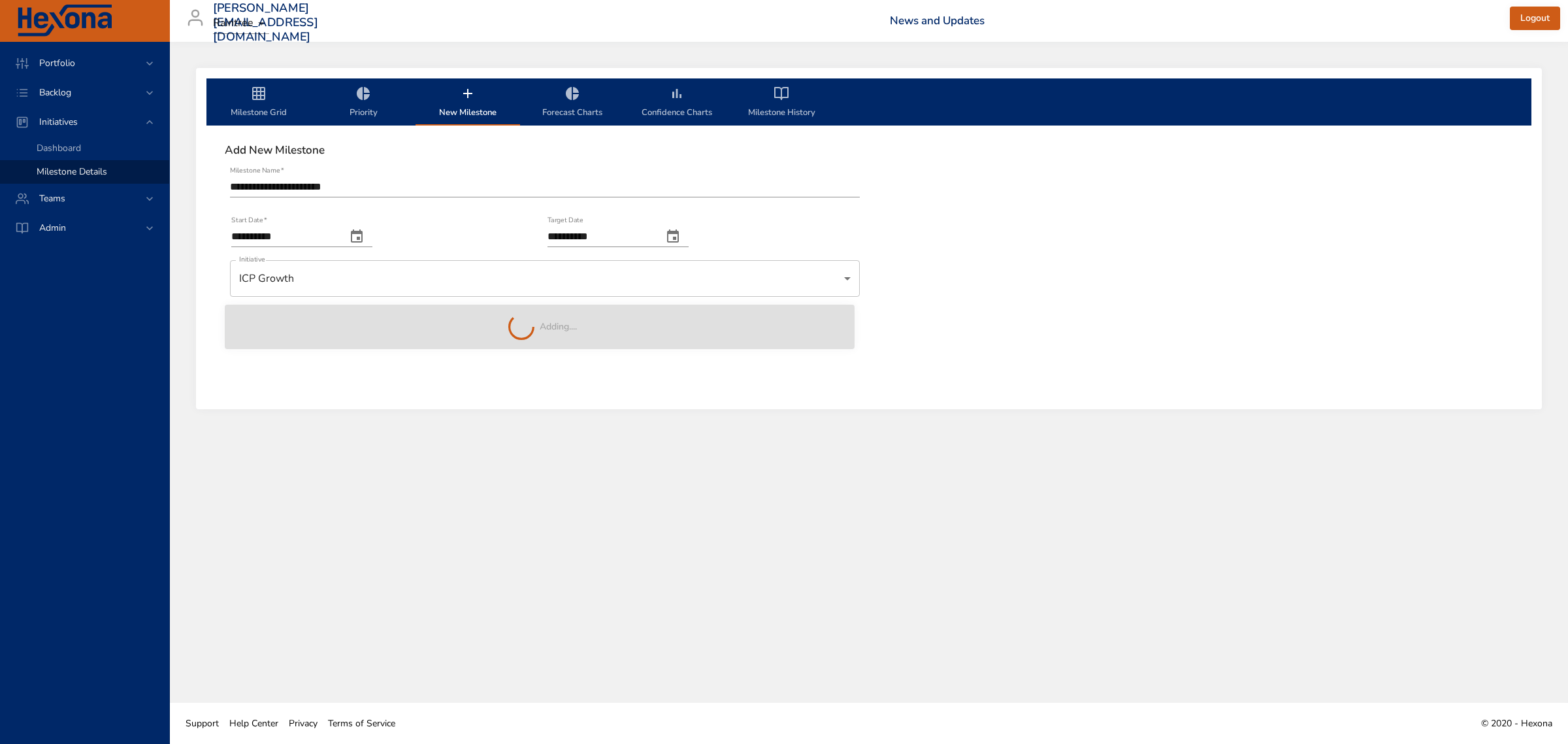
type input "**********"
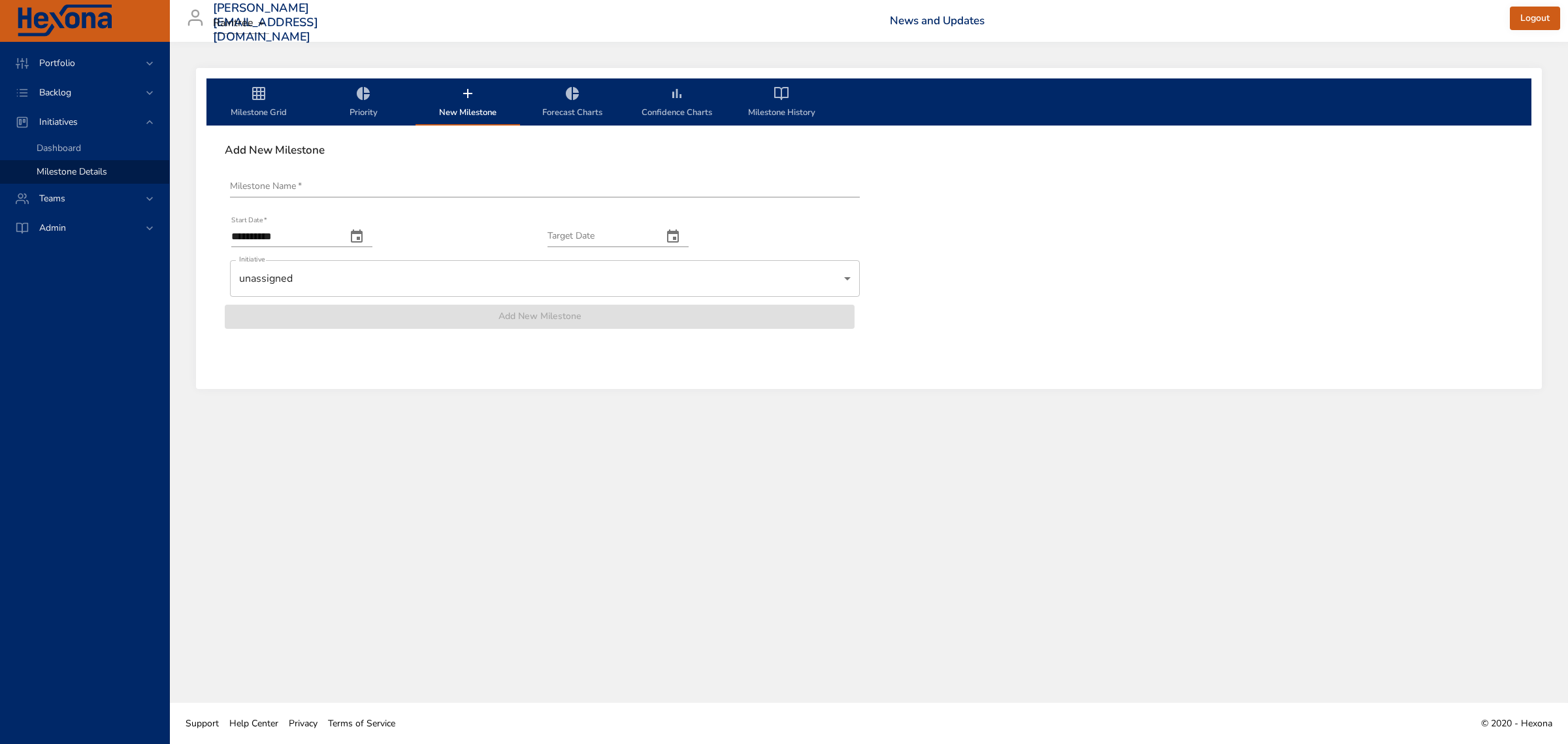
click at [781, 193] on input "Milestone Name   *" at bounding box center [545, 187] width 630 height 21
paste input "**********"
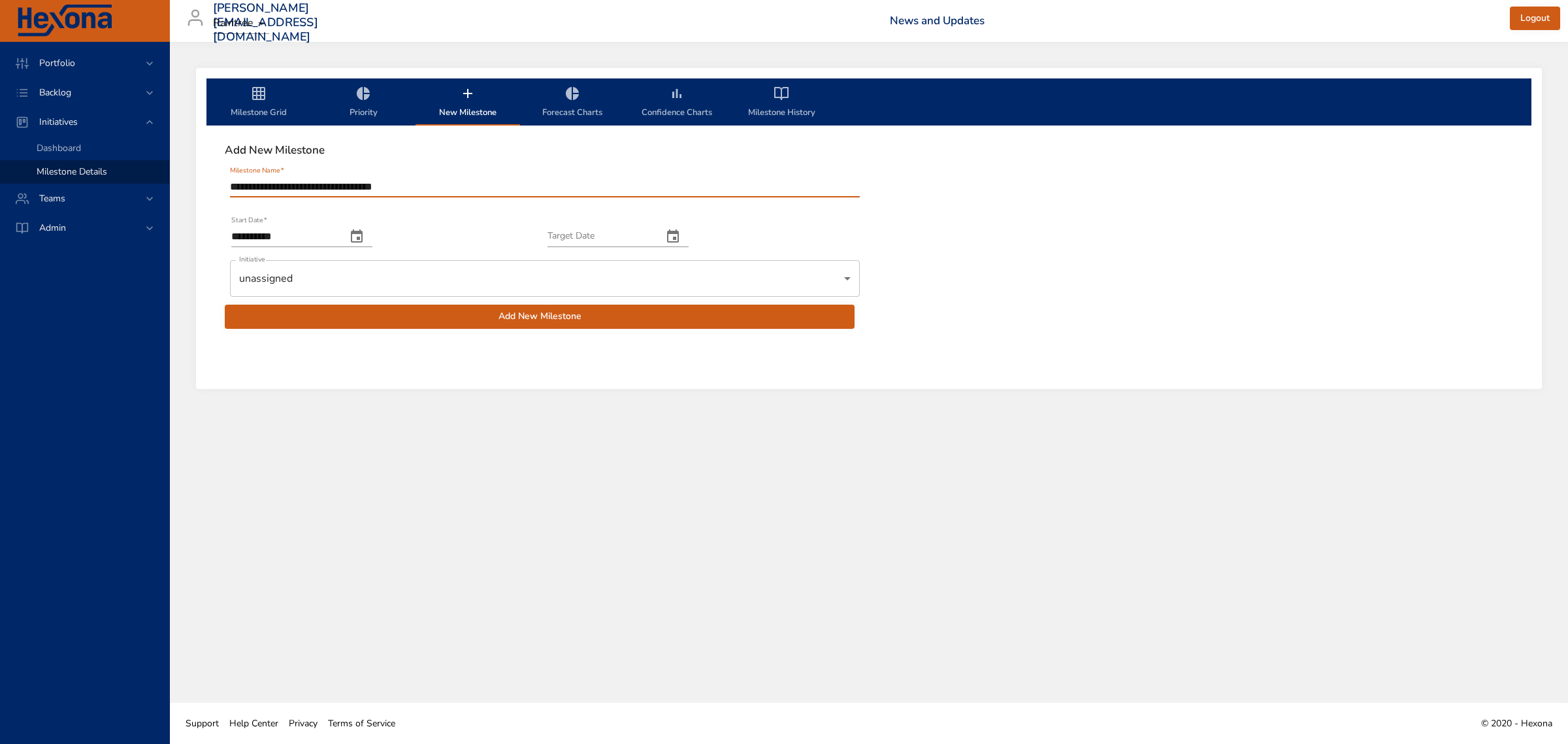
type input "**********"
click at [364, 235] on icon "change date" at bounding box center [356, 237] width 16 height 16
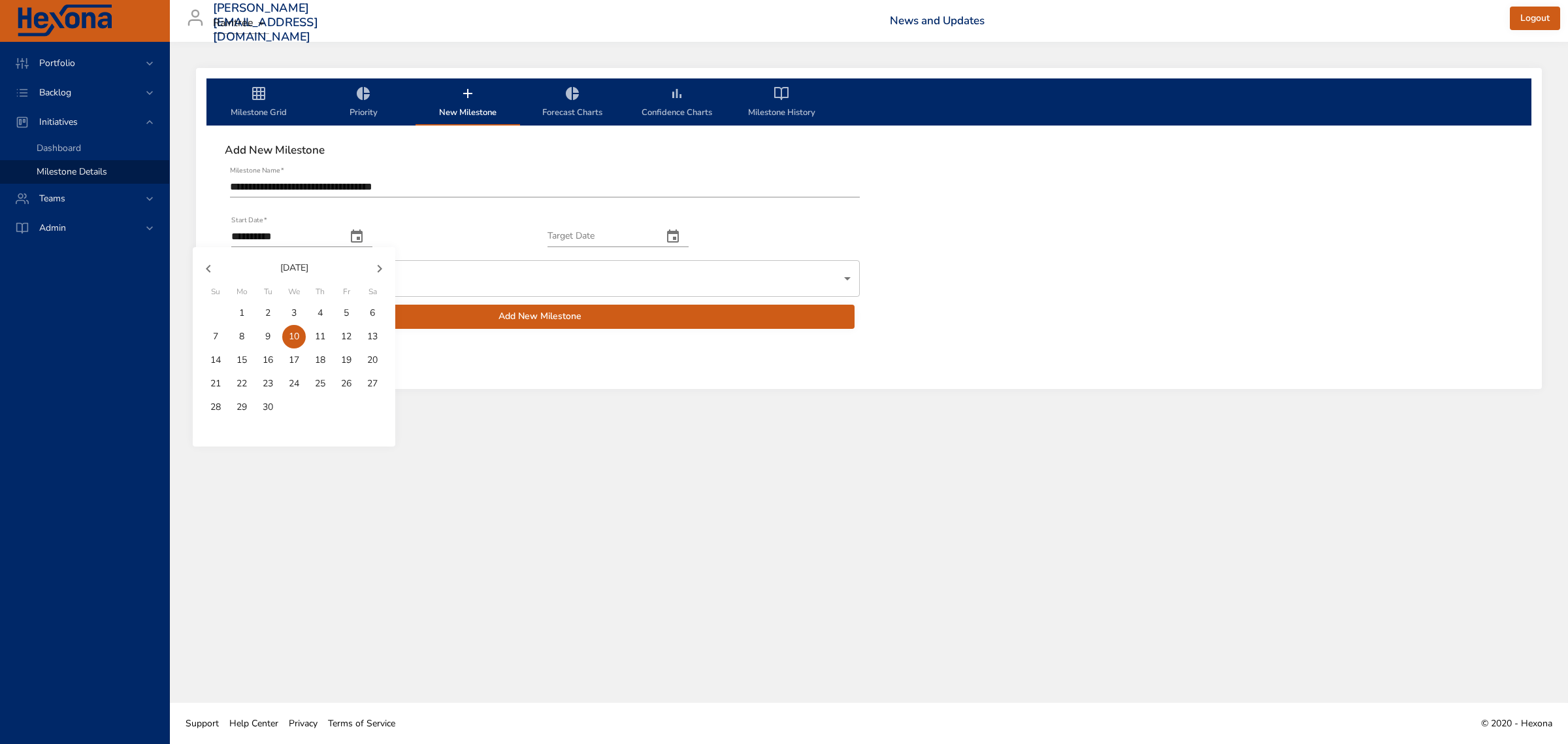
click at [381, 263] on icon "button" at bounding box center [379, 268] width 16 height 16
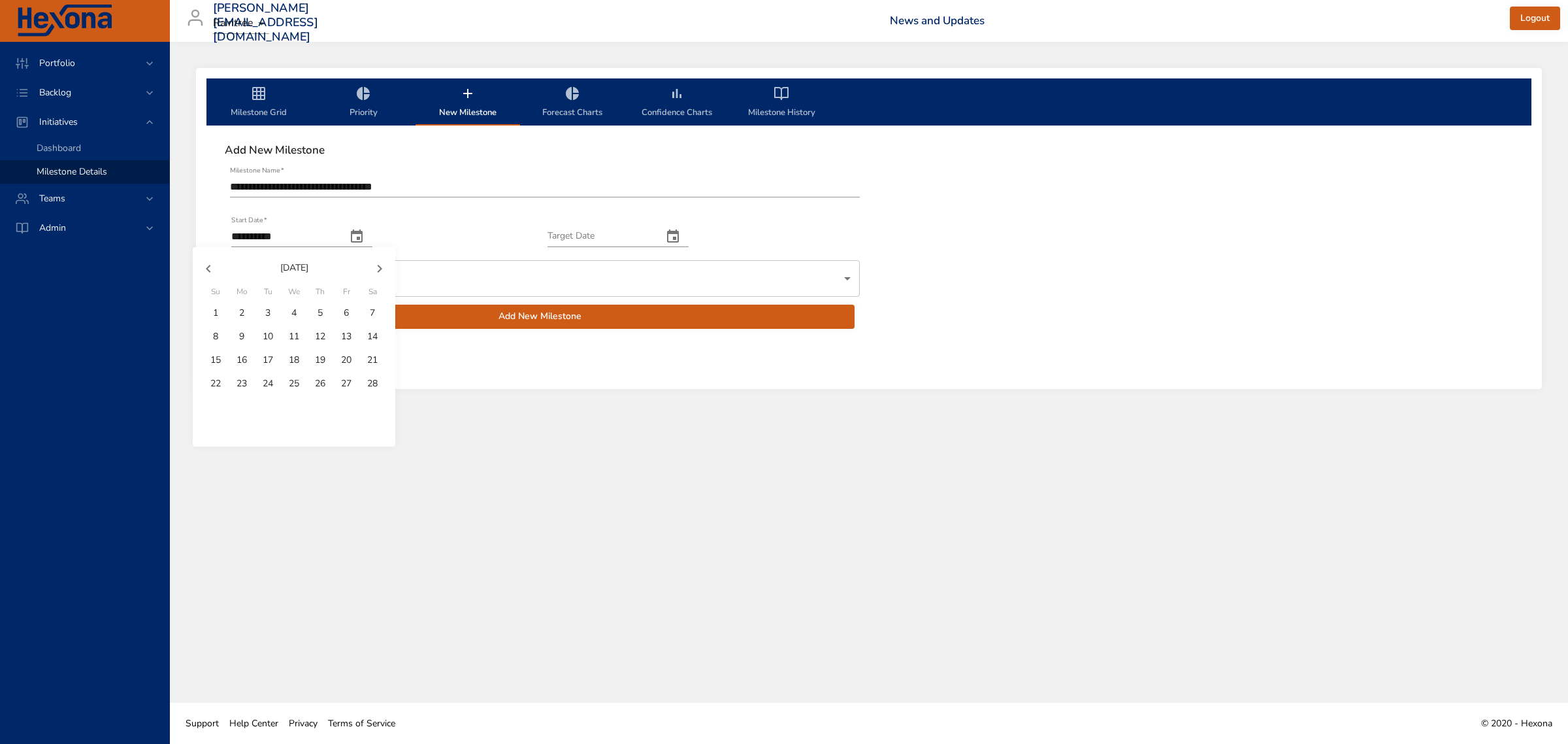
click at [196, 268] on button "button" at bounding box center [209, 268] width 32 height 32
click at [314, 301] on div "1" at bounding box center [320, 313] width 26 height 24
type input "**********"
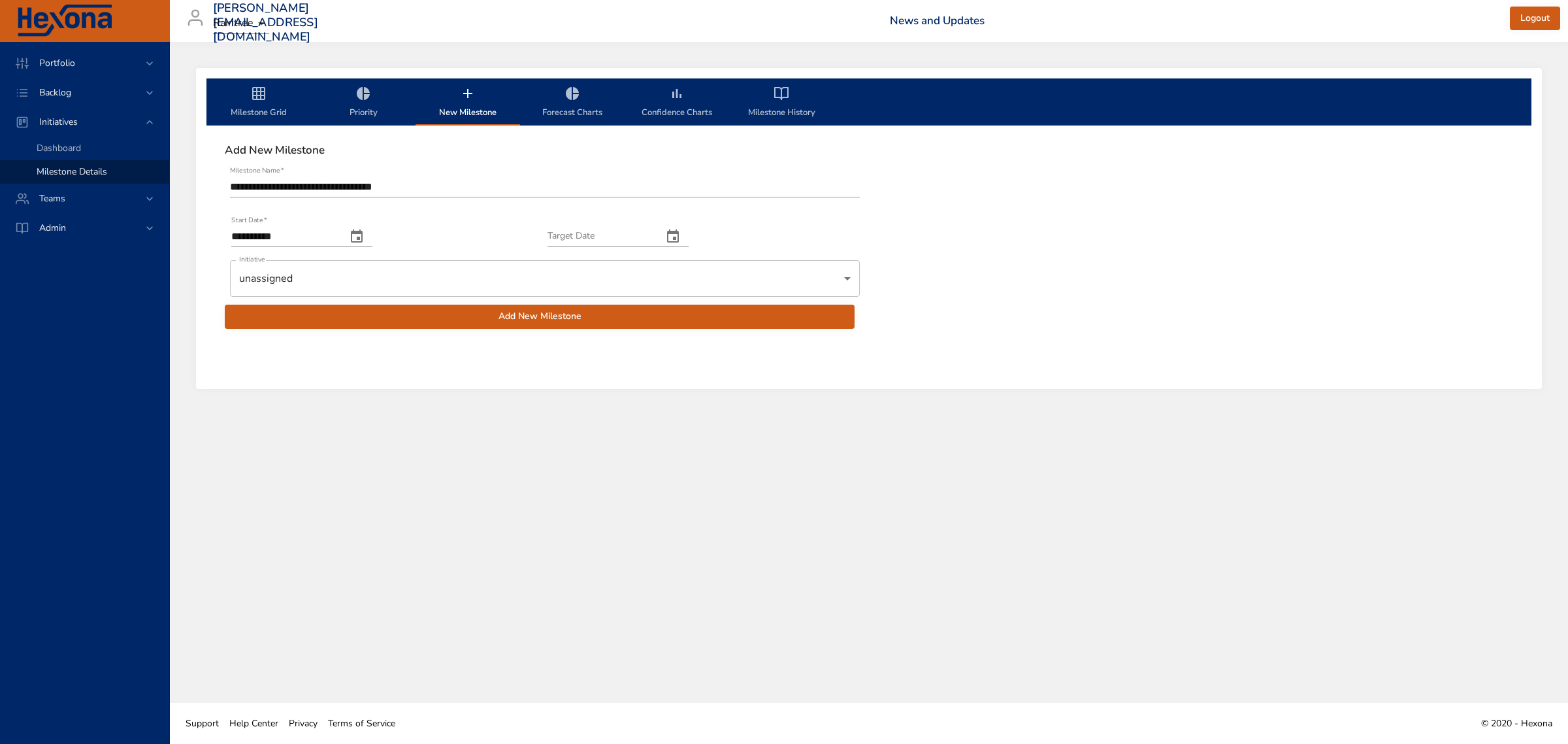
click at [627, 235] on input "Target Date" at bounding box center [600, 237] width 105 height 21
type input "**********"
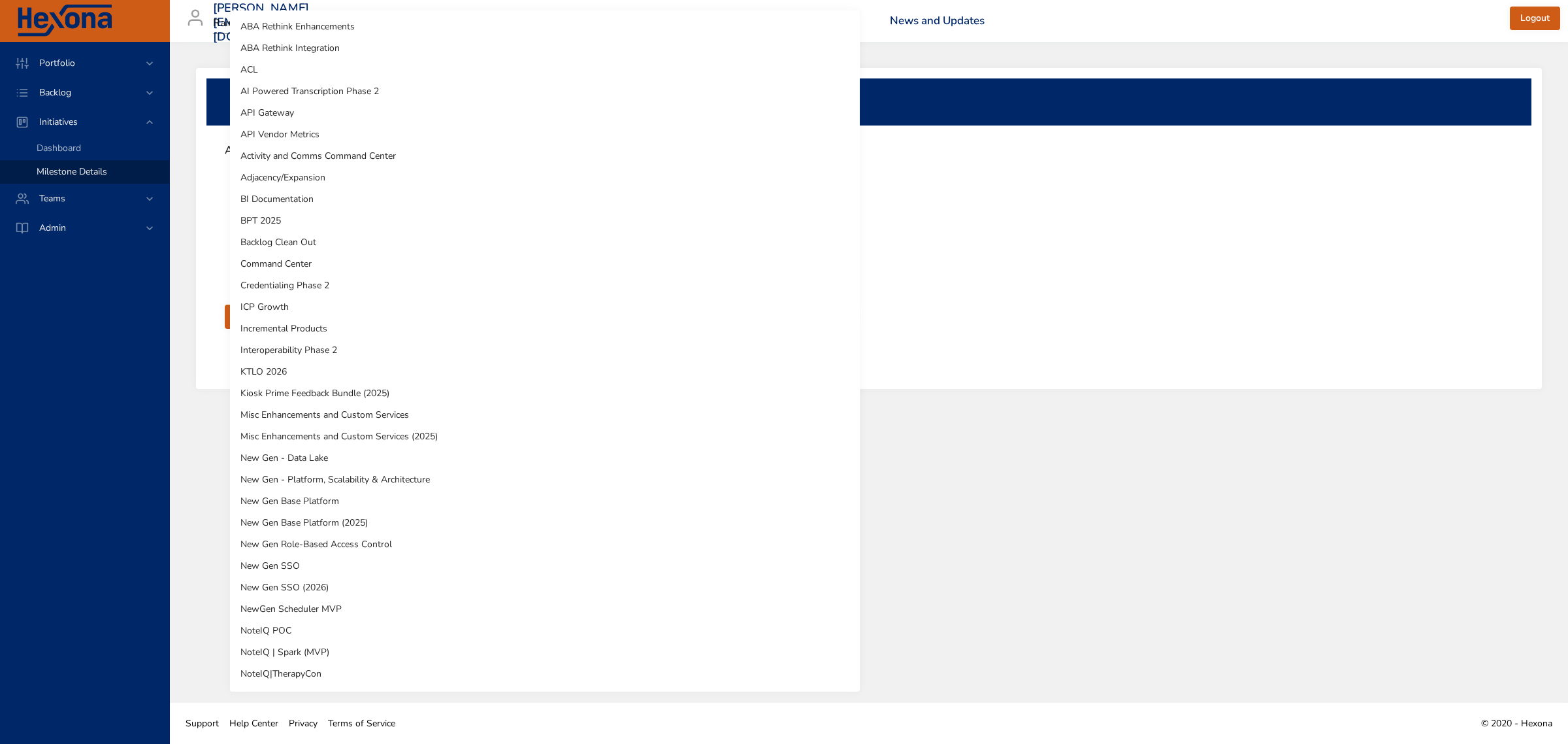
click at [622, 282] on body "**********" at bounding box center [784, 372] width 1568 height 744
click at [614, 302] on li "ICP Growth" at bounding box center [545, 306] width 630 height 21
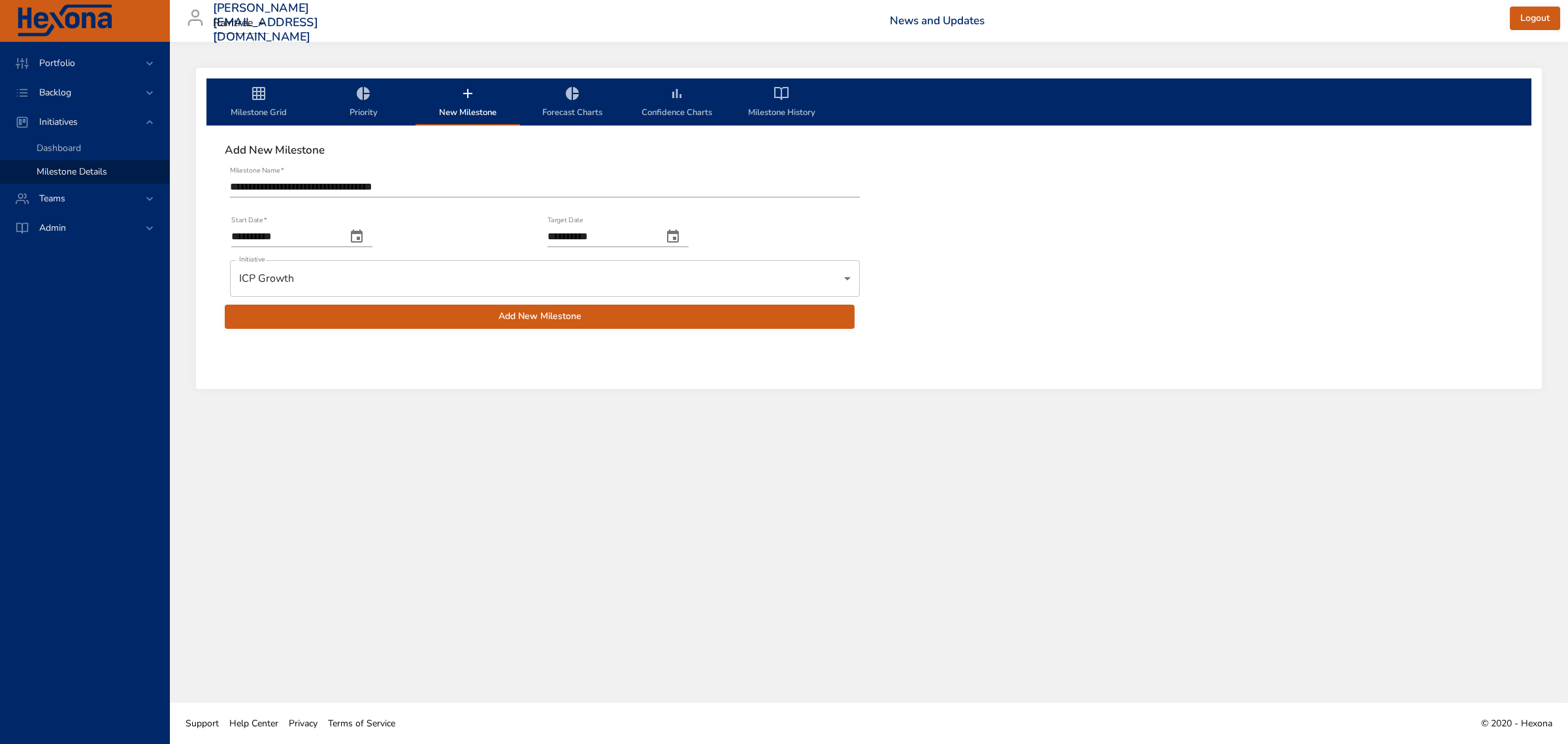
click at [554, 329] on div "Add New Milestone" at bounding box center [539, 322] width 633 height 37
click at [553, 322] on span "Add New Milestone" at bounding box center [539, 316] width 609 height 17
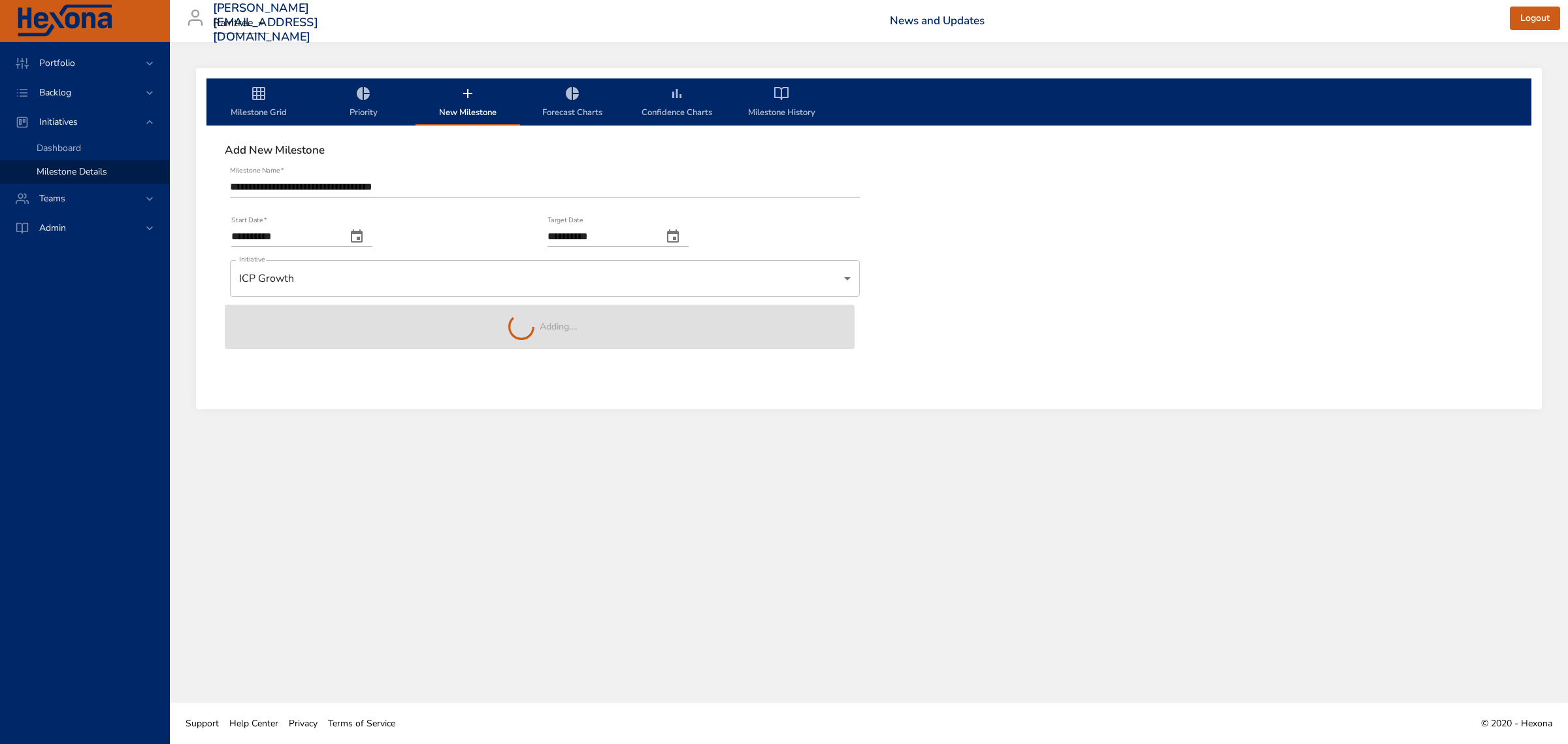
type input "**********"
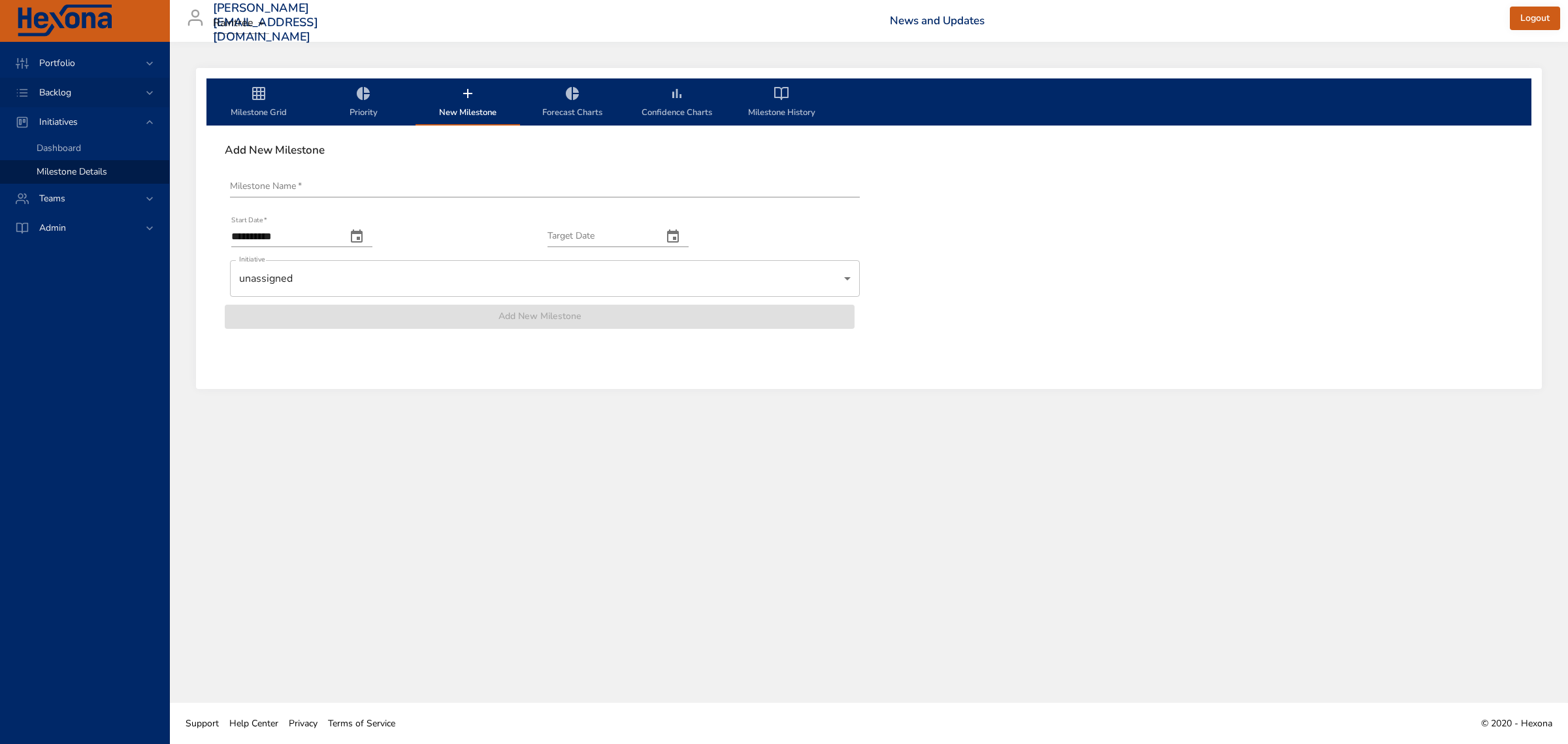
click at [61, 87] on span "Backlog" at bounding box center [55, 93] width 53 height 13
click at [60, 116] on span "Backlog Details" at bounding box center [67, 119] width 63 height 13
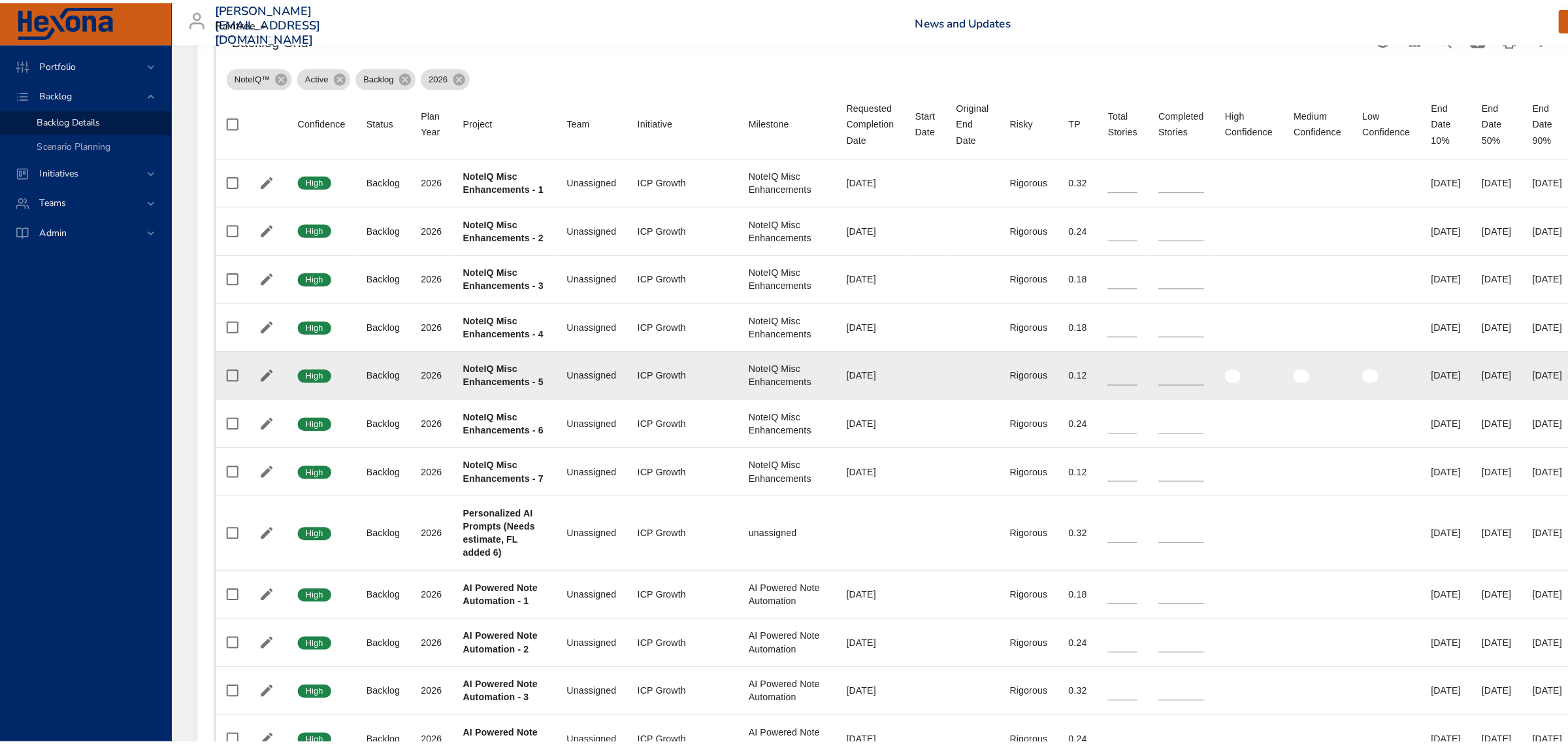
scroll to position [490, 0]
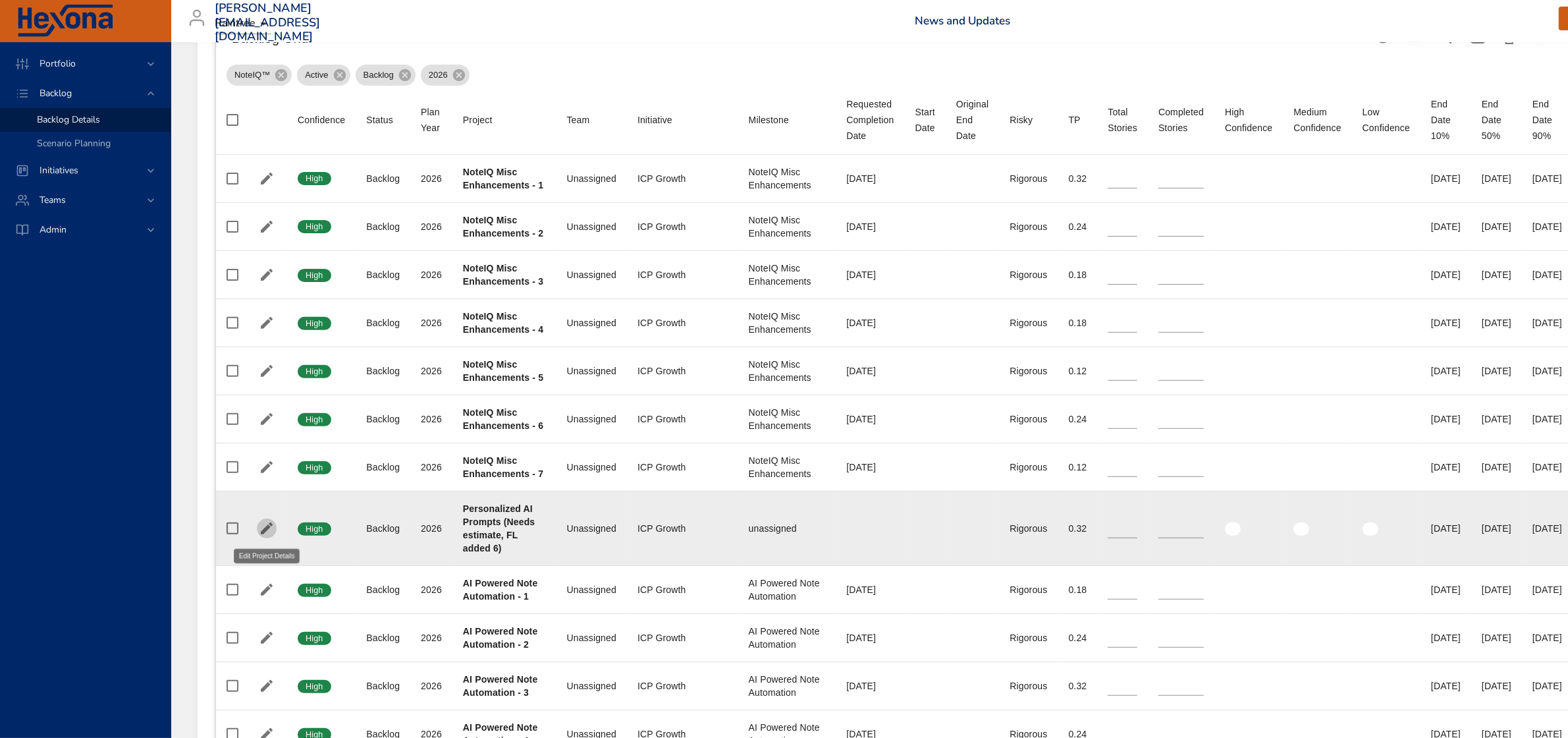
click at [267, 528] on icon "button" at bounding box center [266, 528] width 12 height 12
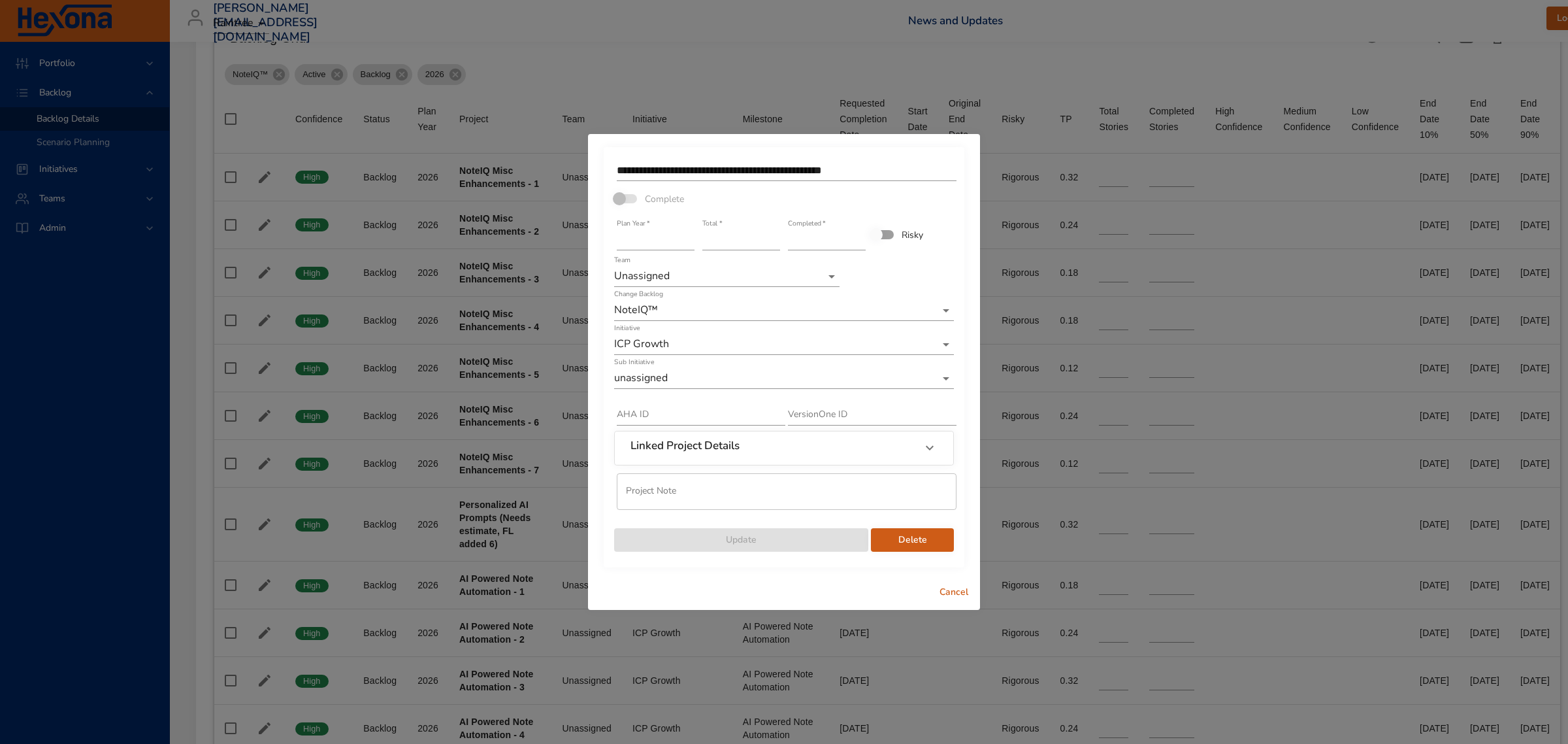
click at [684, 390] on div "AHA ID" at bounding box center [699, 409] width 171 height 39
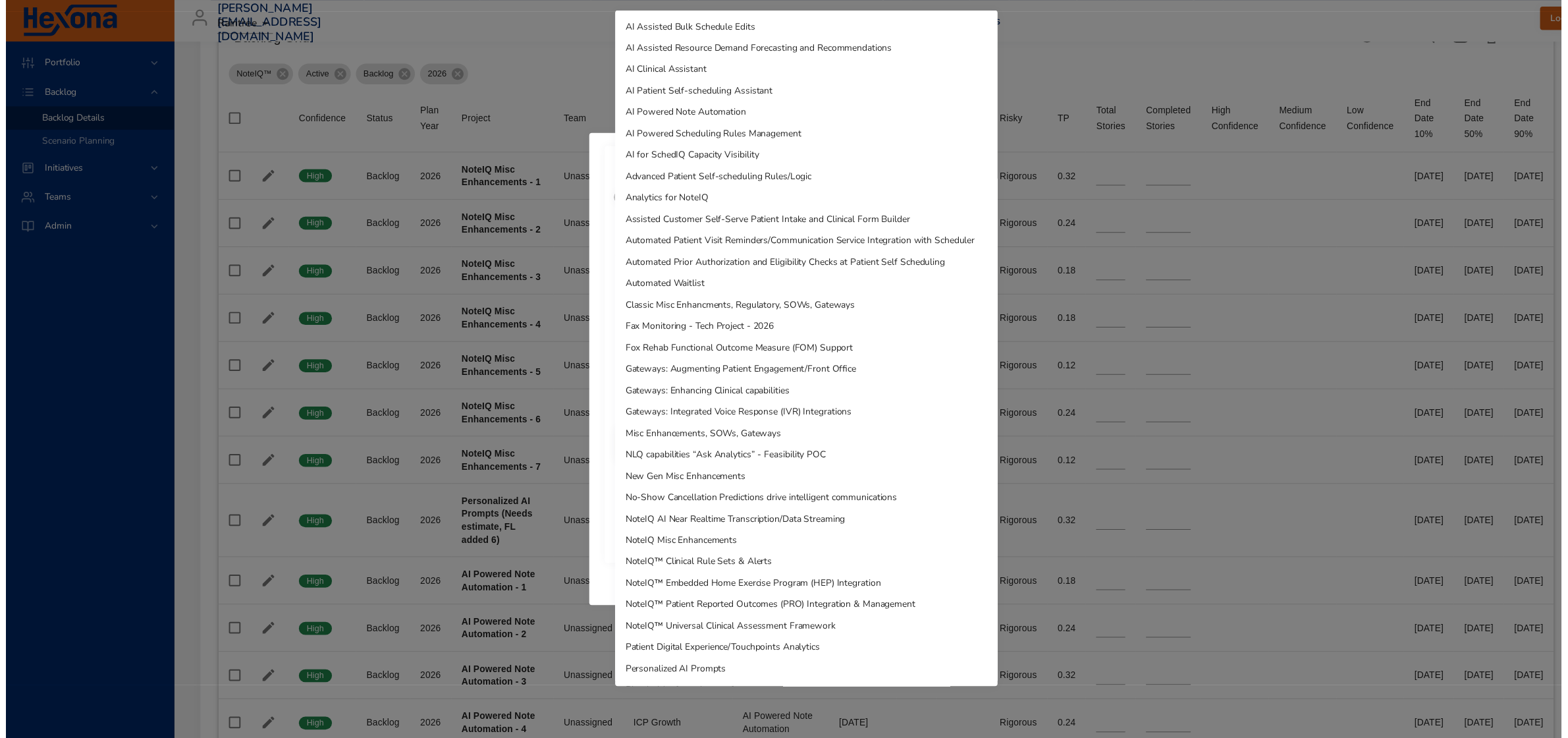
scroll to position [150, 0]
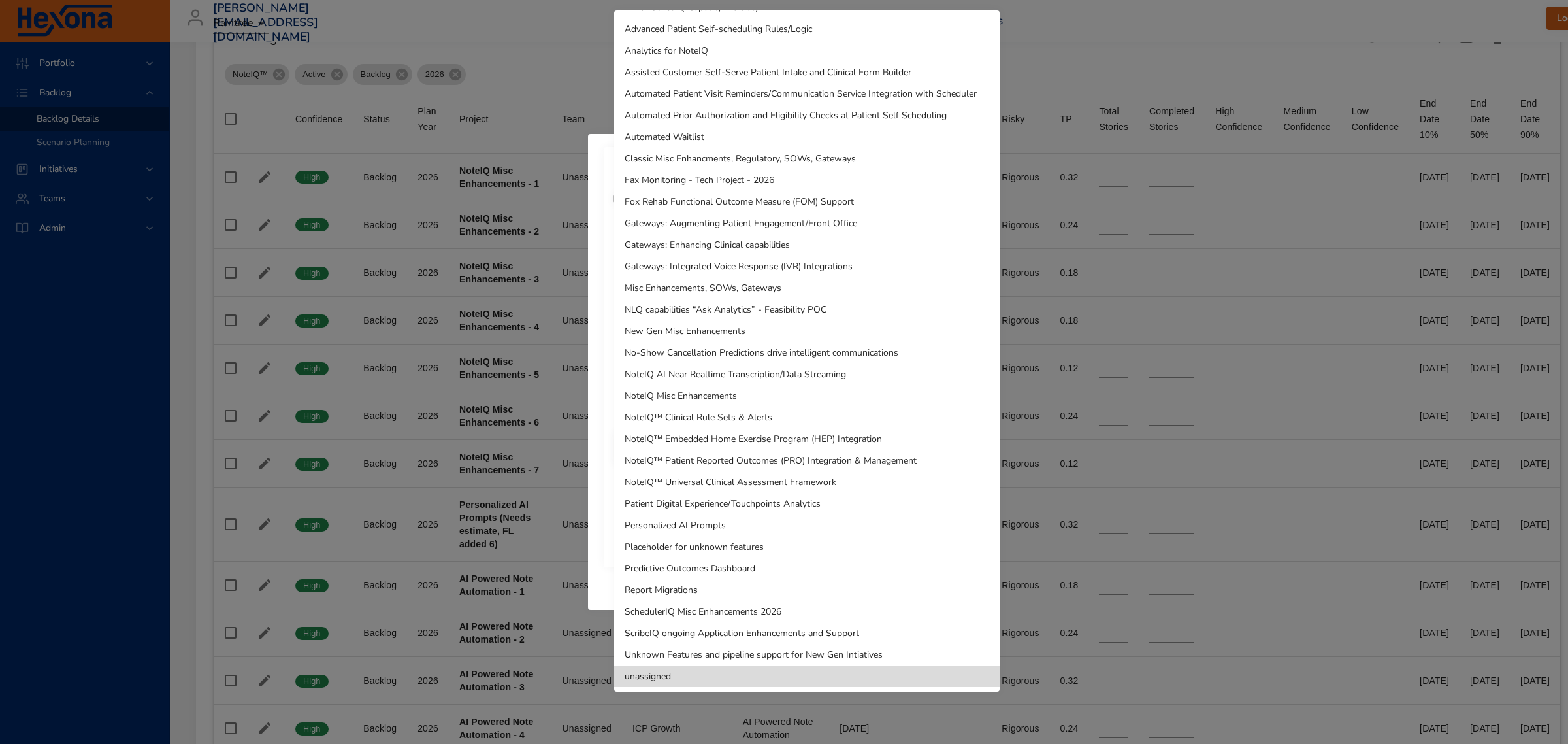
click at [726, 520] on li "Personalized AI Prompts" at bounding box center [807, 525] width 386 height 21
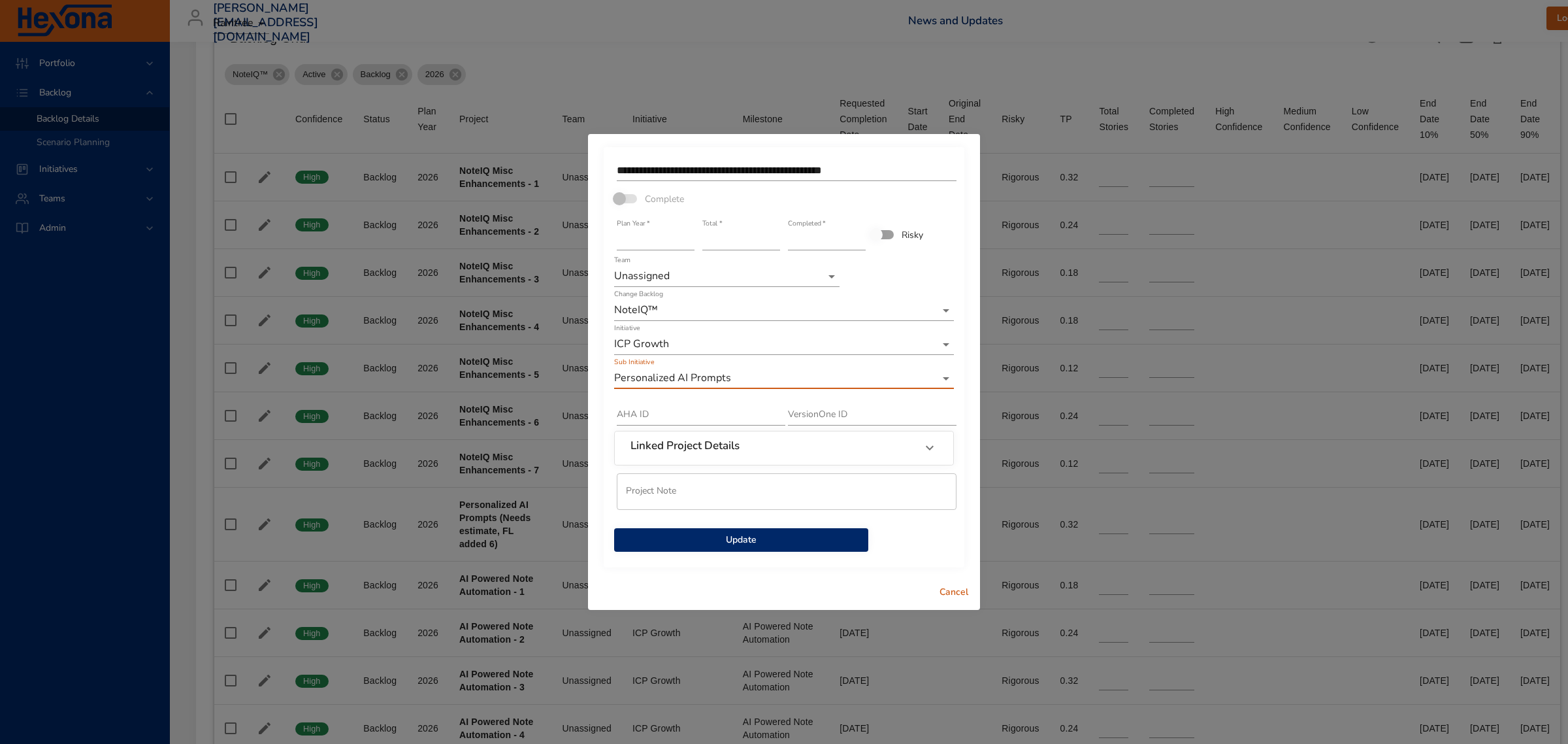
click at [729, 536] on span "Update" at bounding box center [742, 540] width 233 height 17
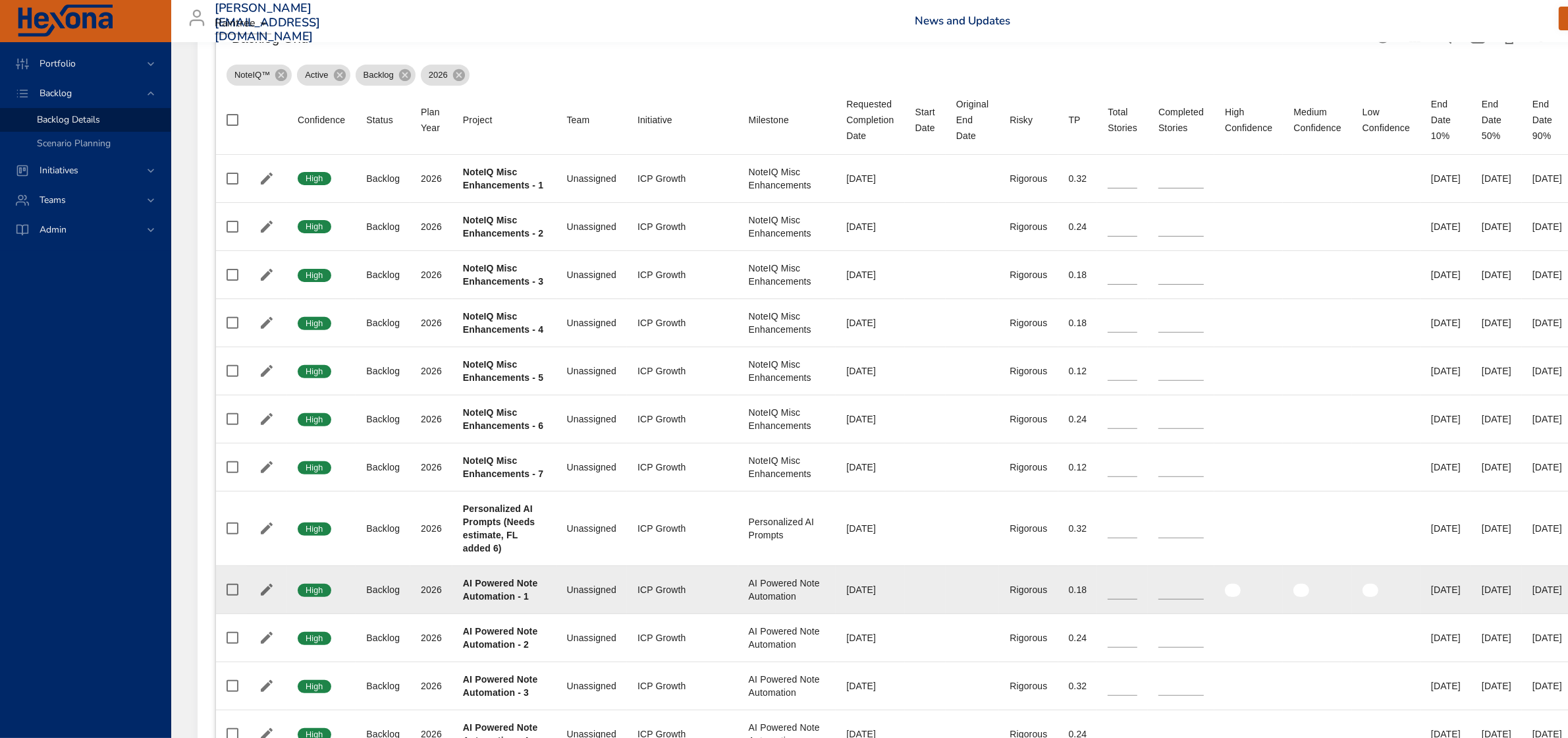
scroll to position [659, 0]
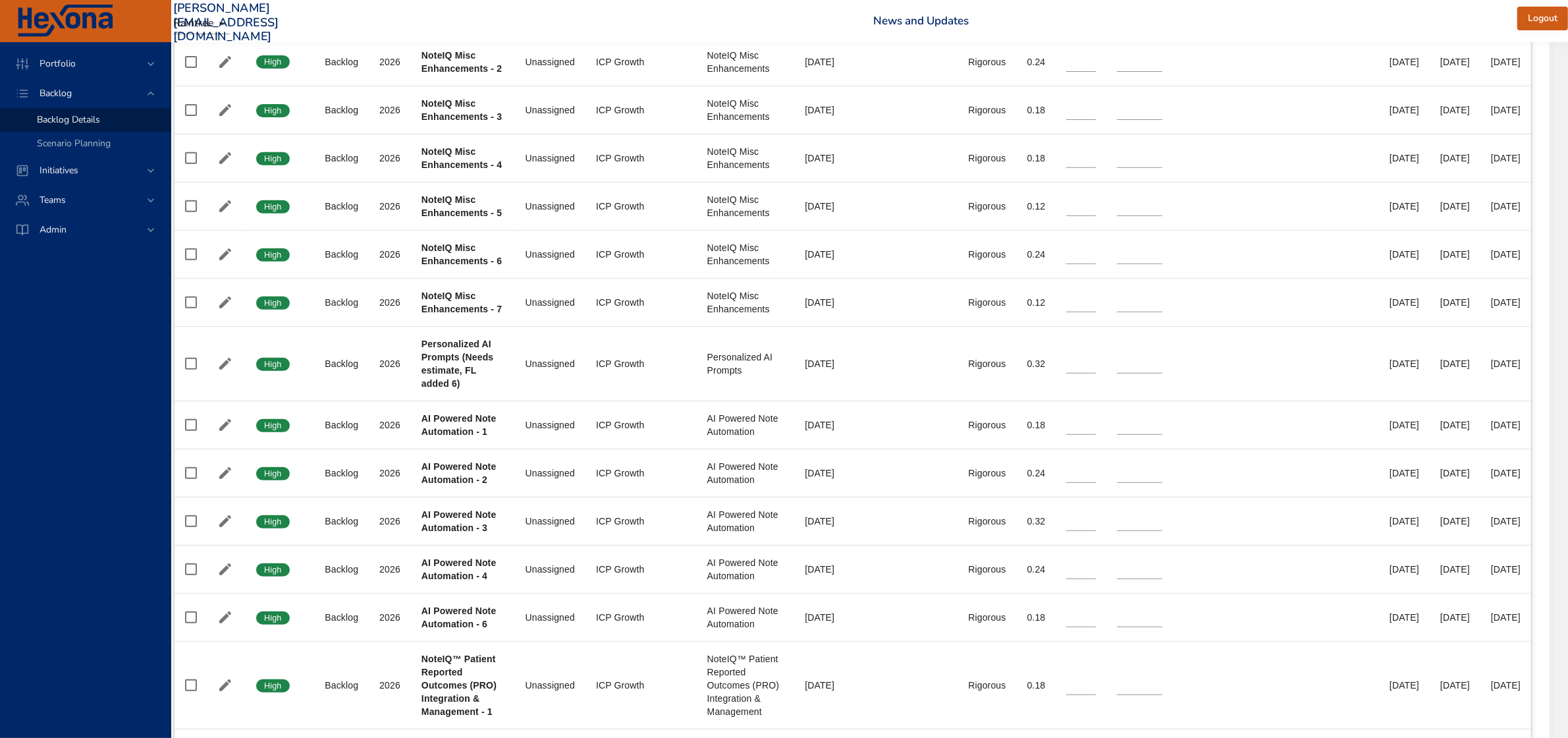
scroll to position [659, 60]
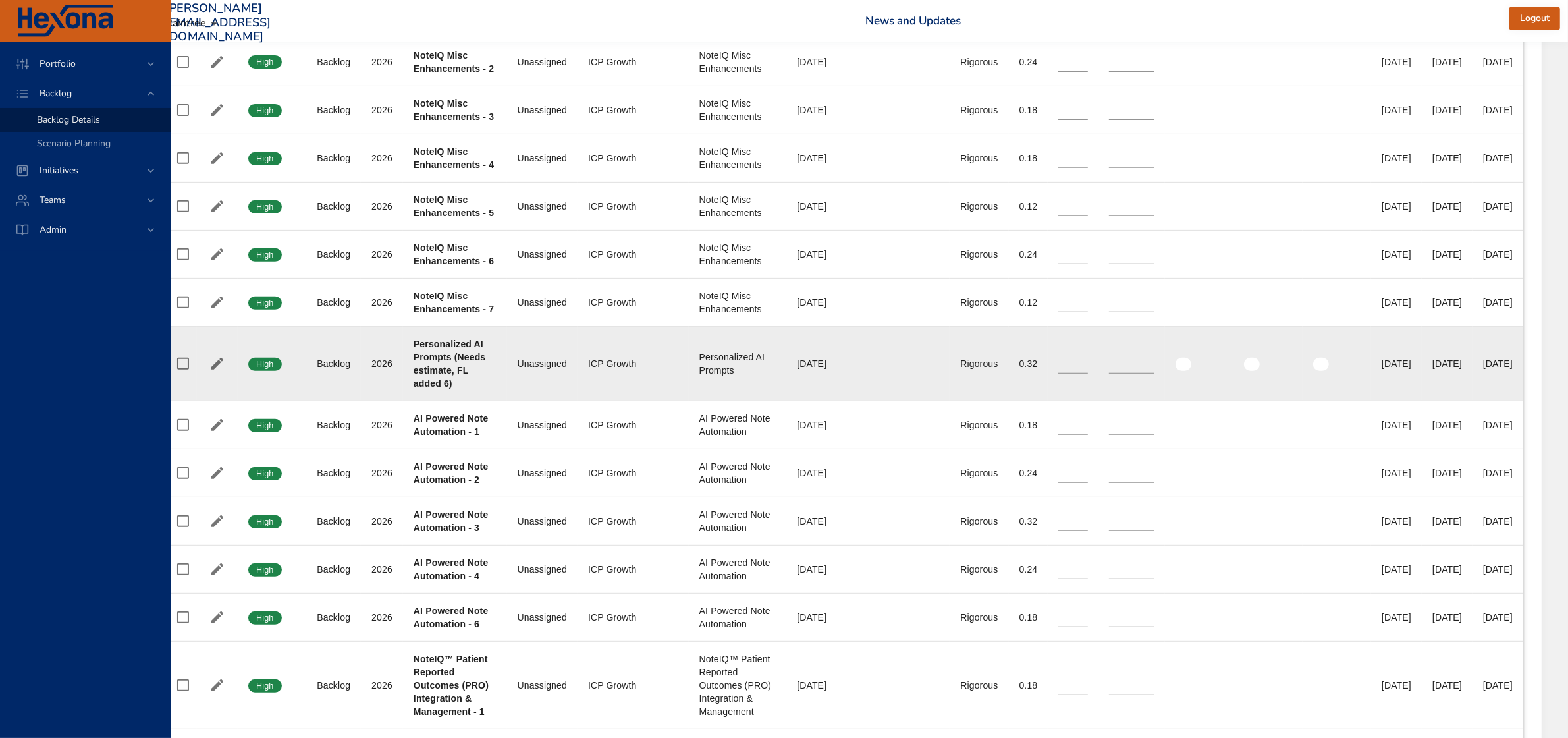
drag, startPoint x: 1438, startPoint y: 363, endPoint x: 1486, endPoint y: 363, distance: 48.0
click at [1472, 363] on td "End Date 50% [DATE]" at bounding box center [1446, 363] width 50 height 74
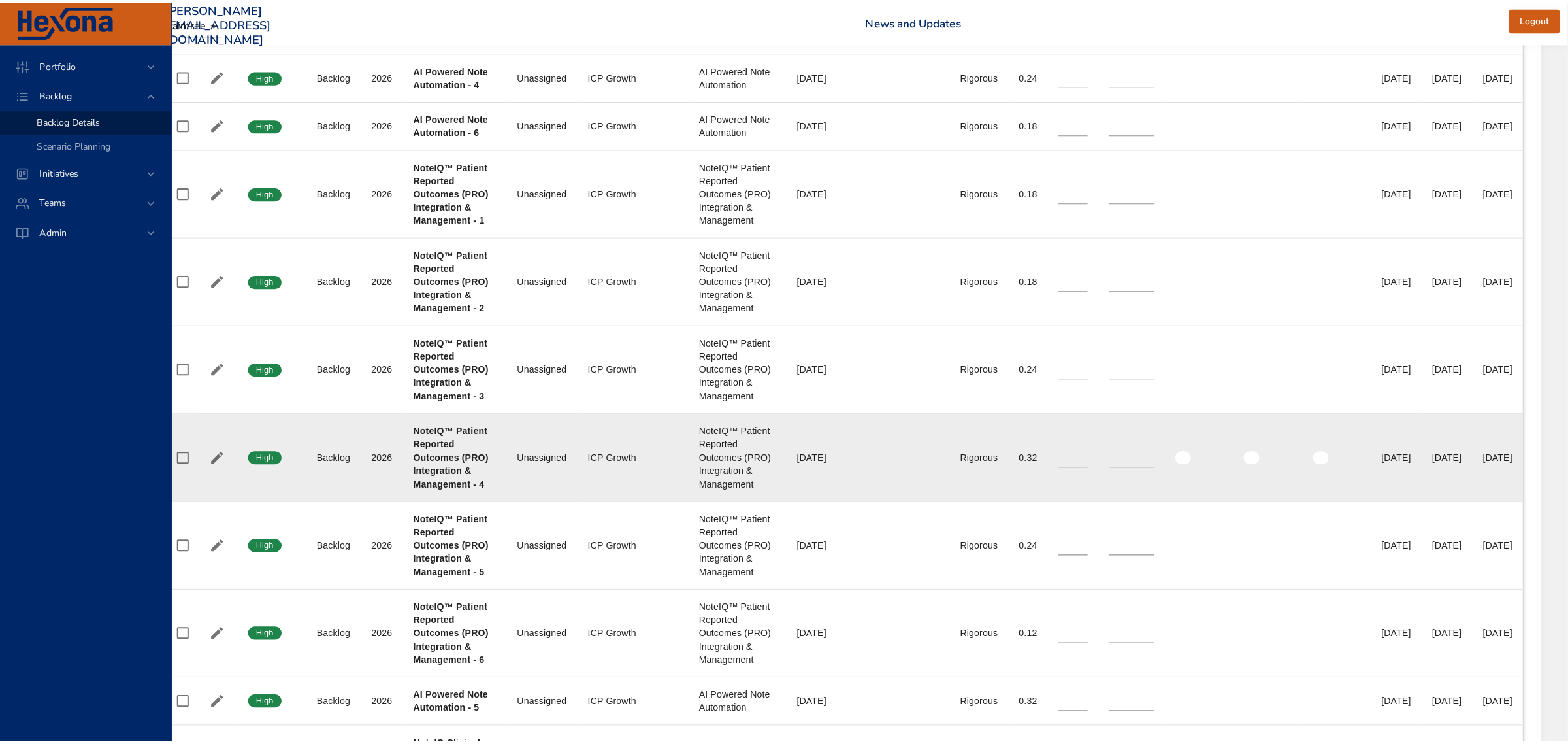
scroll to position [1225, 60]
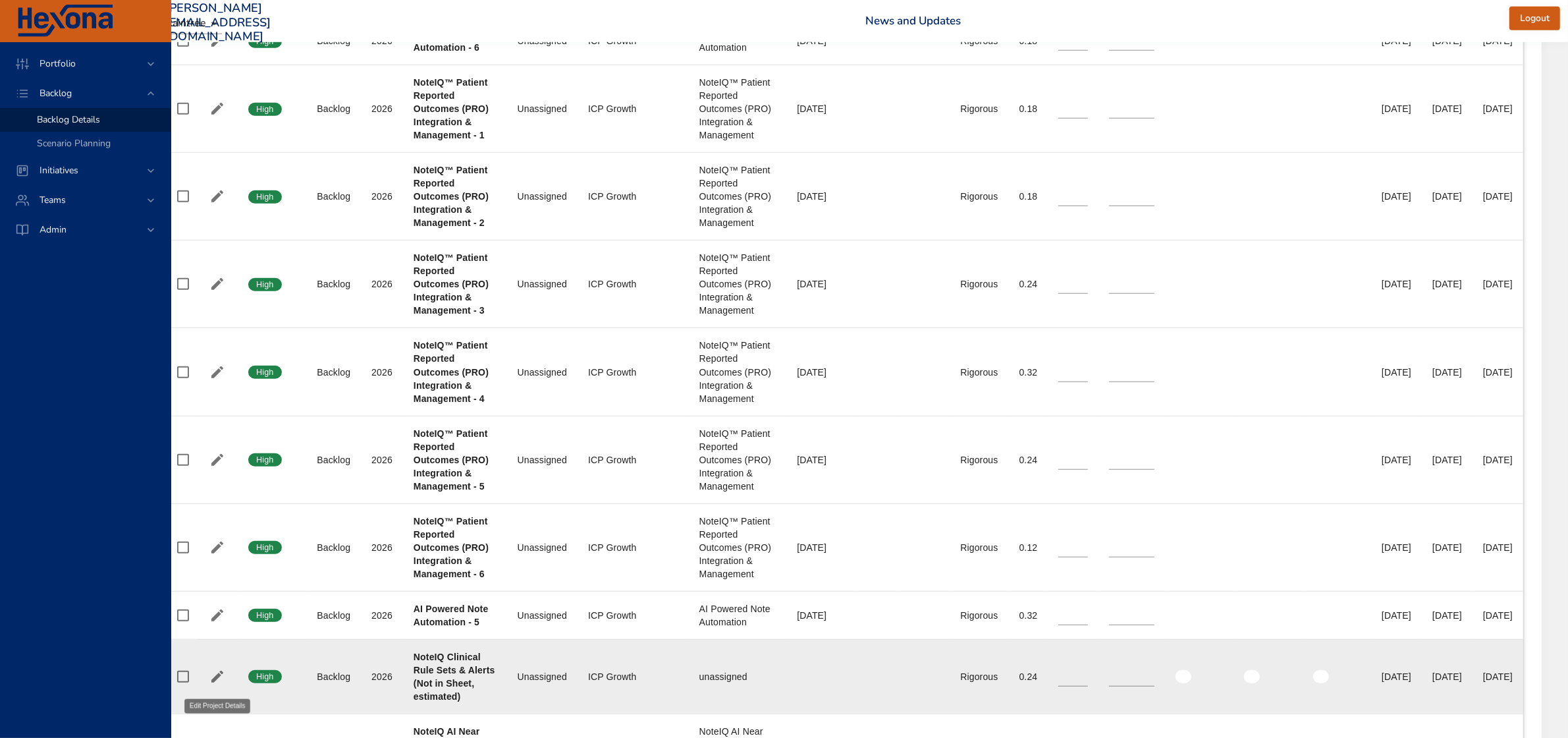
click at [211, 683] on icon "button" at bounding box center [217, 676] width 12 height 12
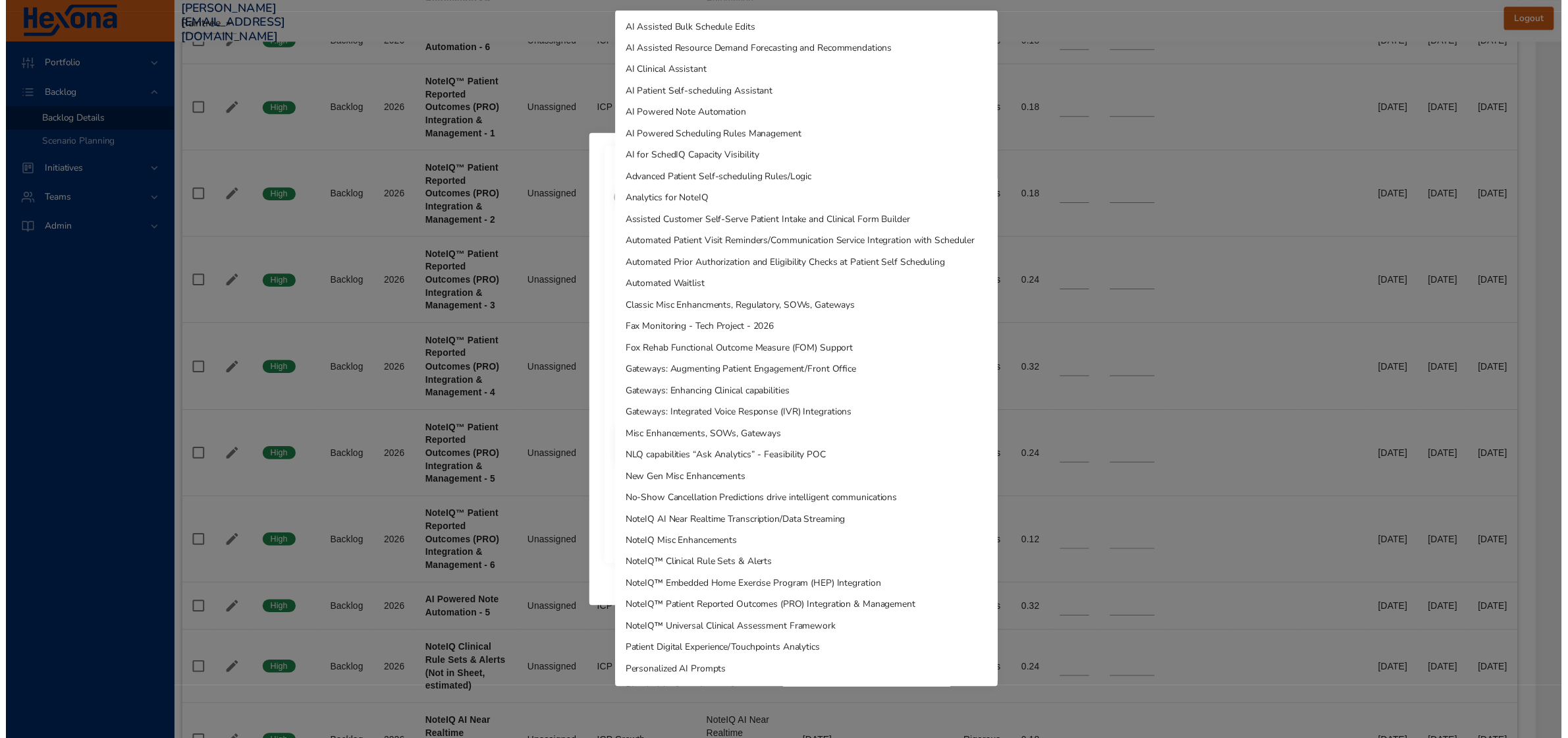
scroll to position [150, 0]
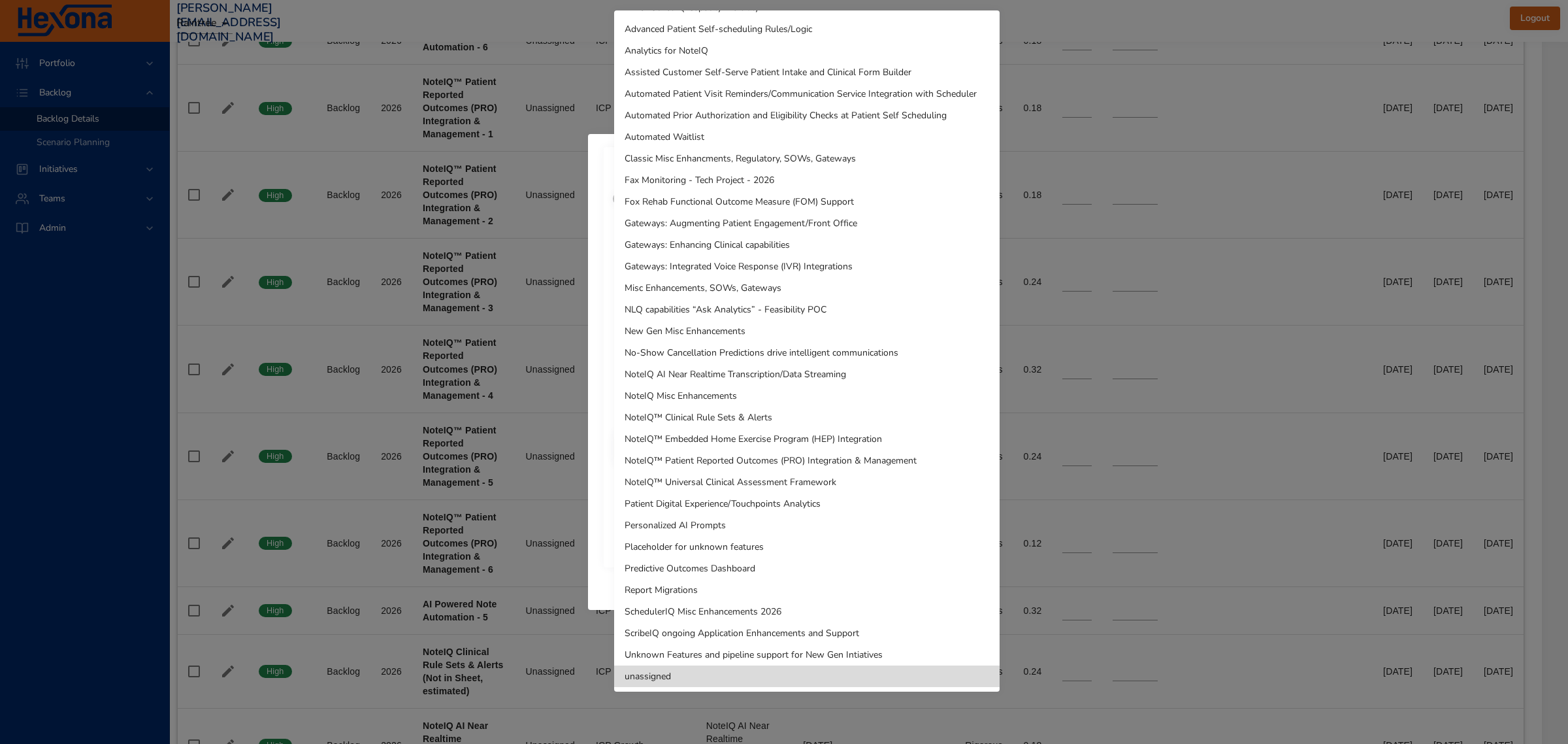
click at [695, 414] on li "NoteIQ™ Clinical Rule Sets & Alerts" at bounding box center [807, 417] width 386 height 21
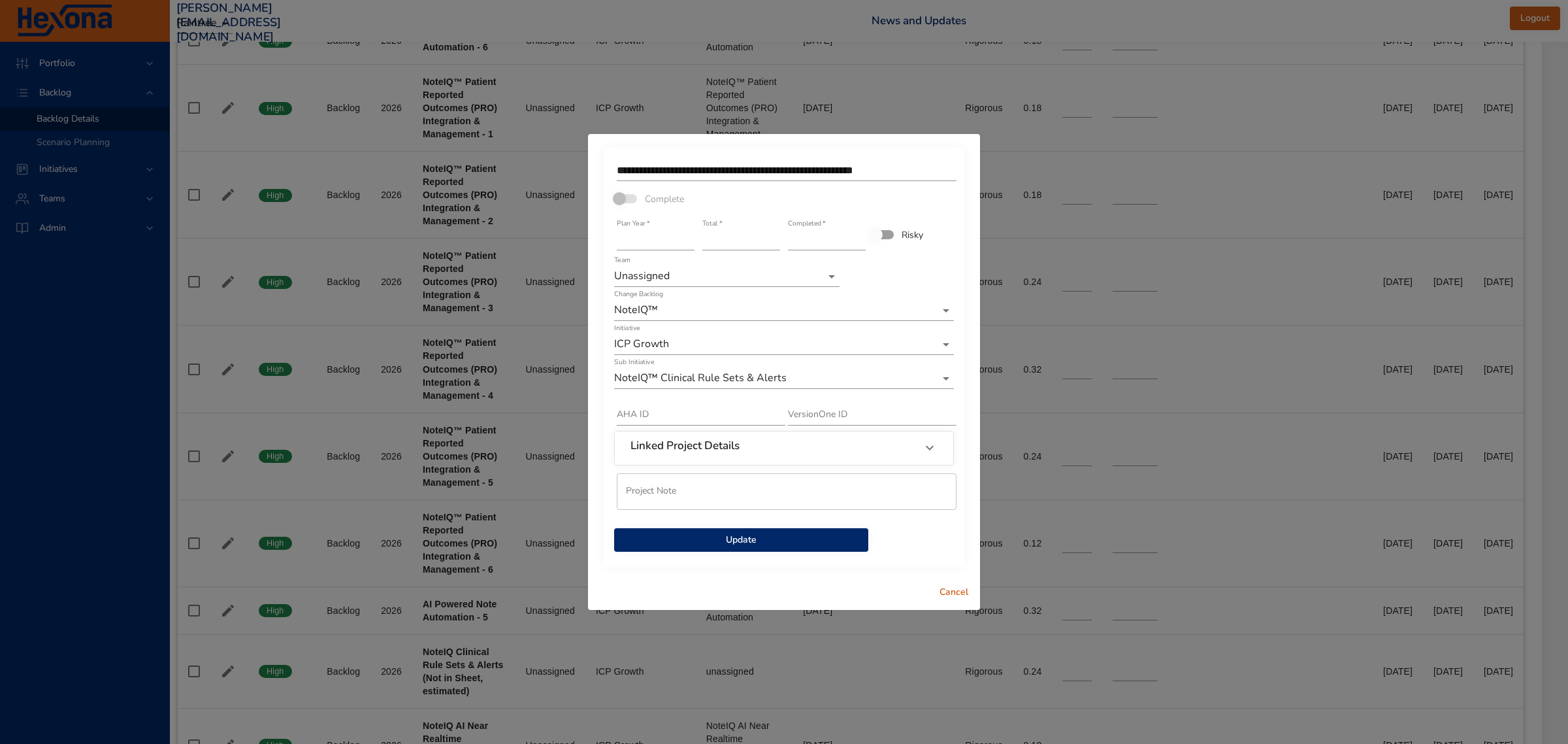
click at [726, 534] on span "Update" at bounding box center [742, 540] width 233 height 17
